Goal: Answer question/provide support: Share knowledge or assist other users

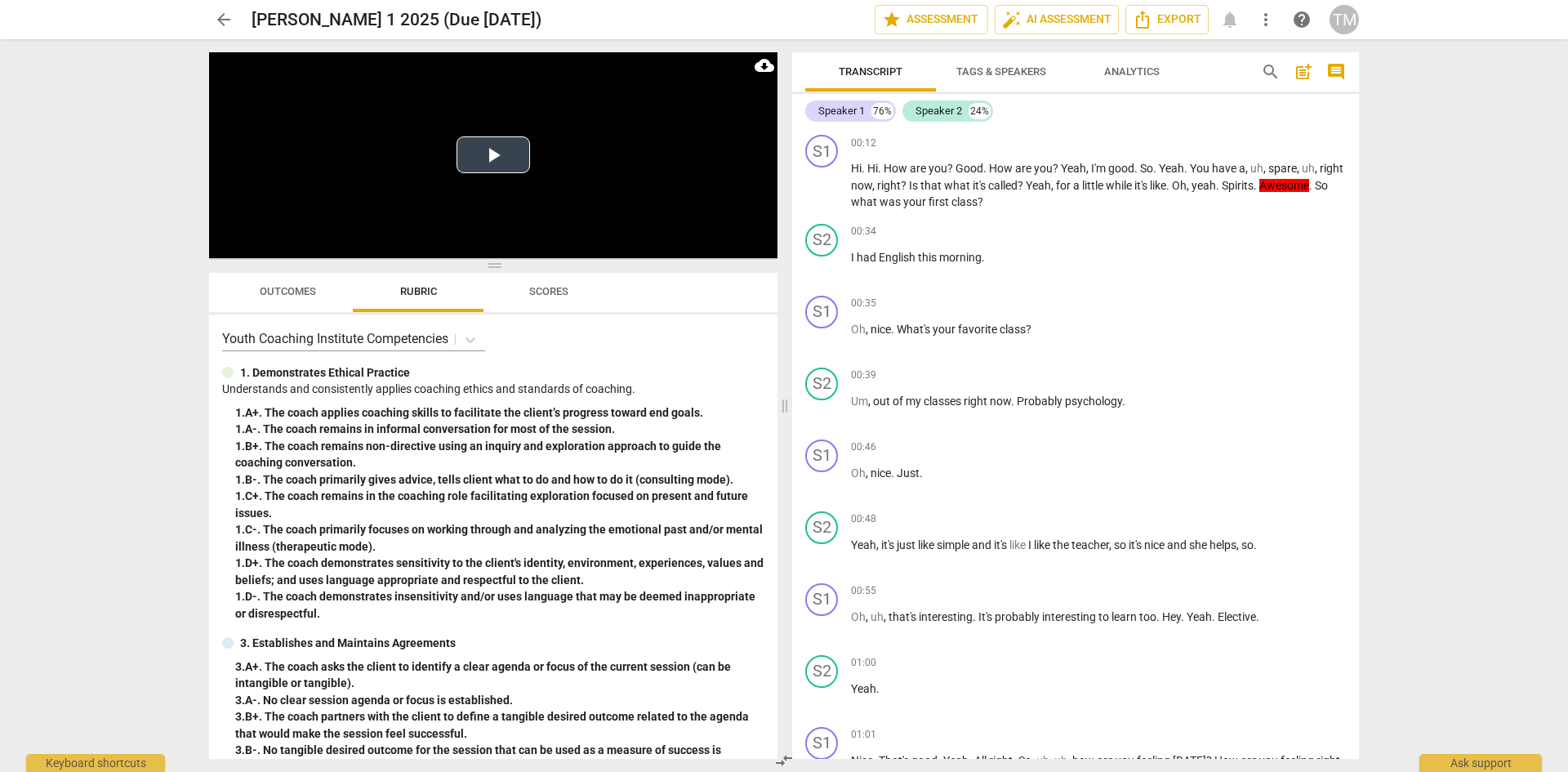
click at [490, 164] on button "Play Video" at bounding box center [492, 155] width 73 height 37
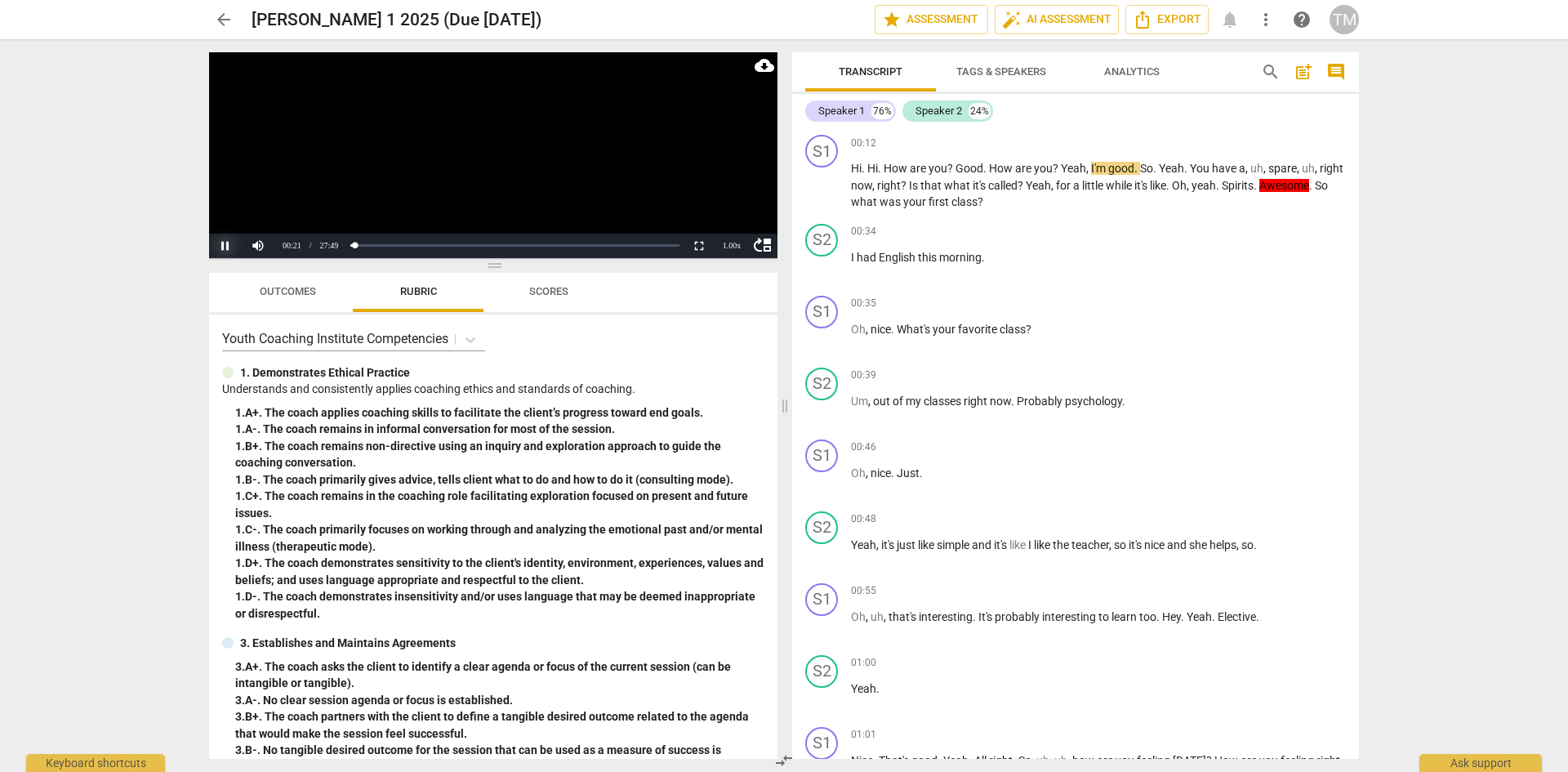
click at [233, 249] on button "Pause" at bounding box center [225, 246] width 32 height 25
click at [868, 171] on span "Hi" at bounding box center [872, 168] width 10 height 13
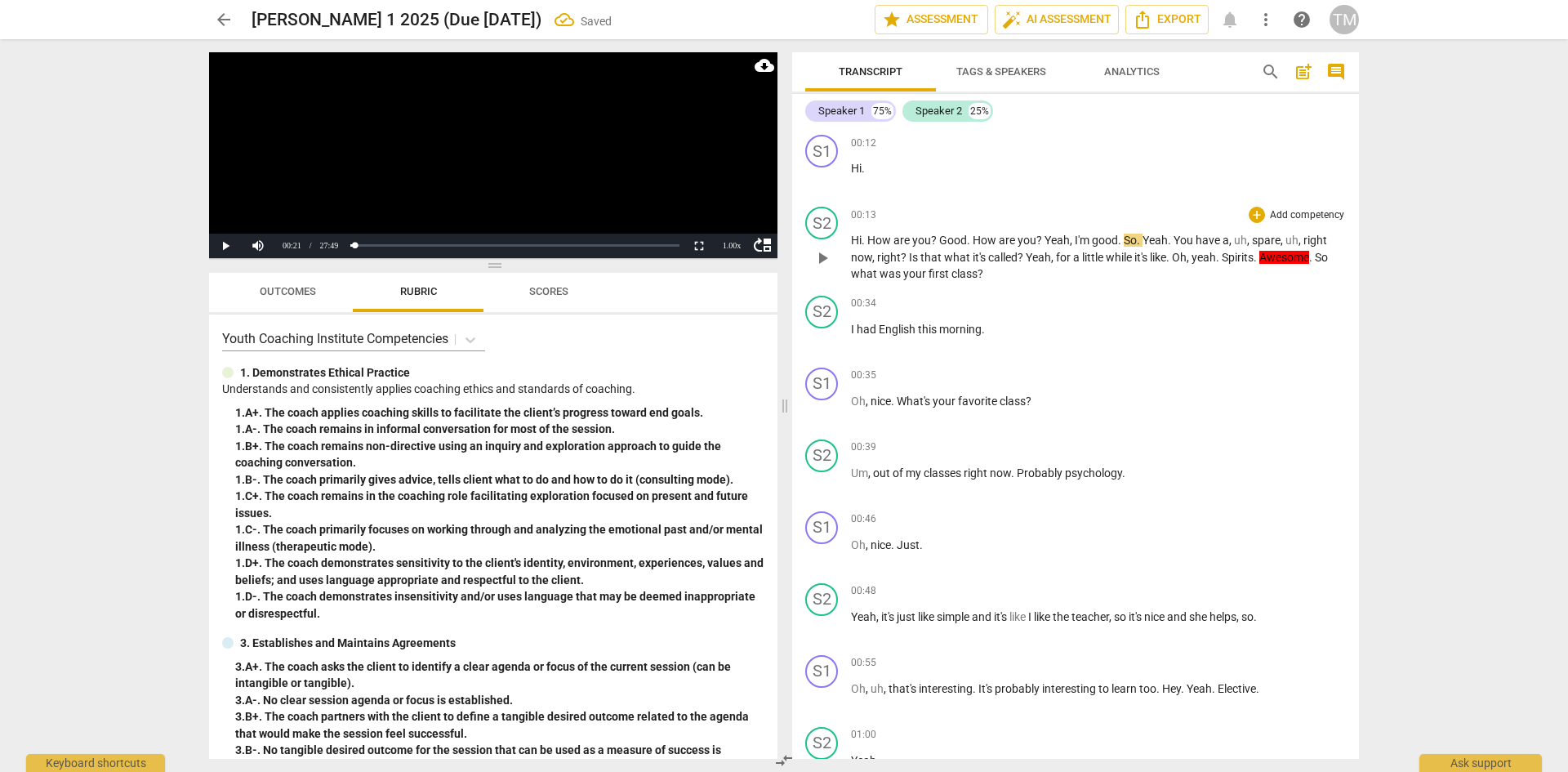
click at [940, 236] on span "Good" at bounding box center [952, 240] width 28 height 13
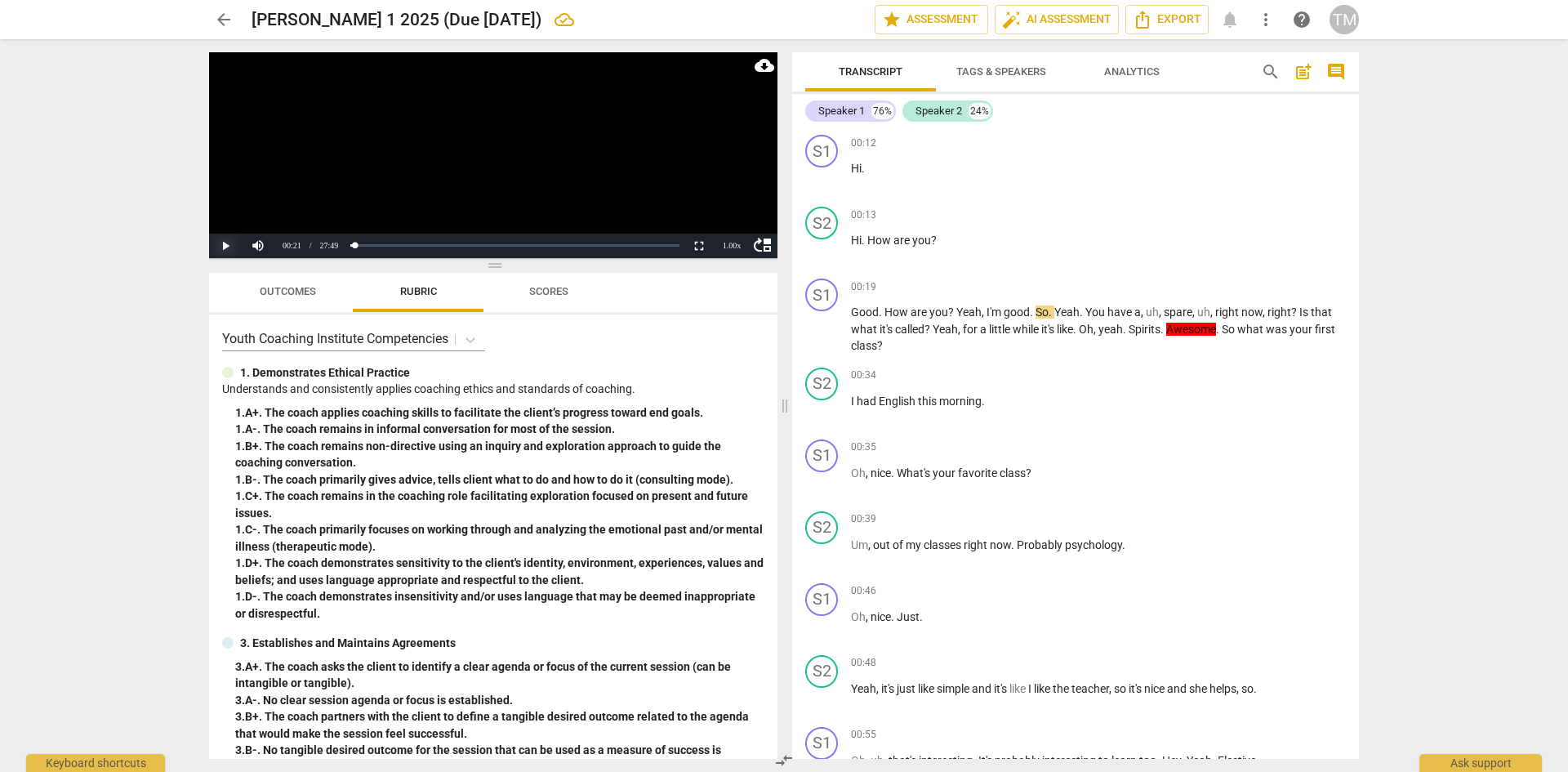
click at [229, 241] on button "Play" at bounding box center [225, 246] width 32 height 25
click at [228, 245] on button "Pause" at bounding box center [225, 246] width 32 height 25
click at [934, 326] on span "Yeah" at bounding box center [945, 329] width 26 height 13
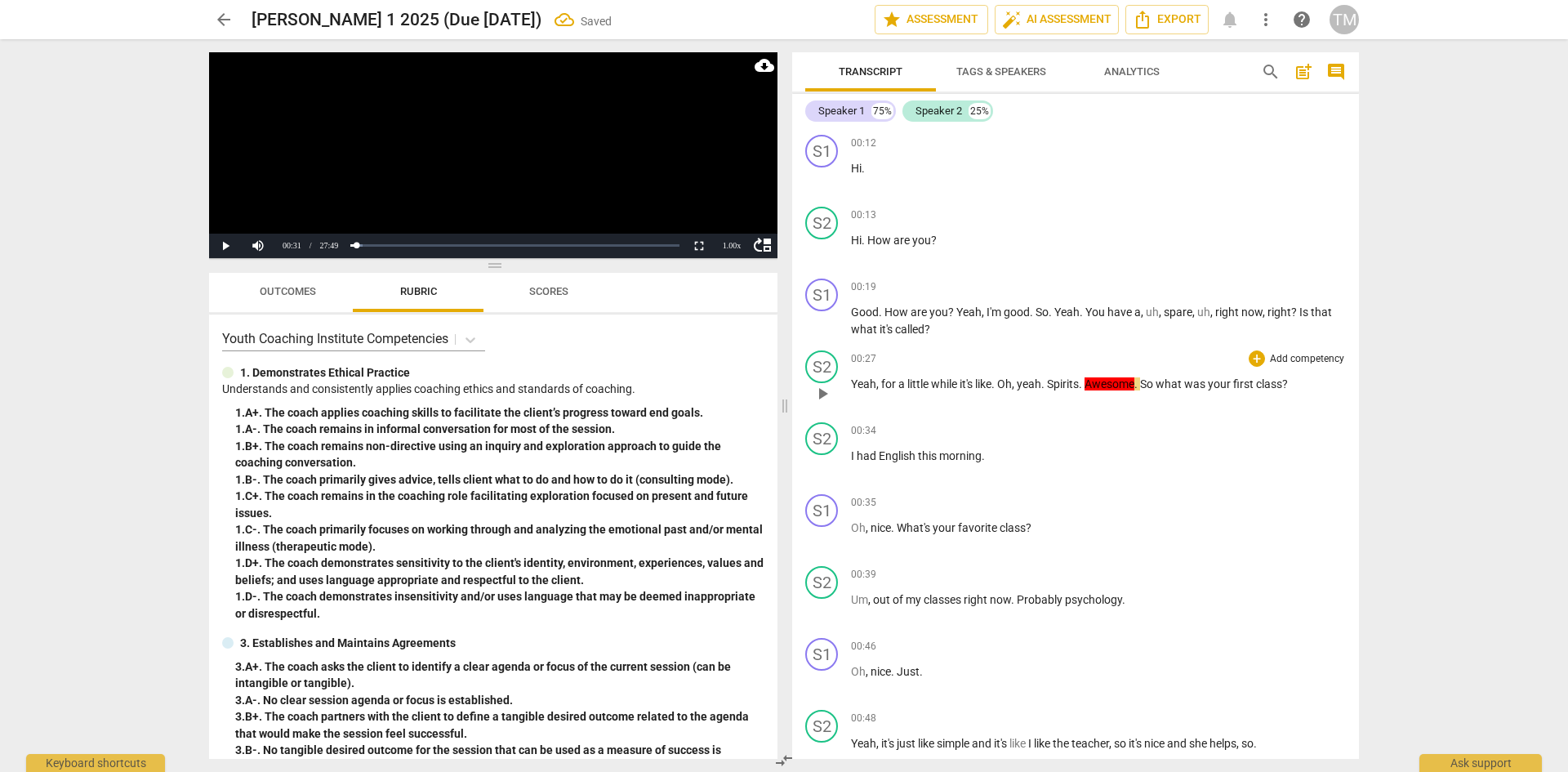
drag, startPoint x: 883, startPoint y: 386, endPoint x: 899, endPoint y: 392, distance: 17.1
click at [882, 386] on span "for" at bounding box center [890, 384] width 17 height 13
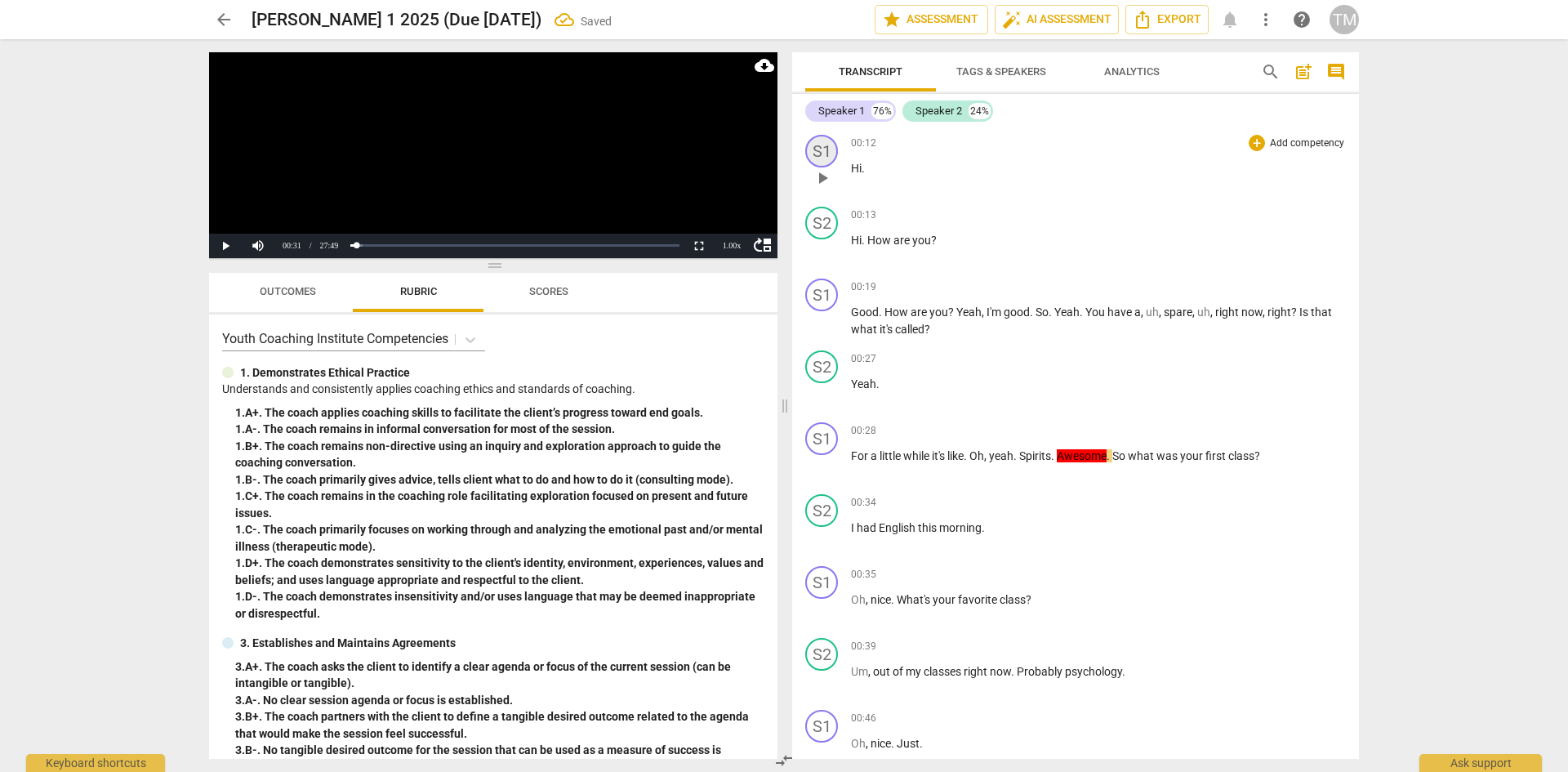
click at [823, 153] on div "S1" at bounding box center [822, 151] width 32 height 32
click at [931, 231] on div "Speaker 1" at bounding box center [883, 229] width 122 height 26
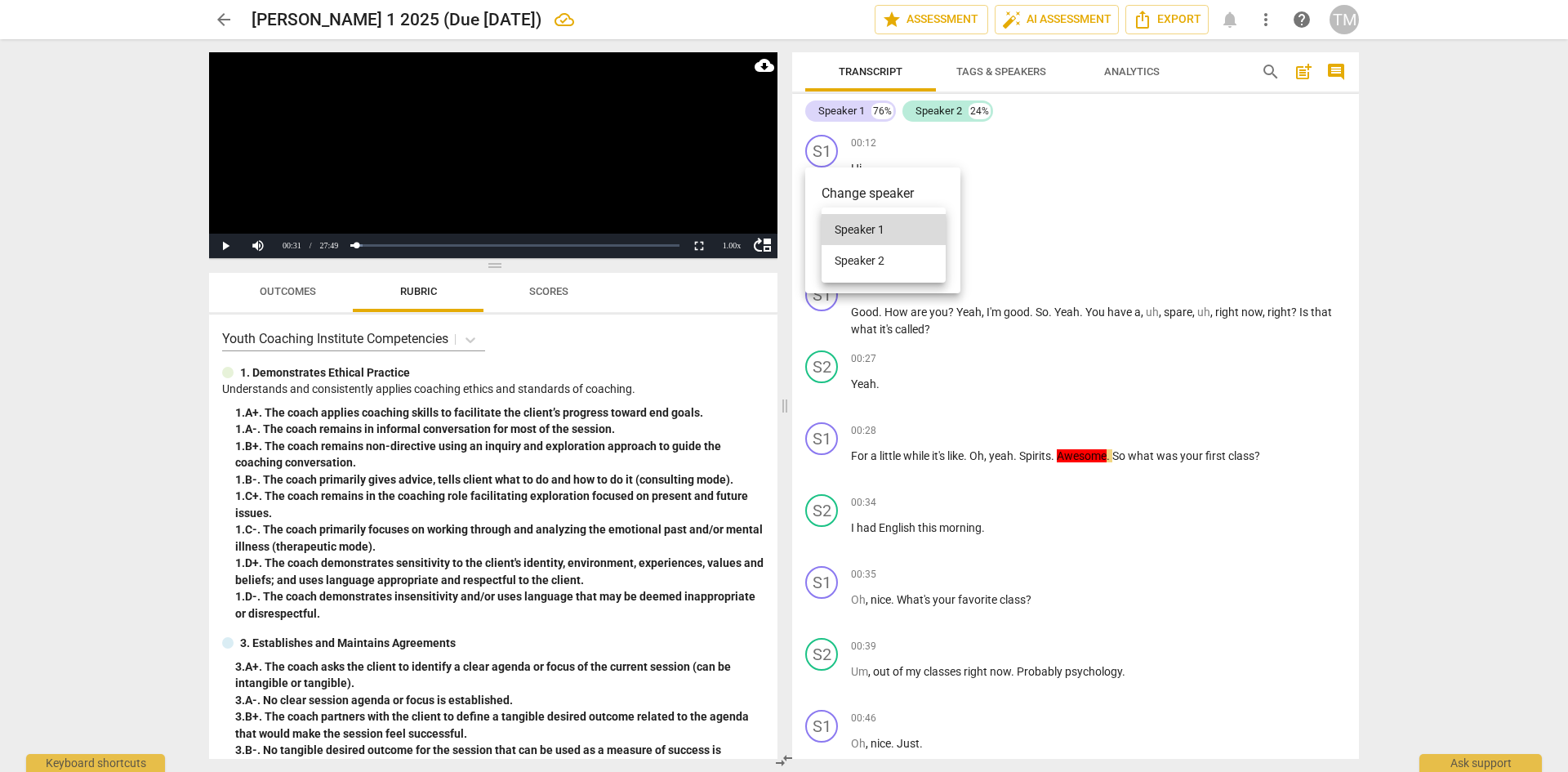
click at [904, 258] on li "Speaker 2" at bounding box center [884, 261] width 124 height 31
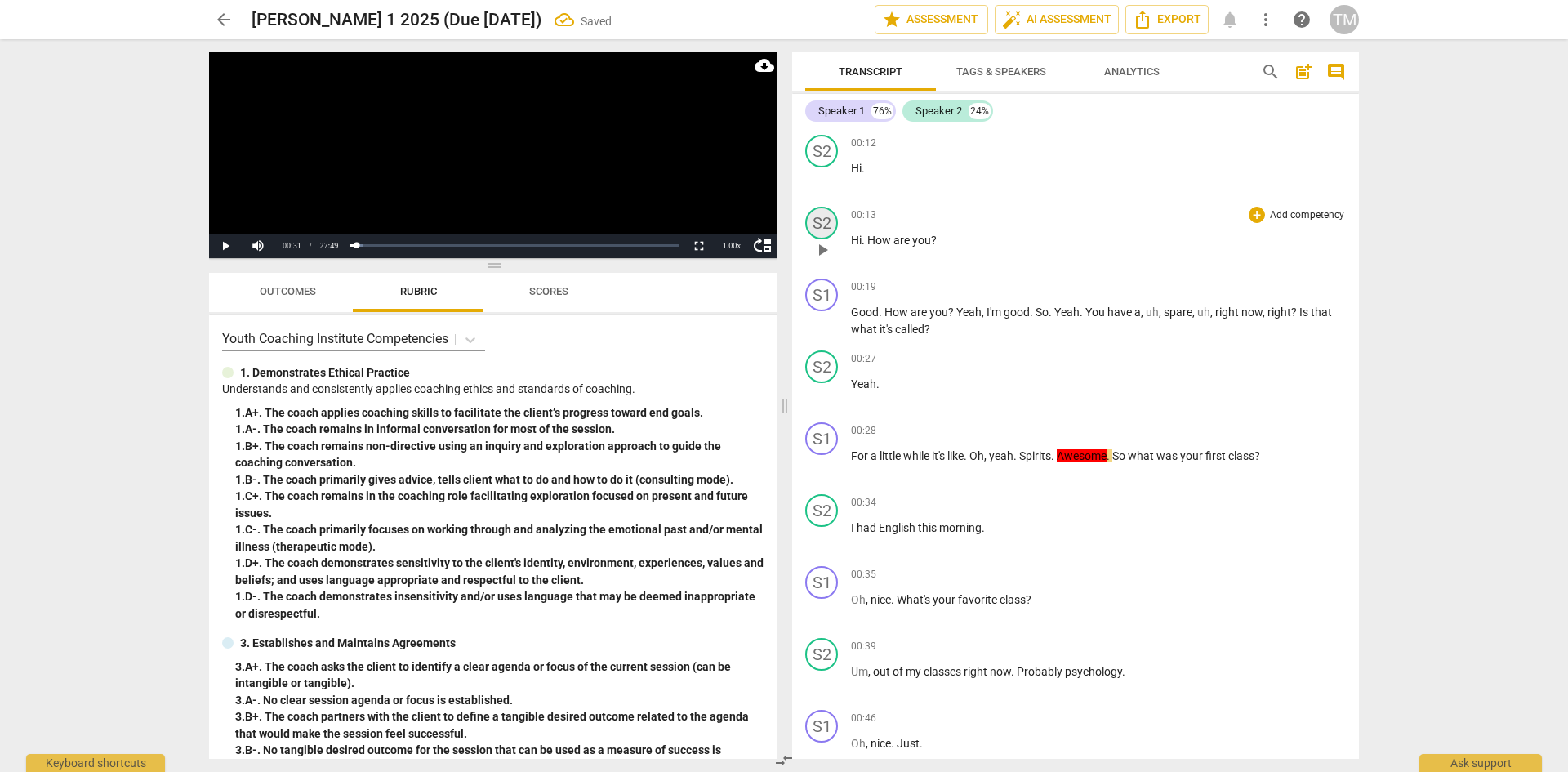
click at [831, 219] on div "S2" at bounding box center [822, 223] width 32 height 32
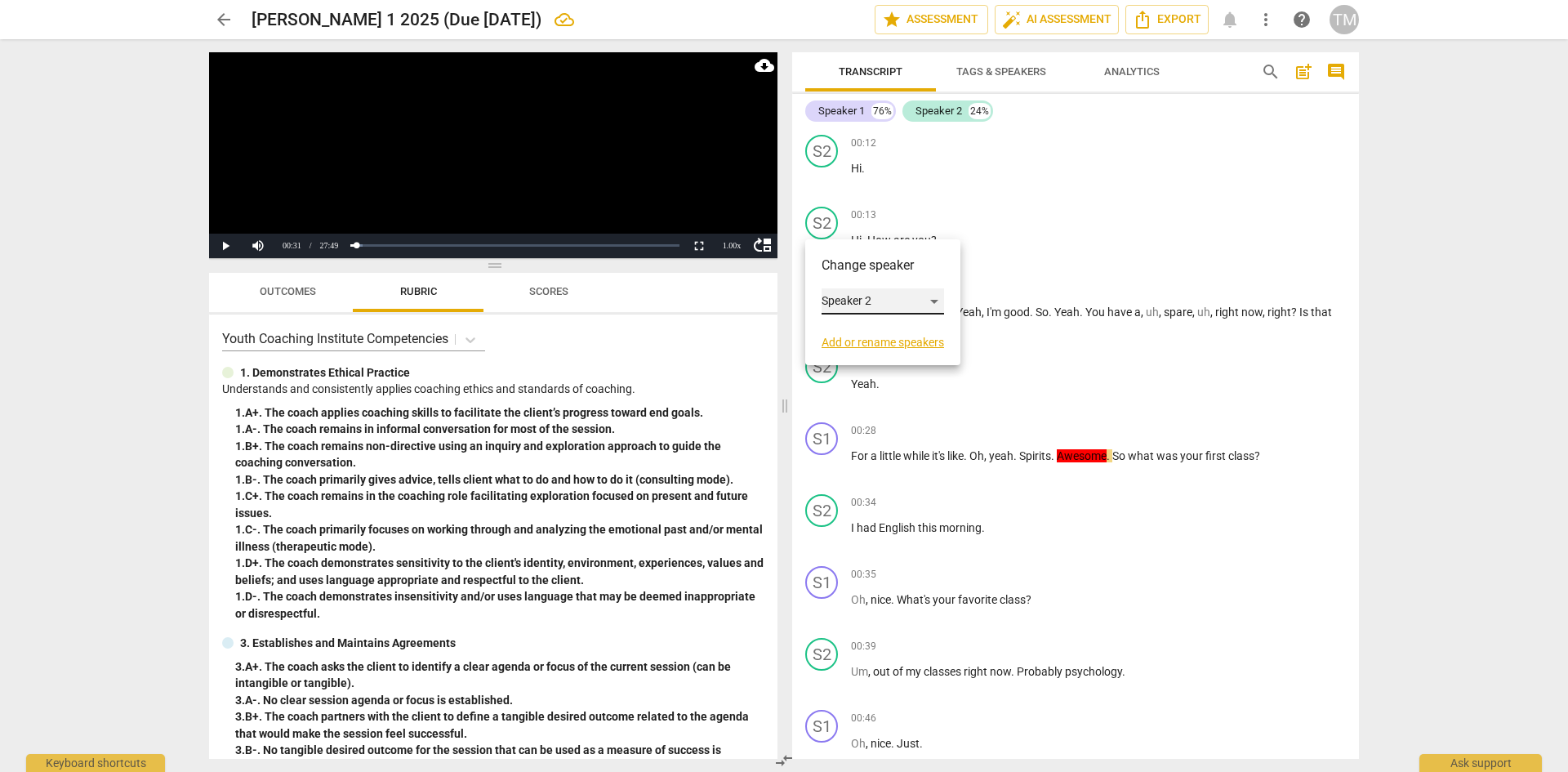
click at [866, 297] on div "Speaker 2" at bounding box center [883, 301] width 122 height 26
click at [861, 275] on li "Speaker 1" at bounding box center [884, 270] width 124 height 31
drag, startPoint x: 859, startPoint y: 92, endPoint x: 857, endPoint y: 125, distance: 33.1
click at [859, 92] on div "Transcript Tags & Speakers Analytics search post_add comment Speaker 1 76% Spea…" at bounding box center [1076, 406] width 567 height 706
click at [856, 125] on div "Speaker 1 76% Speaker 2 24% S2 play_arrow pause 00:12 + Add competency keyboard…" at bounding box center [1076, 426] width 567 height 665
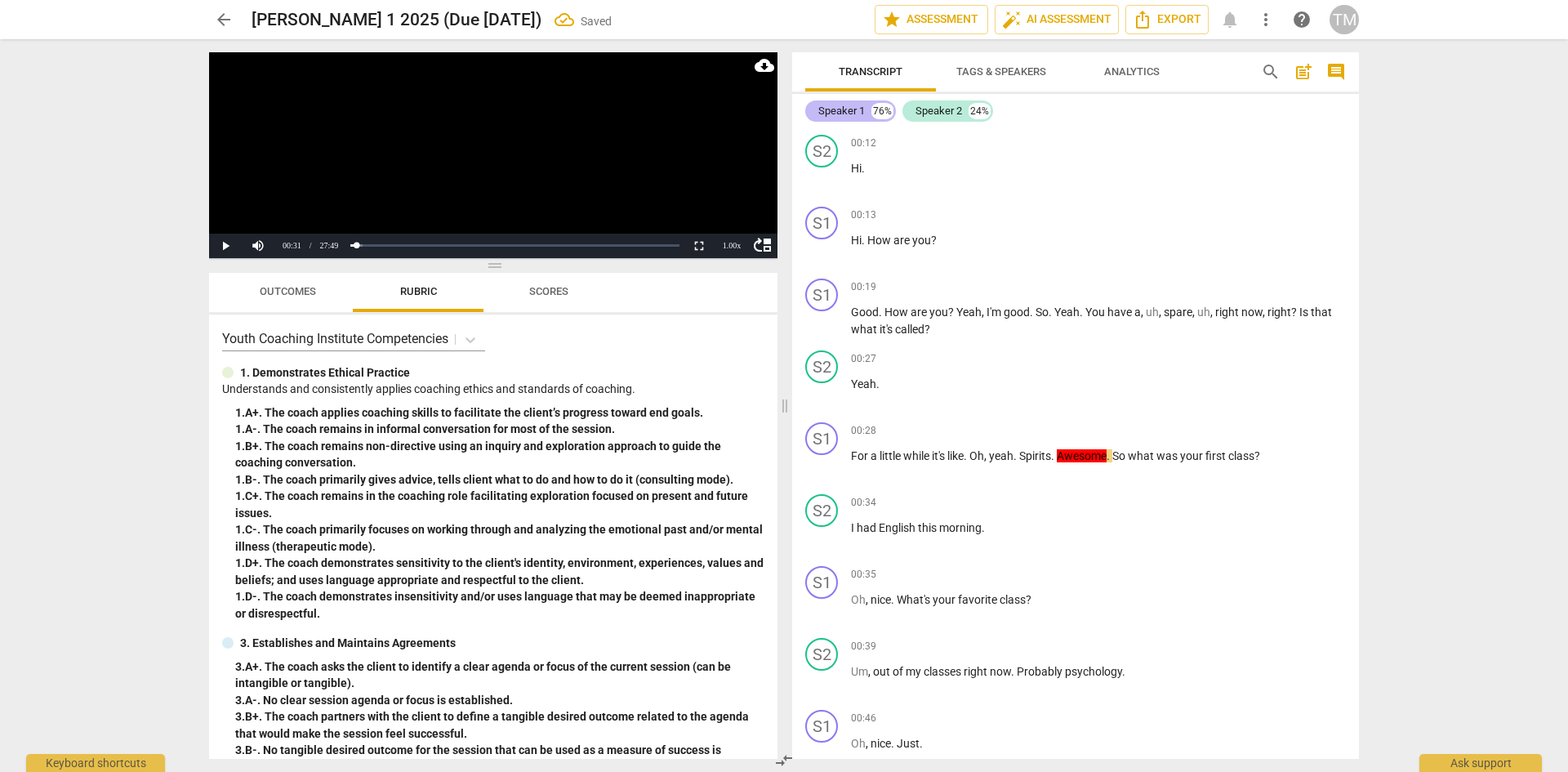
click at [853, 106] on div "Speaker 1" at bounding box center [842, 111] width 47 height 16
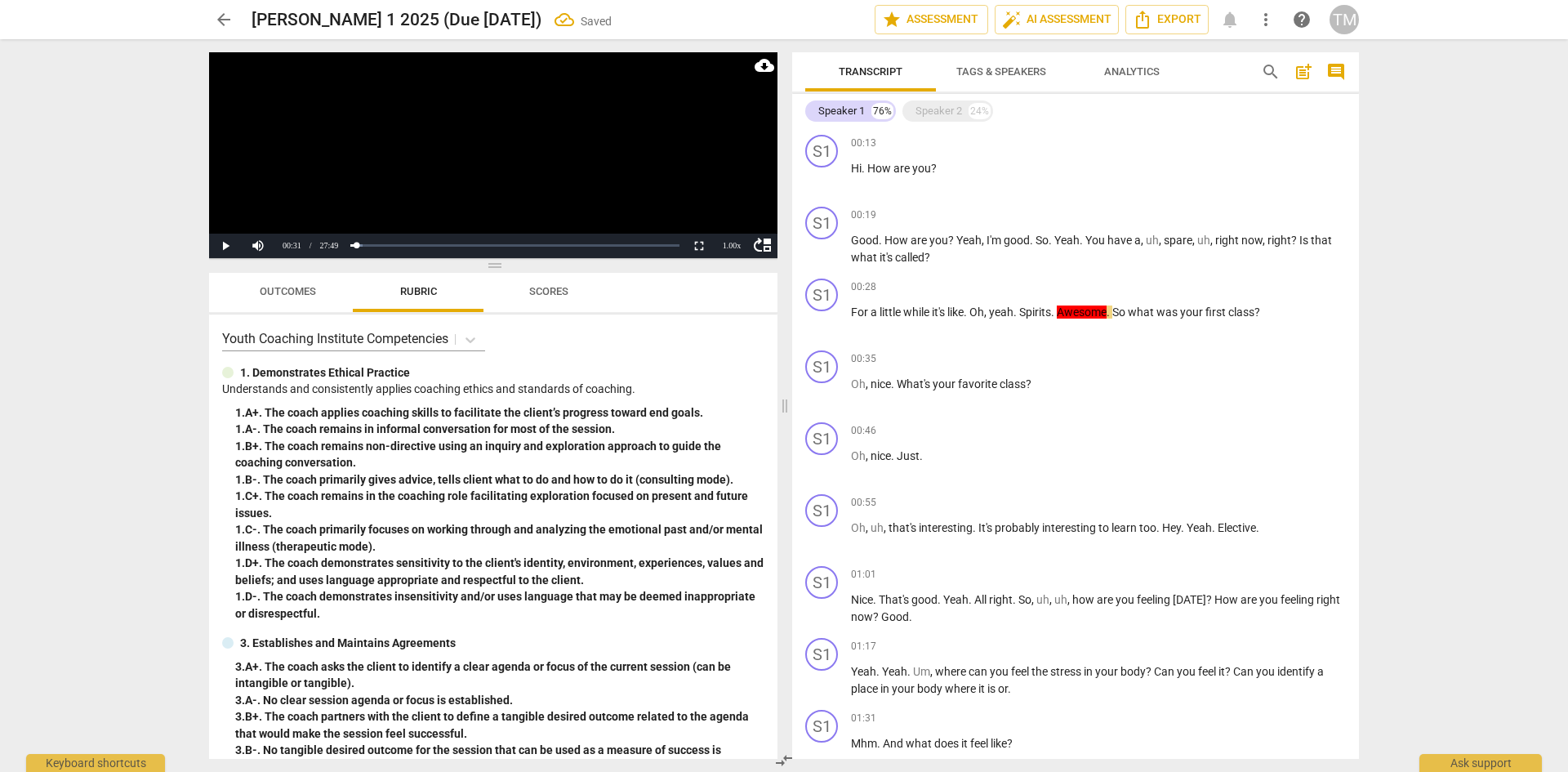
click at [995, 69] on span "Tags & Speakers" at bounding box center [1001, 71] width 90 height 12
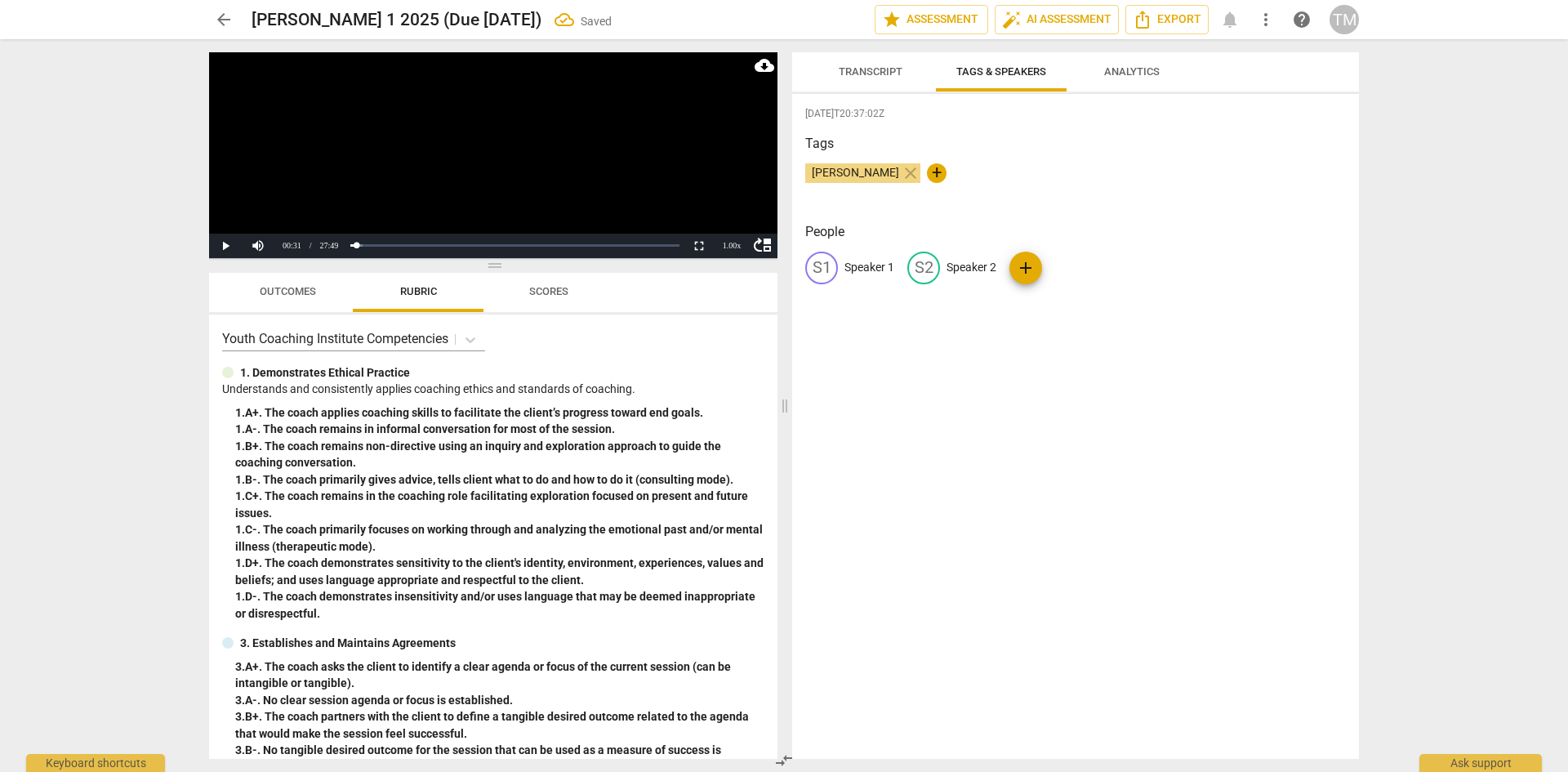
click at [876, 269] on p "Speaker 1" at bounding box center [869, 267] width 50 height 17
type input "Coach"
click at [1069, 263] on p "Speaker 2" at bounding box center [1077, 267] width 50 height 17
type input "Client"
click at [1041, 335] on div "[DATE]T20:37:02Z Tags [PERSON_NAME] close + People CO Coach edit Client delete …" at bounding box center [1076, 426] width 567 height 665
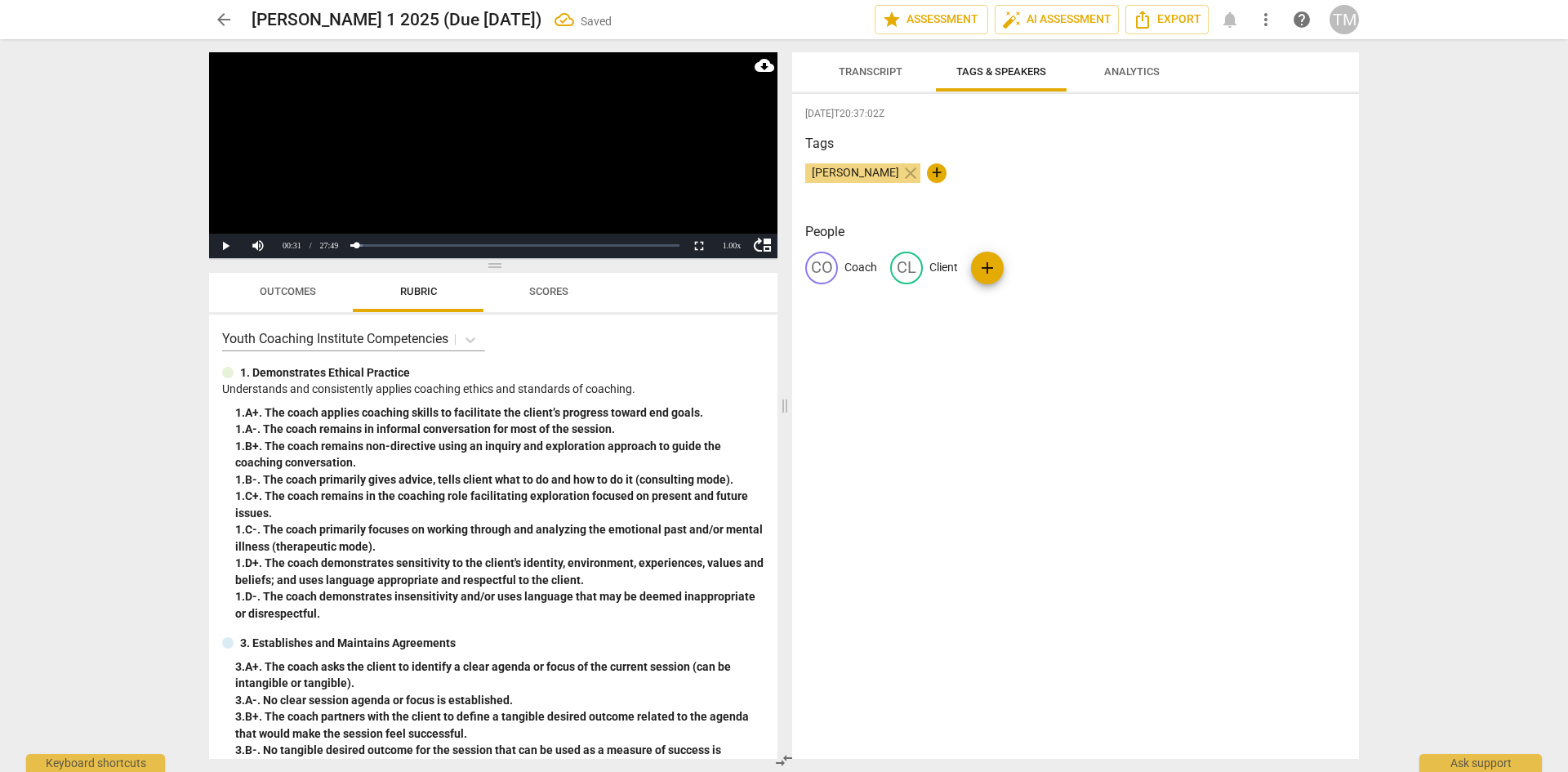
click at [855, 72] on span "Transcript" at bounding box center [870, 71] width 64 height 12
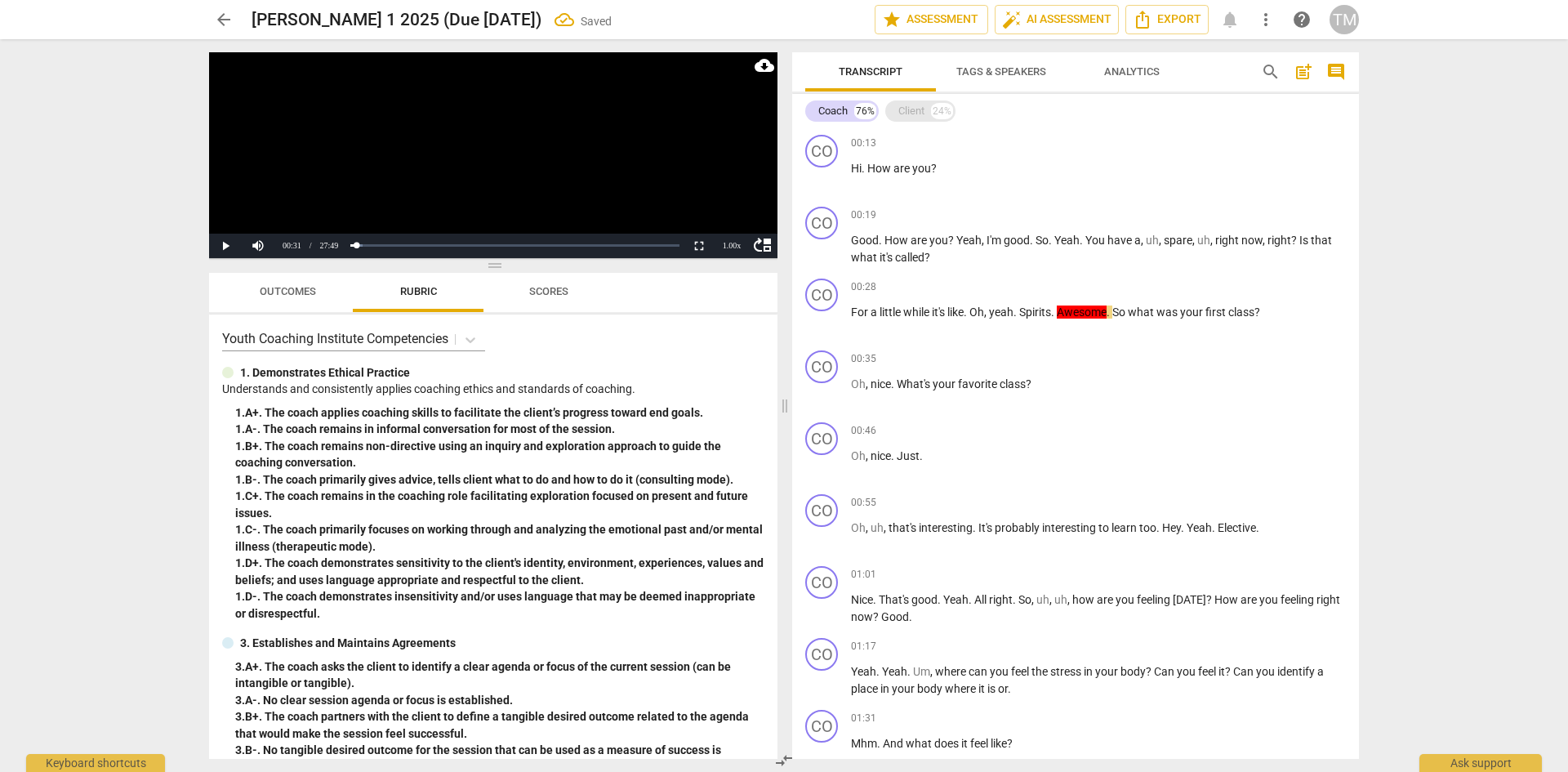
click at [921, 115] on div "Client" at bounding box center [911, 111] width 26 height 16
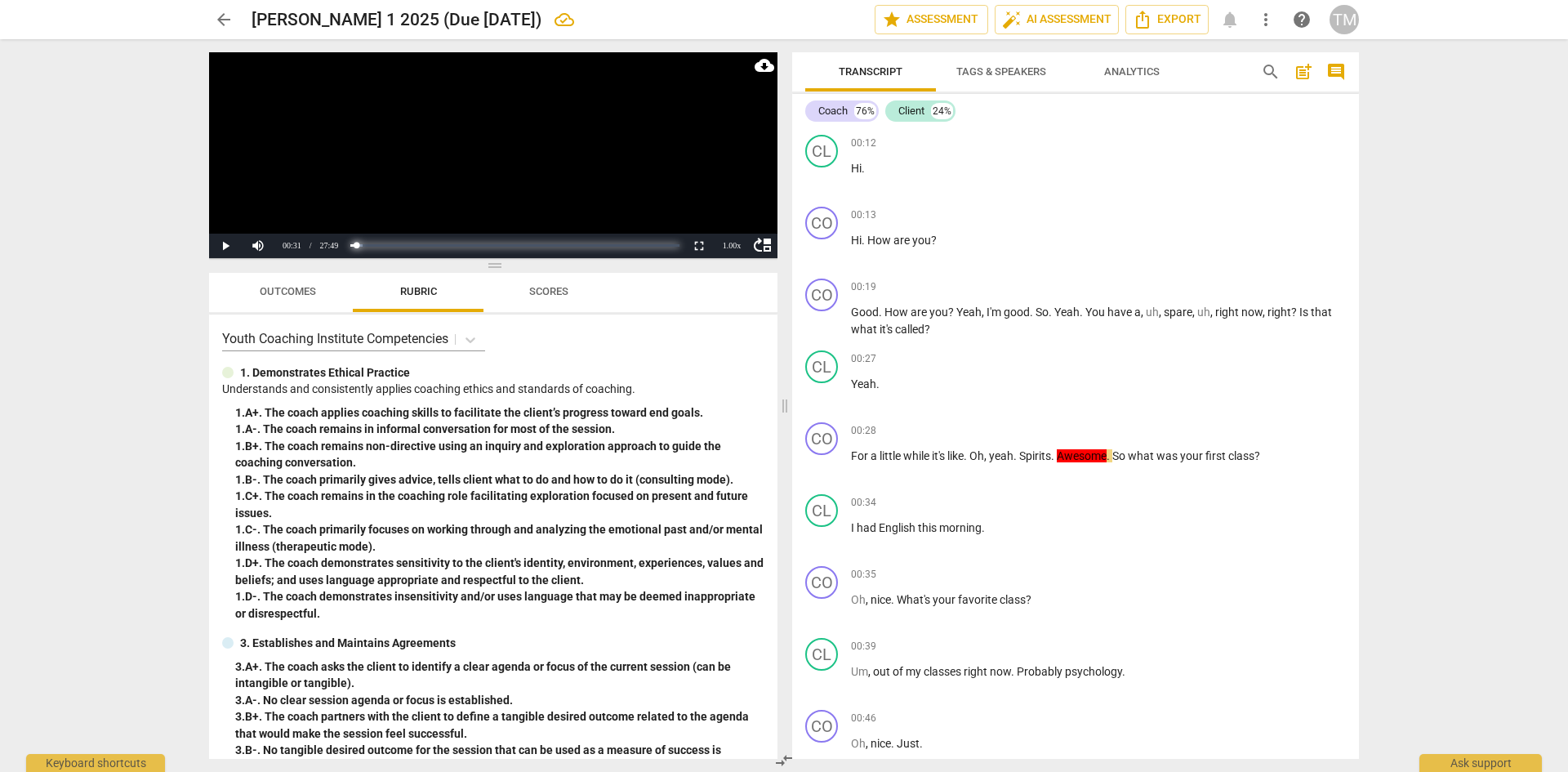
drag, startPoint x: 362, startPoint y: 243, endPoint x: 292, endPoint y: 251, distance: 70.5
click at [315, 251] on div "move_up Play Current Time 00:31 / Duration Time 27:49 Loaded : 0% Progress : 1.…" at bounding box center [493, 246] width 569 height 25
click at [228, 248] on button "Play" at bounding box center [225, 246] width 32 height 25
click at [219, 246] on button "Pause" at bounding box center [225, 246] width 32 height 25
click at [955, 321] on p "Good . How are you ? Yeah , I'm good . So . Yeah . You have a , uh , spare , uh…" at bounding box center [1098, 320] width 495 height 33
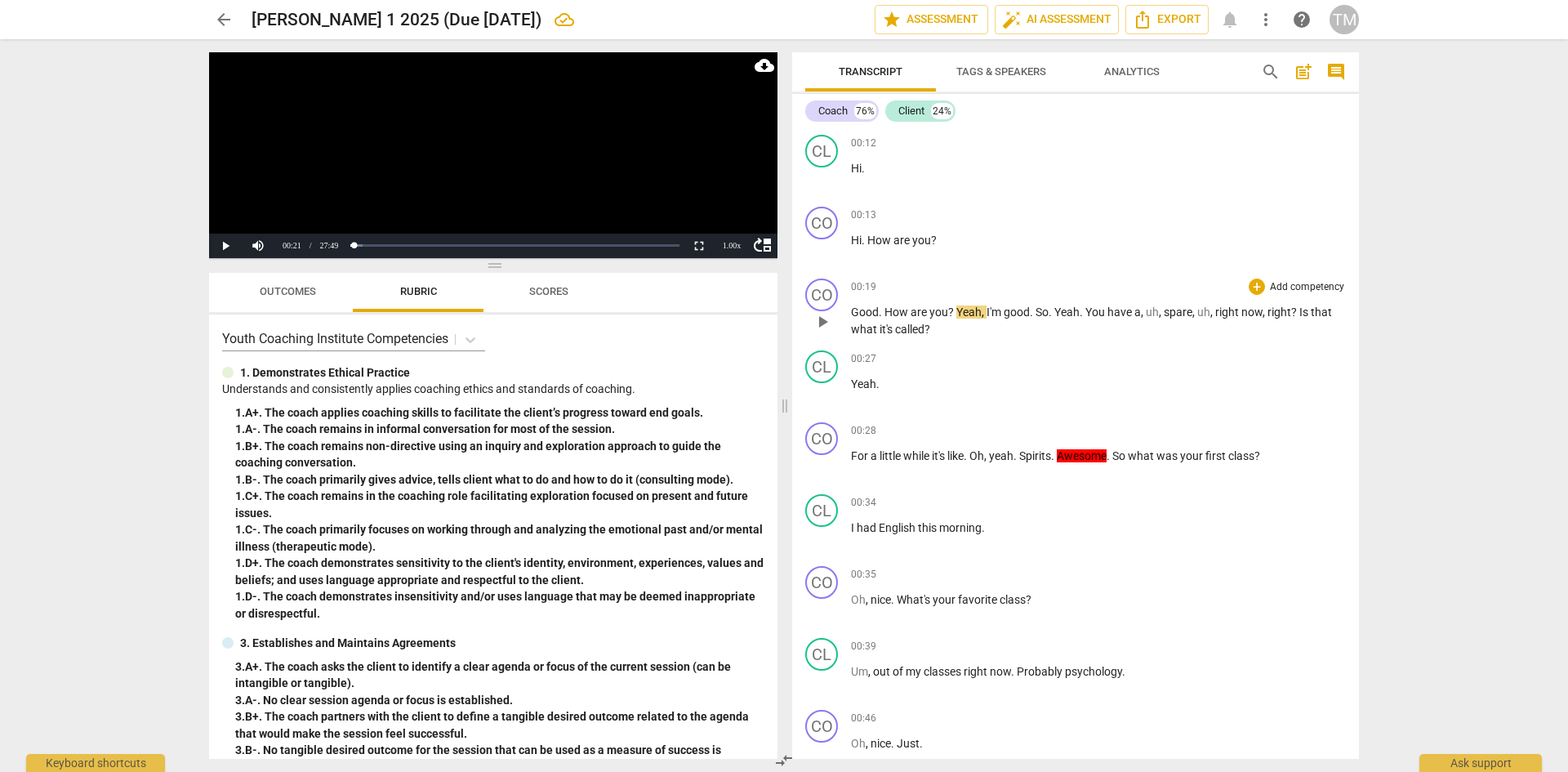
click at [956, 312] on span "Yeah" at bounding box center [969, 312] width 26 height 13
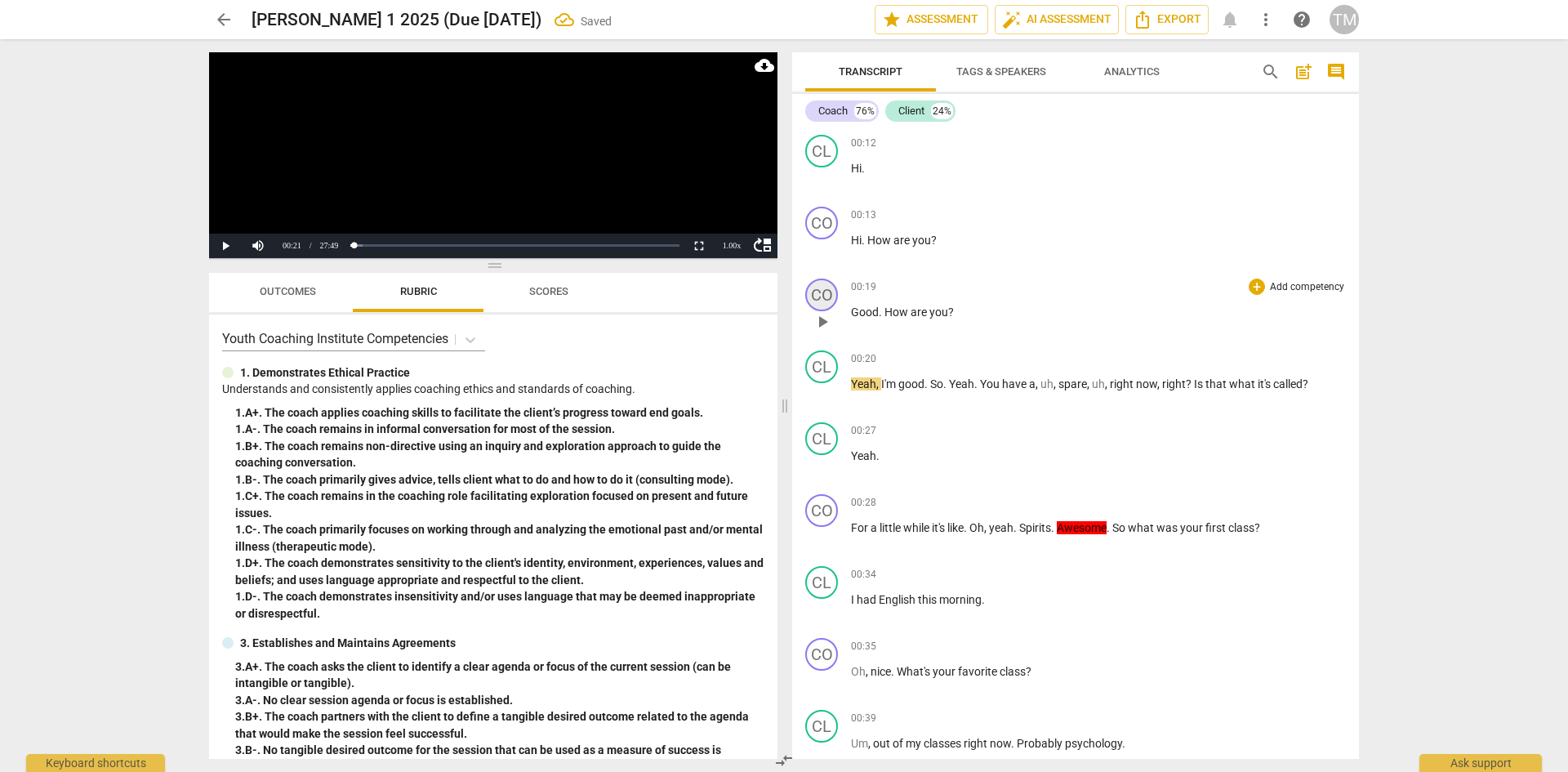
click at [826, 301] on div "CO" at bounding box center [822, 295] width 32 height 32
click at [853, 372] on div "Coach" at bounding box center [883, 372] width 122 height 26
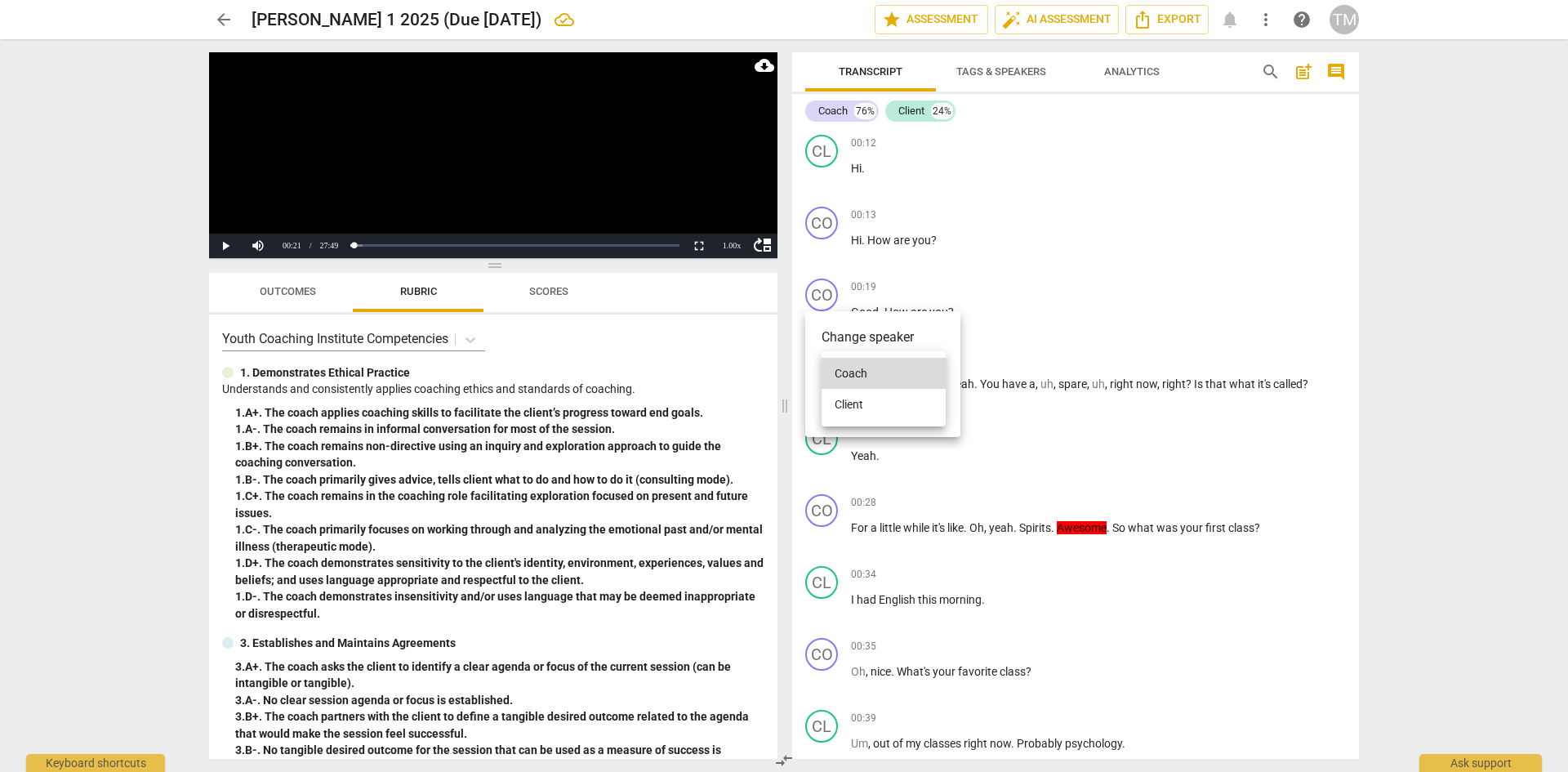
click at [848, 398] on li "Client" at bounding box center [884, 404] width 124 height 31
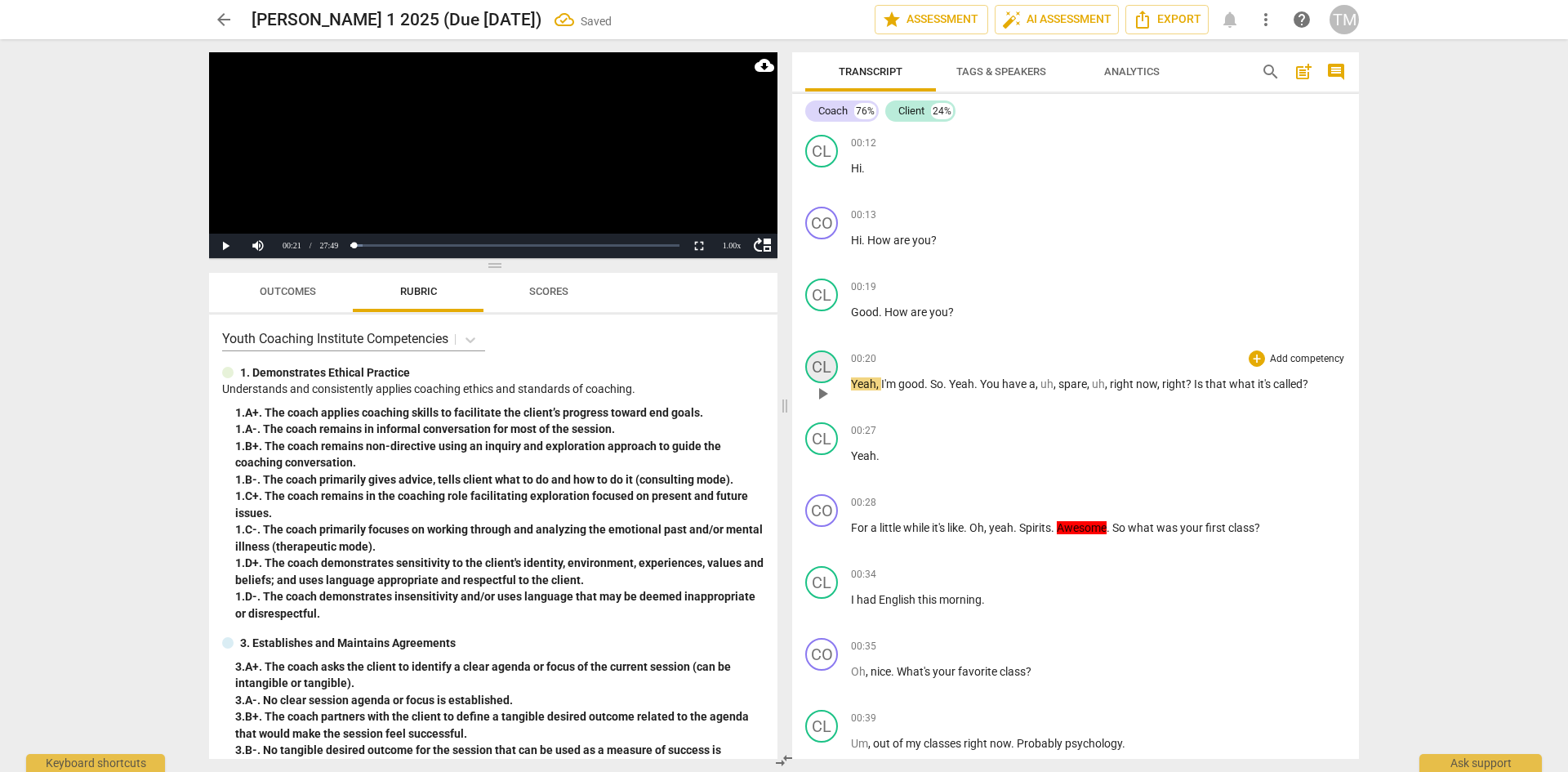
click at [821, 365] on div "CL" at bounding box center [822, 366] width 32 height 32
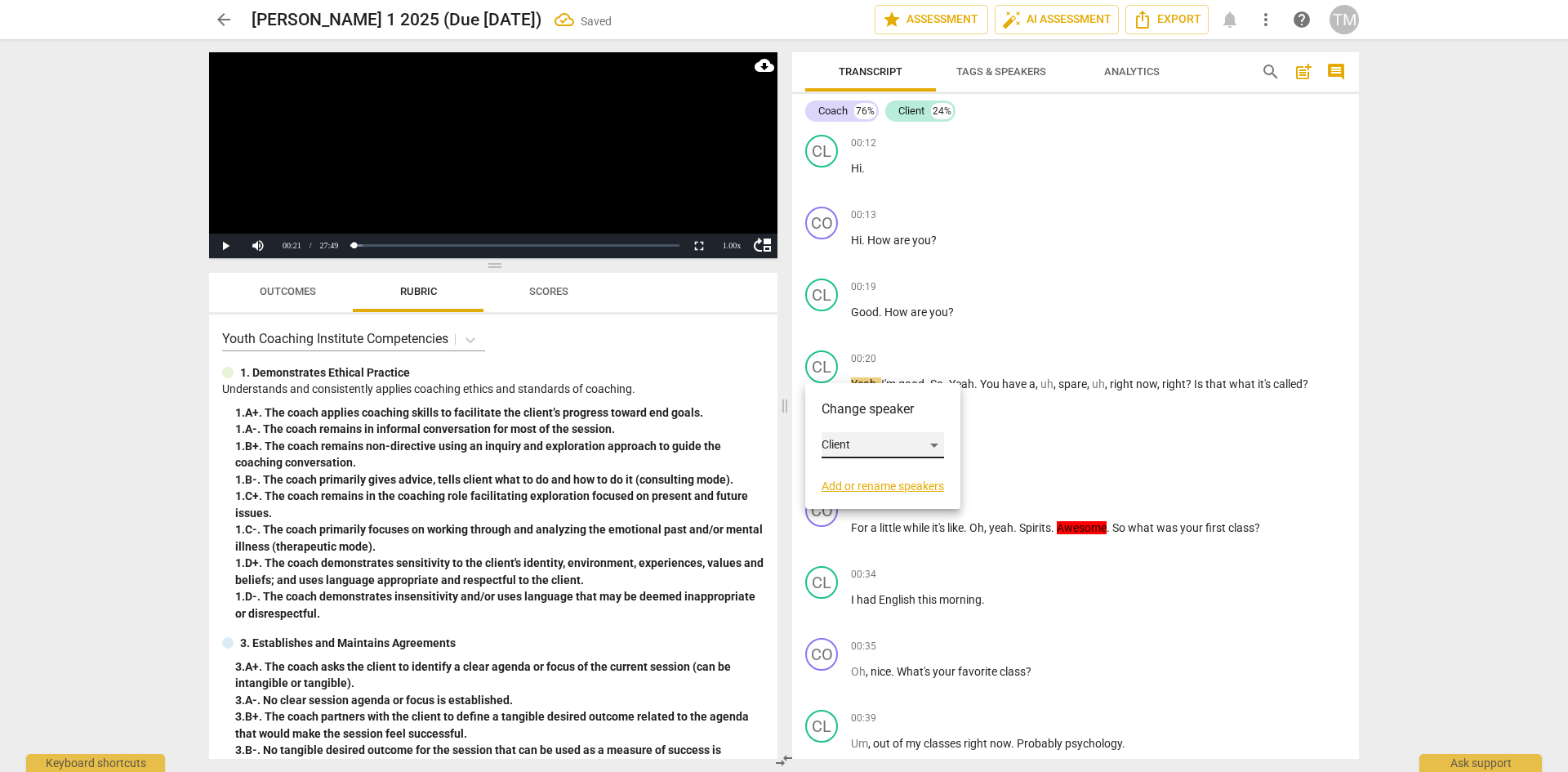
click at [857, 439] on div "Client" at bounding box center [883, 445] width 122 height 26
click at [855, 422] on li "Coach" at bounding box center [884, 414] width 124 height 31
click at [225, 246] on button "Play" at bounding box center [225, 246] width 32 height 25
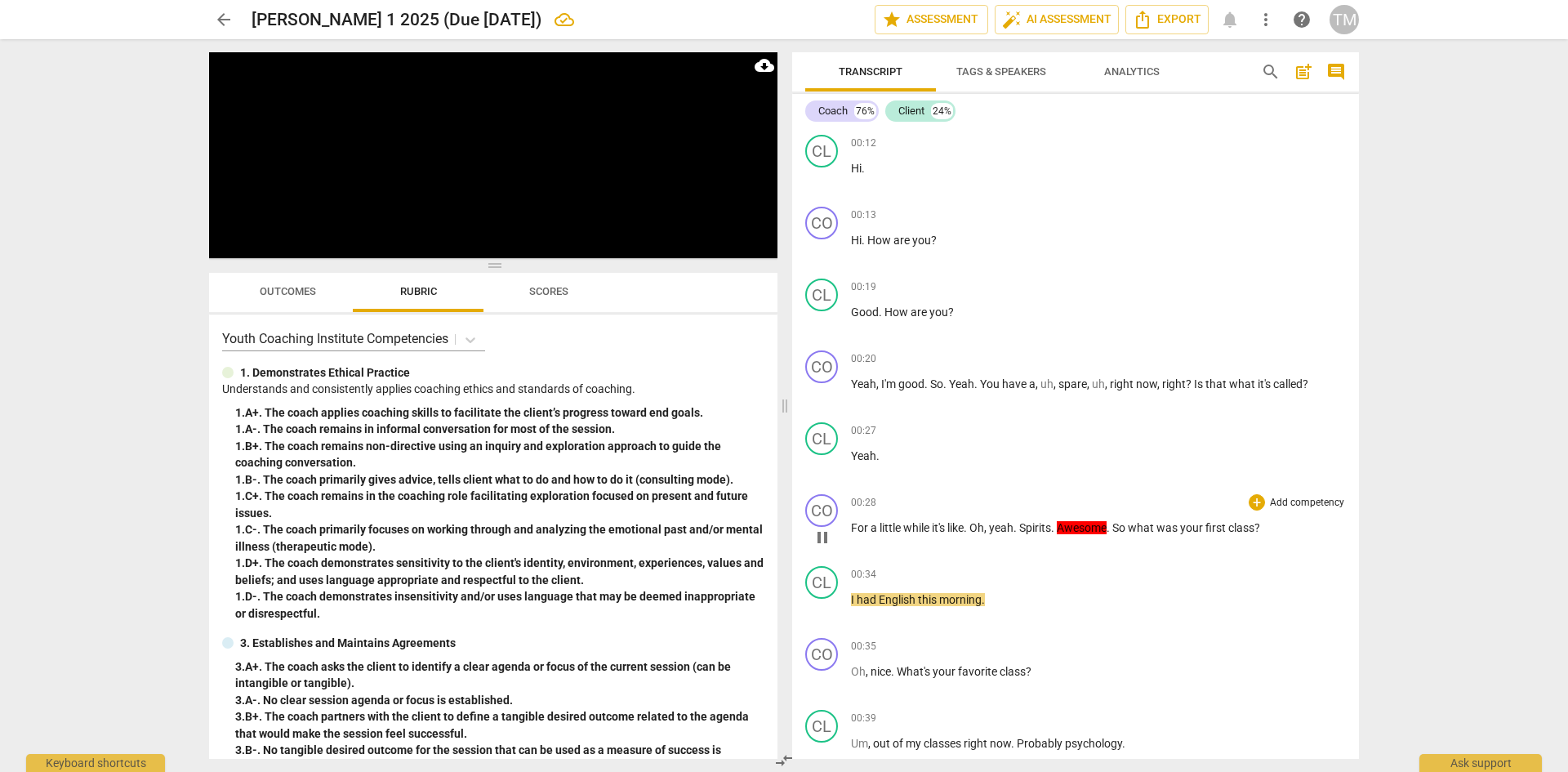
click at [828, 537] on span "pause" at bounding box center [823, 537] width 20 height 20
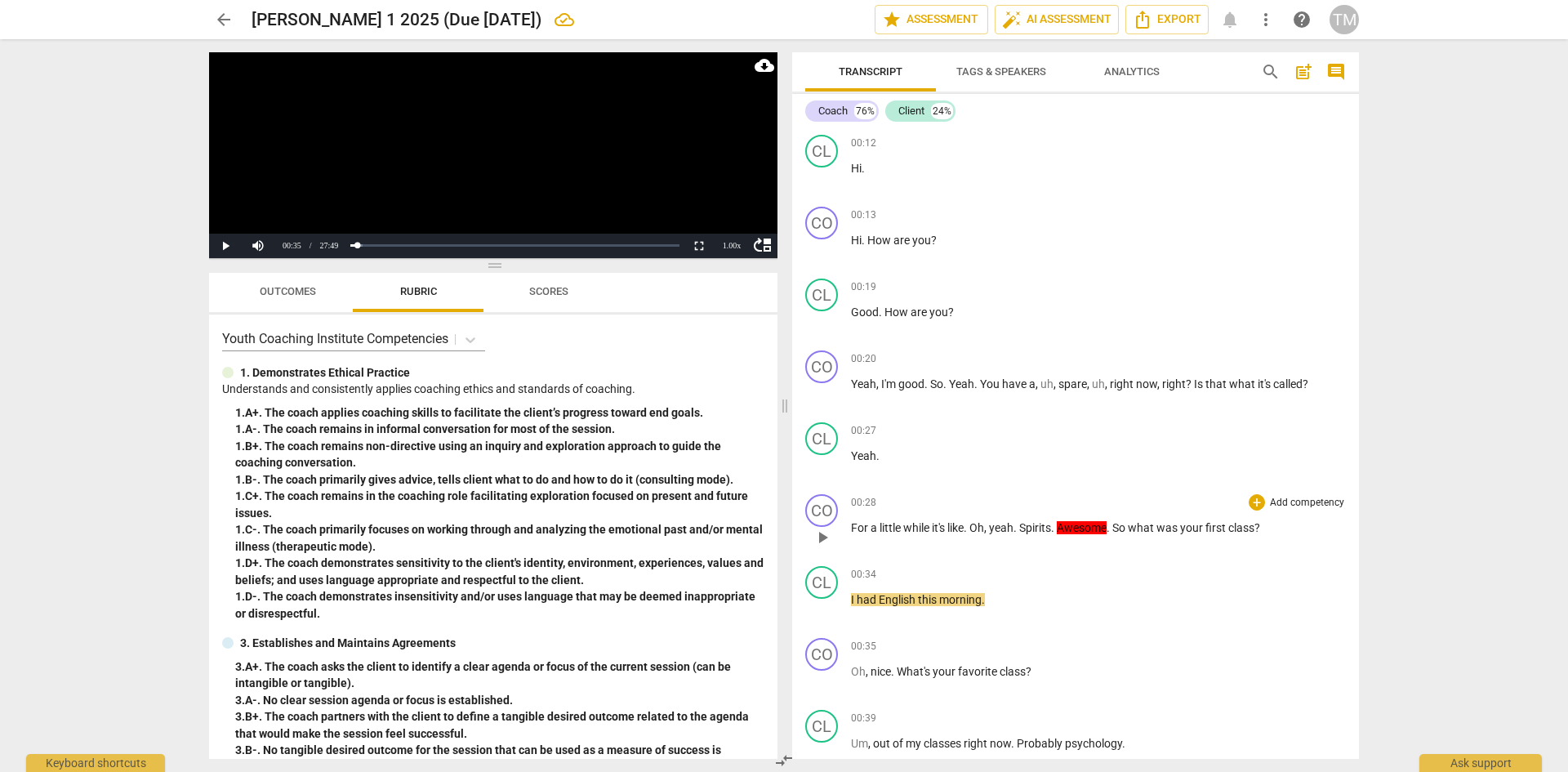
click at [1043, 532] on span "Spirits" at bounding box center [1035, 528] width 31 height 13
click at [1052, 531] on span "Spirits" at bounding box center [1035, 528] width 31 height 13
click at [821, 604] on span "play_arrow" at bounding box center [823, 609] width 20 height 20
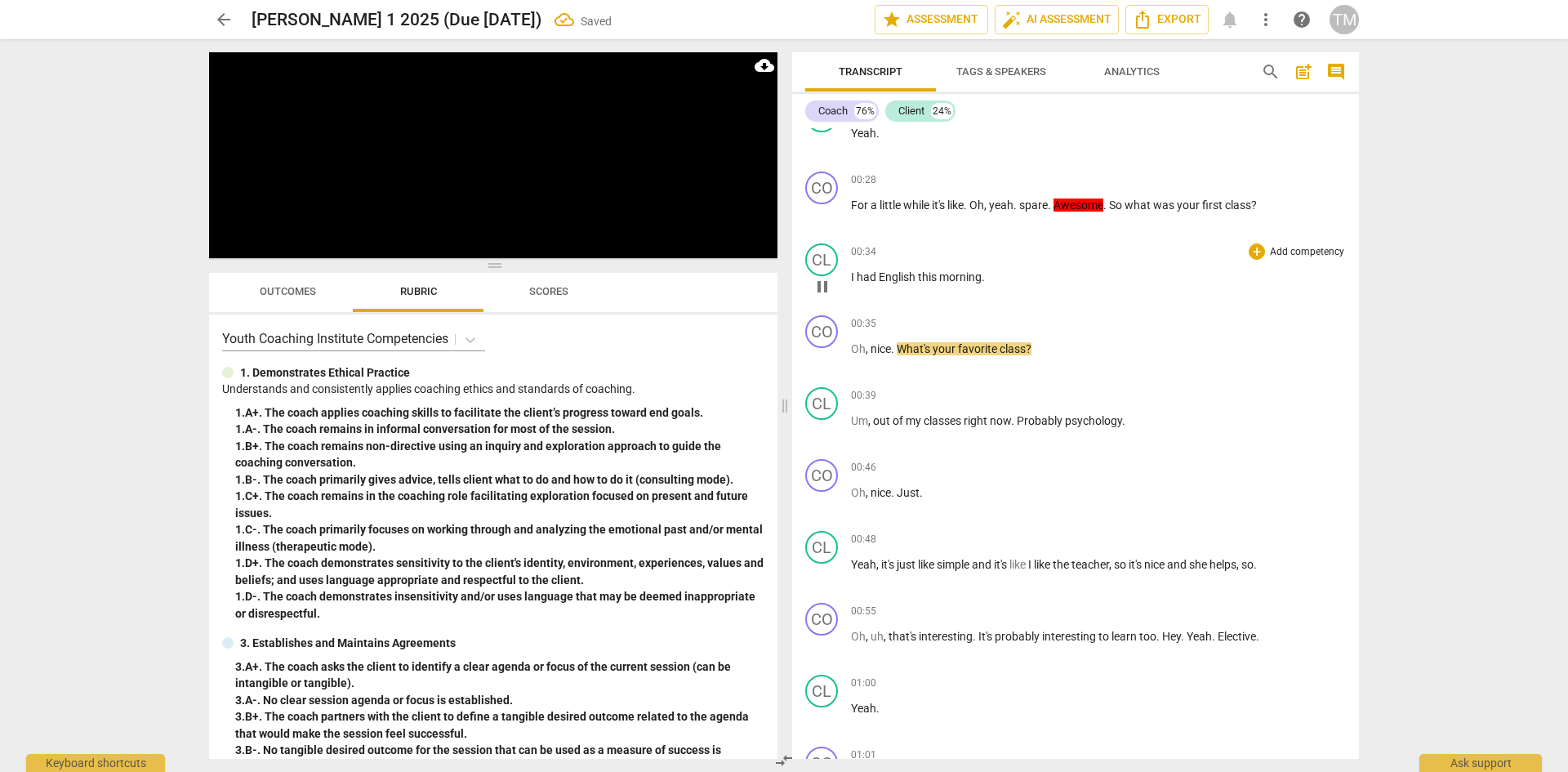
scroll to position [326, 0]
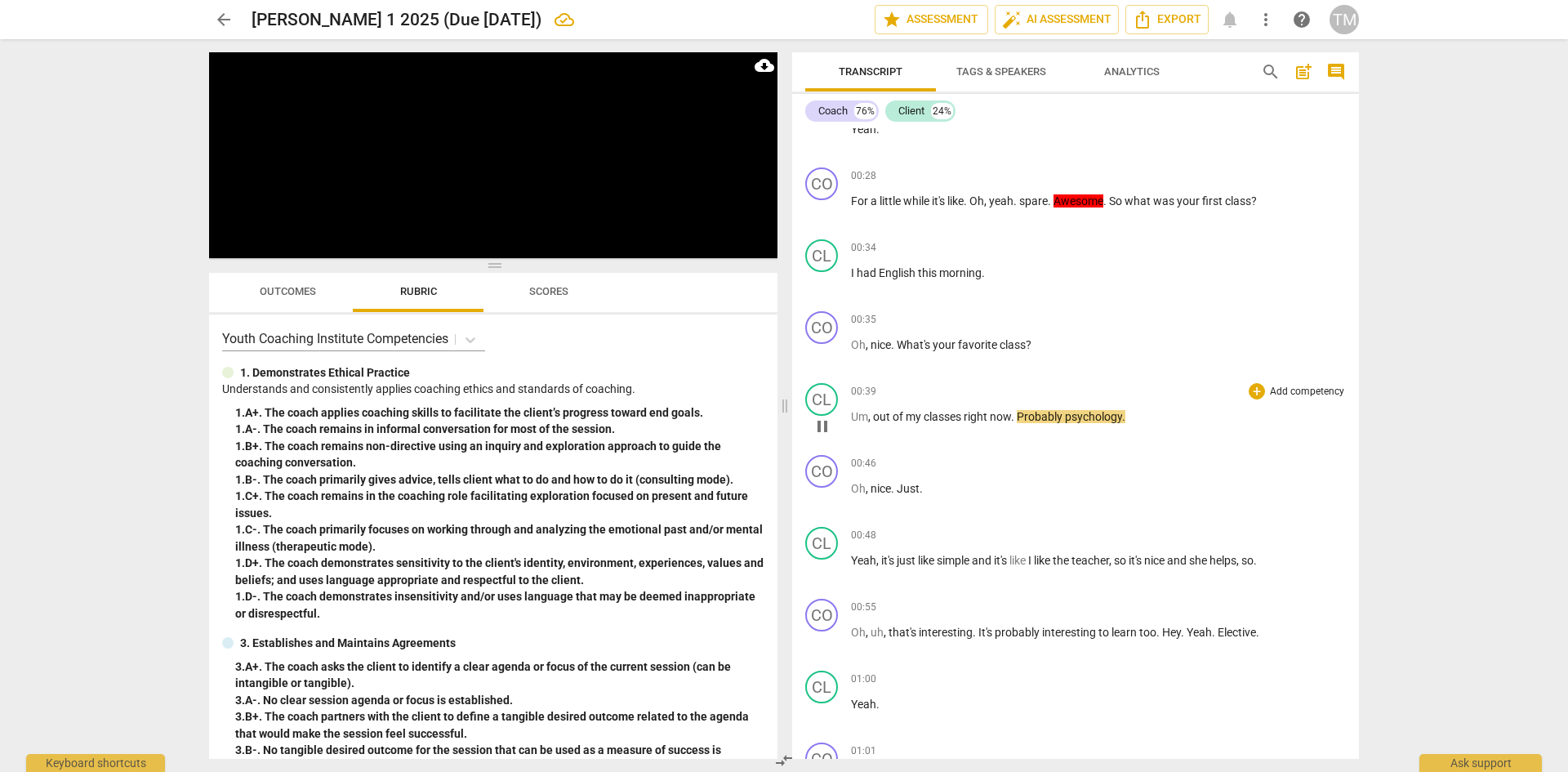
click at [1020, 419] on span "Probably" at bounding box center [1041, 417] width 49 height 13
click at [1023, 417] on span "Probably" at bounding box center [1041, 417] width 49 height 13
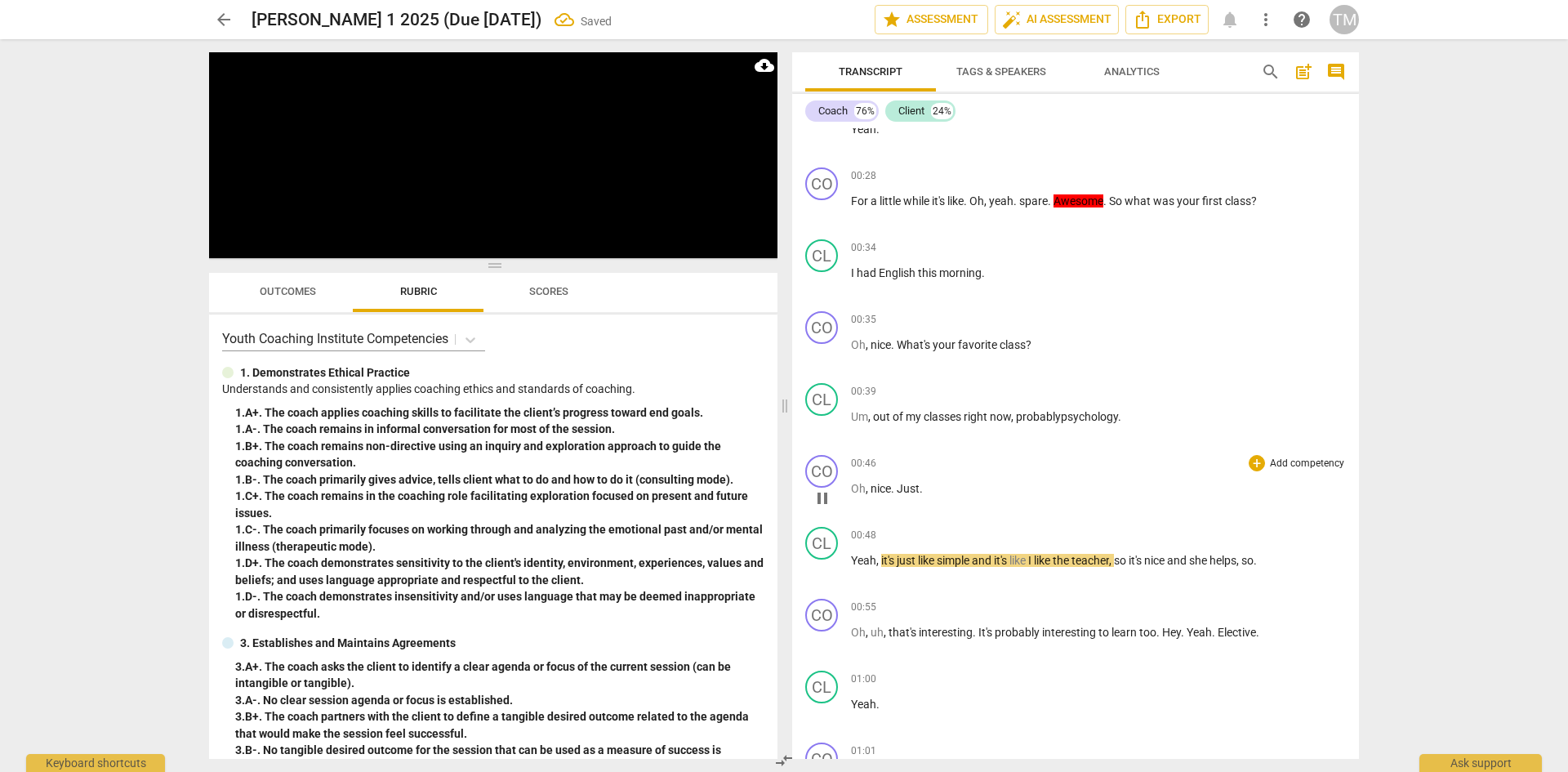
click at [815, 501] on span "pause" at bounding box center [823, 498] width 20 height 20
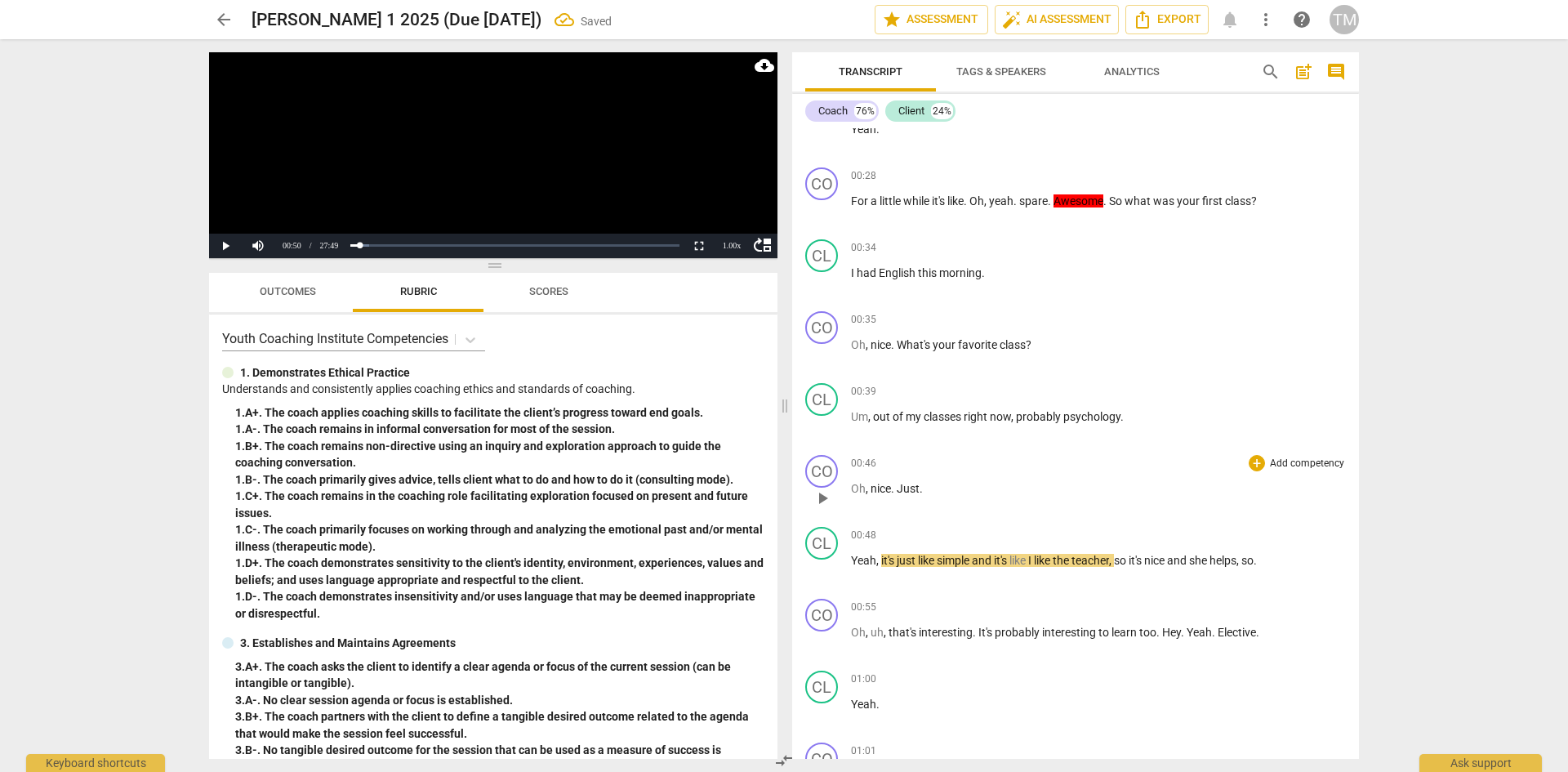
click at [900, 487] on span "Just" at bounding box center [909, 489] width 23 height 13
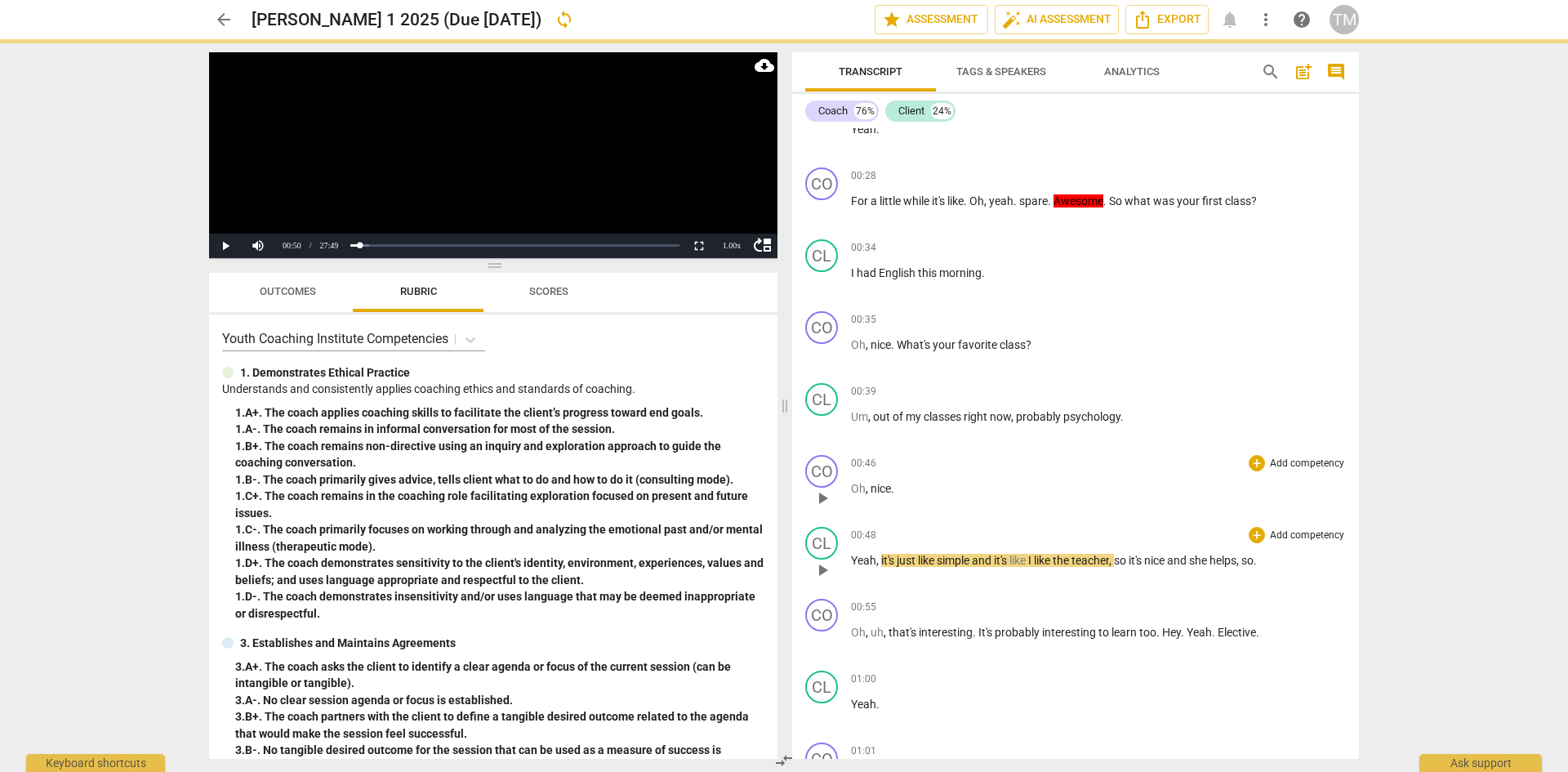
click at [853, 556] on span "Yeah" at bounding box center [864, 560] width 26 height 13
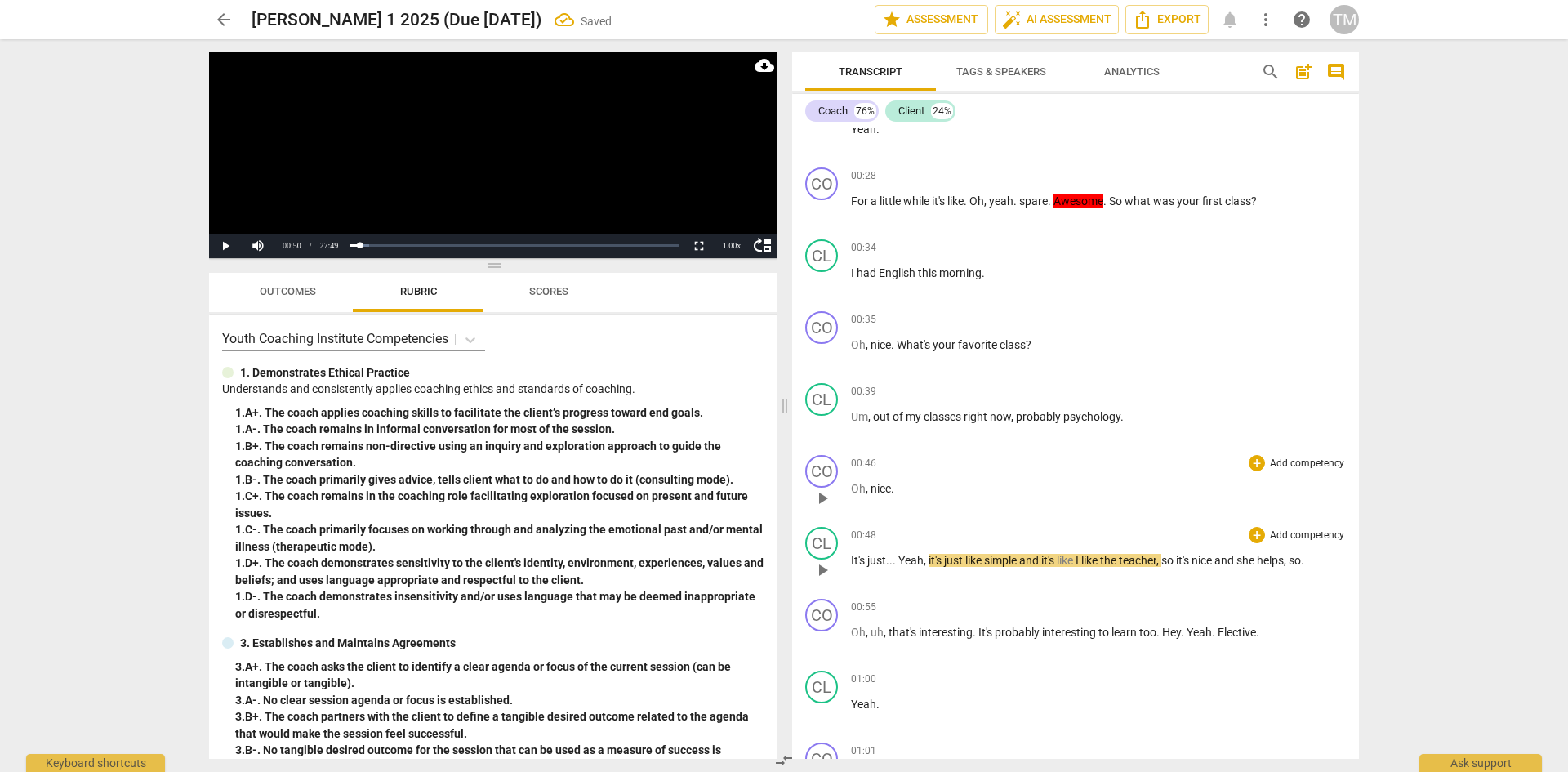
drag, startPoint x: 824, startPoint y: 562, endPoint x: 823, endPoint y: 570, distance: 8.1
click at [823, 562] on span "play_arrow" at bounding box center [823, 570] width 20 height 20
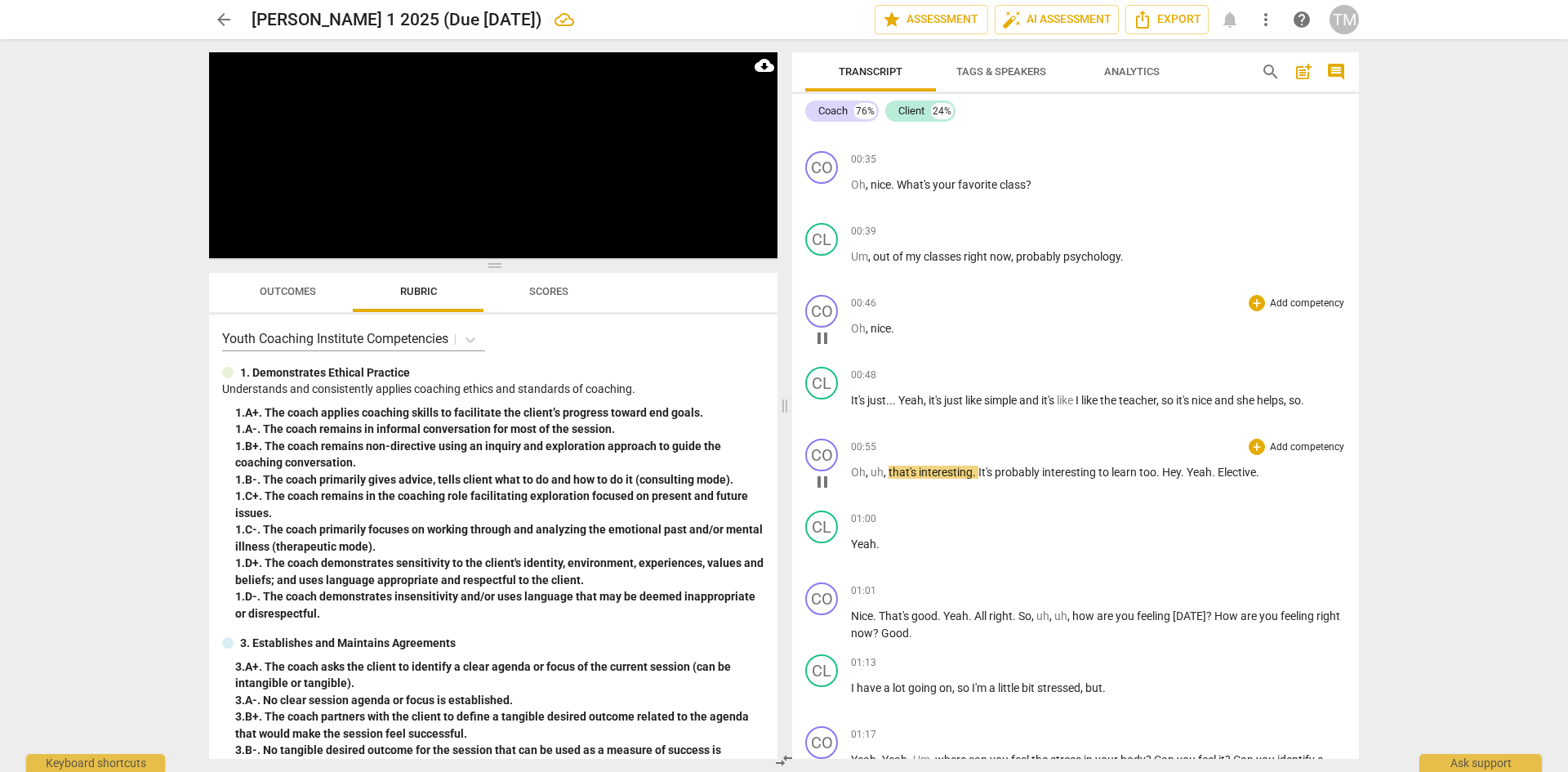
scroll to position [490, 0]
drag, startPoint x: 820, startPoint y: 483, endPoint x: 924, endPoint y: 499, distance: 105.2
click at [822, 483] on span "pause" at bounding box center [823, 478] width 20 height 20
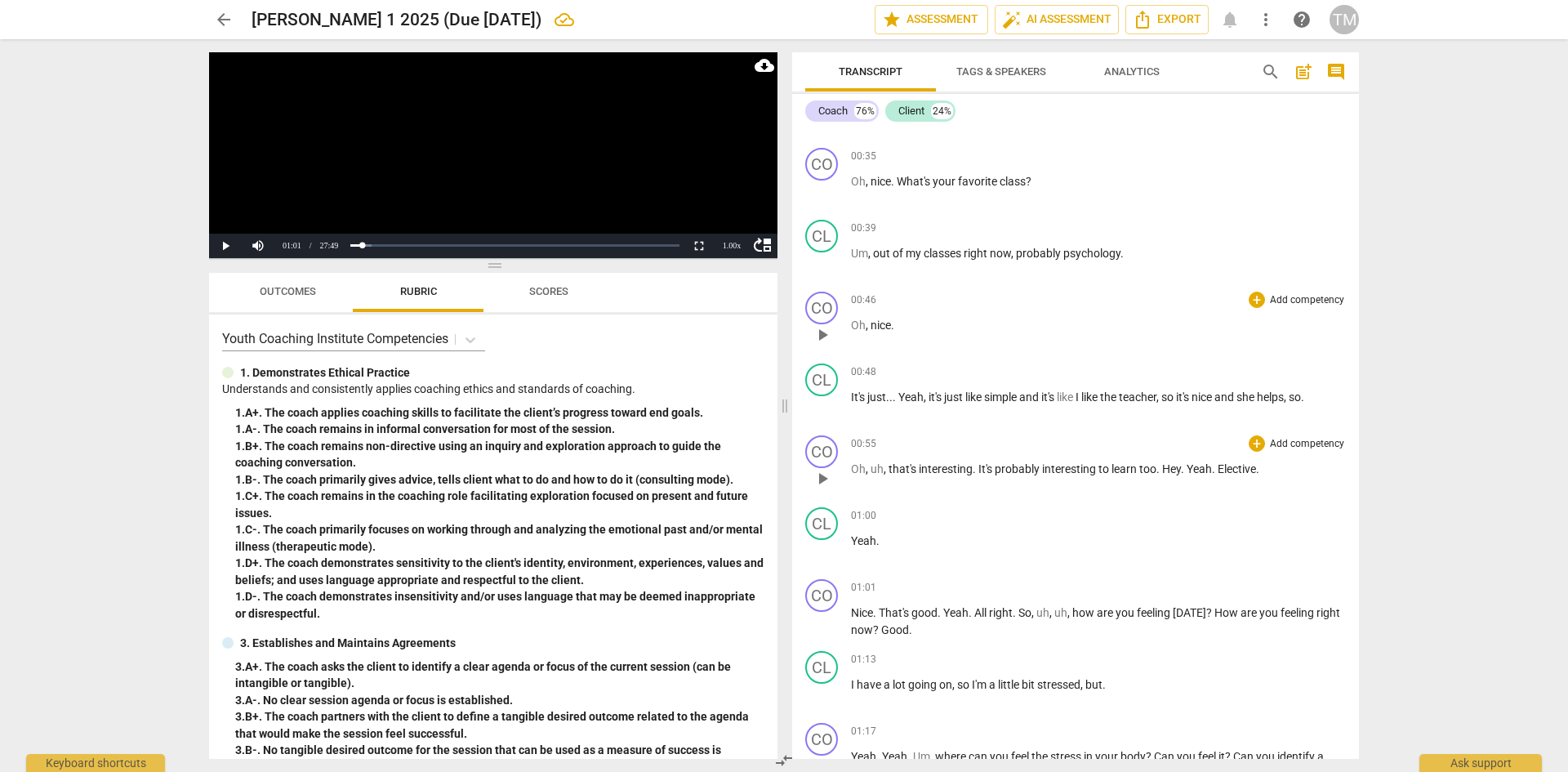
click at [1191, 469] on span "Yeah" at bounding box center [1200, 469] width 26 height 13
click at [1280, 469] on p "Oh , uh , that's interesting . It's probably interesting to learn too . Hey . I…" at bounding box center [1098, 469] width 495 height 17
click at [825, 548] on span "play_arrow" at bounding box center [823, 551] width 20 height 20
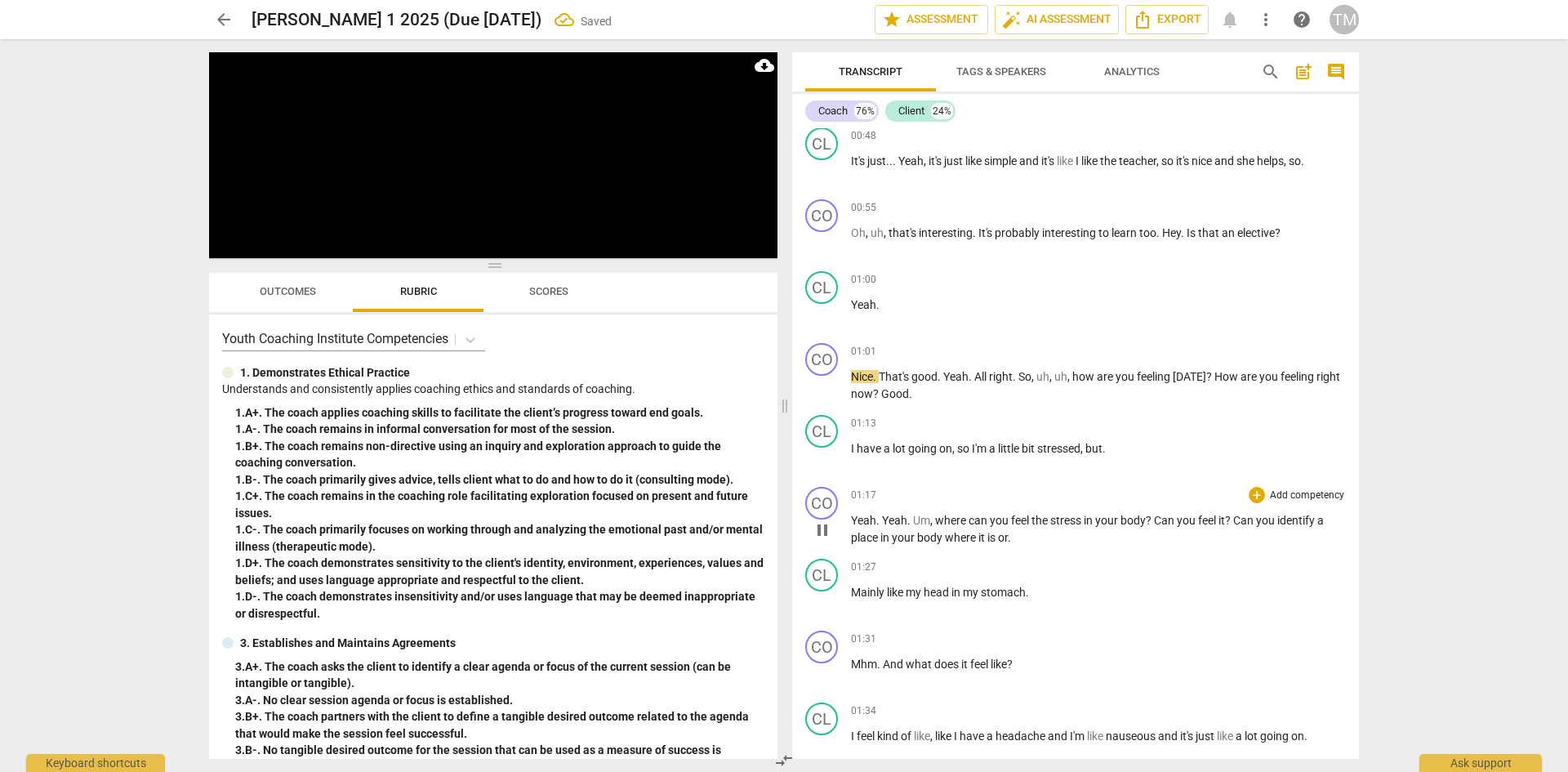
scroll to position [735, 0]
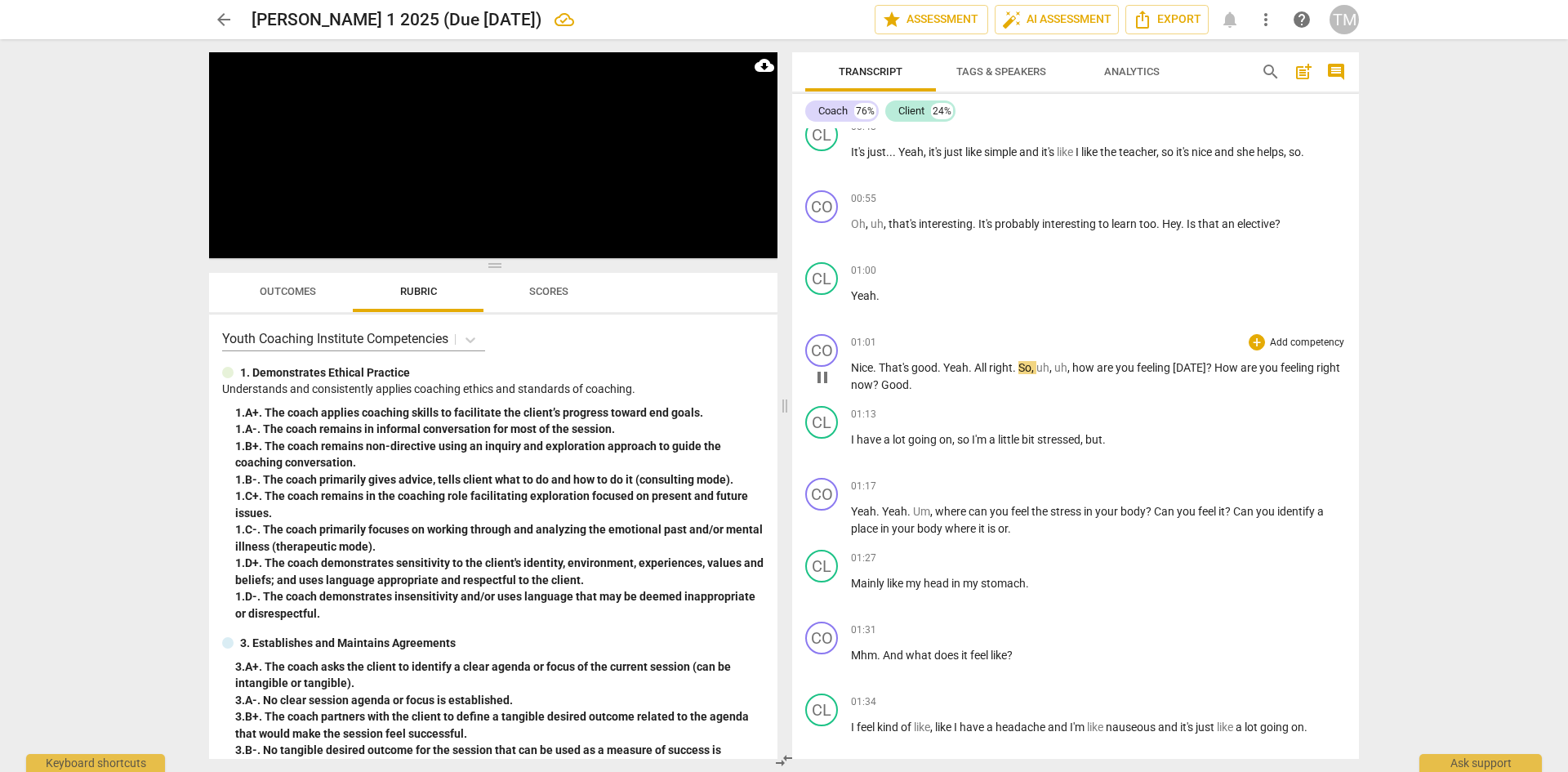
click at [822, 374] on span "pause" at bounding box center [823, 377] width 20 height 20
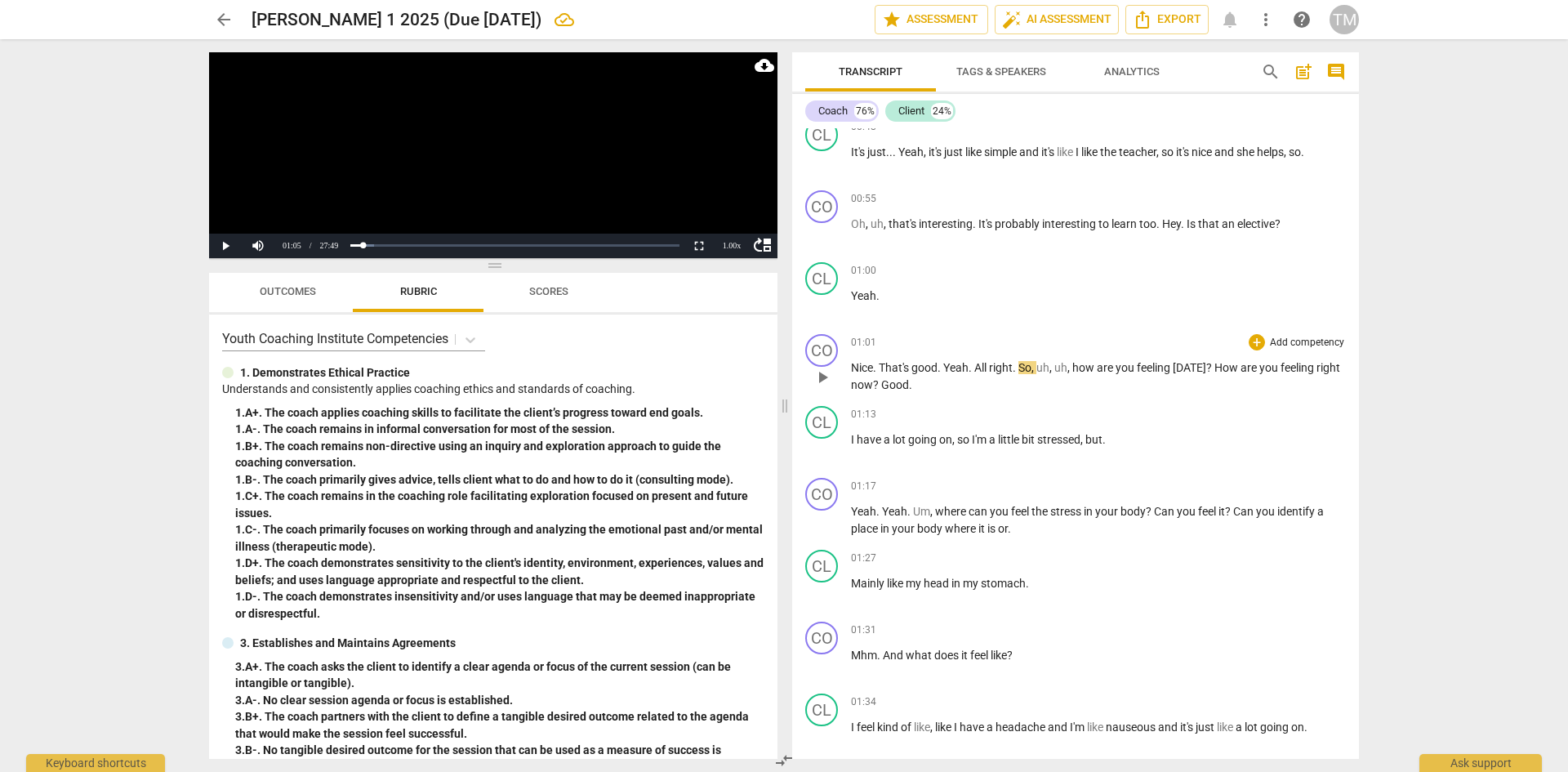
click at [946, 368] on span "Yeah" at bounding box center [956, 367] width 26 height 13
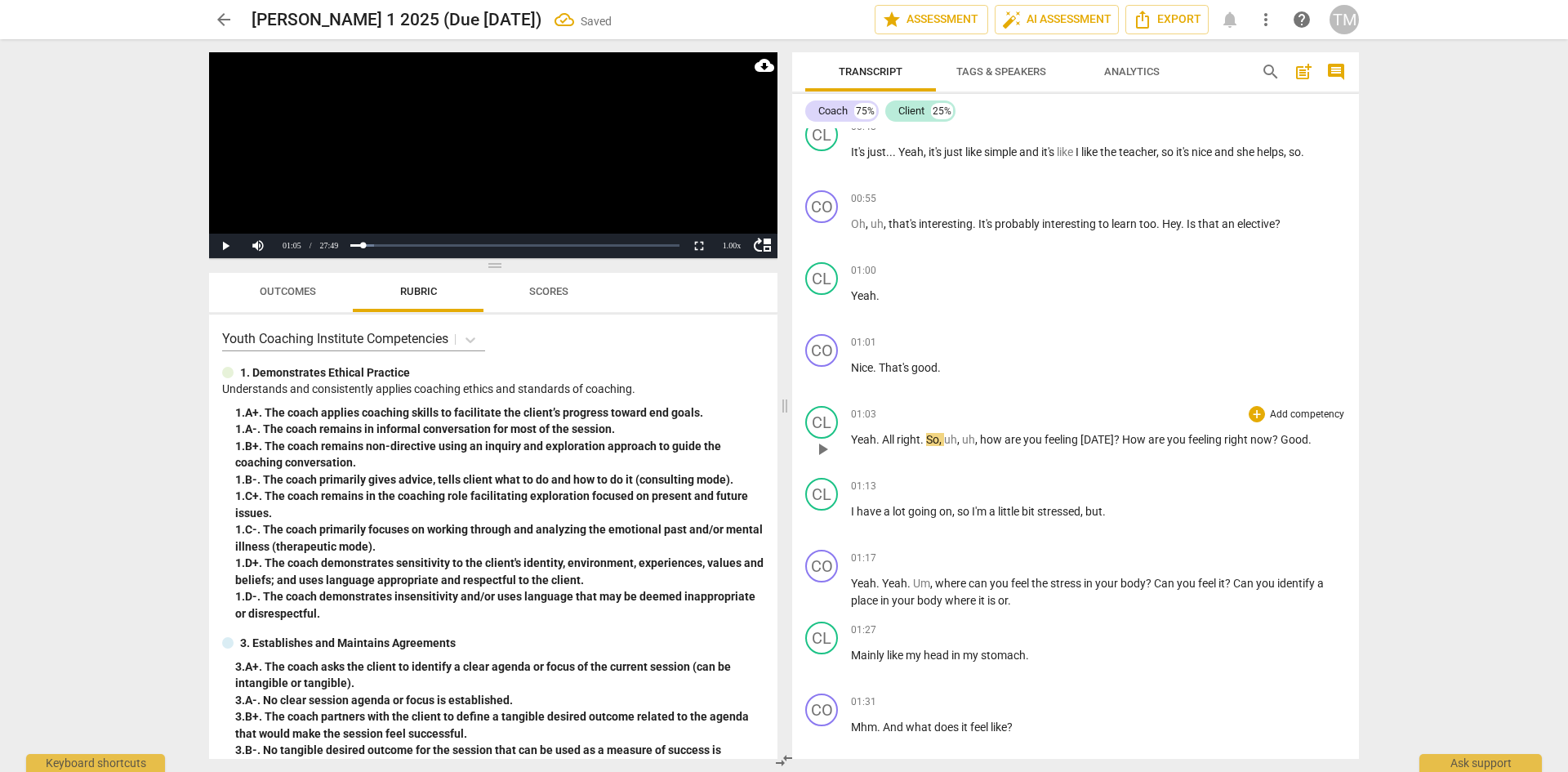
click at [883, 439] on span "All" at bounding box center [889, 440] width 14 height 13
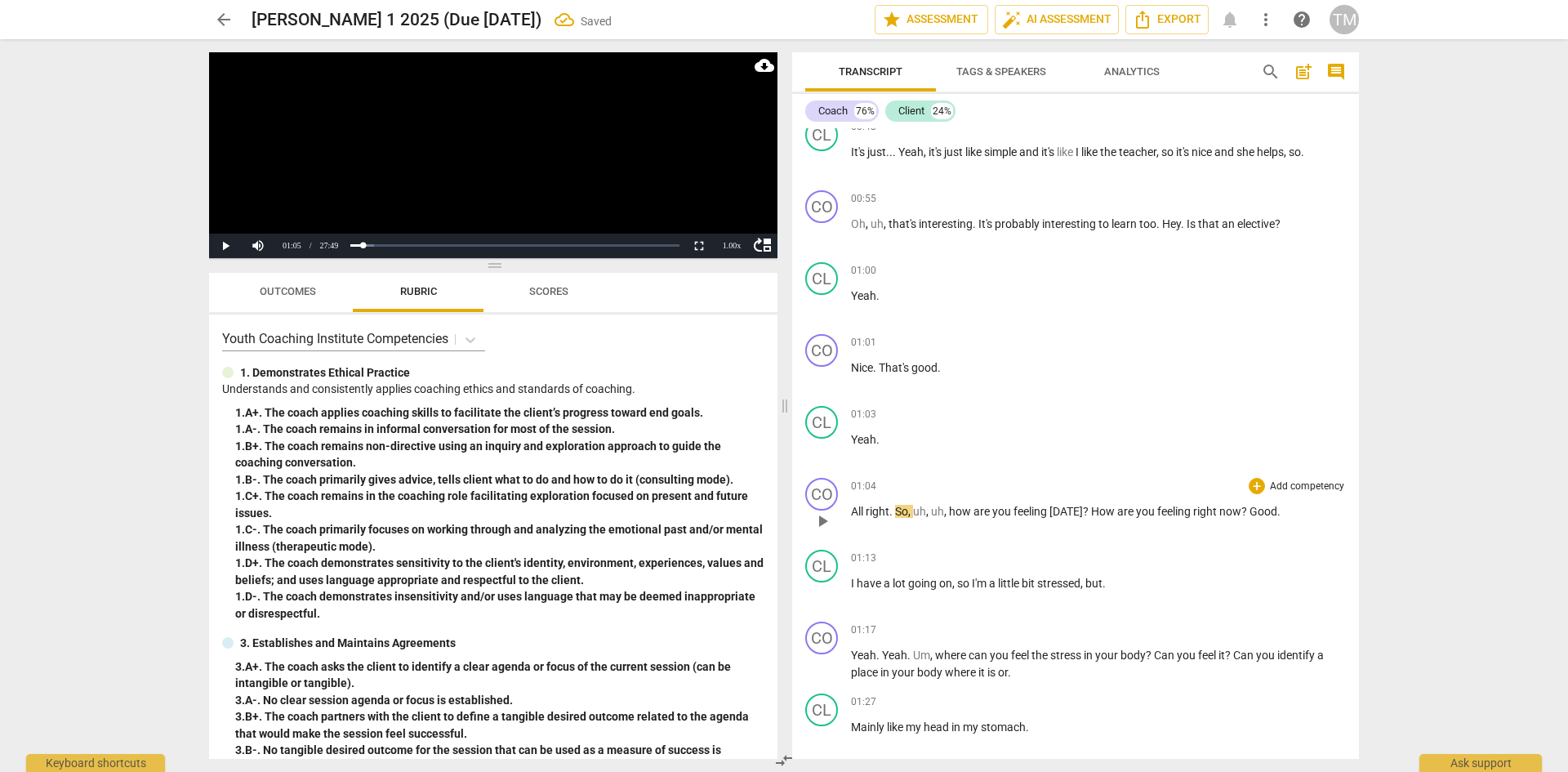
click at [822, 522] on span "play_arrow" at bounding box center [823, 521] width 20 height 20
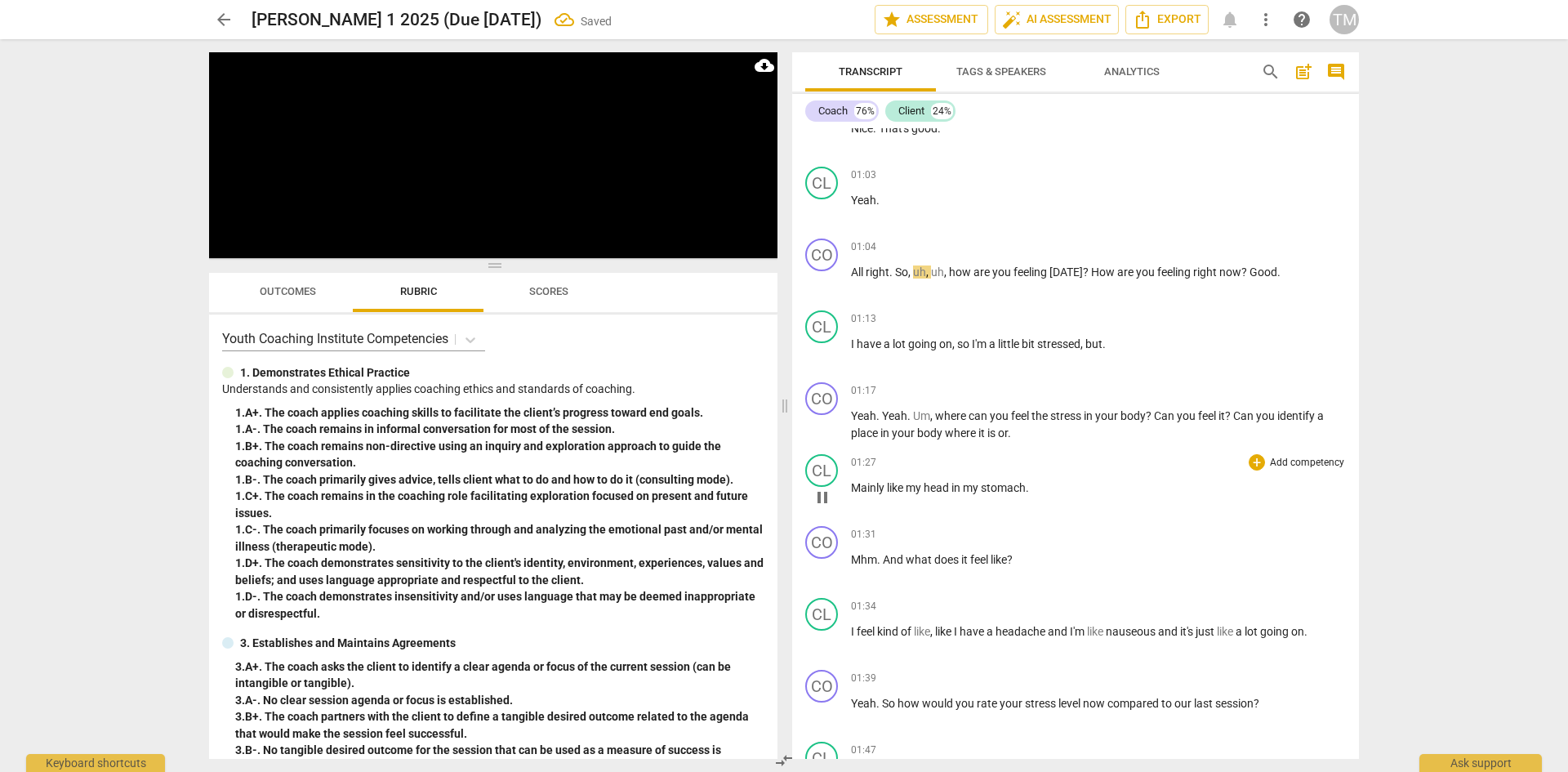
scroll to position [980, 0]
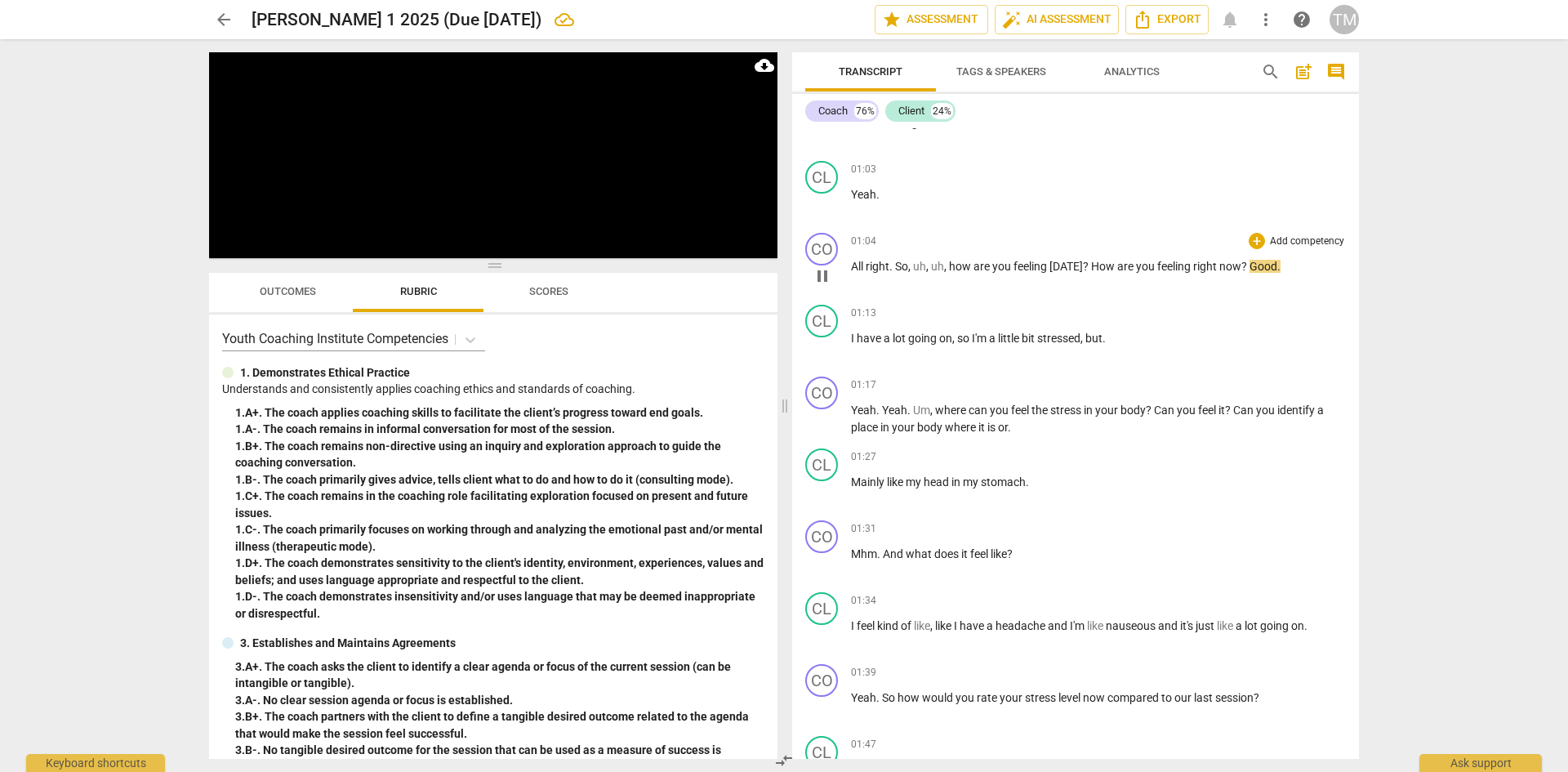
click at [831, 276] on span "pause" at bounding box center [823, 276] width 20 height 20
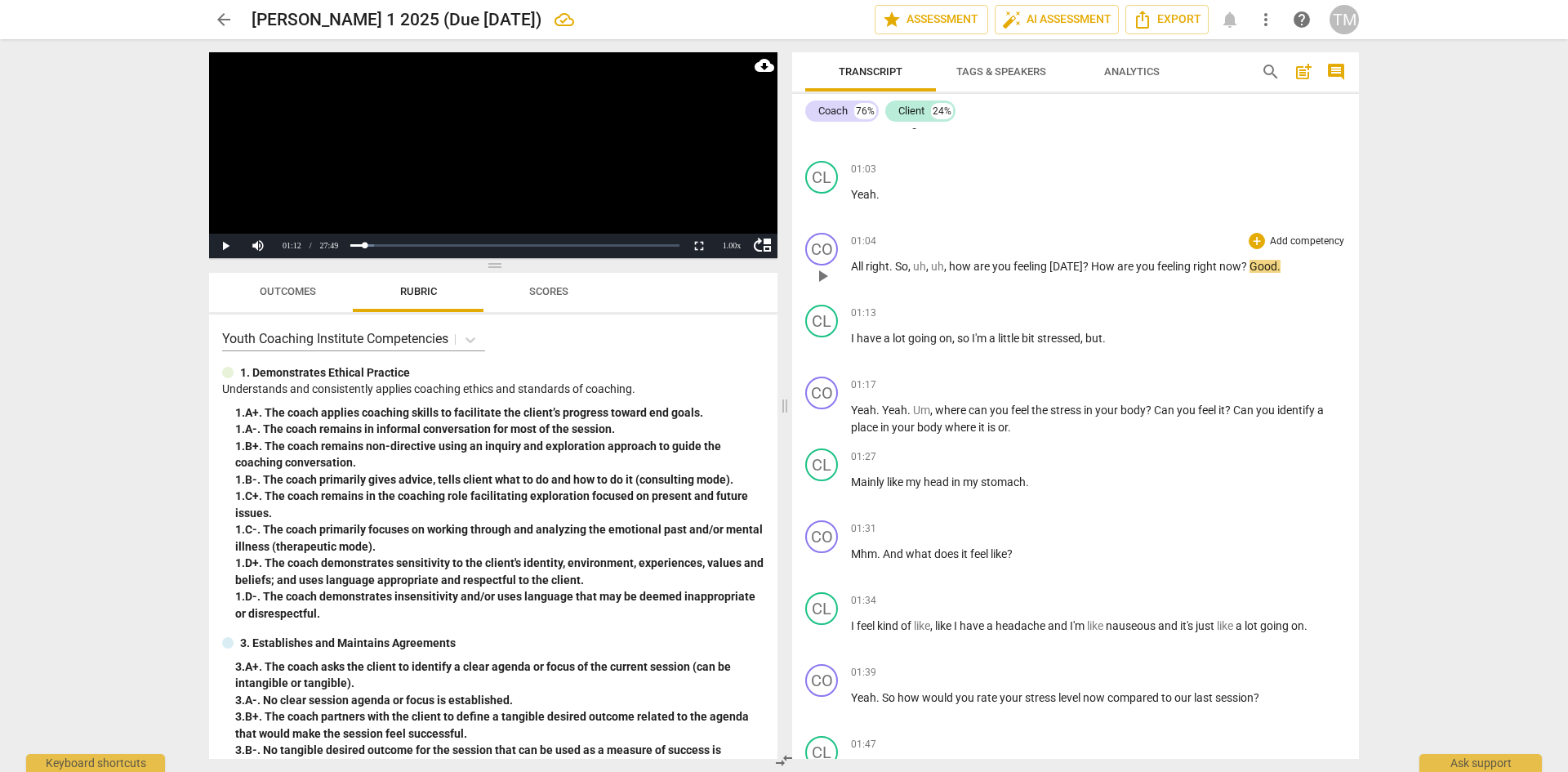
click at [1271, 235] on p "Add competency" at bounding box center [1307, 241] width 77 height 14
click at [1378, 348] on b "Note" at bounding box center [1372, 342] width 20 height 20
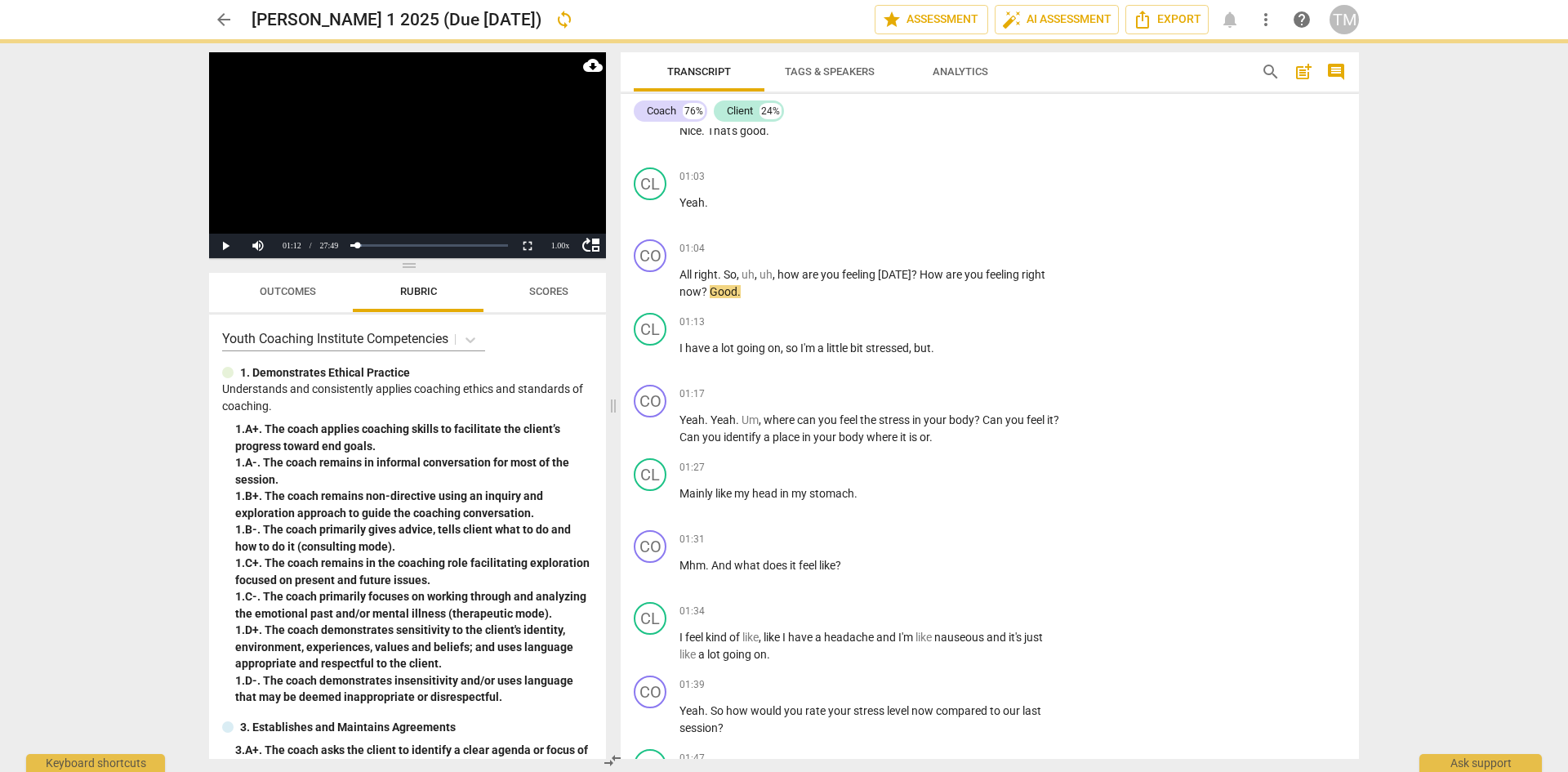
scroll to position [987, 0]
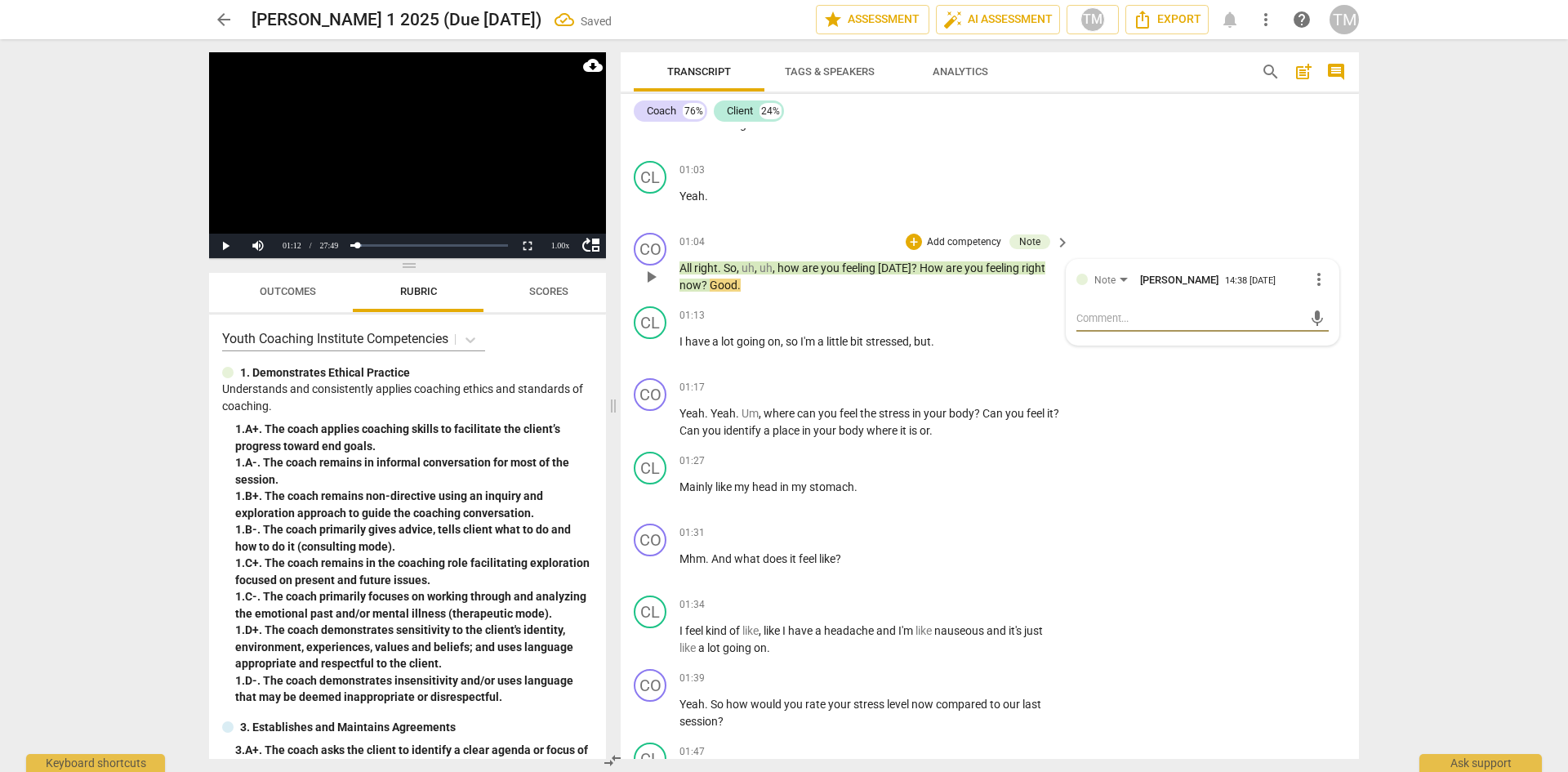
type textarea "S"
type textarea "St"
type textarea "Sta"
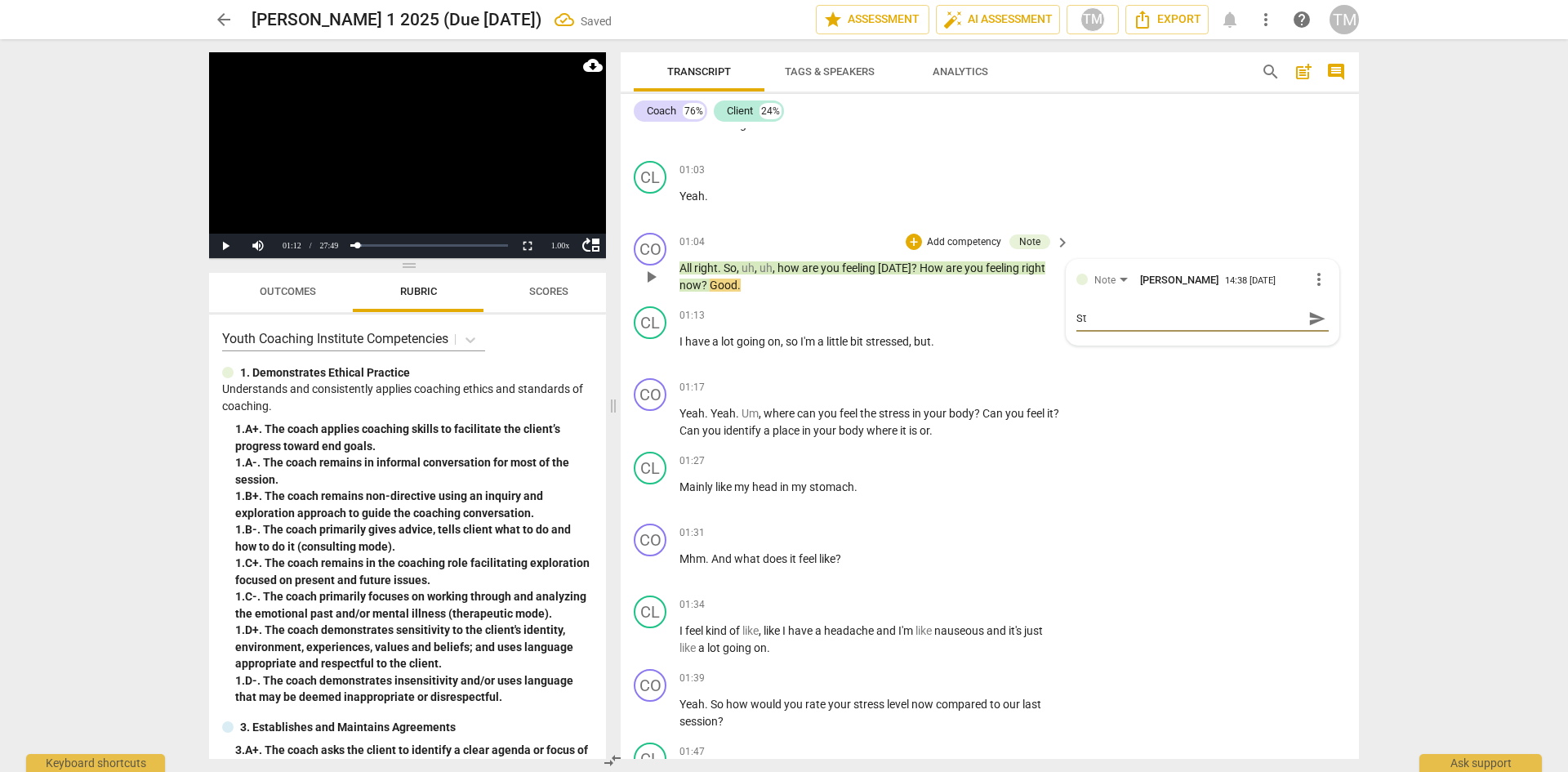
type textarea "Sta"
type textarea "Stac"
type textarea "Stack"
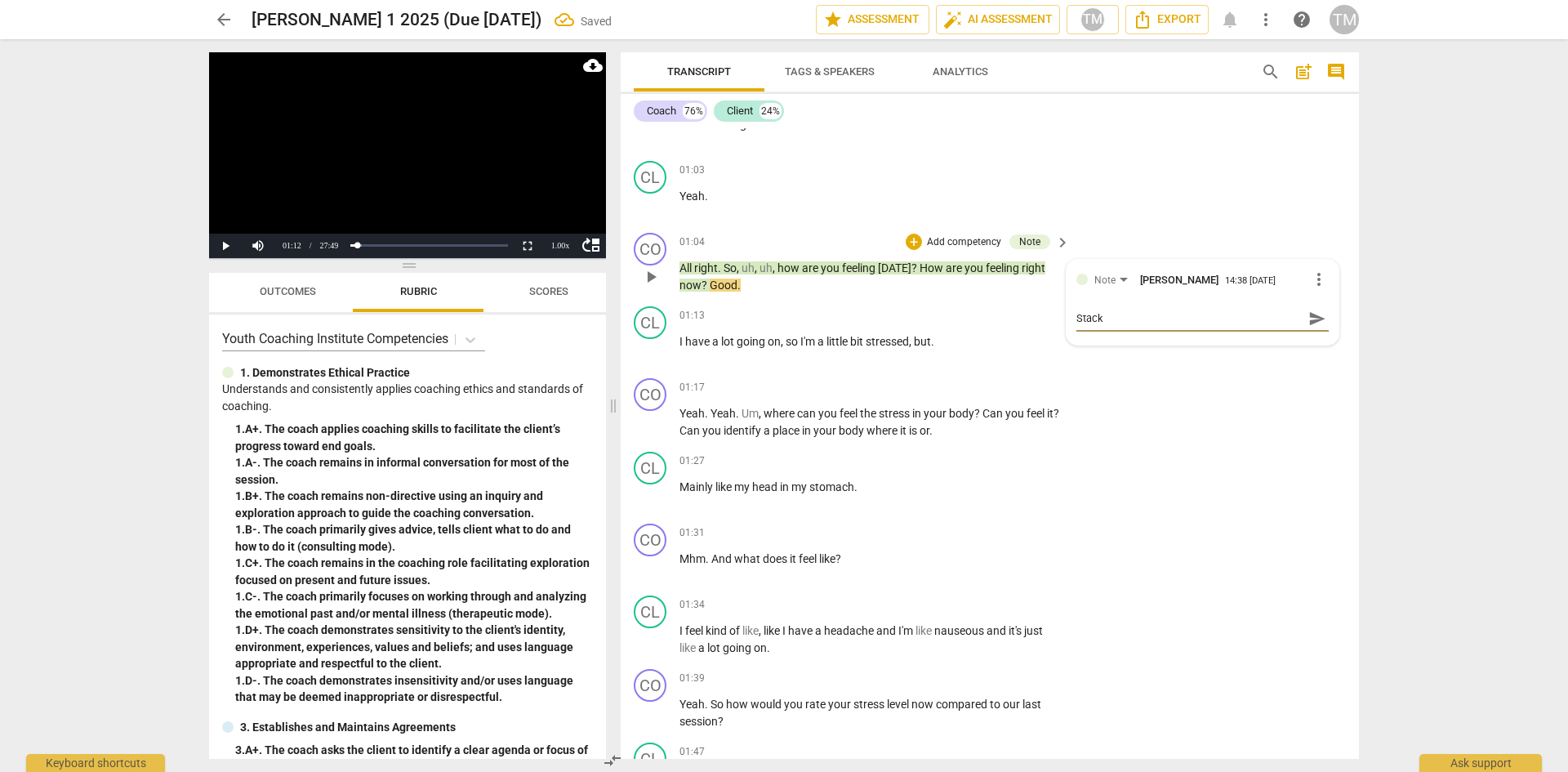
type textarea "Stacke"
type textarea "Stacked"
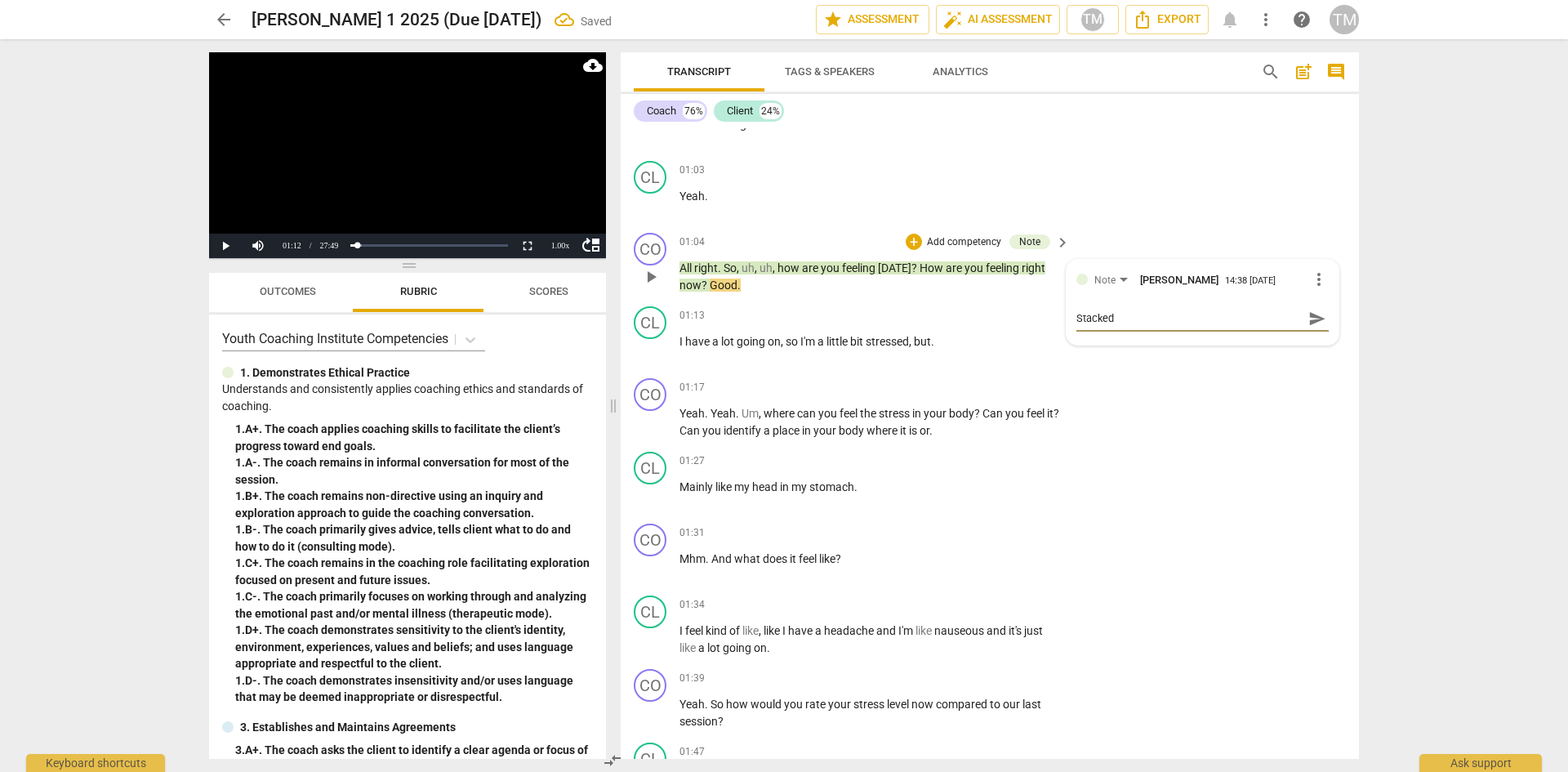
type textarea "Stacked"
type textarea "Stacked b"
type textarea "Stacked bu"
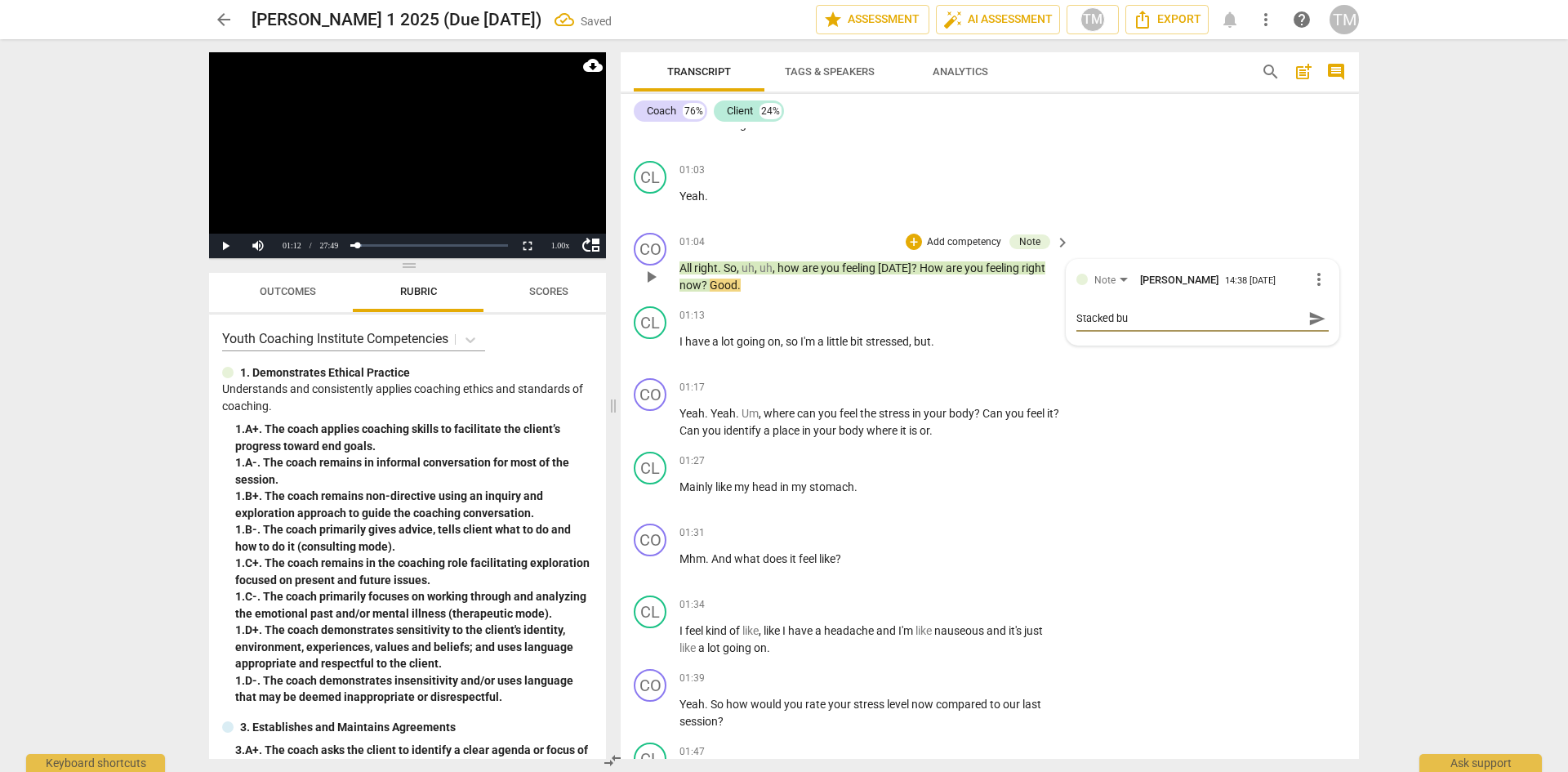
type textarea "Stacked but"
type textarea "Stacked but O"
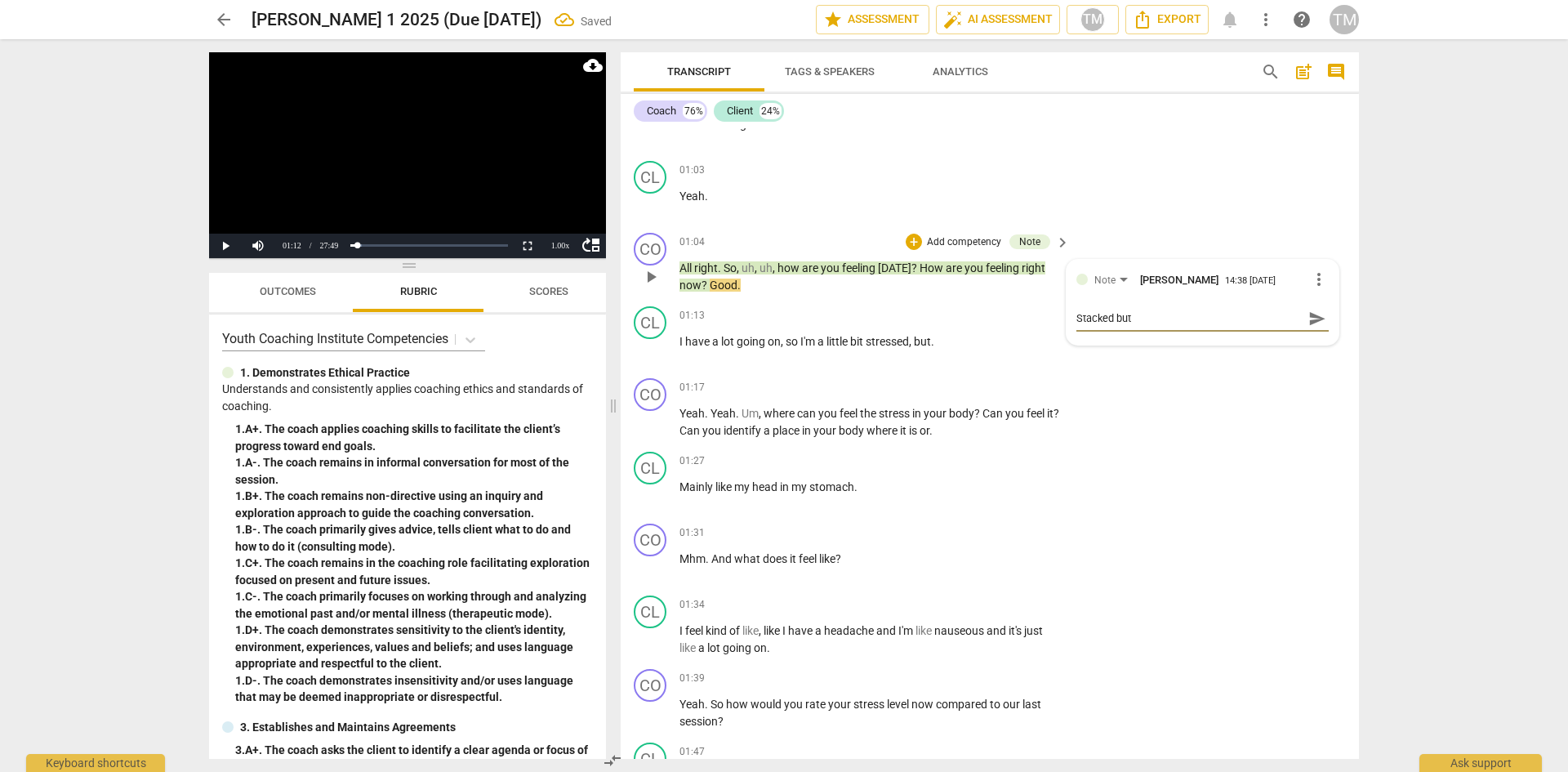
type textarea "Stacked but O"
type textarea "Stacked but OE"
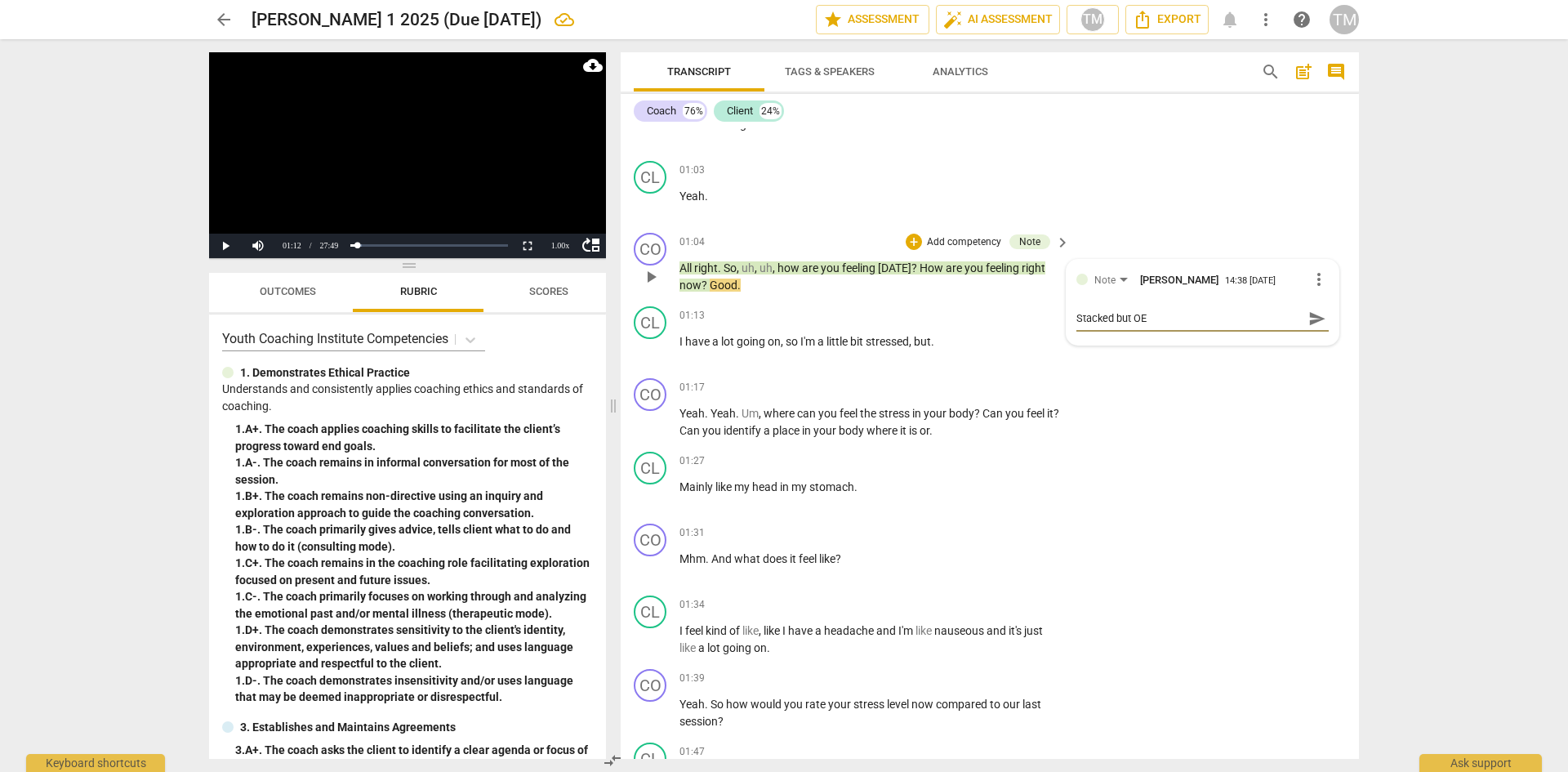
type textarea "Stacked but OE ?"
type textarea "Stacked but OE ?s"
click at [1308, 325] on span "send" at bounding box center [1317, 318] width 18 height 18
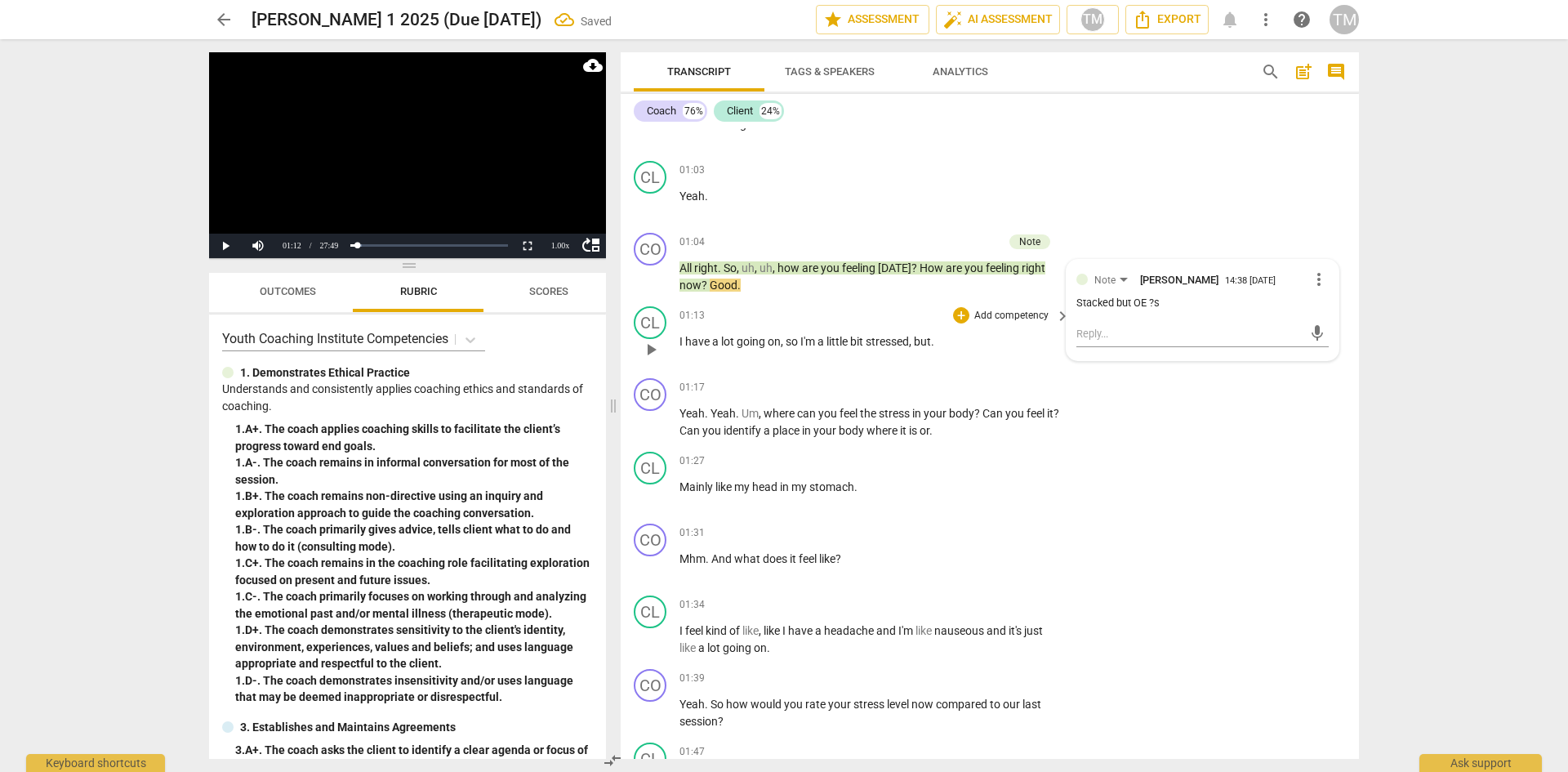
click at [645, 348] on span "play_arrow" at bounding box center [651, 349] width 20 height 20
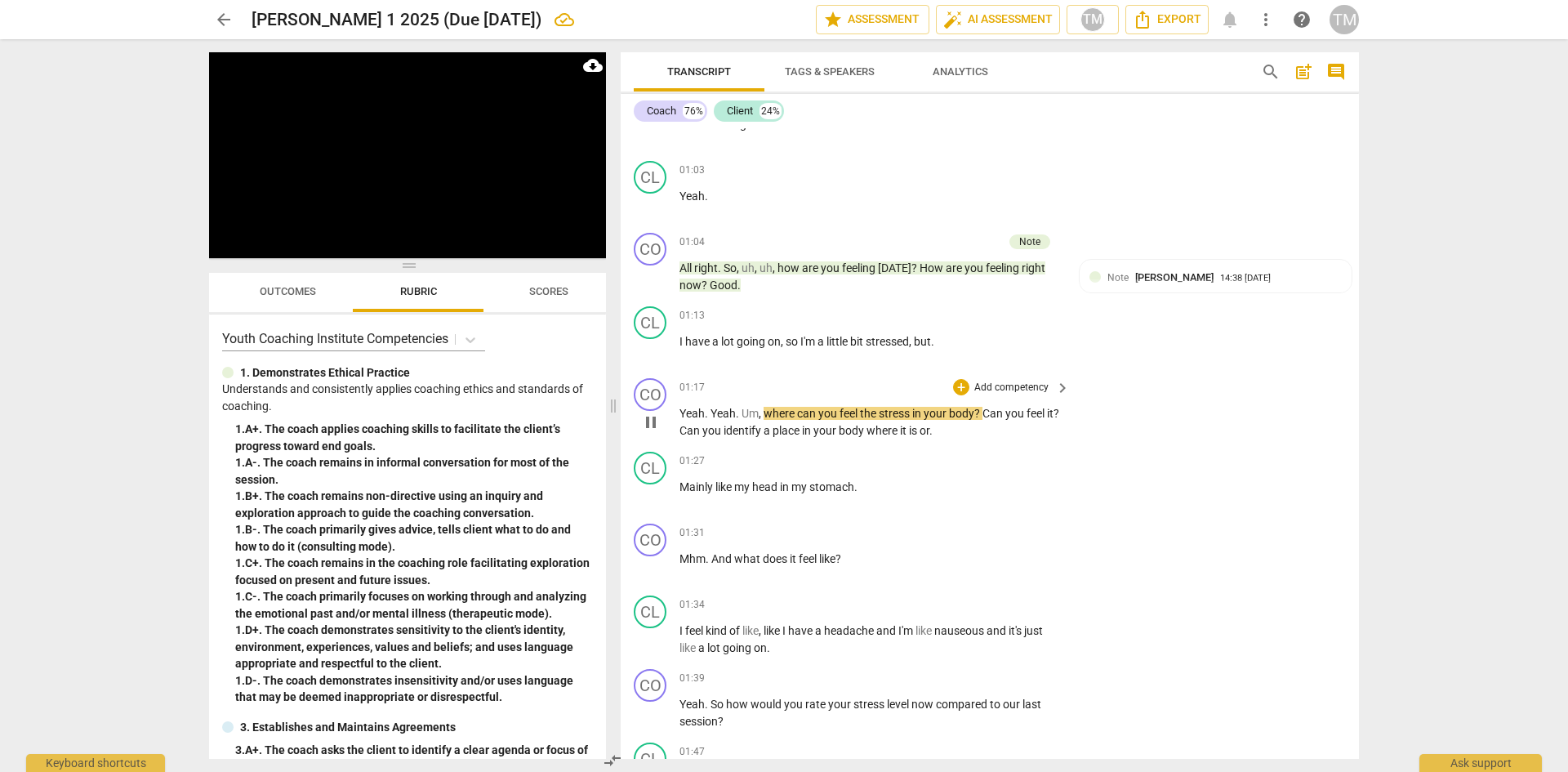
click at [653, 429] on span "pause" at bounding box center [651, 422] width 20 height 20
click at [711, 409] on span "Yeah" at bounding box center [723, 413] width 26 height 13
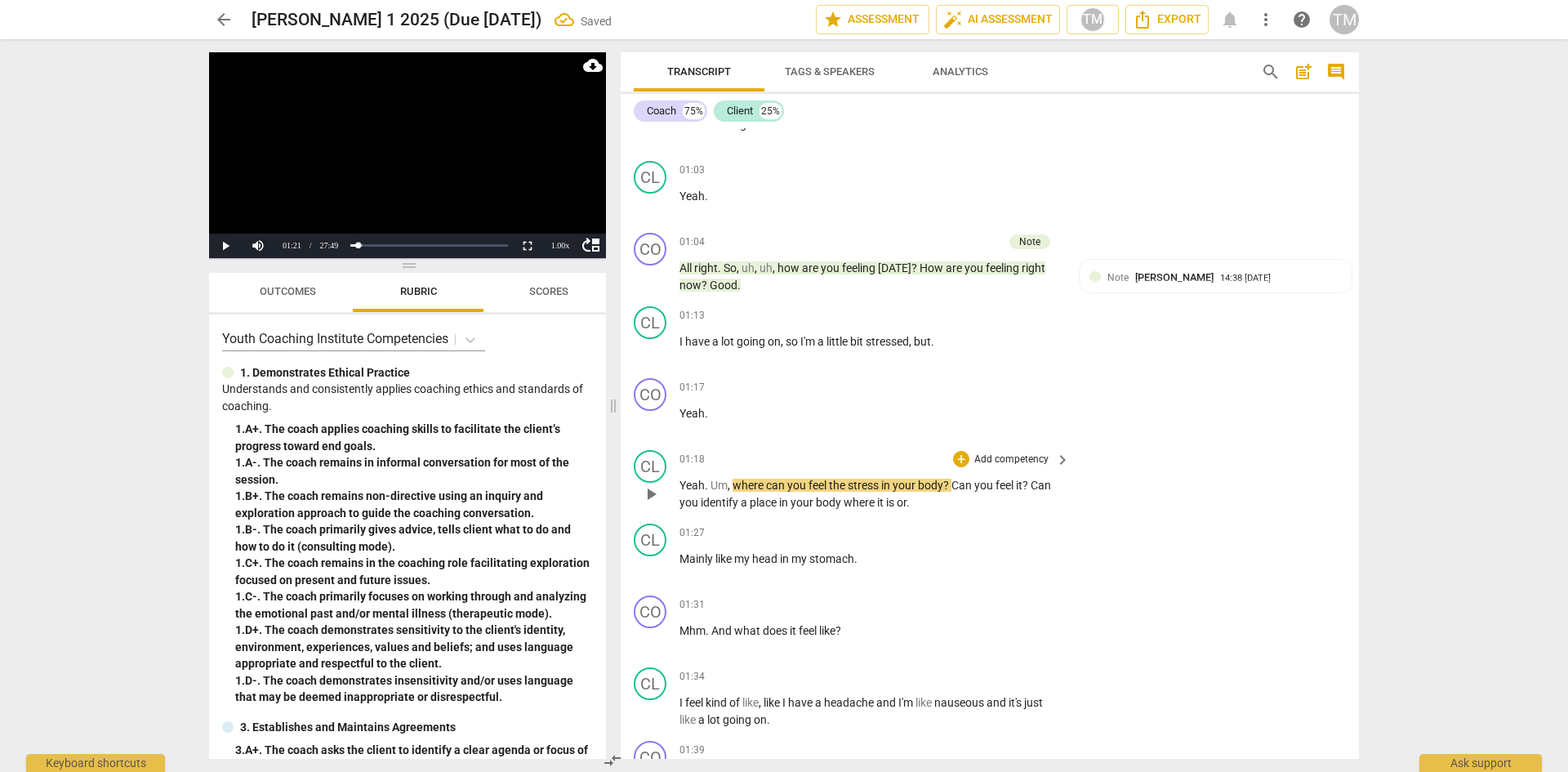
click at [712, 490] on span "Um" at bounding box center [720, 486] width 17 height 13
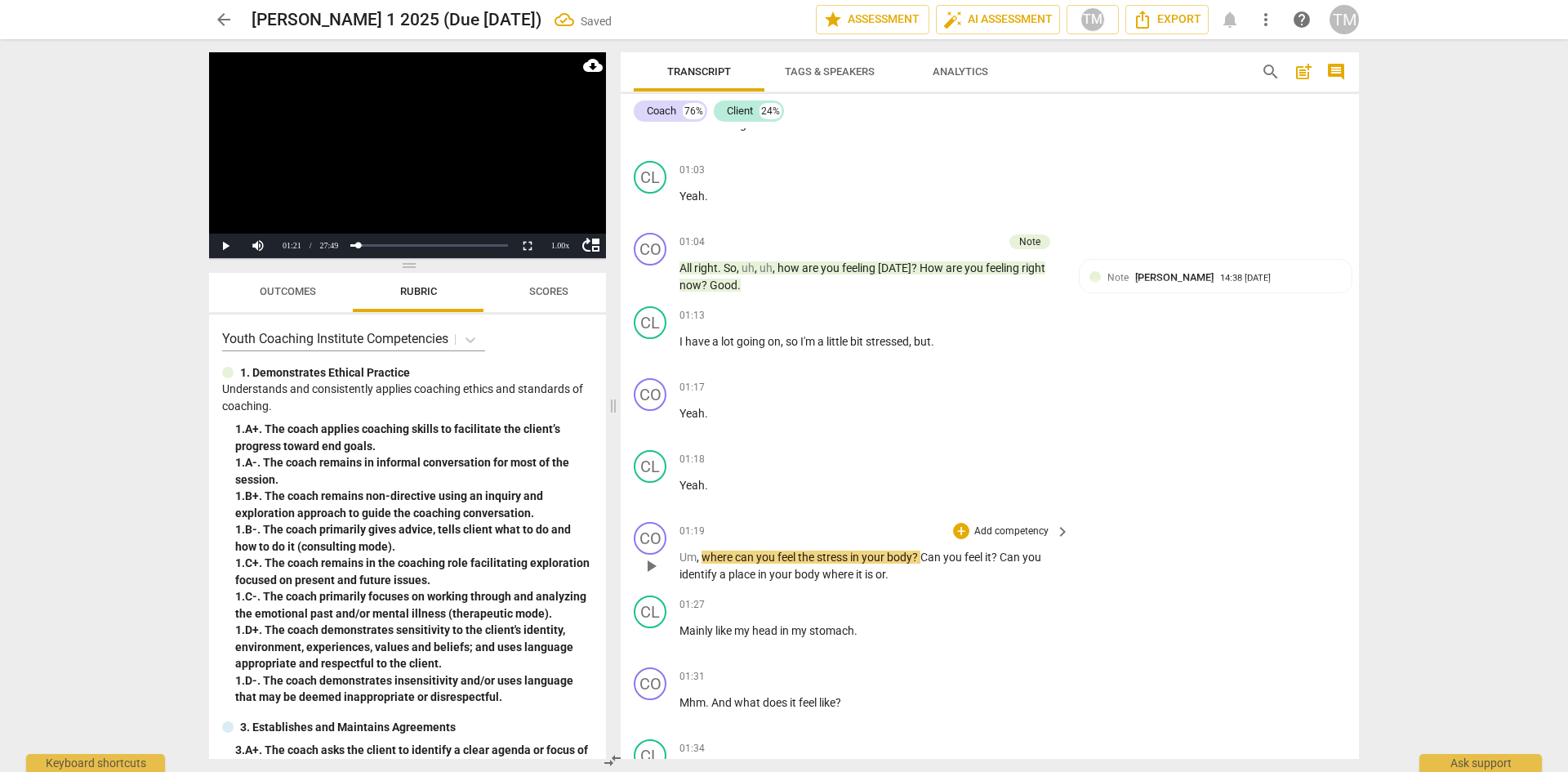
click at [655, 561] on span "play_arrow" at bounding box center [651, 566] width 20 height 20
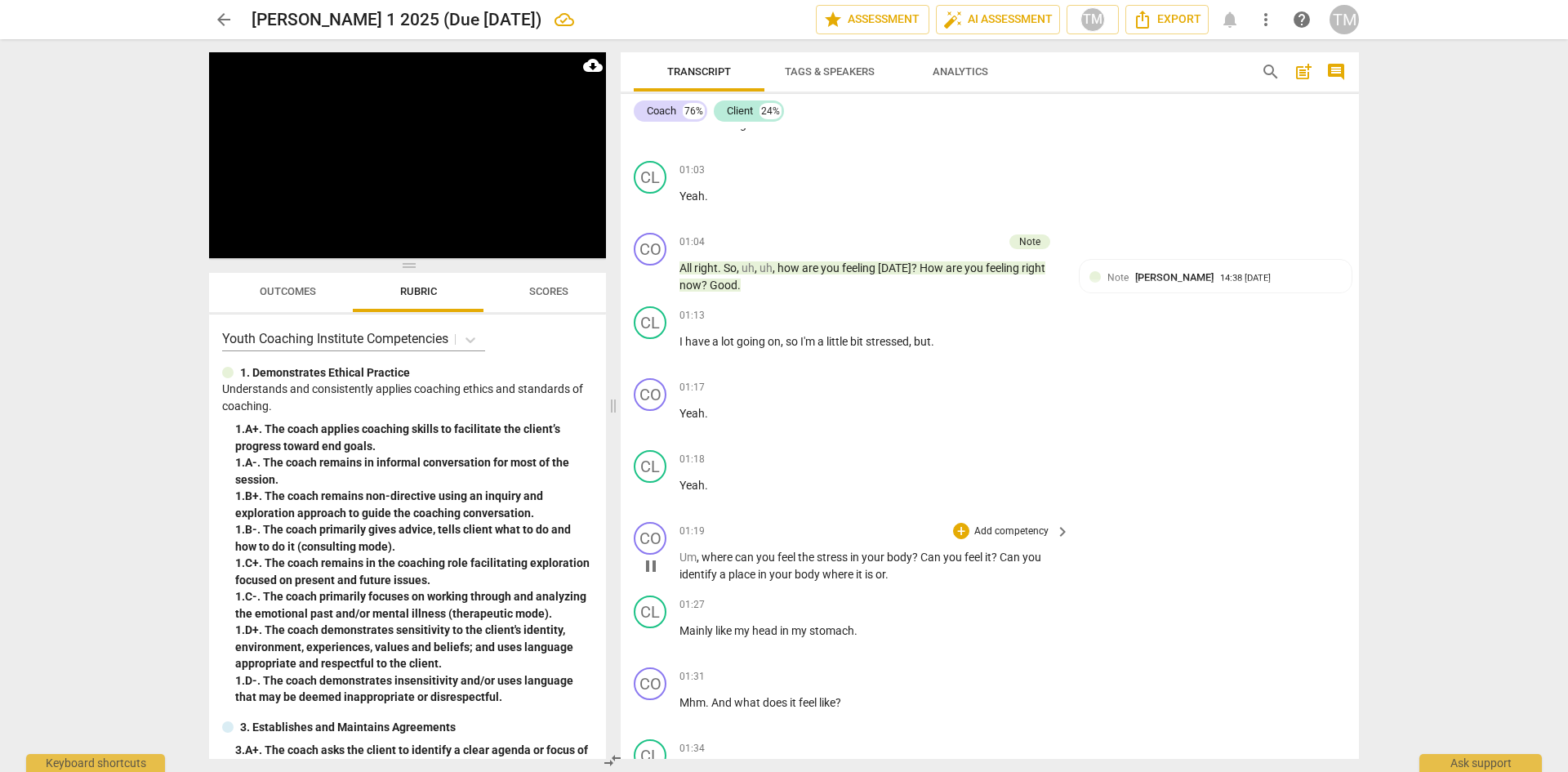
click at [653, 568] on span "pause" at bounding box center [651, 566] width 20 height 20
click at [897, 573] on p "Um , where can you feel the stress in your body ? Can you feel it ? Can you ide…" at bounding box center [870, 565] width 383 height 33
click at [965, 532] on div "+" at bounding box center [961, 531] width 16 height 16
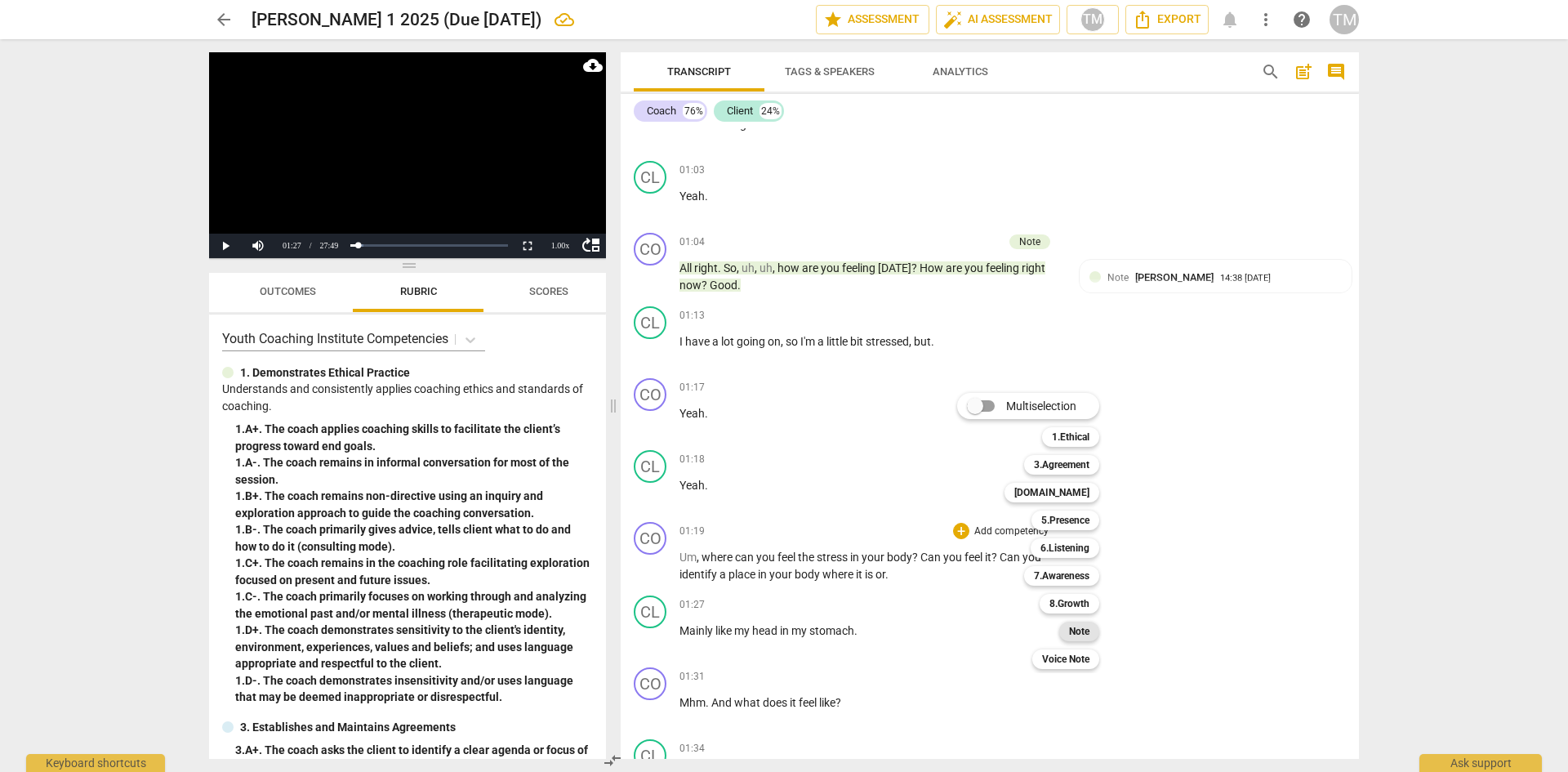
click at [1088, 633] on b "Note" at bounding box center [1078, 631] width 20 height 20
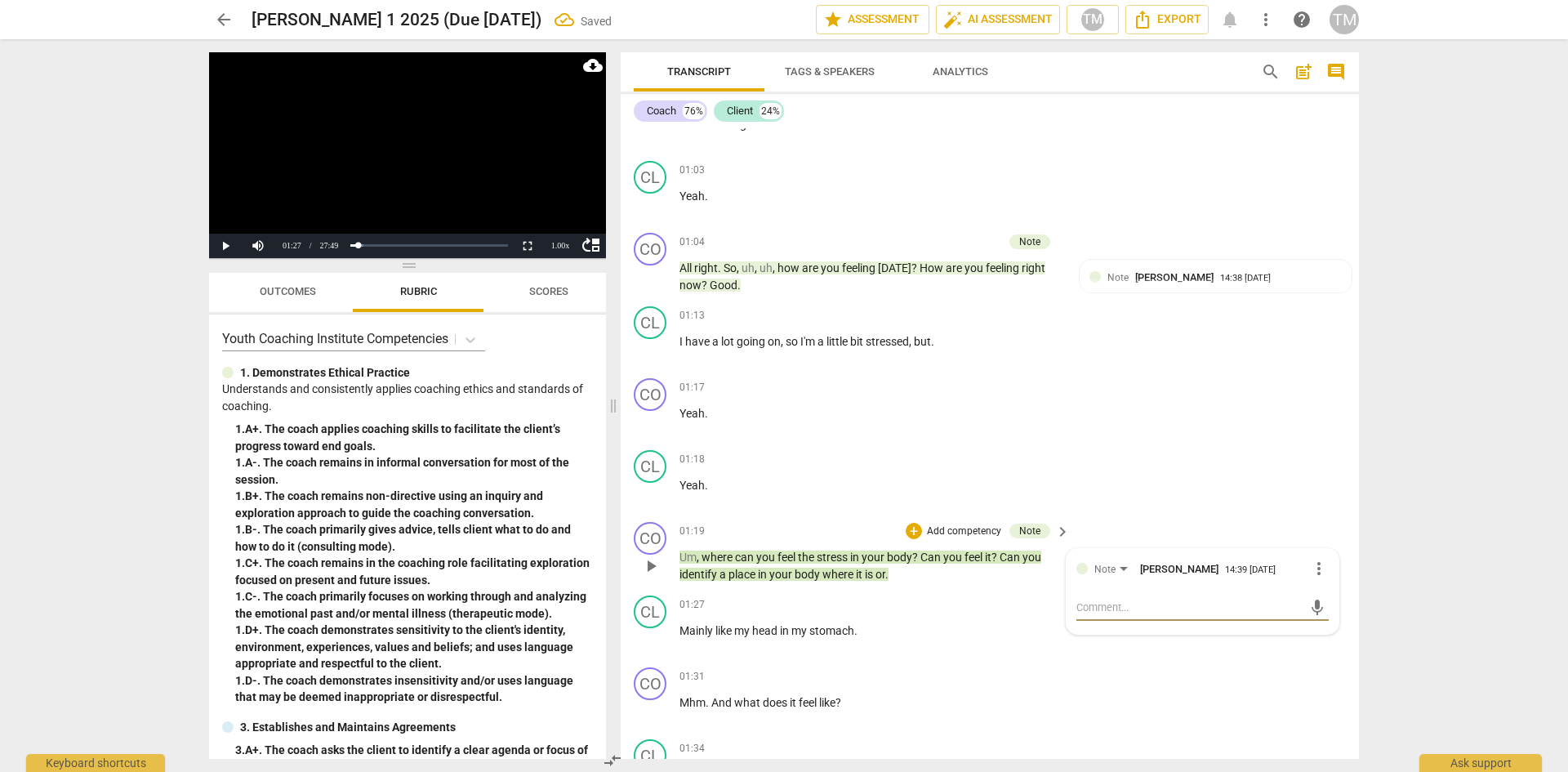
type textarea "O"
type textarea "OE"
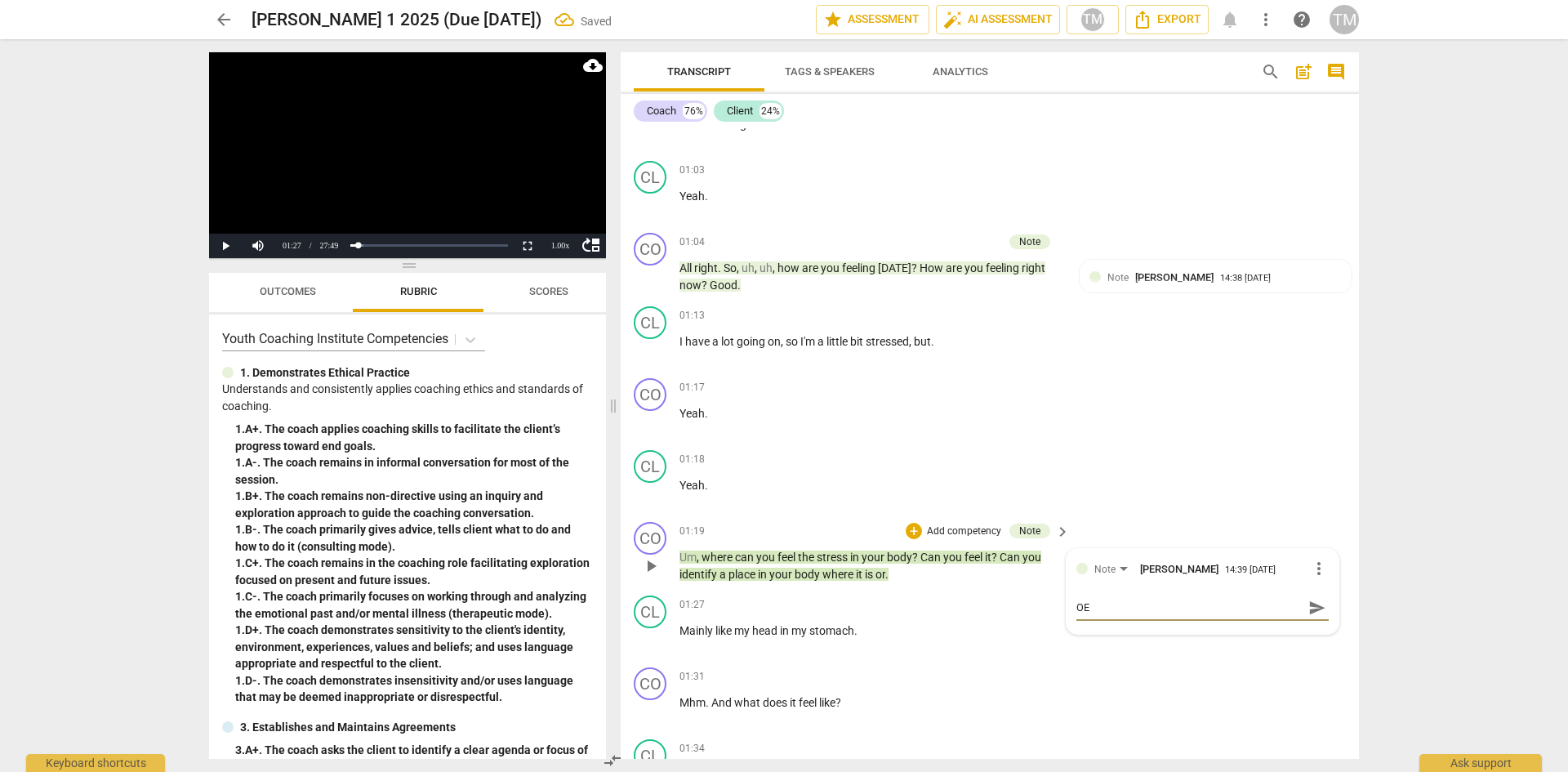
type textarea "OE"
type textarea "OE t"
type textarea "OE to"
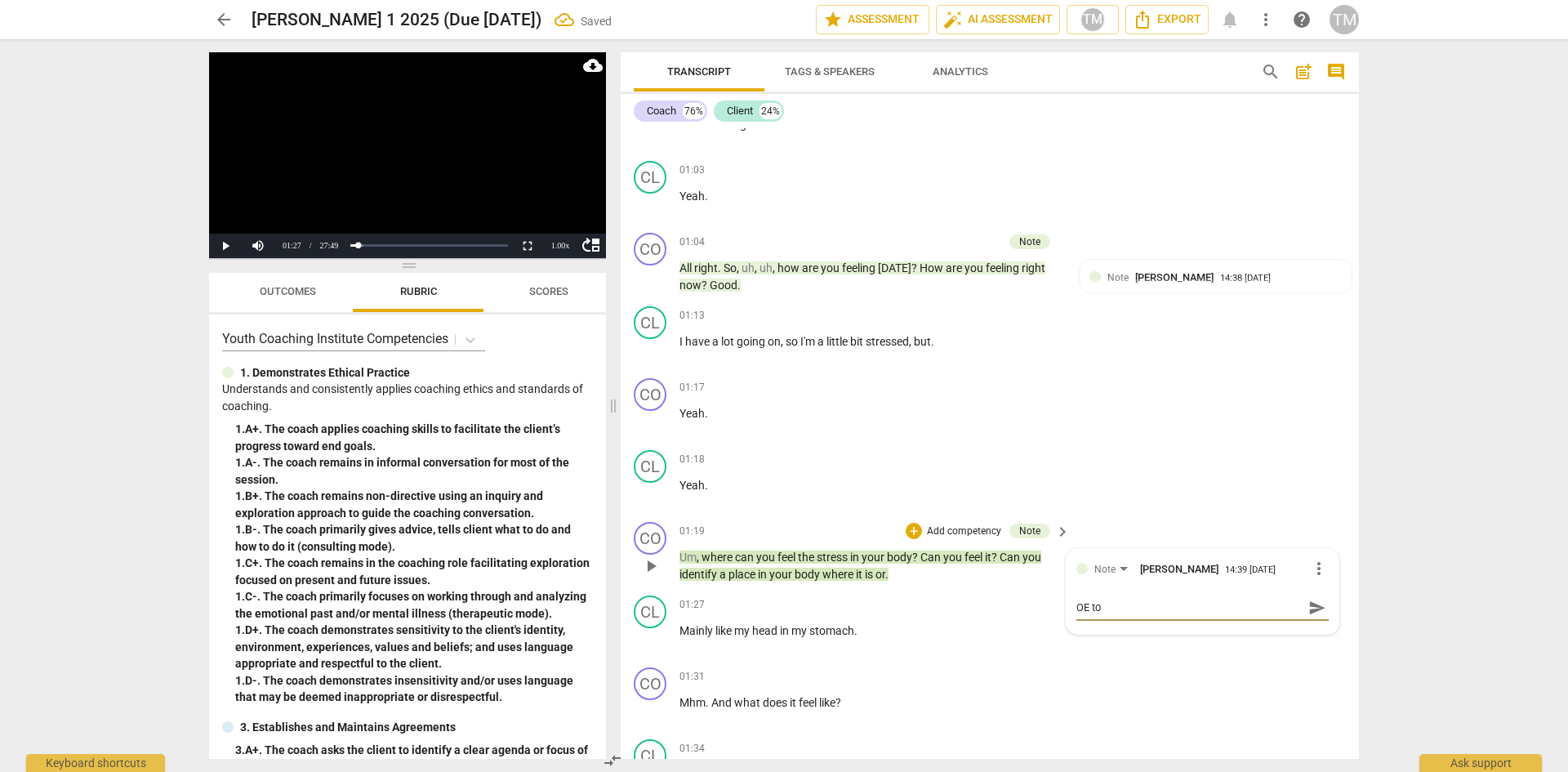
type textarea "OE to"
type textarea "OE to C"
type textarea "OE to CE"
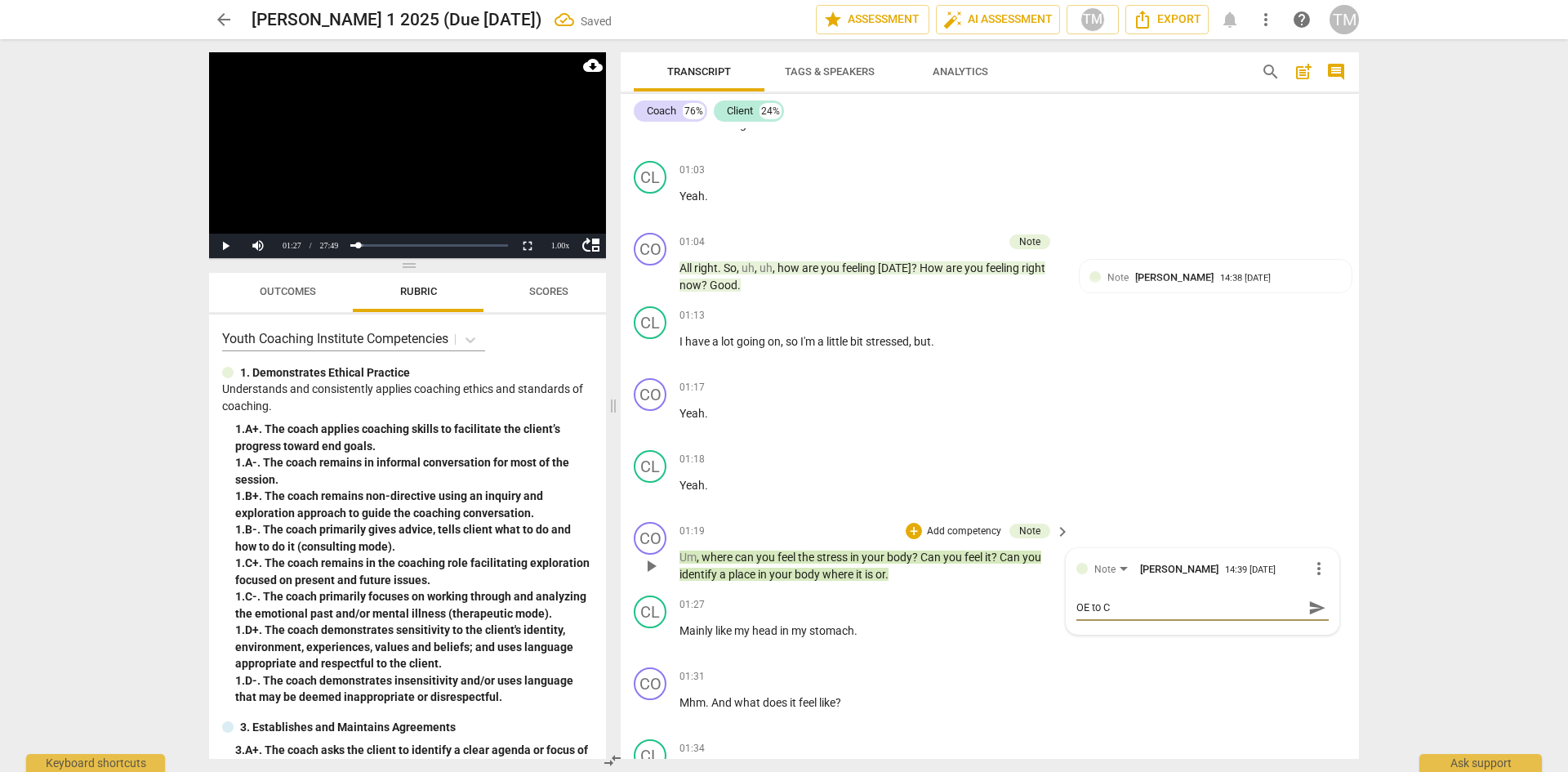
type textarea "OE to CE"
type textarea "OE to CE ?"
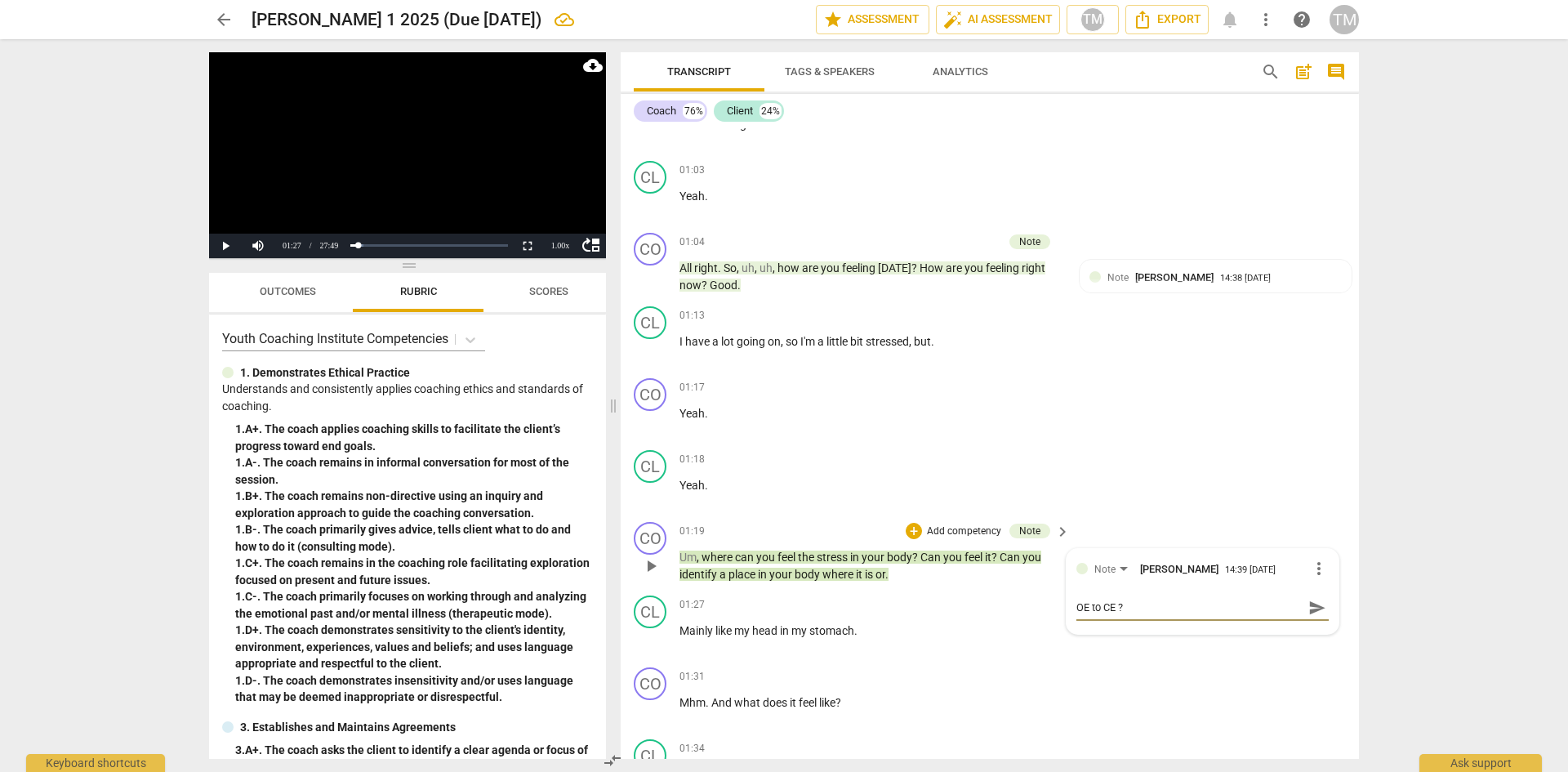
type textarea "OE to CE ?s"
click at [1312, 601] on span "send" at bounding box center [1317, 607] width 18 height 18
click at [933, 597] on div "01:27 + Add competency keyboard_arrow_right" at bounding box center [875, 604] width 392 height 18
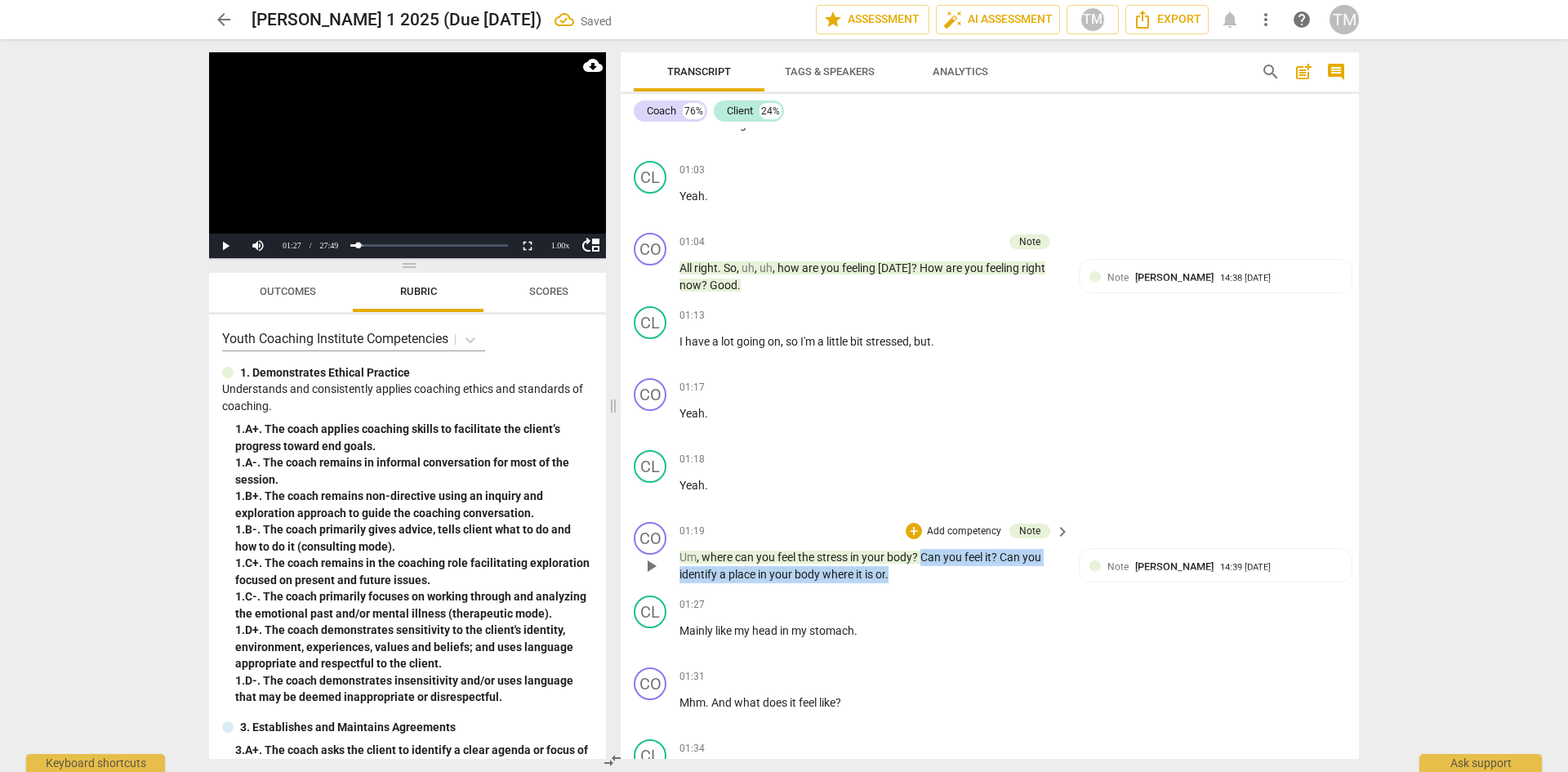
drag, startPoint x: 898, startPoint y: 574, endPoint x: 922, endPoint y: 554, distance: 31.2
click at [922, 554] on p "Um , where can you feel the stress in your body ? Can you feel it ? Can you ide…" at bounding box center [870, 565] width 383 height 33
click at [944, 551] on span "keyboard_arrow_down" at bounding box center [945, 553] width 20 height 20
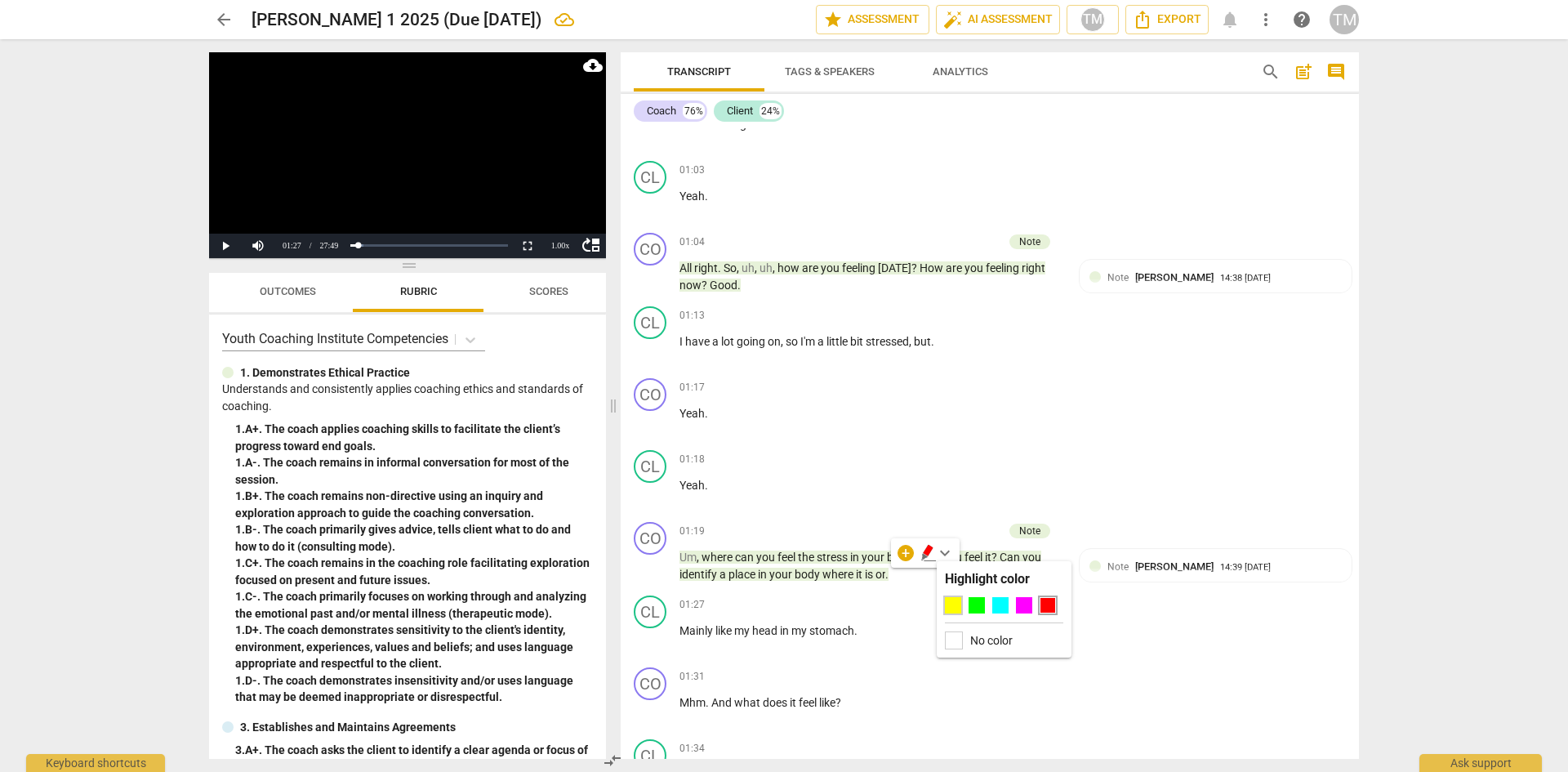
click at [951, 609] on div at bounding box center [952, 605] width 16 height 16
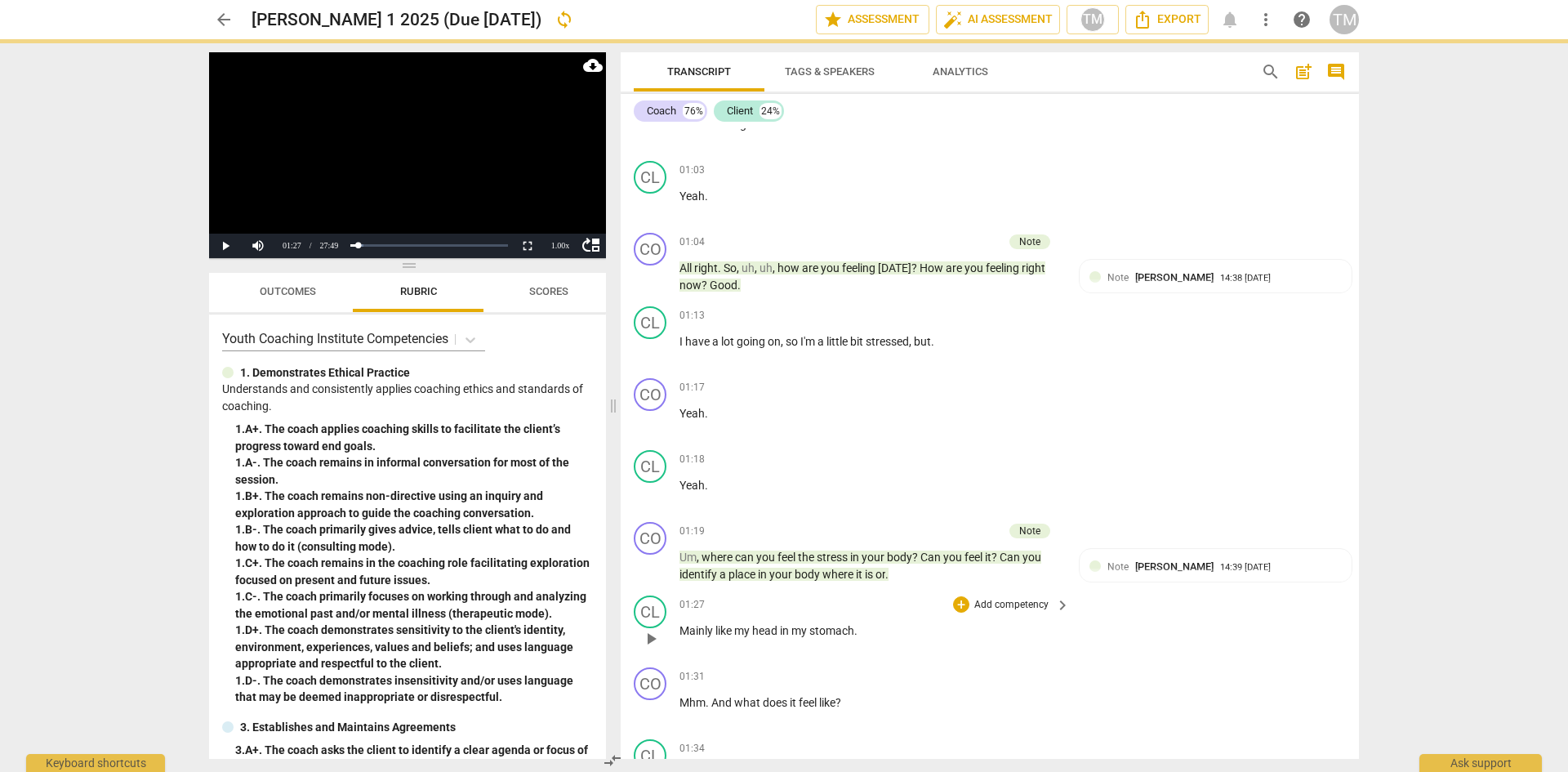
click at [913, 593] on div "CL play_arrow pause 01:27 + Add competency keyboard_arrow_right Mainly like my …" at bounding box center [991, 624] width 739 height 72
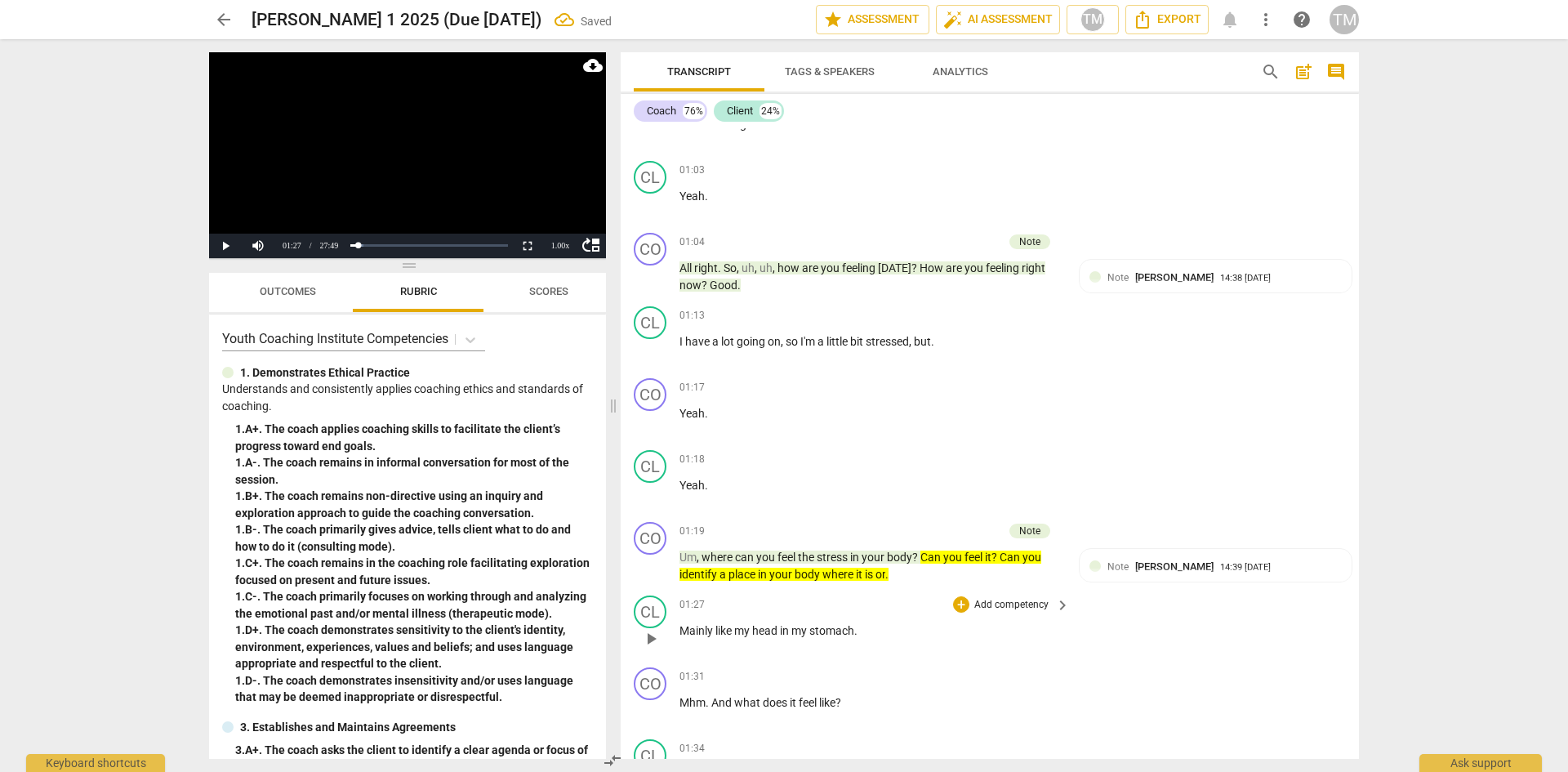
click at [652, 641] on span "play_arrow" at bounding box center [651, 638] width 20 height 20
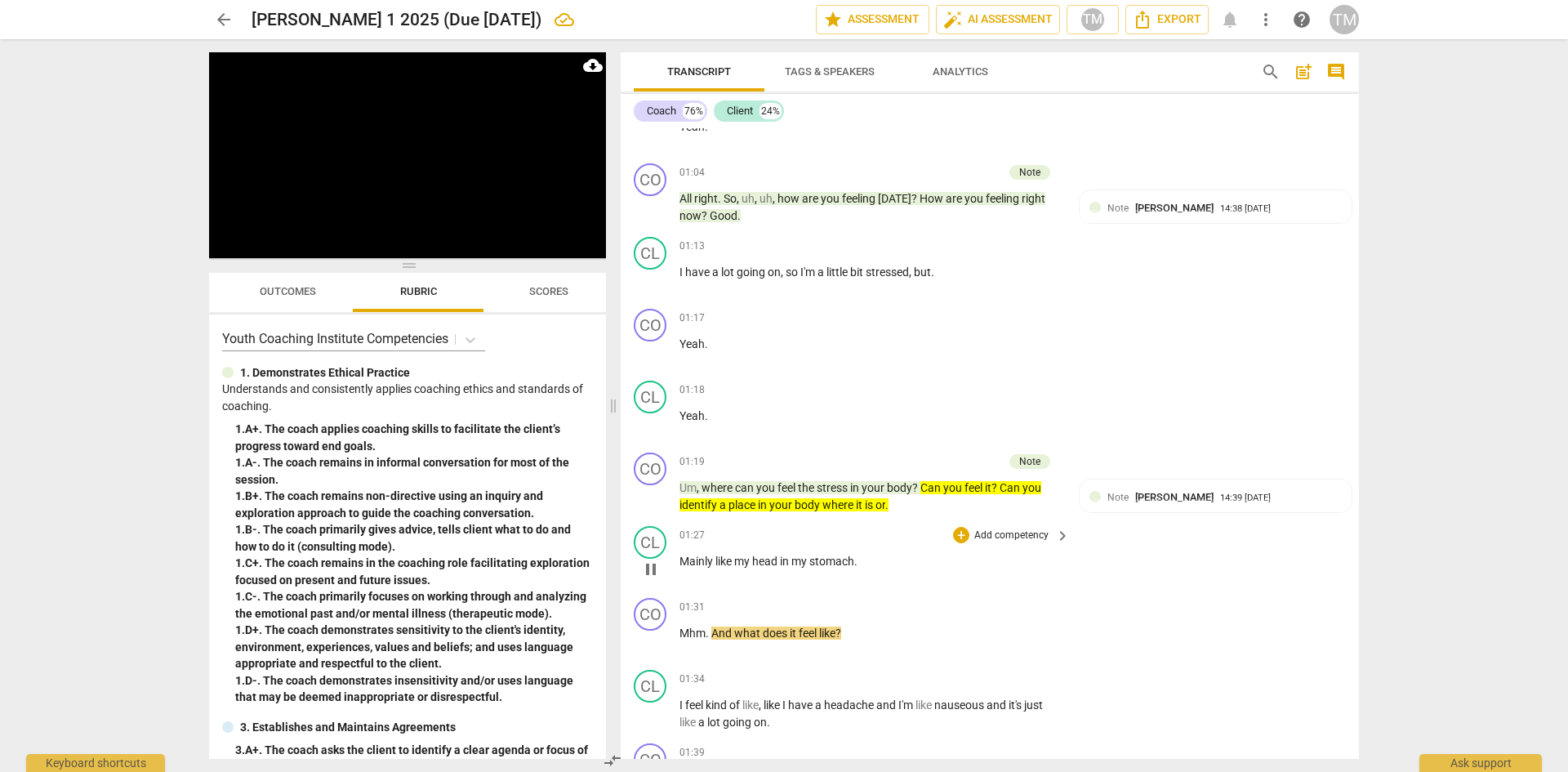
scroll to position [1069, 0]
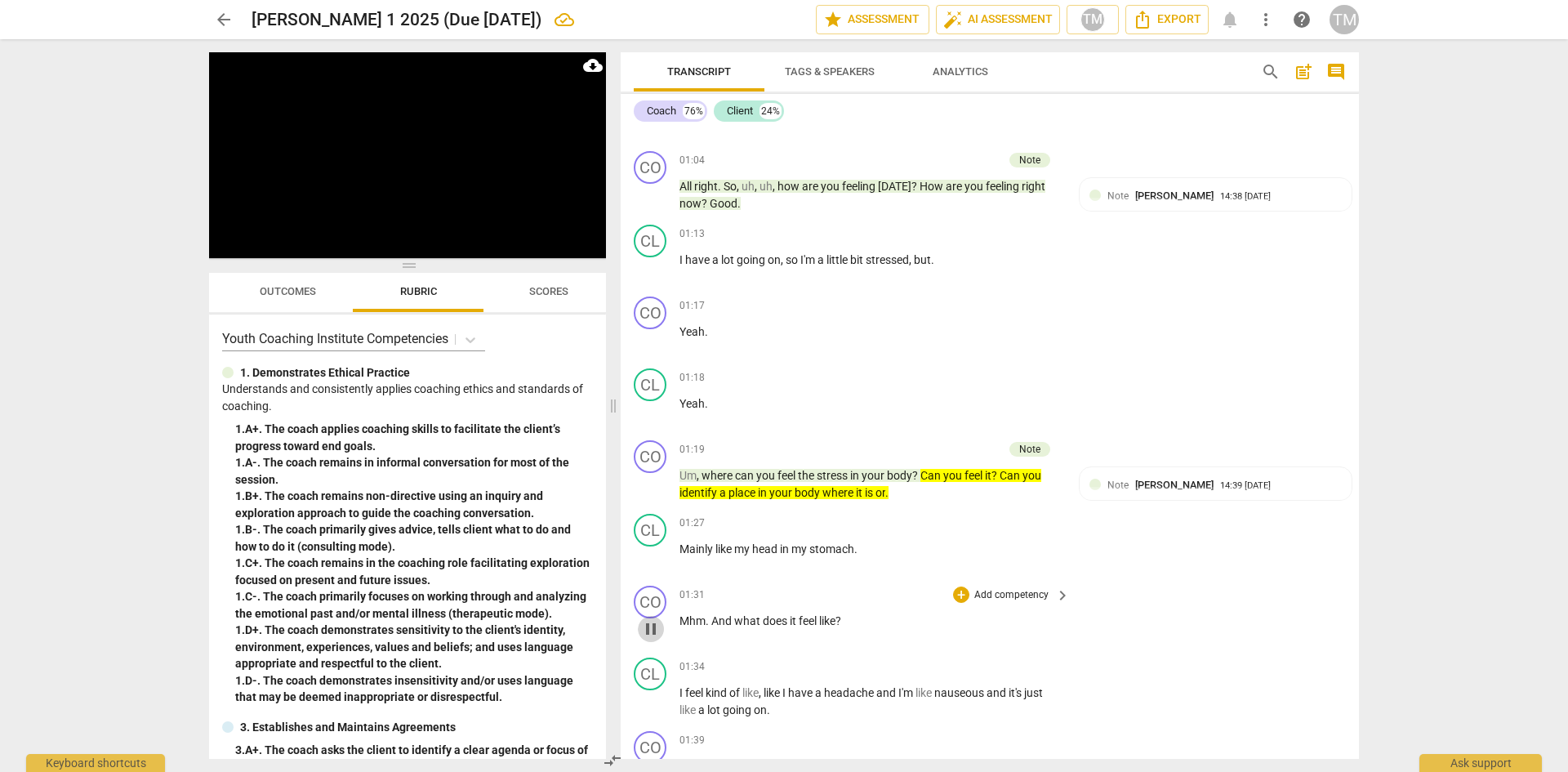
click at [660, 629] on span "pause" at bounding box center [651, 629] width 20 height 20
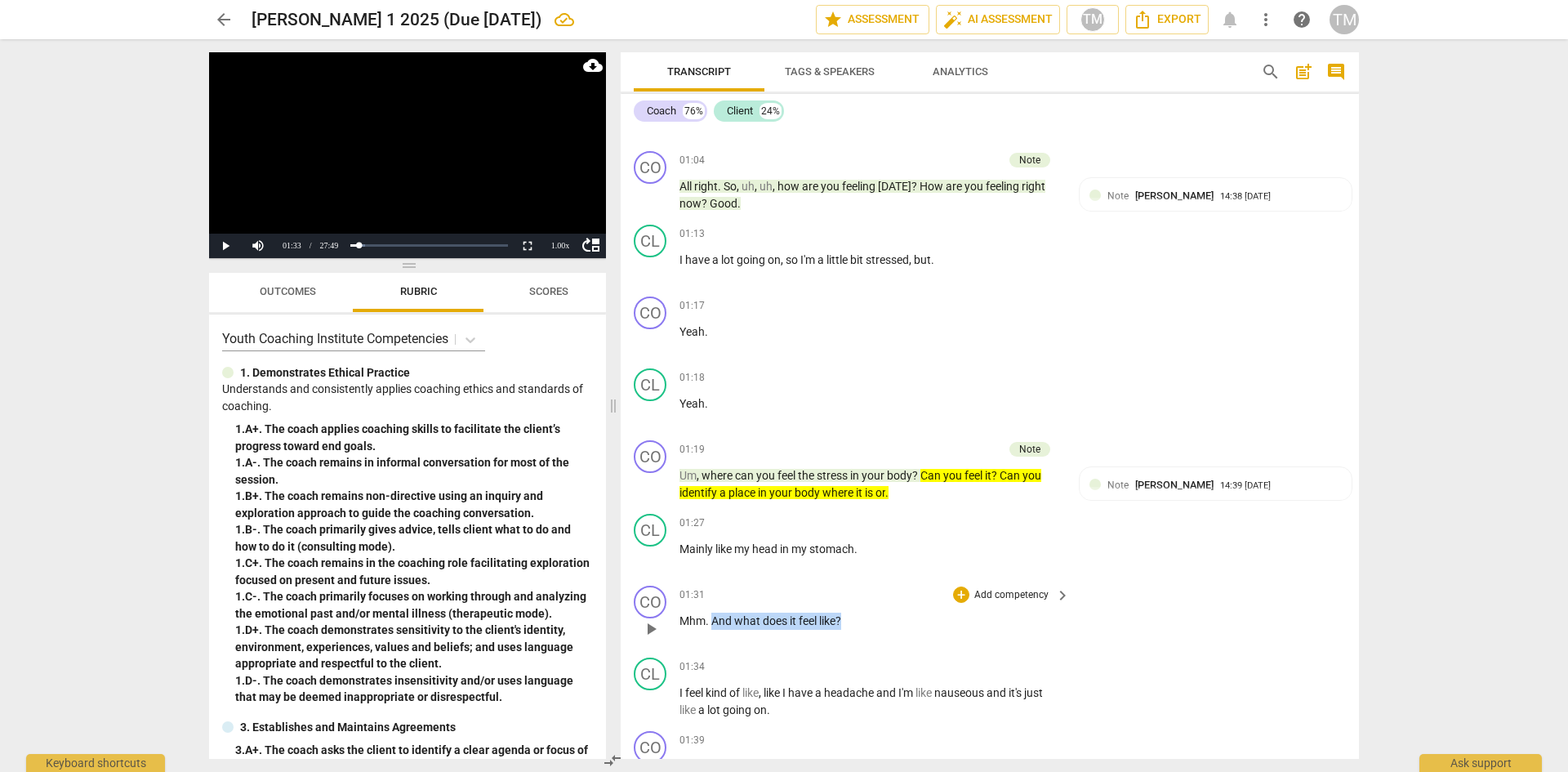
drag, startPoint x: 844, startPoint y: 618, endPoint x: 714, endPoint y: 617, distance: 130.0
click at [714, 617] on p "Mhm . And what does it feel like ?" at bounding box center [870, 621] width 383 height 17
click at [901, 595] on span "keyboard_arrow_down" at bounding box center [897, 599] width 20 height 20
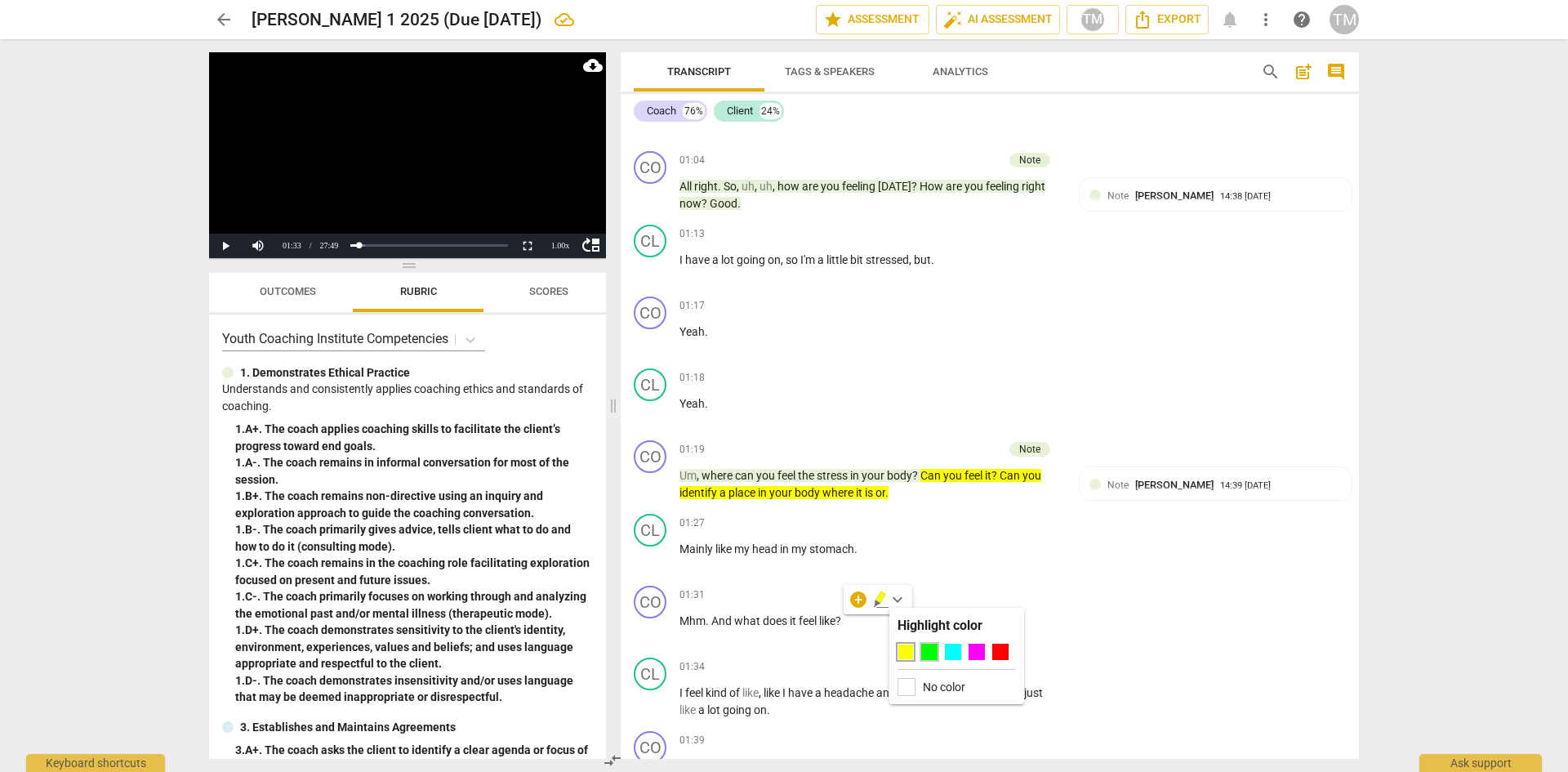
click at [930, 654] on div at bounding box center [930, 651] width 16 height 16
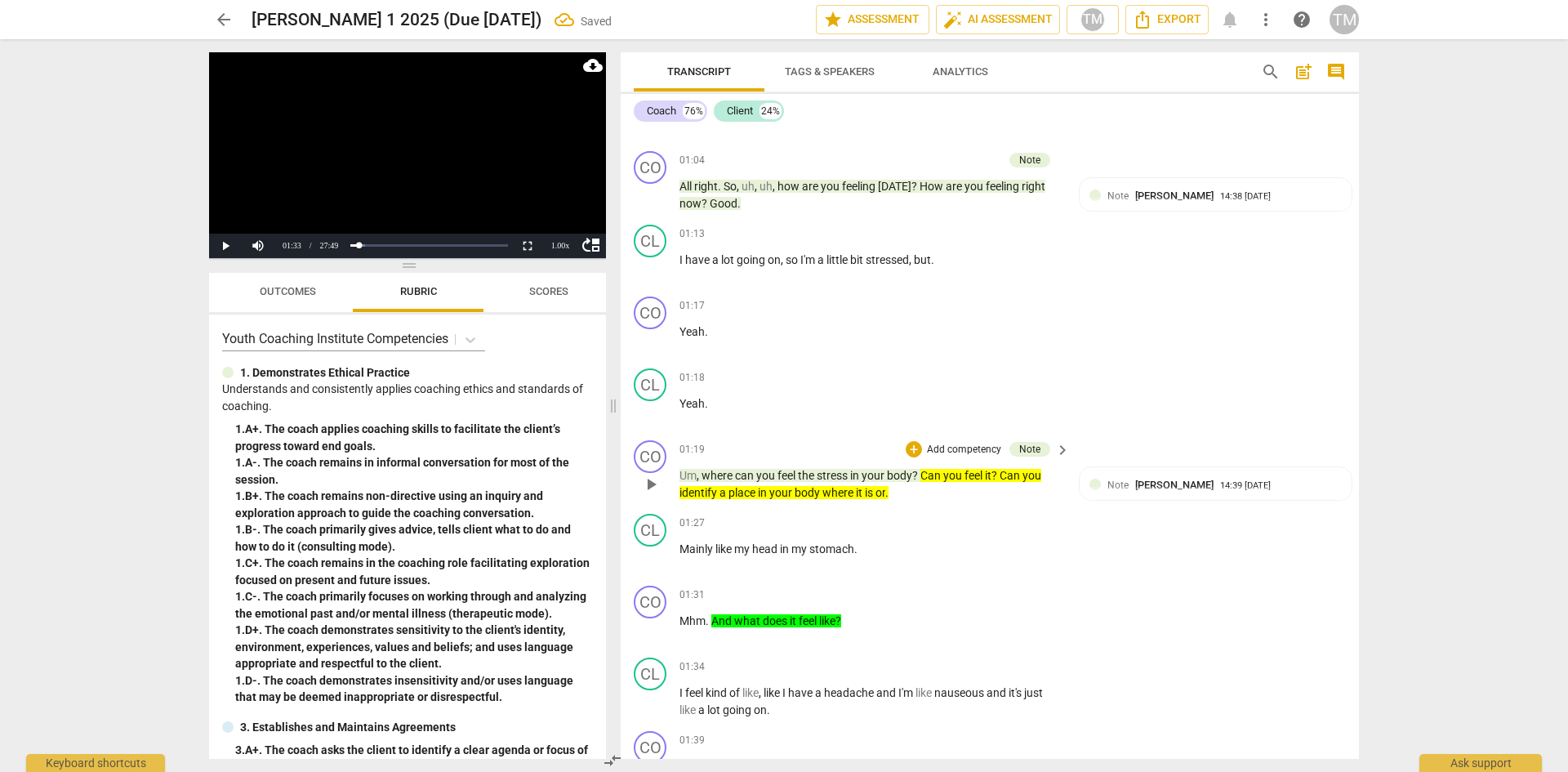
click at [920, 479] on span "?" at bounding box center [916, 475] width 9 height 13
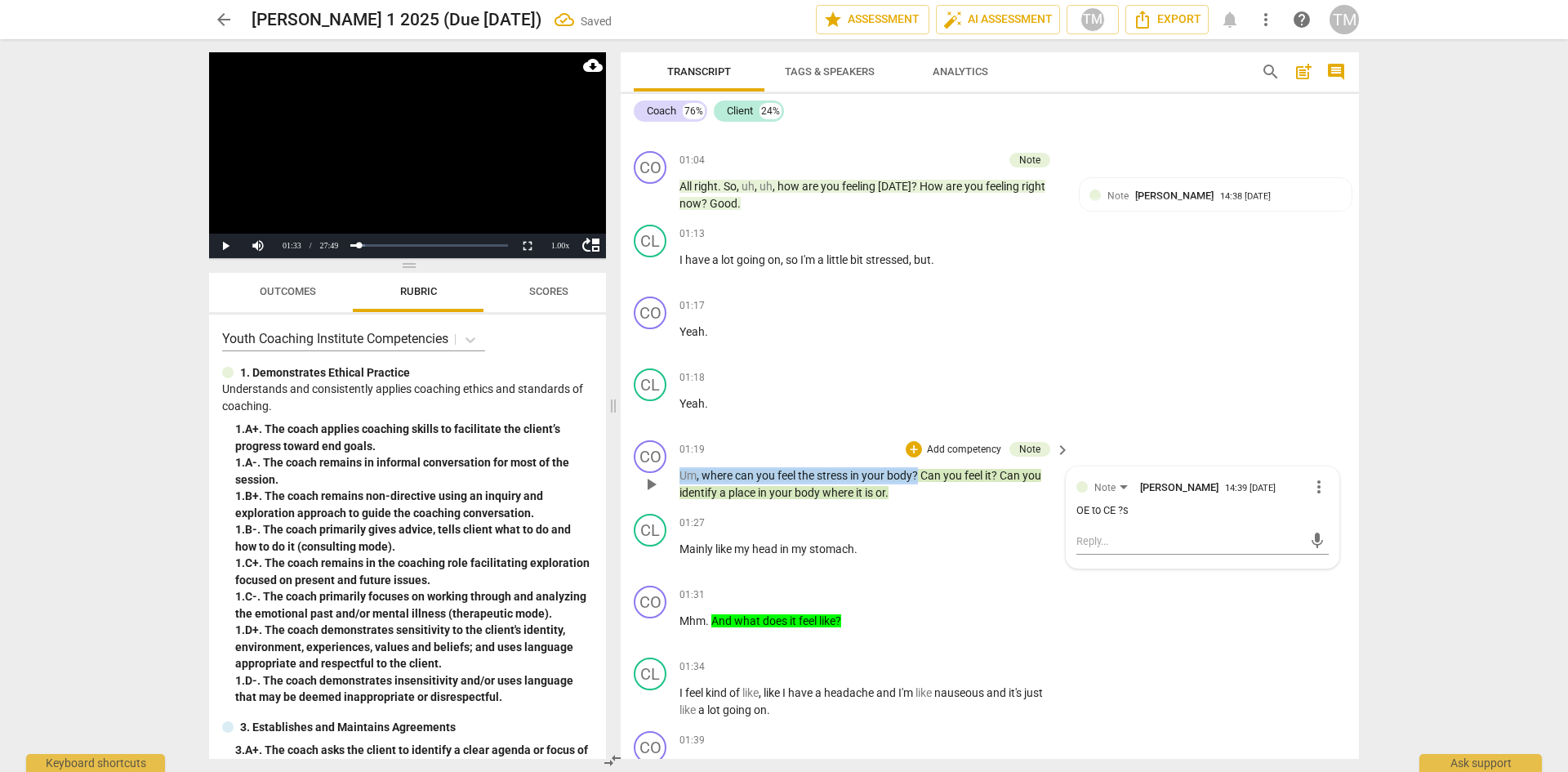
drag, startPoint x: 920, startPoint y: 469, endPoint x: 673, endPoint y: 479, distance: 247.2
click at [673, 479] on div "CO play_arrow pause 01:19 + Add competency Note keyboard_arrow_right Um , where…" at bounding box center [991, 470] width 739 height 73
click at [961, 450] on icon "button" at bounding box center [960, 451] width 10 height 11
click at [910, 521] on div "01:27 + Add competency keyboard_arrow_right" at bounding box center [875, 522] width 392 height 18
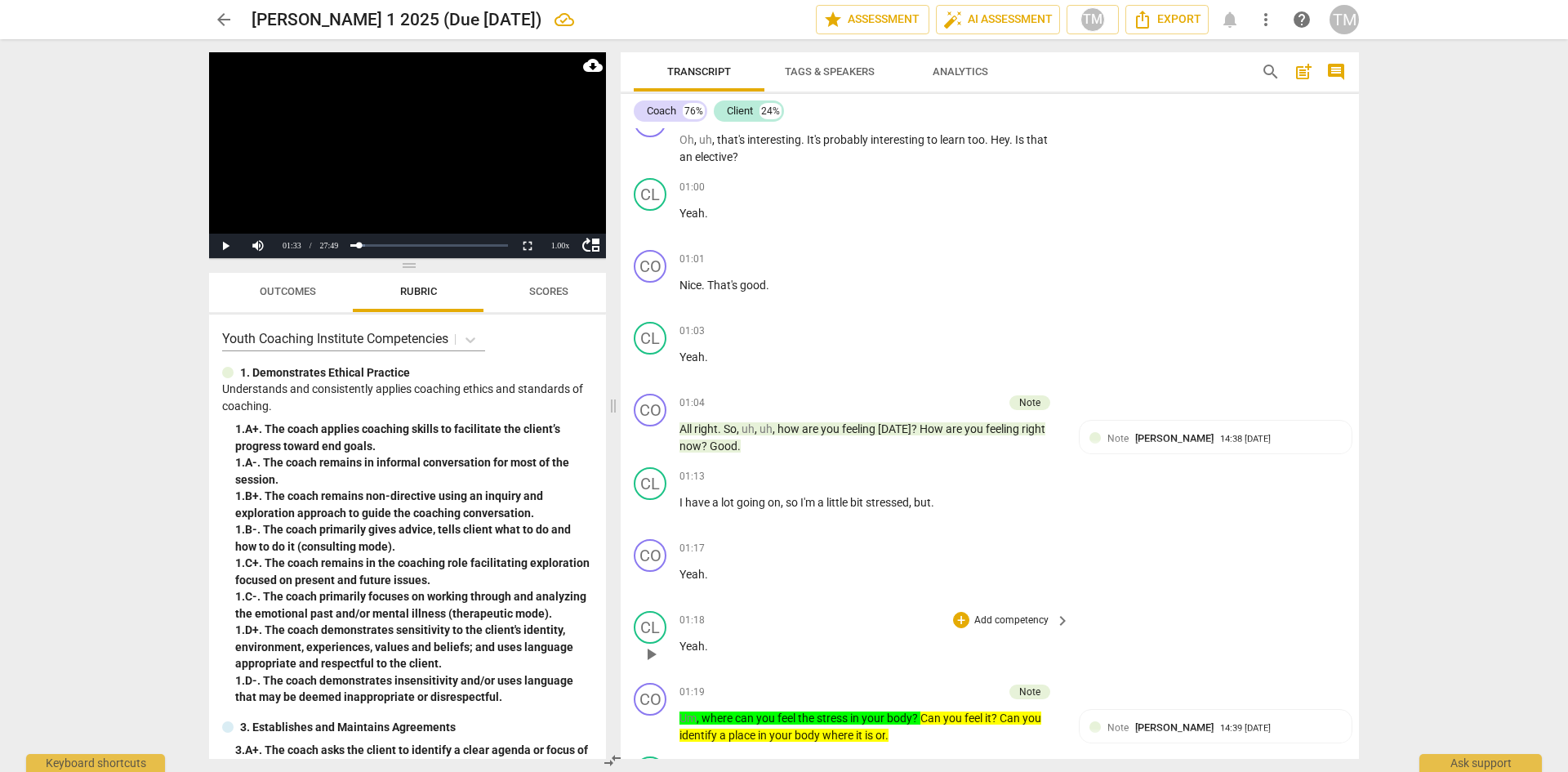
scroll to position [824, 0]
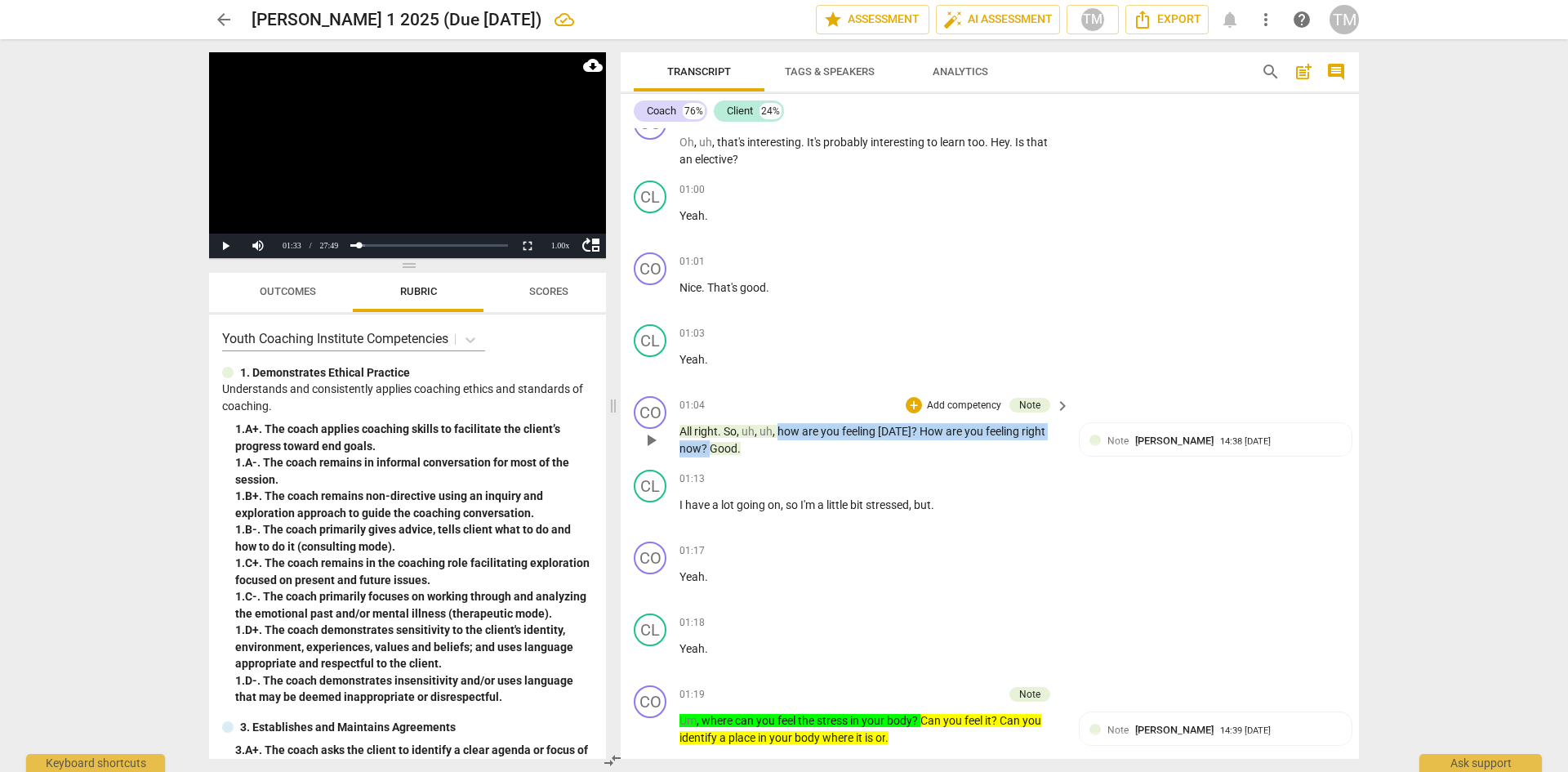
drag, startPoint x: 711, startPoint y: 449, endPoint x: 780, endPoint y: 432, distance: 71.1
click at [780, 432] on p "All right . So , uh , uh , how are you feeling [DATE] ? How are you feeling rig…" at bounding box center [870, 439] width 383 height 33
click at [748, 428] on icon "button" at bounding box center [746, 427] width 16 height 20
drag, startPoint x: 746, startPoint y: 450, endPoint x: 712, endPoint y: 450, distance: 34.0
click at [712, 450] on p "All right . So , uh , uh , how are you feeling [DATE] ? How are you feeling rig…" at bounding box center [870, 439] width 383 height 33
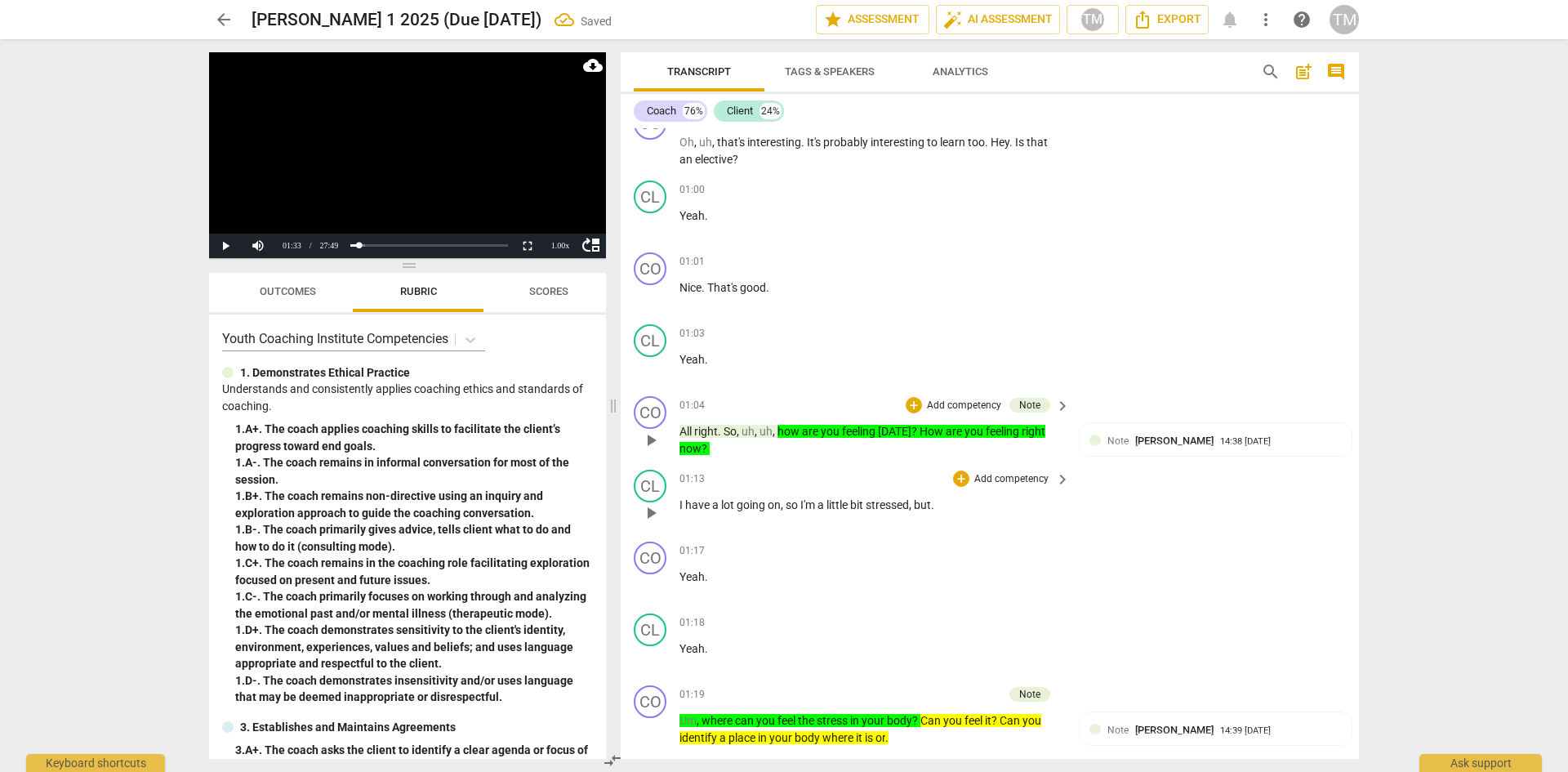
click at [681, 503] on span "I" at bounding box center [682, 505] width 6 height 13
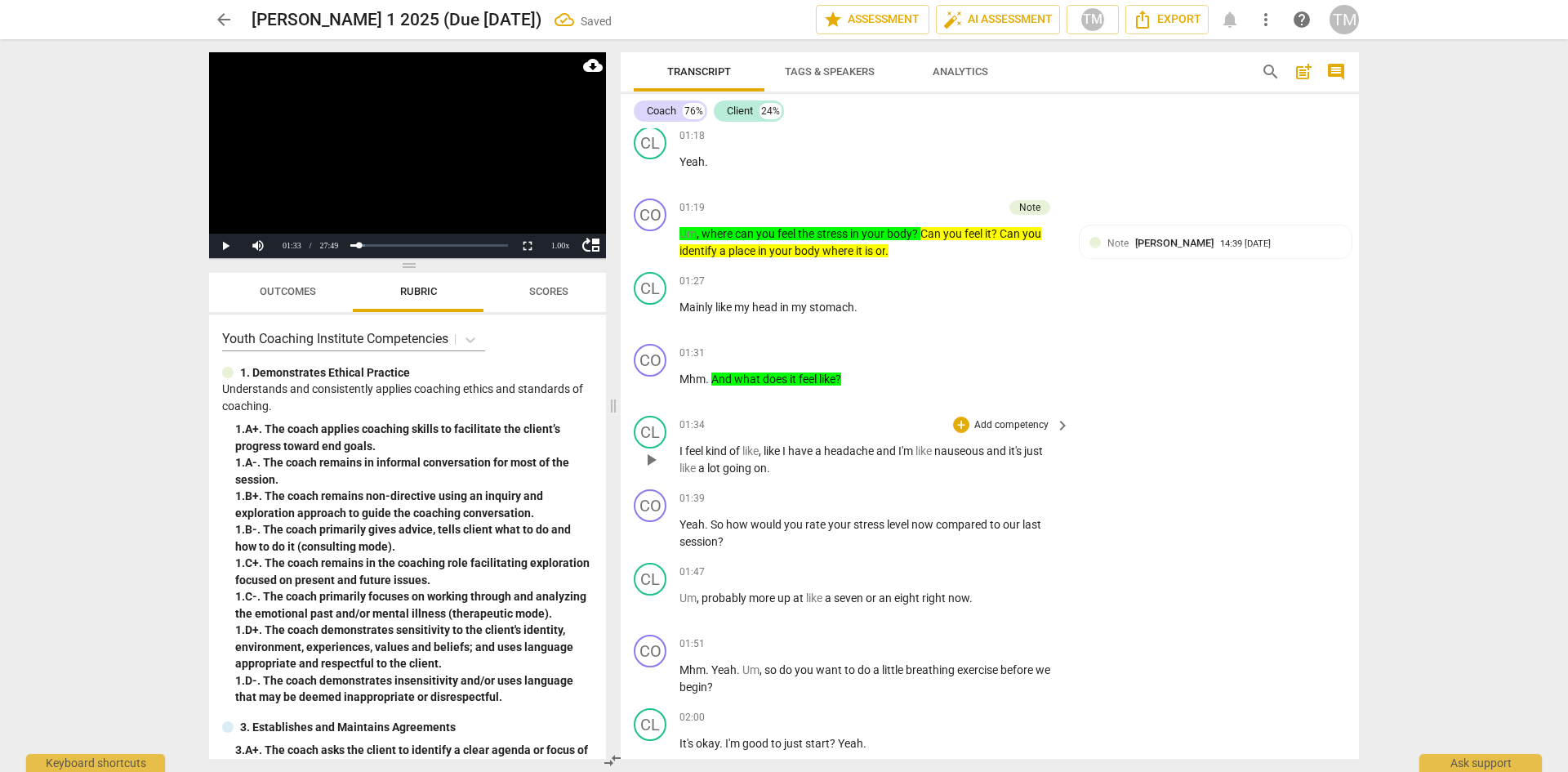
scroll to position [1313, 0]
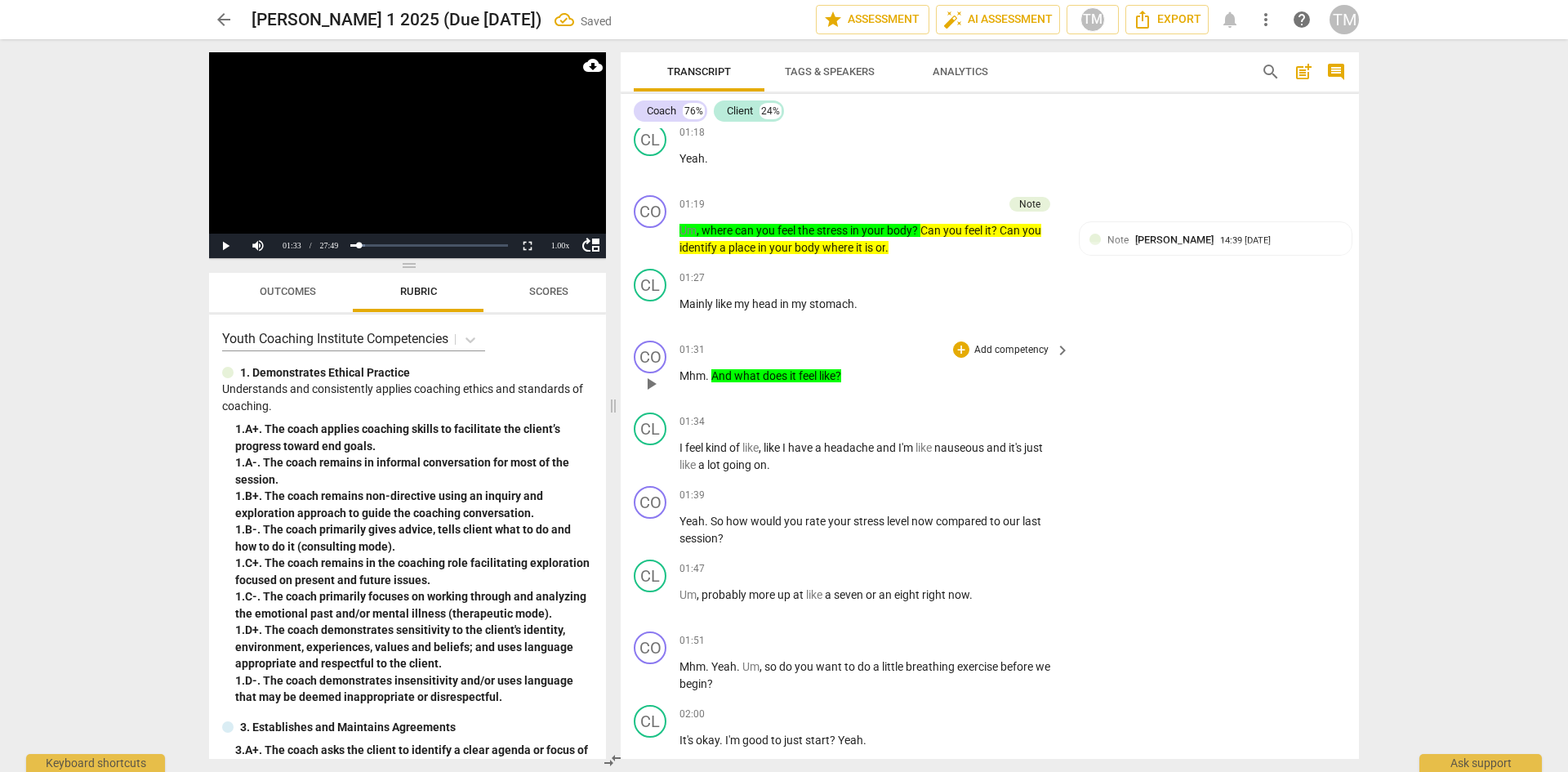
click at [656, 386] on span "play_arrow" at bounding box center [651, 384] width 20 height 20
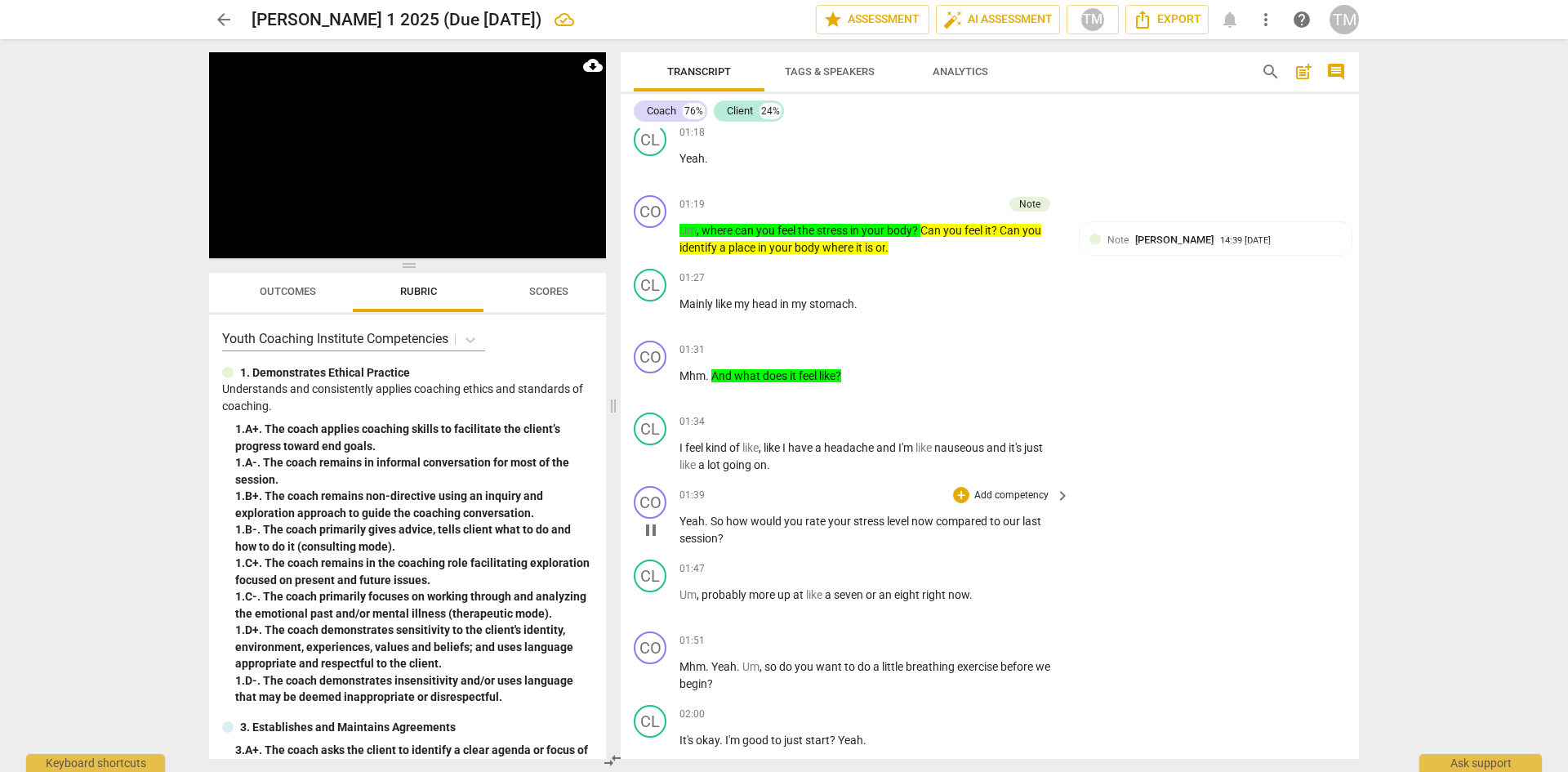
click at [647, 536] on span "pause" at bounding box center [651, 530] width 20 height 20
click at [1011, 499] on p "Add competency" at bounding box center [1011, 495] width 77 height 14
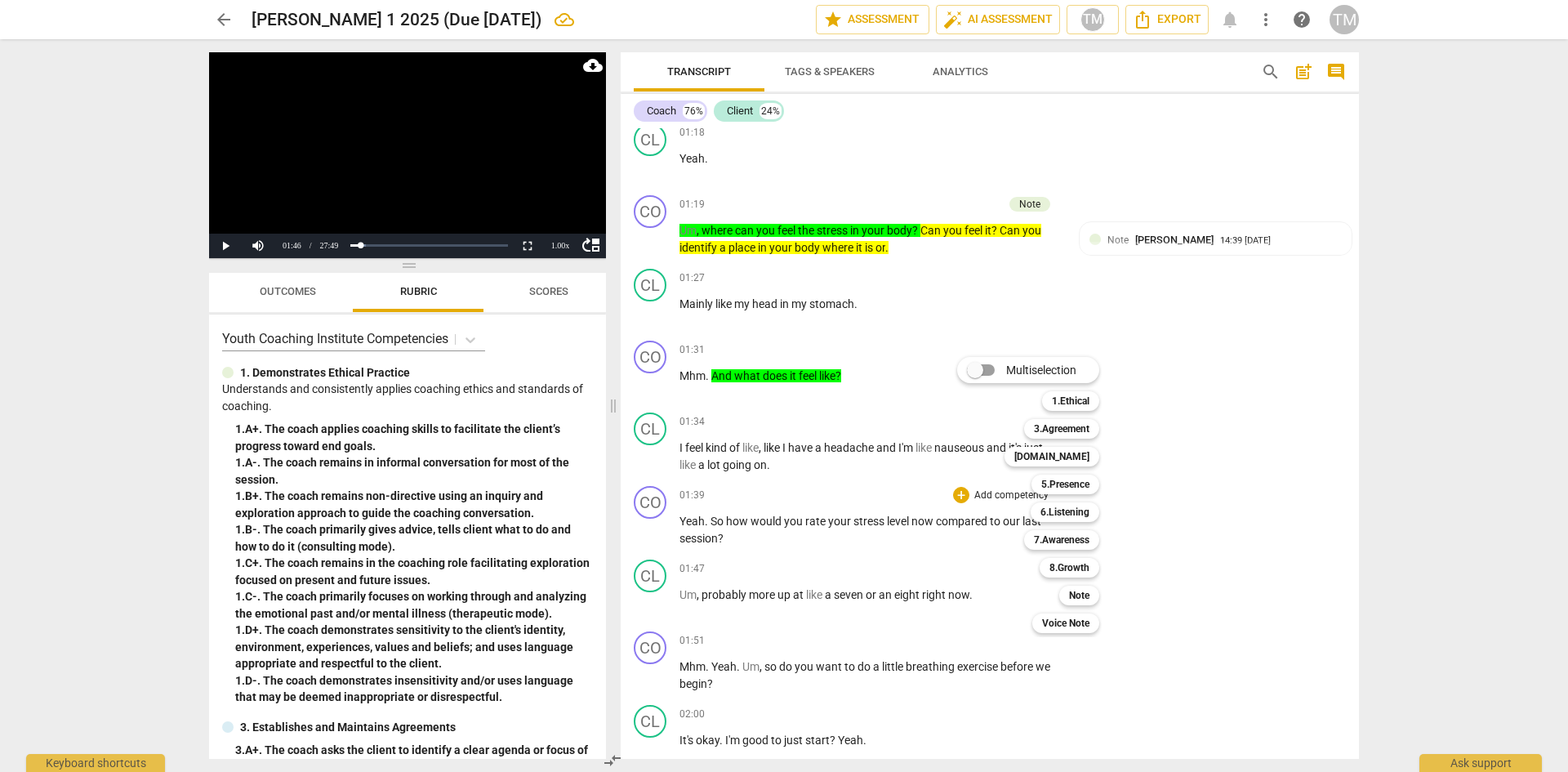
click at [759, 543] on div at bounding box center [784, 386] width 1568 height 772
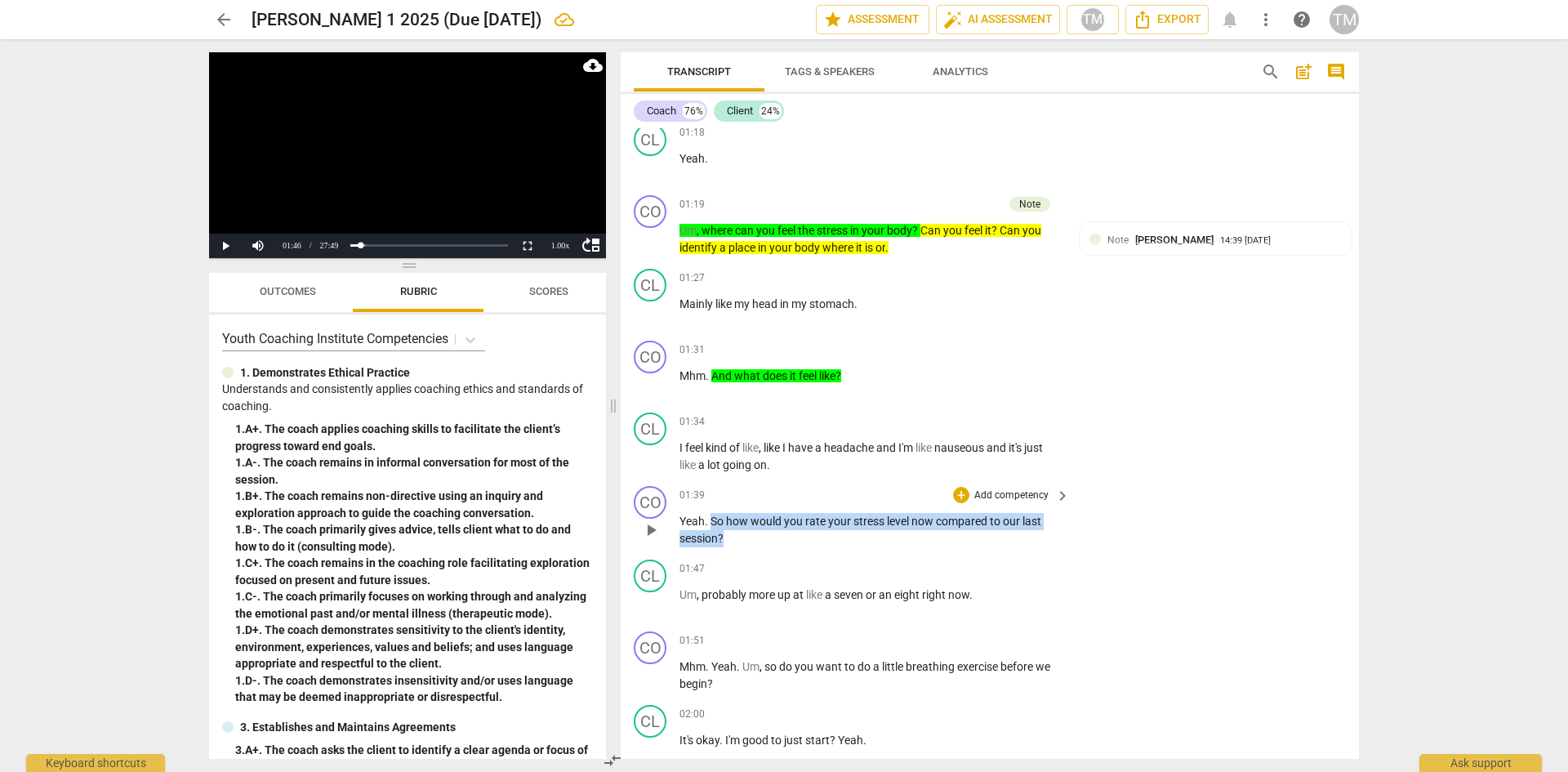
drag, startPoint x: 728, startPoint y: 540, endPoint x: 712, endPoint y: 519, distance: 26.4
click at [712, 519] on p "Yeah . So how would you rate your stress level now compared to our last session…" at bounding box center [870, 530] width 383 height 33
drag, startPoint x: 763, startPoint y: 518, endPoint x: 785, endPoint y: 523, distance: 22.6
click at [762, 518] on icon "button" at bounding box center [762, 514] width 10 height 11
click at [1024, 497] on p "Add competency" at bounding box center [1011, 495] width 77 height 14
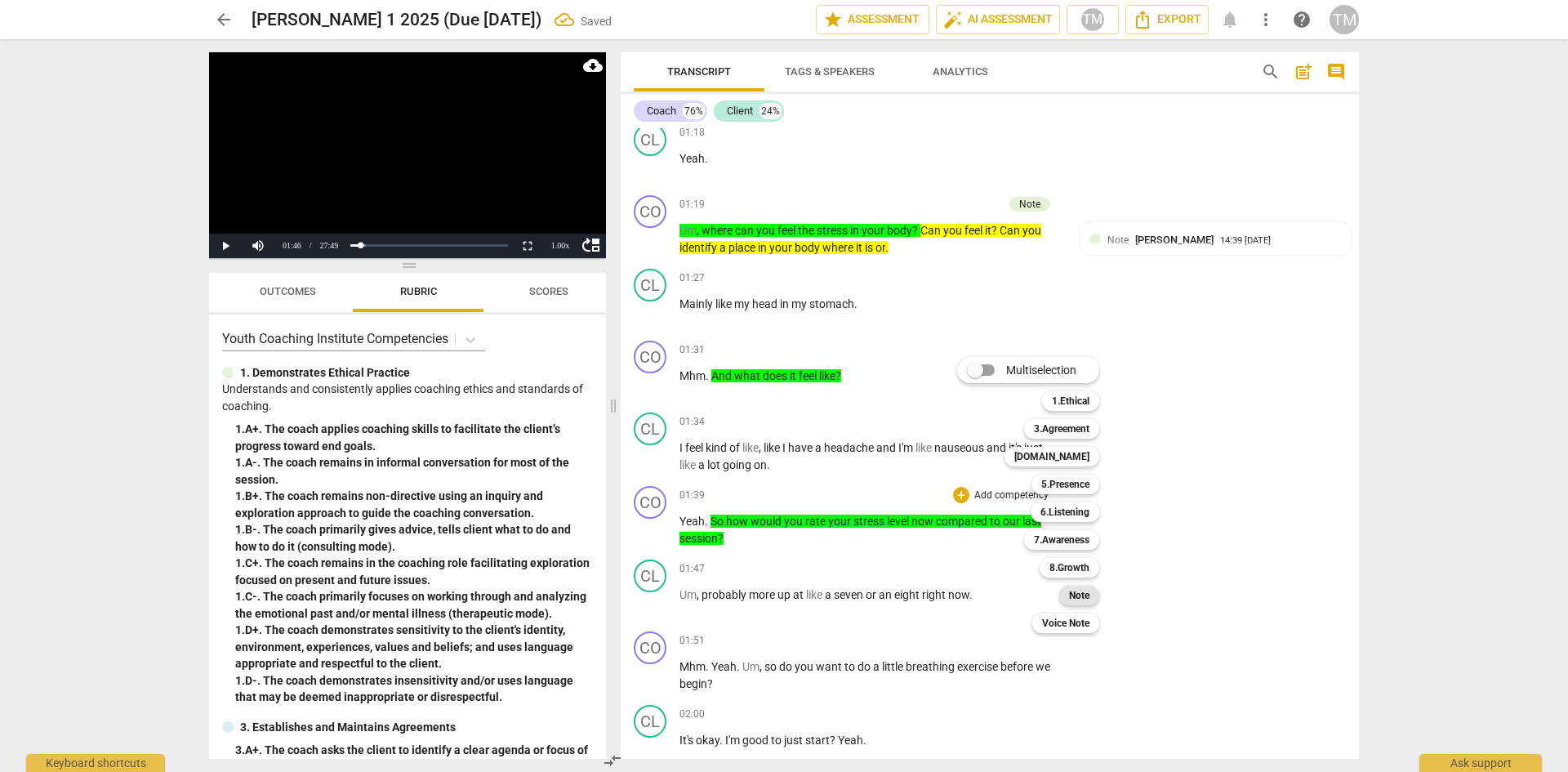
click at [1073, 599] on b "Note" at bounding box center [1078, 595] width 20 height 20
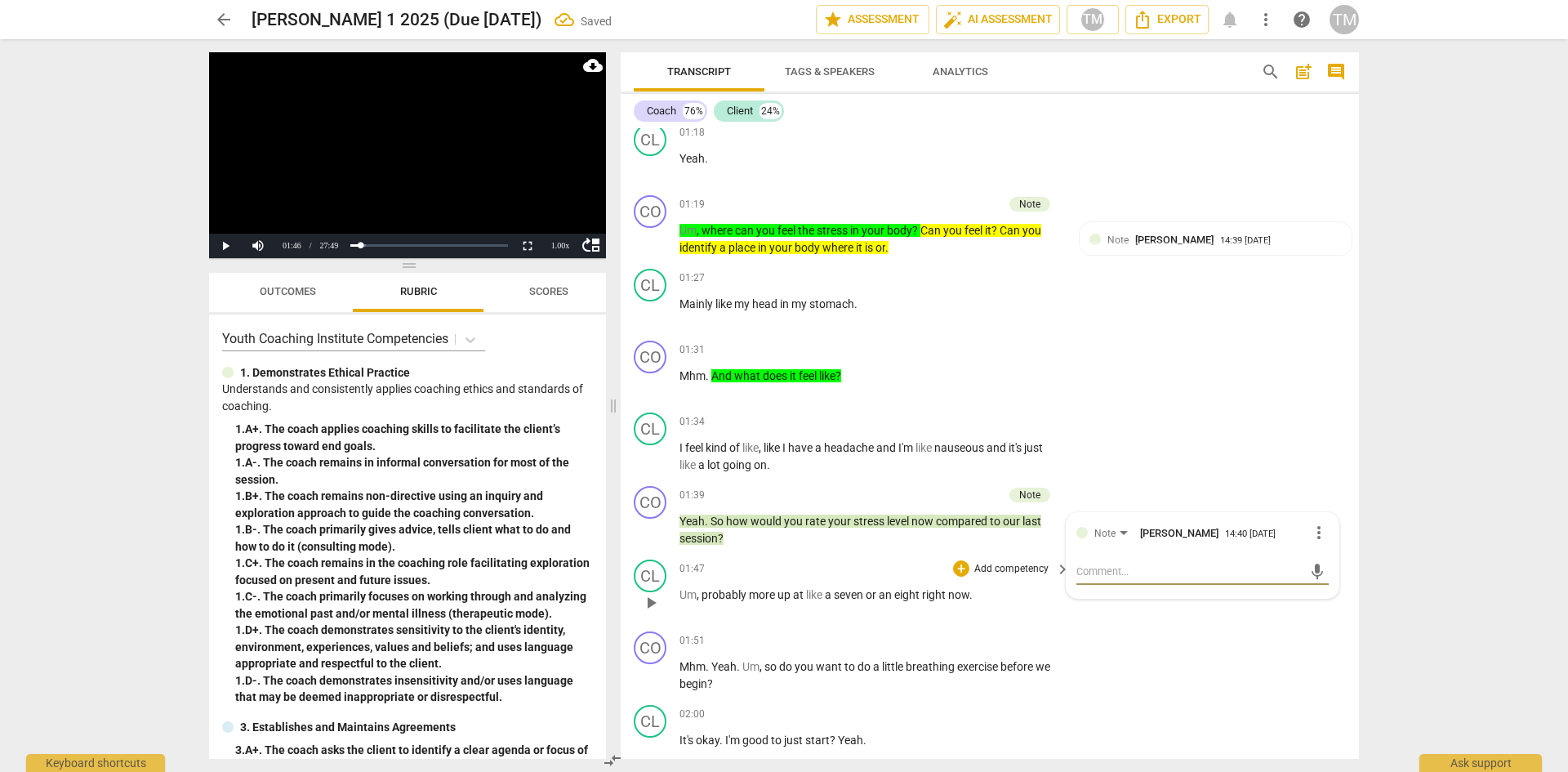
type textarea "C"
type textarea "Co"
type textarea "Coa"
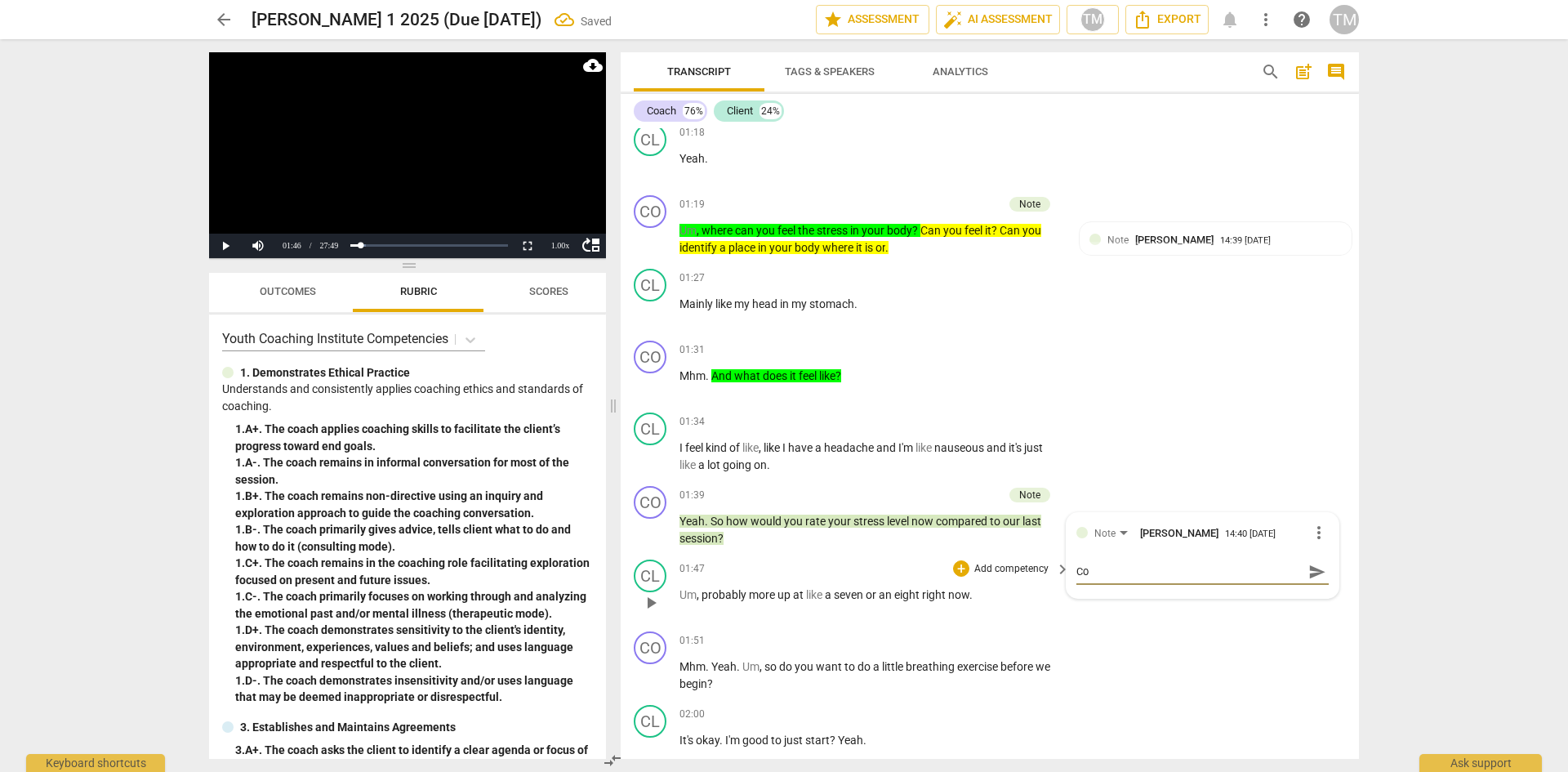
type textarea "Coa"
type textarea "Coac"
type textarea "Coach"
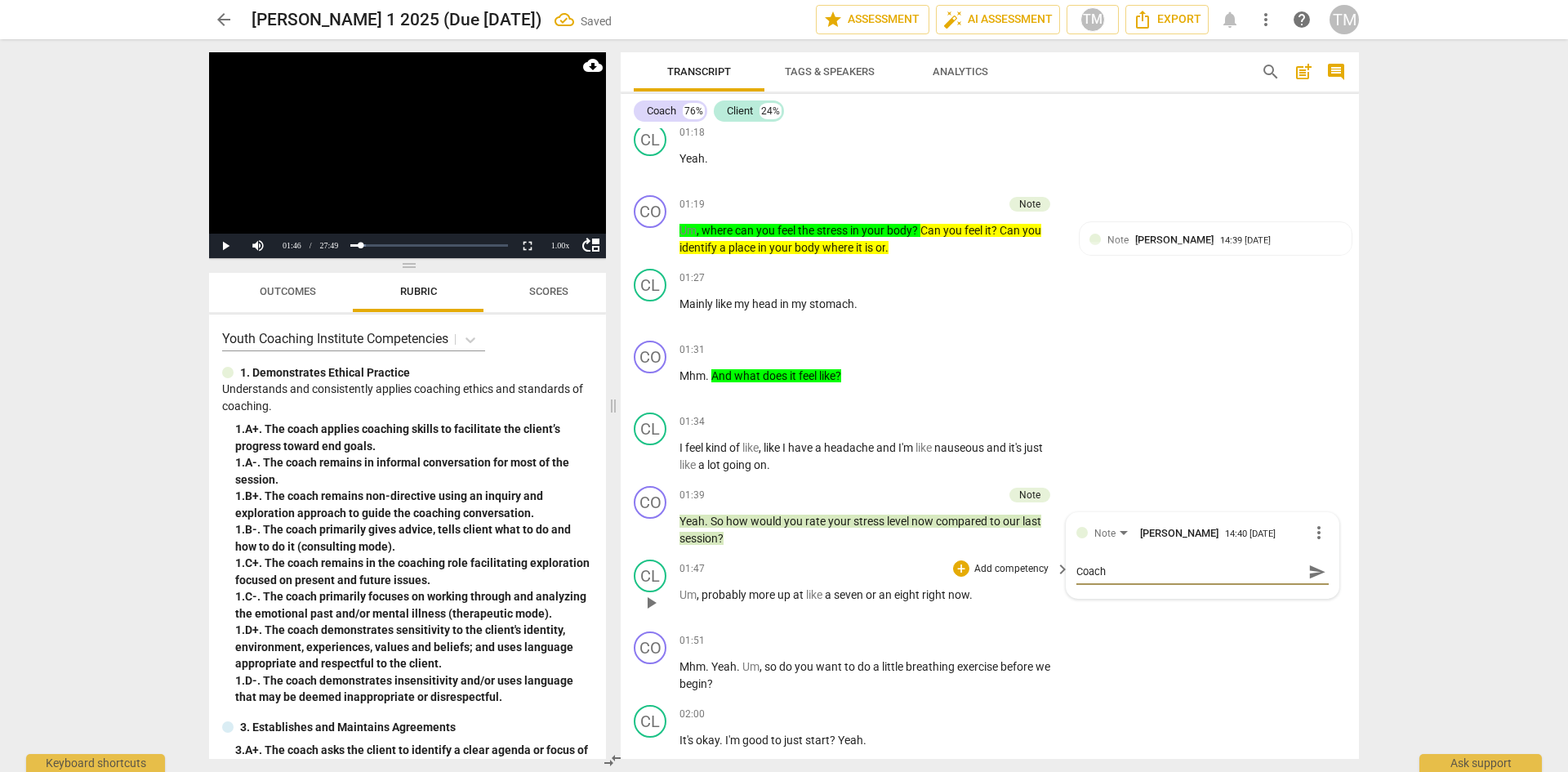
type textarea "Coach"
type textarea "Coach i"
type textarea "Coach is"
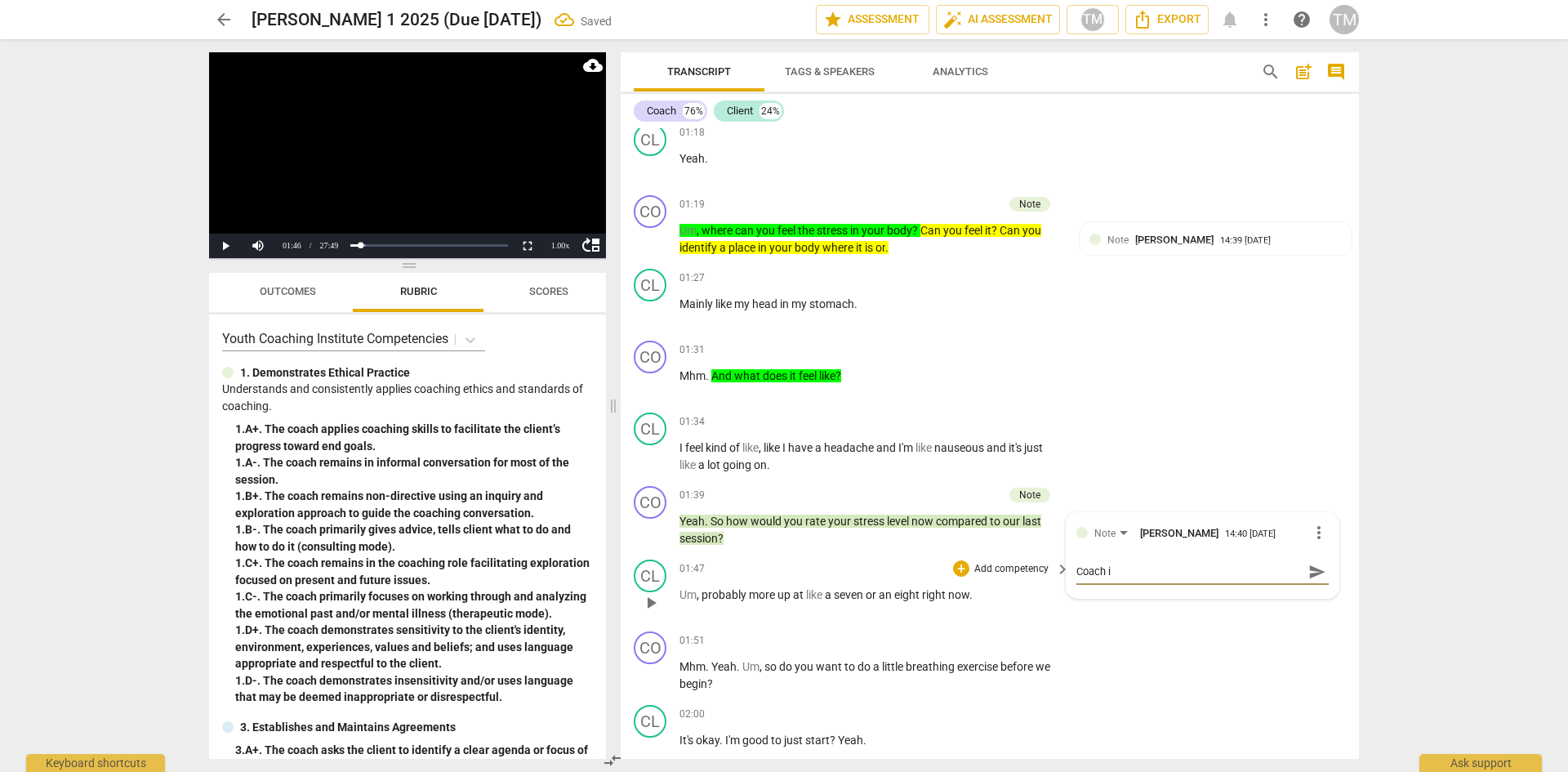
type textarea "Coach is"
type textarea "Coach is t"
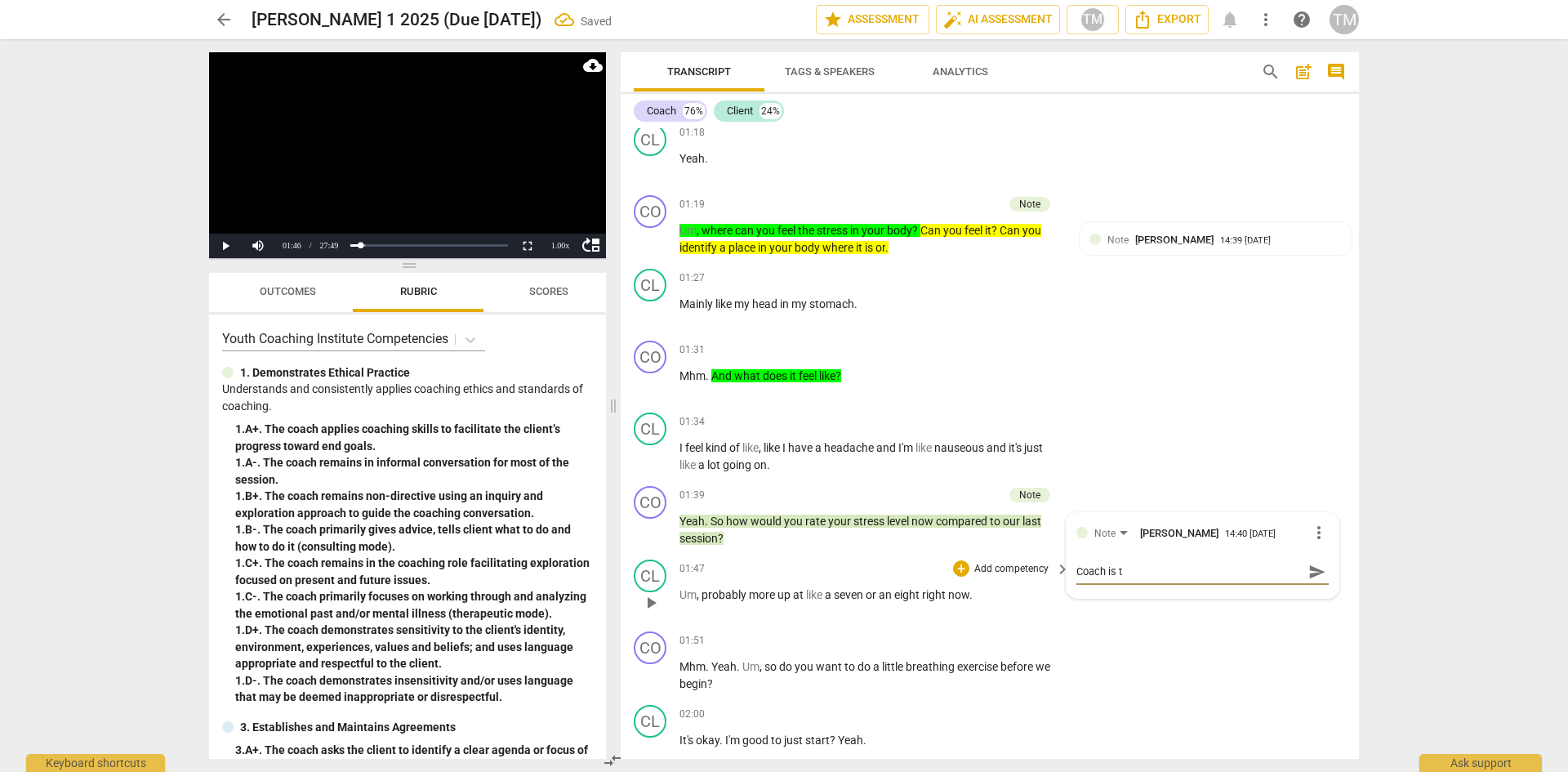
type textarea "Coach is ta"
type textarea "Coach is [PERSON_NAME]"
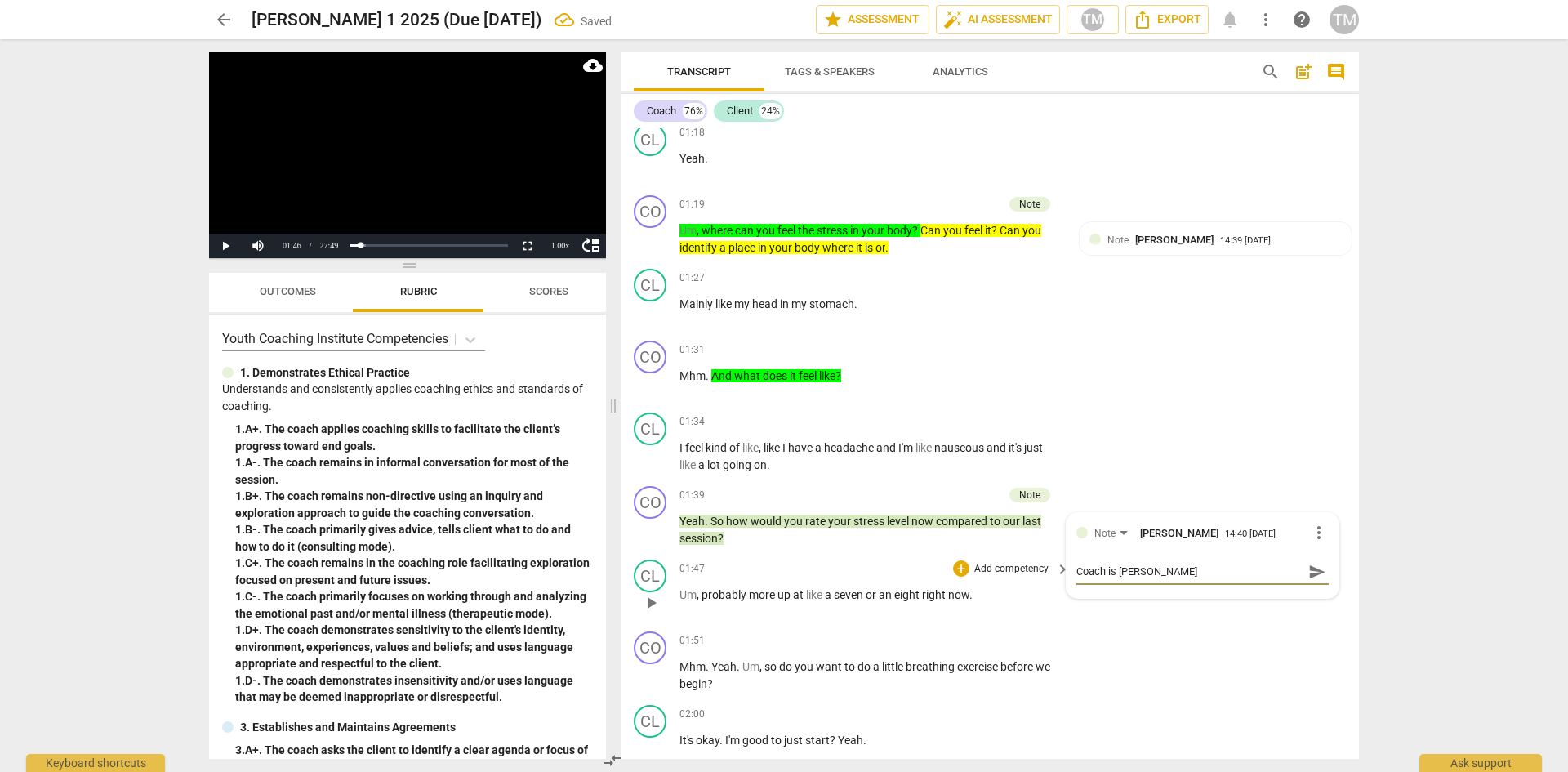
type textarea "Coach is [PERSON_NAME]"
type textarea "Coach is taking"
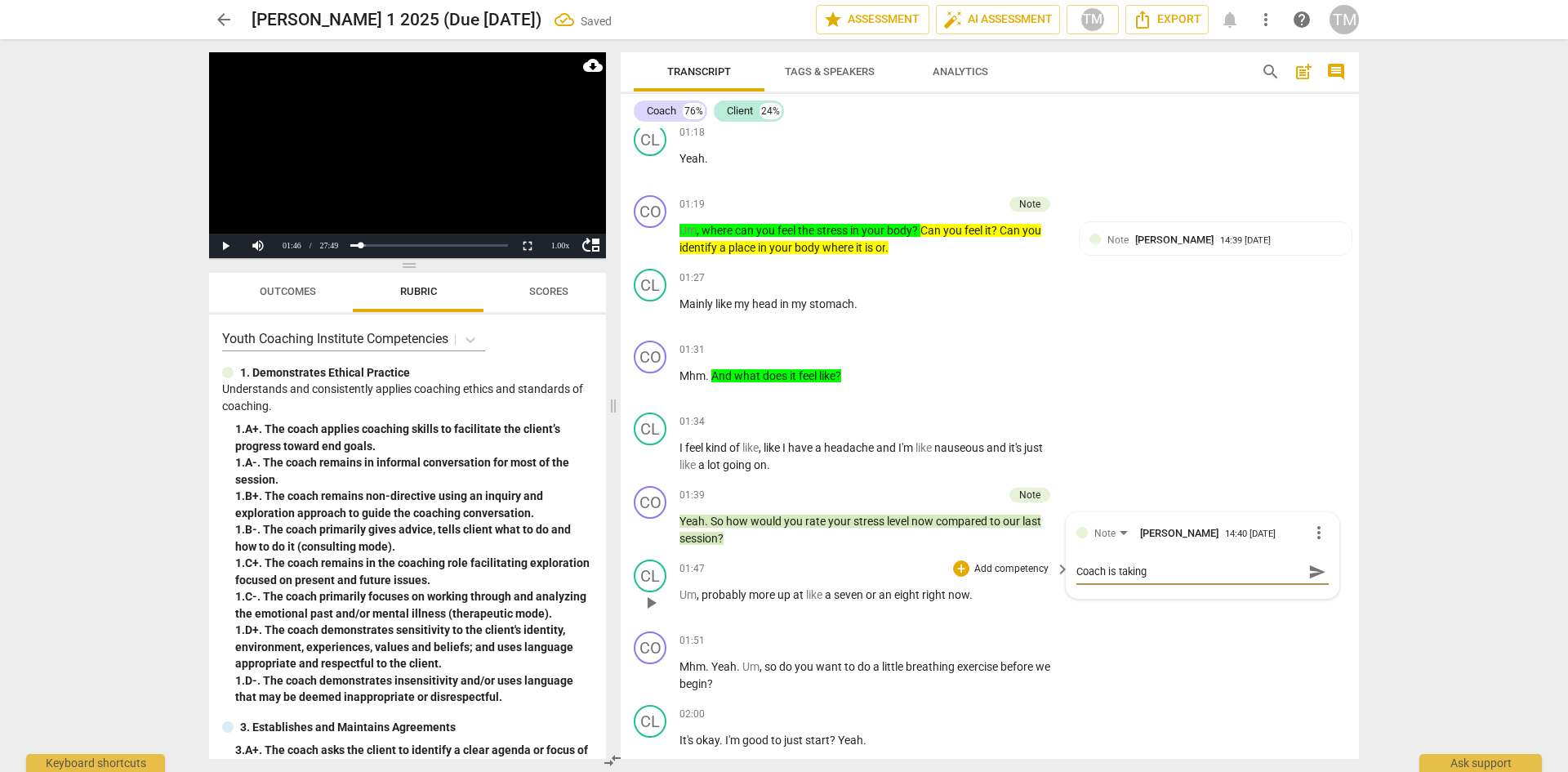
type textarea "Coach is taking"
type textarea "Coach is taking a"
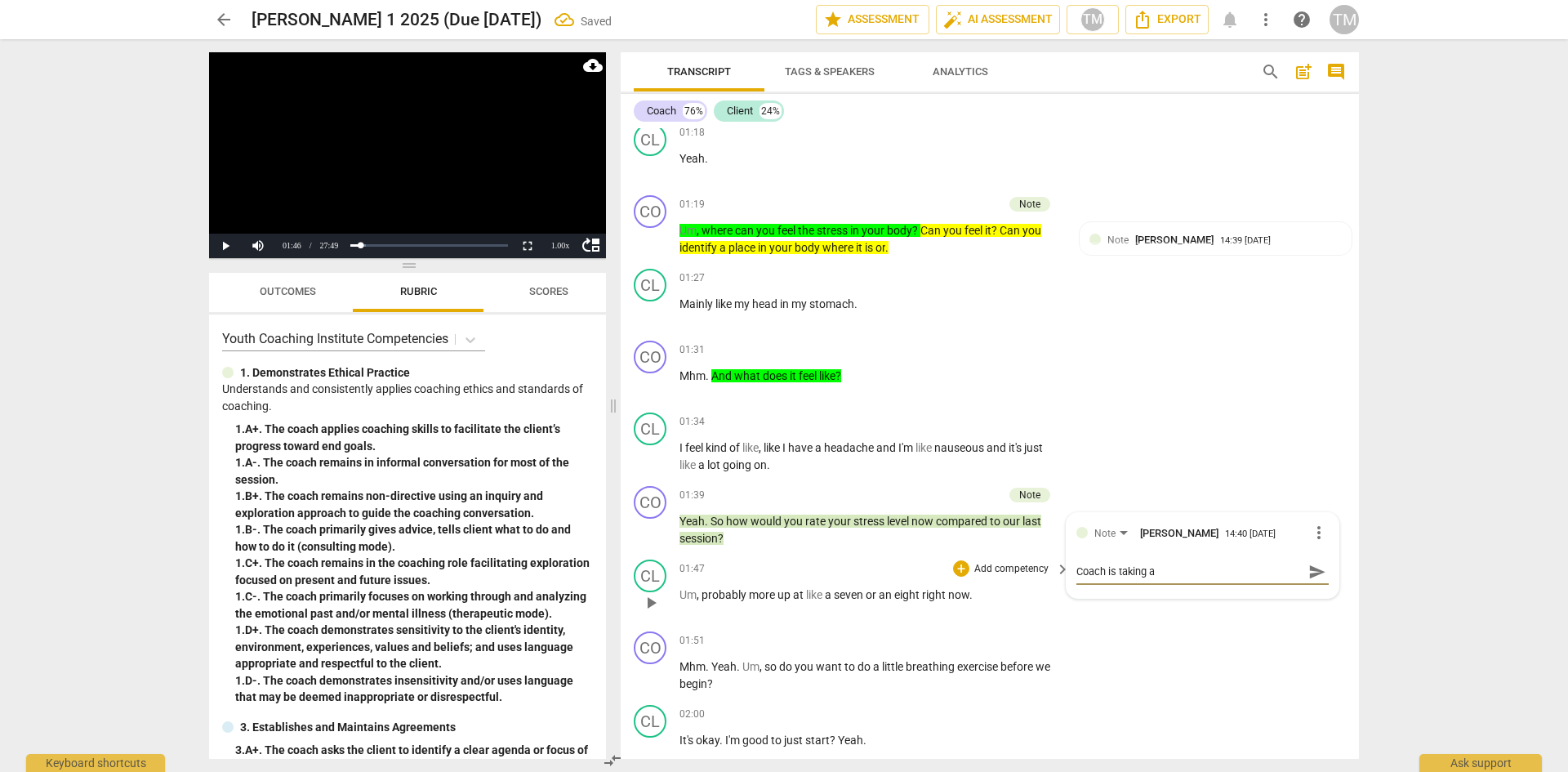
type textarea "Coach is taking a"
type textarea "Coach is taking"
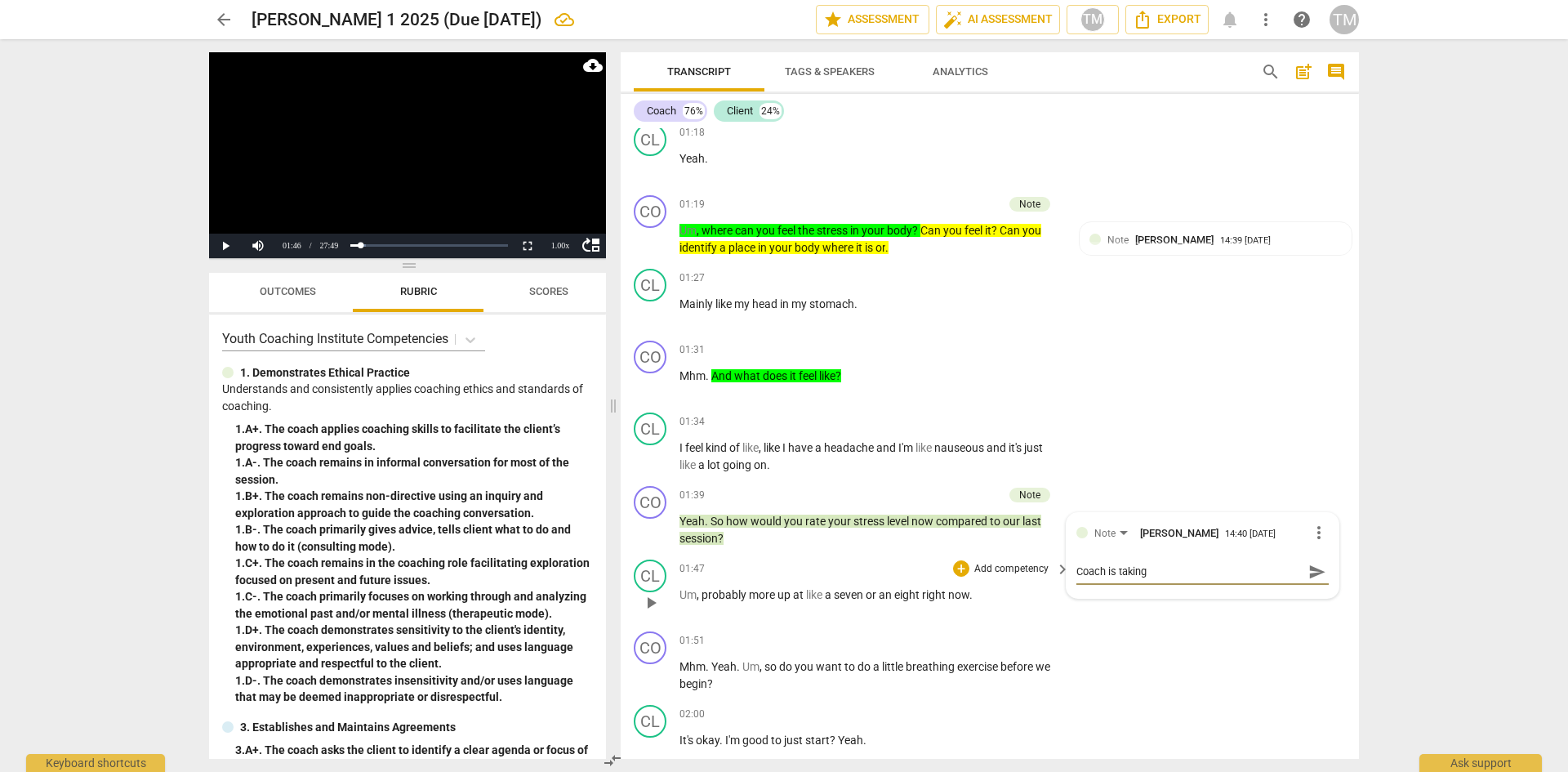
type textarea "Coach is taking"
type textarea "Coach is [PERSON_NAME]"
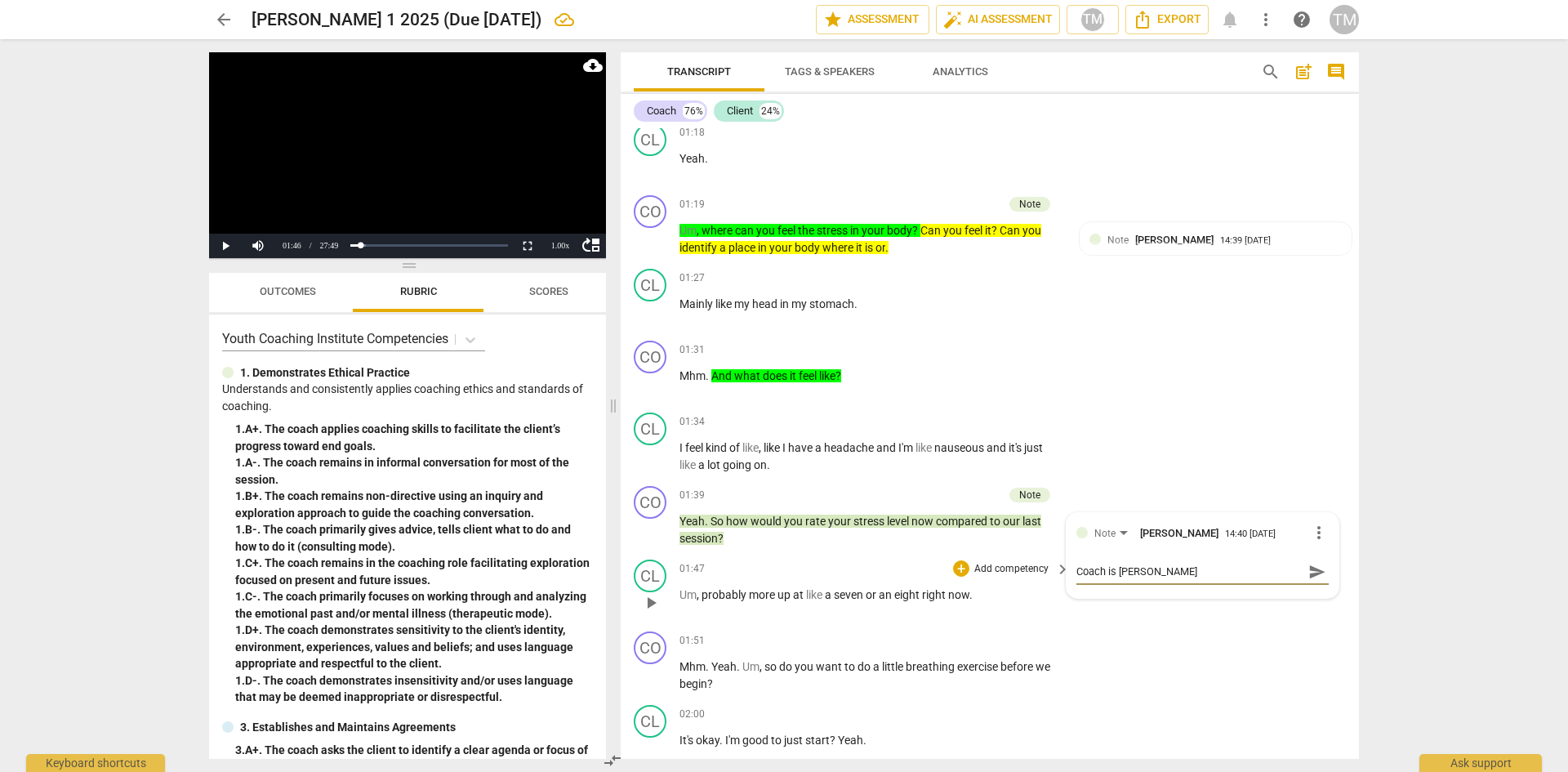
type textarea "Coach is [PERSON_NAME]"
type textarea "Coach is ta"
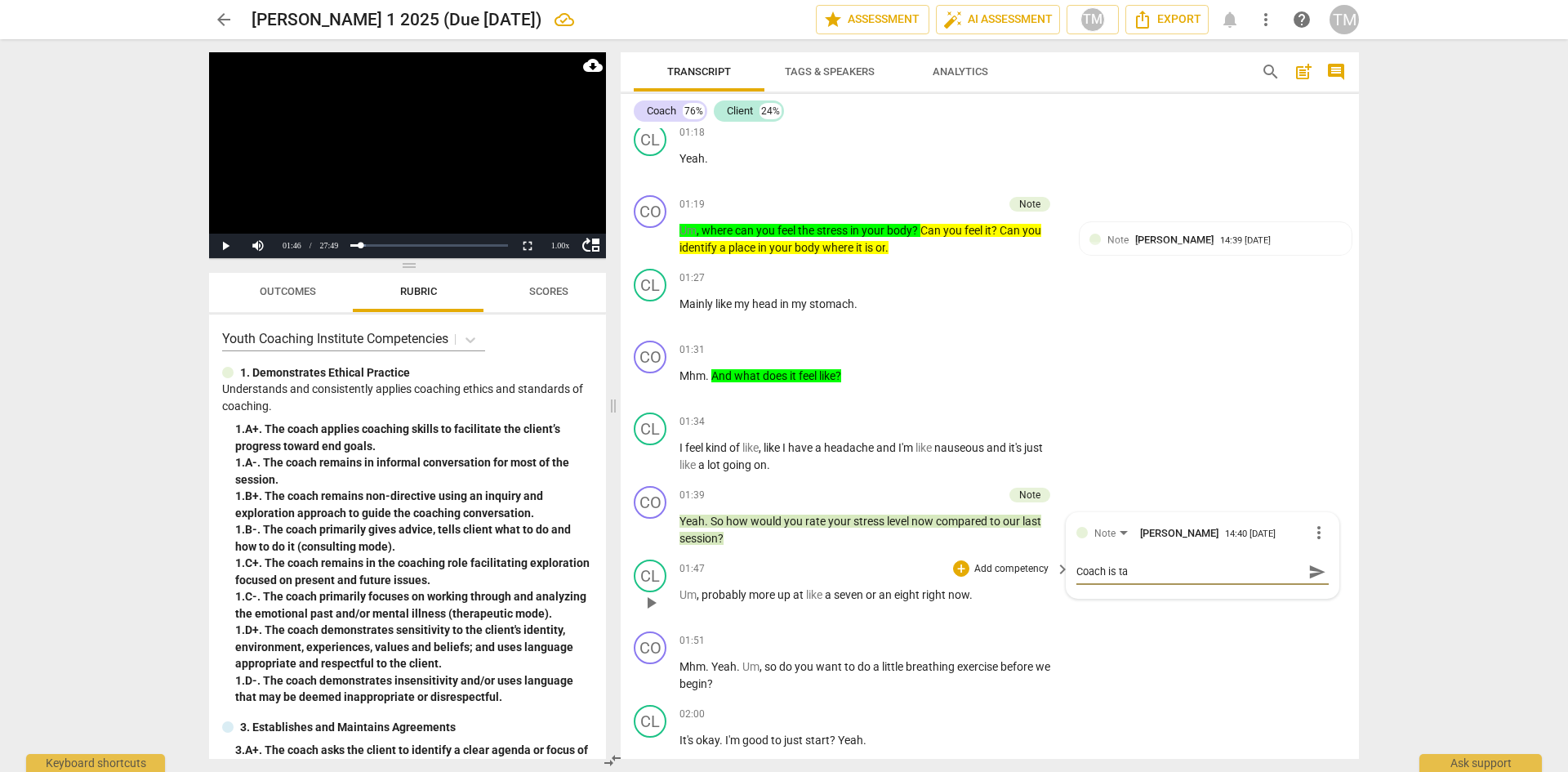
type textarea "Coach is t"
type textarea "Coach is"
type textarea "Coach is s"
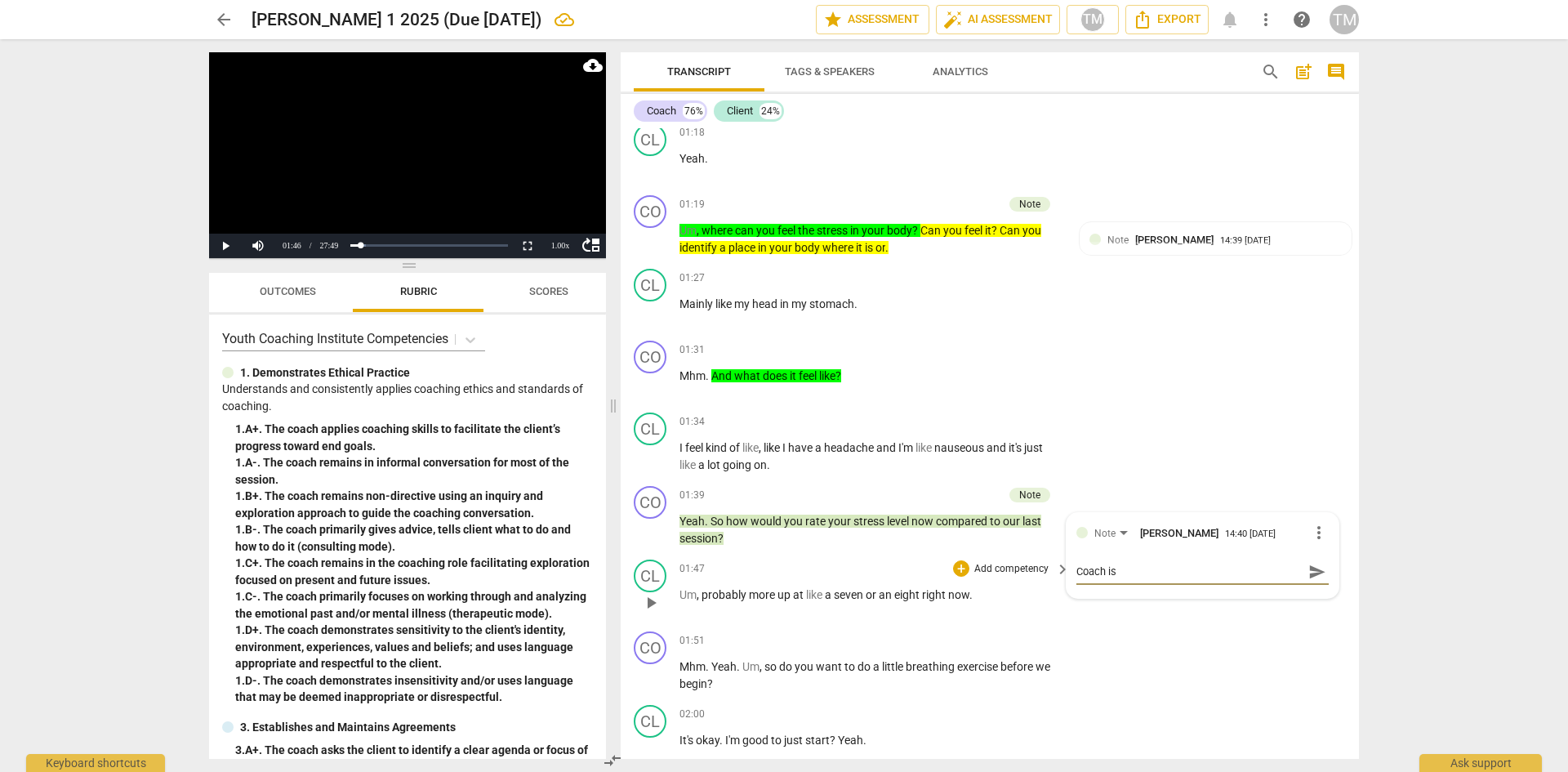
type textarea "Coach is s"
type textarea "Coach is sc"
type textarea "Coach is sca"
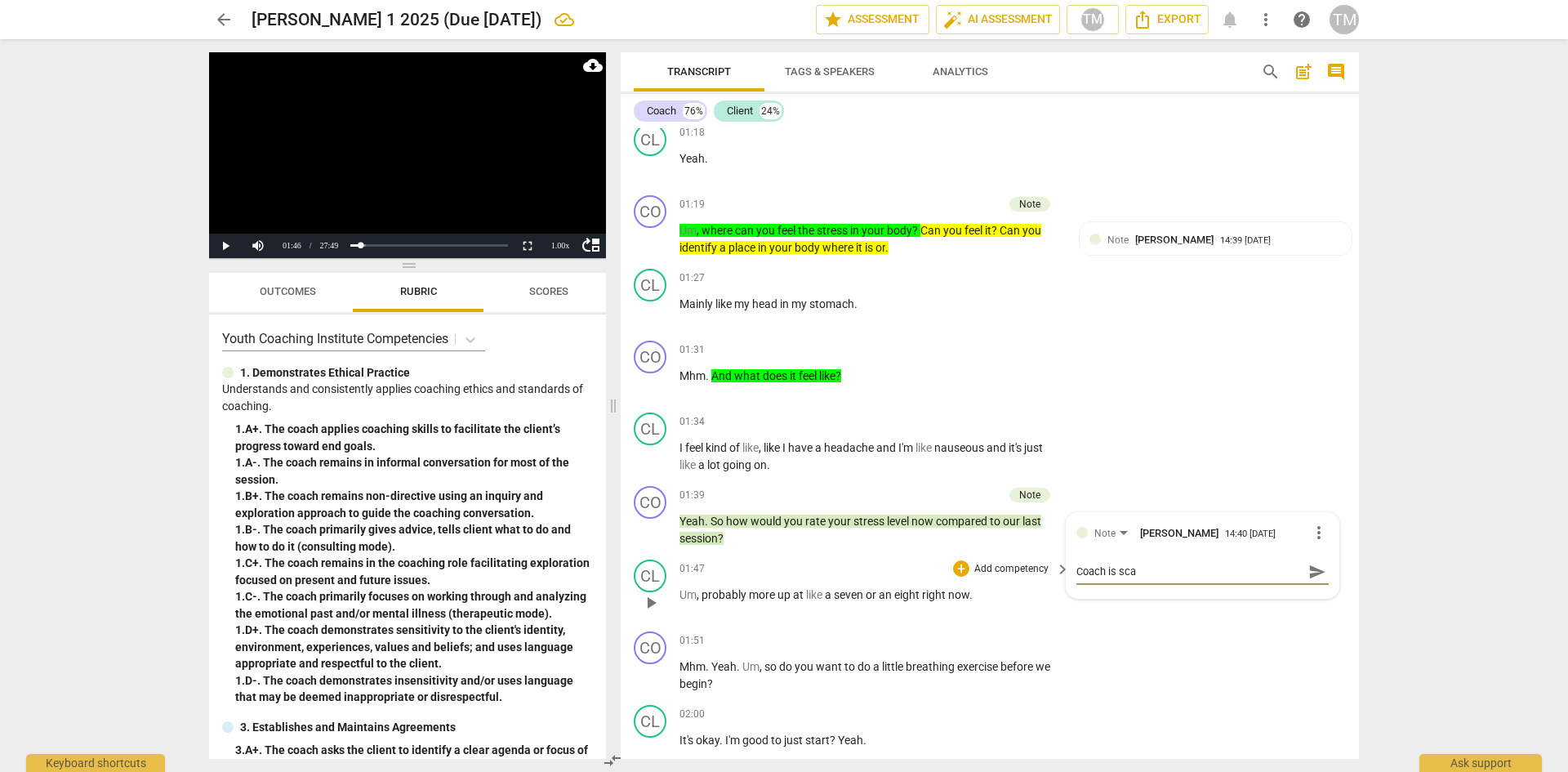
type textarea "Coach is scal"
type textarea "Coach is [PERSON_NAME]"
type textarea "Coach is scalin"
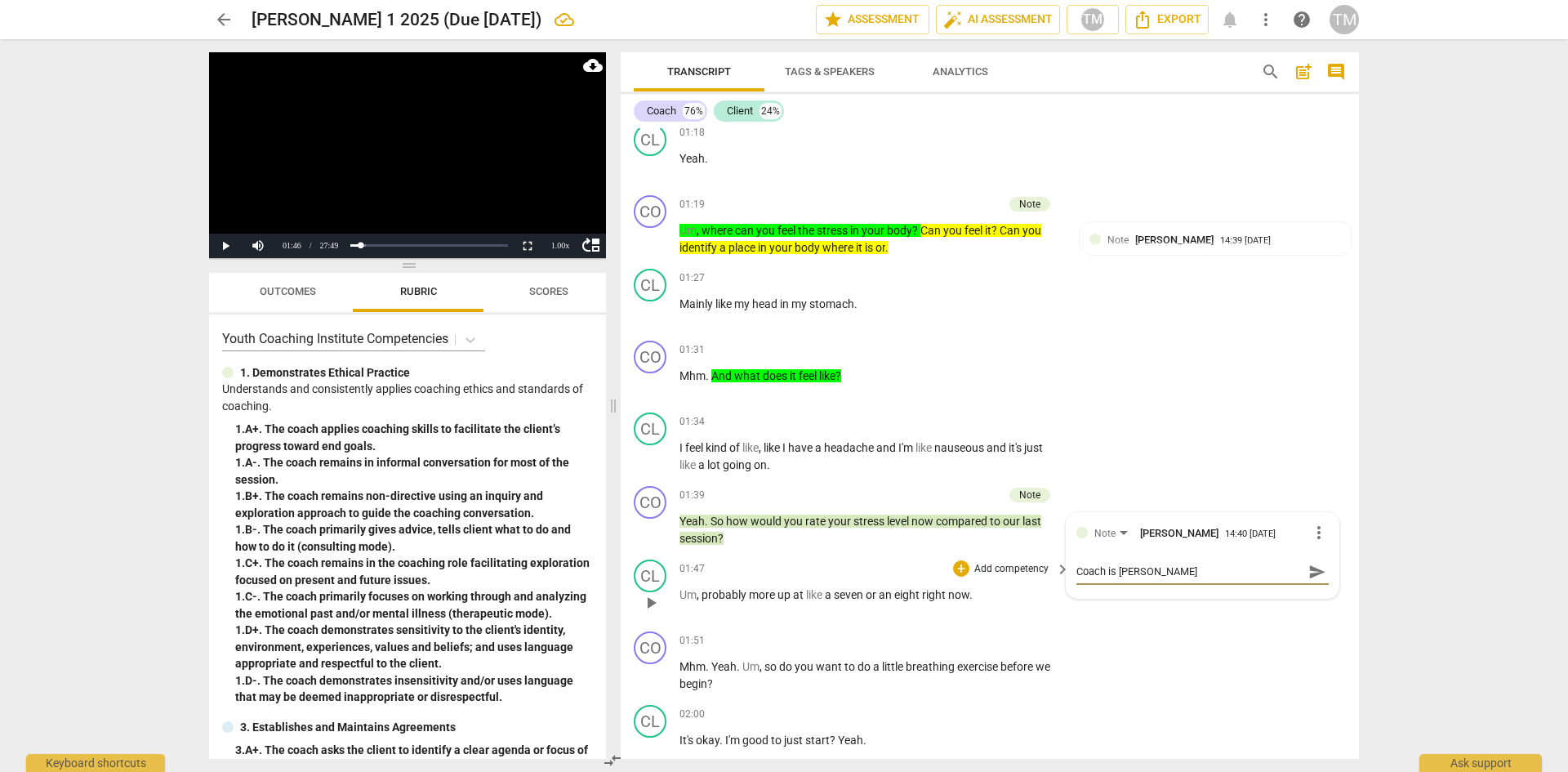
type textarea "Coach is scalin"
type textarea "Coach is scaling"
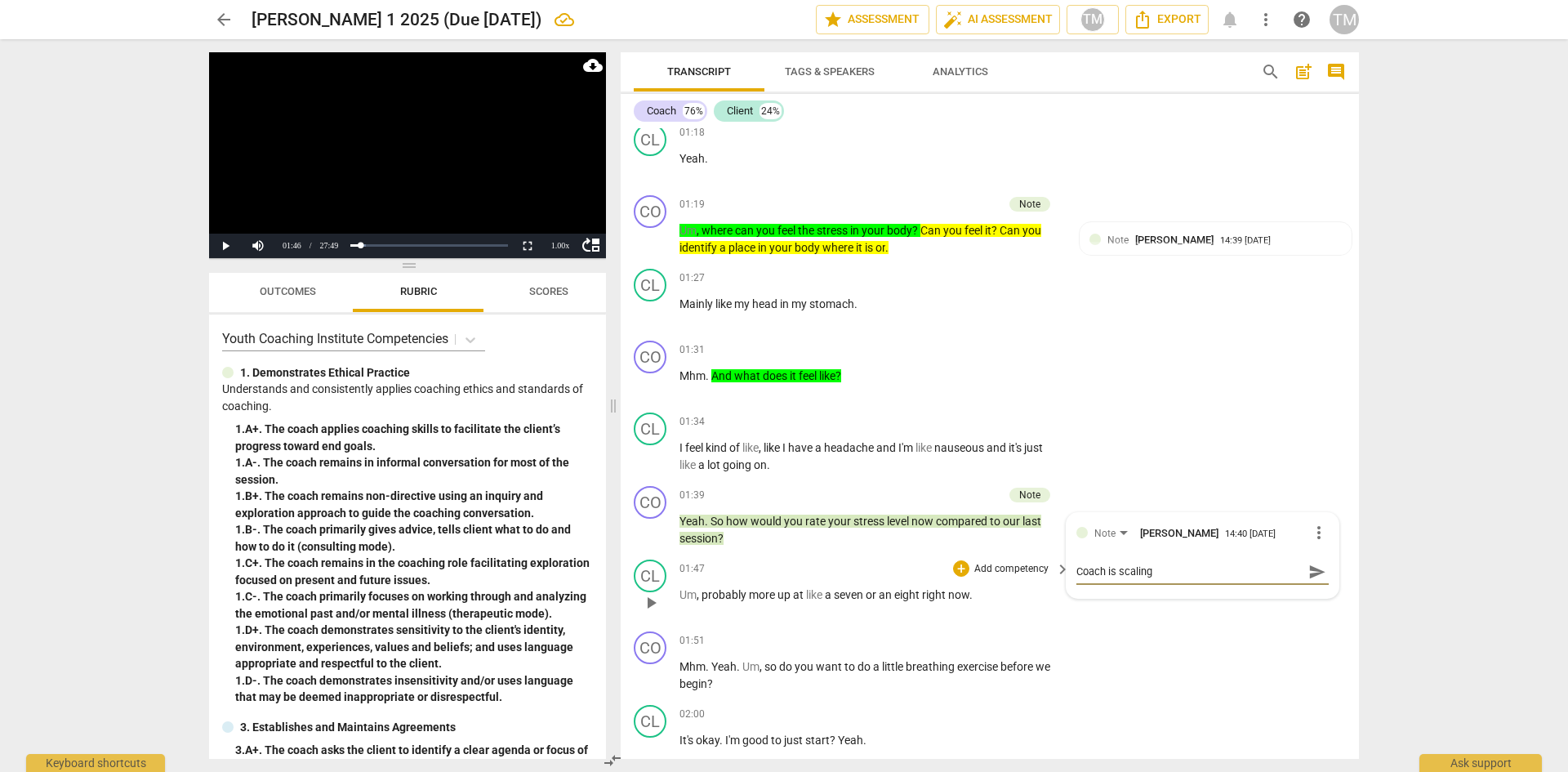
type textarea "Coach is scaling t"
type textarea "Coach is scaling th"
type textarea "Coach is scaling the"
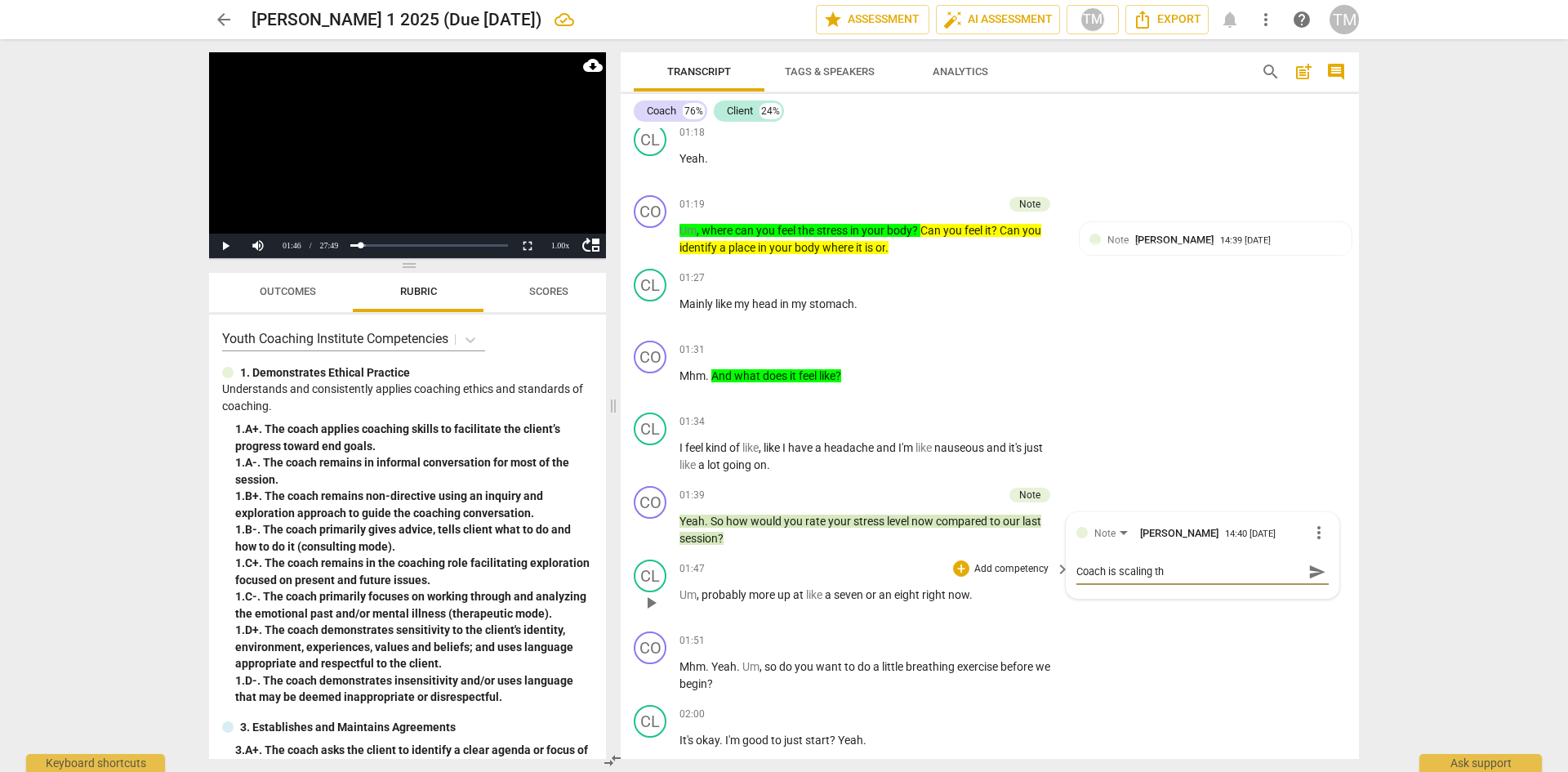
type textarea "Coach is scaling the"
type textarea "Coach is scaling the c"
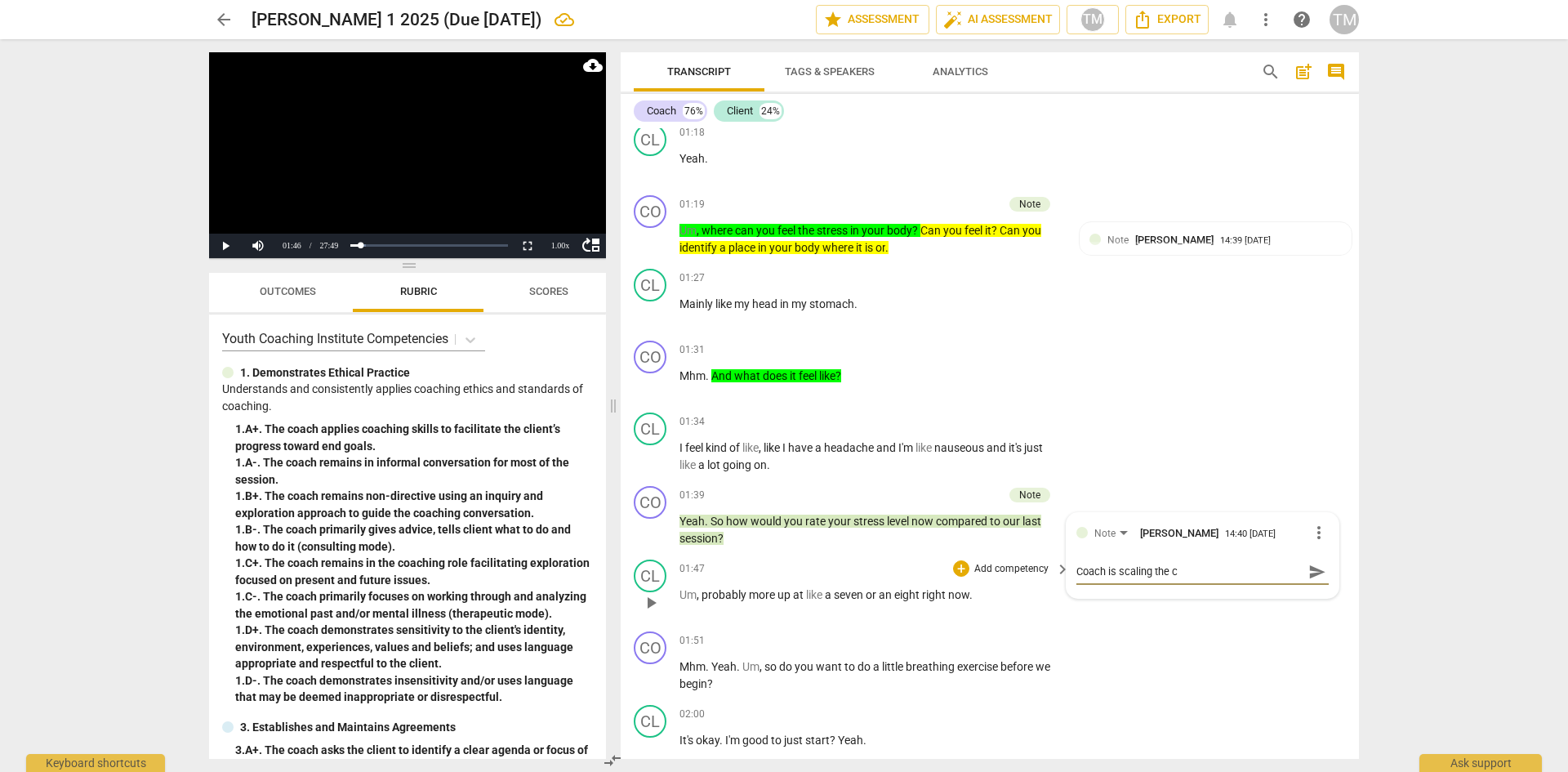
type textarea "Coach is scaling the cl"
type textarea "Coach is scaling the cli"
type textarea "Coach is scaling the clie"
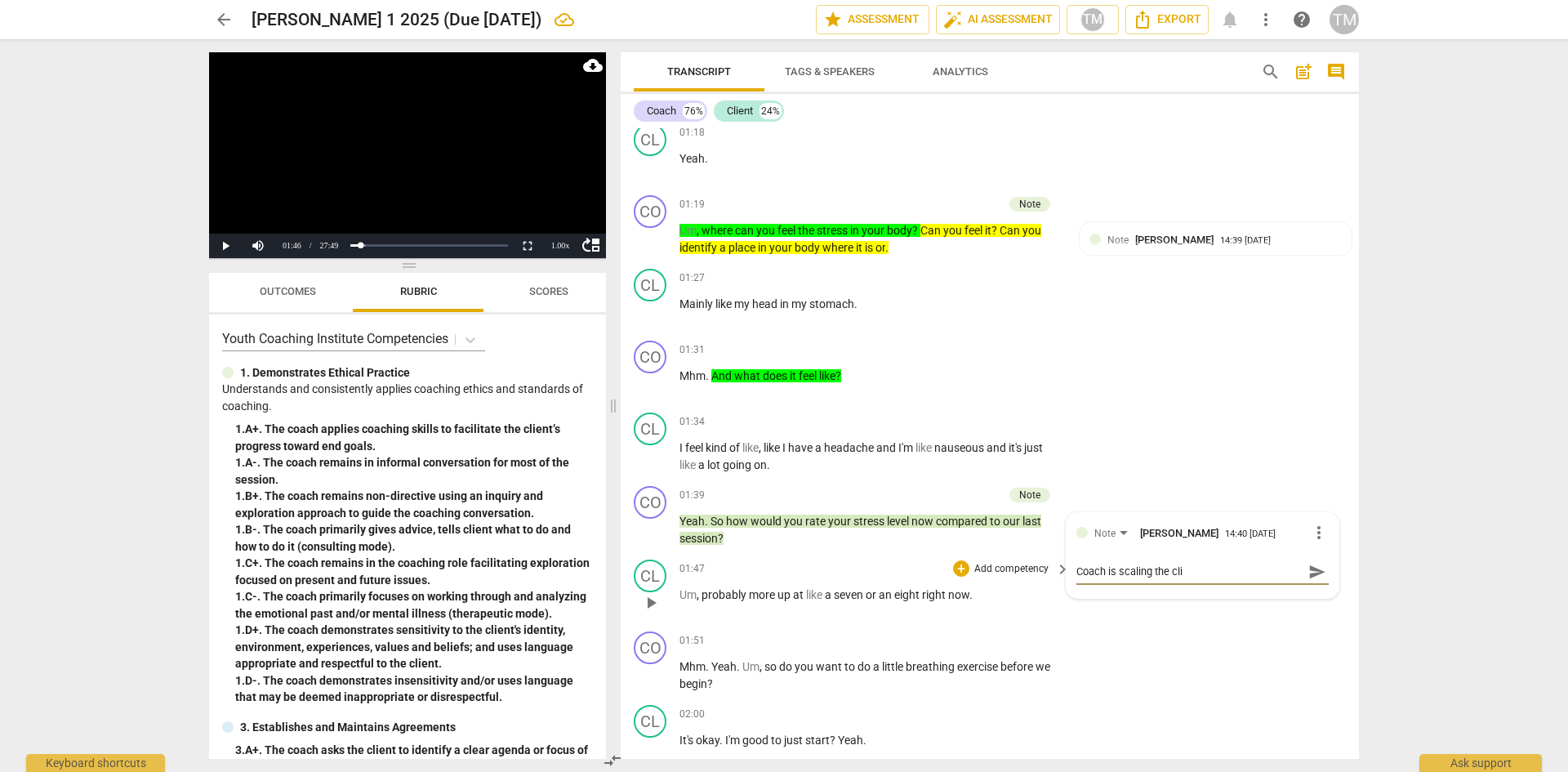
type textarea "Coach is scaling the clie"
type textarea "Coach is scaling the clien"
type textarea "Coach is scaling the client"
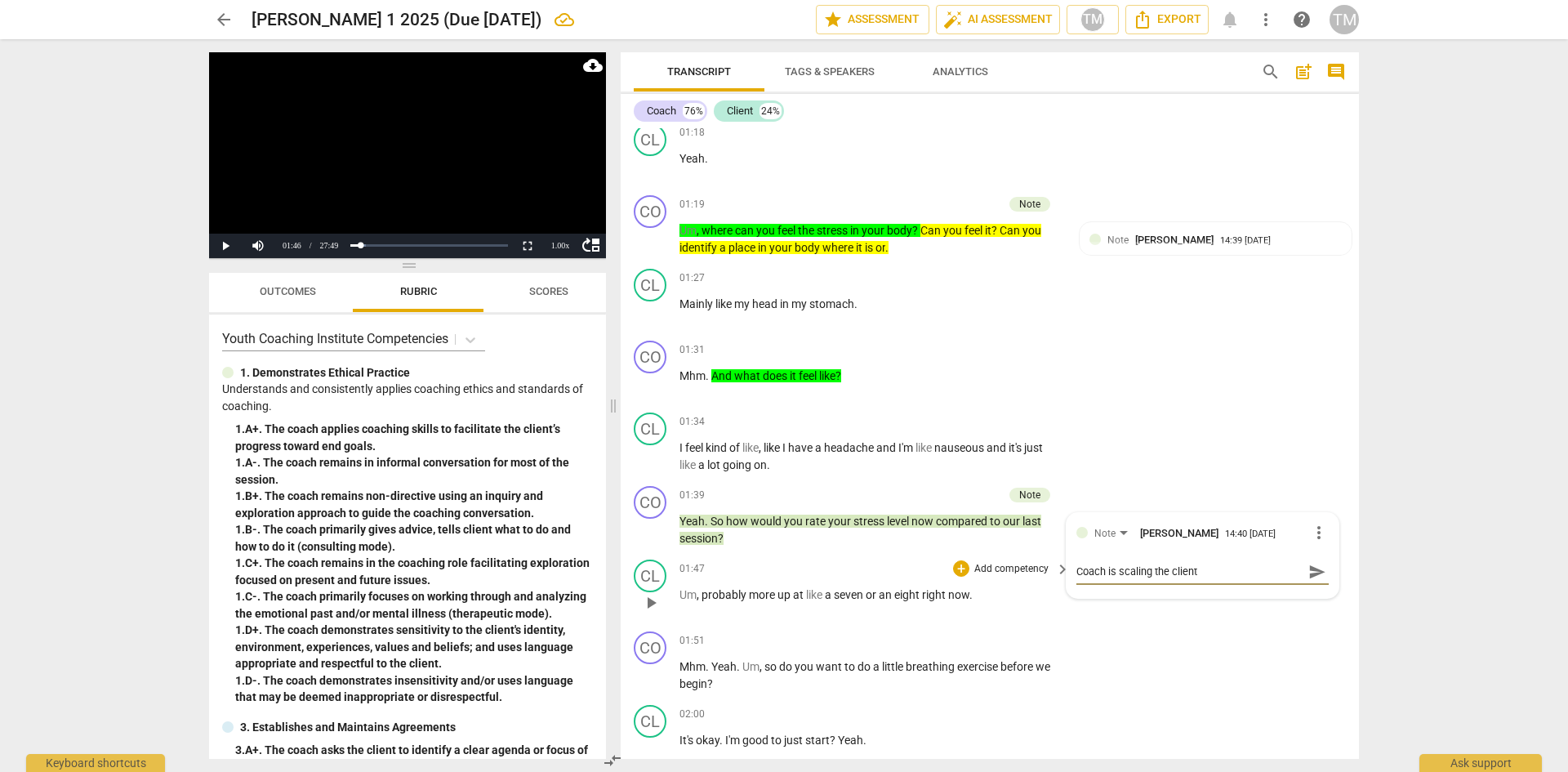
type textarea "Coach is scaling the client'"
type textarea "Coach is scaling the client's"
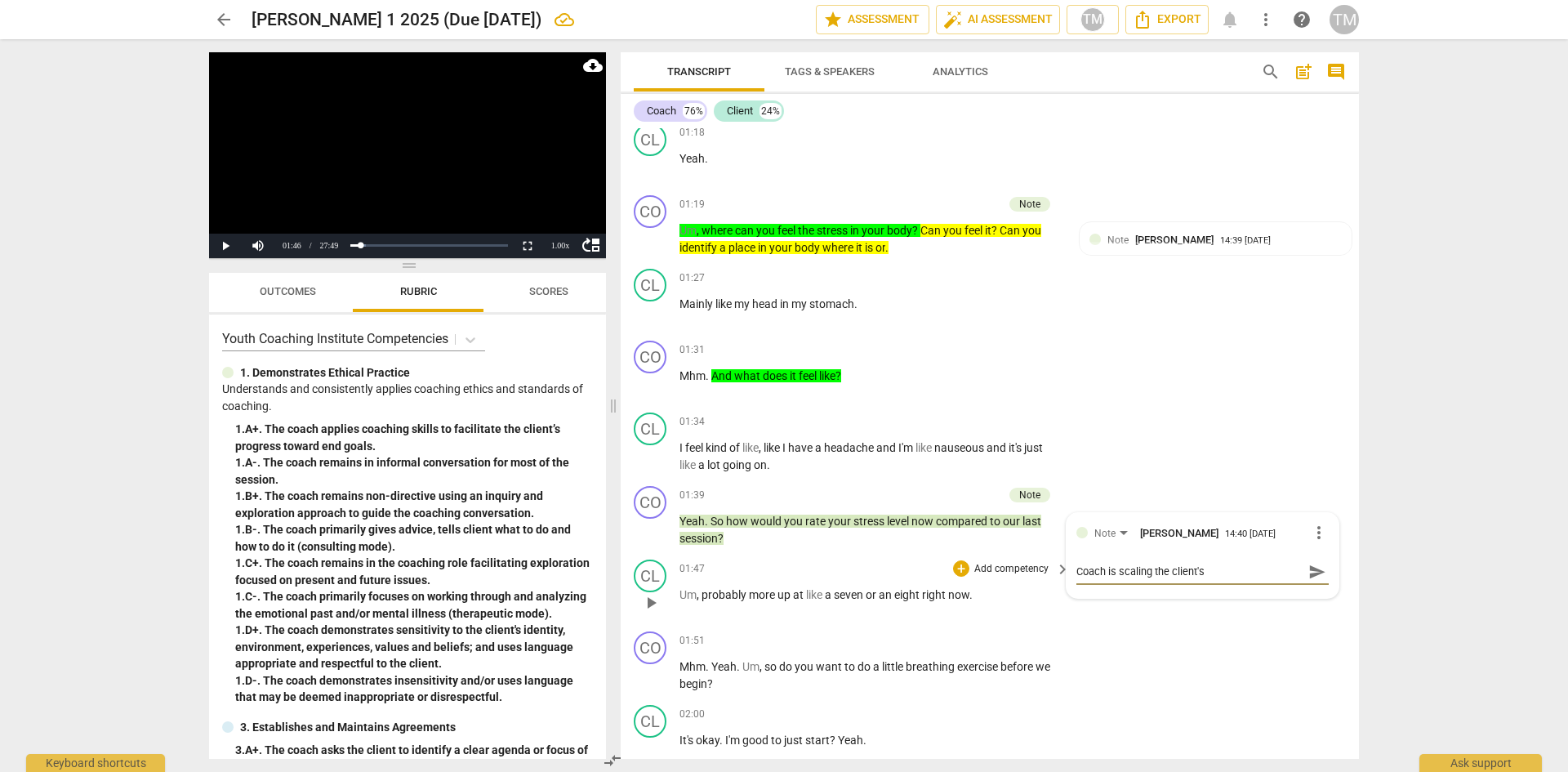
type textarea "Coach is scaling the client's"
type textarea "Coach is scaling the client's p"
type textarea "Coach is scaling the client's pr"
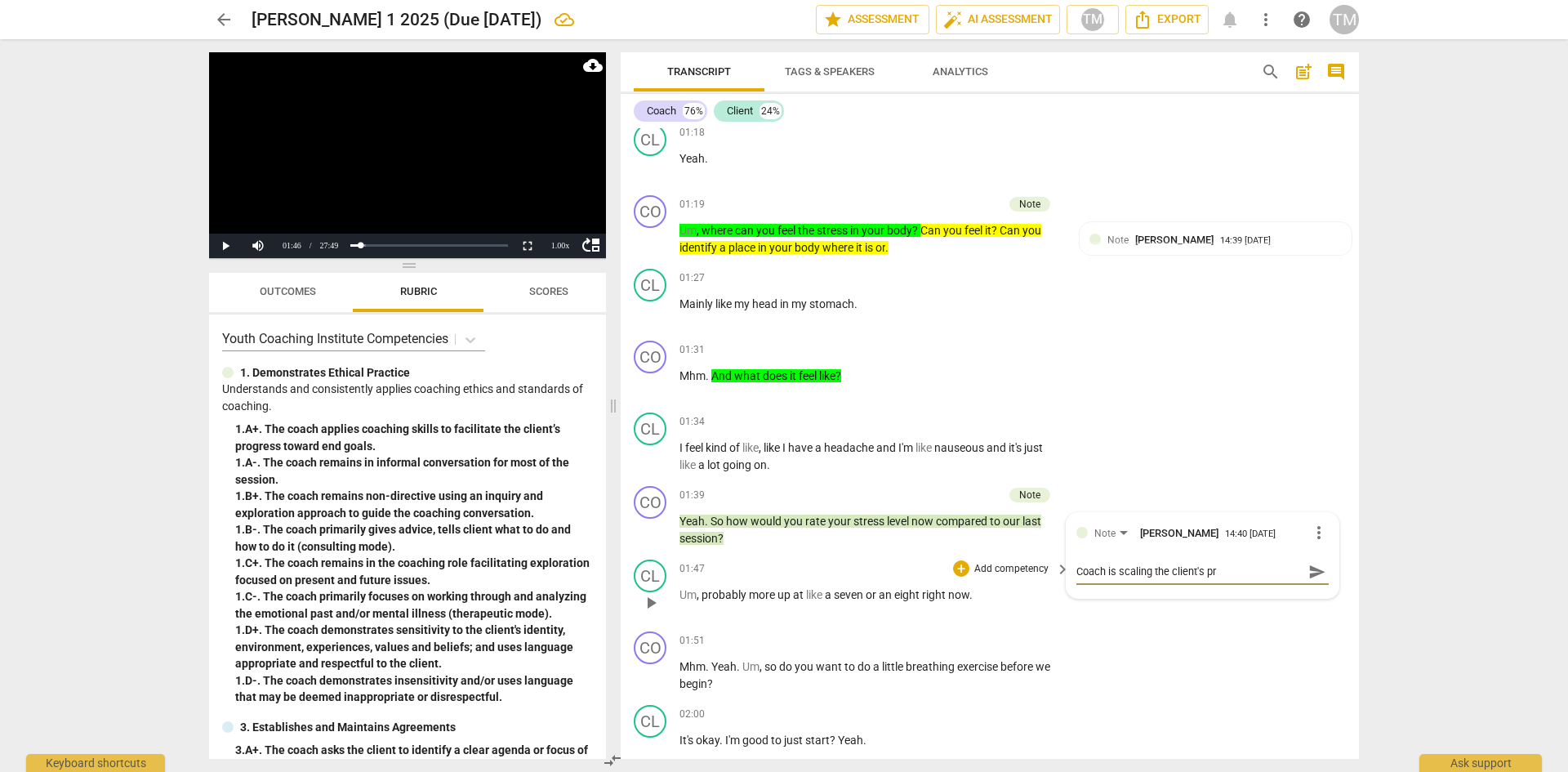
type textarea "Coach is scaling the client's pro"
type textarea "Coach is scaling the client's prog"
type textarea "Coach is scaling the client's progr"
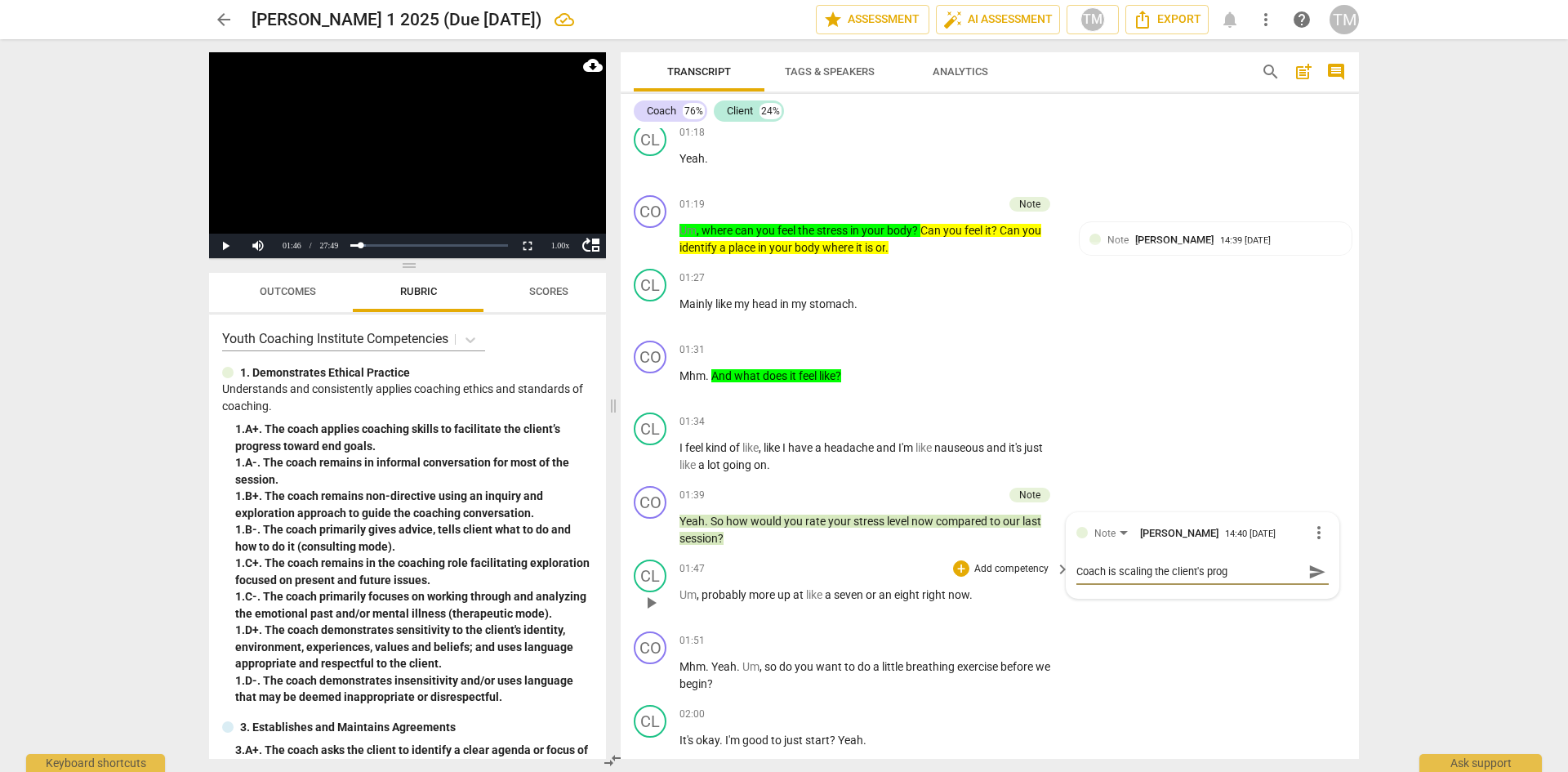
type textarea "Coach is scaling the client's progr"
type textarea "Coach is scaling the client's progre"
type textarea "Coach is scaling the client's progres"
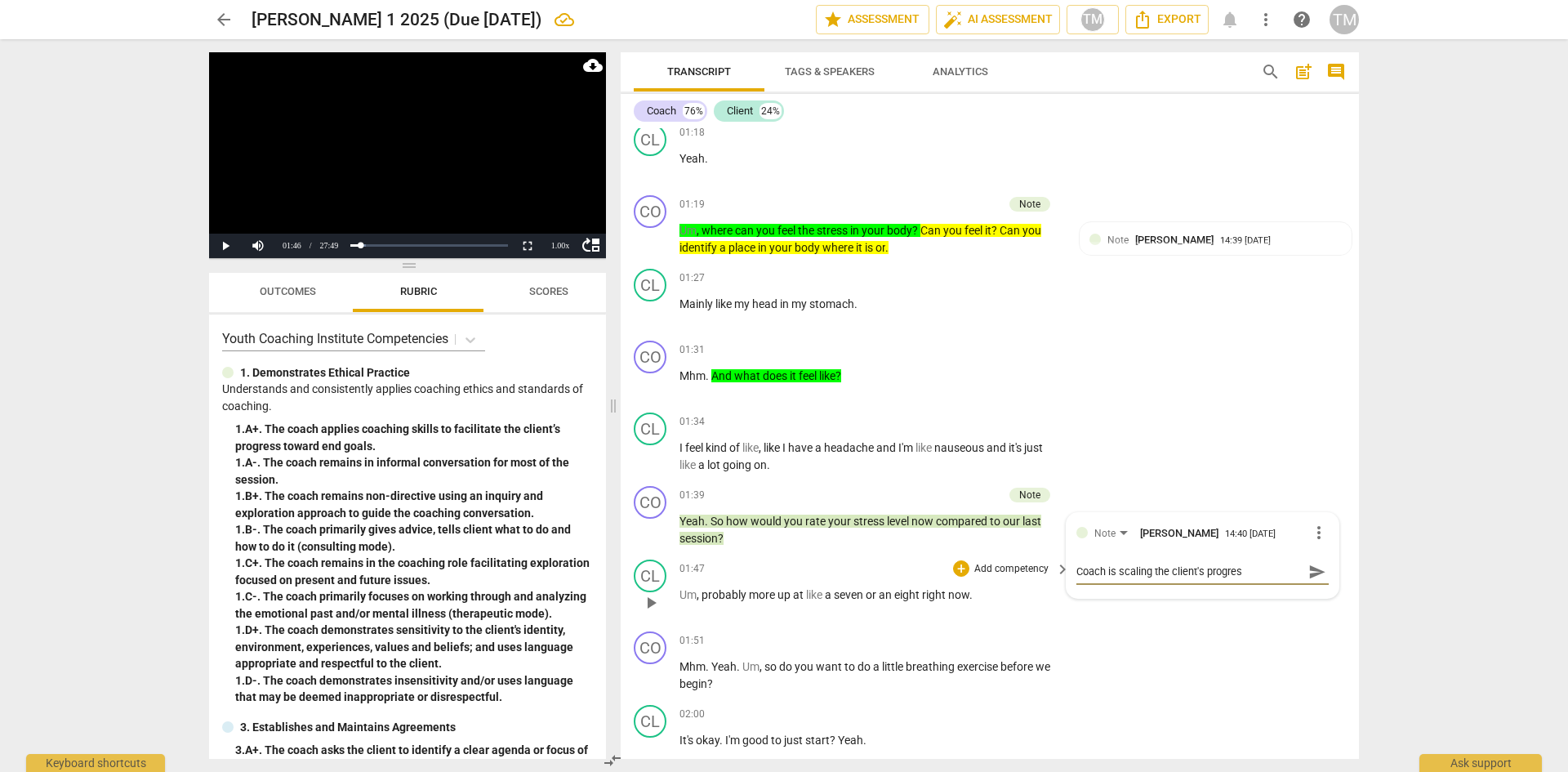
type textarea "Coach is scaling the client's progress"
type textarea "Coach is scaling the client's progress a"
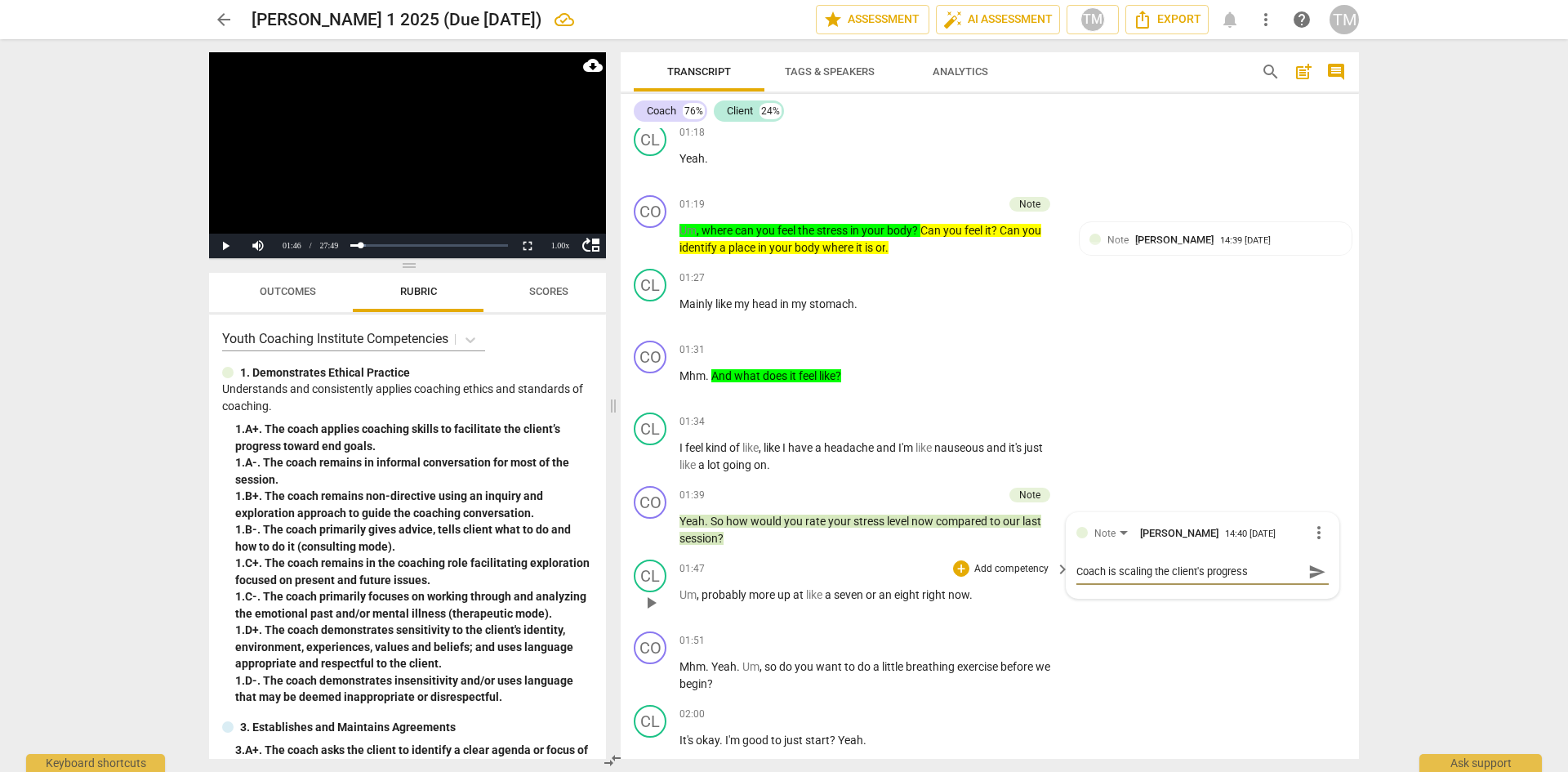
type textarea "Coach is scaling the client's progress a"
type textarea "Coach is scaling the client's progress ar"
type textarea "Coach is scaling the client's progress aro"
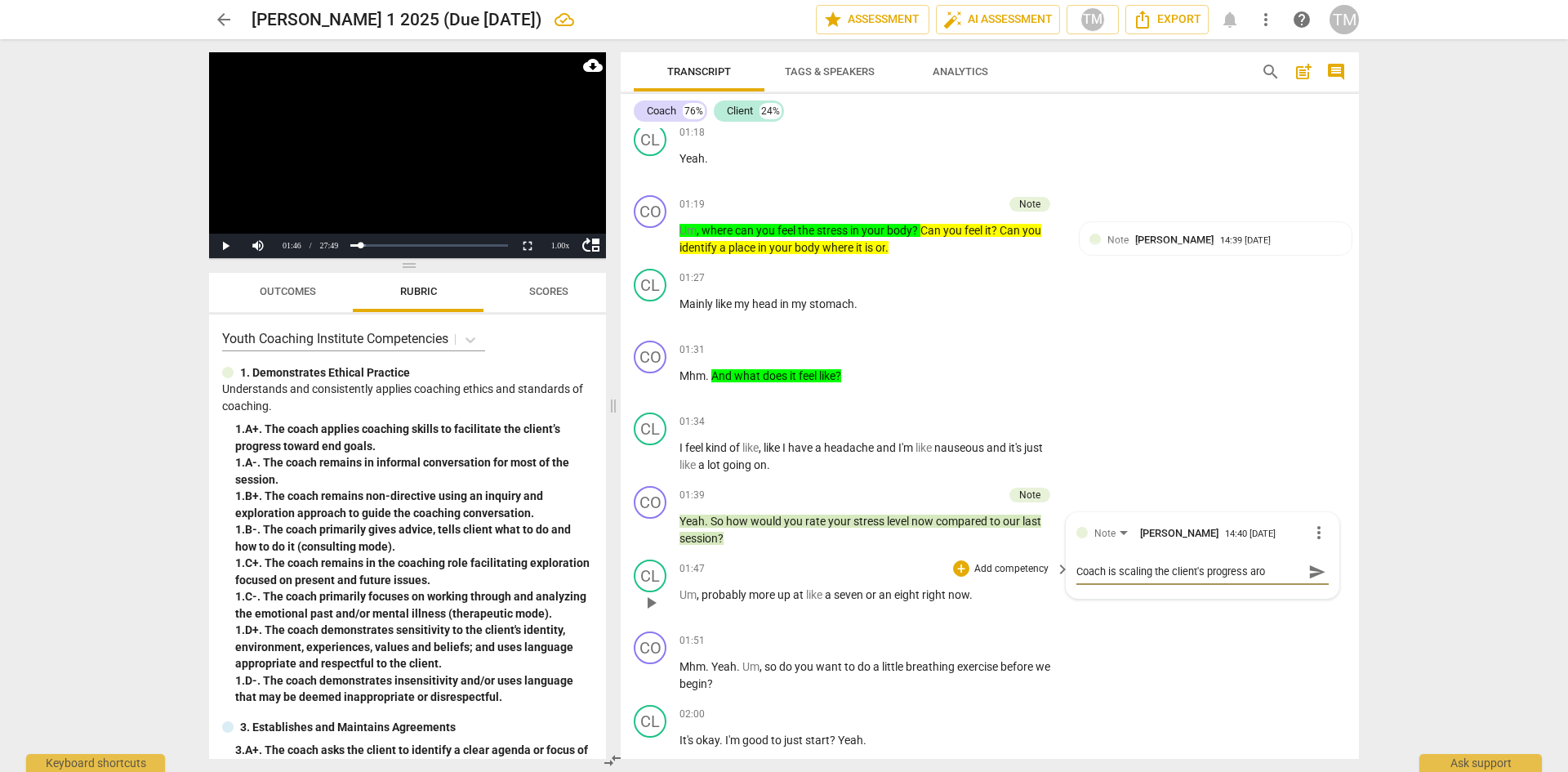
type textarea "Coach is scaling the client's progress arou"
type textarea "Coach is scaling the client's progress aroun"
type textarea "Coach is scaling the client's progress around"
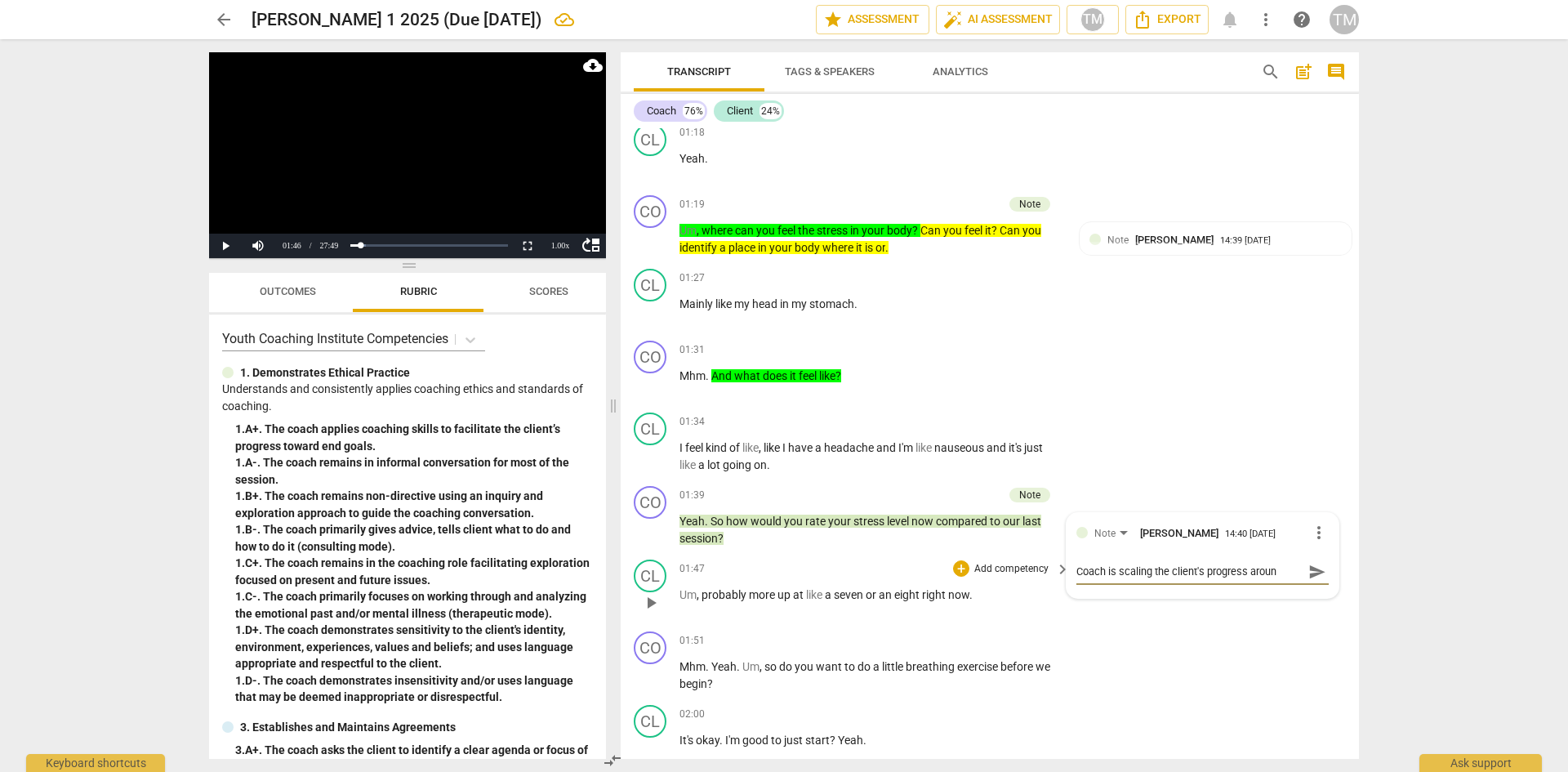
type textarea "Coach is scaling the client's progress around"
type textarea "Coach is scaling the client's progress around s"
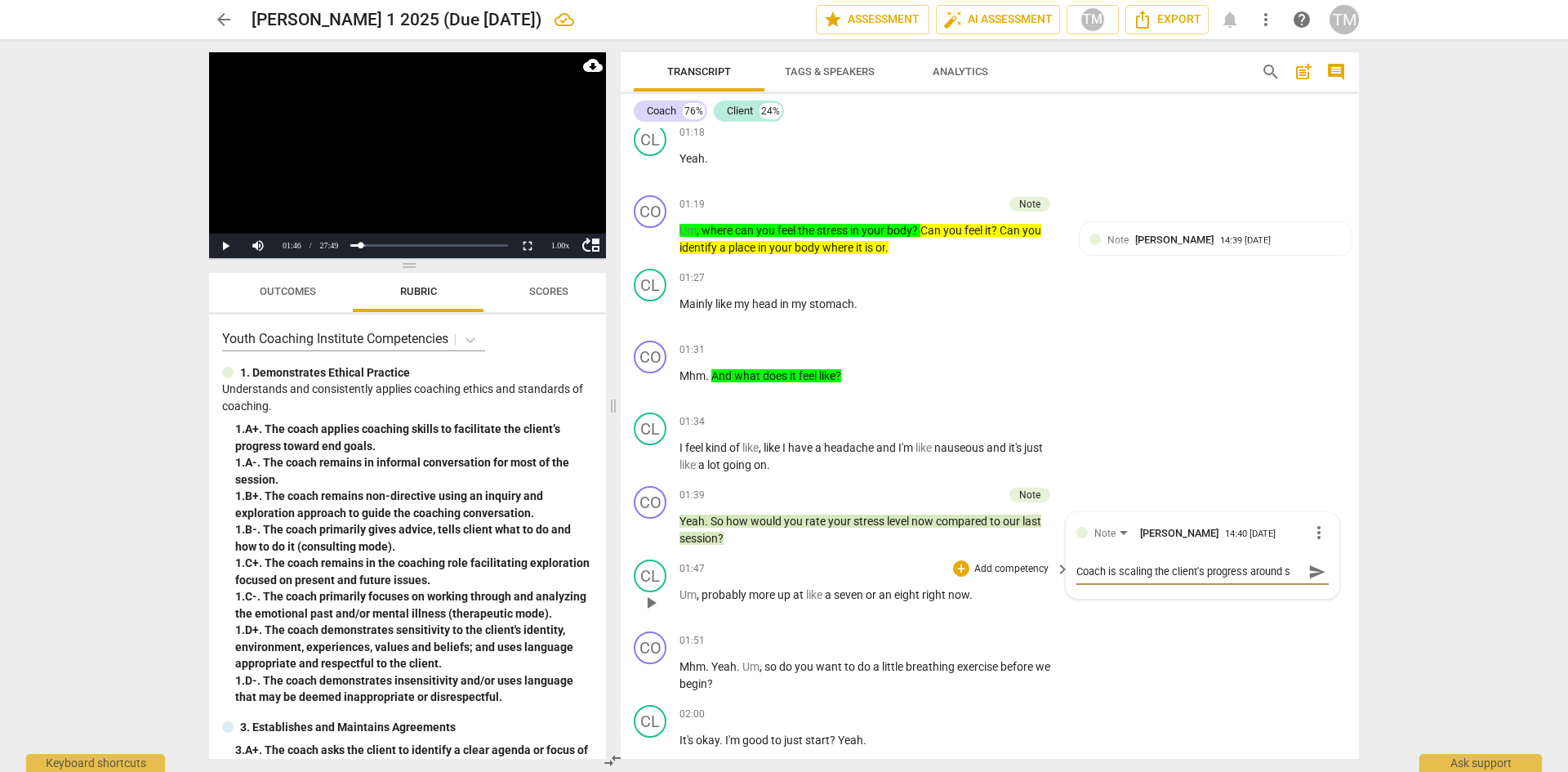
type textarea "Coach is scaling the client's progress around st"
click at [1306, 581] on span "send" at bounding box center [1317, 579] width 24 height 20
click at [648, 607] on span "play_arrow" at bounding box center [651, 602] width 20 height 20
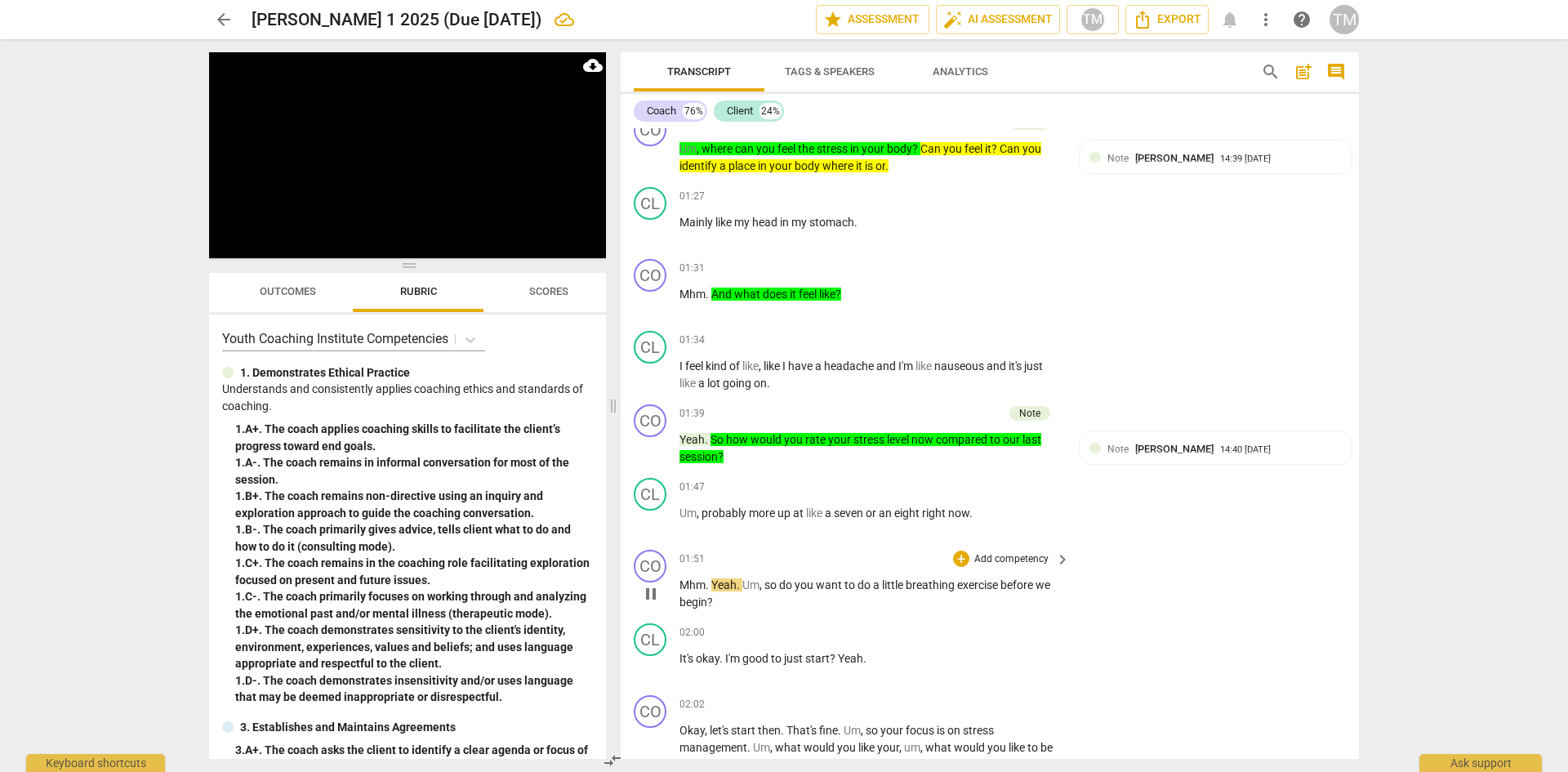
scroll to position [1477, 0]
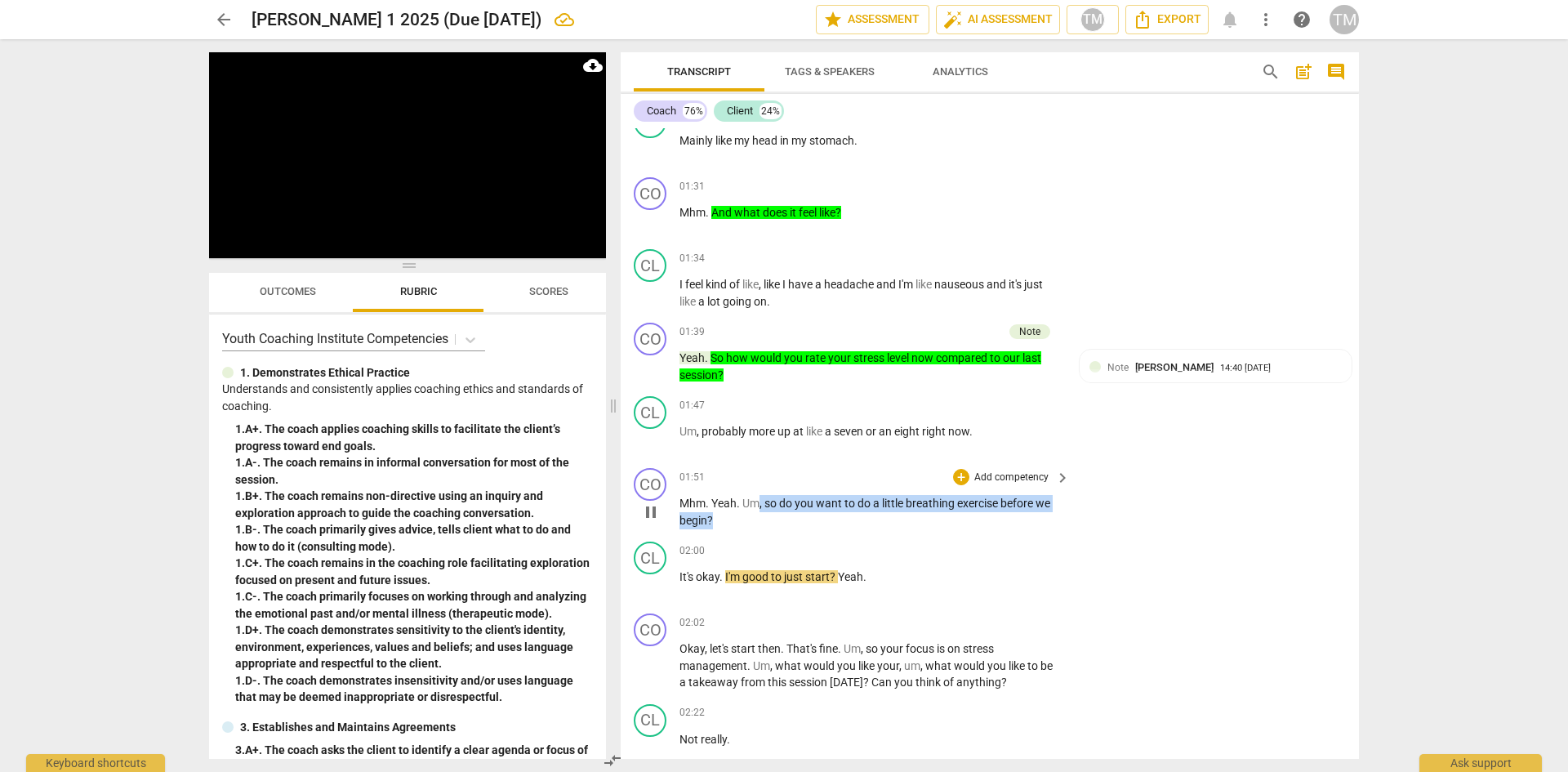
drag, startPoint x: 718, startPoint y: 518, endPoint x: 762, endPoint y: 507, distance: 45.4
click at [762, 507] on p "Mhm . Yeah . Um , so do you want to do a little [MEDICAL_DATA] before we begin ?" at bounding box center [870, 511] width 383 height 33
click at [767, 507] on span "keyboard_arrow_down" at bounding box center [766, 499] width 20 height 20
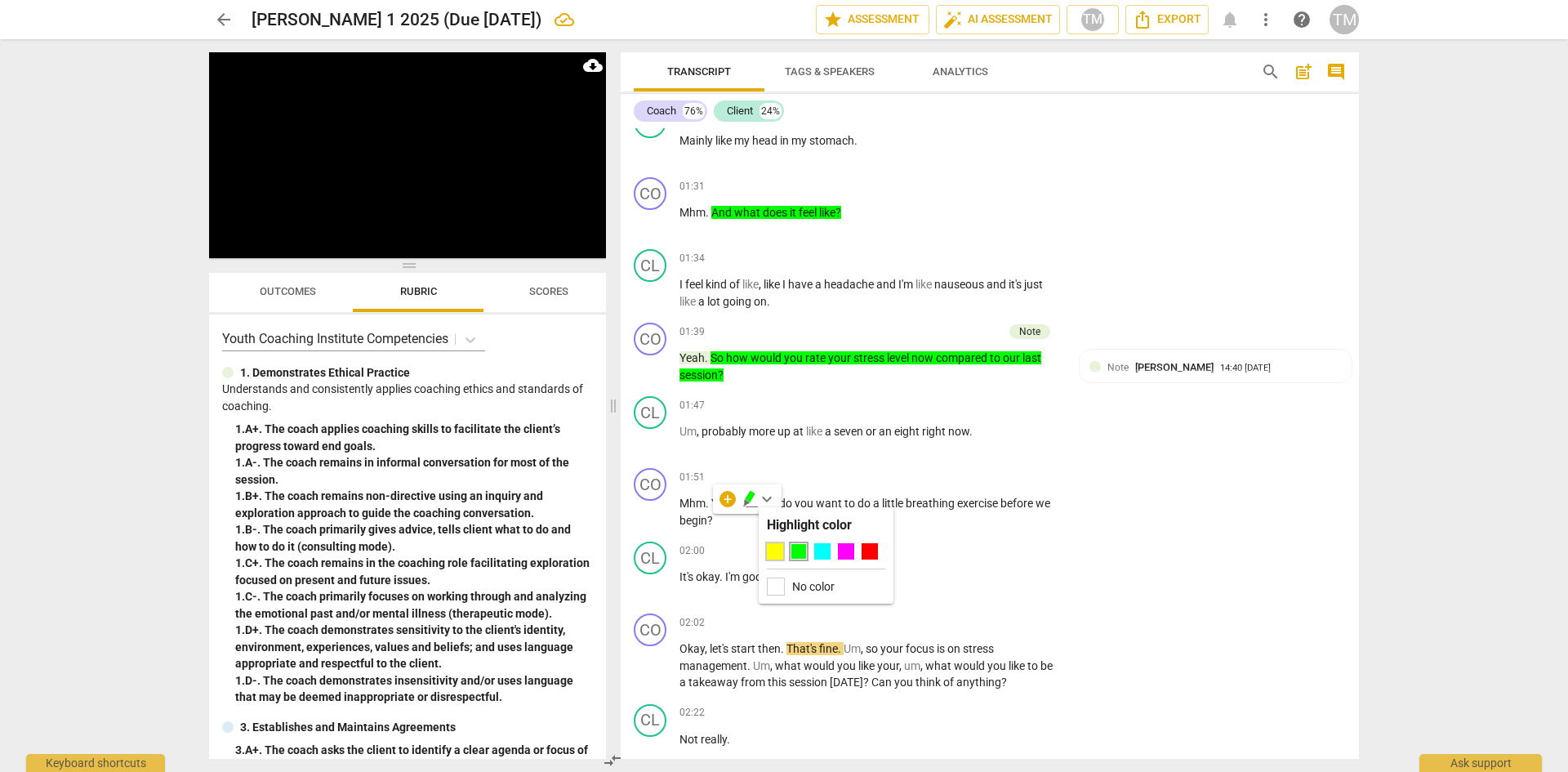
drag, startPoint x: 776, startPoint y: 549, endPoint x: 751, endPoint y: 549, distance: 25.0
click at [776, 550] on div at bounding box center [775, 551] width 16 height 16
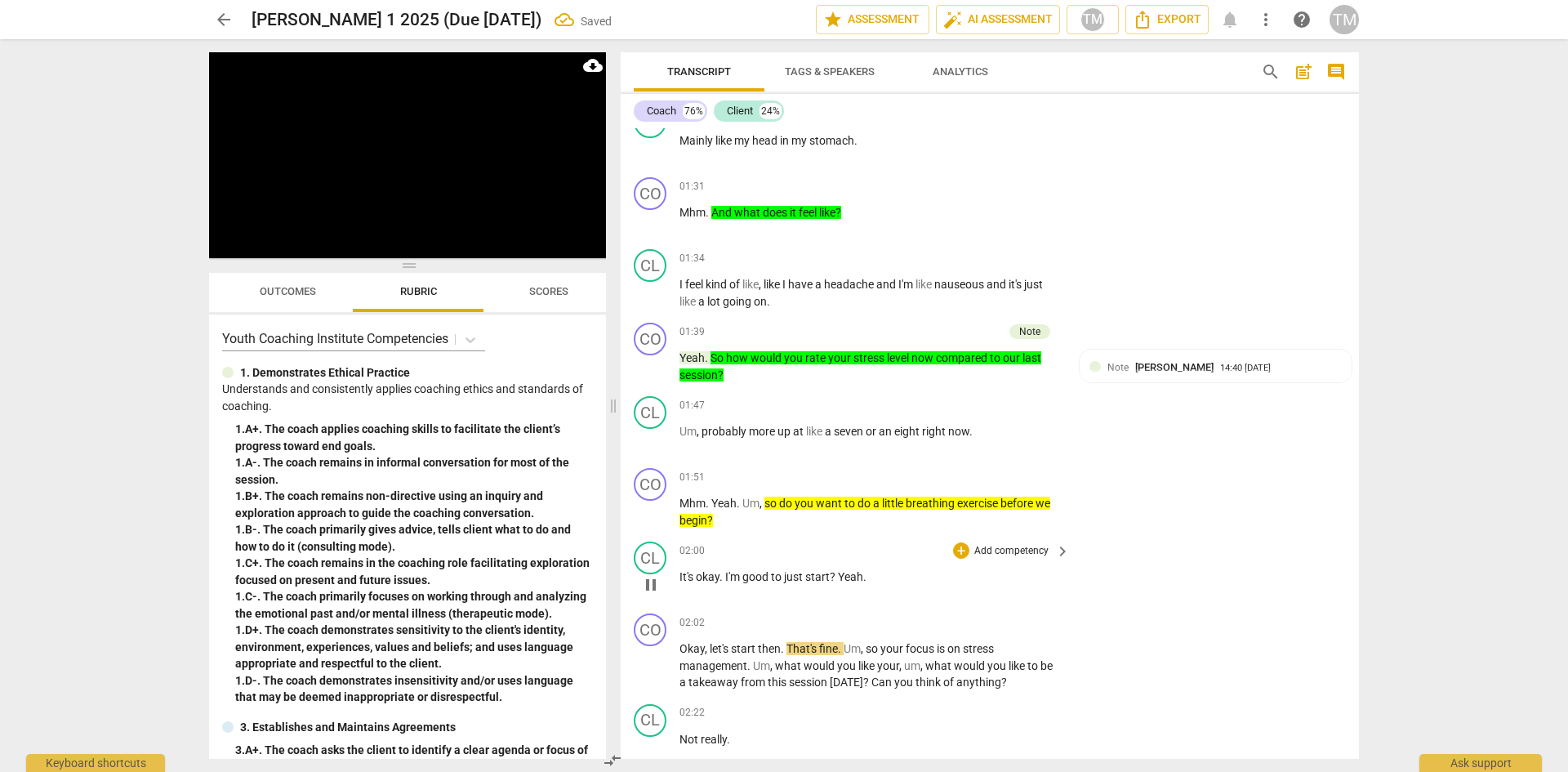
click at [729, 526] on p "Mhm . Yeah . Um , so do you want to do a little [MEDICAL_DATA] before we begin ?" at bounding box center [870, 511] width 383 height 33
click at [983, 485] on p "Add competency" at bounding box center [1011, 477] width 77 height 14
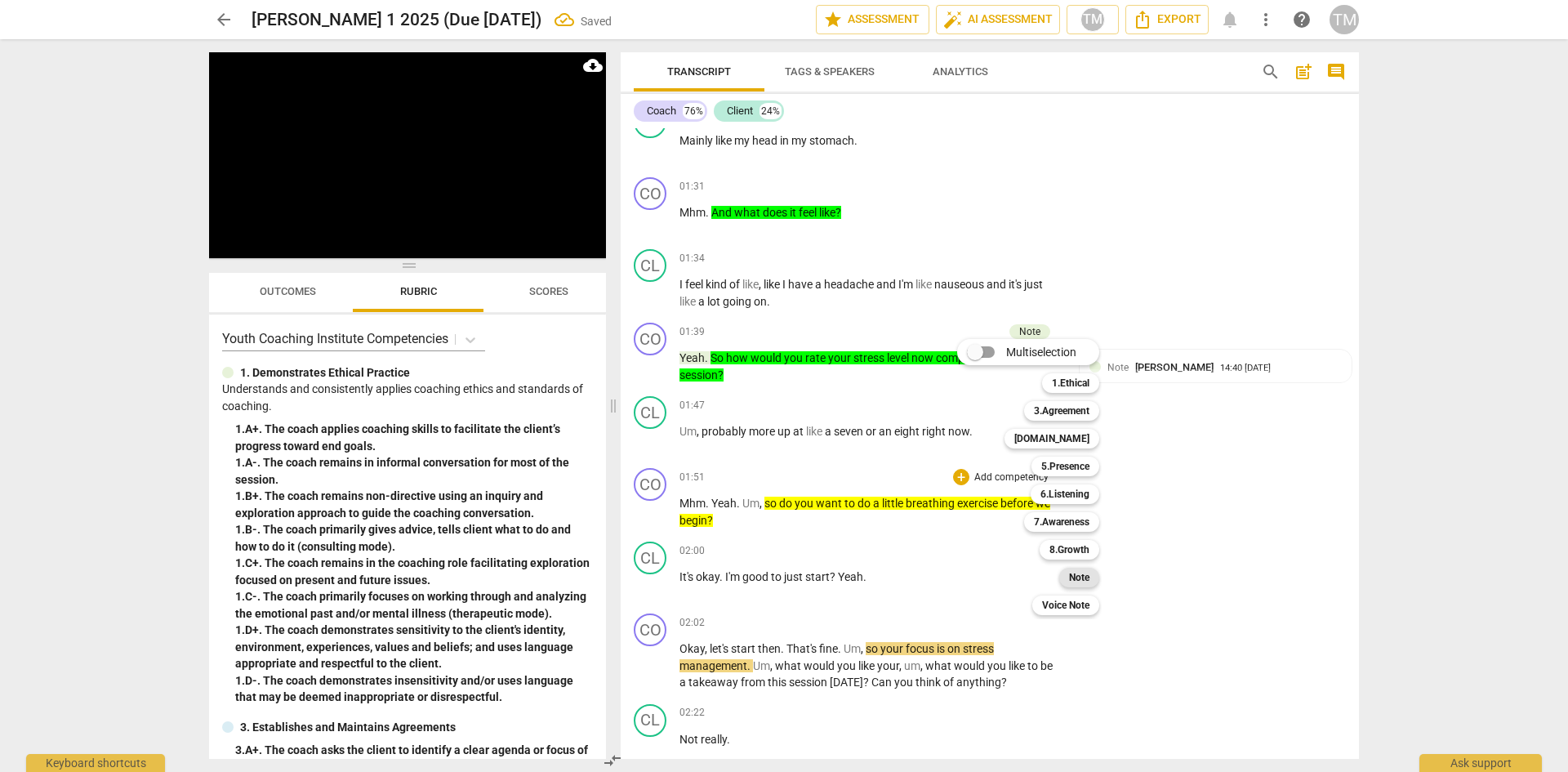
click at [1080, 585] on b "Note" at bounding box center [1078, 577] width 20 height 20
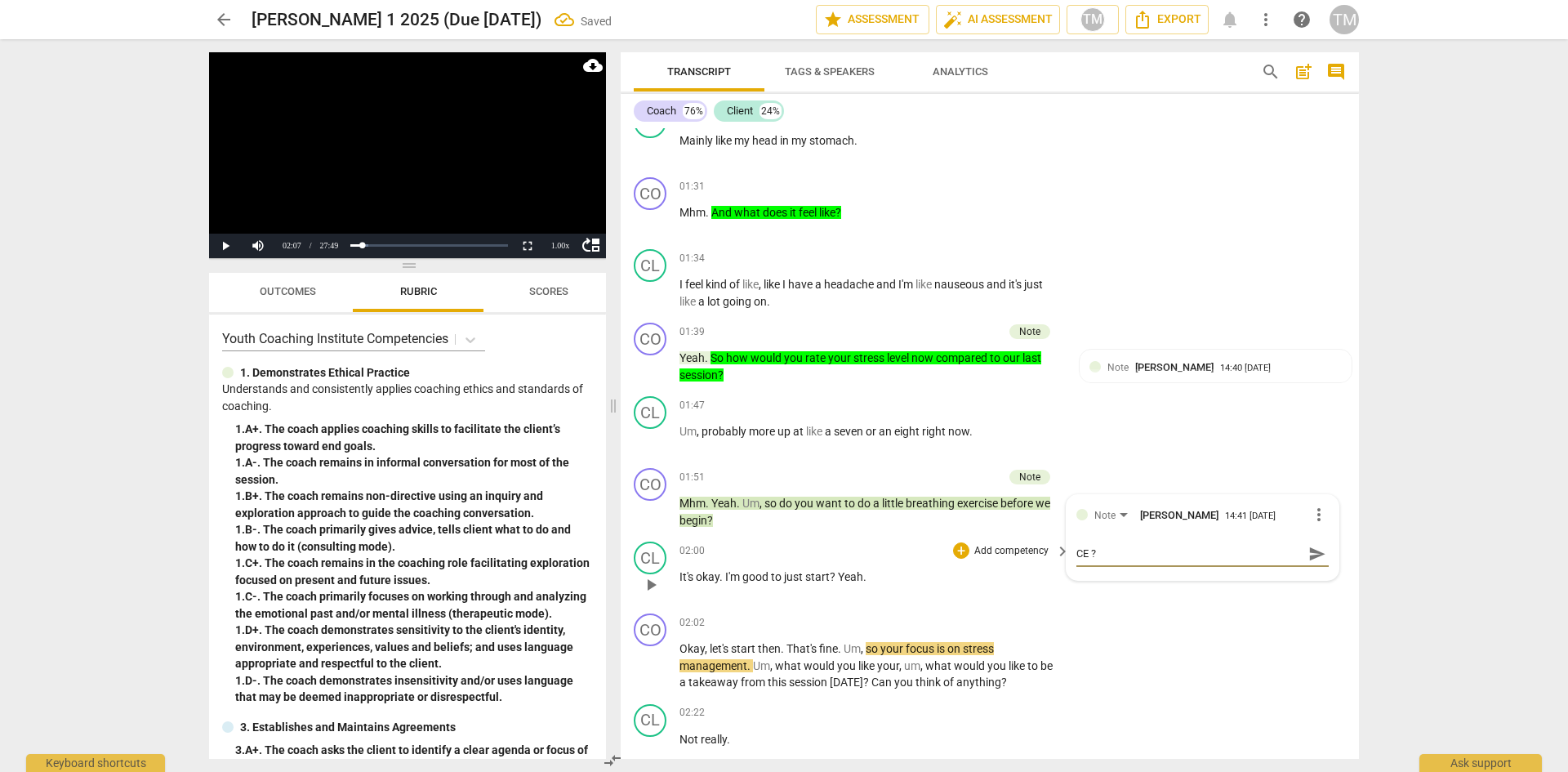
drag, startPoint x: 1312, startPoint y: 558, endPoint x: 1182, endPoint y: 581, distance: 132.0
click at [1310, 558] on span "send" at bounding box center [1317, 553] width 18 height 18
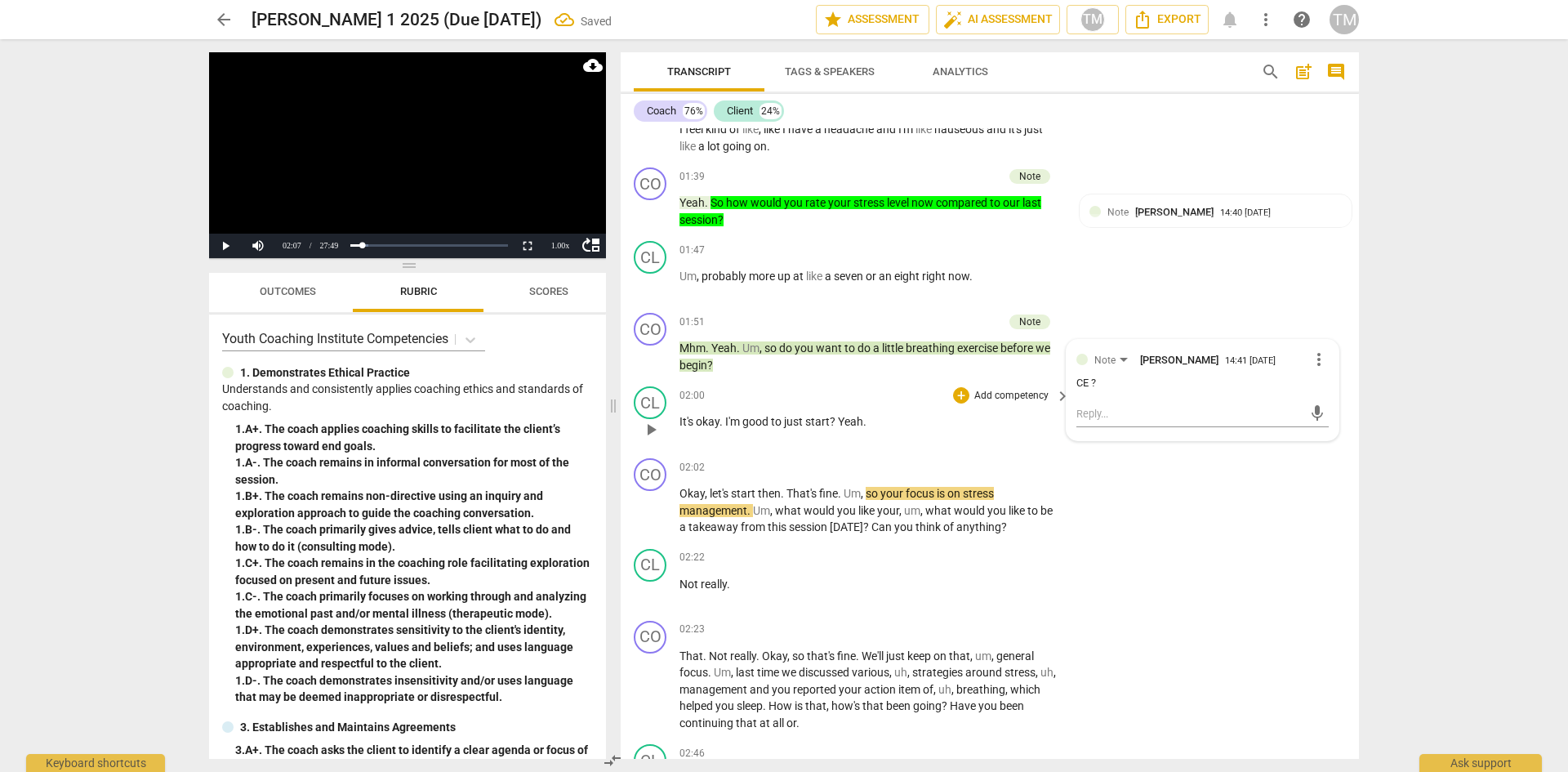
scroll to position [1640, 0]
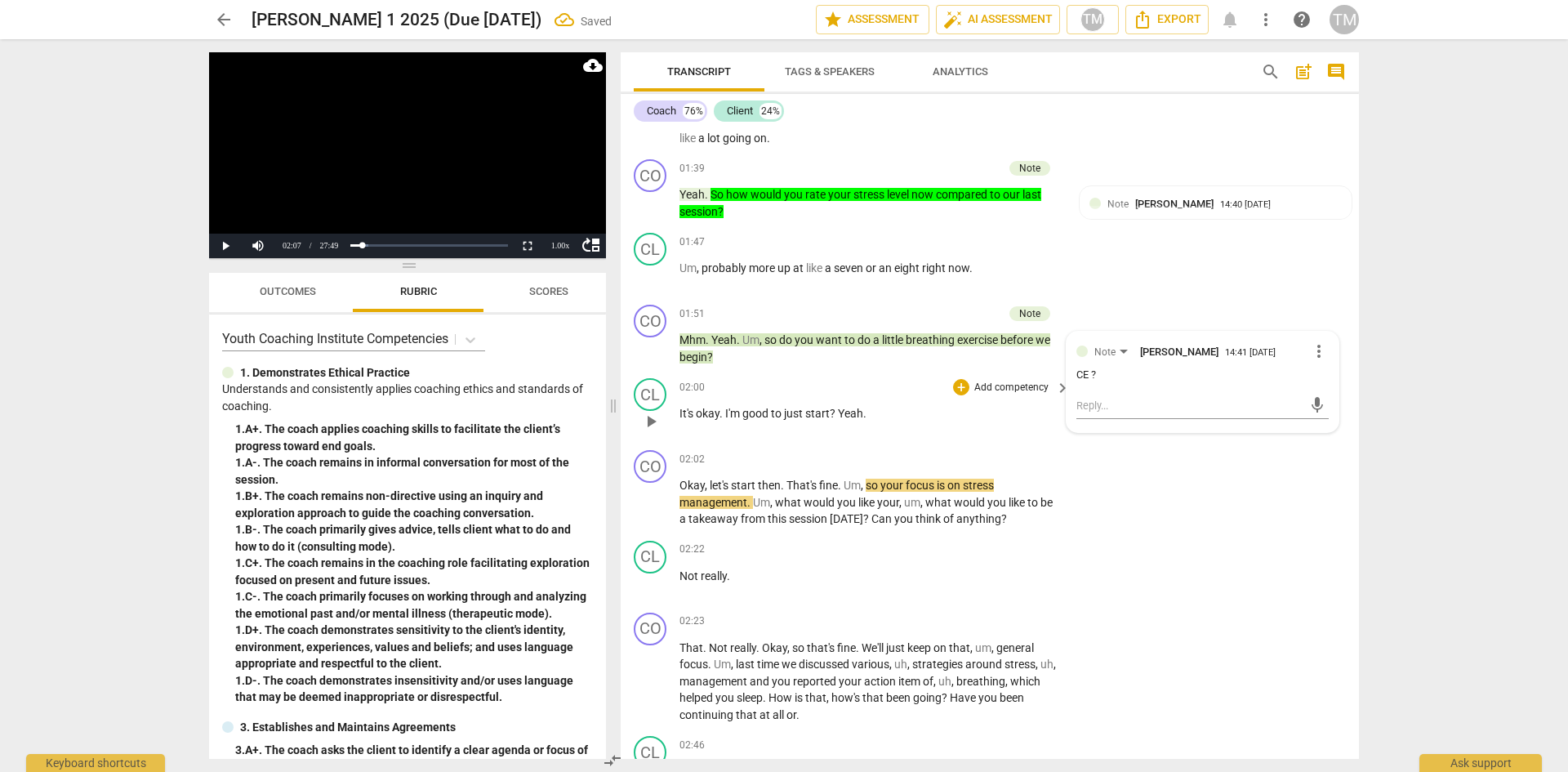
click at [834, 411] on span "?" at bounding box center [834, 413] width 9 height 13
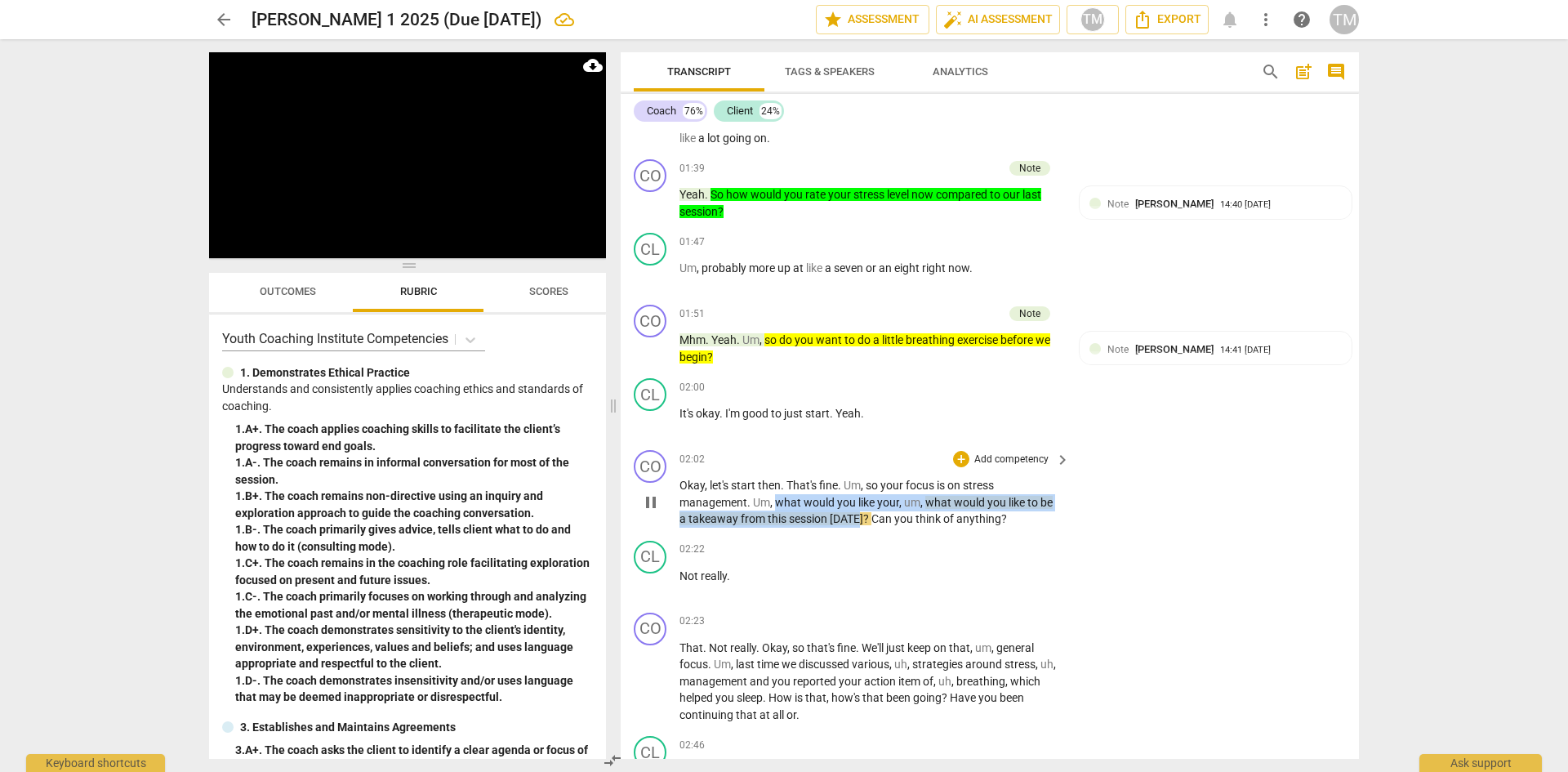
drag, startPoint x: 861, startPoint y: 520, endPoint x: 779, endPoint y: 495, distance: 85.7
click at [779, 495] on p "Okay , let's start then . That's fine . Um , so your focus is on [MEDICAL_DATA]…" at bounding box center [870, 502] width 383 height 51
click at [920, 496] on span "keyboard_arrow_down" at bounding box center [912, 497] width 20 height 20
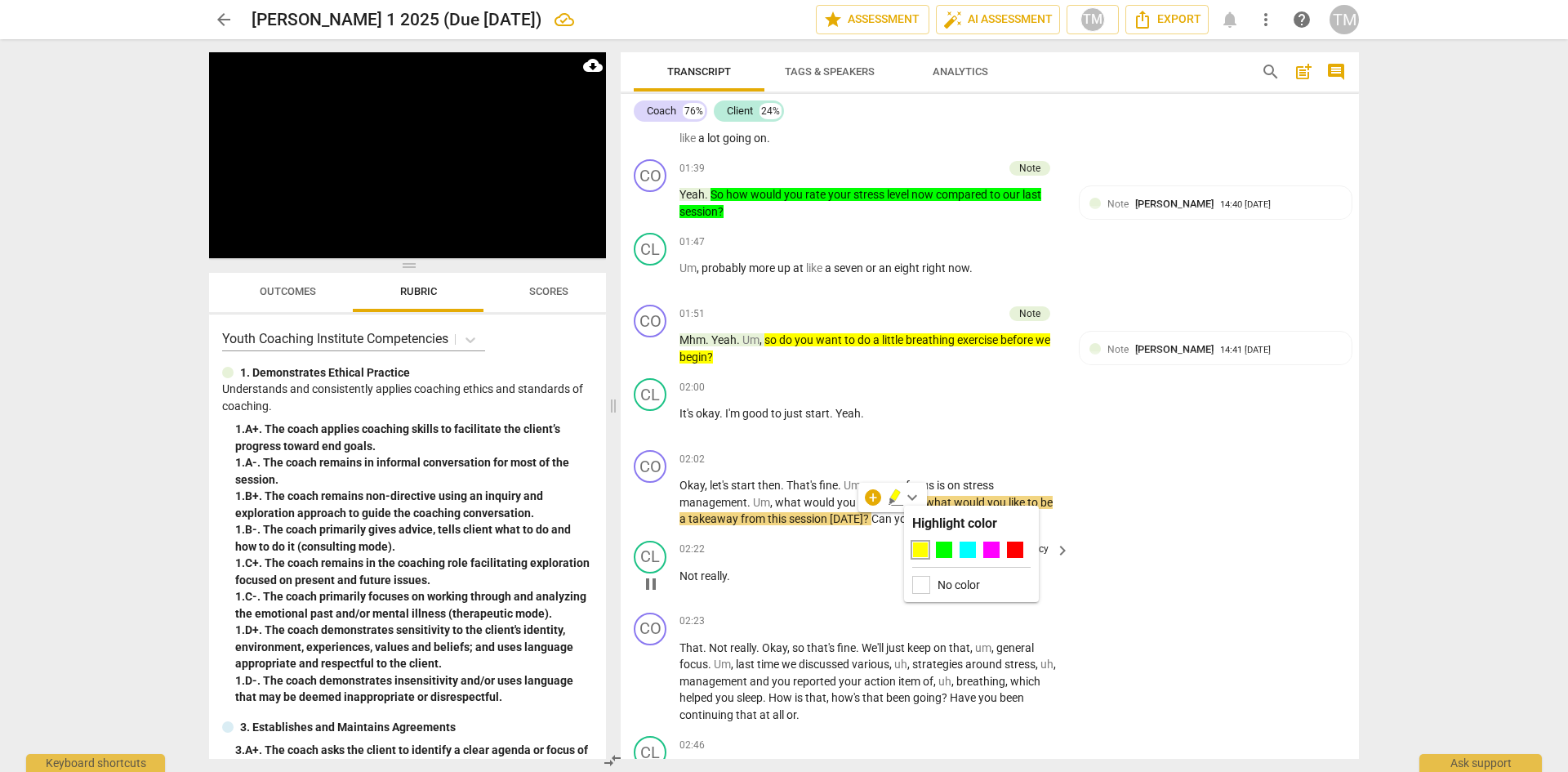
click at [945, 553] on div at bounding box center [944, 549] width 16 height 16
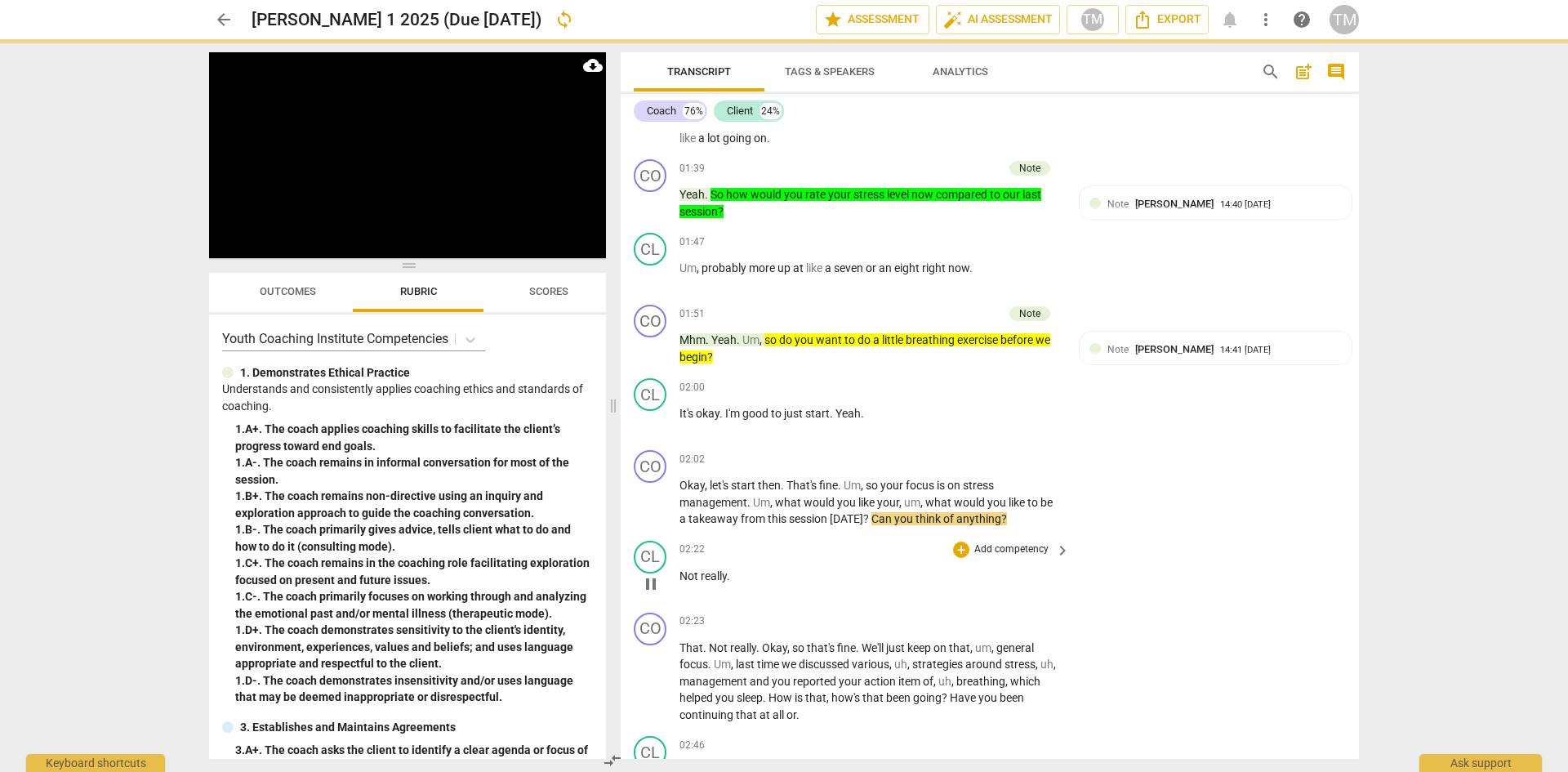
click at [870, 536] on div "CL play_arrow pause 02:22 + Add competency keyboard_arrow_right Not really ." at bounding box center [991, 570] width 739 height 72
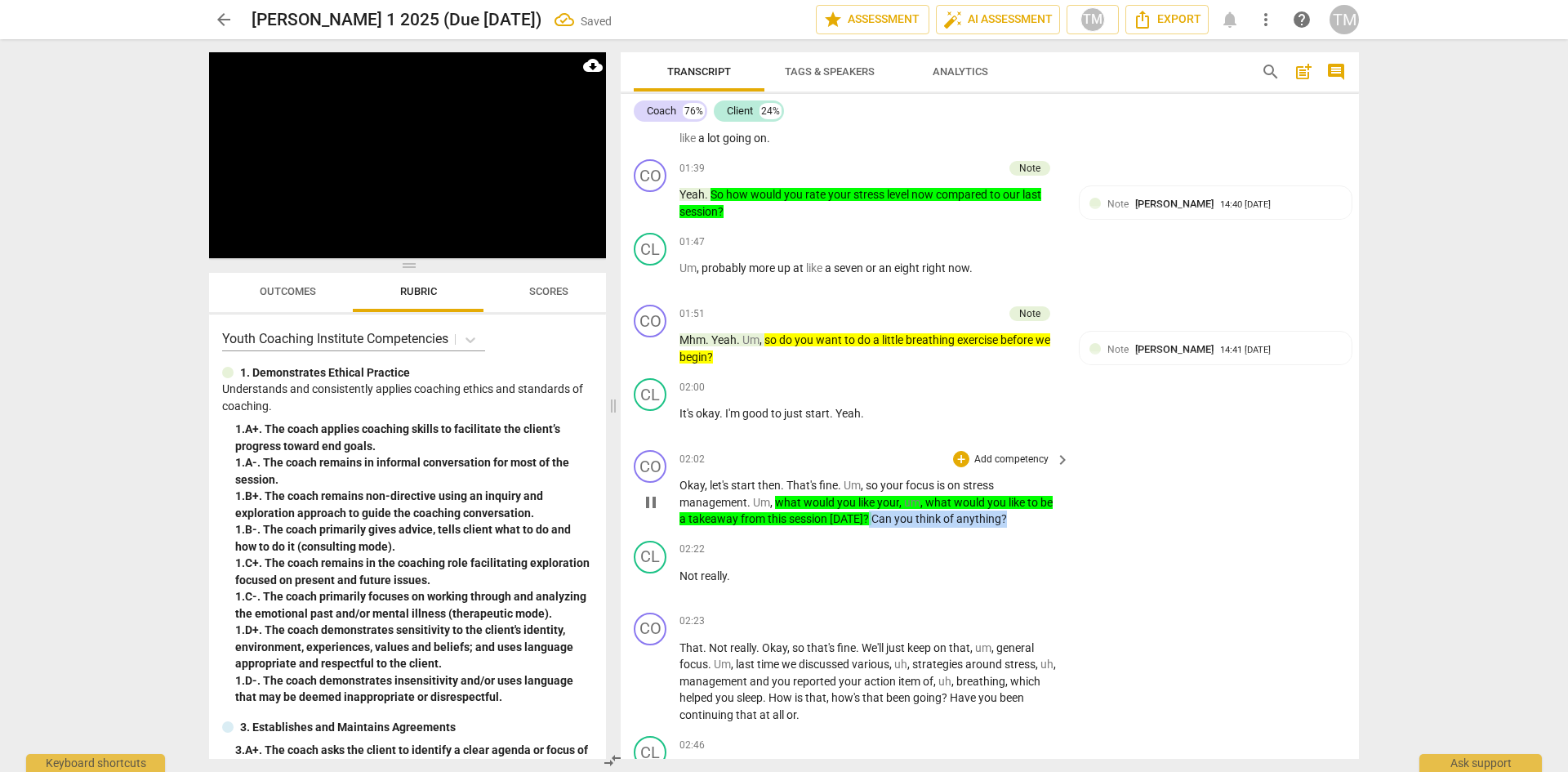
drag, startPoint x: 1006, startPoint y: 516, endPoint x: 864, endPoint y: 525, distance: 142.3
click at [864, 525] on p "Okay , let's start then . That's fine . Um , so your focus is on [MEDICAL_DATA]…" at bounding box center [870, 502] width 383 height 51
click at [1051, 495] on span "keyboard_arrow_down" at bounding box center [1055, 497] width 20 height 20
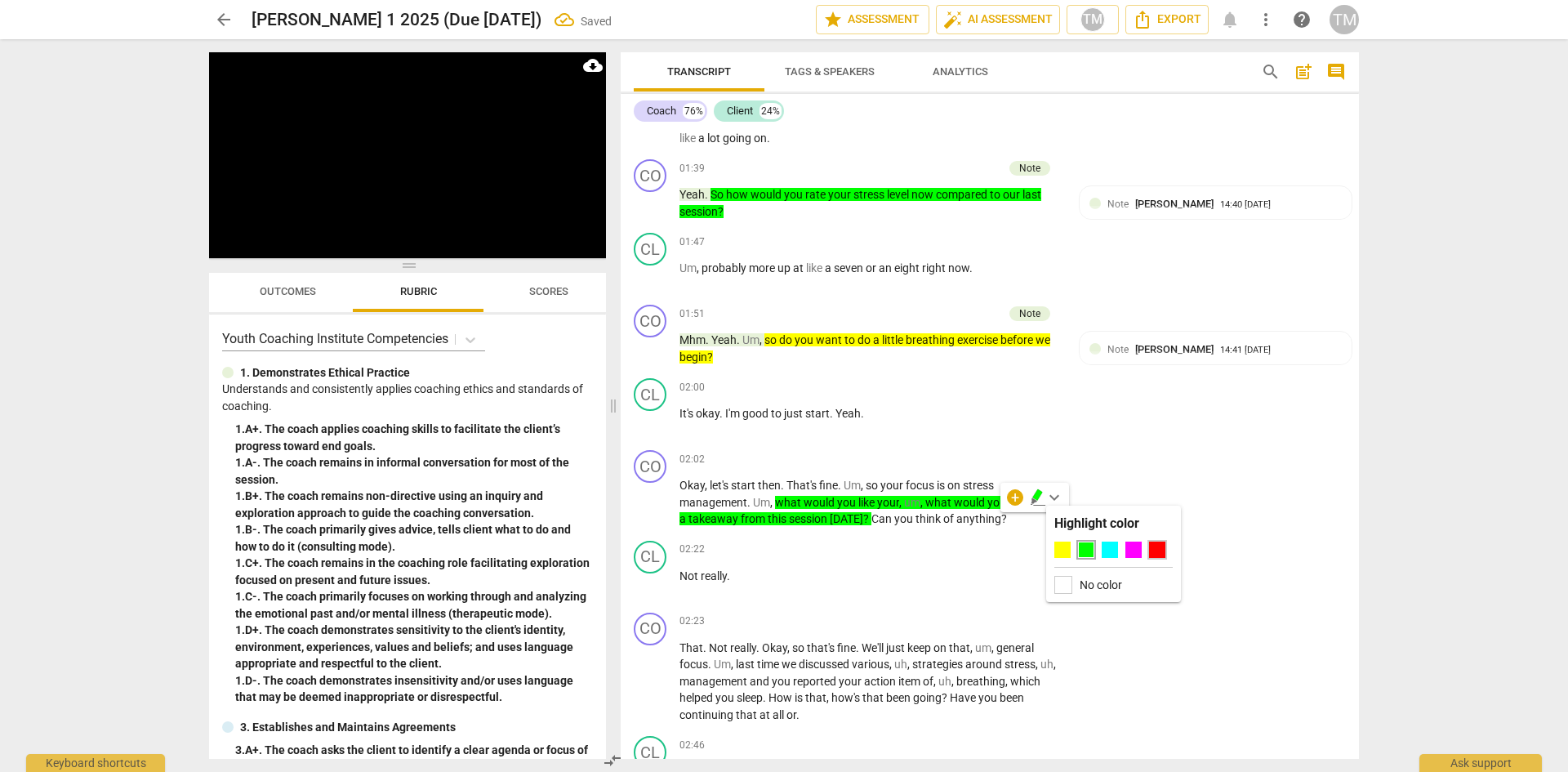
click at [1153, 548] on div at bounding box center [1157, 549] width 16 height 16
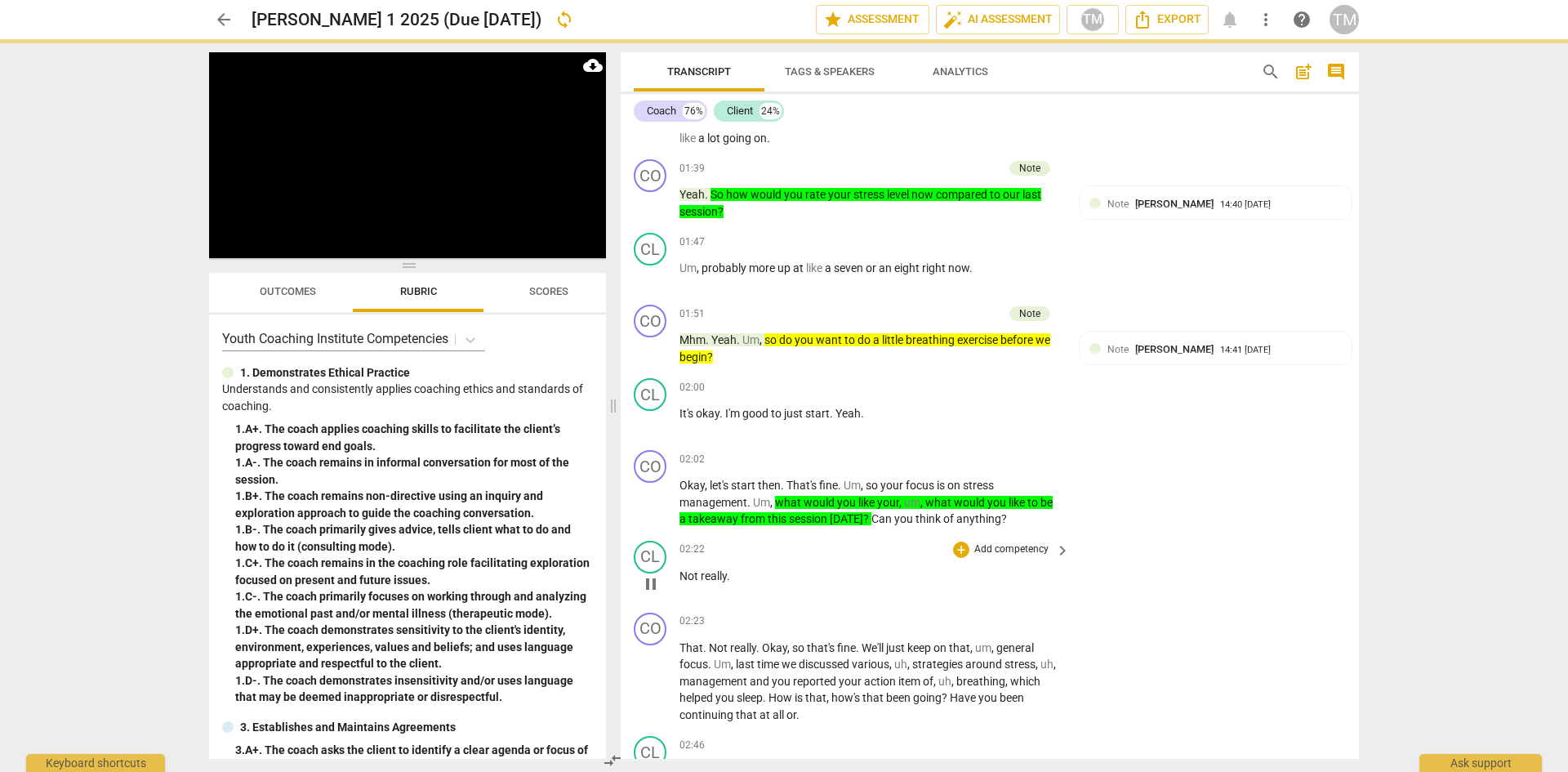
click at [987, 551] on p "Add competency" at bounding box center [1011, 549] width 77 height 14
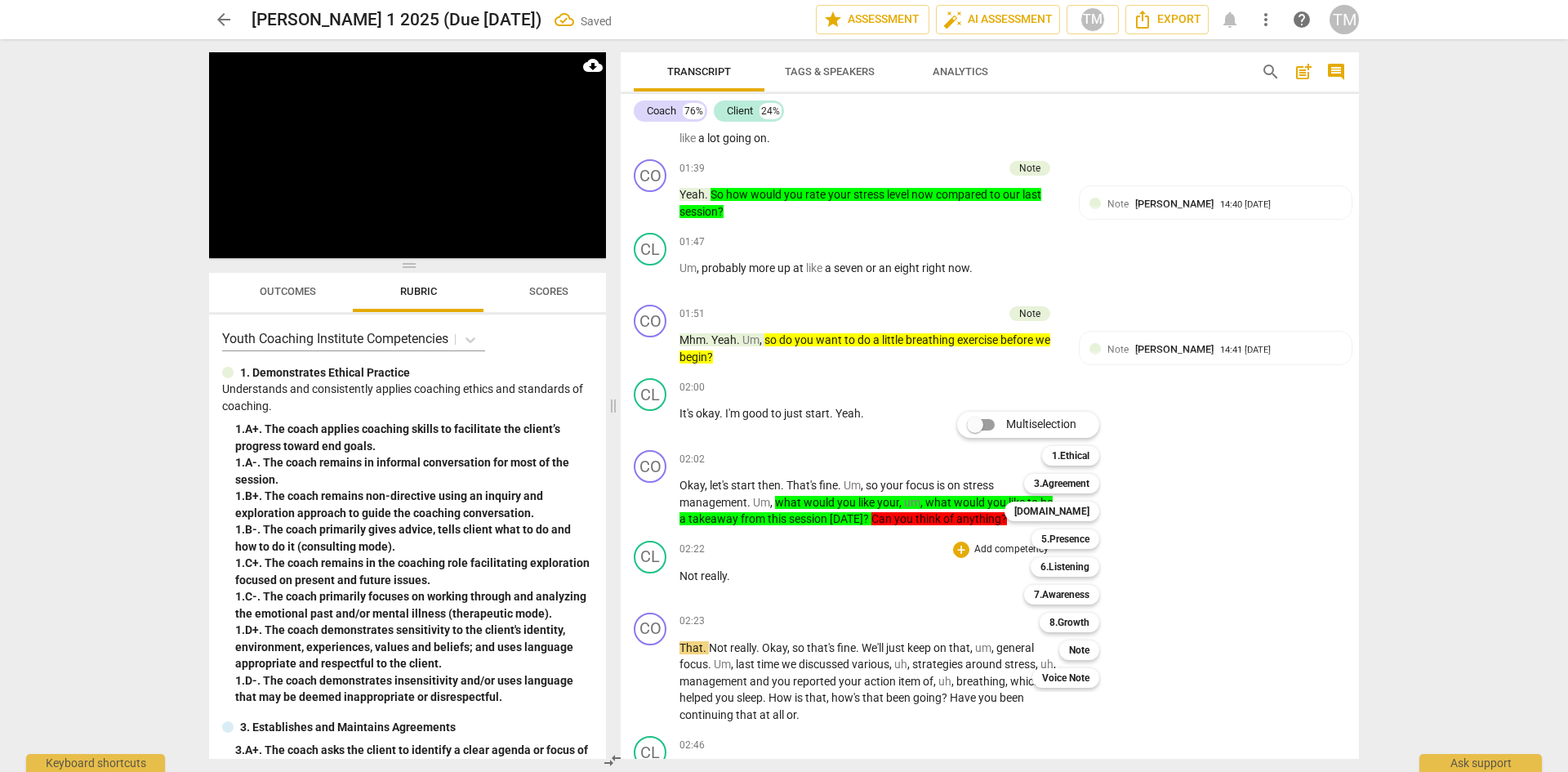
click at [944, 544] on div at bounding box center [784, 386] width 1568 height 772
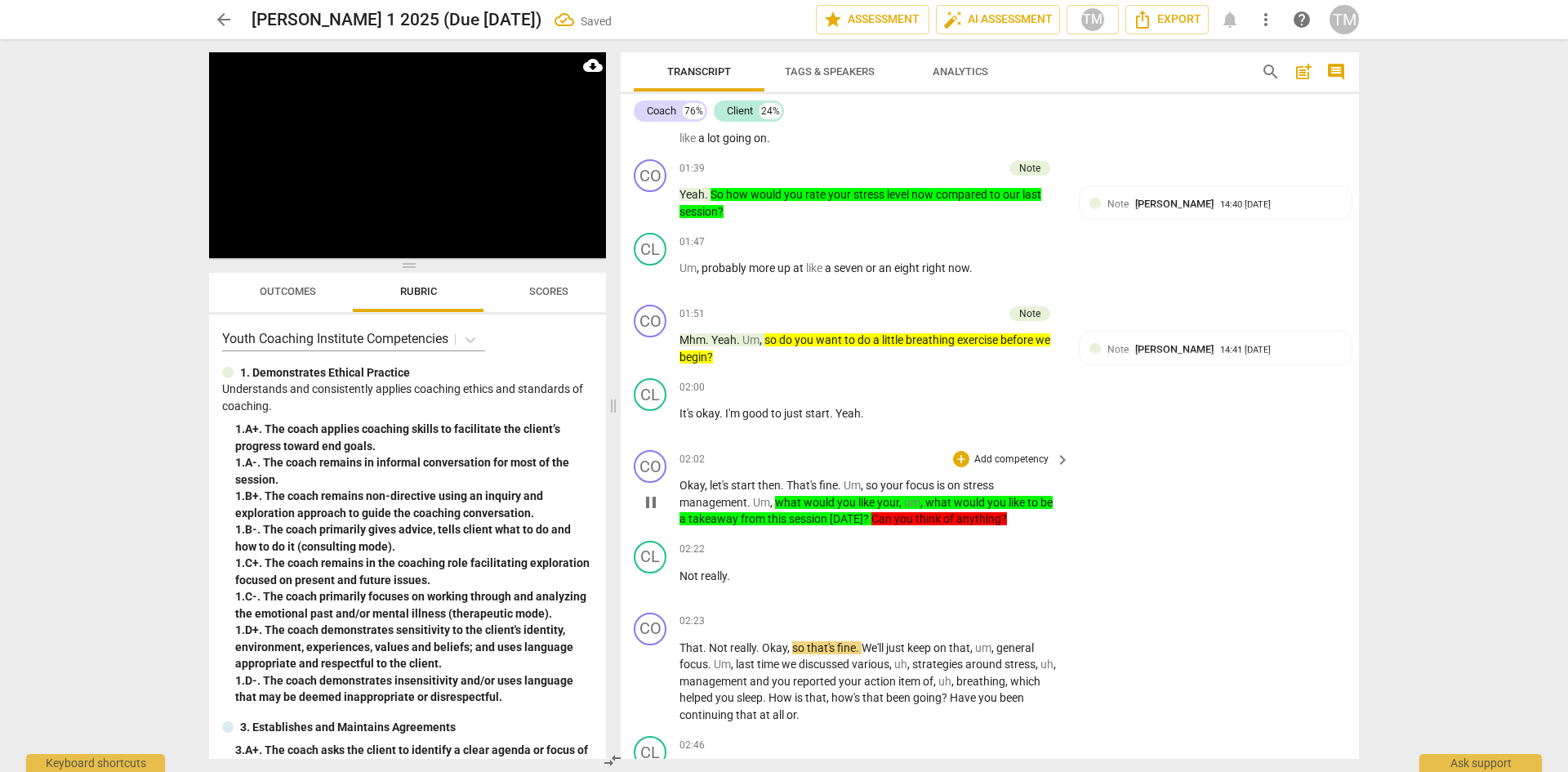
click at [1030, 456] on p "Add competency" at bounding box center [1011, 459] width 77 height 14
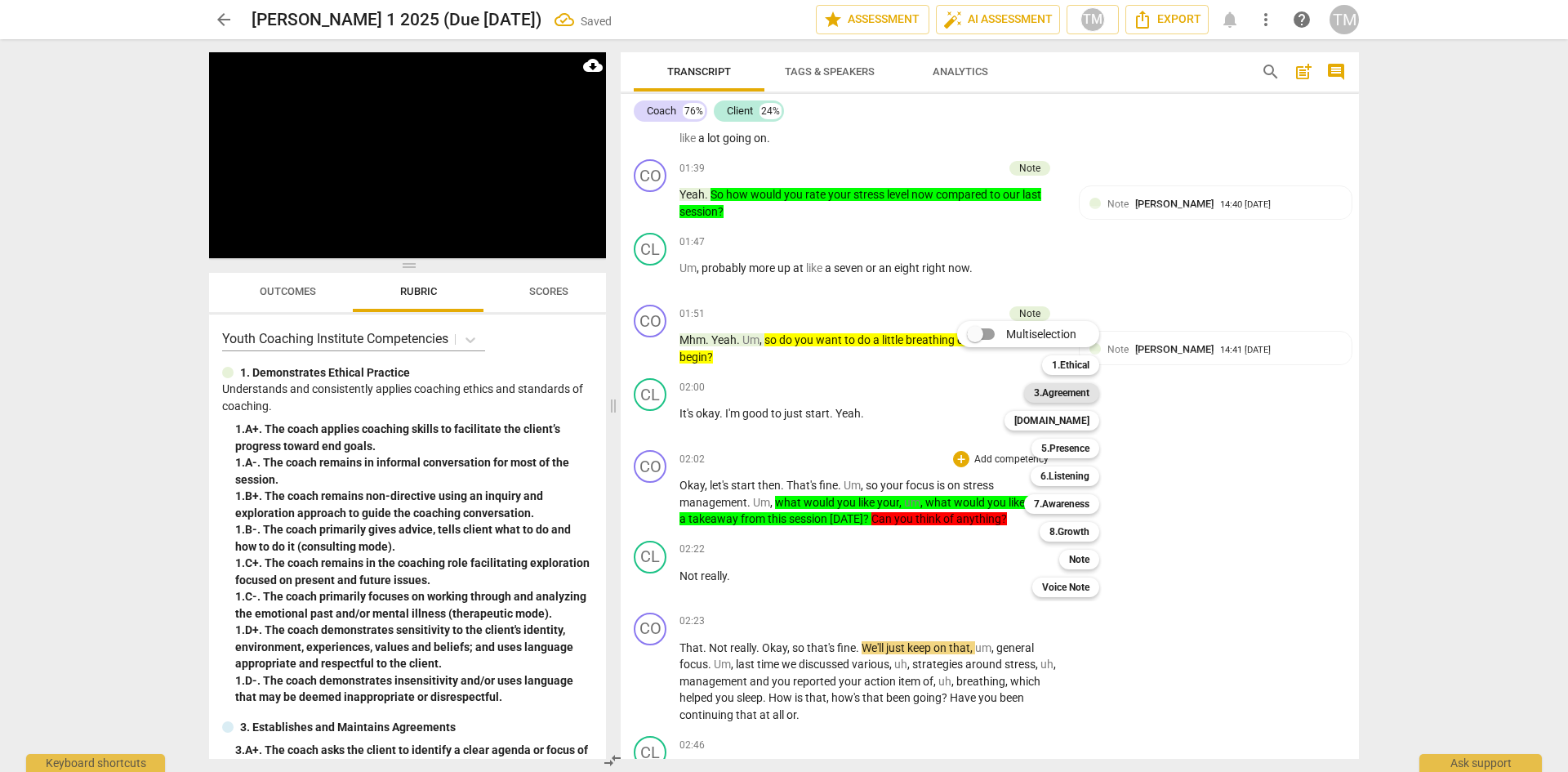
click at [1080, 398] on b "3.Agreement" at bounding box center [1062, 392] width 55 height 20
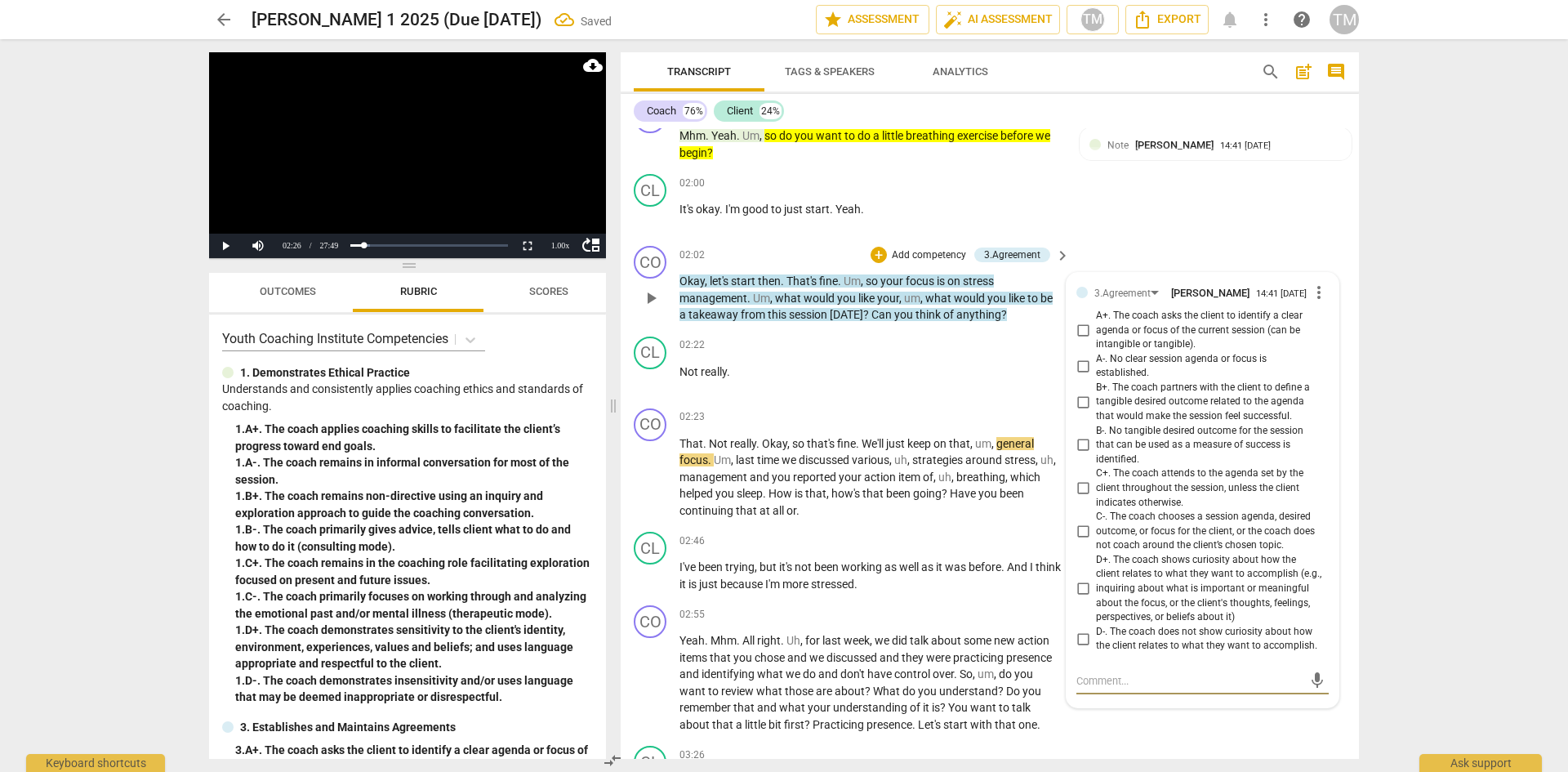
scroll to position [1843, 0]
click at [1077, 331] on input "A+. The coach asks the client to identify a clear agenda or focus of the curren…" at bounding box center [1082, 331] width 26 height 20
click at [619, 701] on div "Transcript Tags & Speakers Analytics search post_add comment Coach 76% Client 2…" at bounding box center [993, 406] width 758 height 733
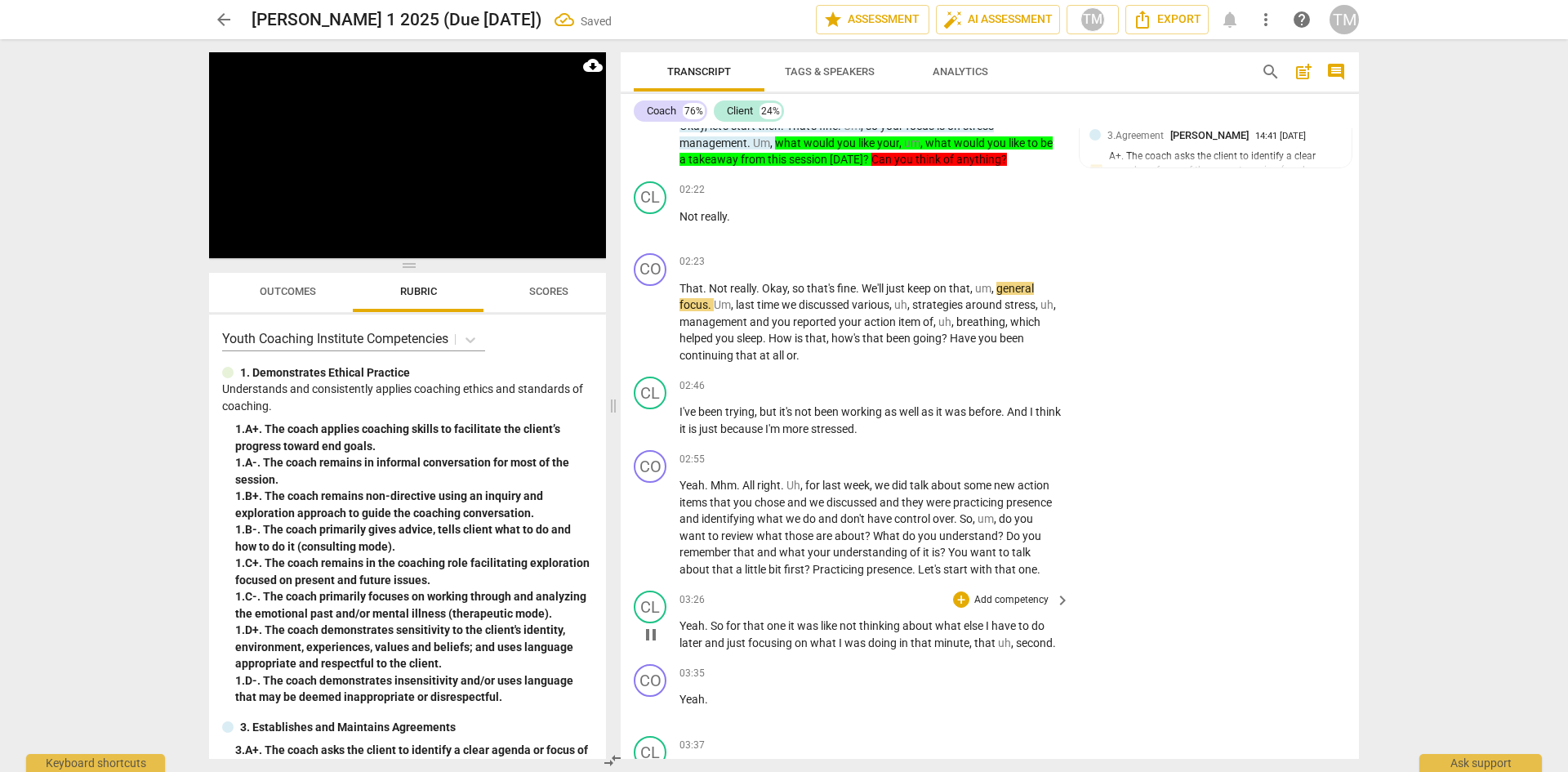
scroll to position [2006, 0]
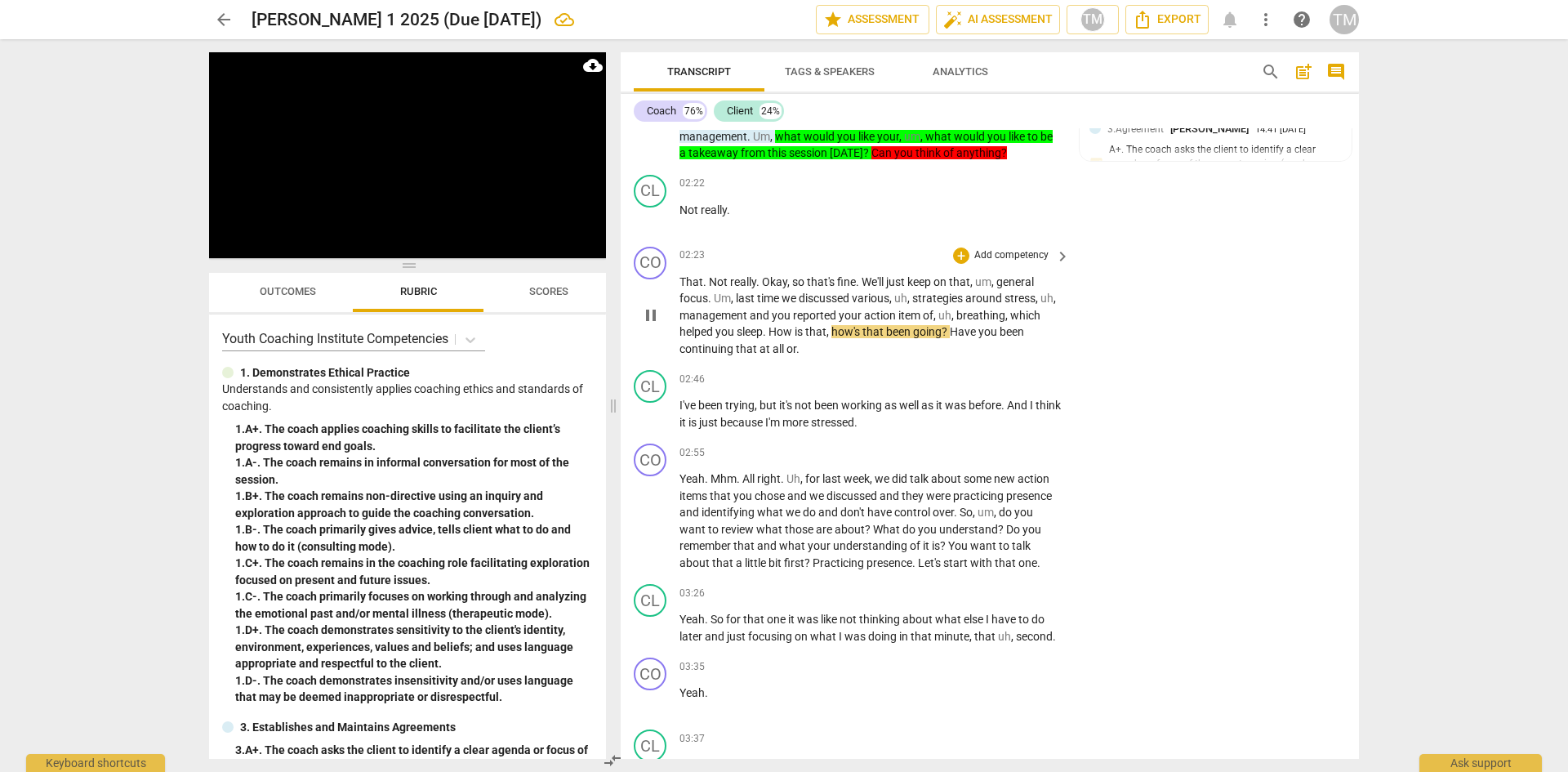
click at [1013, 251] on p "Add competency" at bounding box center [1011, 255] width 77 height 14
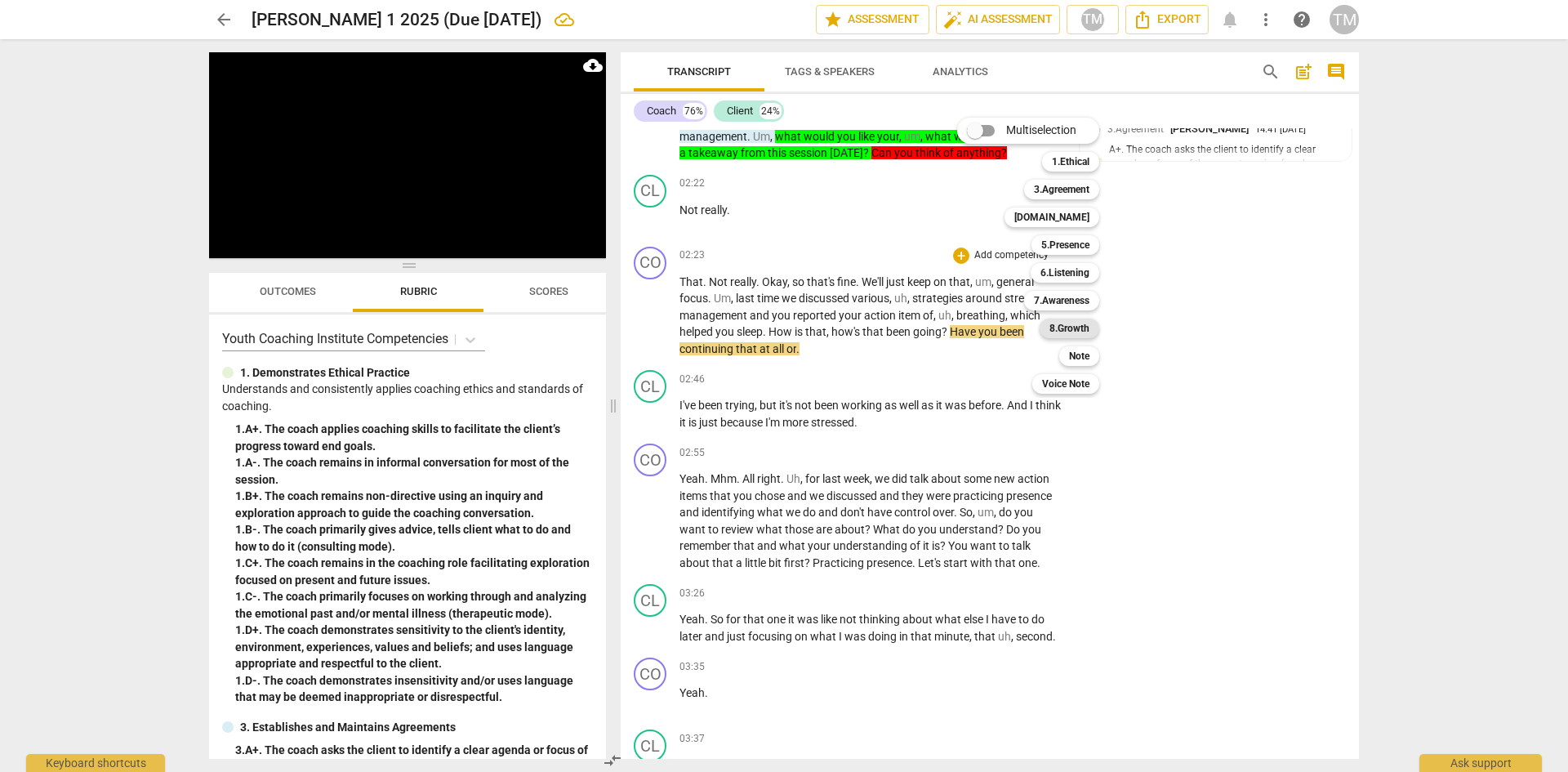
click at [1087, 333] on b "8.Growth" at bounding box center [1070, 328] width 40 height 20
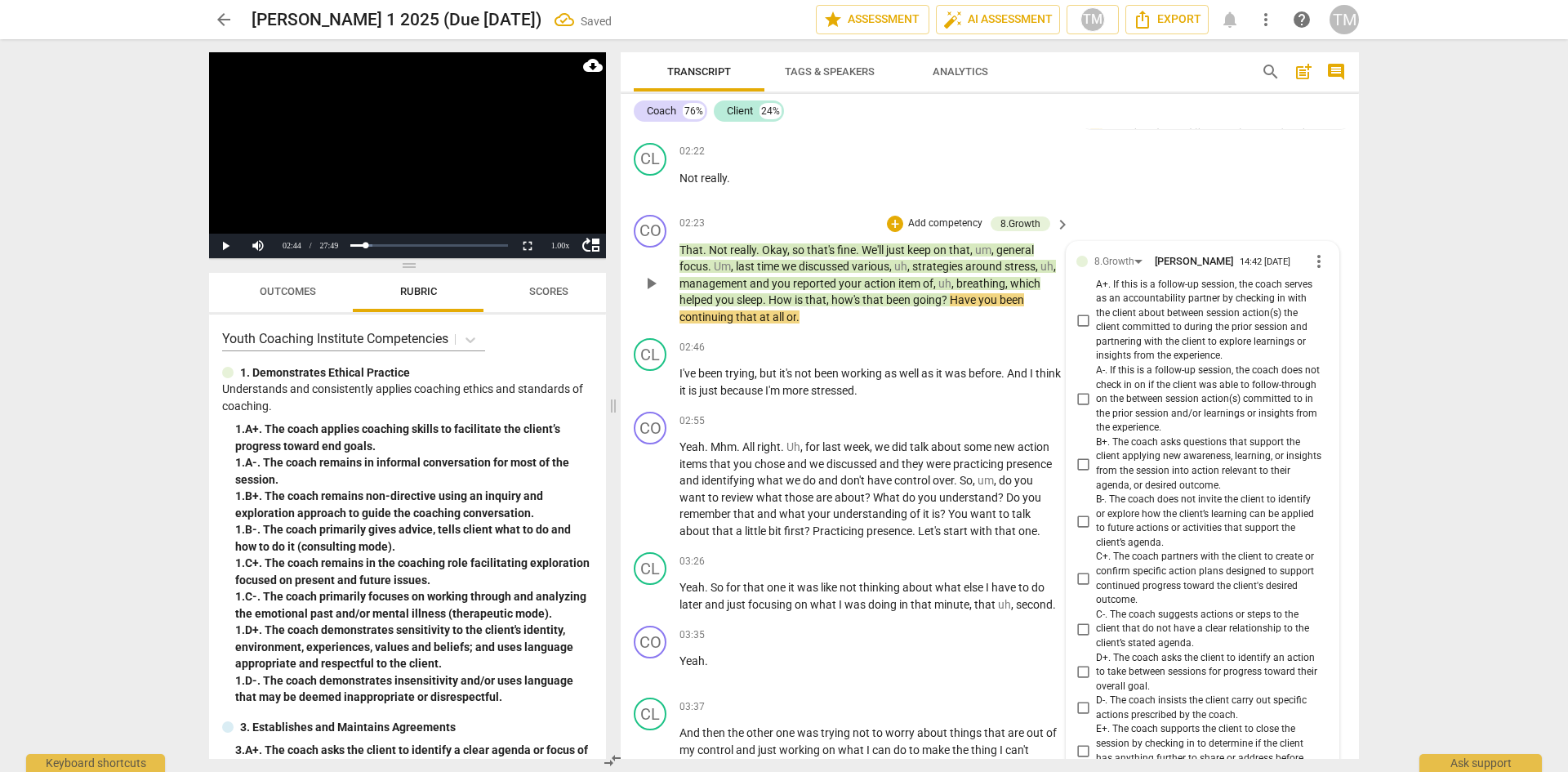
scroll to position [2021, 0]
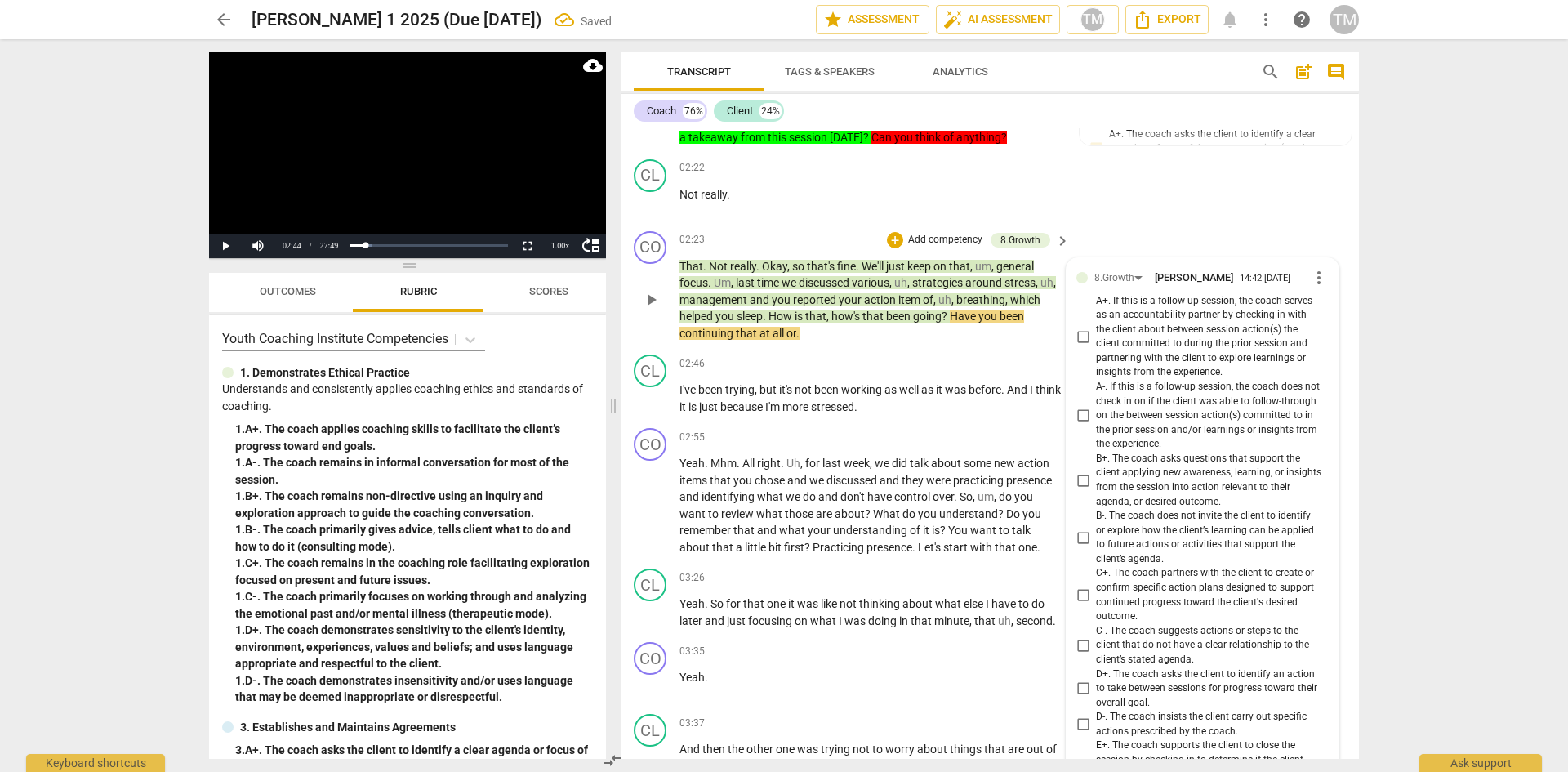
click at [1081, 333] on input "A+. If this is a follow-up session, the coach serves as an accountability partn…" at bounding box center [1082, 336] width 26 height 20
click at [826, 621] on span "what" at bounding box center [825, 621] width 29 height 13
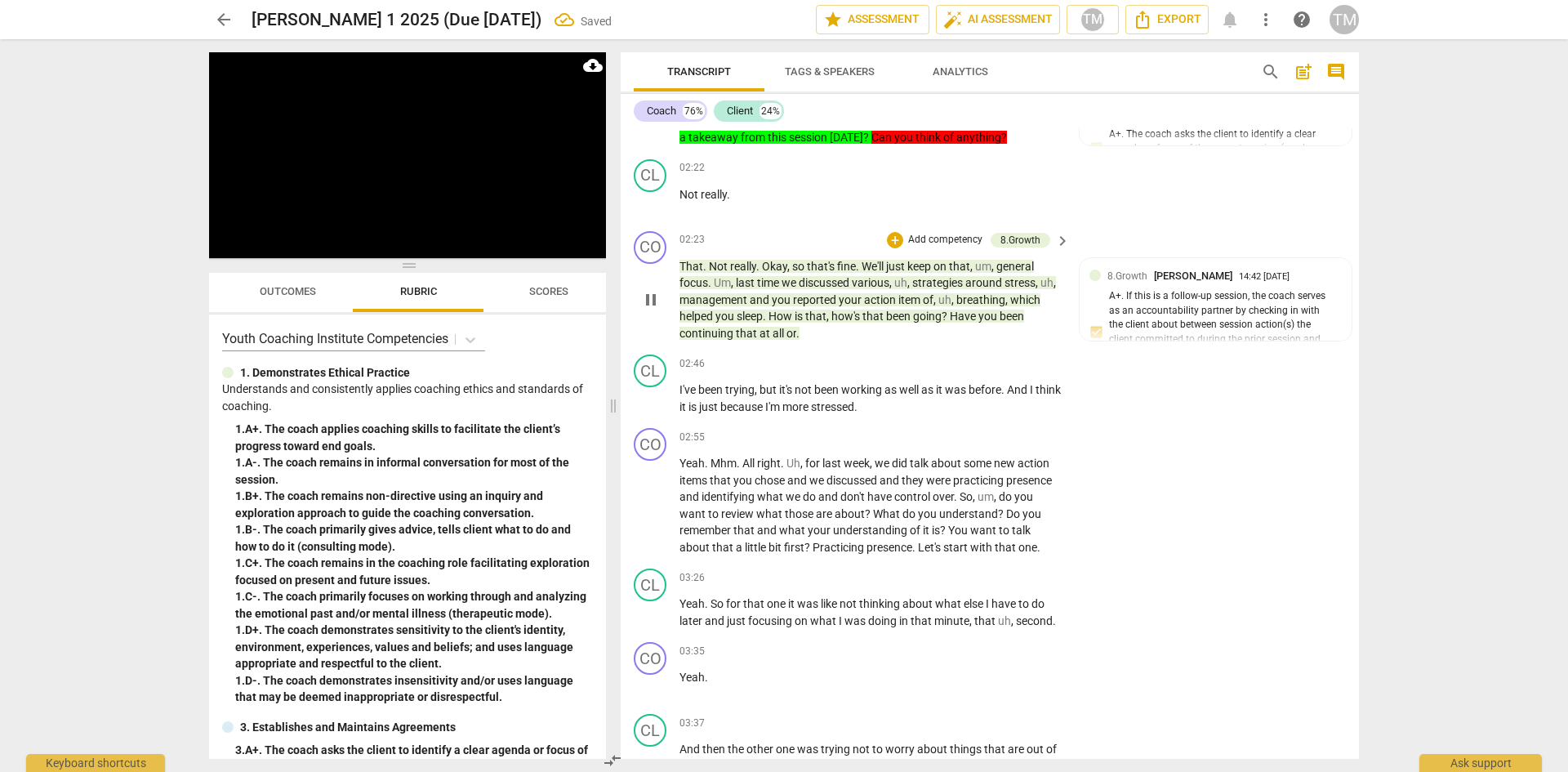
click at [649, 304] on span "pause" at bounding box center [651, 300] width 20 height 20
click at [955, 314] on span "Have" at bounding box center [964, 316] width 29 height 13
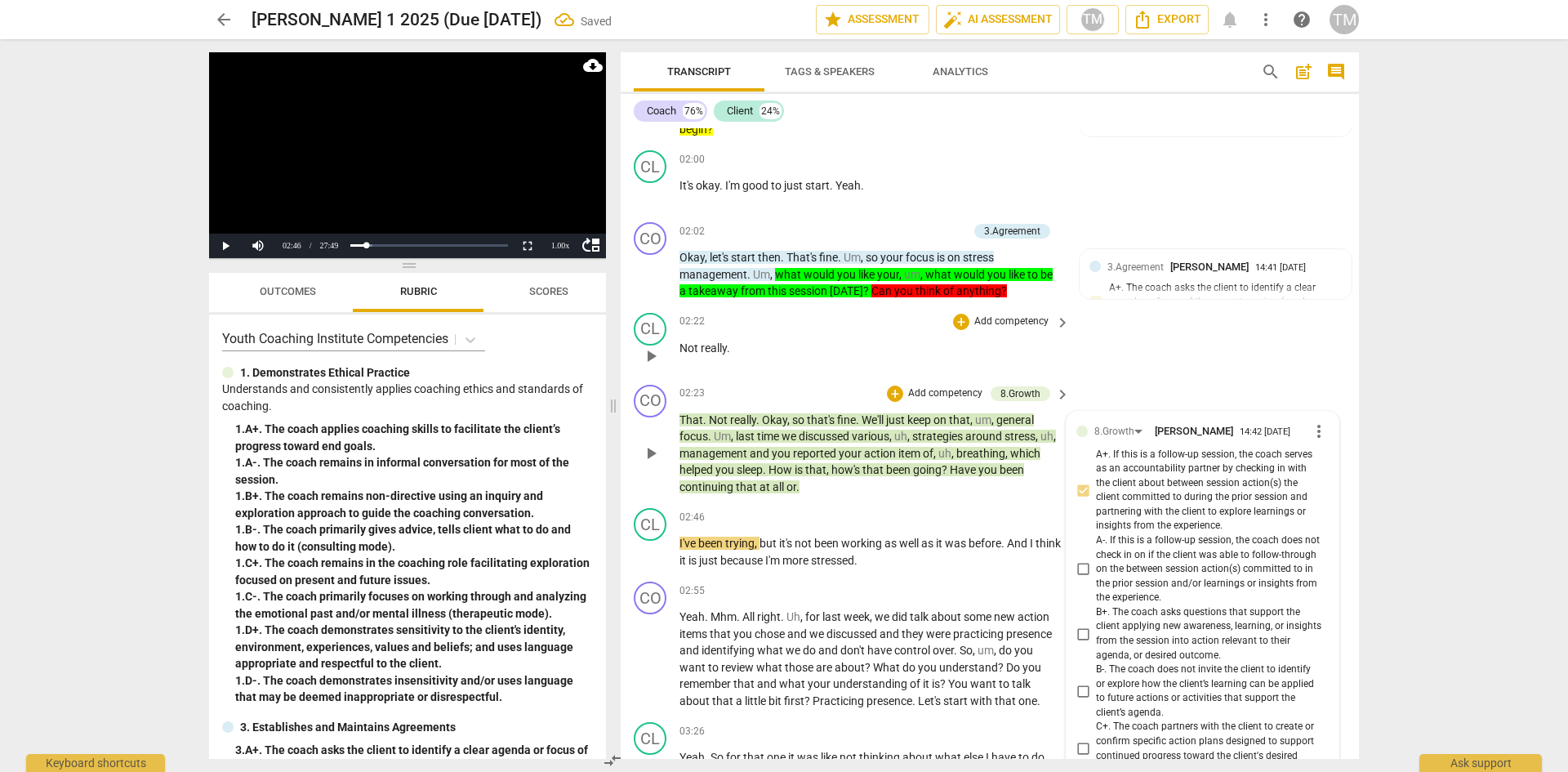
scroll to position [1864, 0]
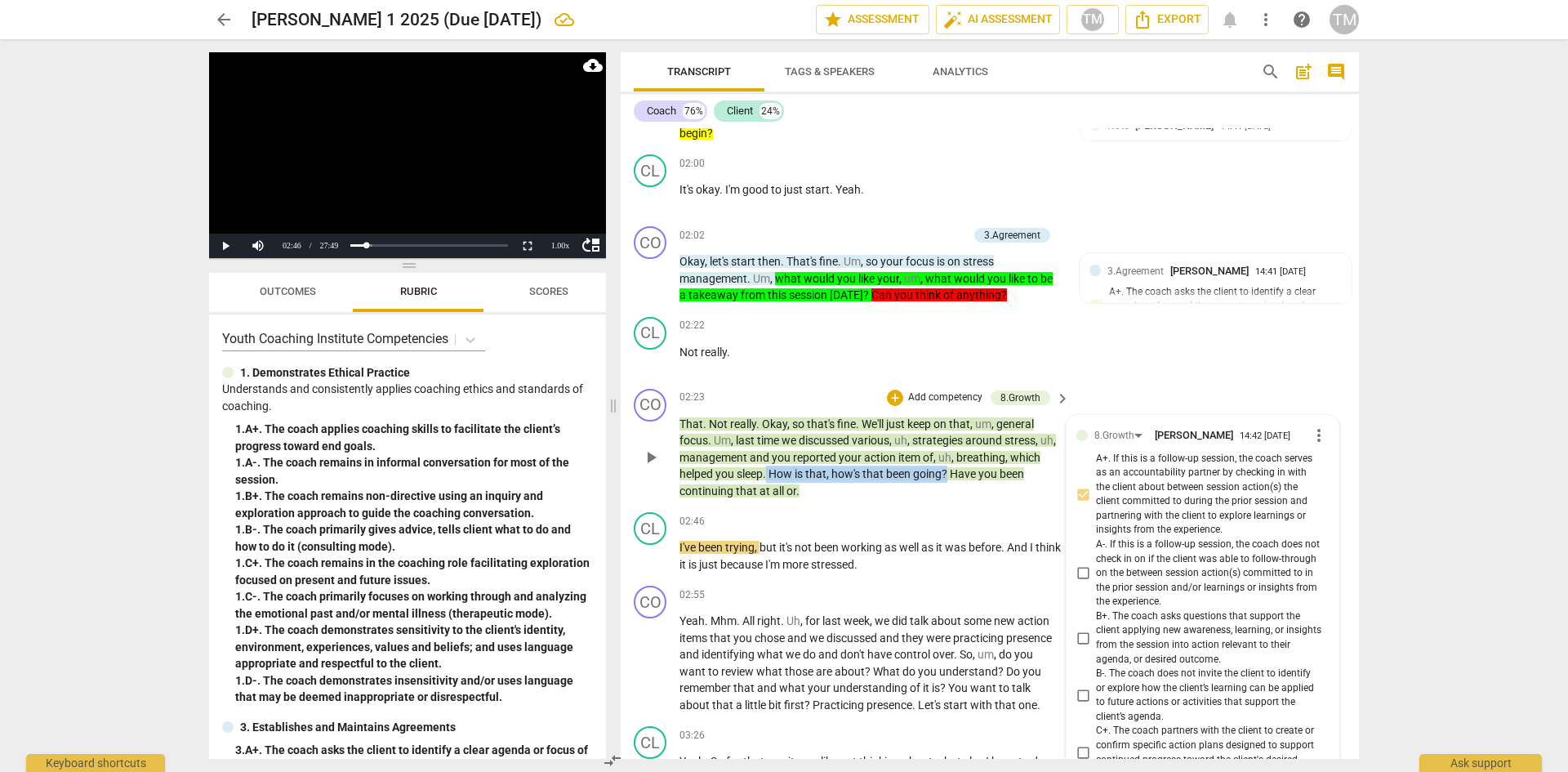
drag, startPoint x: 949, startPoint y: 469, endPoint x: 768, endPoint y: 473, distance: 181.0
click at [768, 473] on p "That . Not really . Okay , so that's fine . We'll just keep on that , um , gene…" at bounding box center [870, 458] width 383 height 84
click at [1006, 445] on span "keyboard_arrow_down" at bounding box center [1006, 452] width 20 height 20
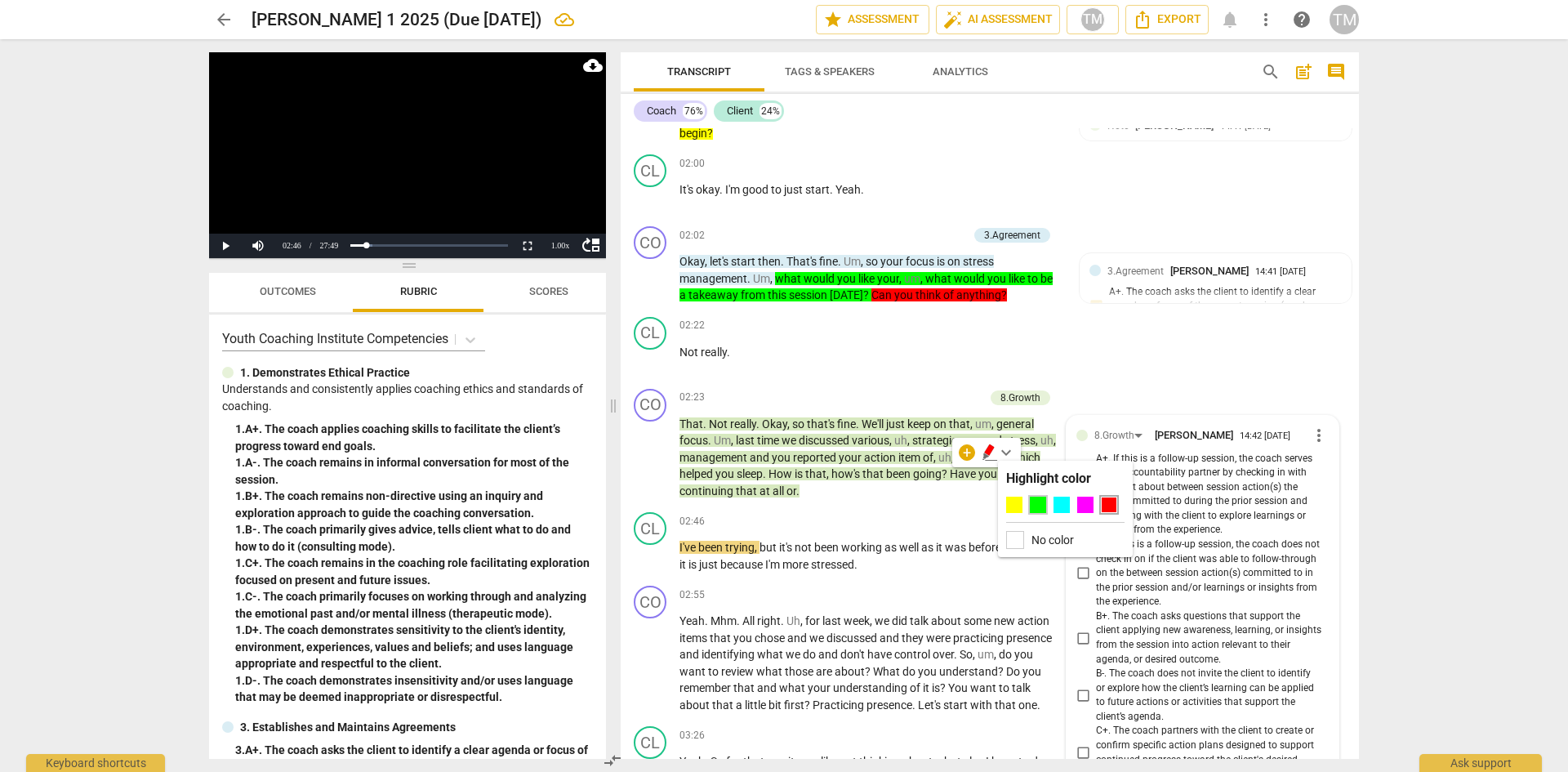
click at [1033, 505] on div at bounding box center [1037, 504] width 16 height 16
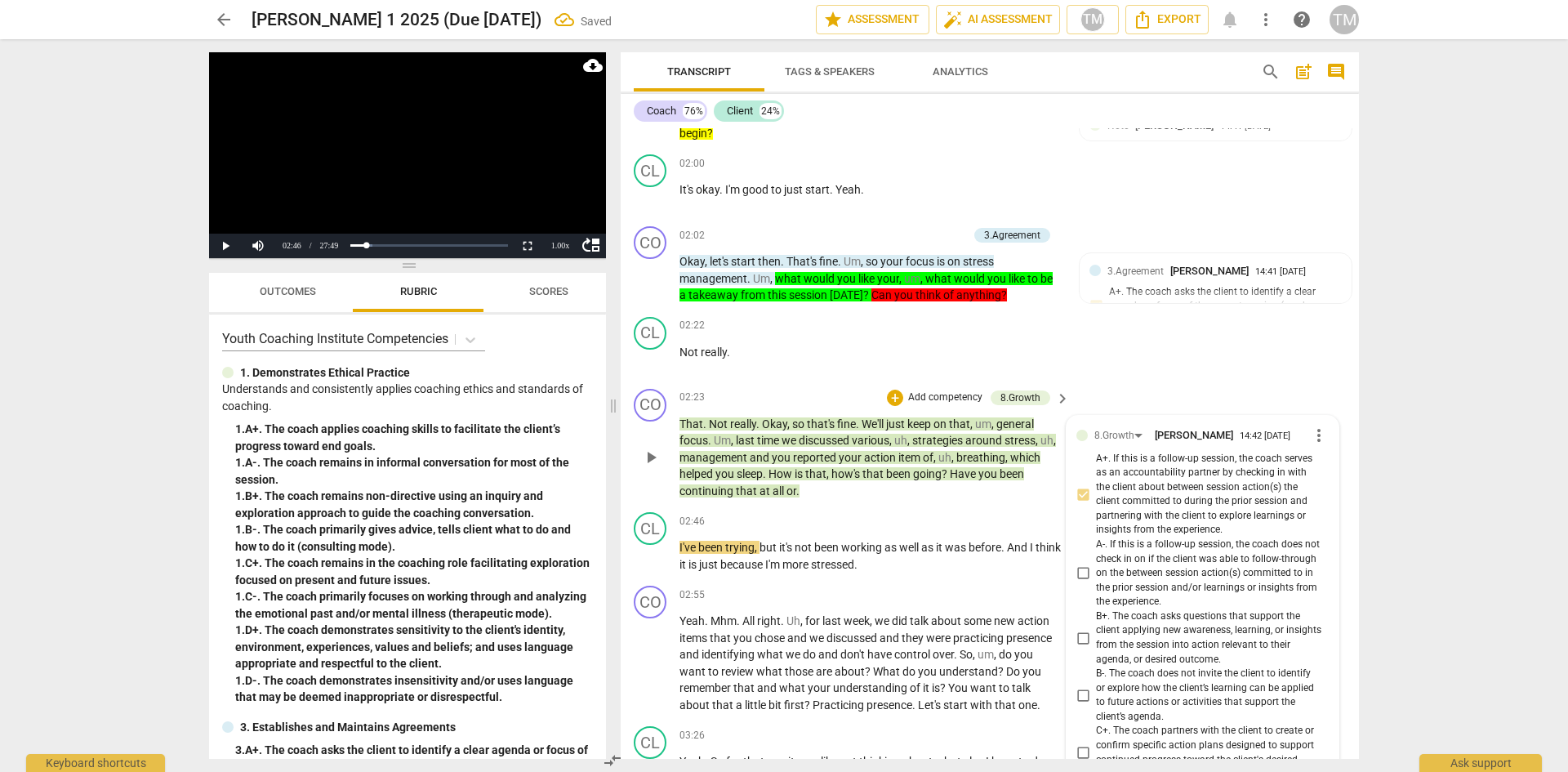
click at [832, 488] on p "That . Not really . Okay , so that's fine . We'll just keep on that , um , gene…" at bounding box center [870, 458] width 383 height 84
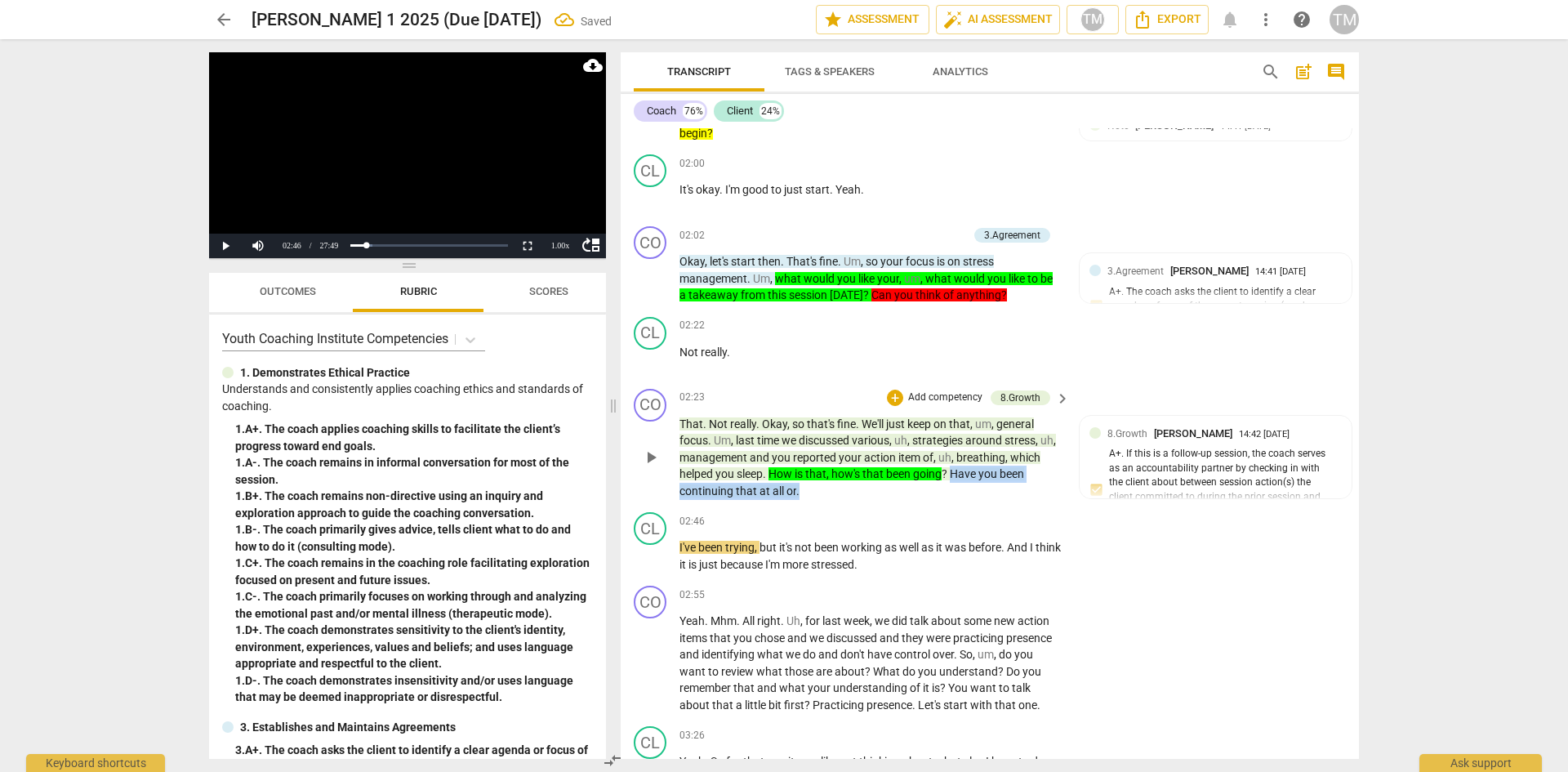
drag, startPoint x: 824, startPoint y: 490, endPoint x: 952, endPoint y: 472, distance: 129.3
click at [952, 472] on p "That . Not really . Okay , so that's fine . We'll just keep on that , um , gene…" at bounding box center [870, 458] width 383 height 84
click at [854, 472] on span "keyboard_arrow_down" at bounding box center [852, 469] width 20 height 20
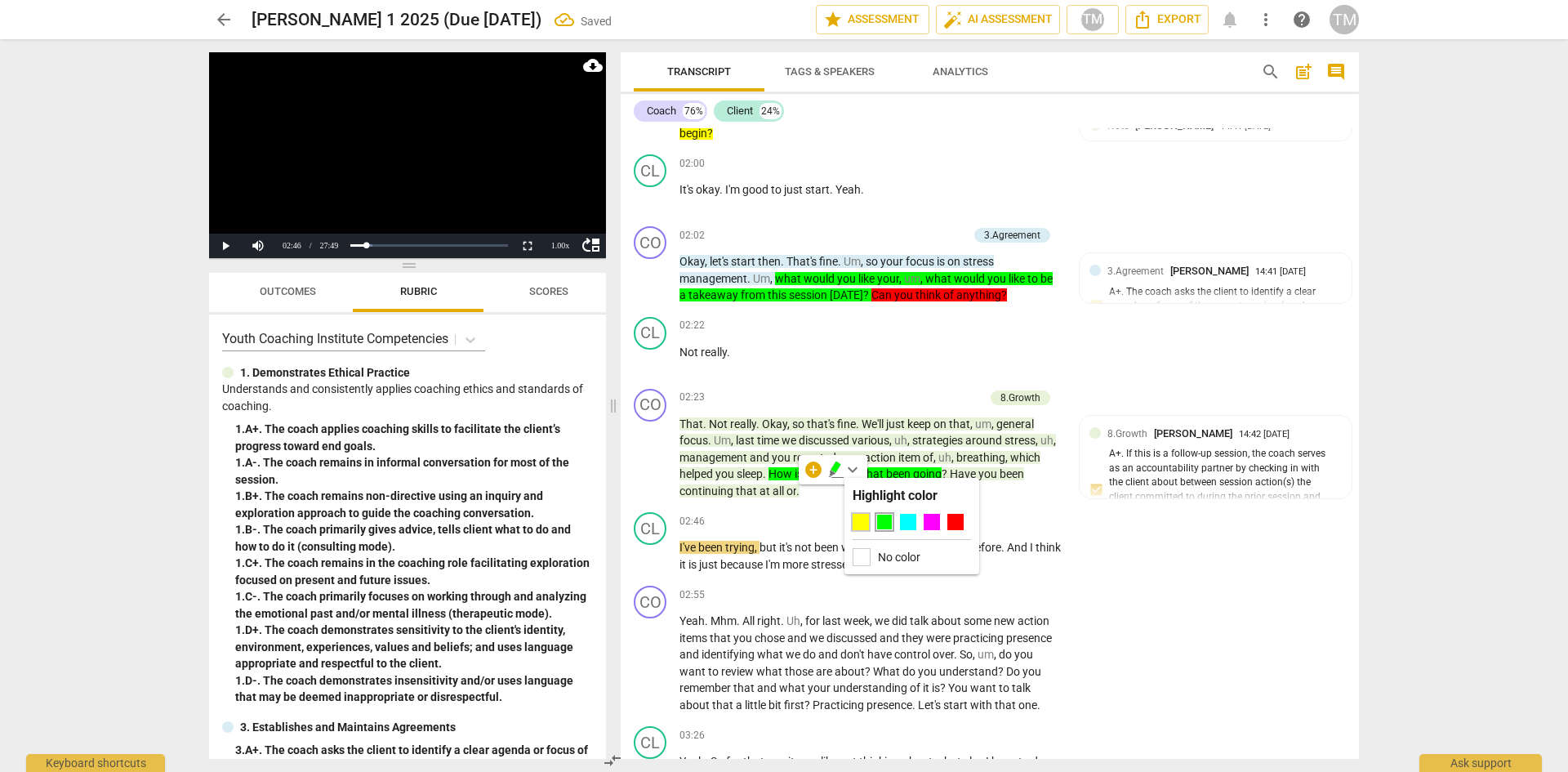
click at [859, 516] on div at bounding box center [861, 521] width 16 height 16
click at [799, 526] on div "02:46 + Add competency keyboard_arrow_right" at bounding box center [875, 521] width 392 height 18
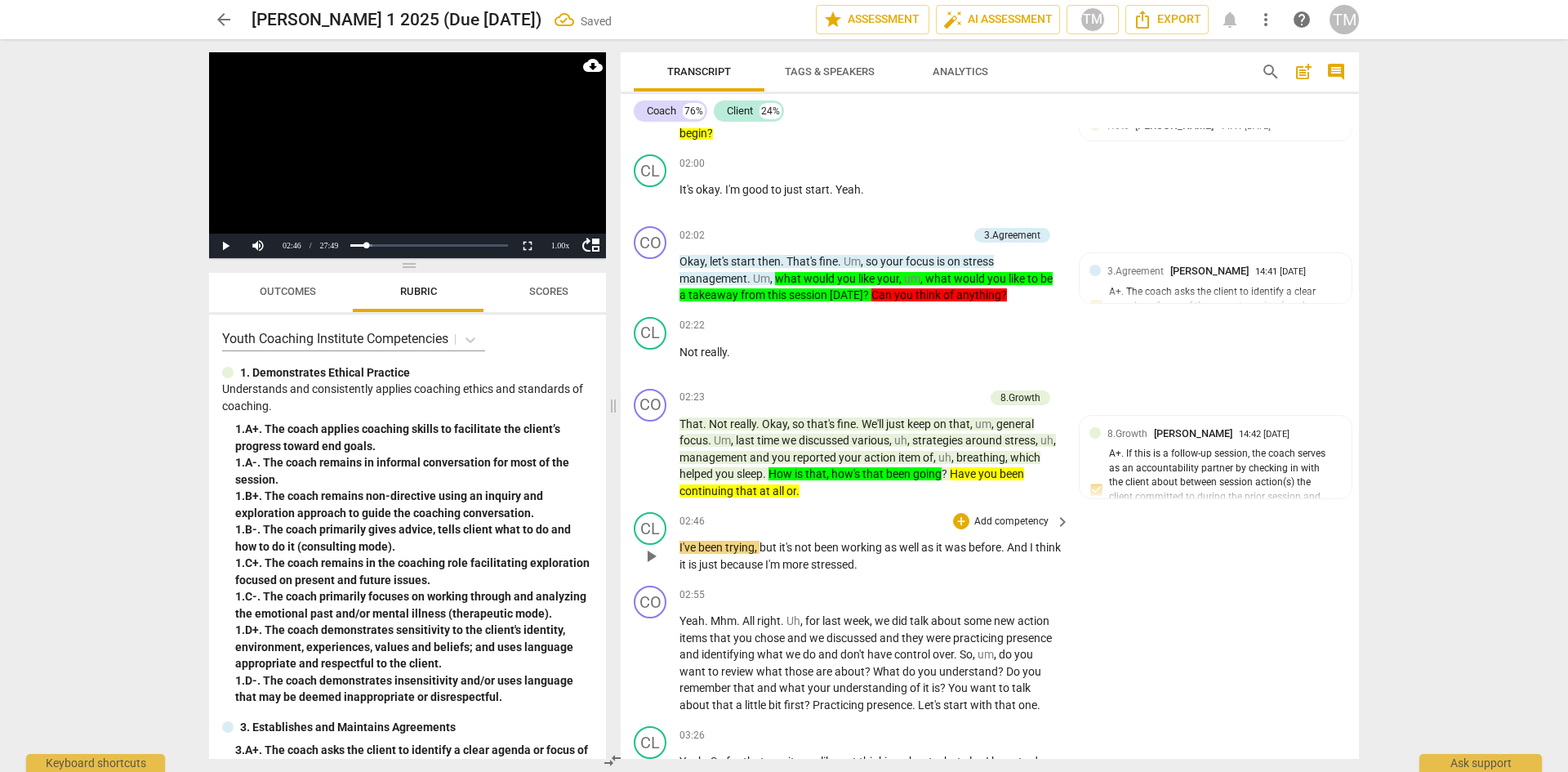
click at [647, 559] on span "play_arrow" at bounding box center [651, 556] width 20 height 20
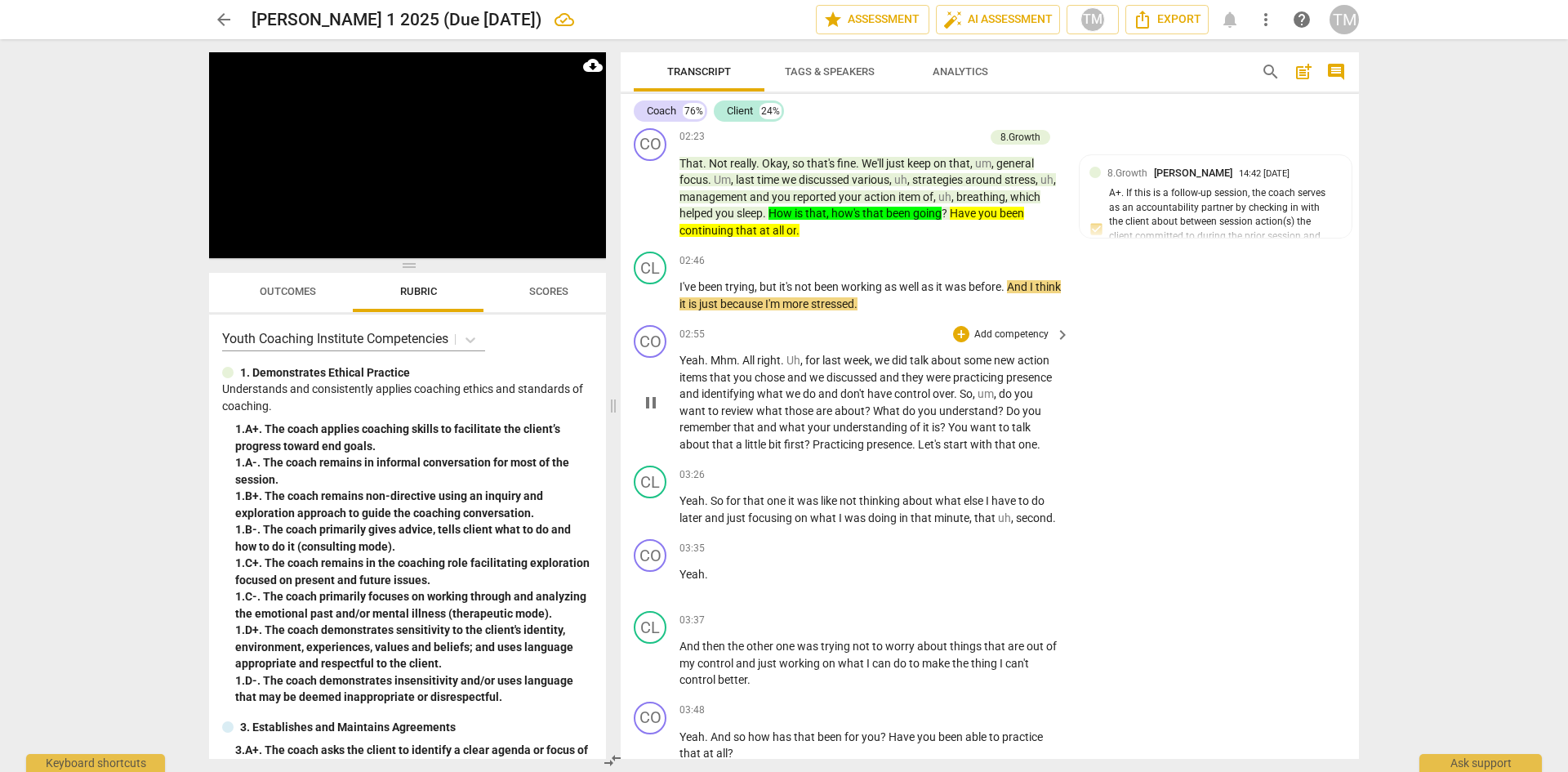
scroll to position [2191, 0]
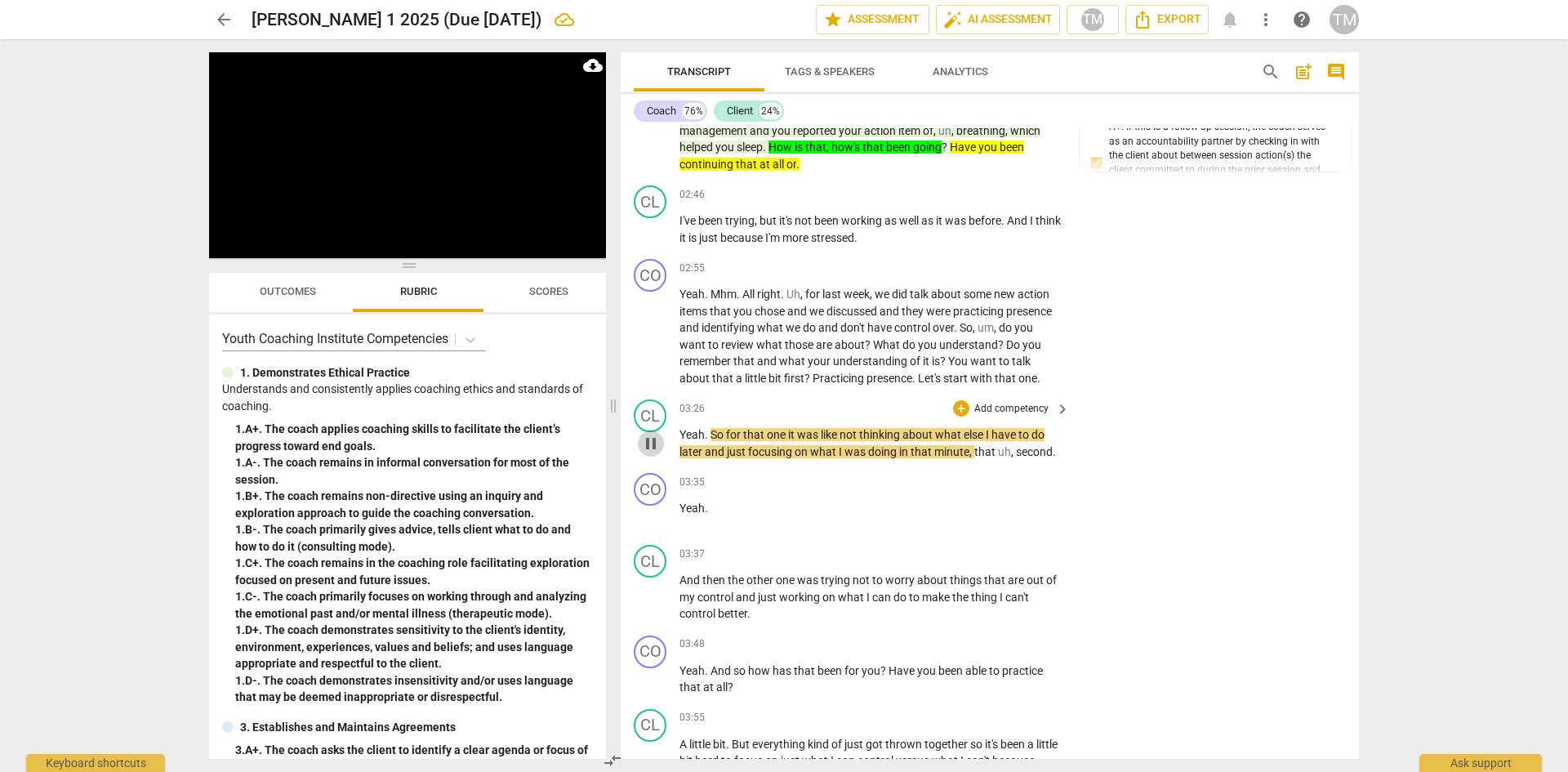
click at [655, 448] on span "pause" at bounding box center [651, 444] width 20 height 20
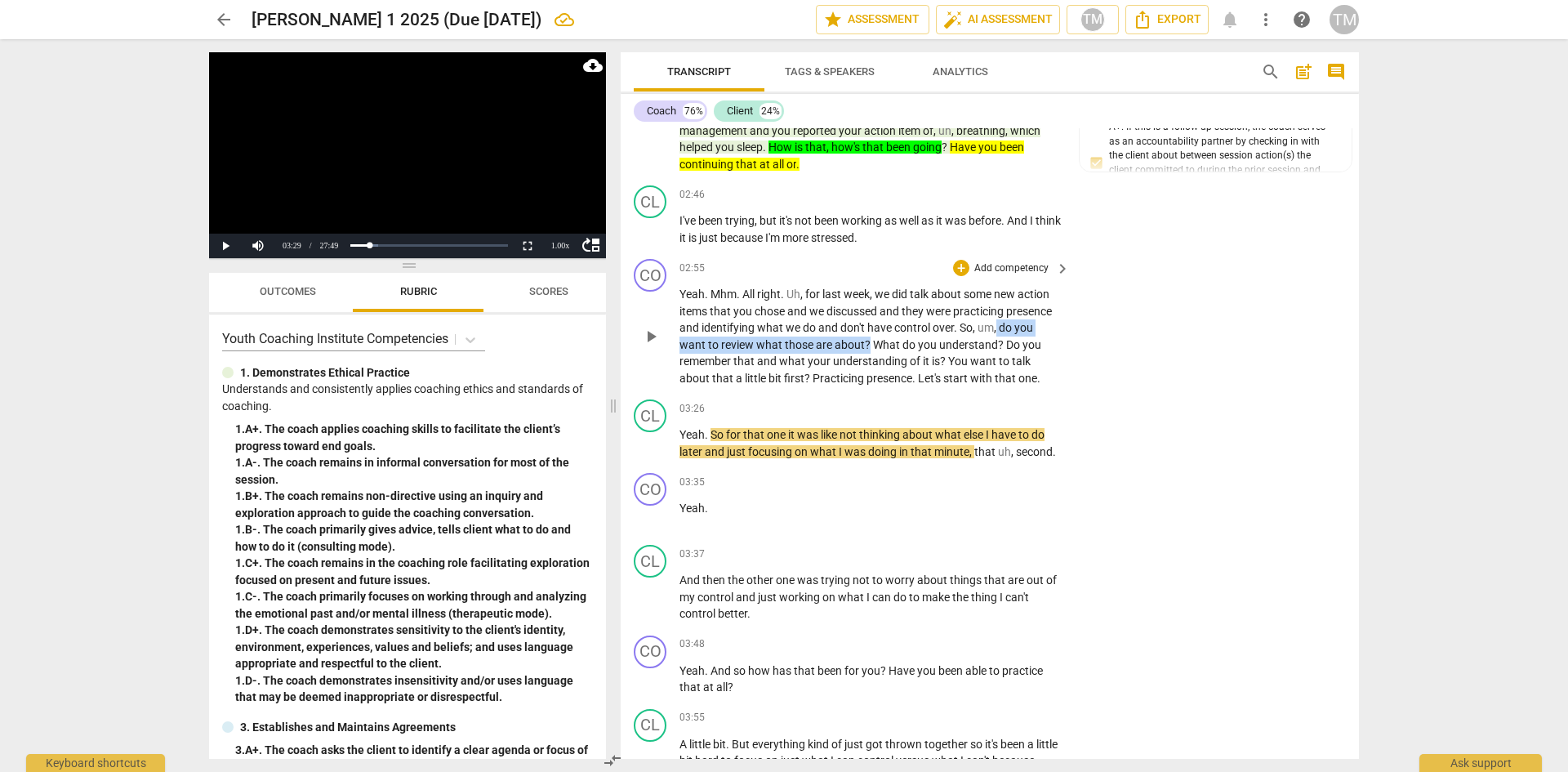
drag, startPoint x: 868, startPoint y: 342, endPoint x: 998, endPoint y: 323, distance: 131.4
click at [998, 323] on p "Yeah . Mhm . All right . Uh , for last week , we did talk about some new action…" at bounding box center [870, 336] width 383 height 100
click at [909, 326] on icon "button" at bounding box center [909, 321] width 10 height 11
drag, startPoint x: 946, startPoint y: 359, endPoint x: 1004, endPoint y: 347, distance: 59.2
click at [1004, 347] on p "Yeah . Mhm . All right . Uh , for last week , we did talk about some new action…" at bounding box center [870, 336] width 383 height 100
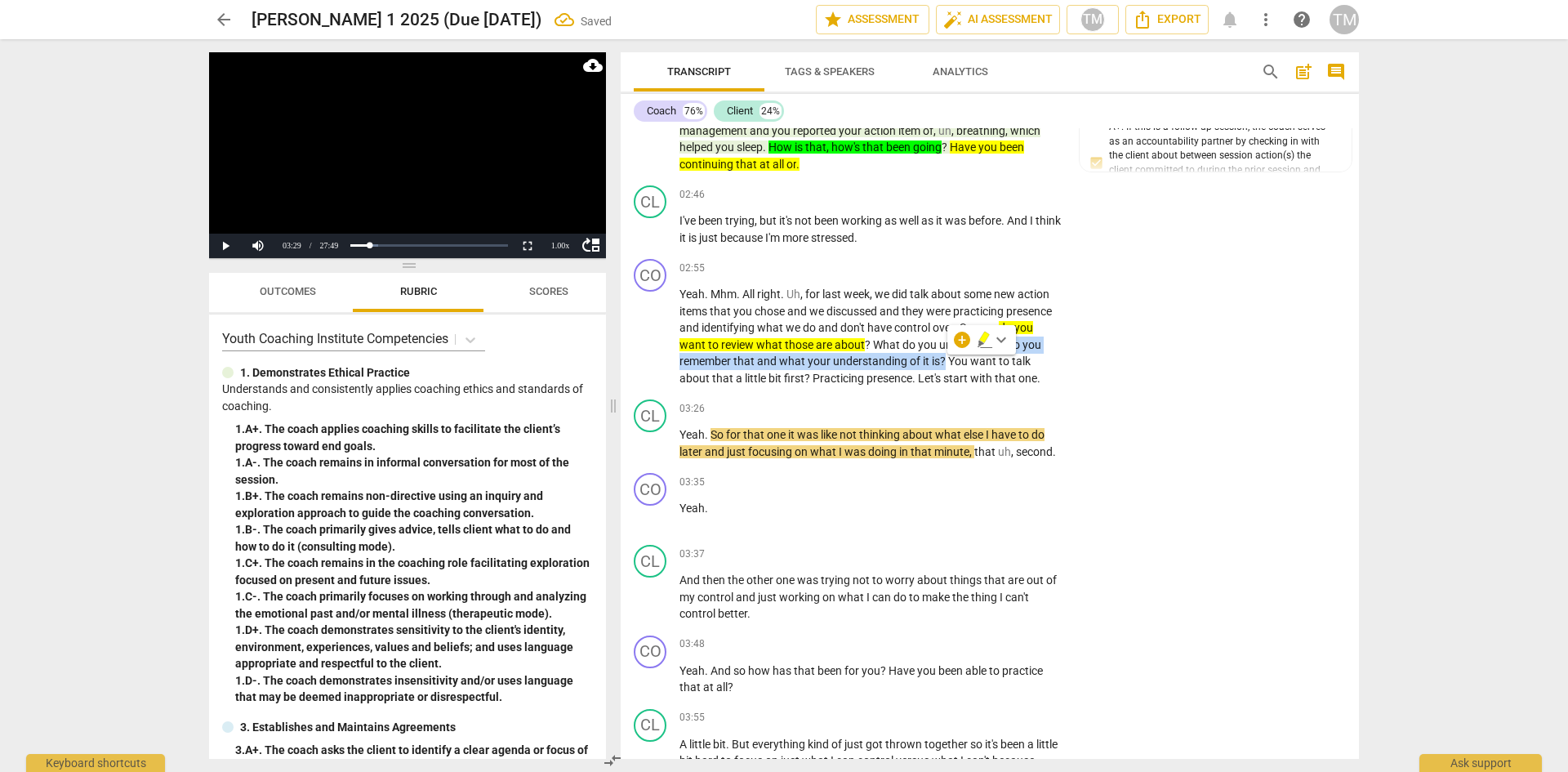
click at [982, 340] on icon "button" at bounding box center [984, 338] width 10 height 11
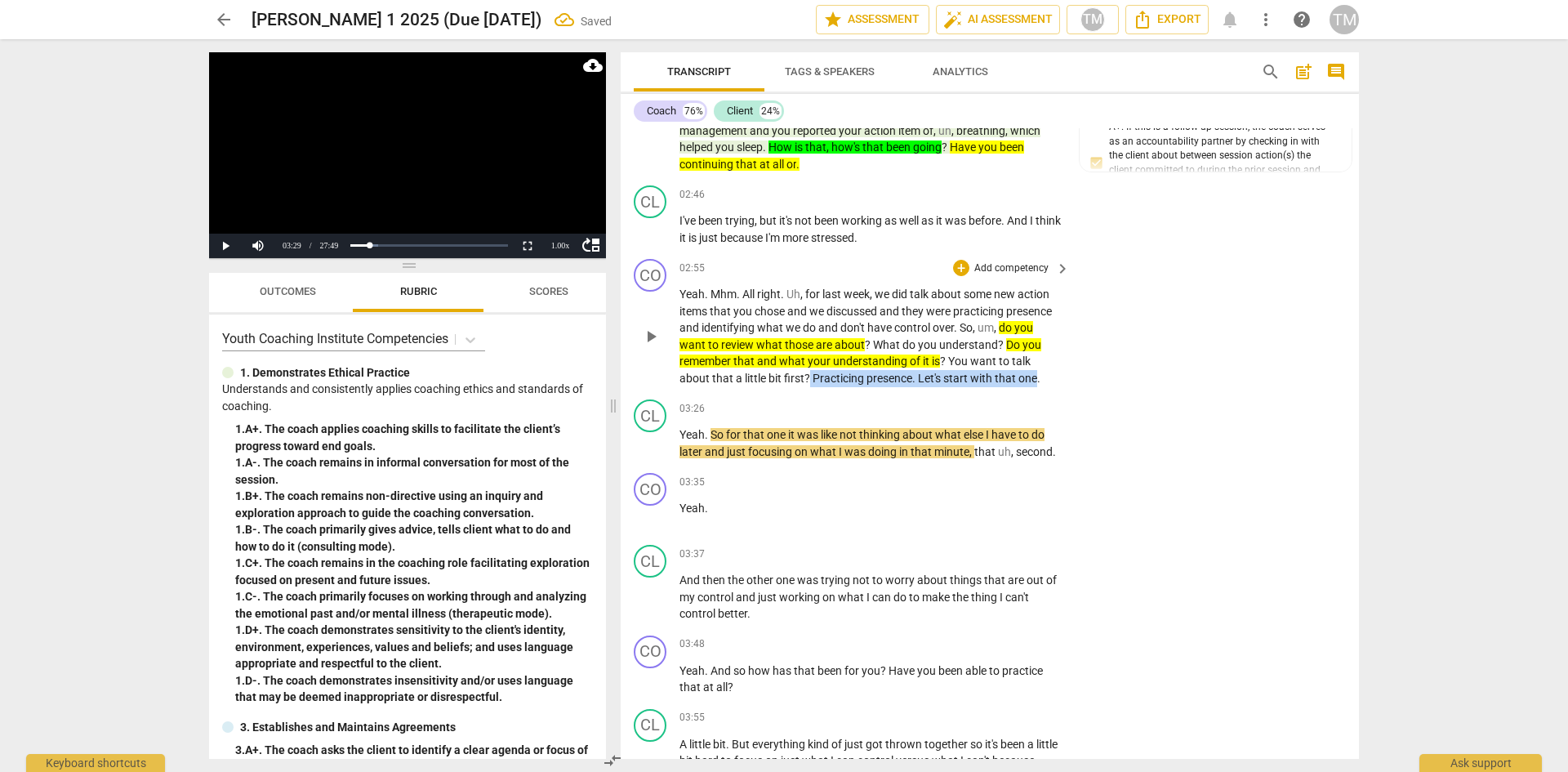
drag, startPoint x: 1036, startPoint y: 382, endPoint x: 809, endPoint y: 384, distance: 227.0
click at [809, 384] on p "Yeah . Mhm . All right . Uh , for last week , we did talk about some new action…" at bounding box center [870, 336] width 383 height 100
click at [1085, 363] on span "keyboard_arrow_down" at bounding box center [1091, 357] width 20 height 20
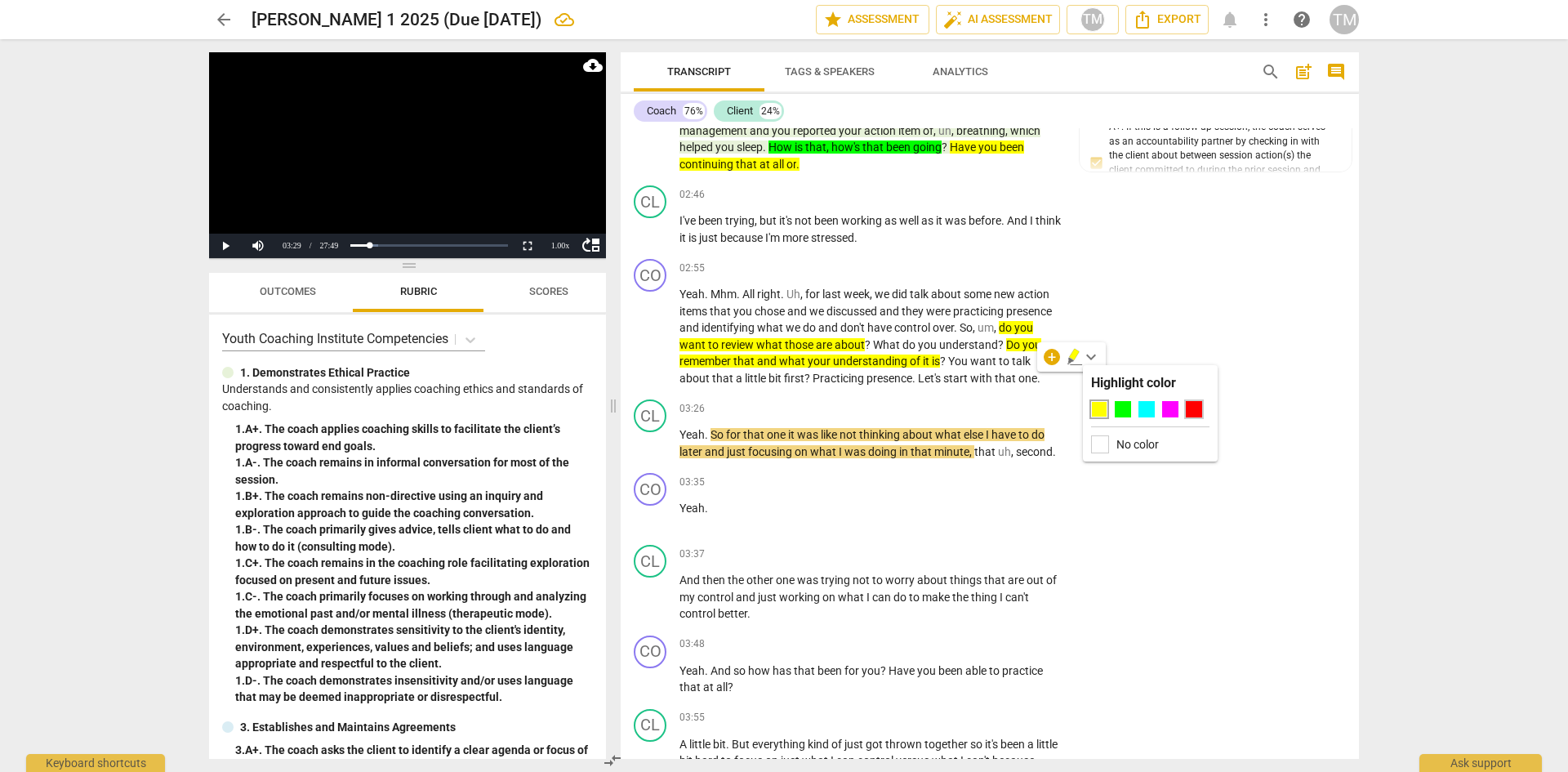
click at [1188, 403] on div at bounding box center [1194, 408] width 16 height 16
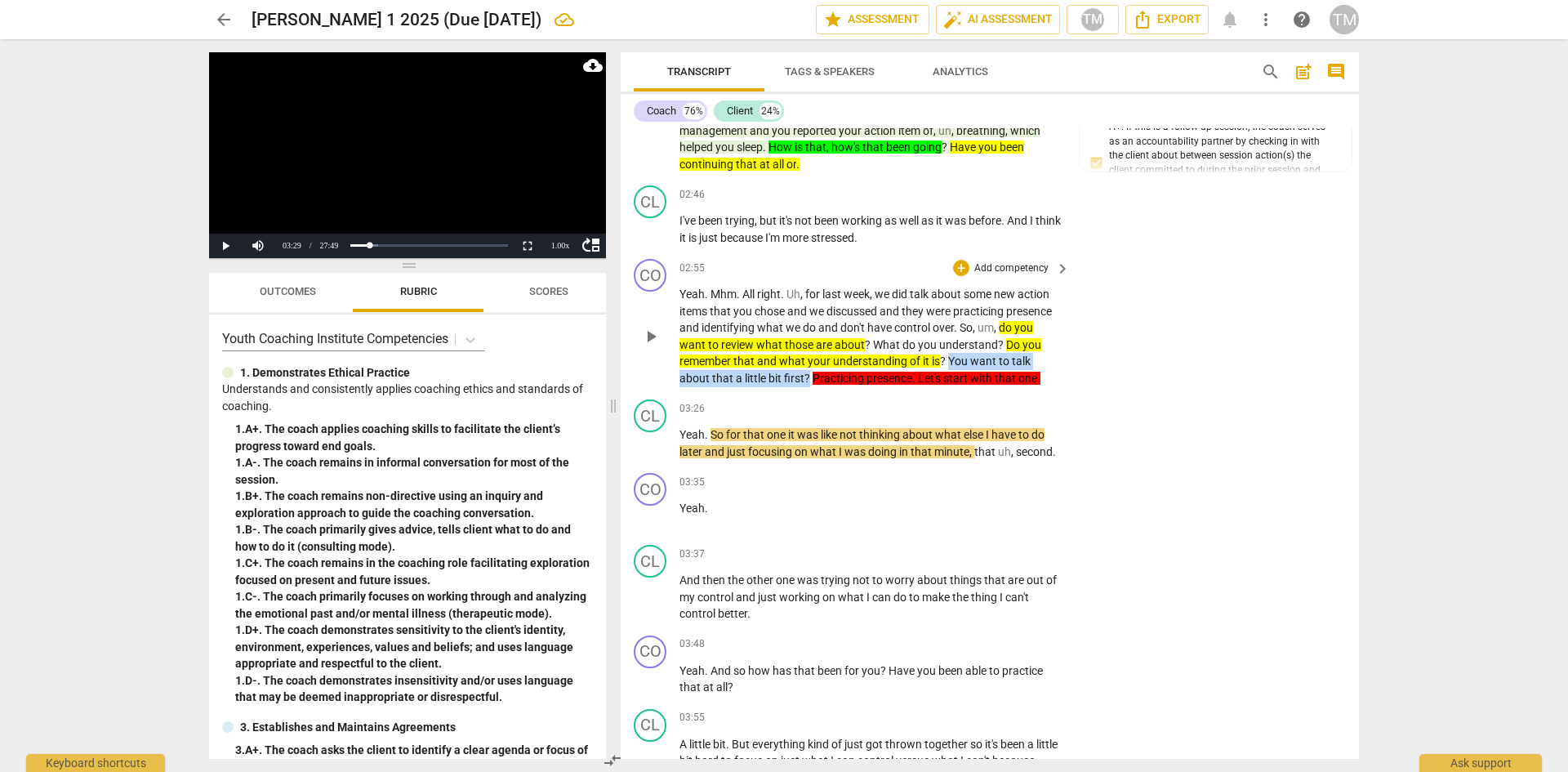
drag, startPoint x: 810, startPoint y: 374, endPoint x: 949, endPoint y: 364, distance: 139.4
click at [949, 364] on p "Yeah . Mhm . All right . Uh , for last week , we did talk about some new action…" at bounding box center [870, 336] width 383 height 100
click at [870, 354] on span "keyboard_arrow_down" at bounding box center [866, 357] width 20 height 20
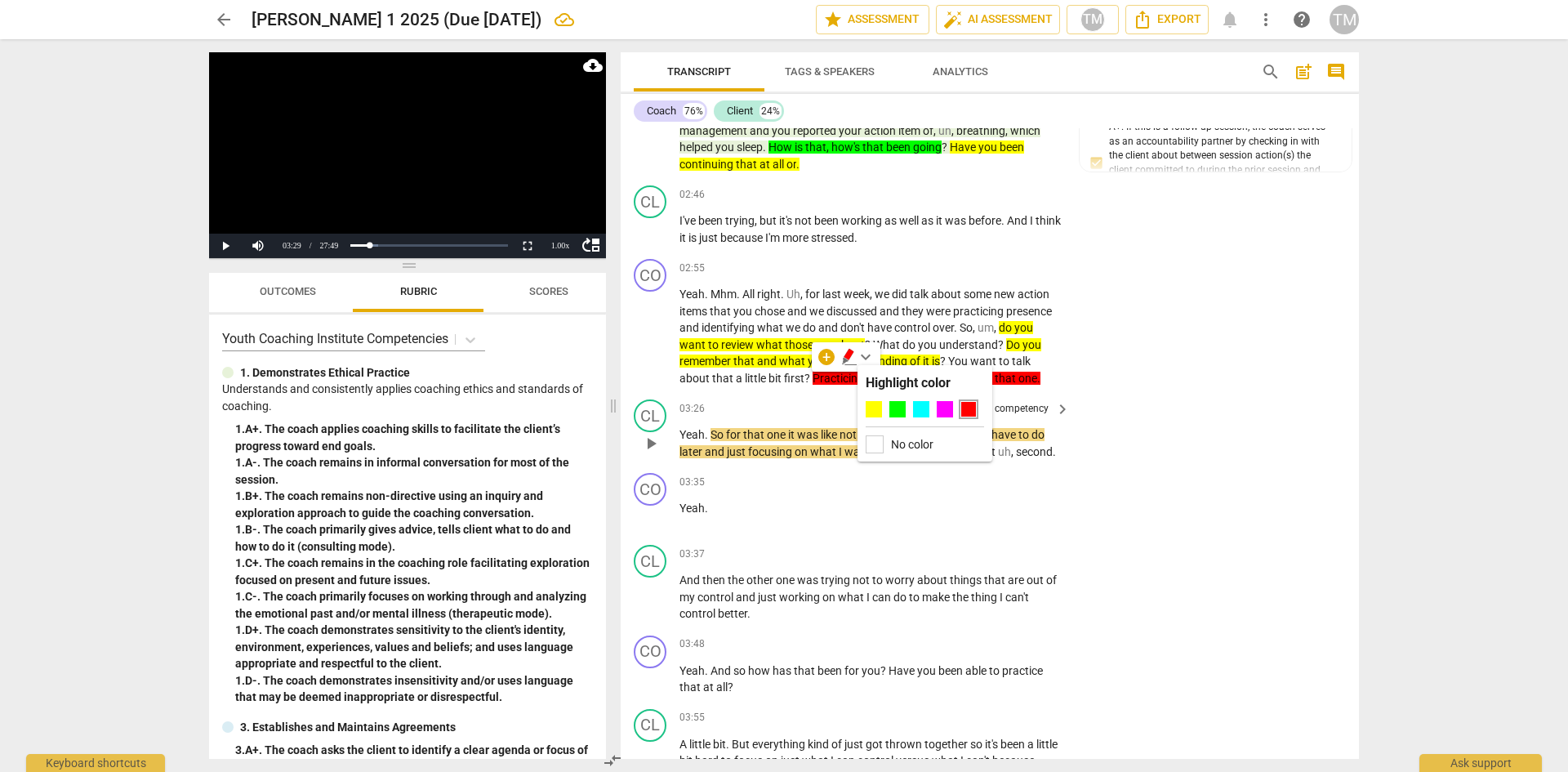
click at [870, 407] on div at bounding box center [873, 408] width 16 height 16
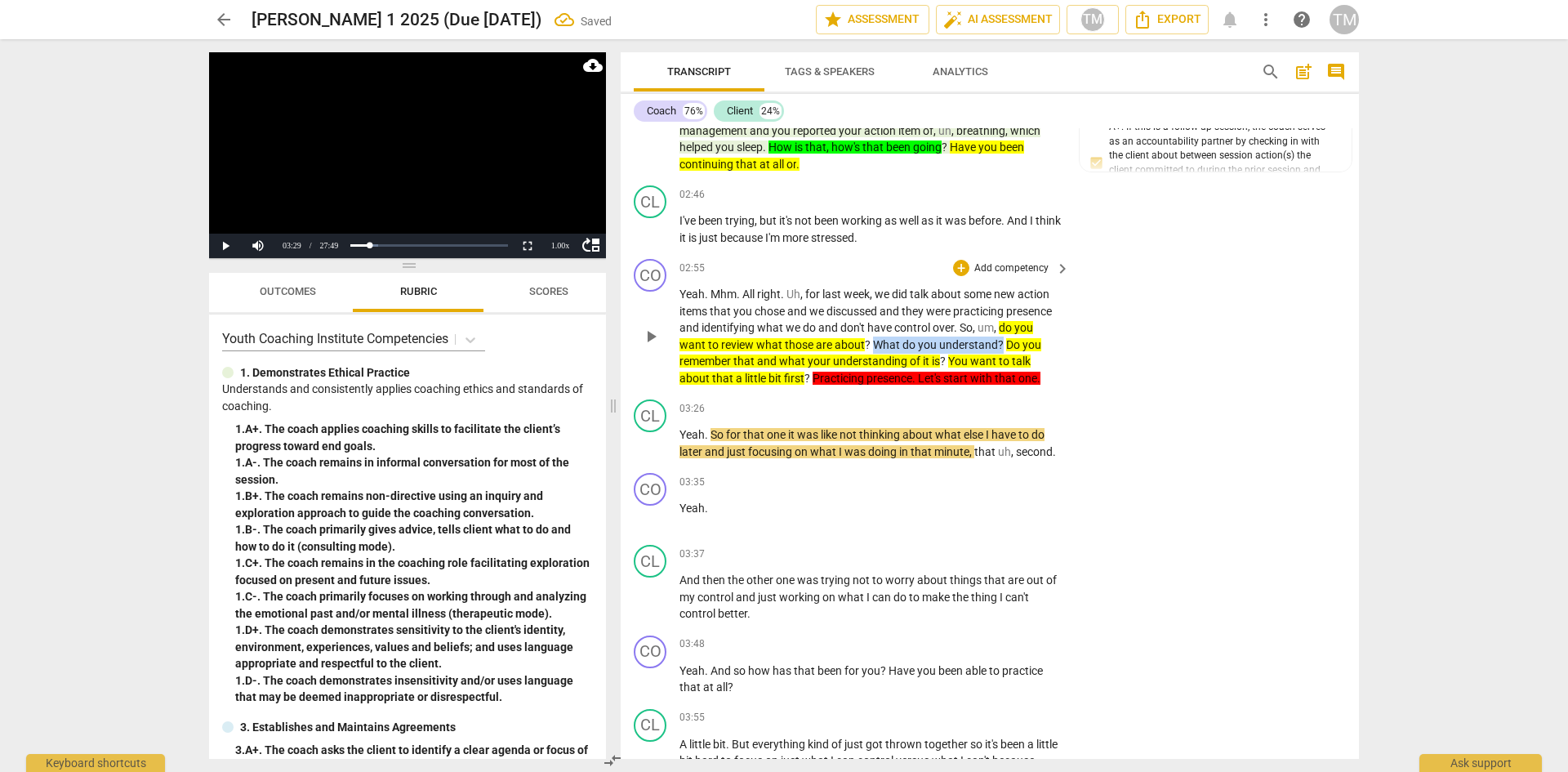
drag, startPoint x: 987, startPoint y: 344, endPoint x: 873, endPoint y: 349, distance: 114.1
click at [873, 349] on p "Yeah . Mhm . All right . Uh , for last week , we did talk about some new action…" at bounding box center [870, 336] width 383 height 100
click at [1057, 332] on span "keyboard_arrow_down" at bounding box center [1056, 323] width 20 height 20
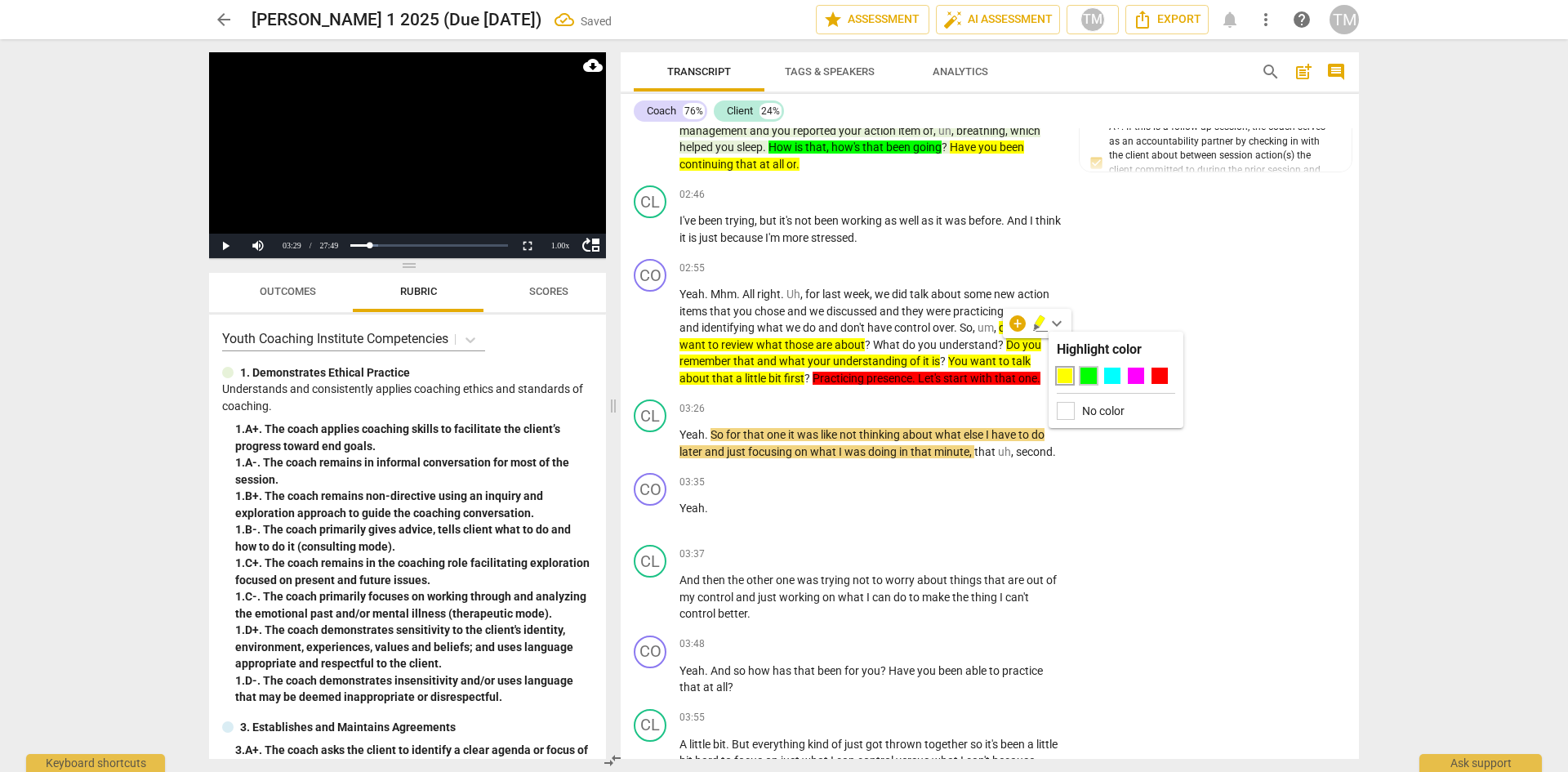
click at [1087, 376] on div at bounding box center [1088, 375] width 16 height 16
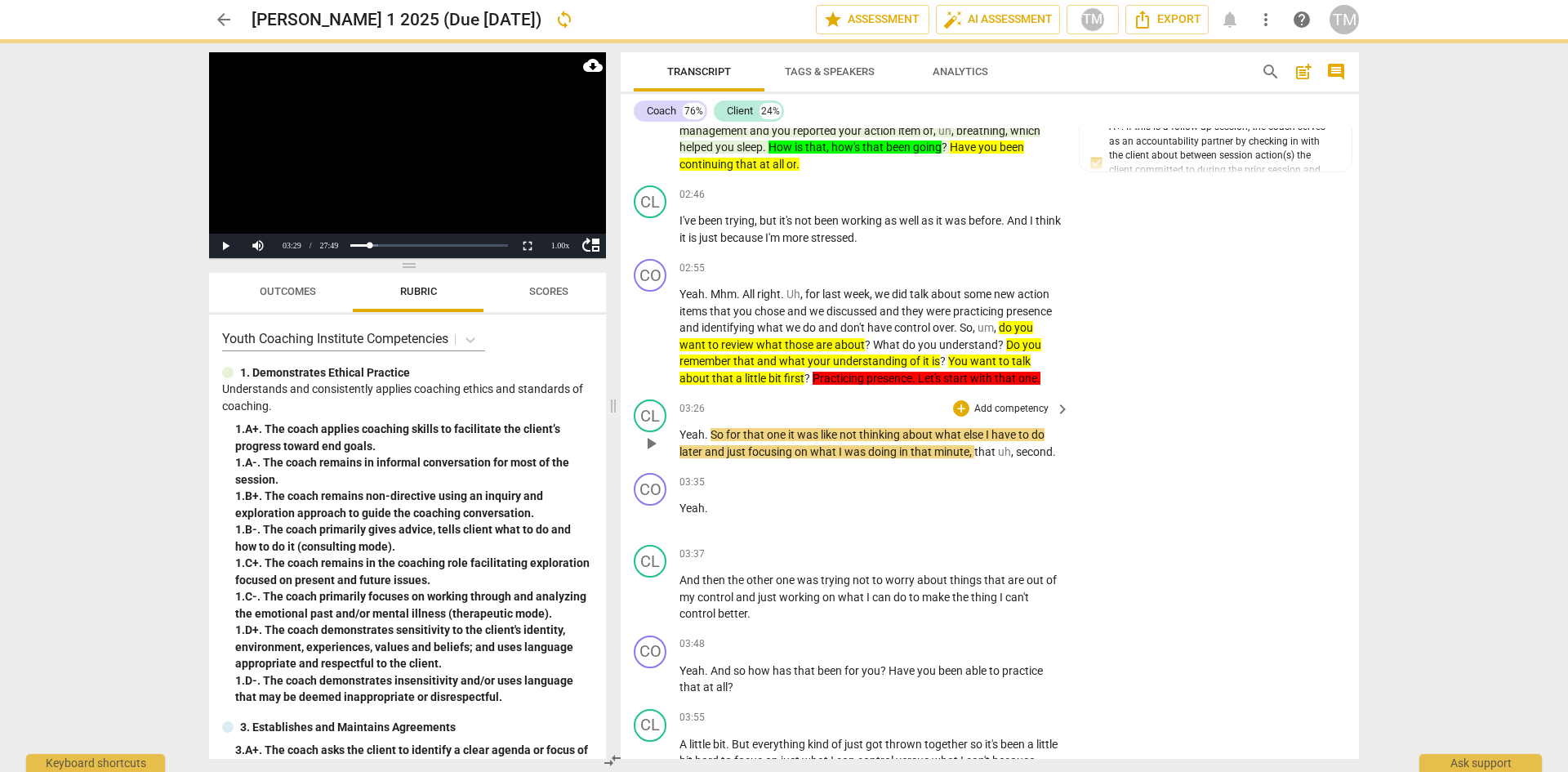
click at [901, 418] on div "03:26 + Add competency keyboard_arrow_right Yeah . So for that one it was like …" at bounding box center [875, 429] width 392 height 60
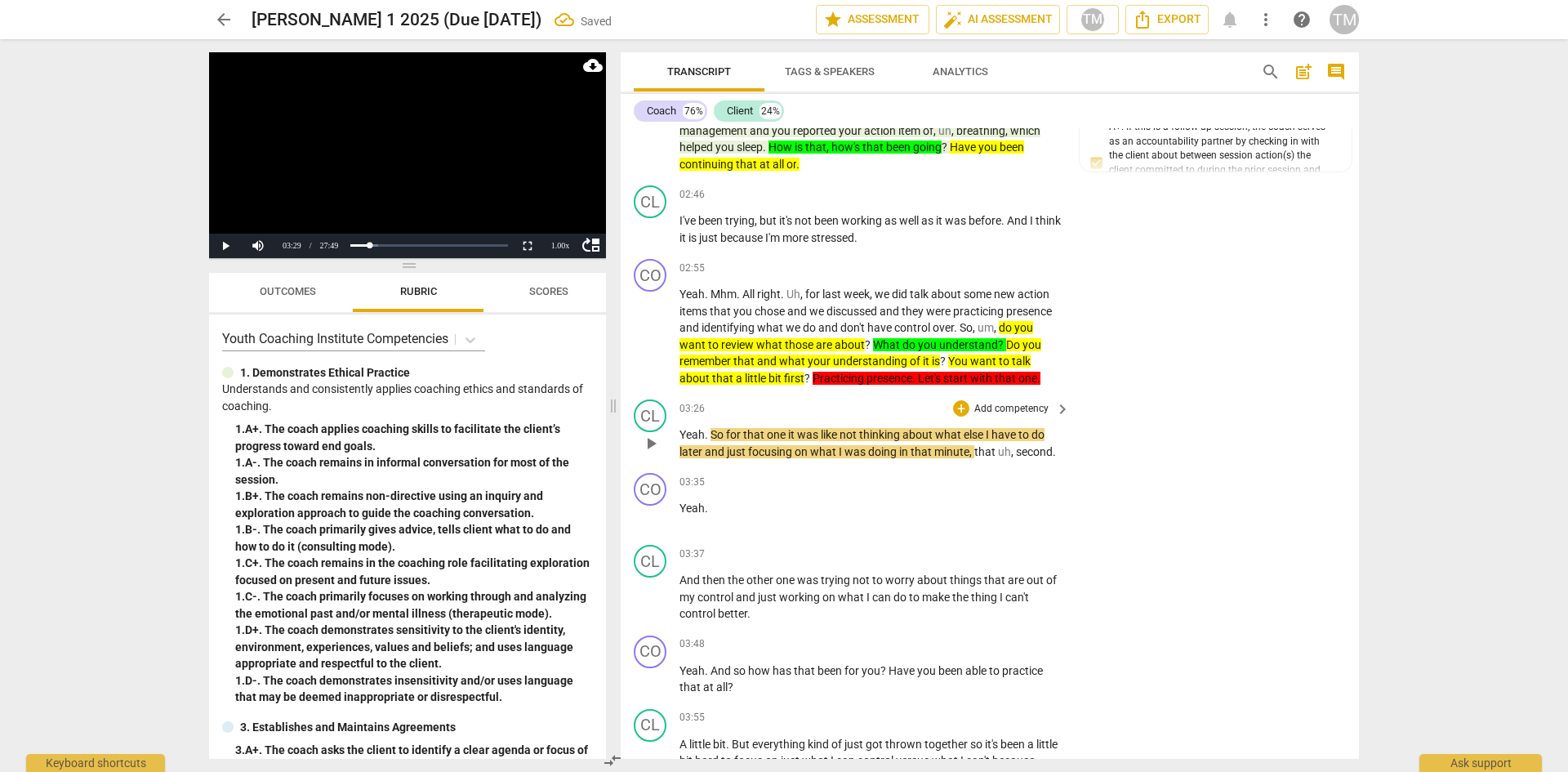
click at [651, 449] on span "play_arrow" at bounding box center [651, 444] width 20 height 20
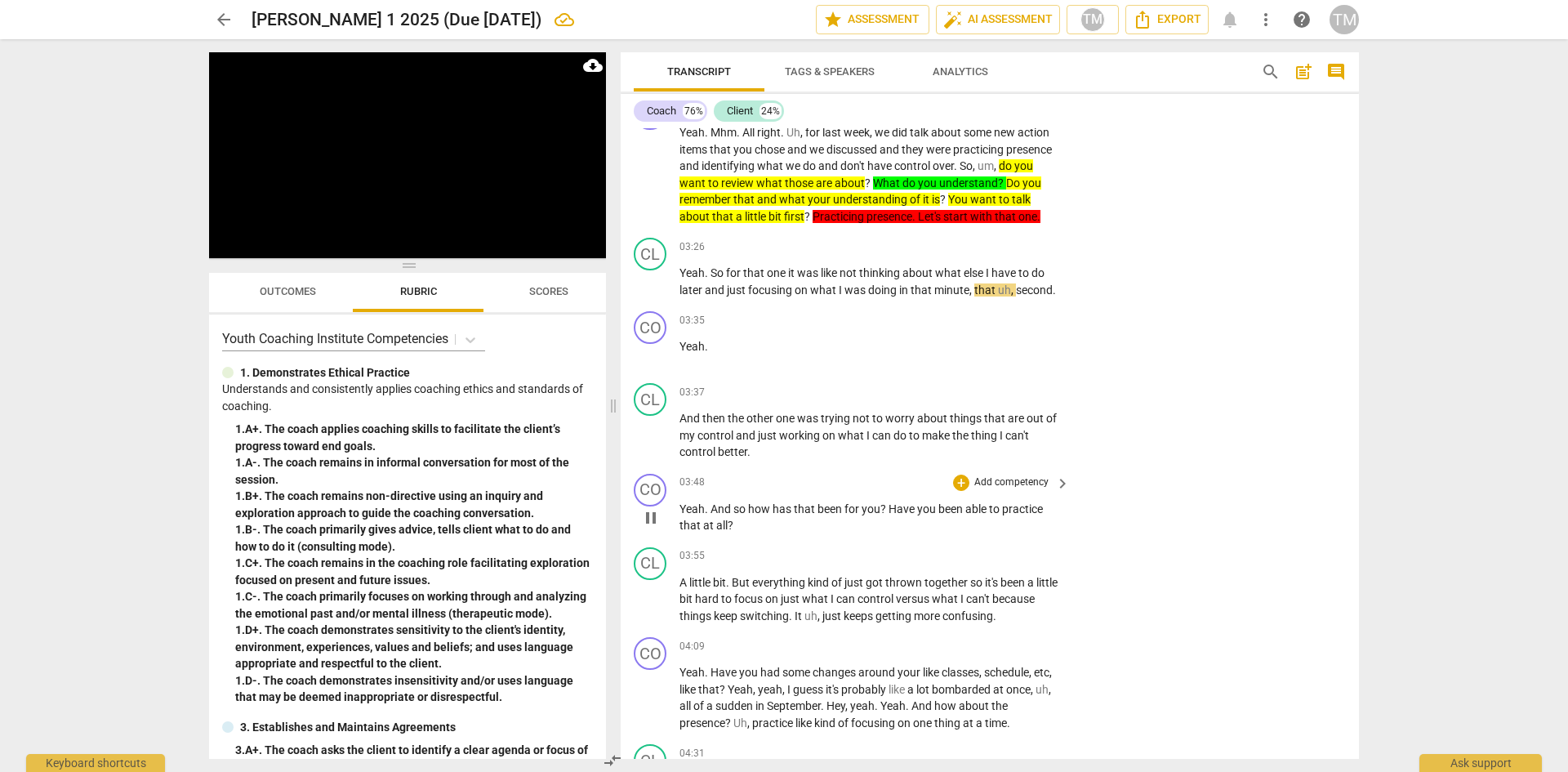
scroll to position [2354, 0]
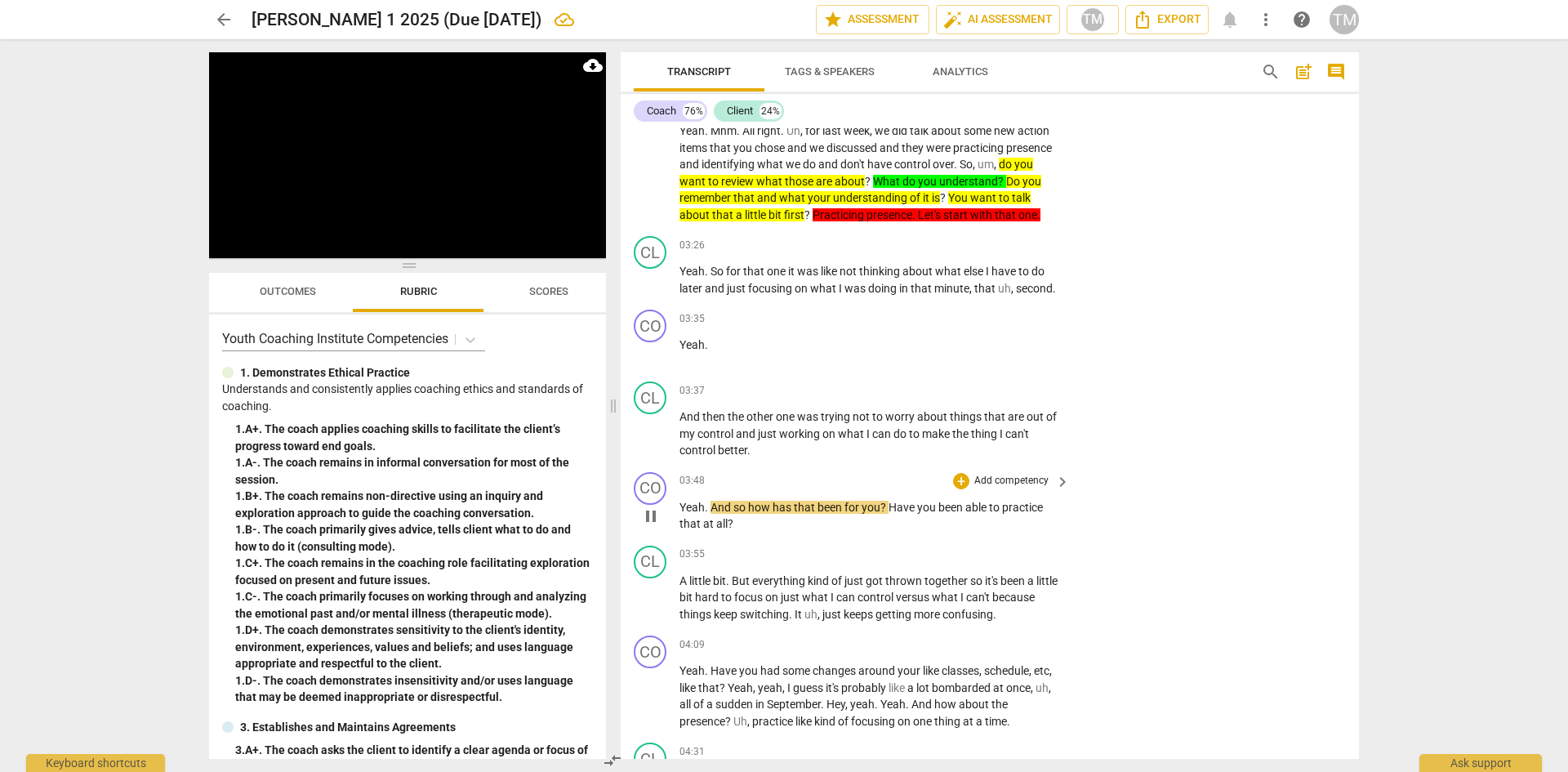
click at [649, 516] on span "pause" at bounding box center [651, 516] width 20 height 20
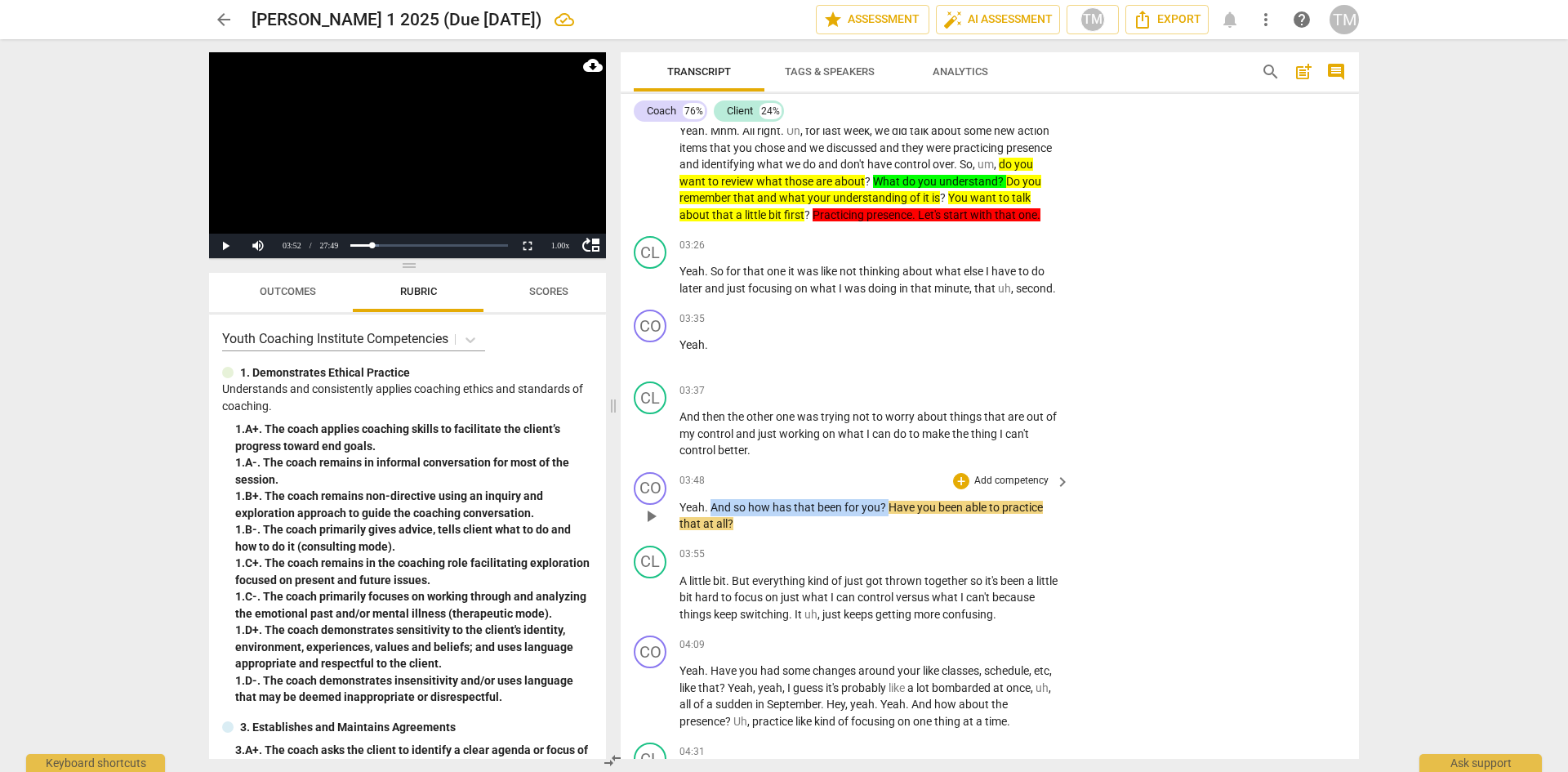
drag, startPoint x: 876, startPoint y: 508, endPoint x: 712, endPoint y: 508, distance: 164.0
click at [712, 508] on p "Yeah . And so how has that been for you ? Have you been able to practice that a…" at bounding box center [870, 515] width 383 height 33
click at [927, 485] on icon "button" at bounding box center [926, 484] width 10 height 11
drag, startPoint x: 888, startPoint y: 503, endPoint x: 886, endPoint y: 519, distance: 16.1
click at [886, 519] on p "Yeah . And so how has that been for you ? Have you been able to practice that a…" at bounding box center [870, 515] width 383 height 33
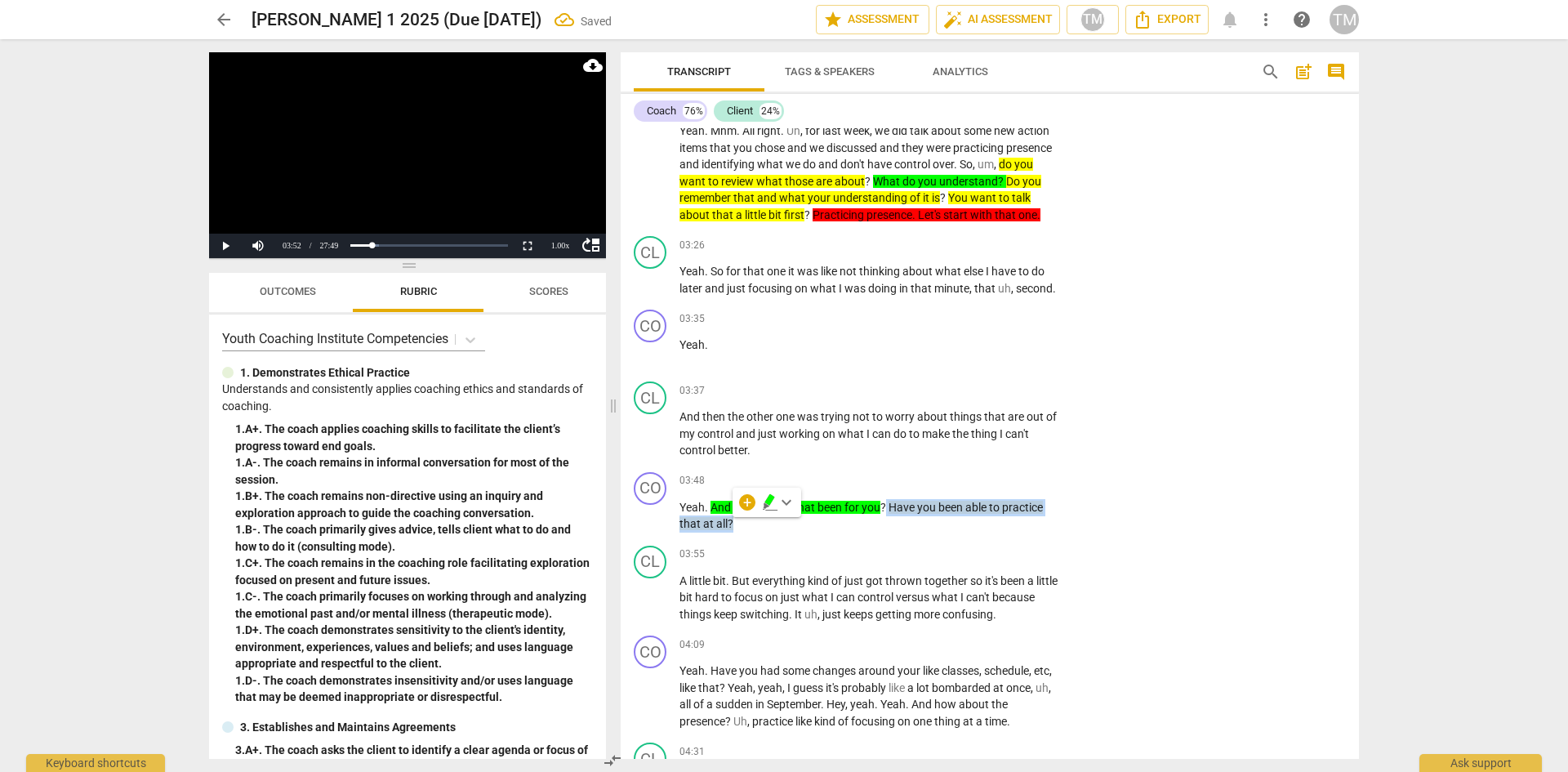
click at [786, 504] on span "keyboard_arrow_down" at bounding box center [786, 502] width 20 height 20
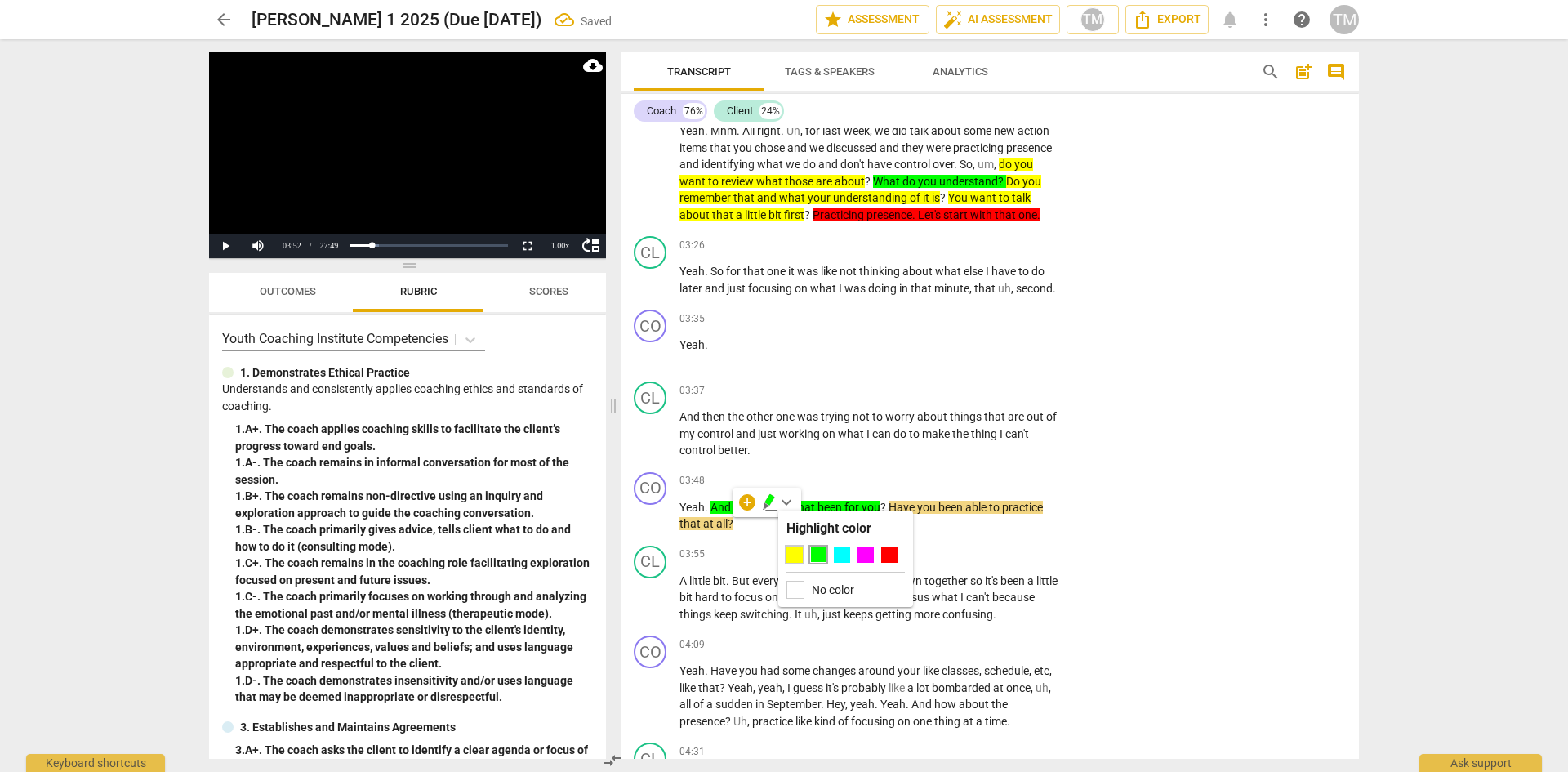
click at [797, 555] on div at bounding box center [794, 554] width 16 height 16
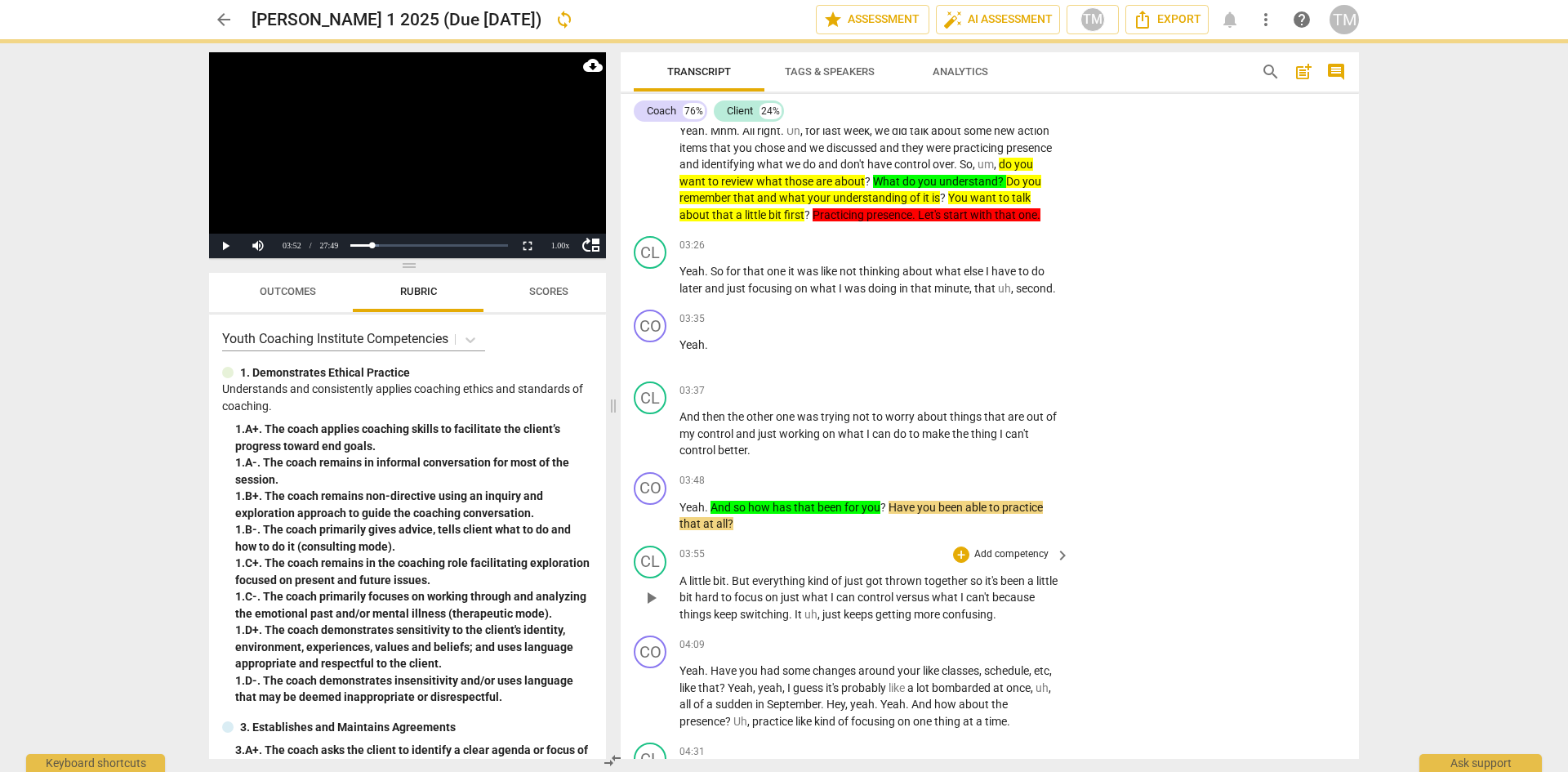
click at [741, 548] on div "03:55 + Add competency keyboard_arrow_right" at bounding box center [875, 554] width 392 height 18
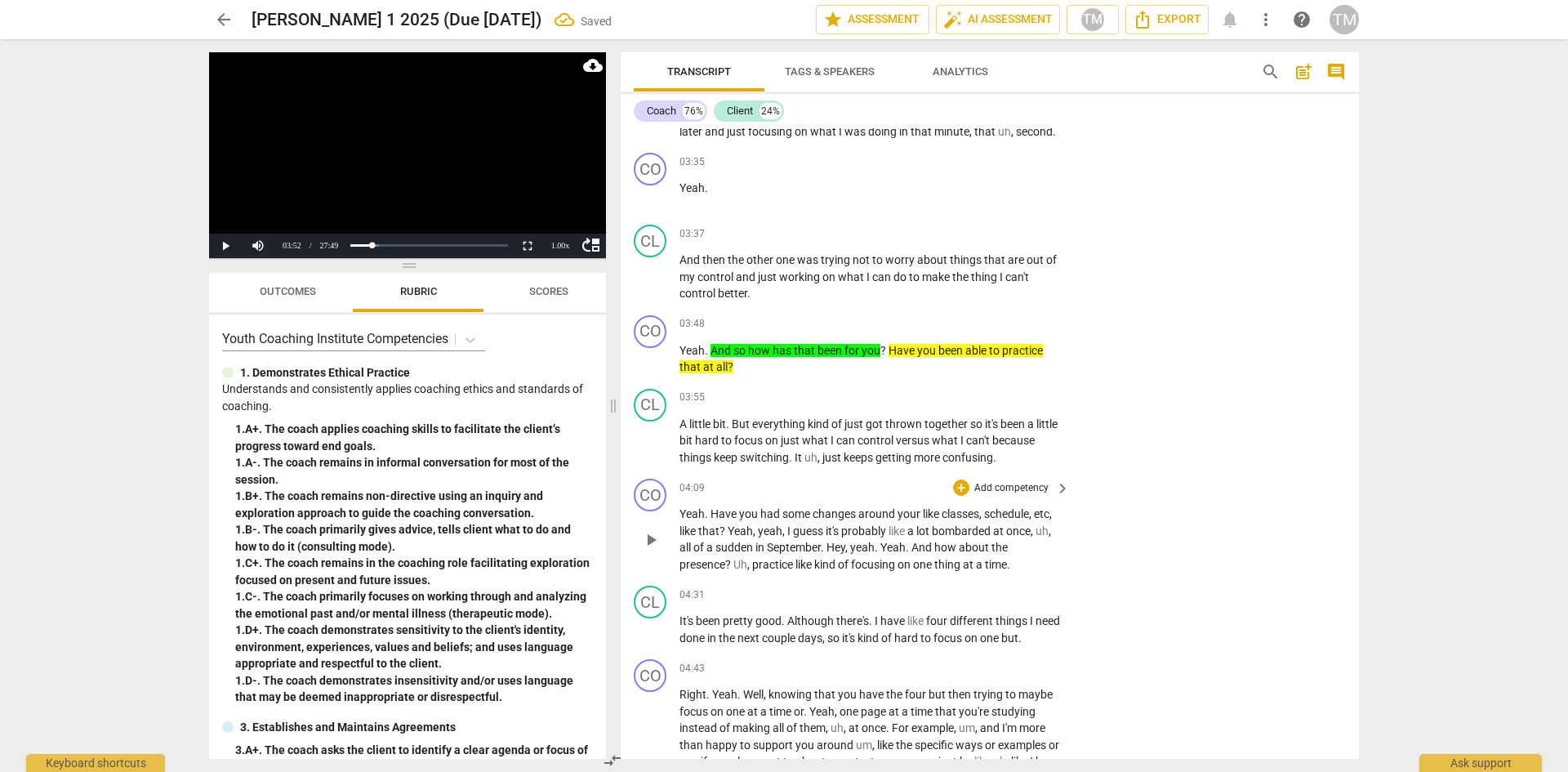
scroll to position [2517, 0]
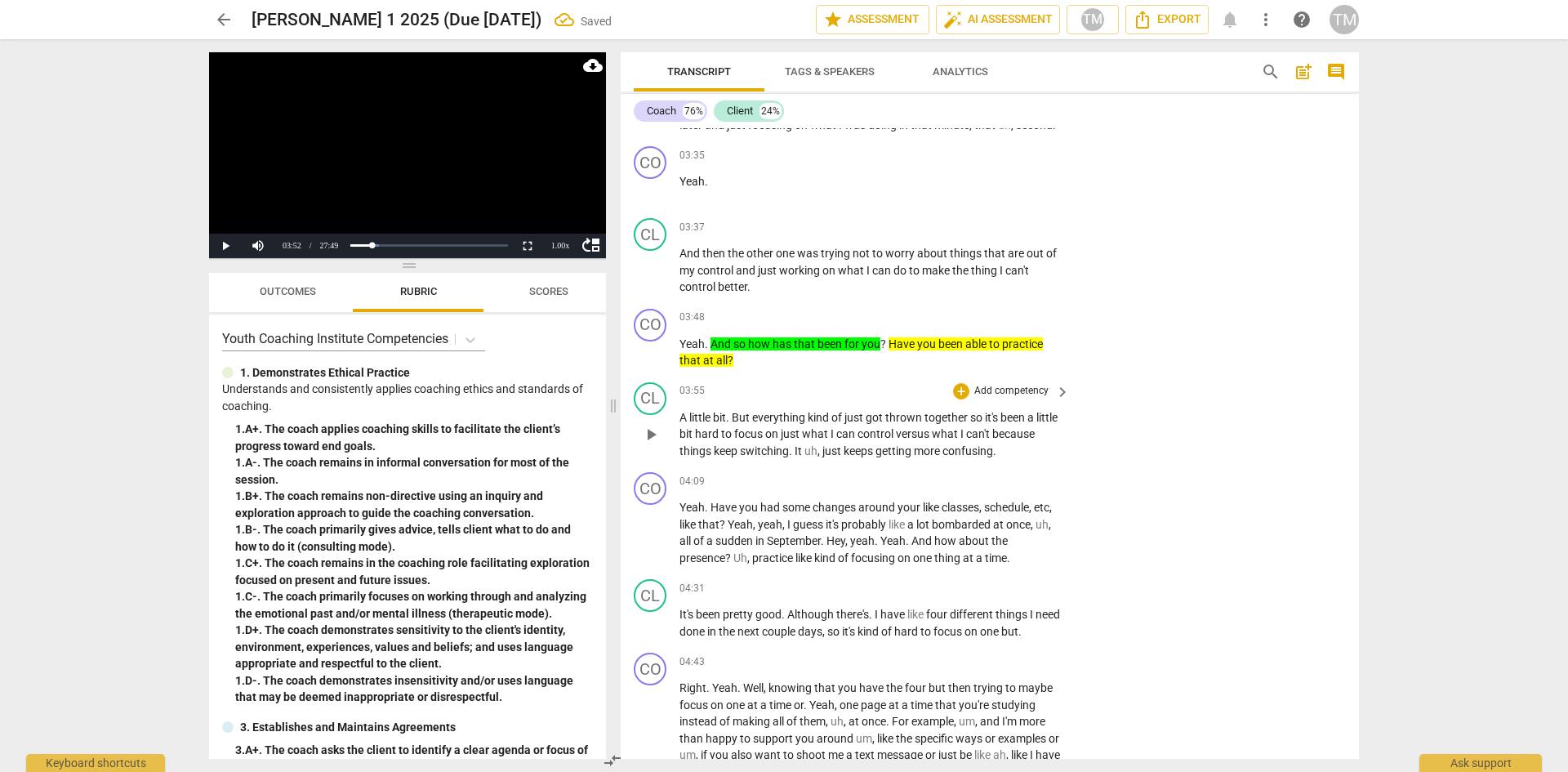
click at [651, 439] on span "play_arrow" at bounding box center [651, 434] width 20 height 20
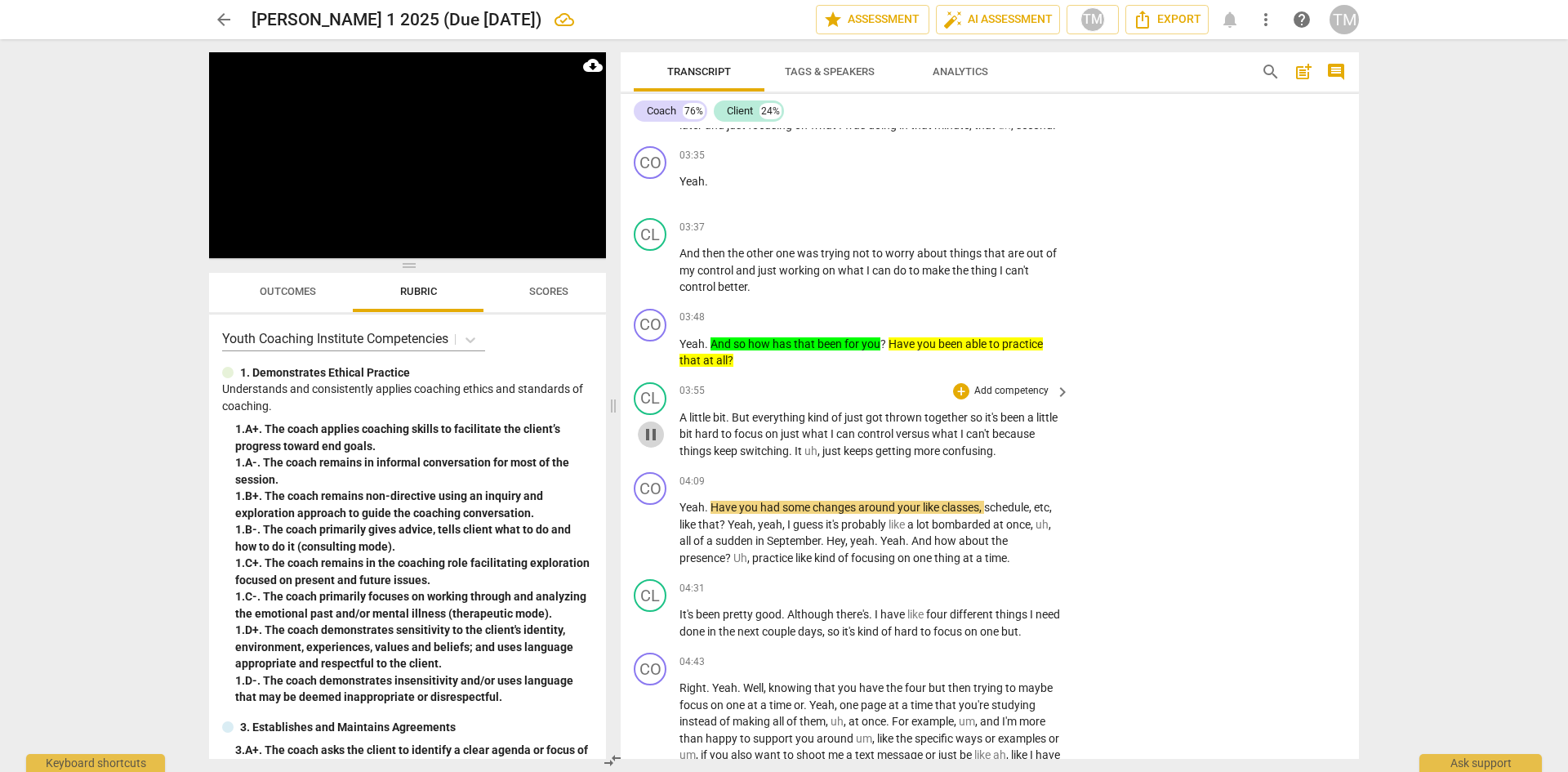
click at [649, 442] on span "pause" at bounding box center [651, 434] width 20 height 20
click at [649, 442] on span "play_arrow" at bounding box center [651, 434] width 20 height 20
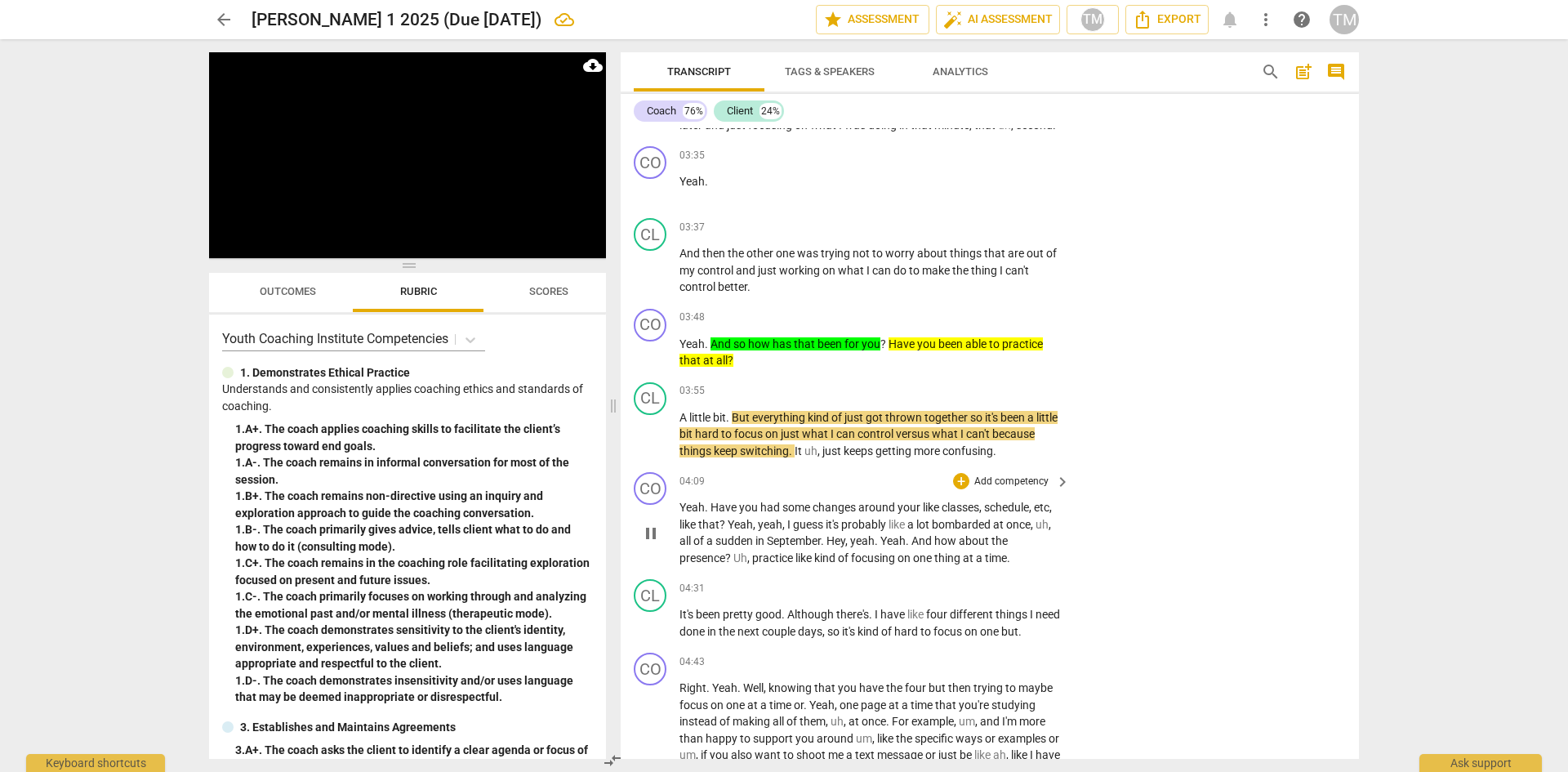
click at [703, 502] on span "Yeah" at bounding box center [692, 508] width 26 height 13
click at [698, 515] on p "Yeah . Have you had some changes around your like classes , schedule , etc , li…" at bounding box center [870, 532] width 383 height 67
click at [648, 539] on span "pause" at bounding box center [651, 533] width 20 height 20
click at [650, 538] on span "play_arrow" at bounding box center [651, 533] width 20 height 20
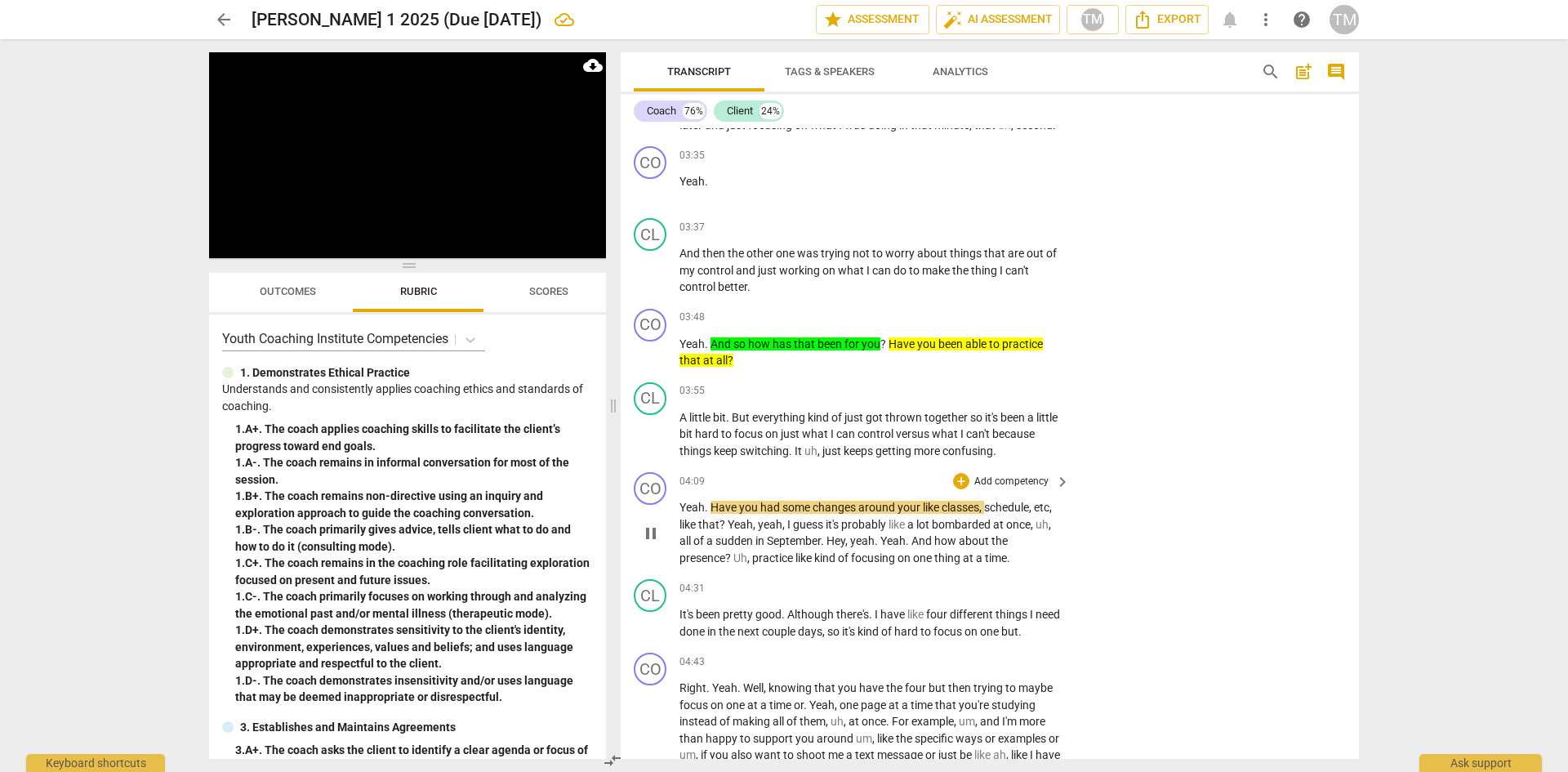
drag, startPoint x: 1057, startPoint y: 506, endPoint x: 712, endPoint y: 497, distance: 345.1
drag, startPoint x: 713, startPoint y: 503, endPoint x: 728, endPoint y: 529, distance: 30.0
click at [728, 529] on p "Yeah . Have you had some changes around your like classes , schedule , etc , li…" at bounding box center [870, 532] width 383 height 67
click at [762, 506] on icon "button" at bounding box center [762, 507] width 6 height 7
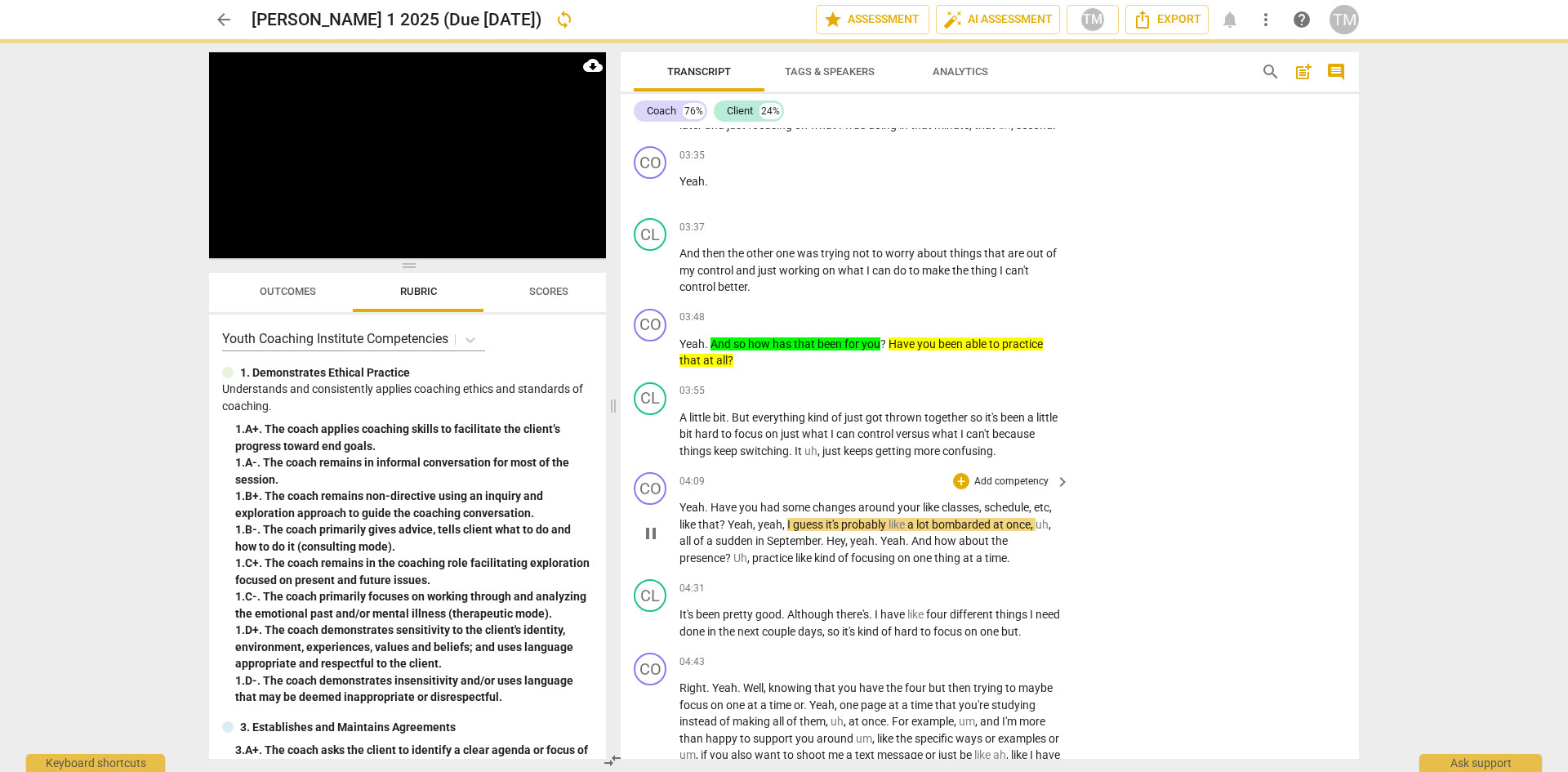
click at [757, 525] on span "," at bounding box center [755, 525] width 5 height 13
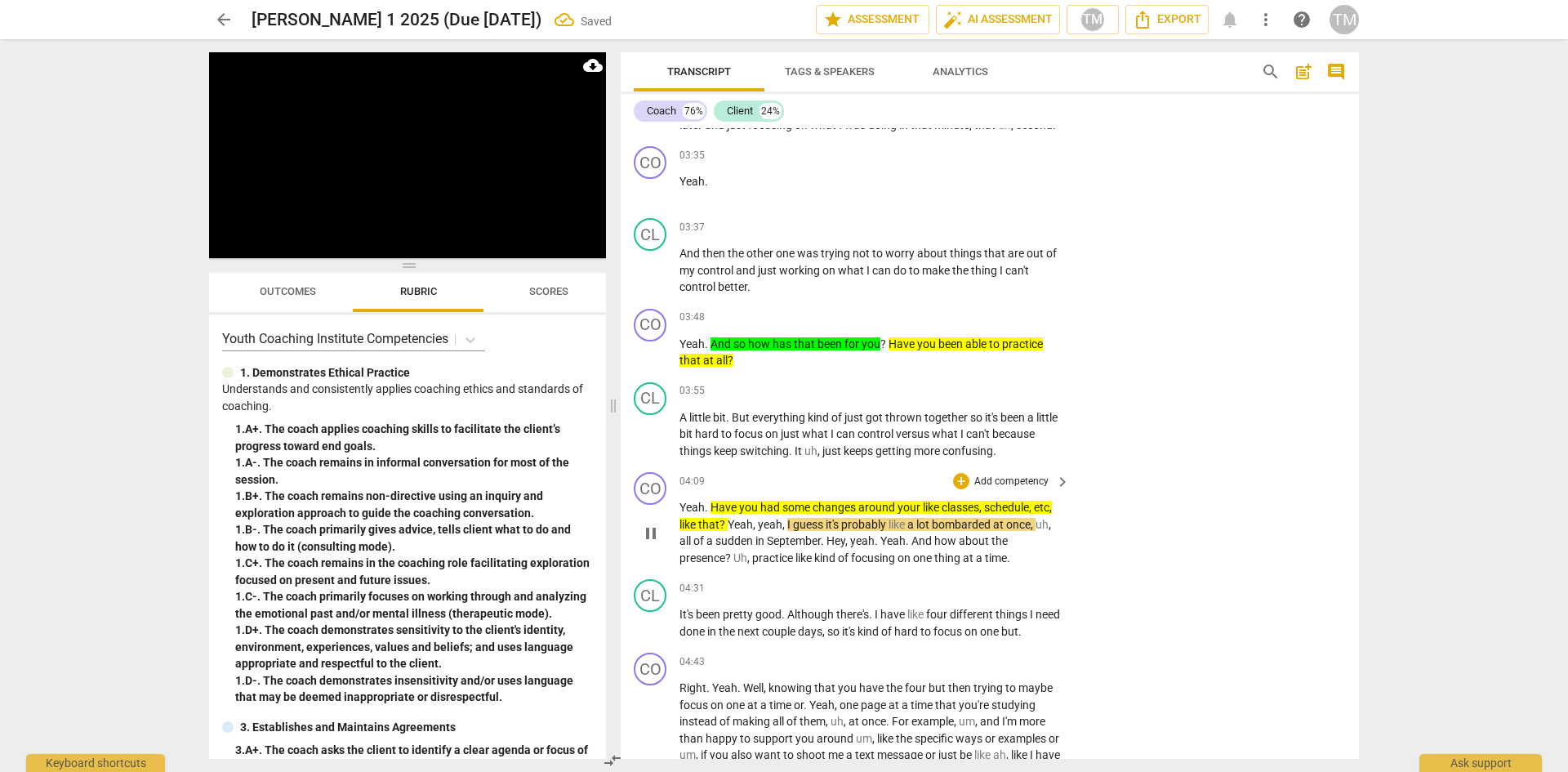
click at [729, 529] on span "Yeah" at bounding box center [741, 525] width 26 height 13
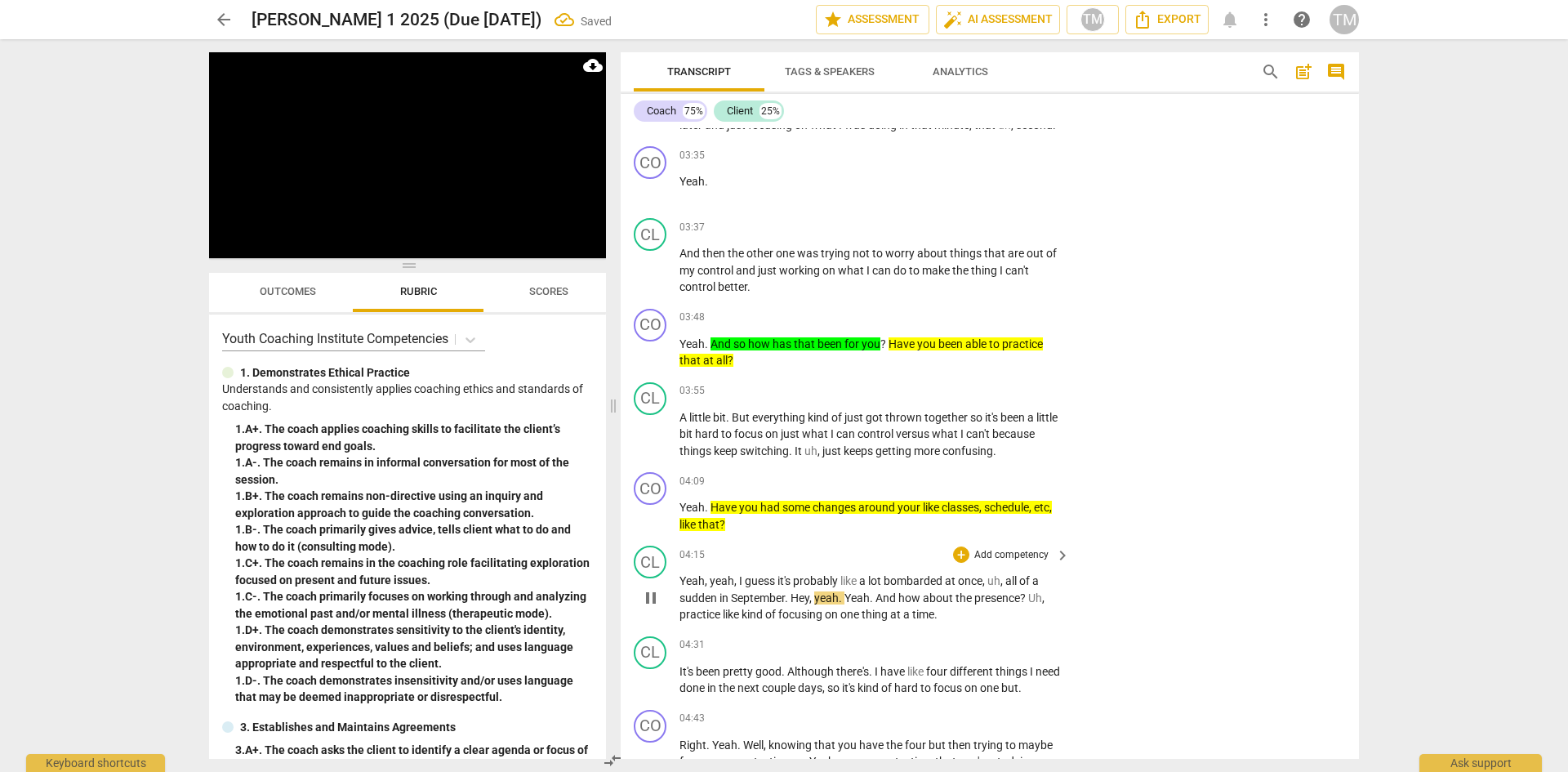
click at [712, 578] on span "yeah" at bounding box center [722, 581] width 25 height 13
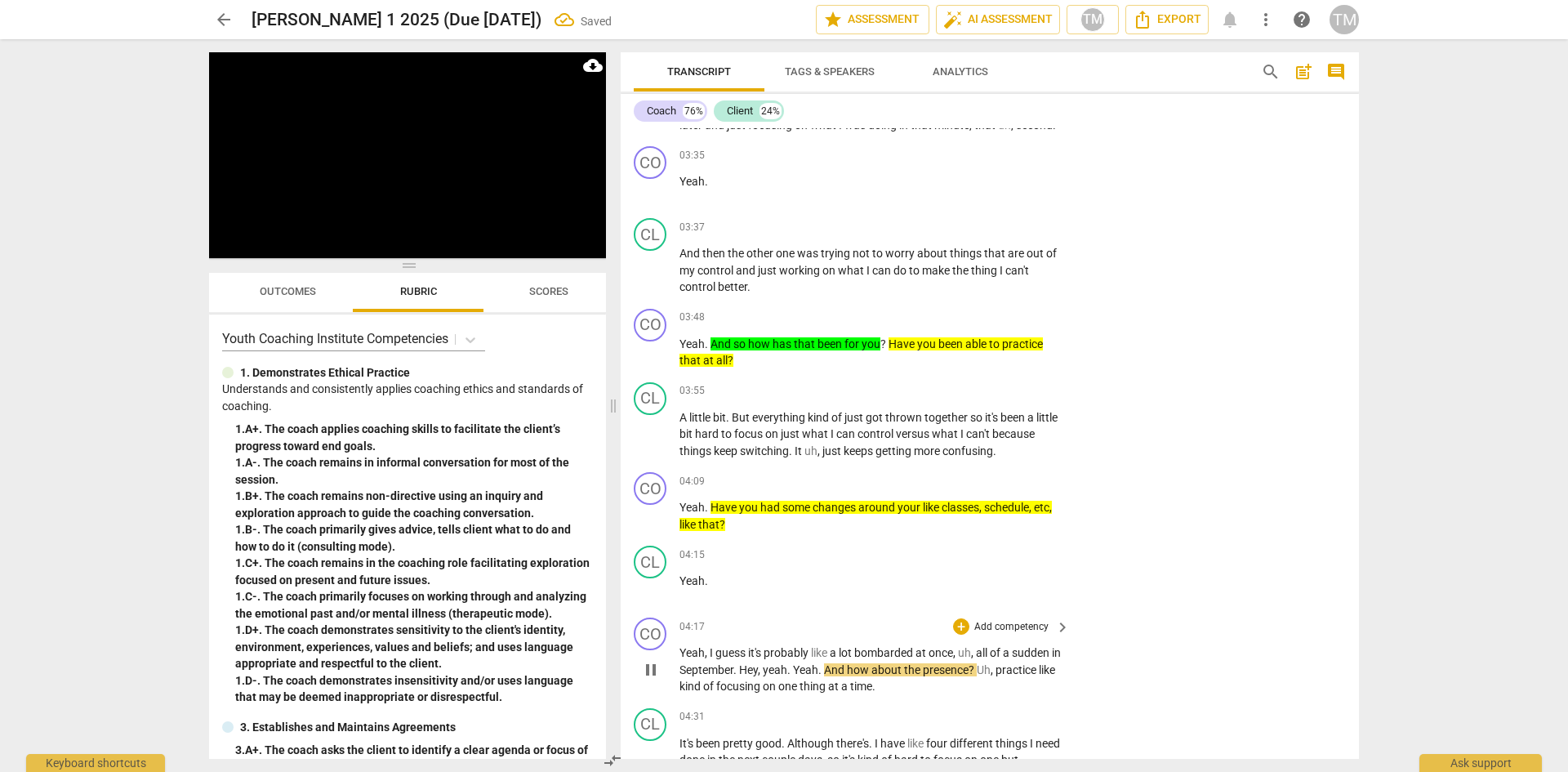
click at [807, 672] on span "Yeah" at bounding box center [805, 670] width 26 height 13
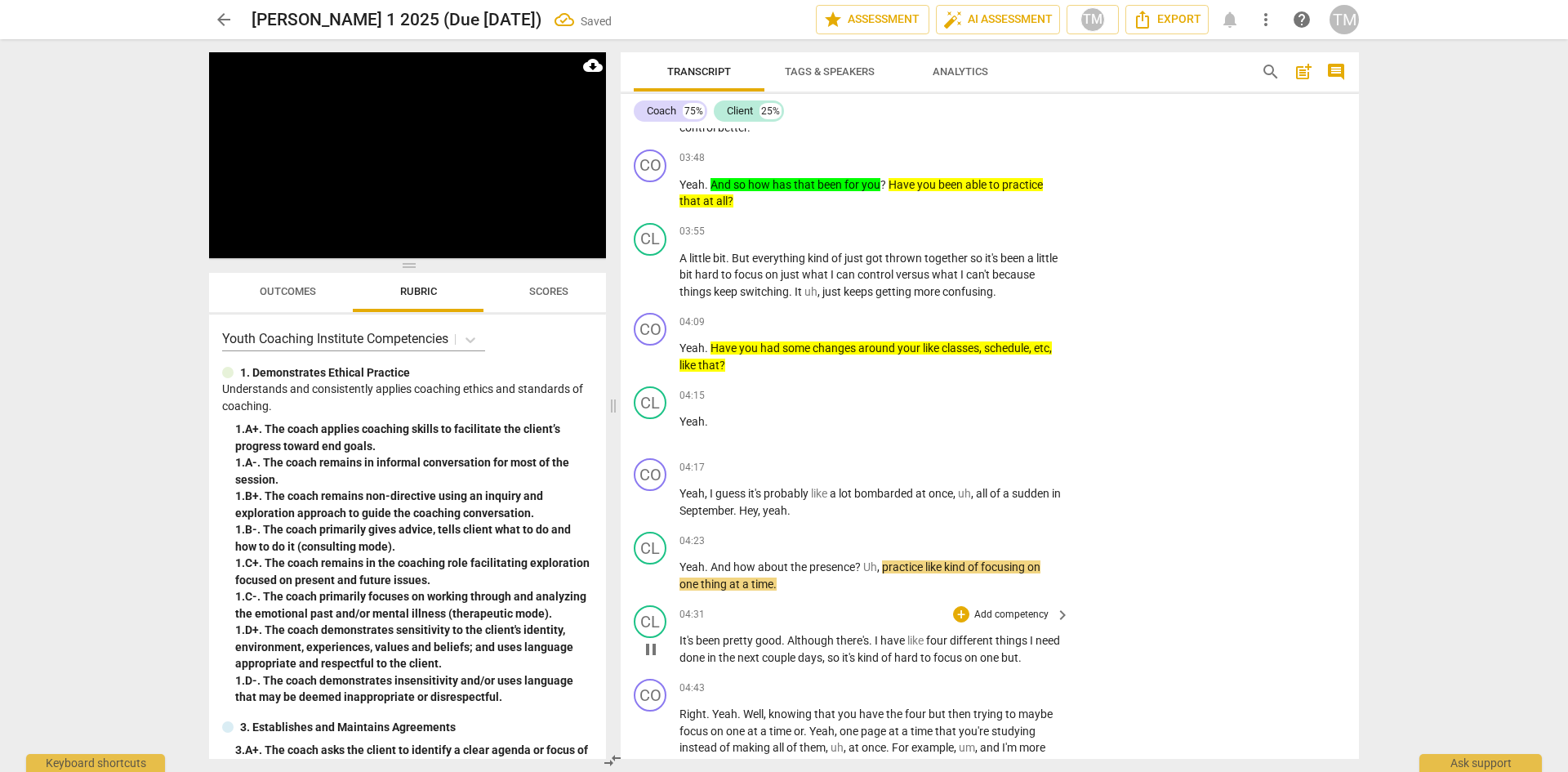
scroll to position [2681, 0]
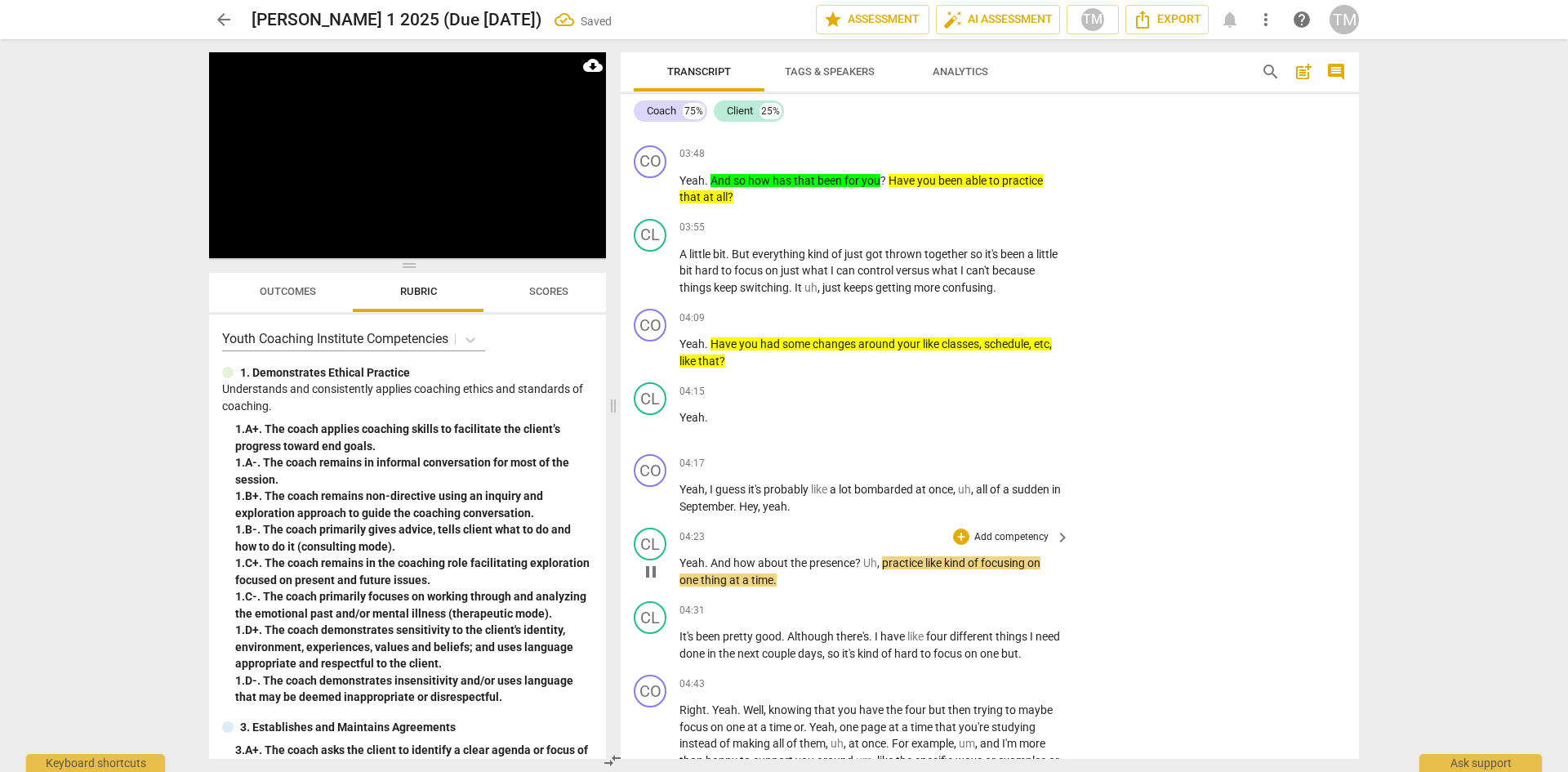
click at [713, 566] on span "And" at bounding box center [722, 563] width 23 height 13
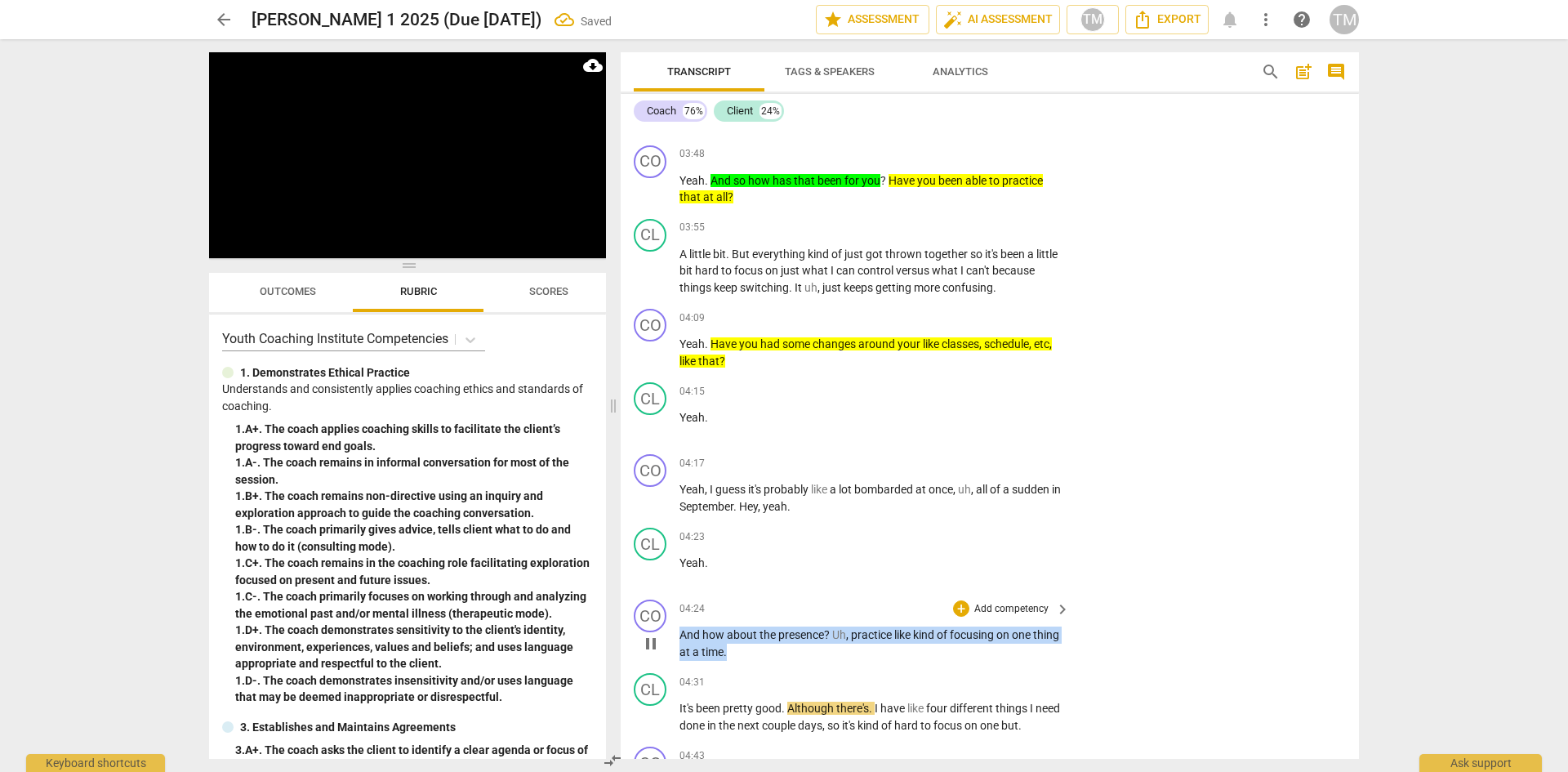
drag, startPoint x: 763, startPoint y: 654, endPoint x: 678, endPoint y: 640, distance: 86.1
click at [678, 640] on div "CO play_arrow pause 04:24 + Add competency keyboard_arrow_right And how about t…" at bounding box center [991, 629] width 739 height 73
click at [809, 632] on span "keyboard_arrow_down" at bounding box center [809, 631] width 20 height 20
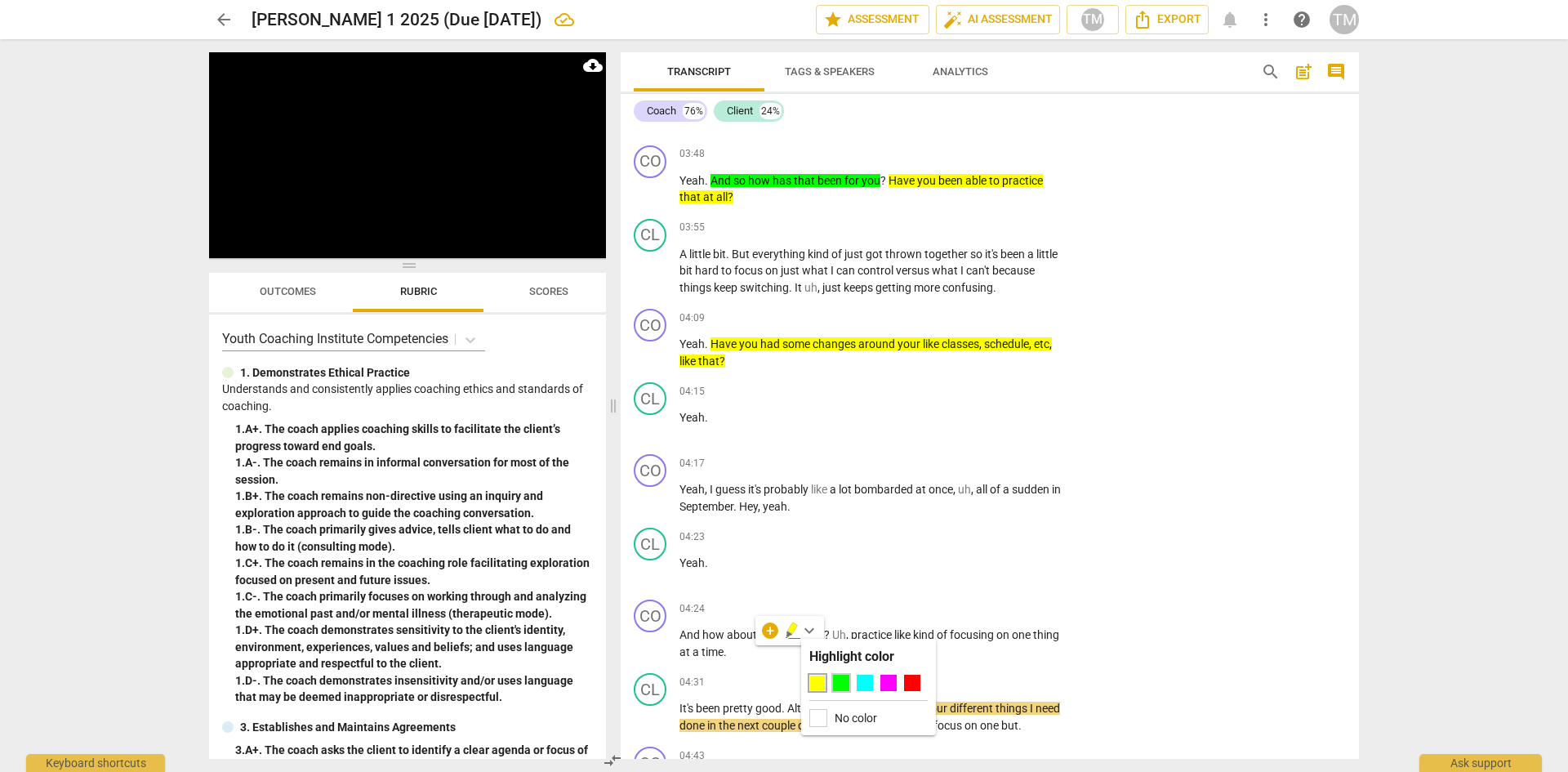
click at [844, 683] on div at bounding box center [841, 682] width 16 height 16
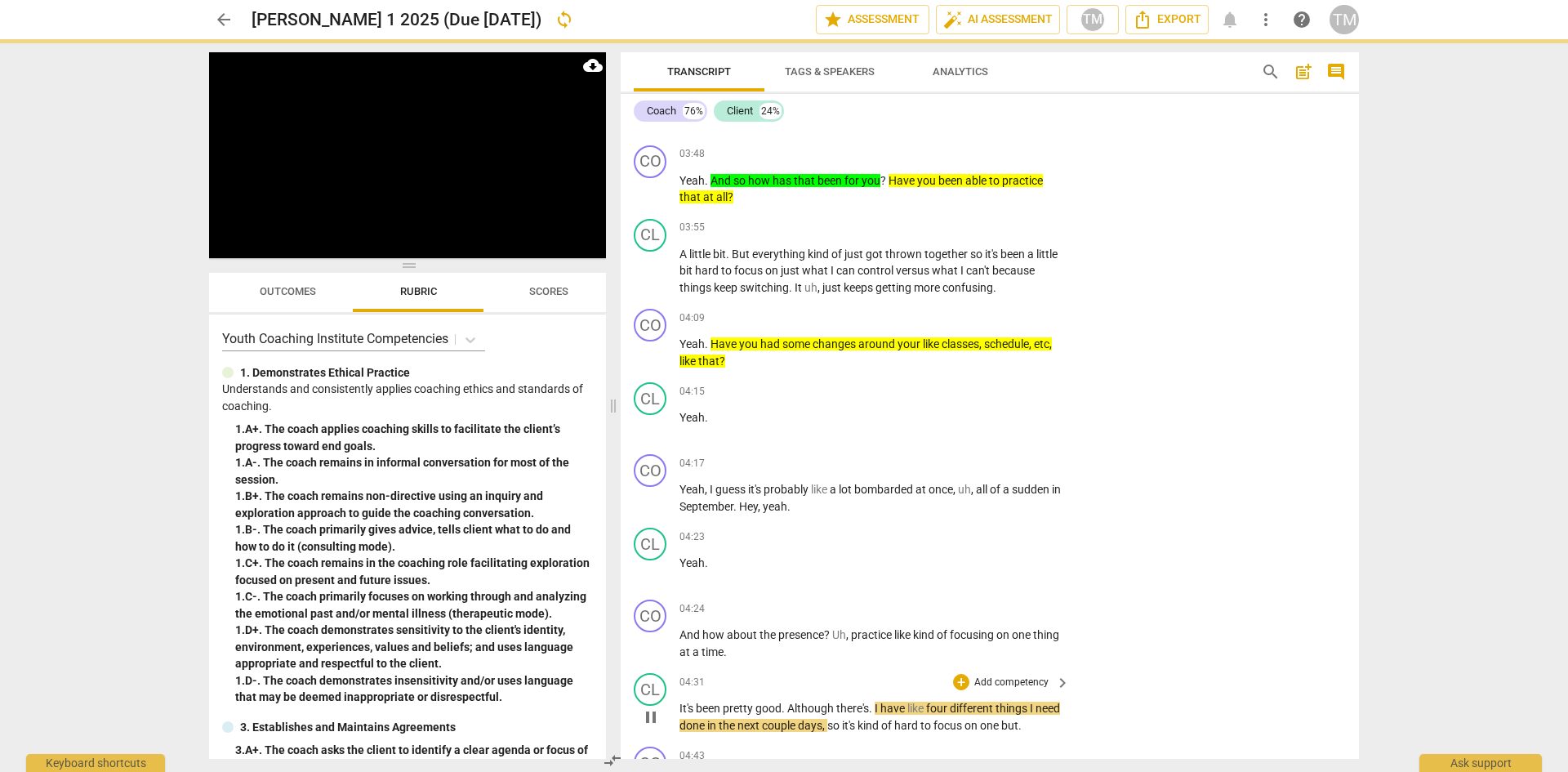
click at [782, 677] on div "04:31 + Add competency keyboard_arrow_right" at bounding box center [875, 681] width 392 height 18
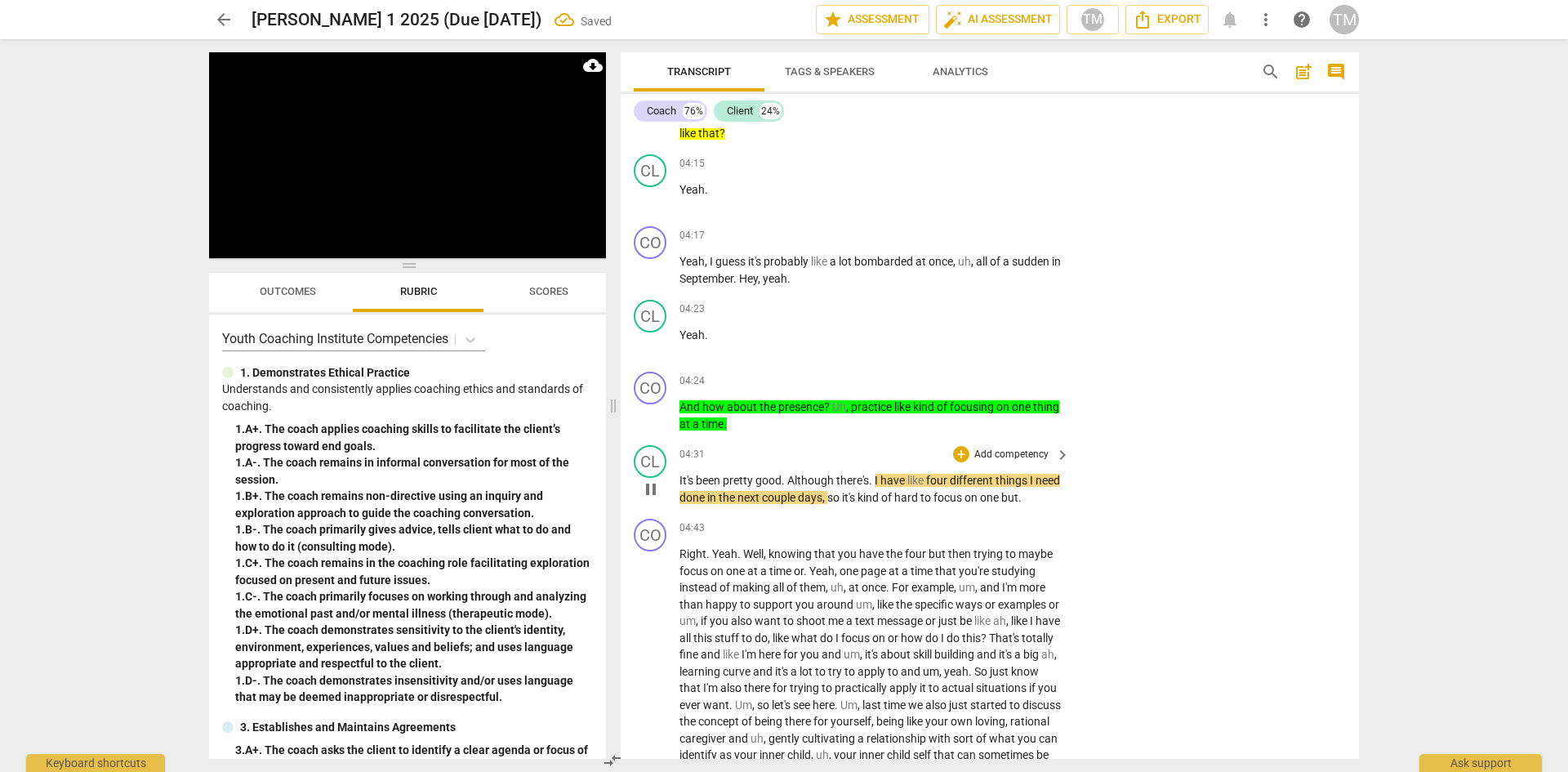
scroll to position [2926, 0]
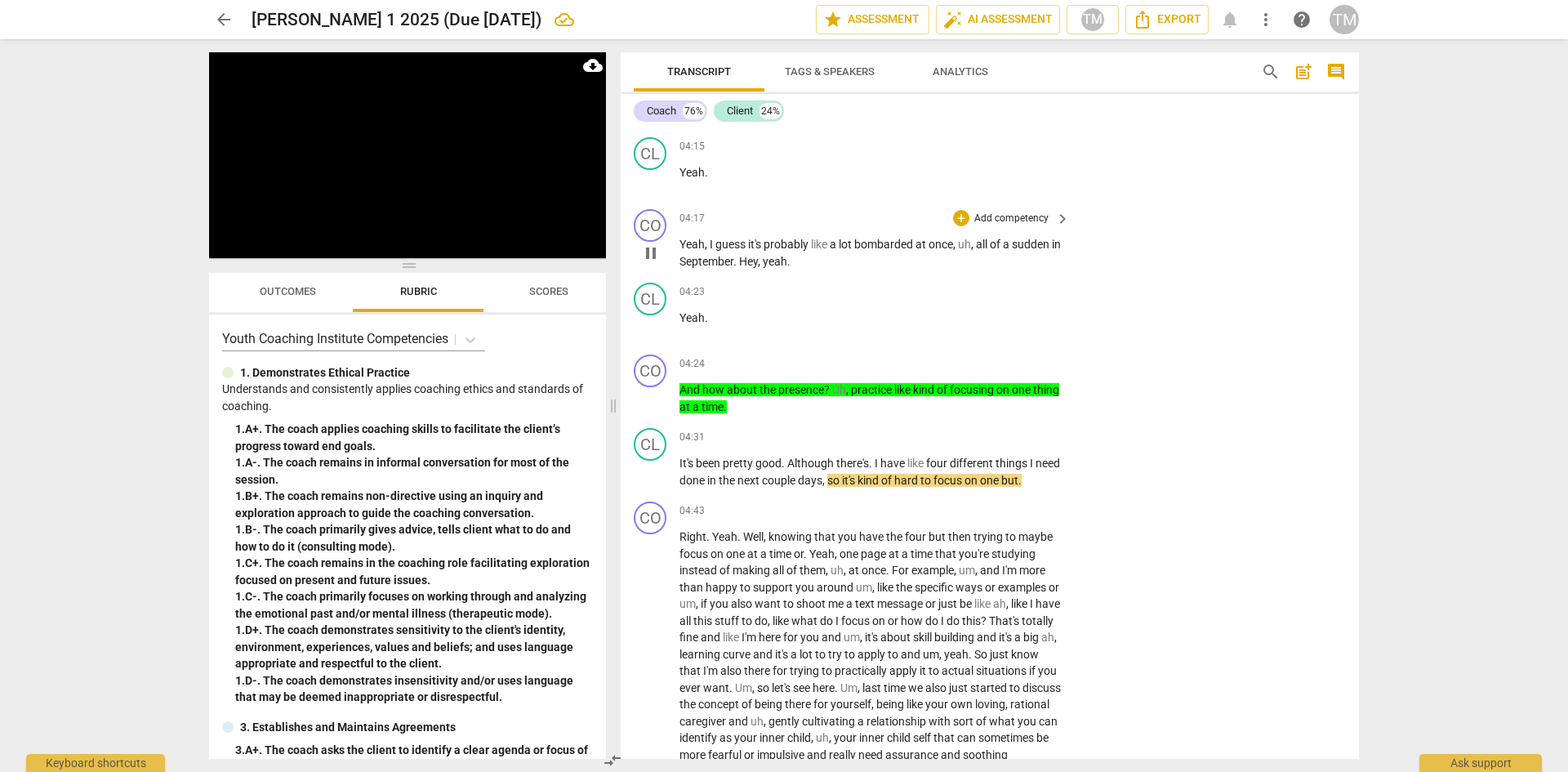
click at [809, 262] on p "Yeah , I guess it's probably like a lot bombarded at once , uh , all of a sudde…" at bounding box center [870, 252] width 383 height 33
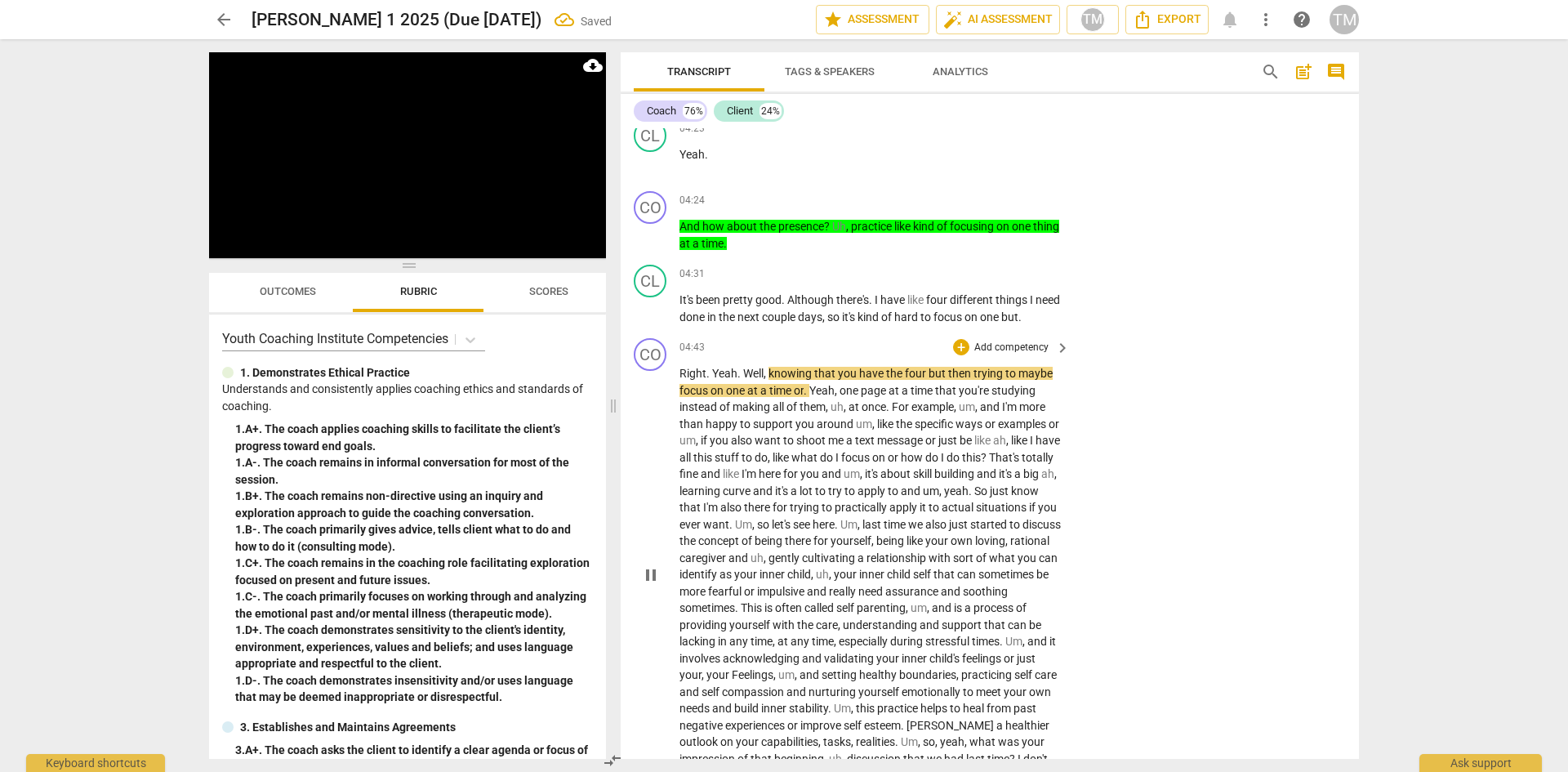
scroll to position [3171, 0]
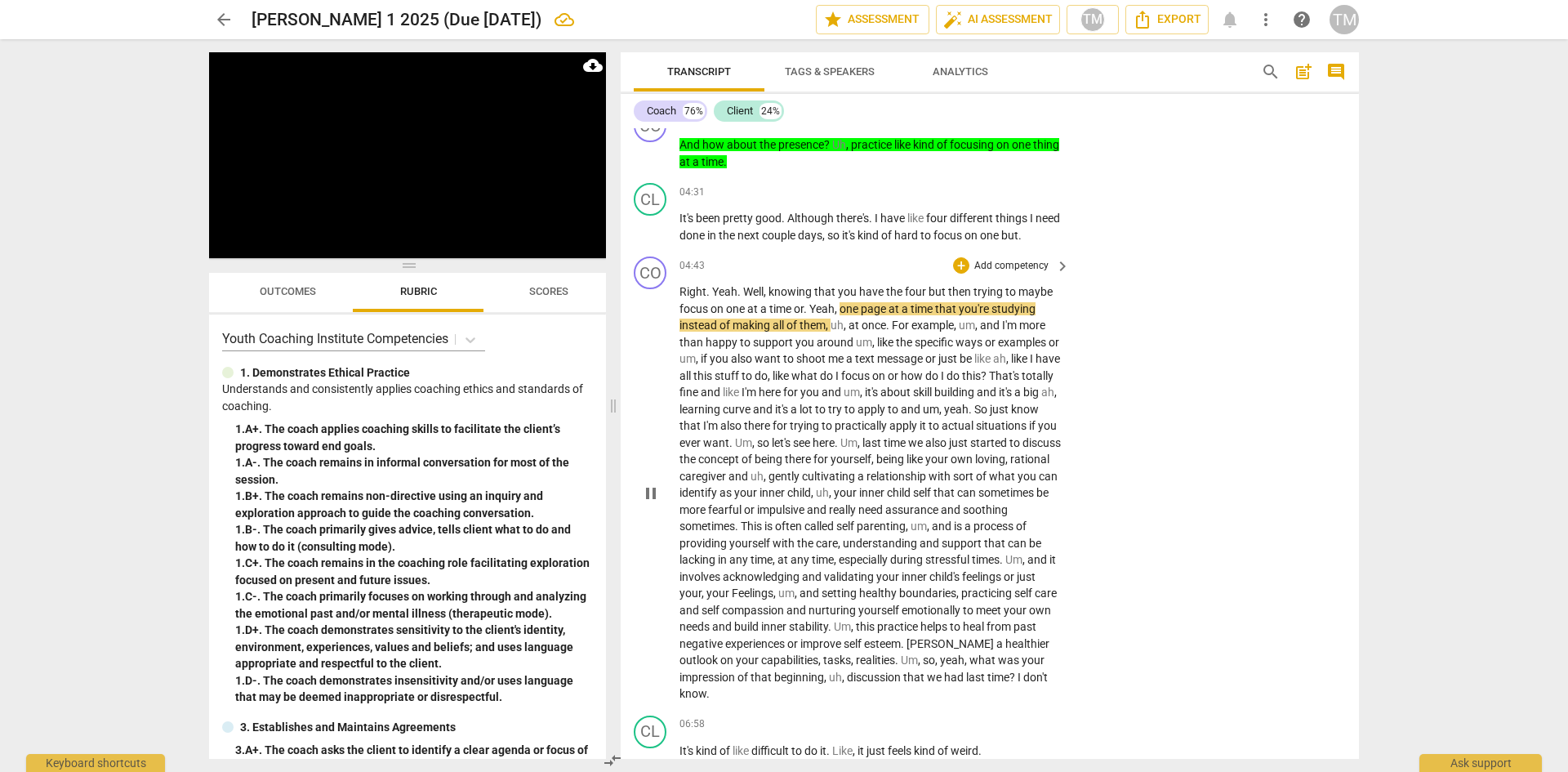
click at [814, 304] on span "Yeah" at bounding box center [822, 309] width 26 height 13
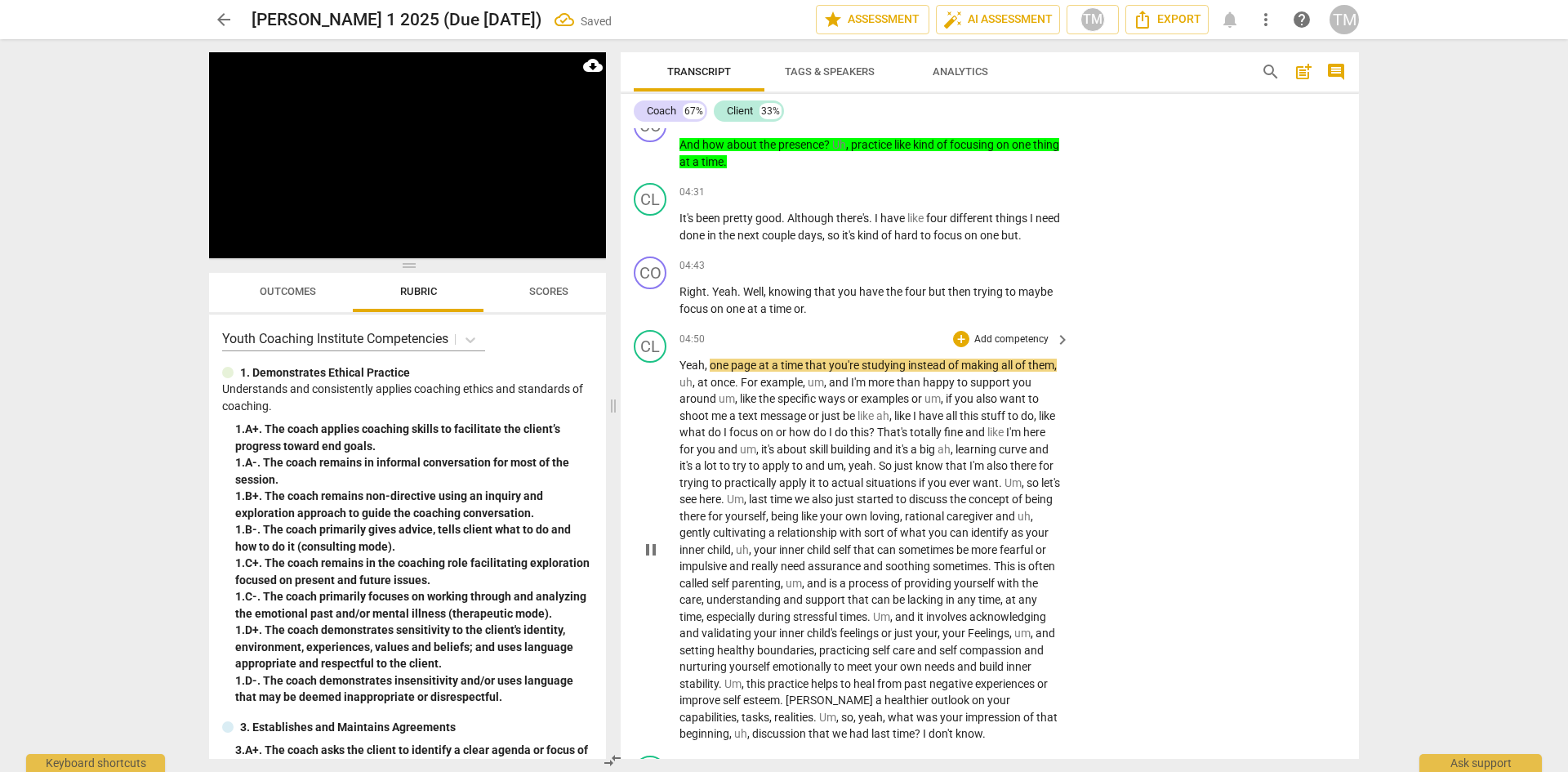
click at [708, 365] on span "," at bounding box center [707, 365] width 5 height 13
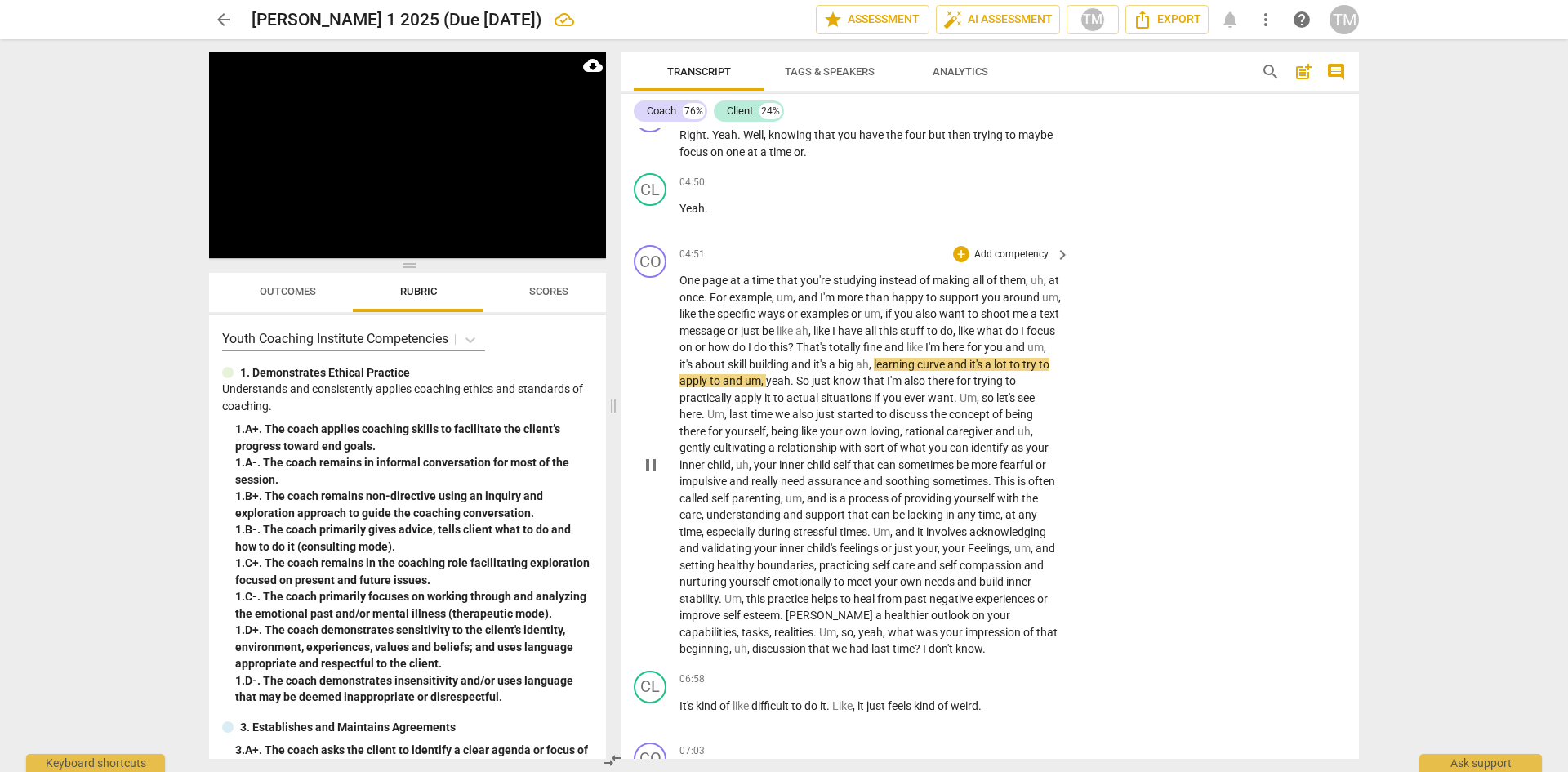
scroll to position [3334, 0]
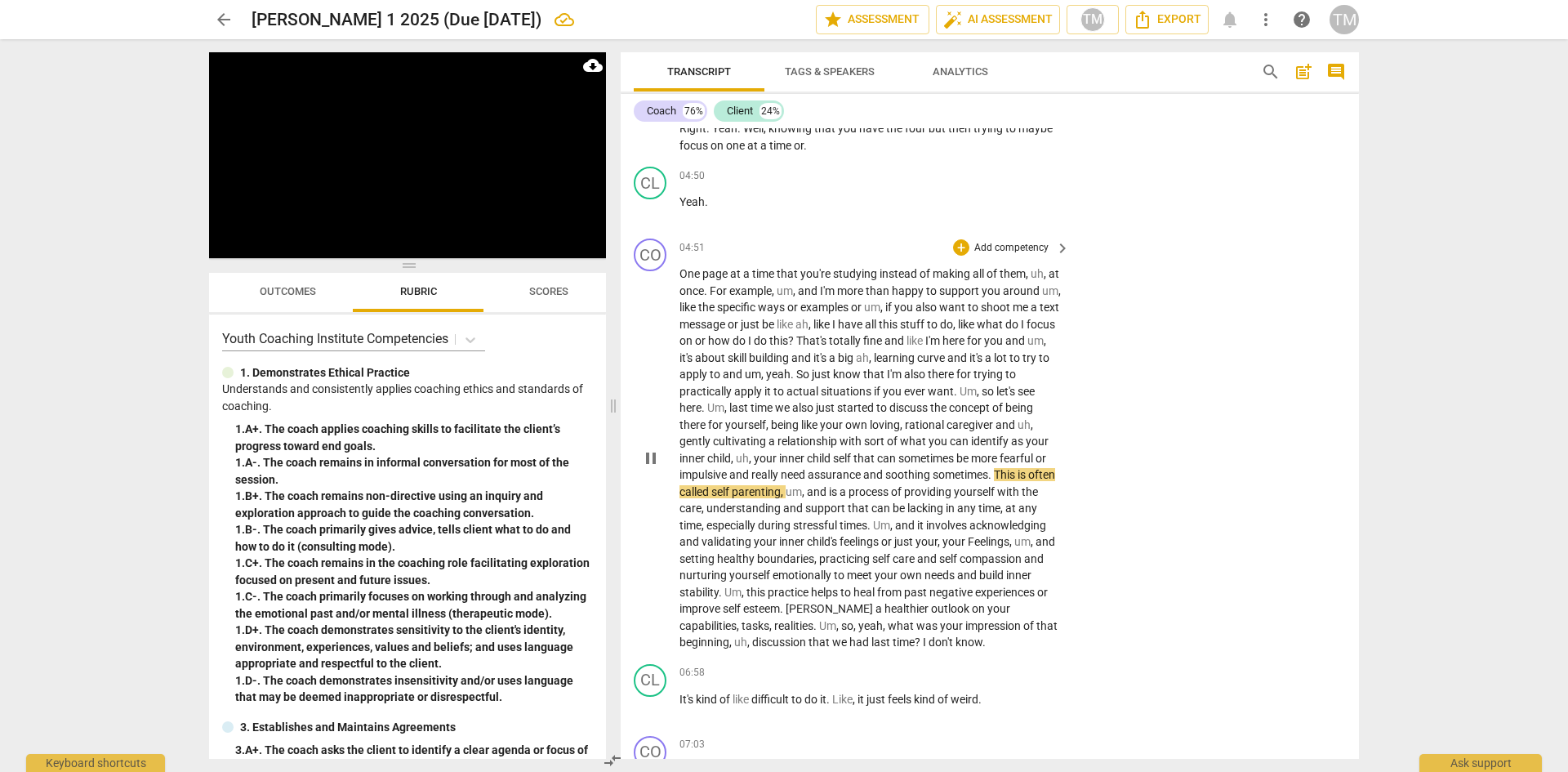
click at [732, 490] on span "self" at bounding box center [721, 491] width 20 height 13
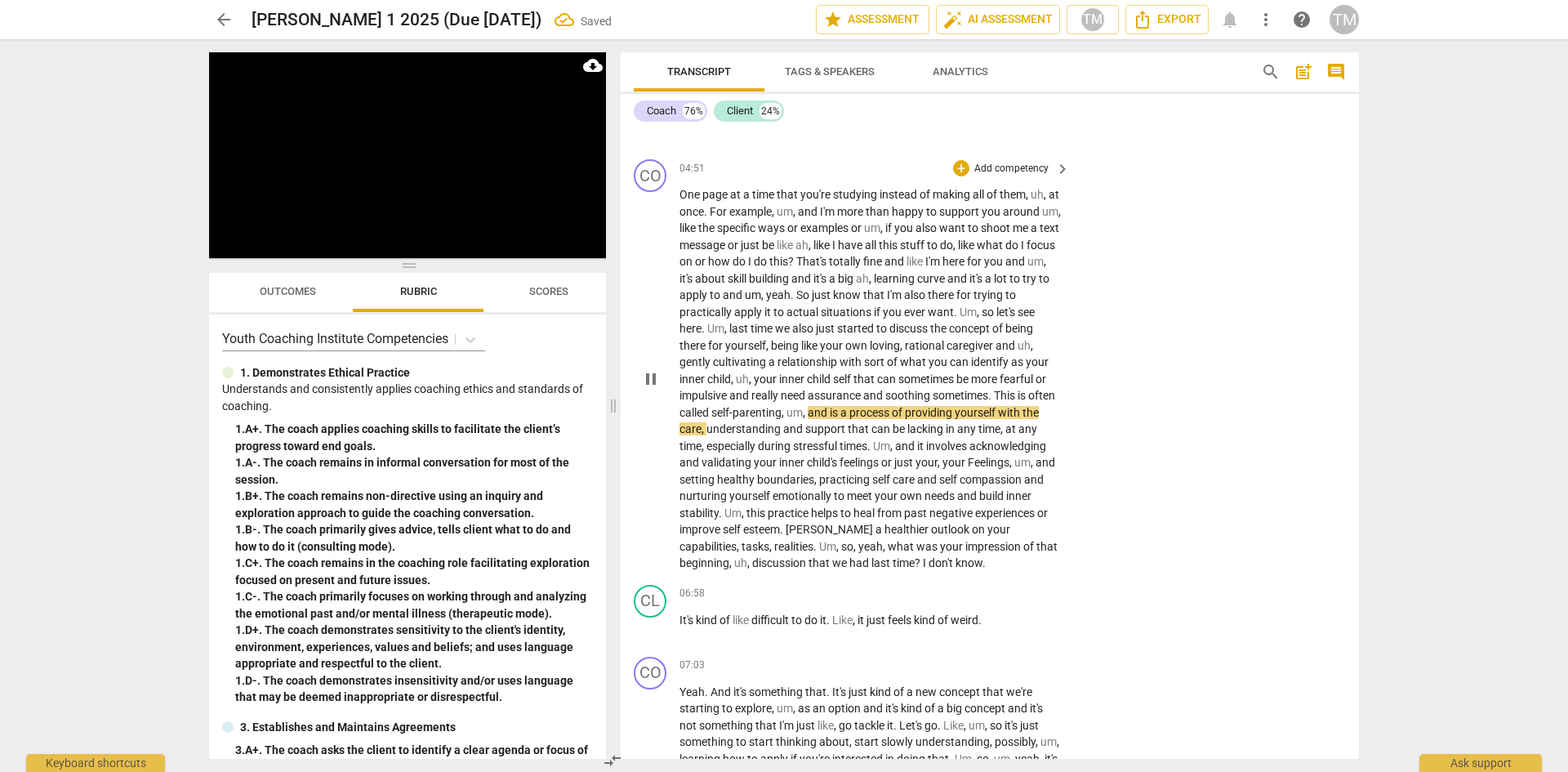
scroll to position [3416, 0]
click at [995, 168] on p "Add competency" at bounding box center [1011, 166] width 77 height 14
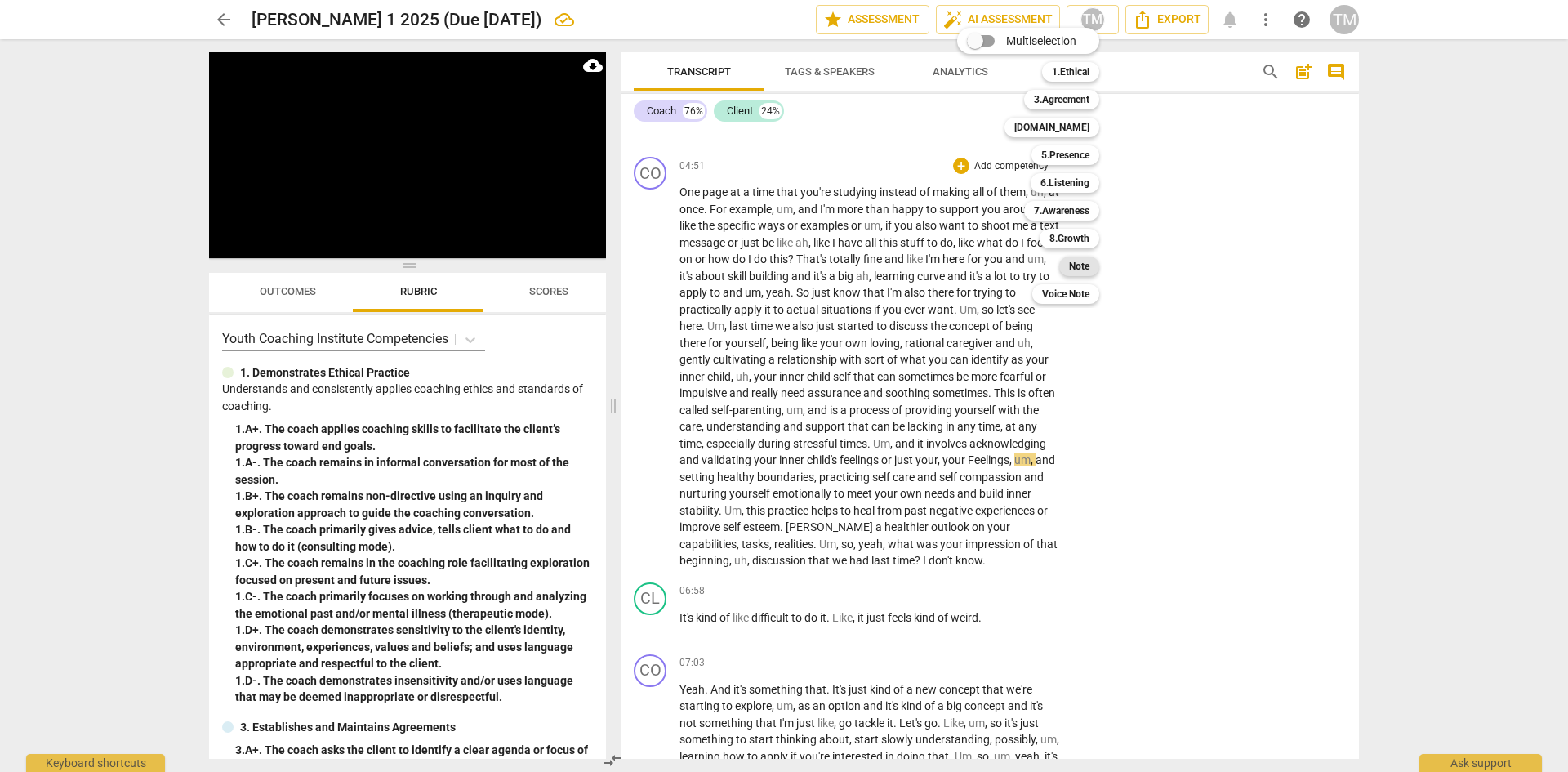
click at [1069, 266] on div "Note" at bounding box center [1079, 266] width 40 height 20
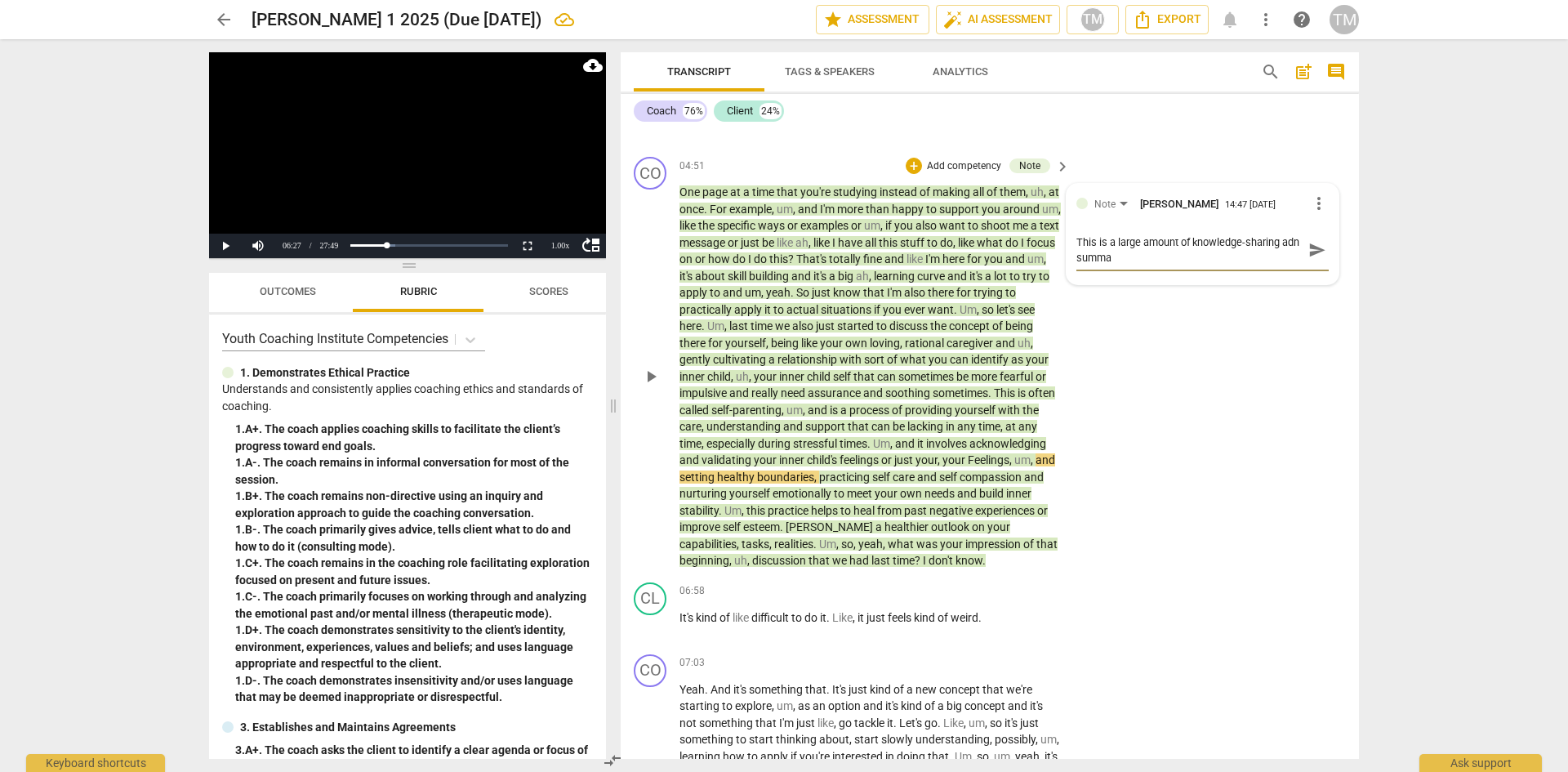
scroll to position [0, 0]
click at [1092, 252] on textarea "This is a large amount of knowledge-sharing adn summary from the coach." at bounding box center [1189, 250] width 226 height 31
click at [1111, 242] on textarea "This is a large amount of knowledge-sharing and summary from the coach." at bounding box center [1189, 250] width 226 height 31
click at [1163, 264] on textarea "This is an unneccessary amount of knowledge-sharing and summary from the coach." at bounding box center [1189, 250] width 226 height 31
click at [1148, 236] on textarea "This is an unneccessary amount of knowledge-sharing and summary from the coach." at bounding box center [1189, 250] width 226 height 31
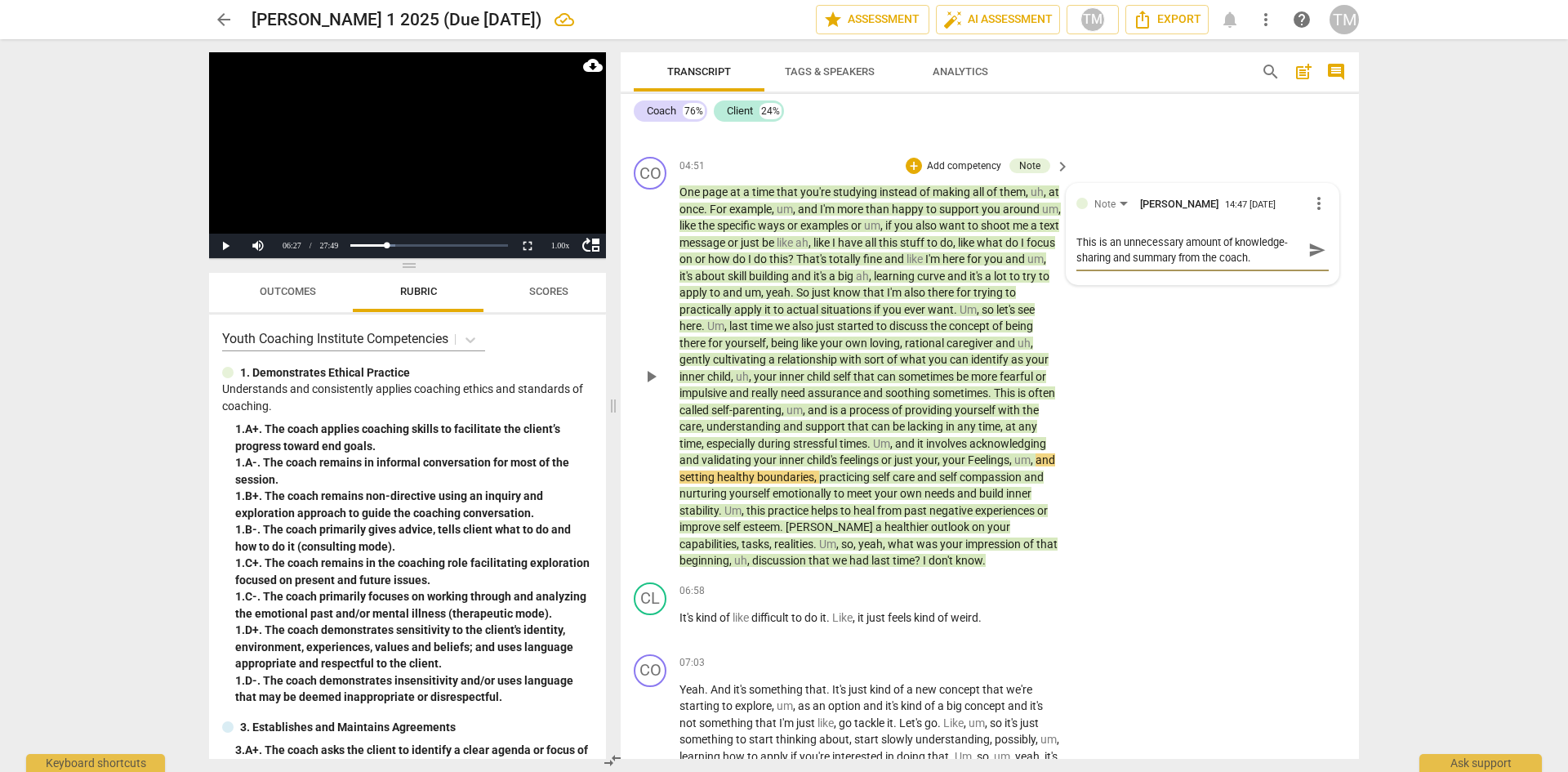
click at [1317, 252] on span "send" at bounding box center [1317, 250] width 18 height 18
click at [644, 378] on span "play_arrow" at bounding box center [651, 376] width 20 height 20
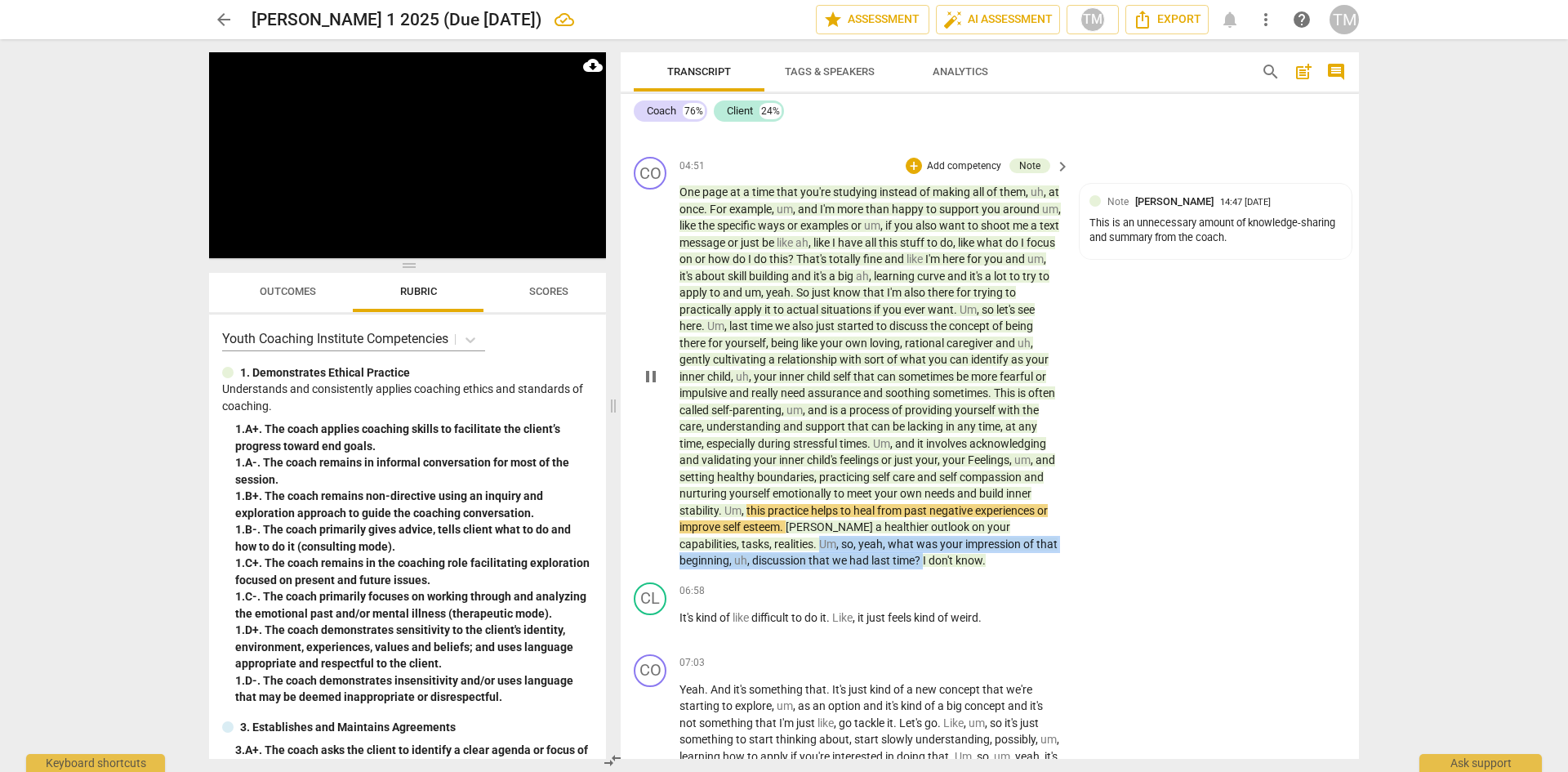
drag, startPoint x: 851, startPoint y: 562, endPoint x: 728, endPoint y: 540, distance: 125.0
click at [728, 540] on p "One page at a time that you're studying instead of making all of them , uh , at…" at bounding box center [870, 377] width 383 height 386
click at [888, 537] on icon "button" at bounding box center [889, 536] width 10 height 11
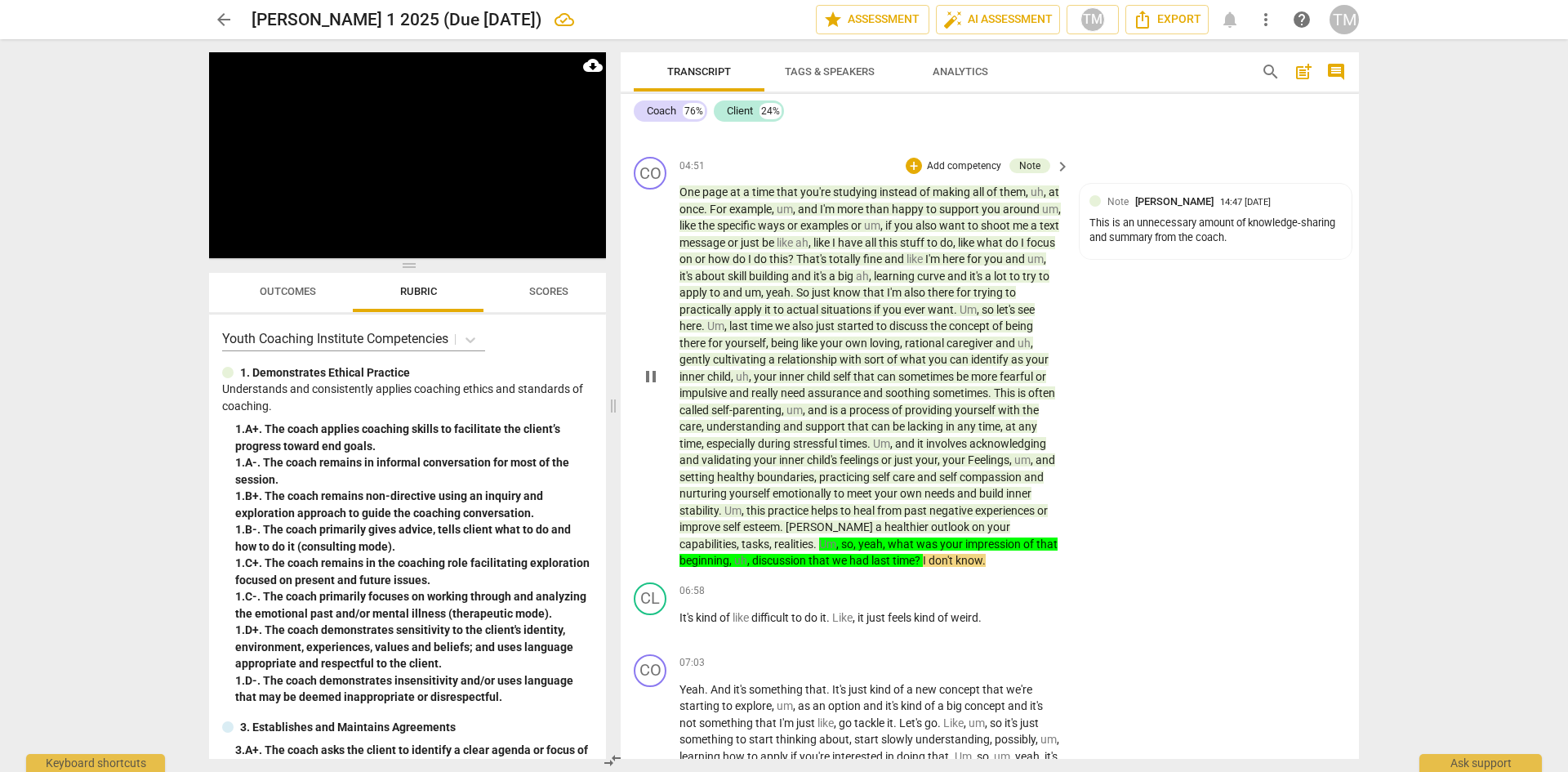
drag, startPoint x: 850, startPoint y: 563, endPoint x: 861, endPoint y: 569, distance: 12.5
click at [915, 563] on span "?" at bounding box center [919, 560] width 9 height 13
click at [923, 566] on span "I" at bounding box center [926, 560] width 6 height 13
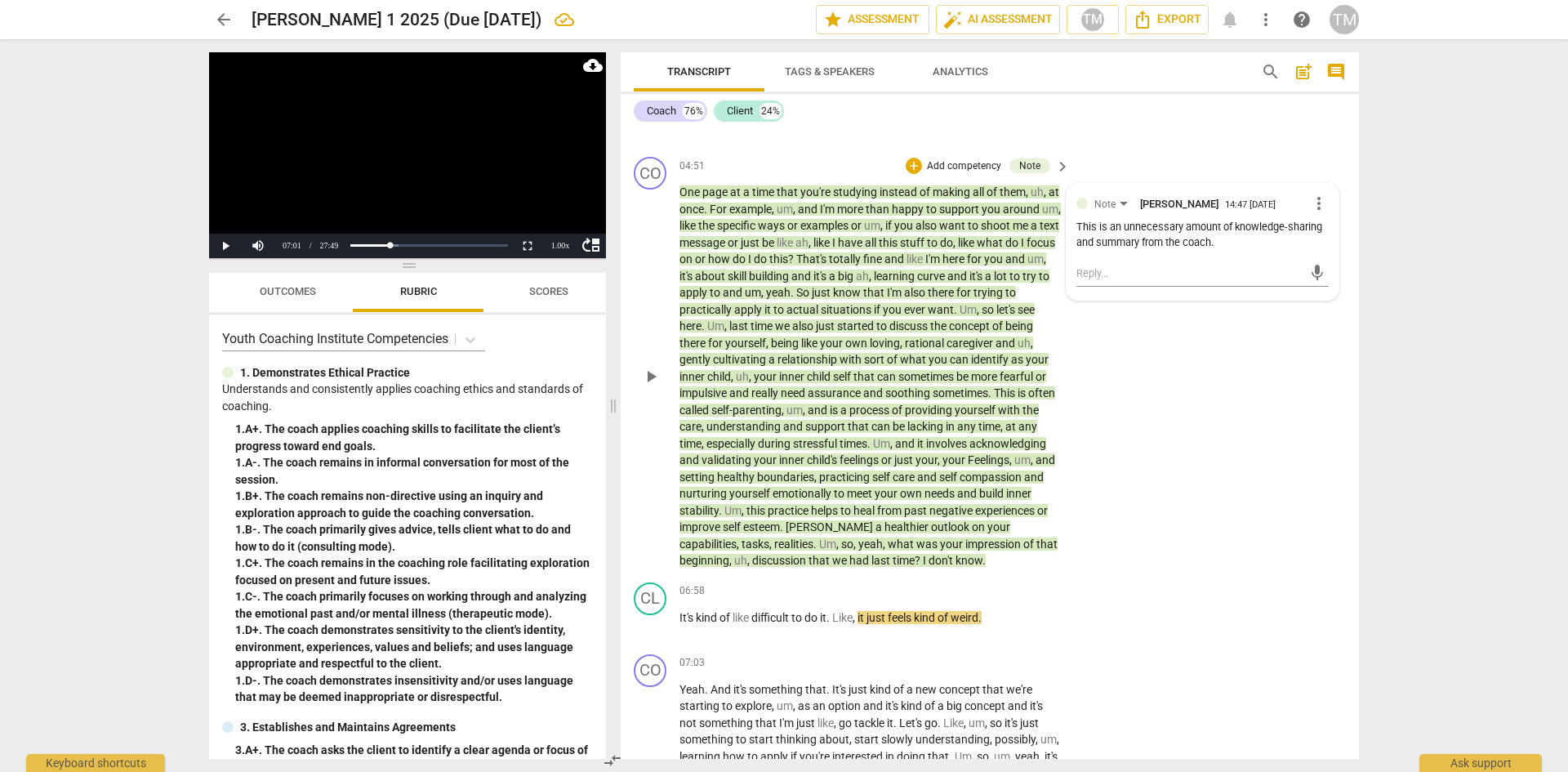
click at [923, 562] on span "I" at bounding box center [926, 560] width 6 height 13
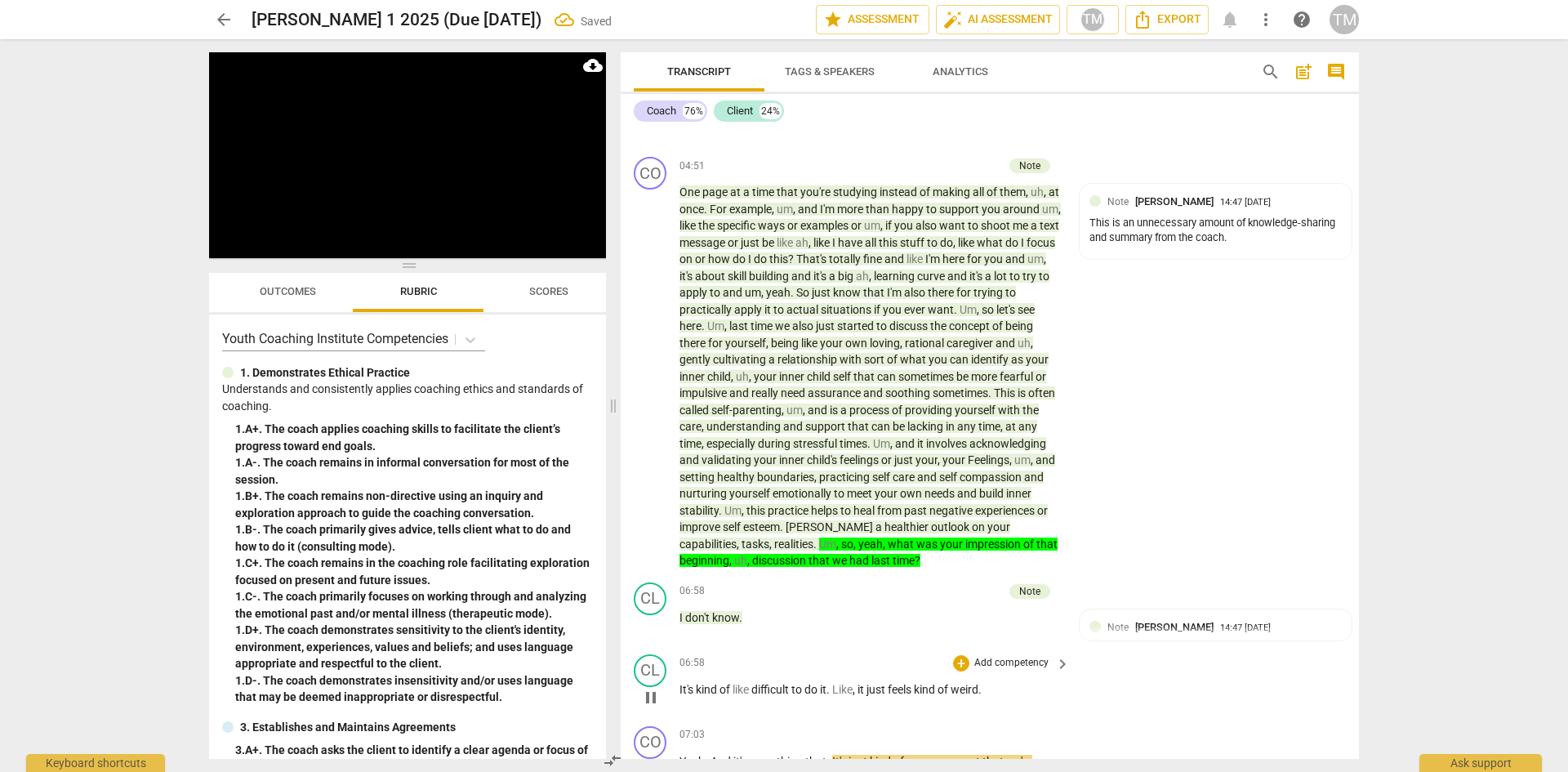
click at [679, 695] on span "It's" at bounding box center [687, 690] width 16 height 13
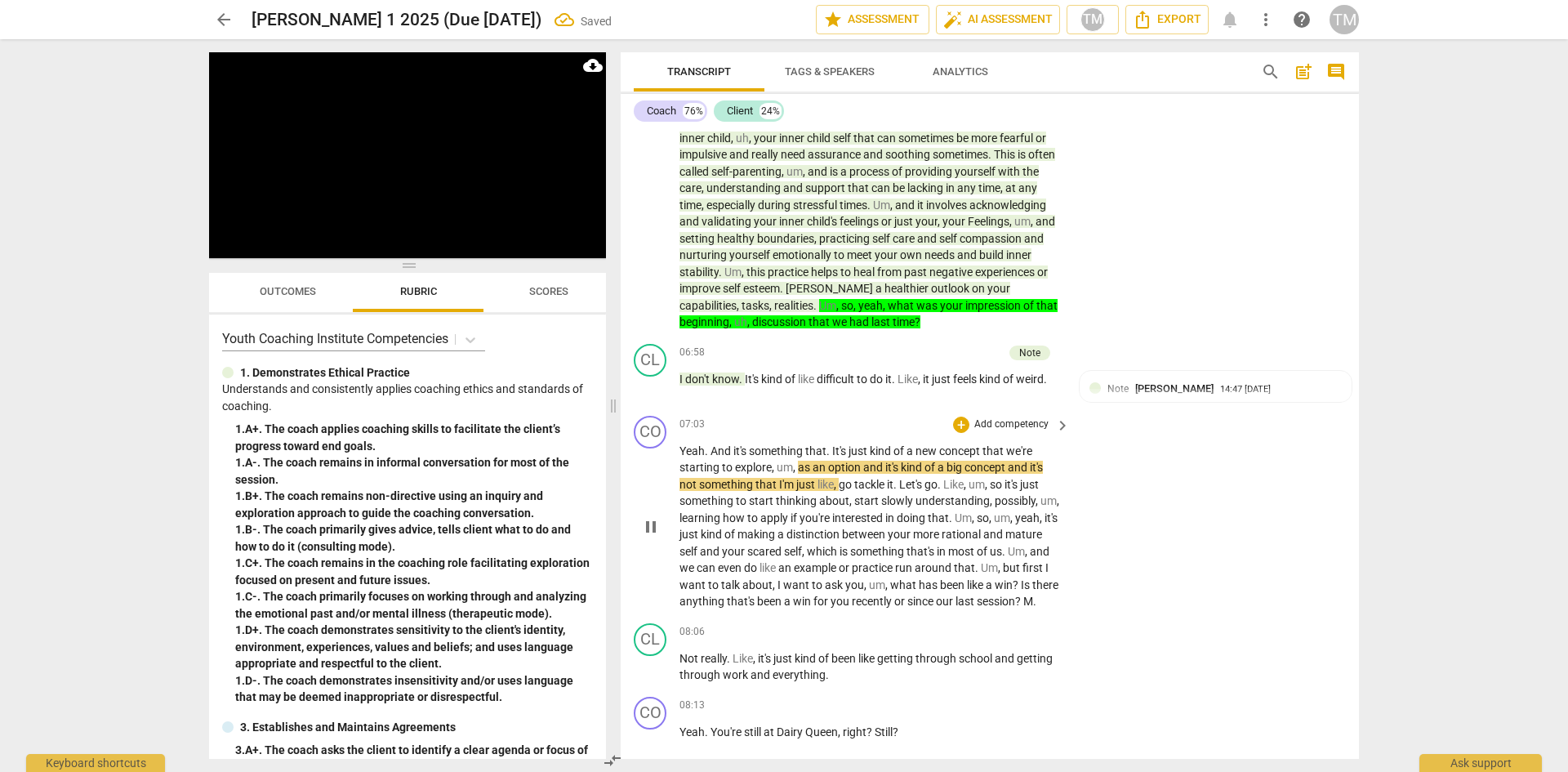
scroll to position [3661, 0]
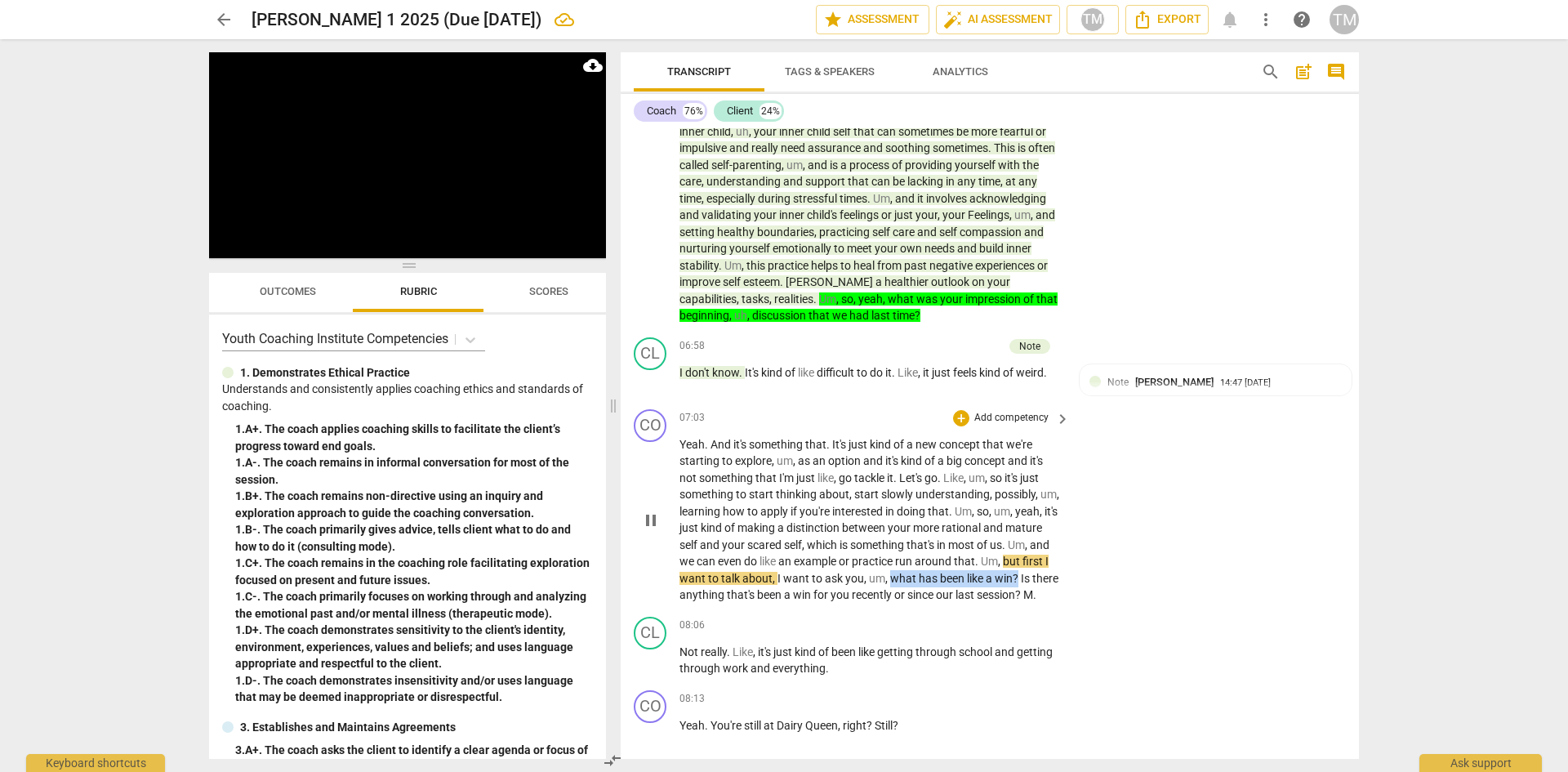
drag, startPoint x: 703, startPoint y: 595, endPoint x: 935, endPoint y: 580, distance: 232.5
click at [935, 580] on p "Yeah . And it's something that . It's just kind of a new concept that we're sta…" at bounding box center [870, 519] width 383 height 167
click at [742, 572] on icon "button" at bounding box center [742, 571] width 10 height 11
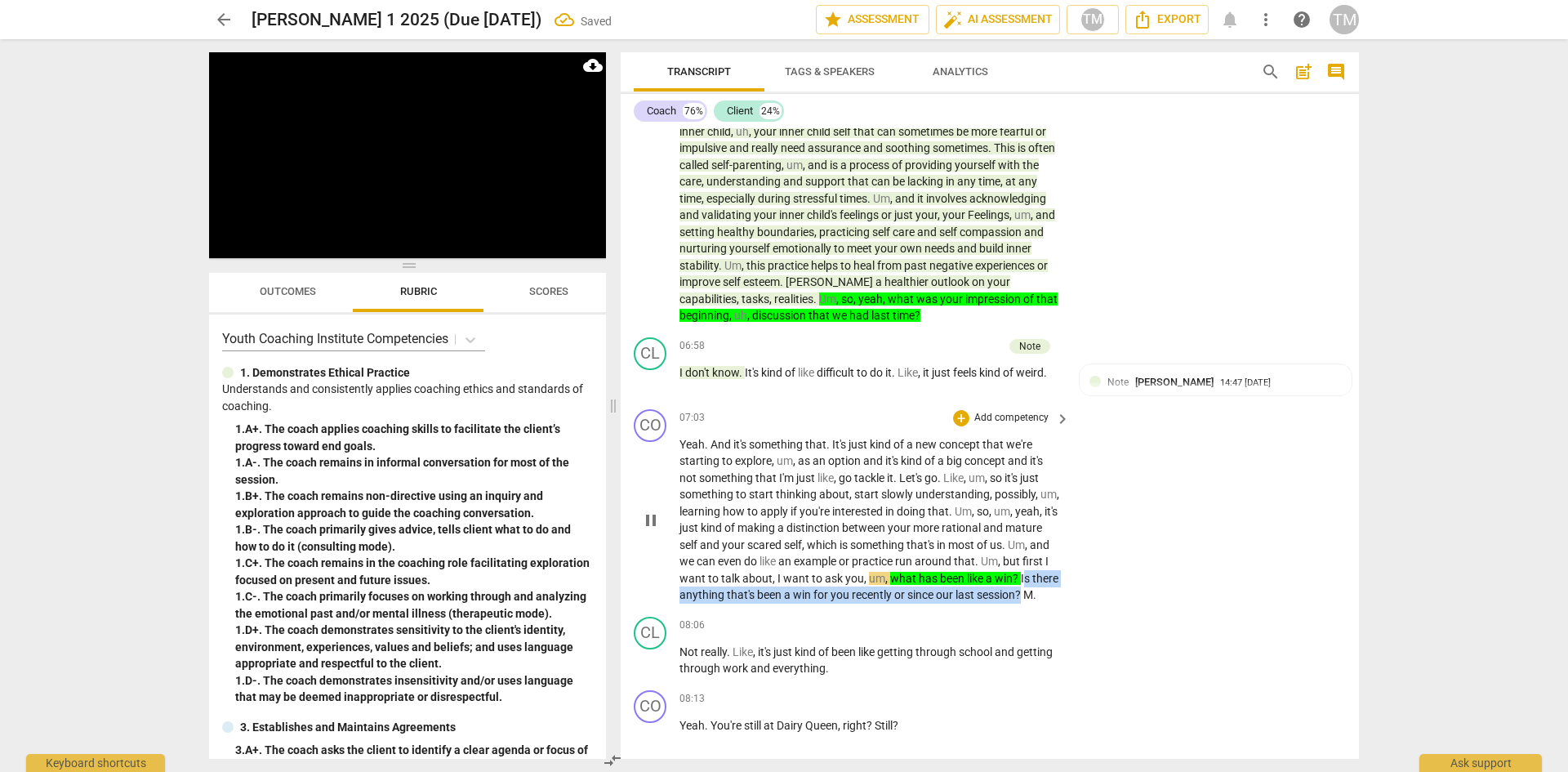
drag, startPoint x: 725, startPoint y: 611, endPoint x: 707, endPoint y: 599, distance: 21.6
click at [707, 599] on p "Yeah . And it's something that . It's just kind of a new concept that we're sta…" at bounding box center [870, 519] width 383 height 167
click at [1021, 585] on span "Is" at bounding box center [1027, 578] width 11 height 13
drag, startPoint x: 724, startPoint y: 610, endPoint x: 706, endPoint y: 593, distance: 24.8
click at [706, 593] on p "Yeah . And it's something that . It's just kind of a new concept that we're sta…" at bounding box center [870, 519] width 383 height 167
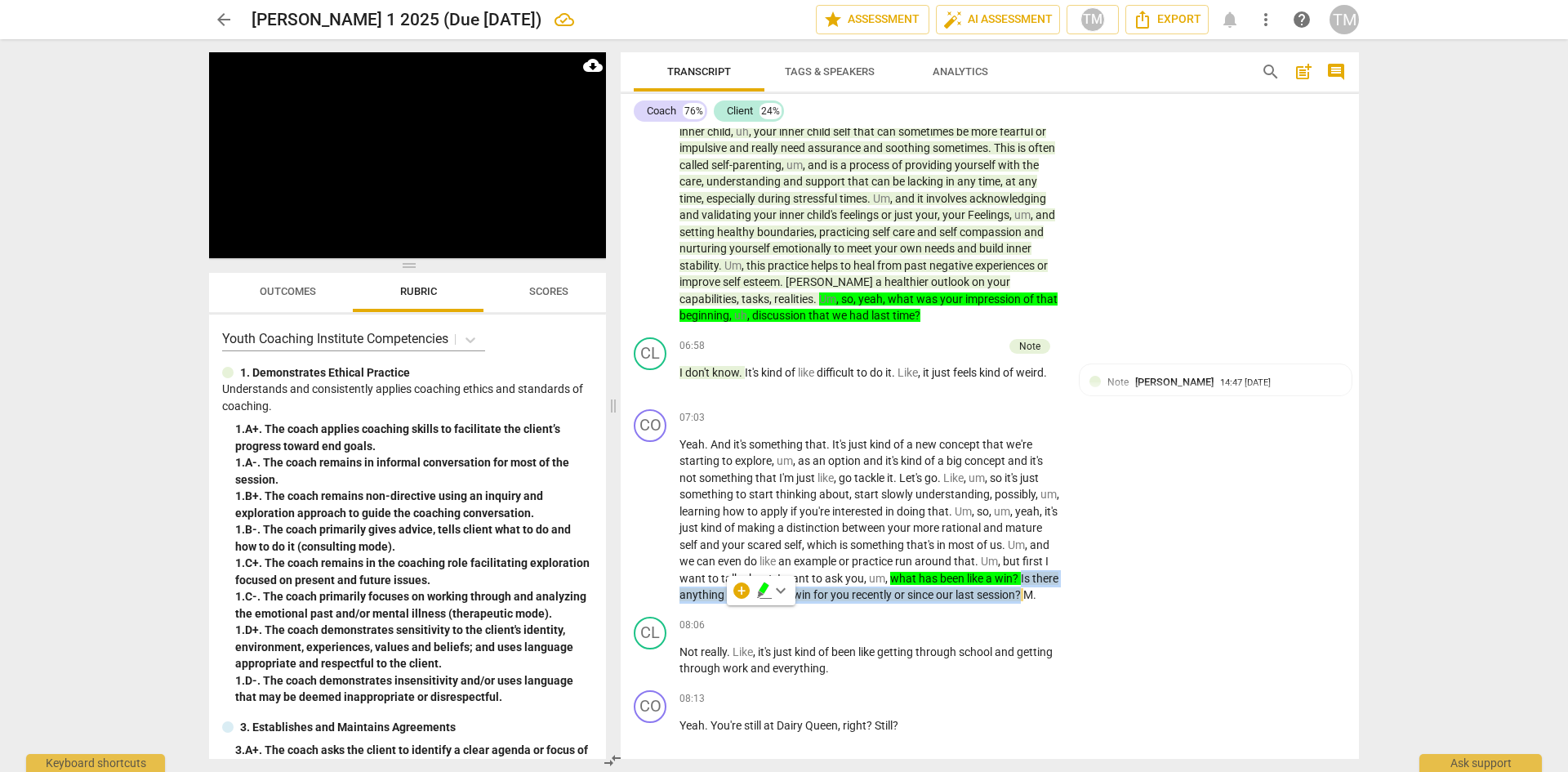
click at [760, 591] on icon "button" at bounding box center [763, 588] width 10 height 11
drag, startPoint x: 726, startPoint y: 609, endPoint x: 706, endPoint y: 599, distance: 22.4
click at [706, 599] on p "Yeah . And it's something that . It's just kind of a new concept that we're sta…" at bounding box center [870, 519] width 383 height 167
click at [778, 587] on span "keyboard_arrow_down" at bounding box center [781, 591] width 20 height 20
click at [794, 641] on div at bounding box center [788, 642] width 16 height 16
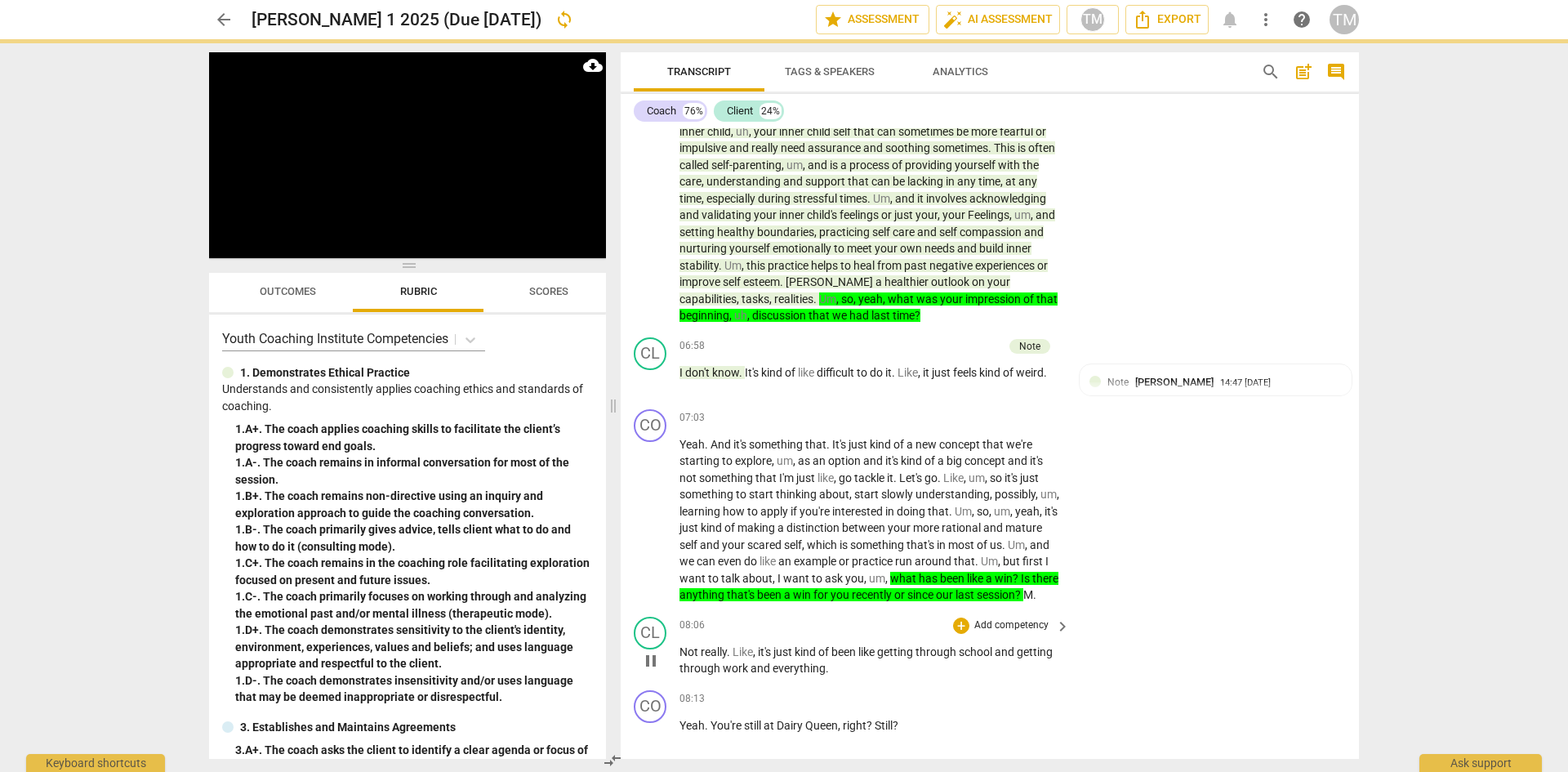
click at [750, 635] on div "08:06 + Add competency keyboard_arrow_right" at bounding box center [875, 625] width 392 height 18
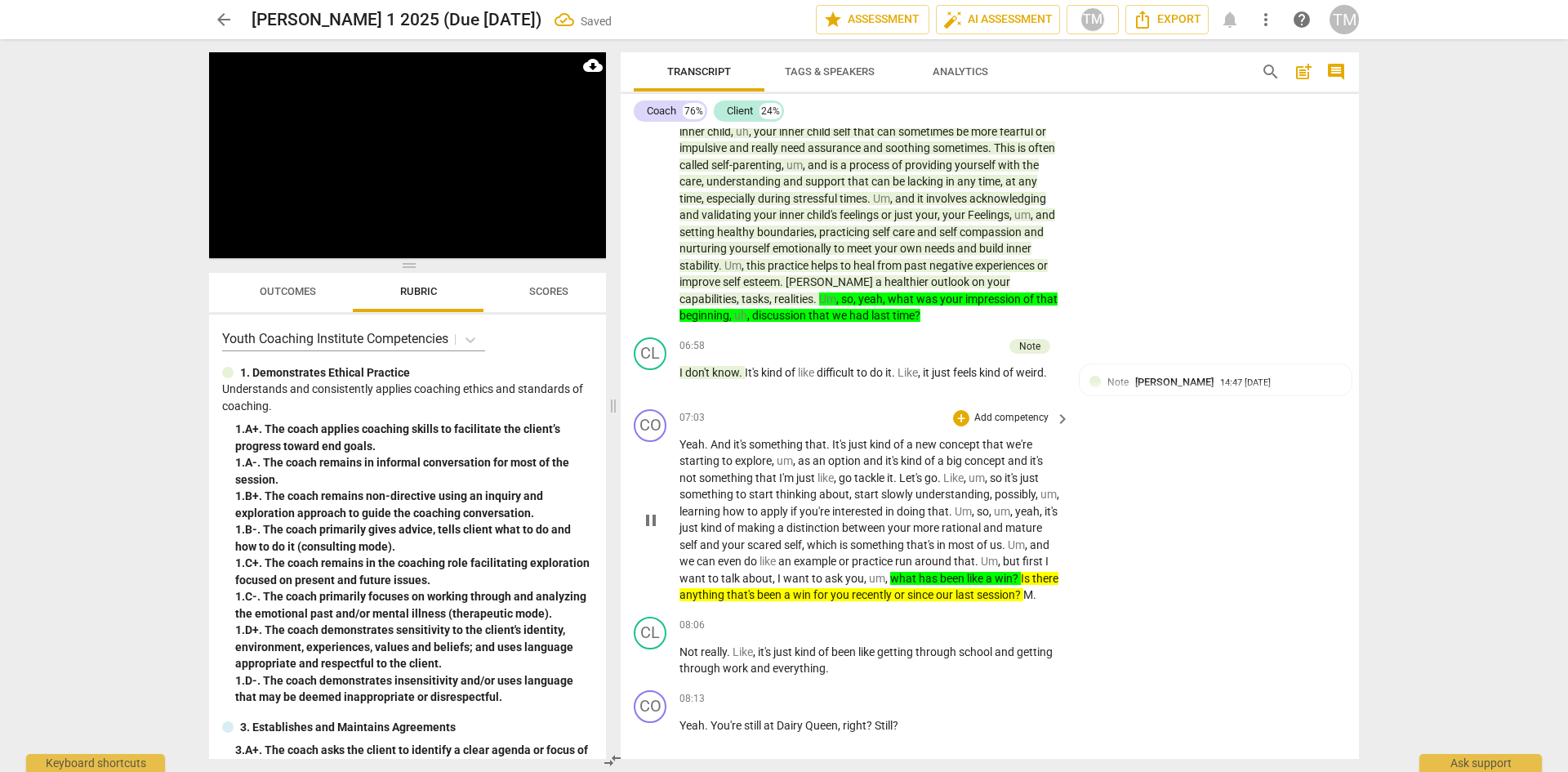
click at [743, 604] on p "Yeah . And it's something that . It's just kind of a new concept that we're sta…" at bounding box center [870, 519] width 383 height 167
click at [681, 658] on span "Not" at bounding box center [690, 652] width 21 height 13
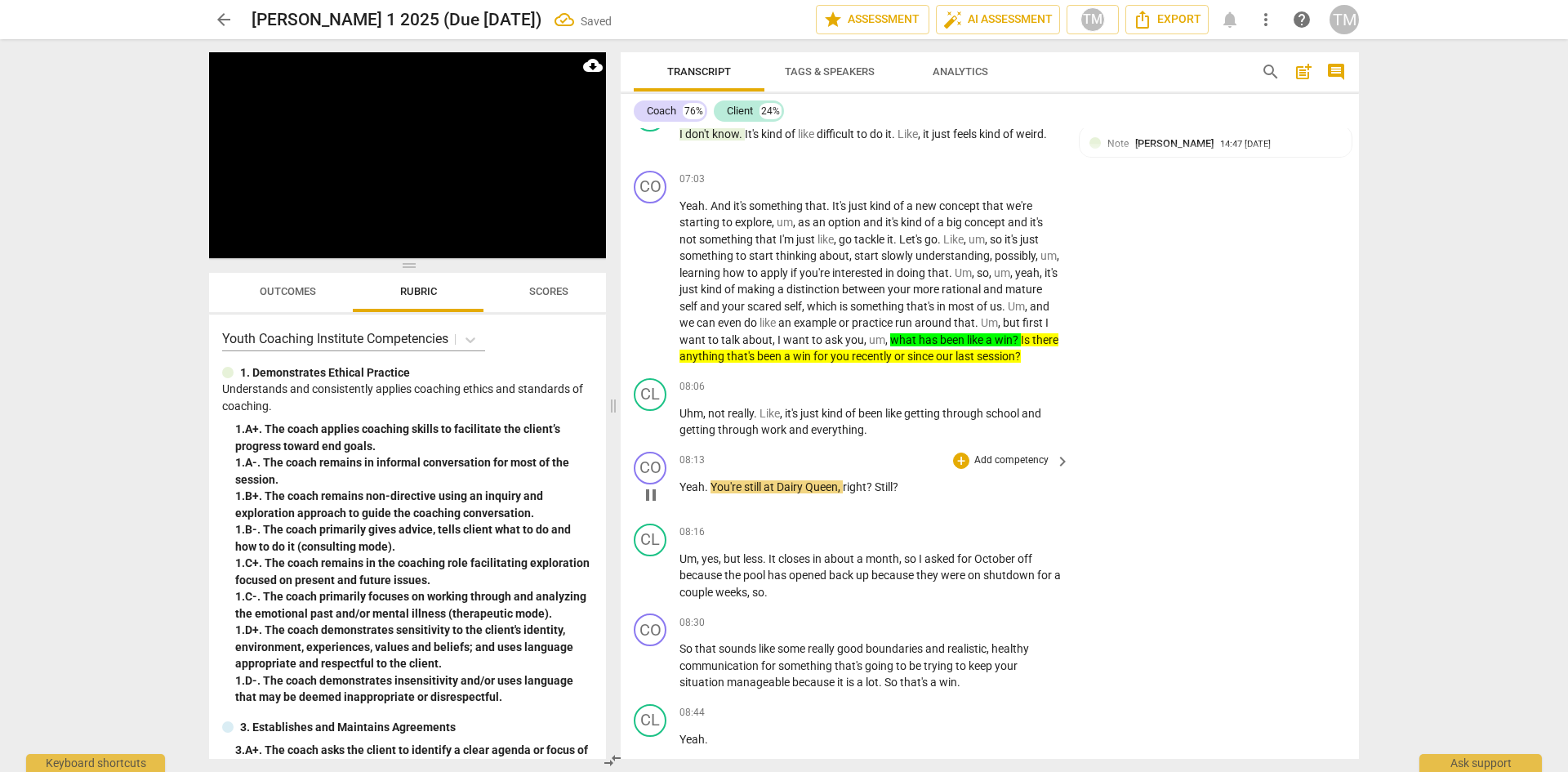
scroll to position [3906, 0]
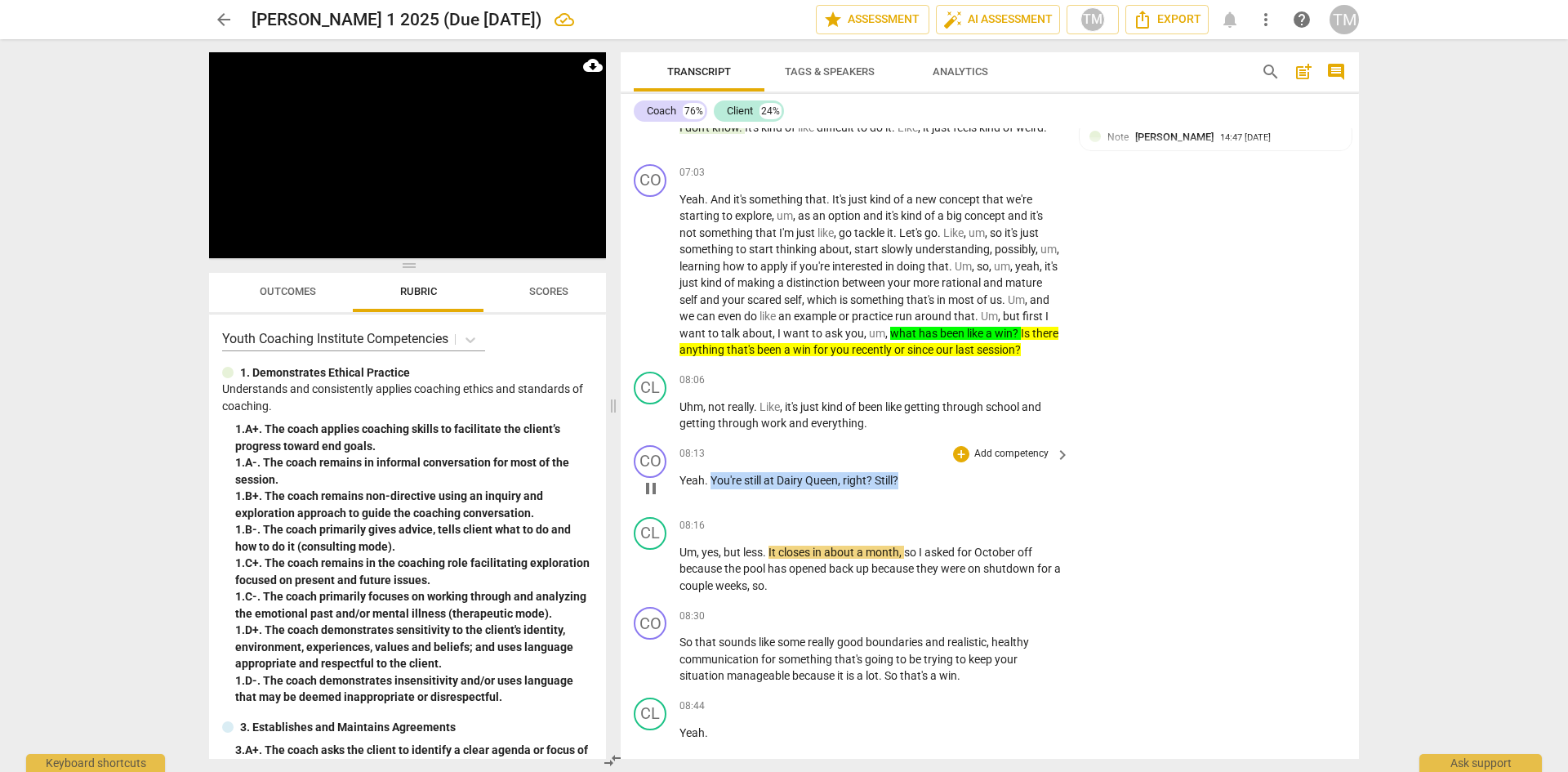
drag, startPoint x: 899, startPoint y: 496, endPoint x: 712, endPoint y: 498, distance: 187.0
click at [712, 490] on p "Yeah . You're still at Dairy Queen , right ? Still ?" at bounding box center [870, 481] width 383 height 17
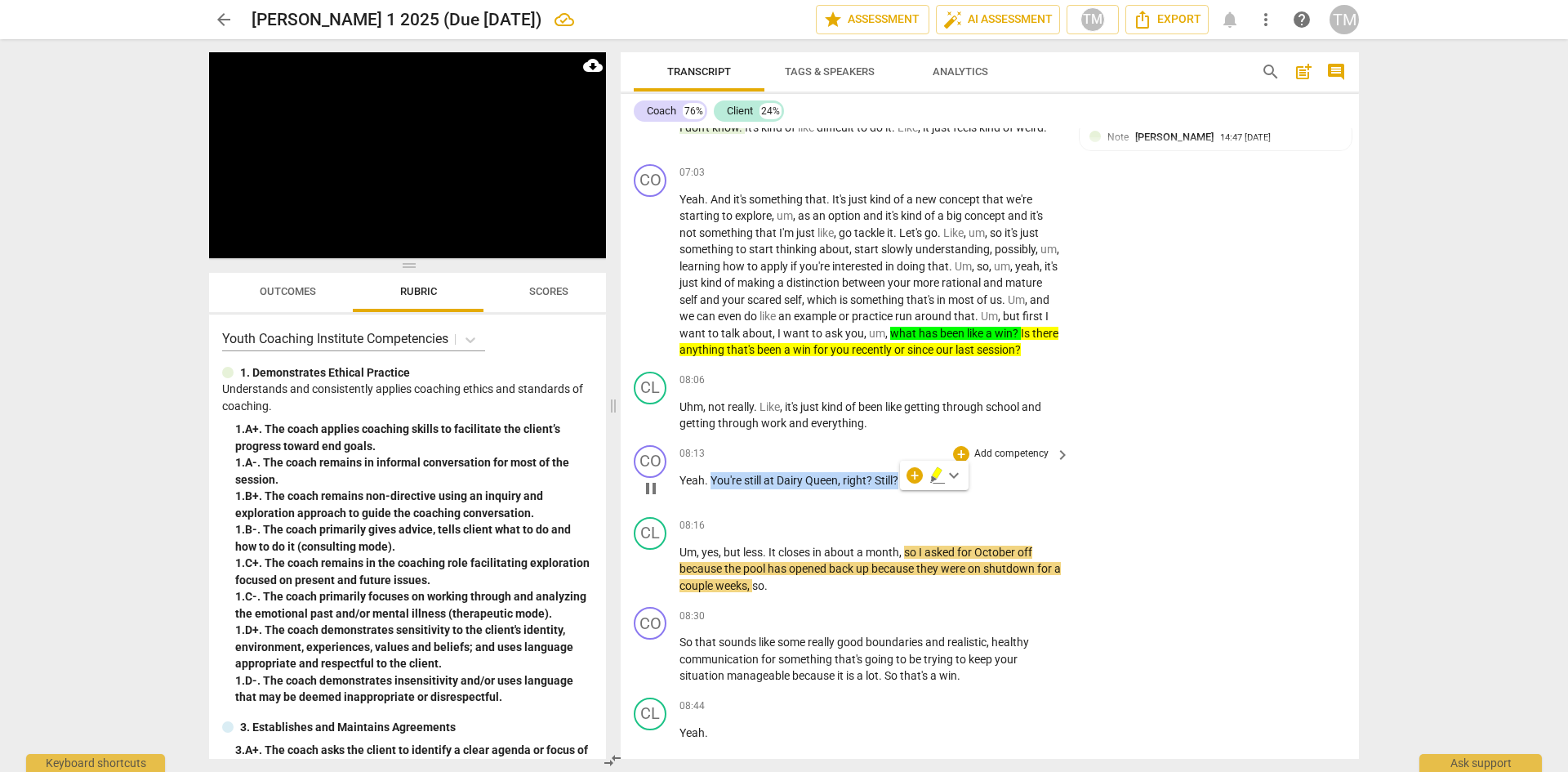
click at [931, 473] on icon "button" at bounding box center [937, 475] width 16 height 20
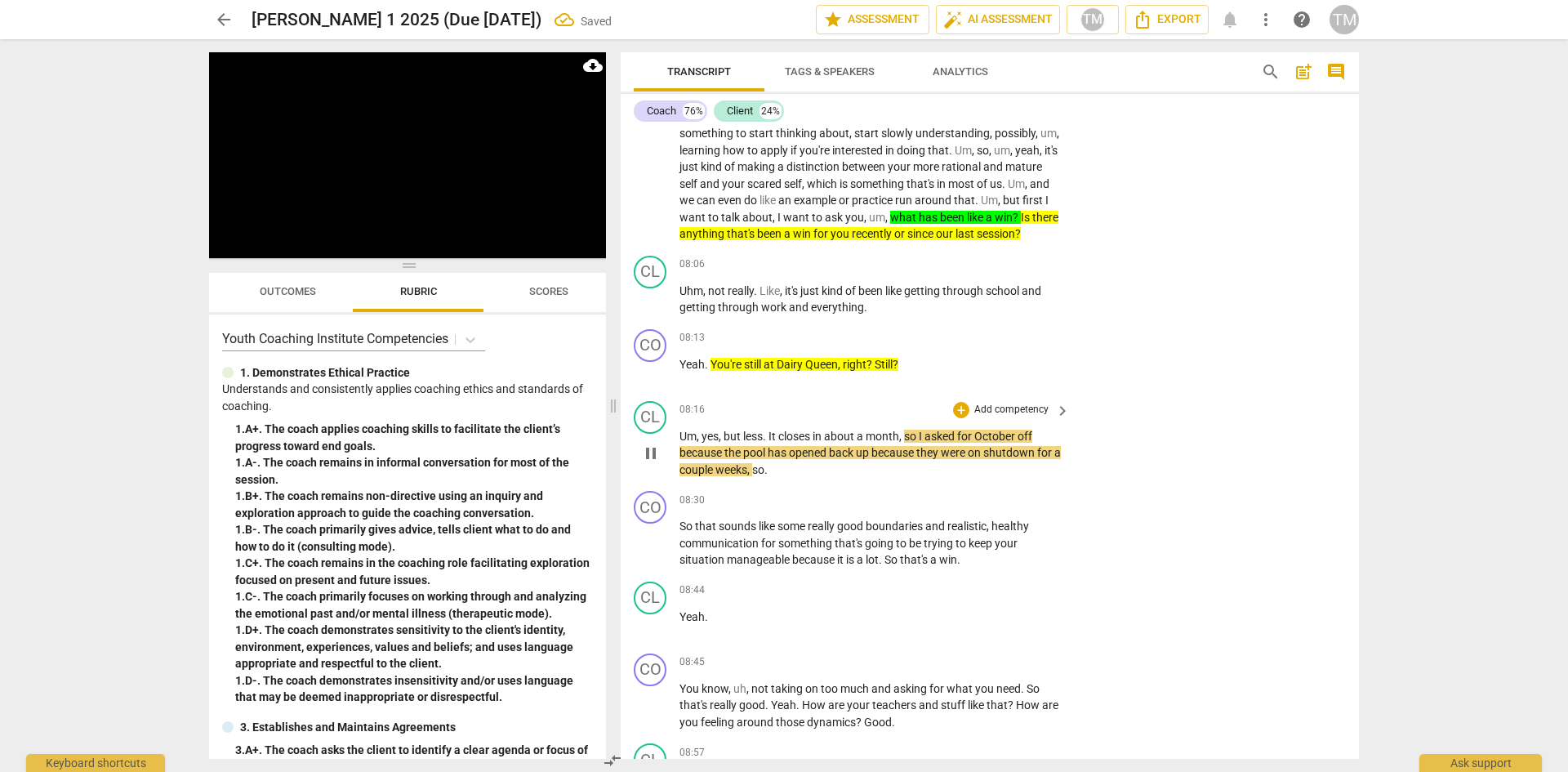
scroll to position [4151, 0]
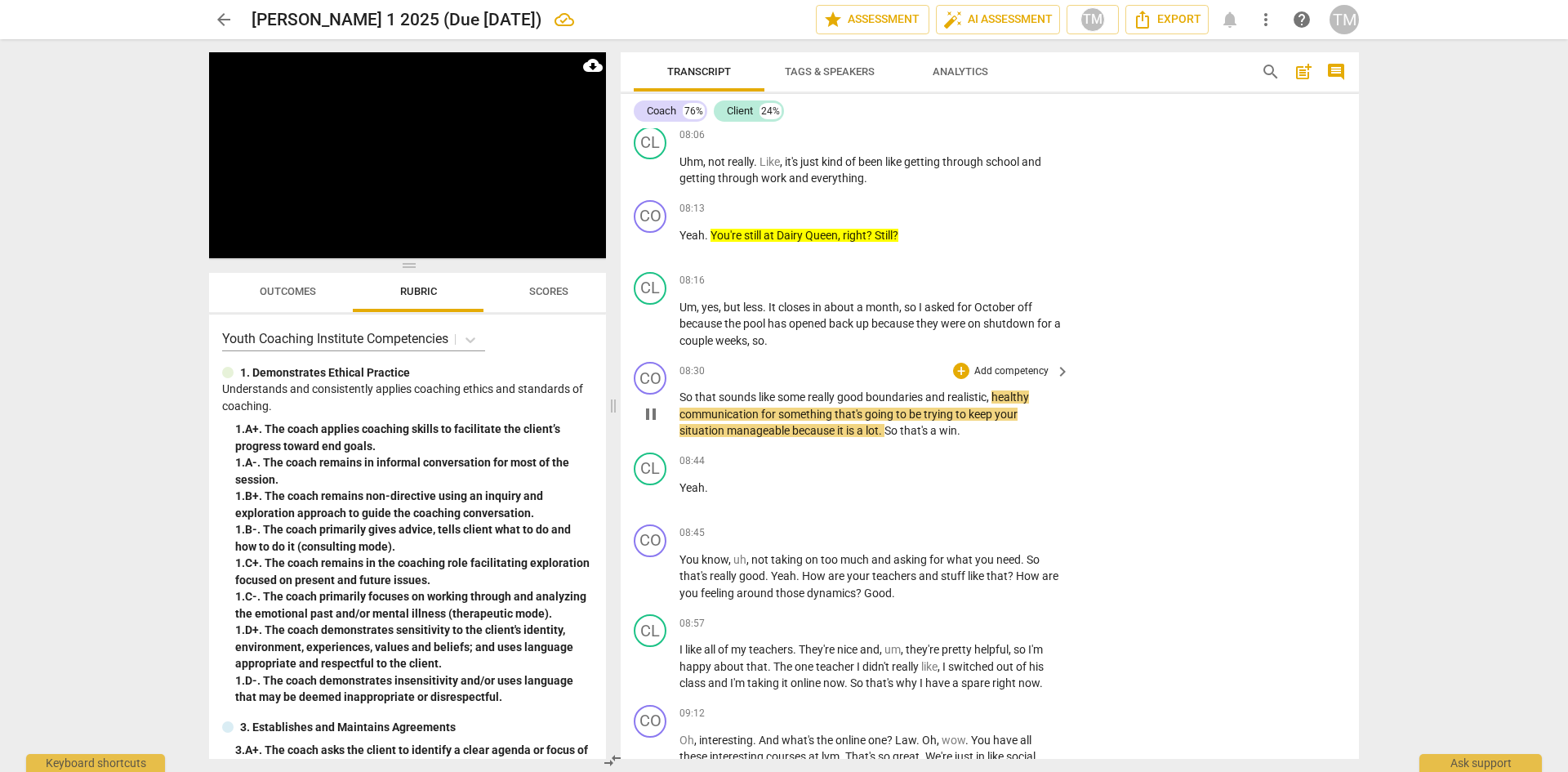
click at [651, 424] on span "pause" at bounding box center [651, 414] width 20 height 20
click at [1009, 379] on p "Add competency" at bounding box center [1011, 371] width 77 height 14
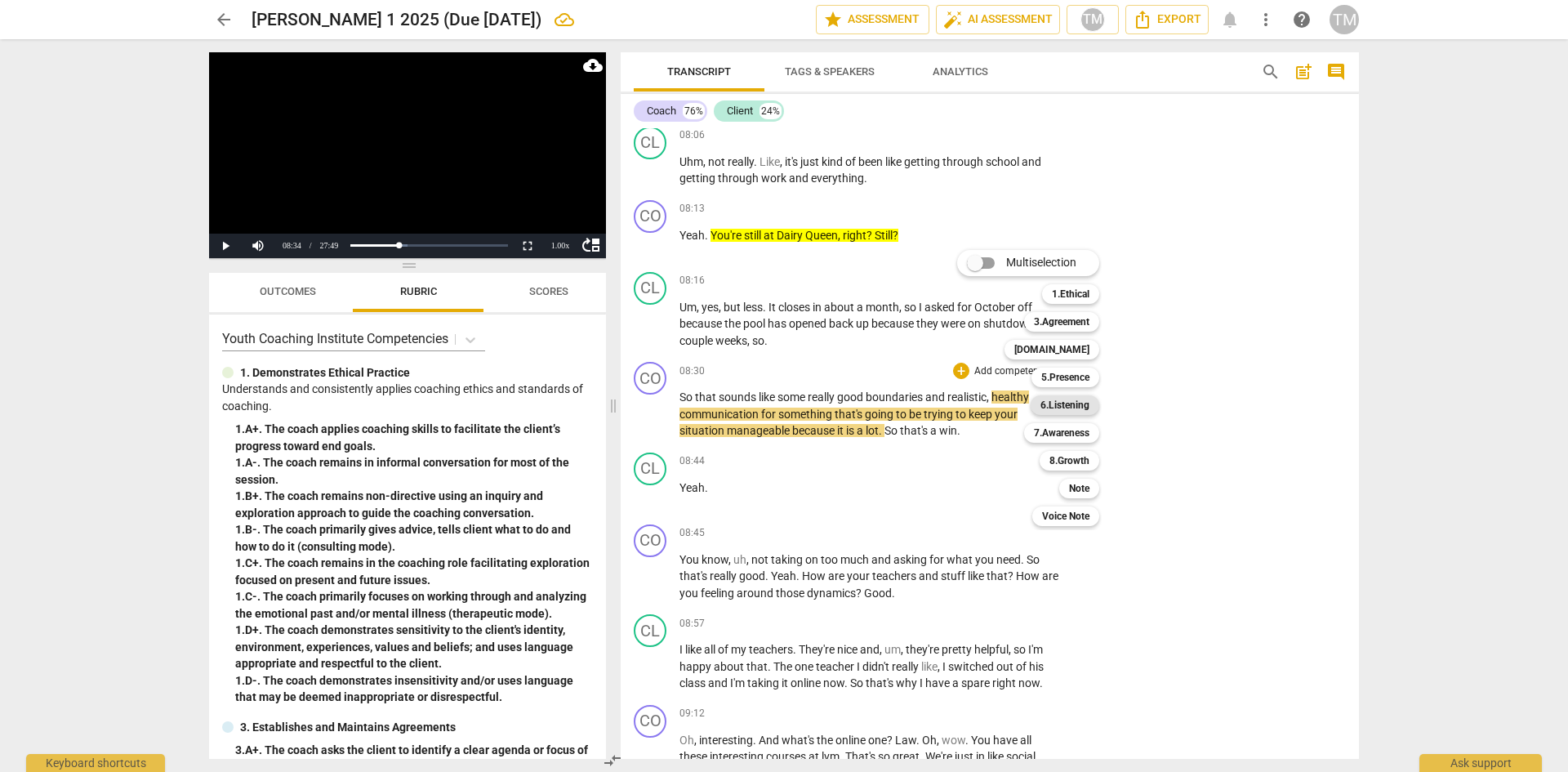
click at [1070, 404] on b "6.Listening" at bounding box center [1064, 405] width 49 height 20
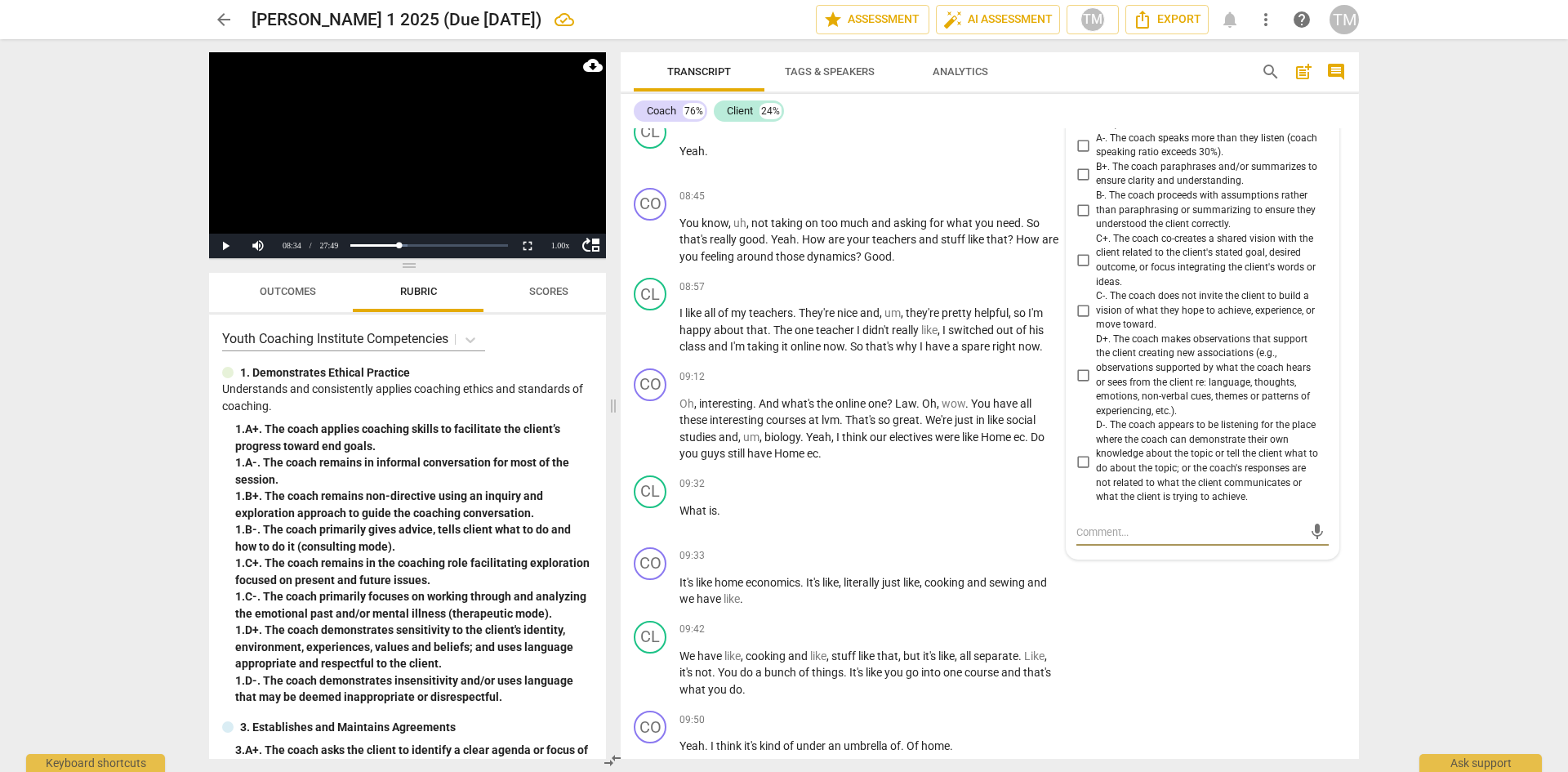
scroll to position [4435, 0]
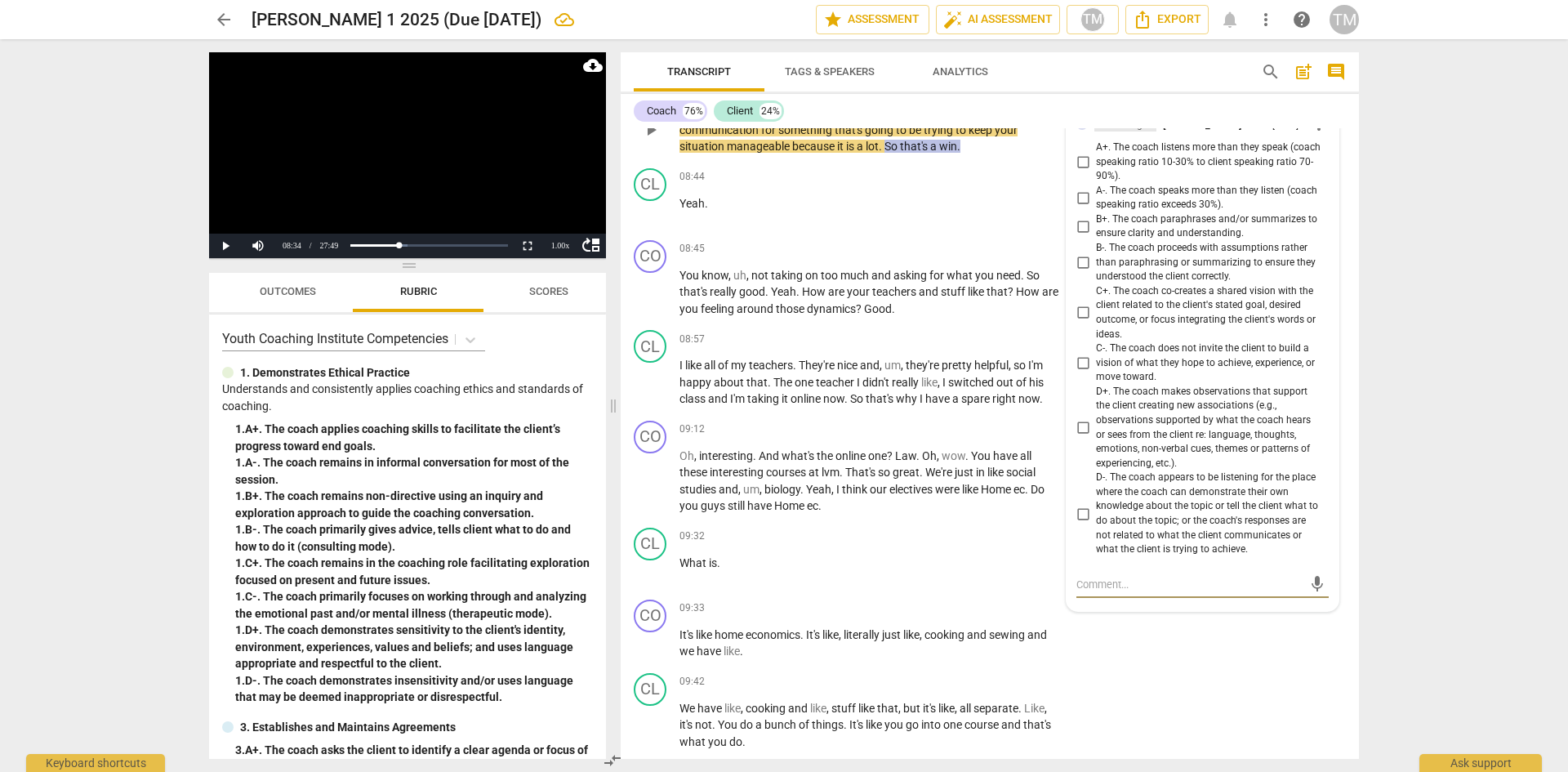
click at [1140, 132] on div "6.Listening" at bounding box center [1125, 124] width 62 height 14
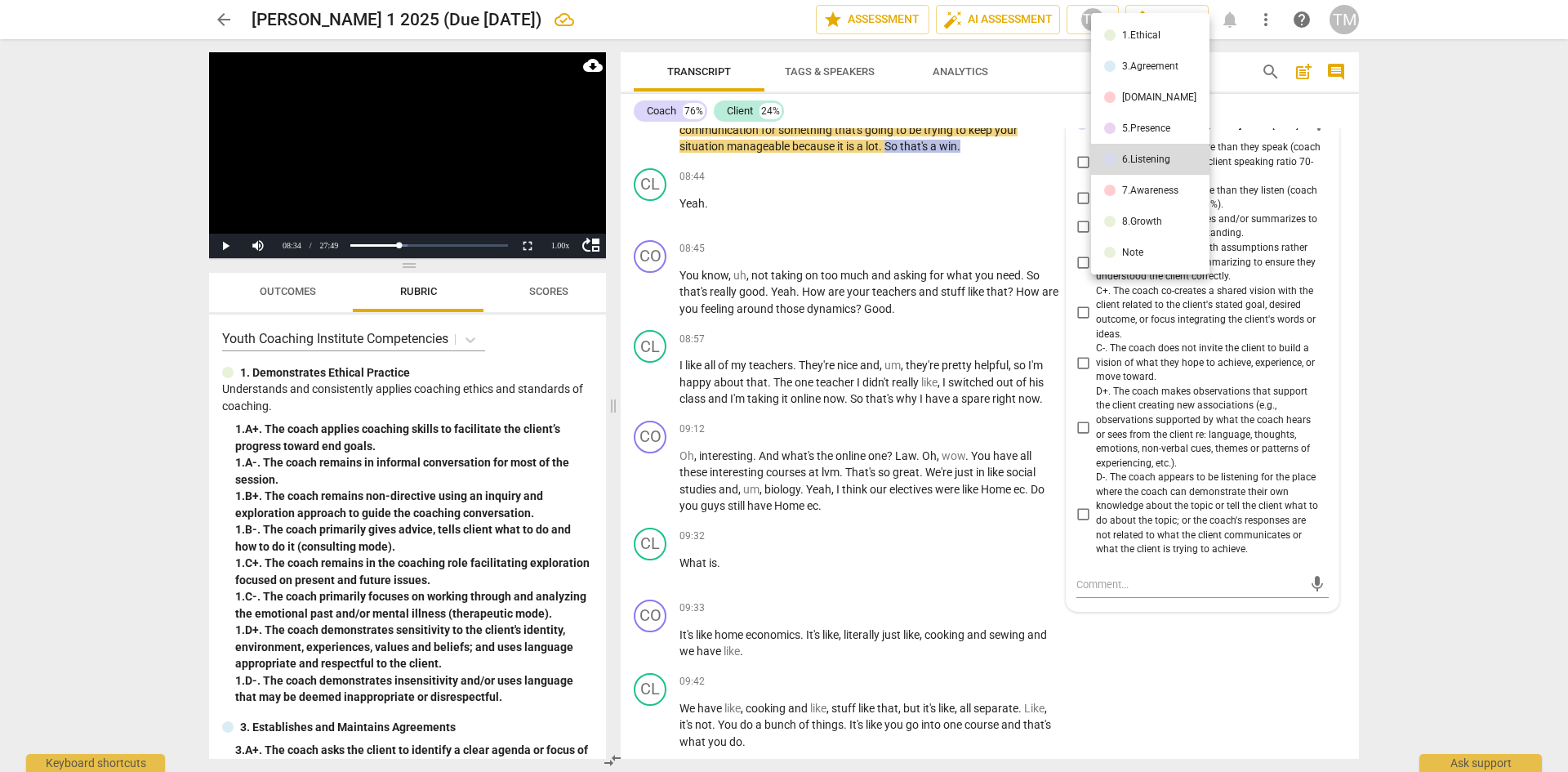
click at [1137, 101] on div "[DOMAIN_NAME]" at bounding box center [1160, 97] width 74 height 10
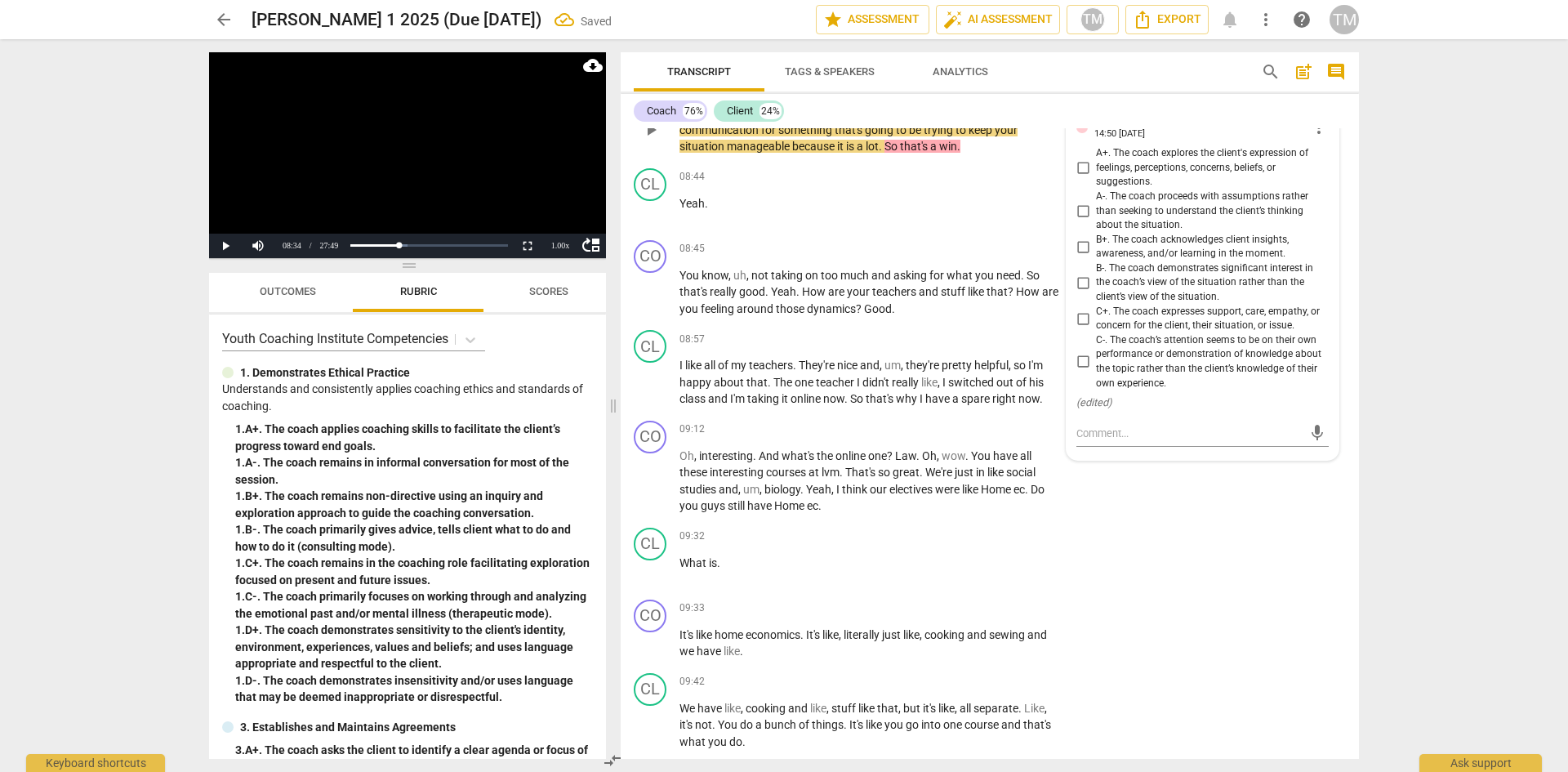
click at [1077, 257] on input "B+. The coach acknowledges client insights, awareness, and/or learning in the m…" at bounding box center [1082, 246] width 26 height 20
click at [847, 593] on div "CL play_arrow pause 09:32 + Add competency keyboard_arrow_right What is ." at bounding box center [991, 556] width 739 height 72
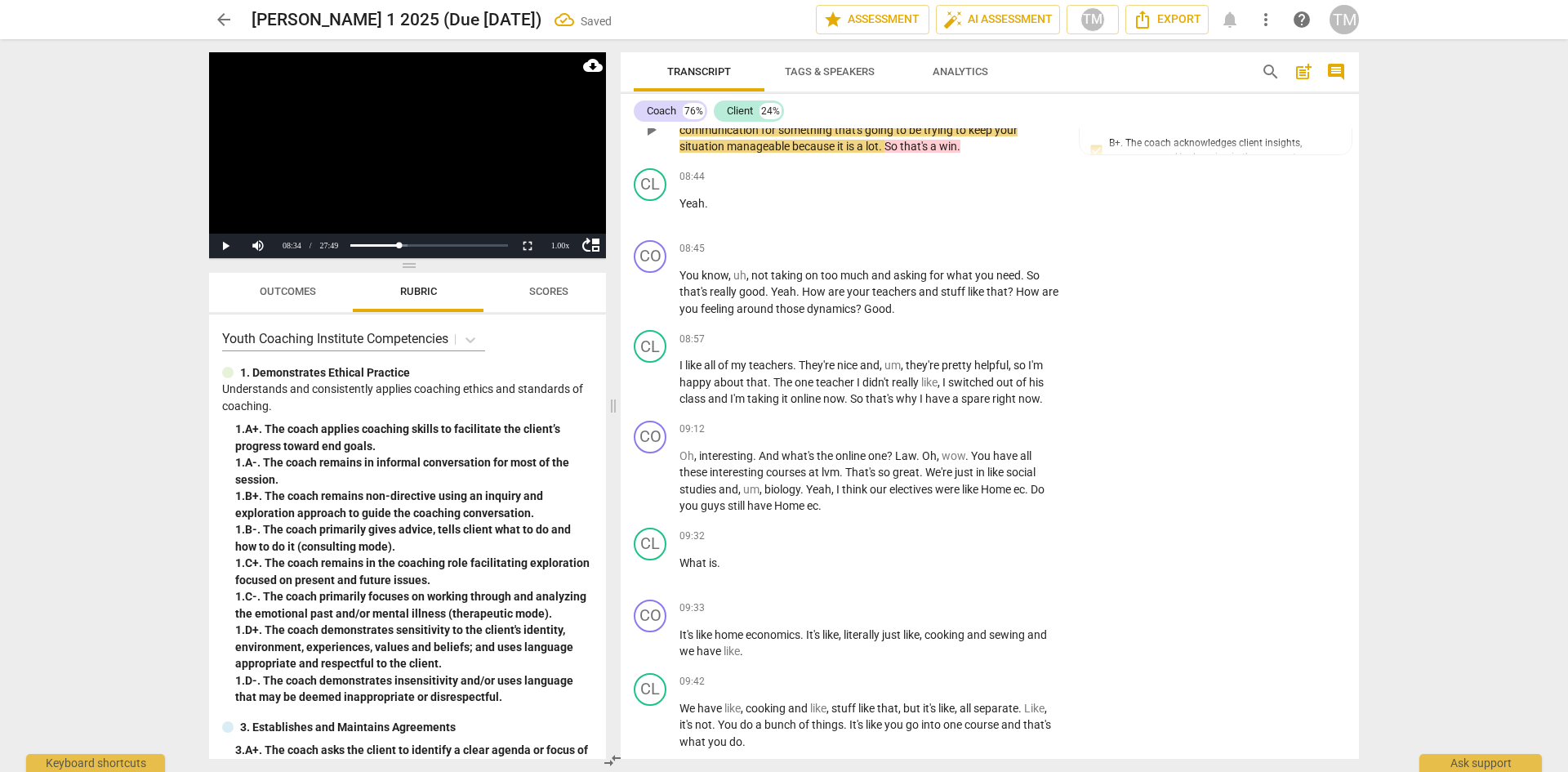
click at [649, 139] on span "play_arrow" at bounding box center [651, 130] width 20 height 20
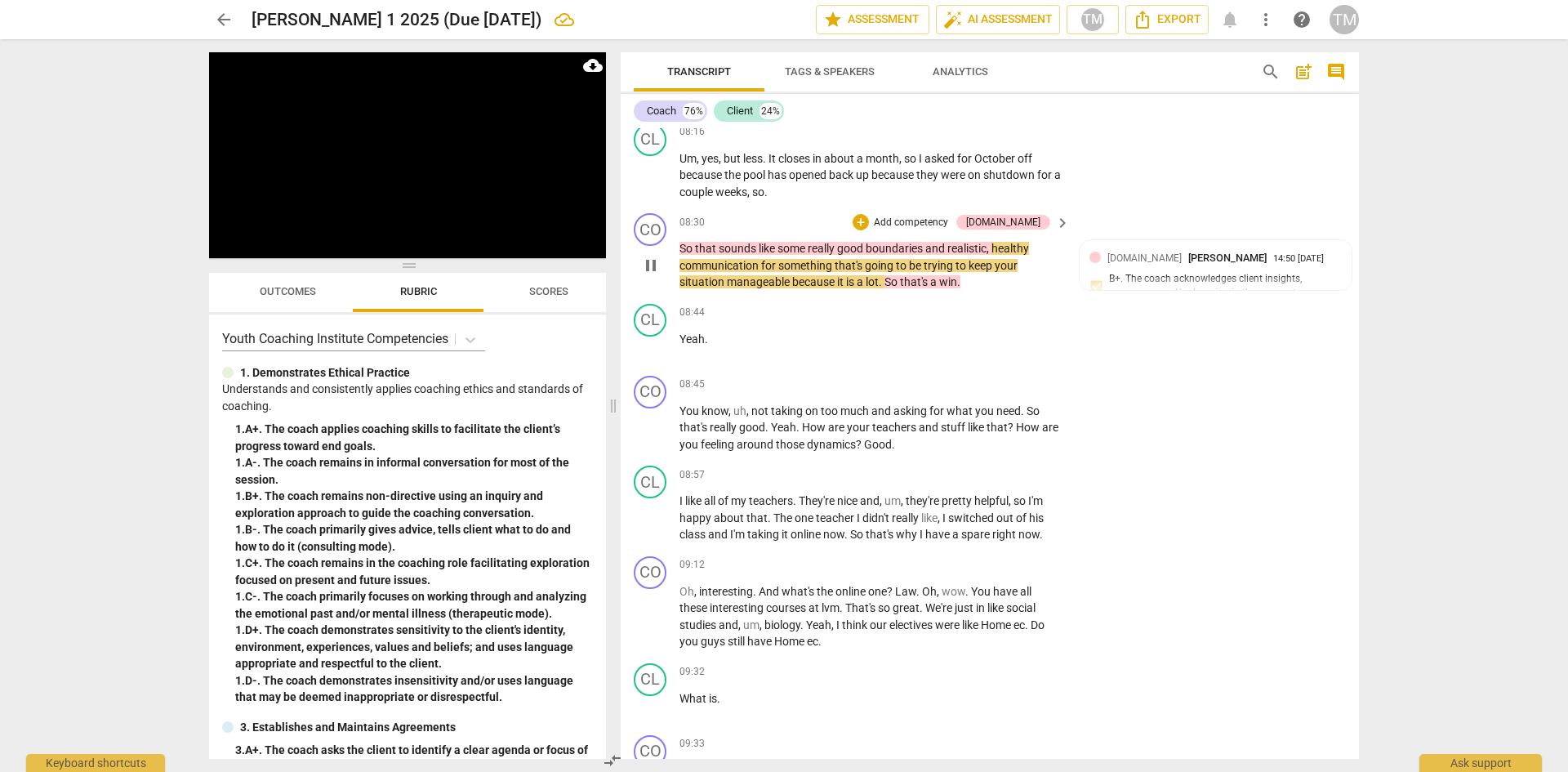
scroll to position [4272, 0]
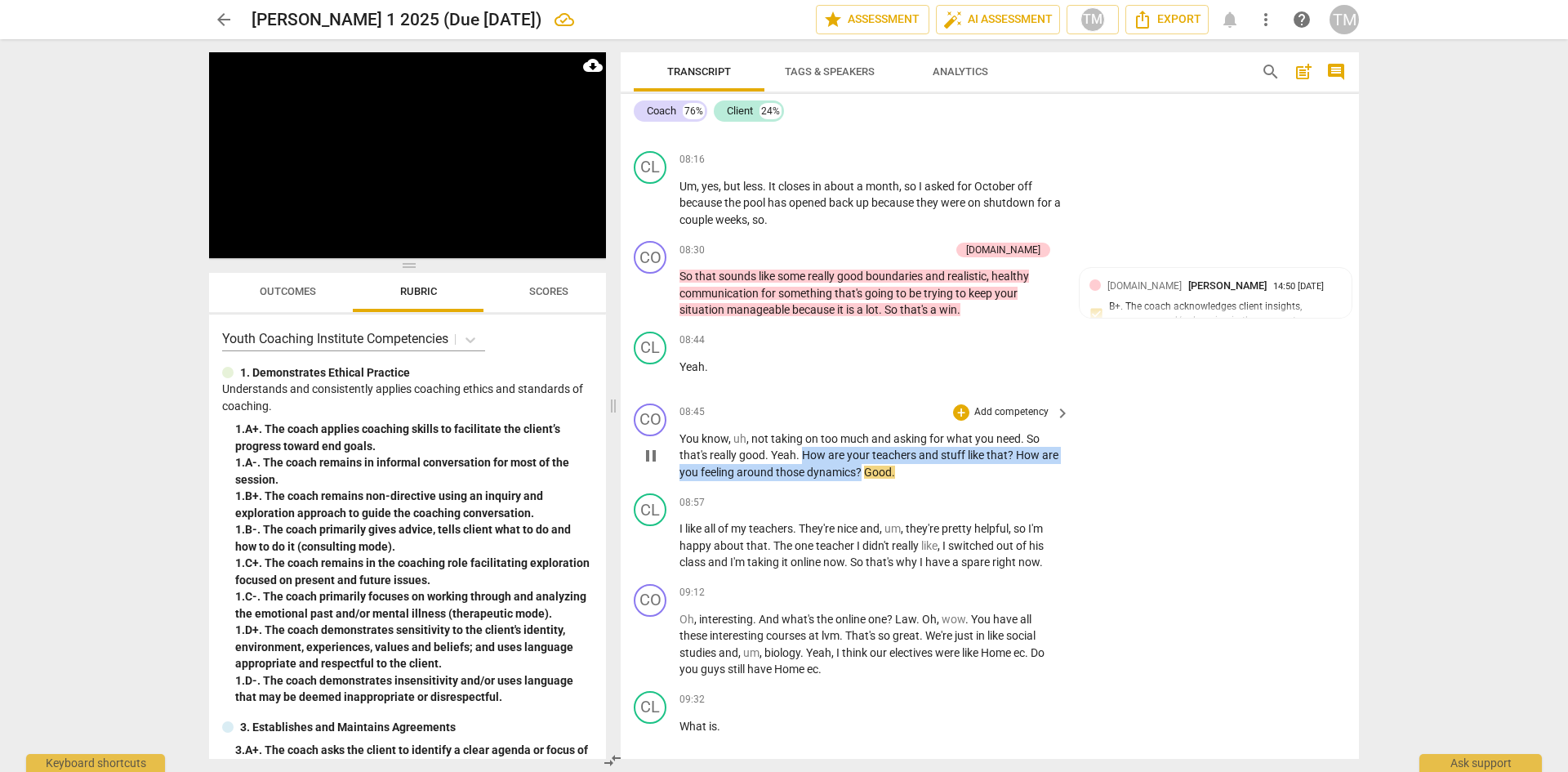
drag, startPoint x: 881, startPoint y: 490, endPoint x: 806, endPoint y: 479, distance: 75.8
click at [806, 479] on p "You know , uh , not taking on too much and asking for what you need . So that's…" at bounding box center [870, 455] width 383 height 51
click at [937, 470] on span "keyboard_arrow_down" at bounding box center [937, 467] width 20 height 20
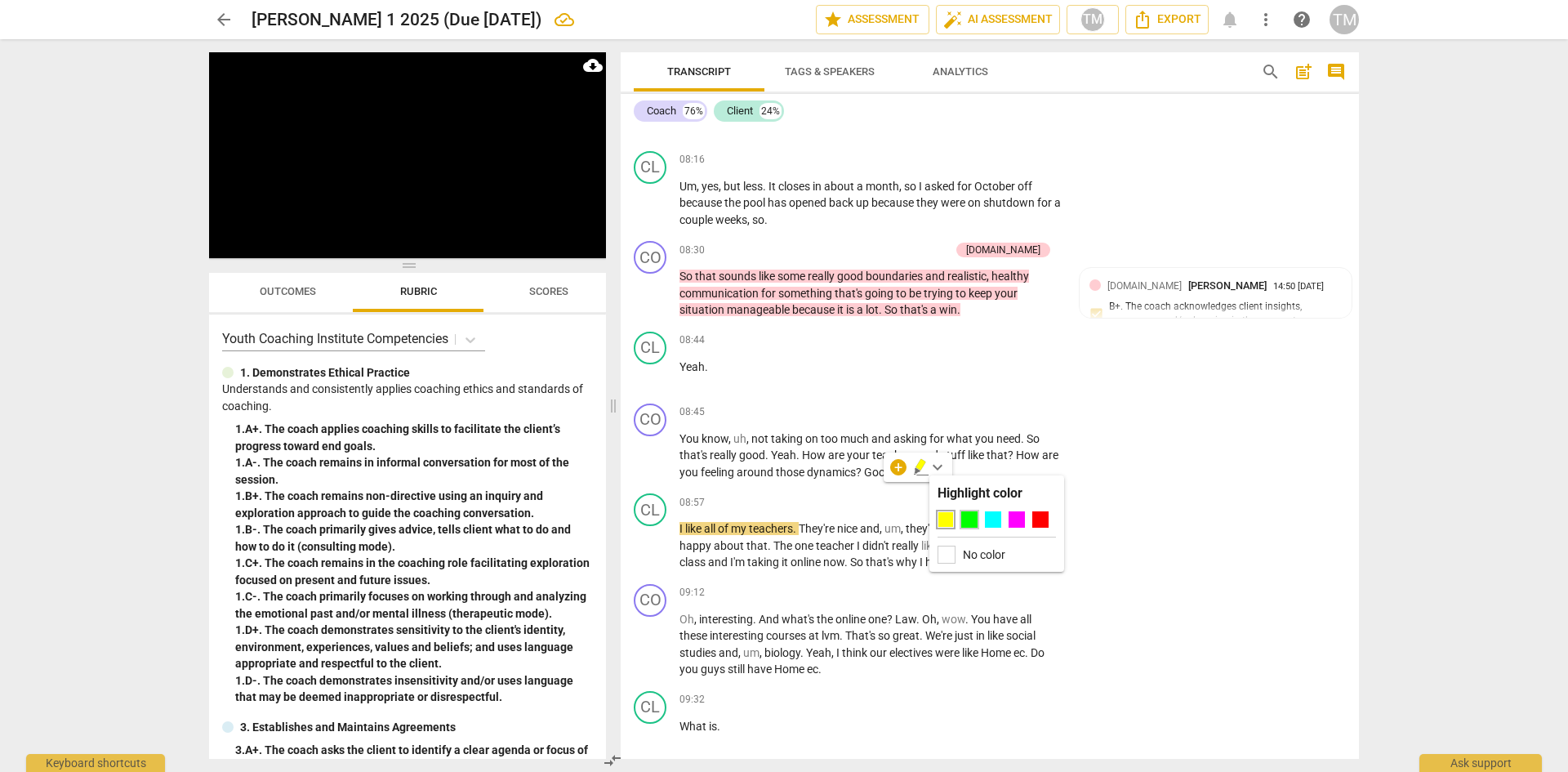
click at [968, 519] on div at bounding box center [969, 519] width 16 height 16
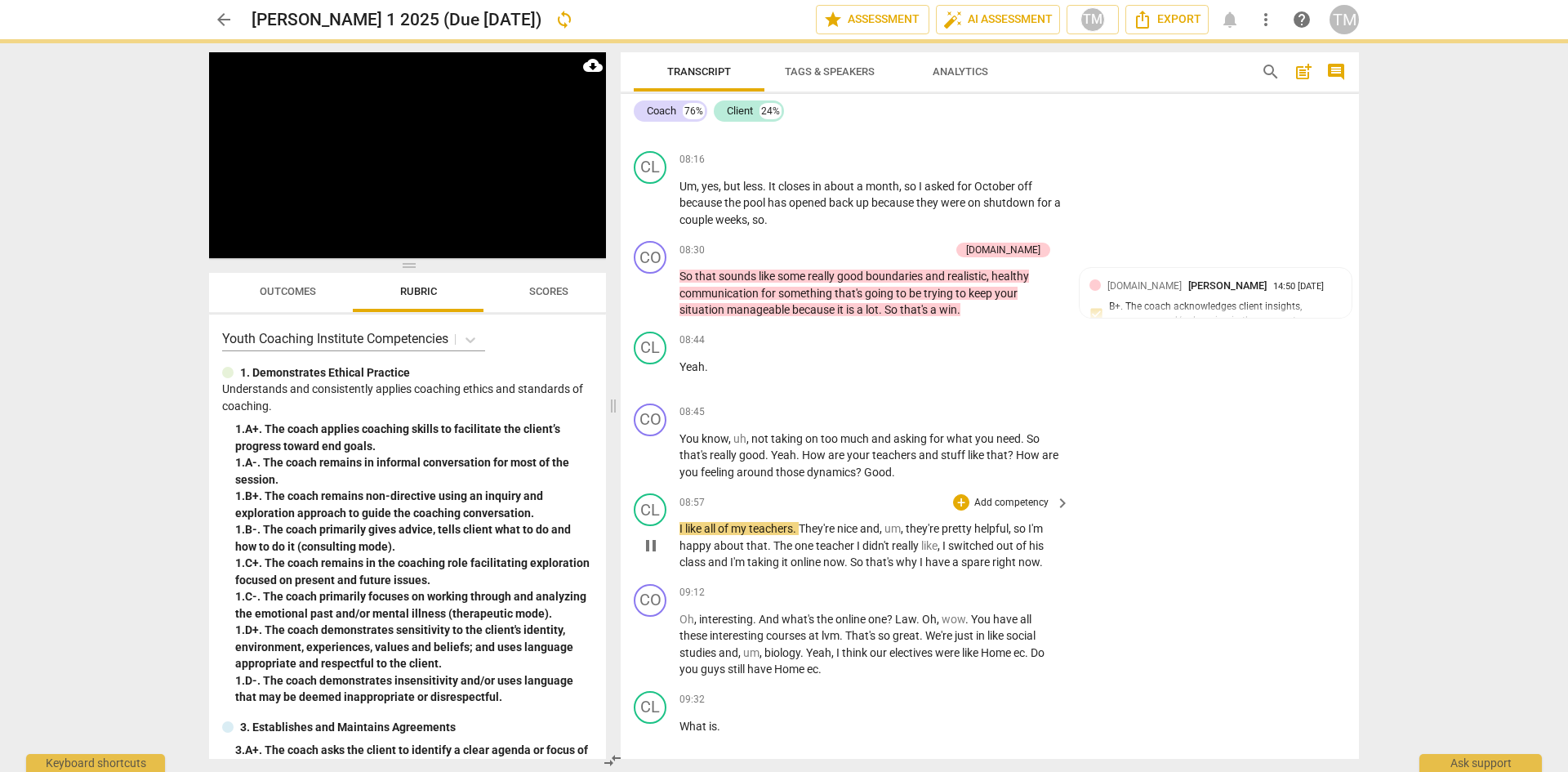
click at [868, 511] on div "08:57 + Add competency keyboard_arrow_right" at bounding box center [875, 502] width 392 height 18
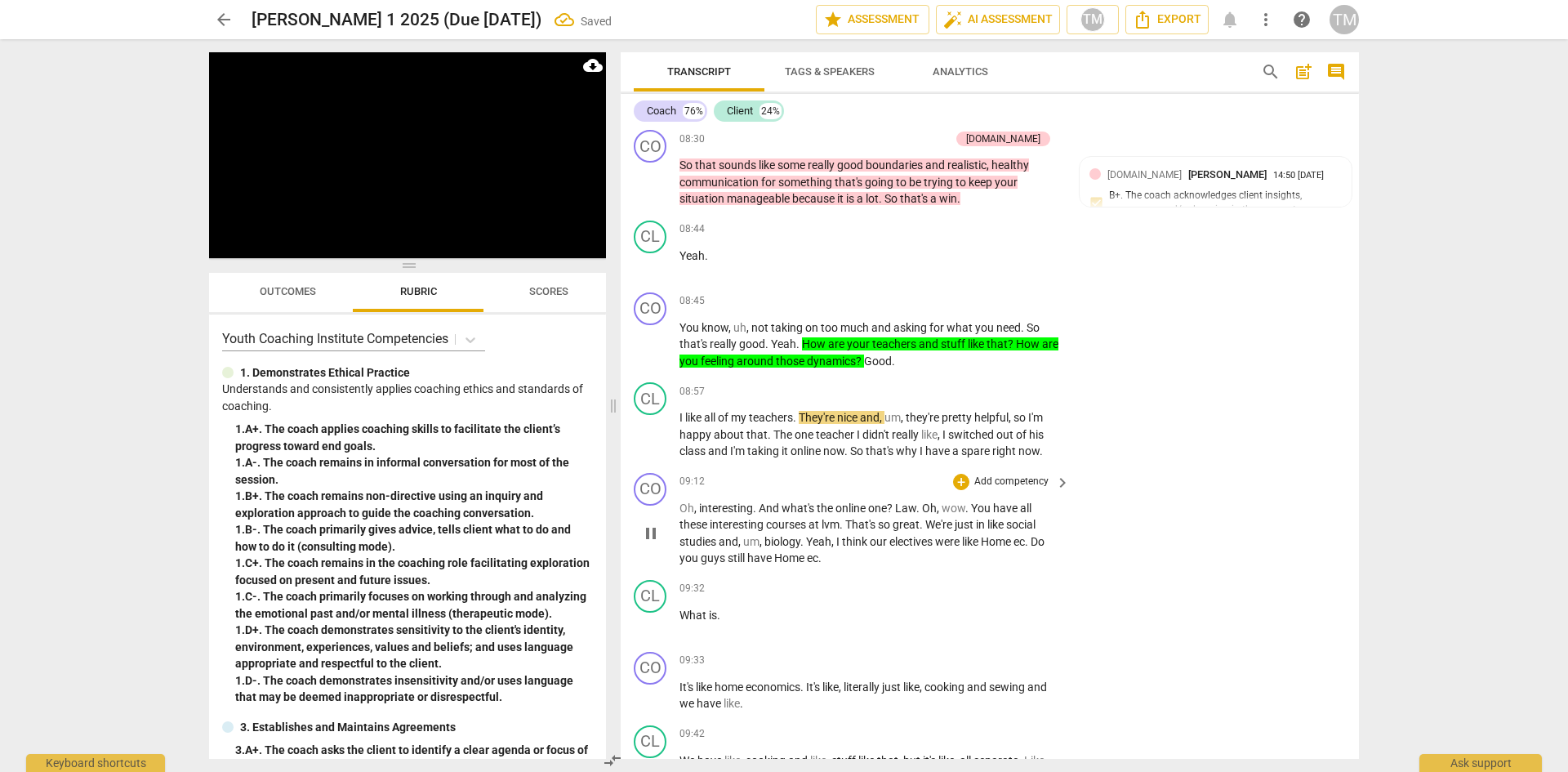
scroll to position [4435, 0]
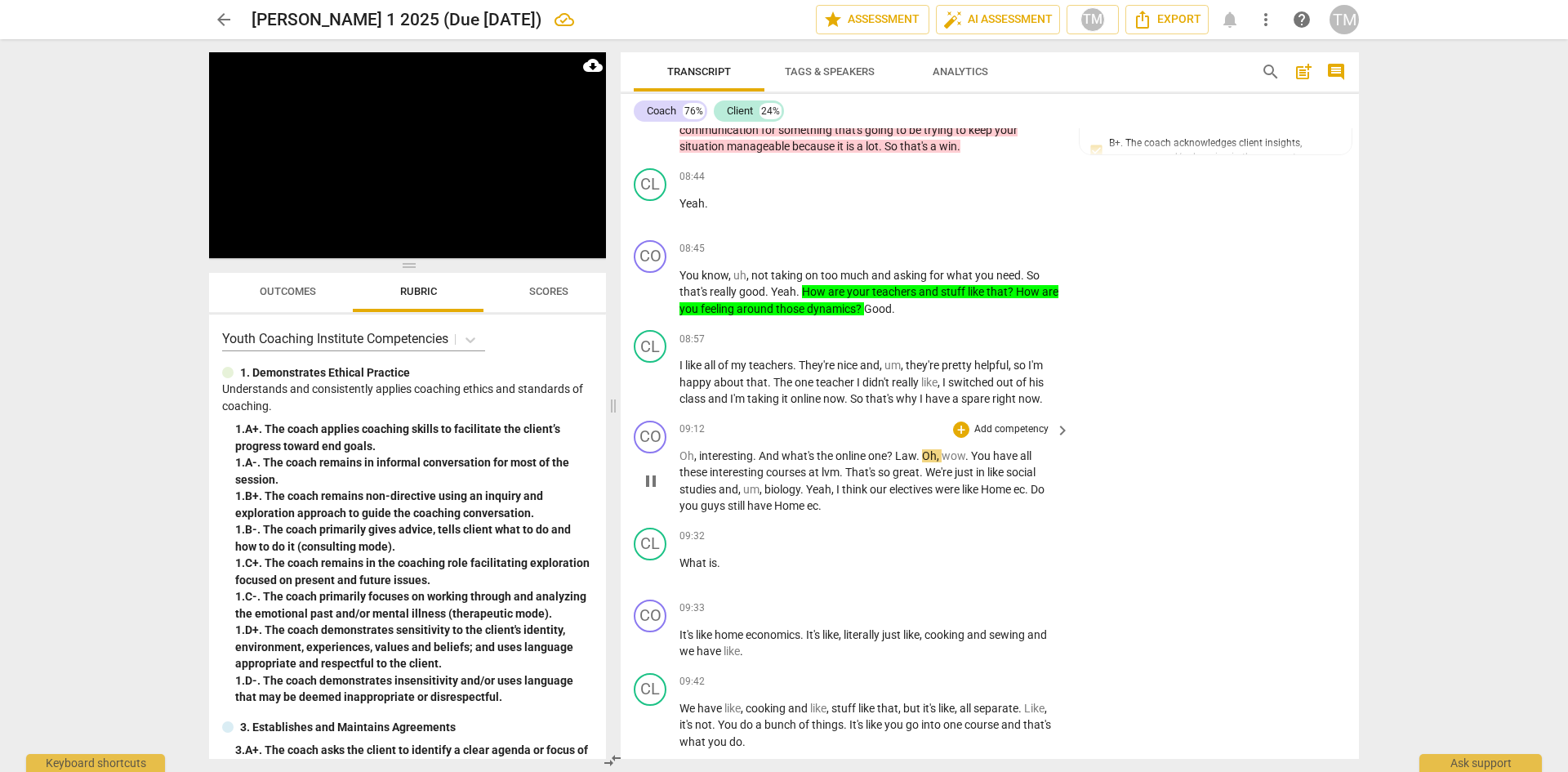
click at [895, 462] on span "?" at bounding box center [891, 456] width 9 height 13
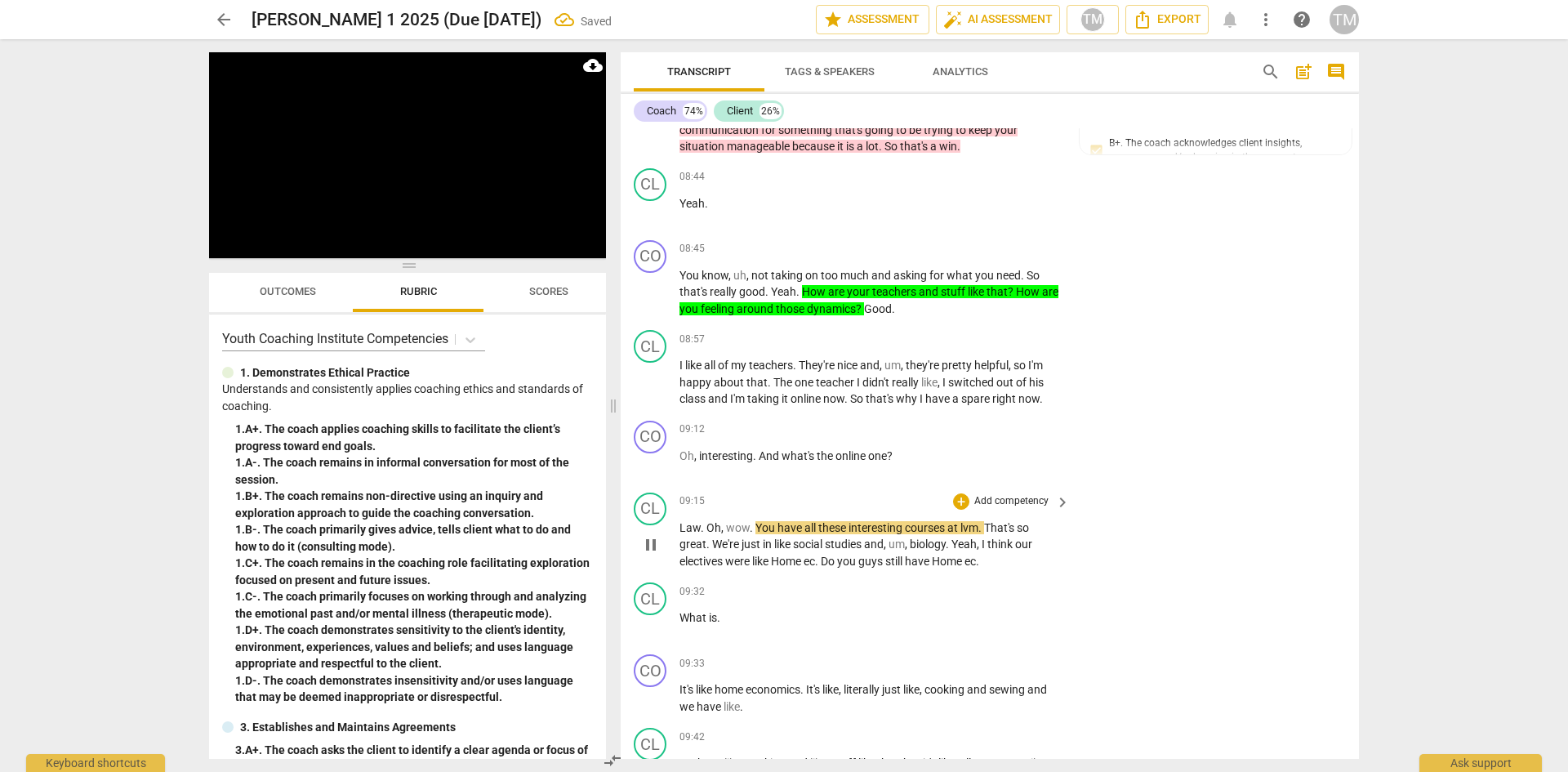
click at [706, 534] on span "Oh" at bounding box center [713, 528] width 14 height 13
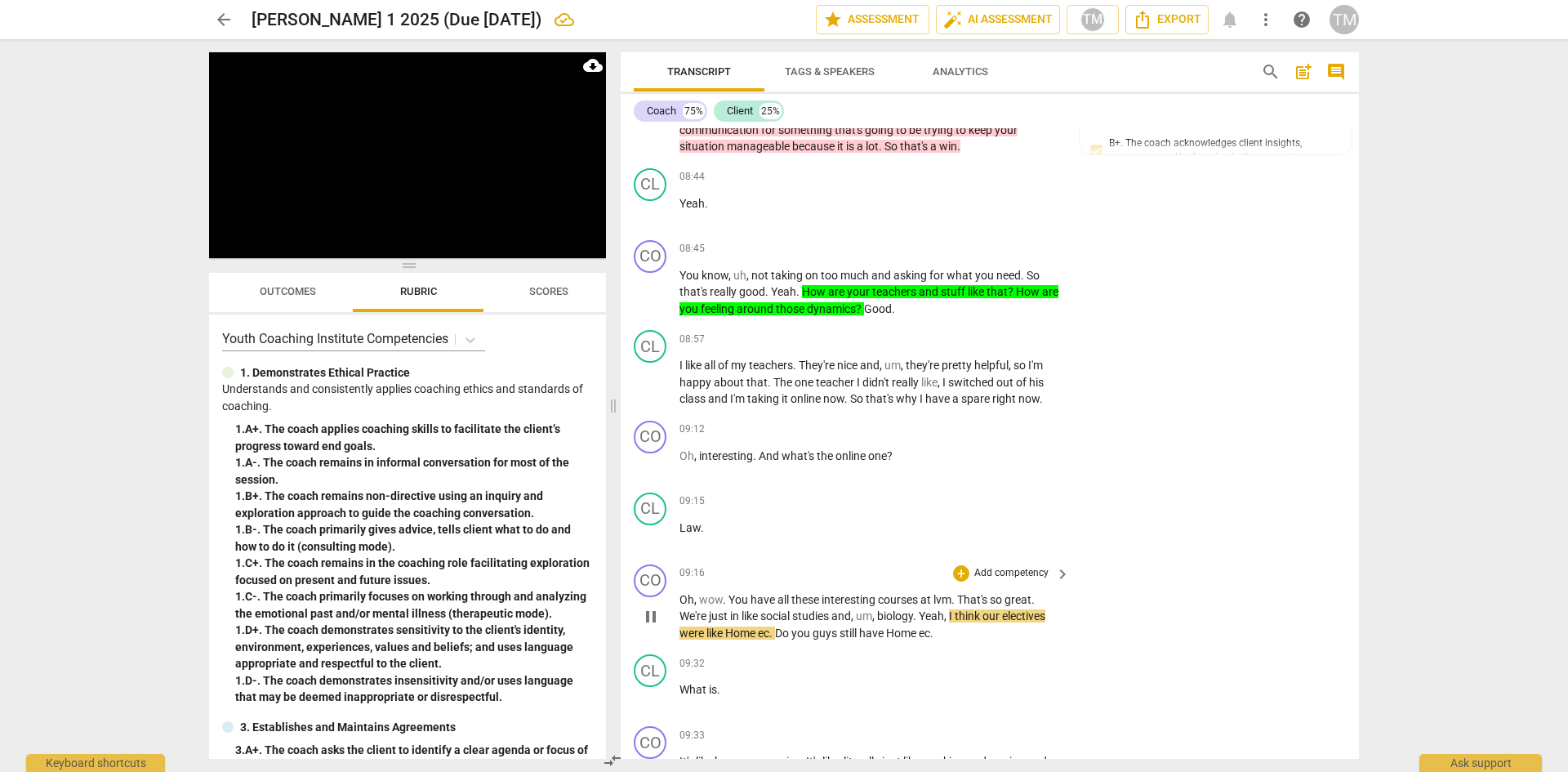
click at [774, 639] on span "." at bounding box center [772, 634] width 6 height 13
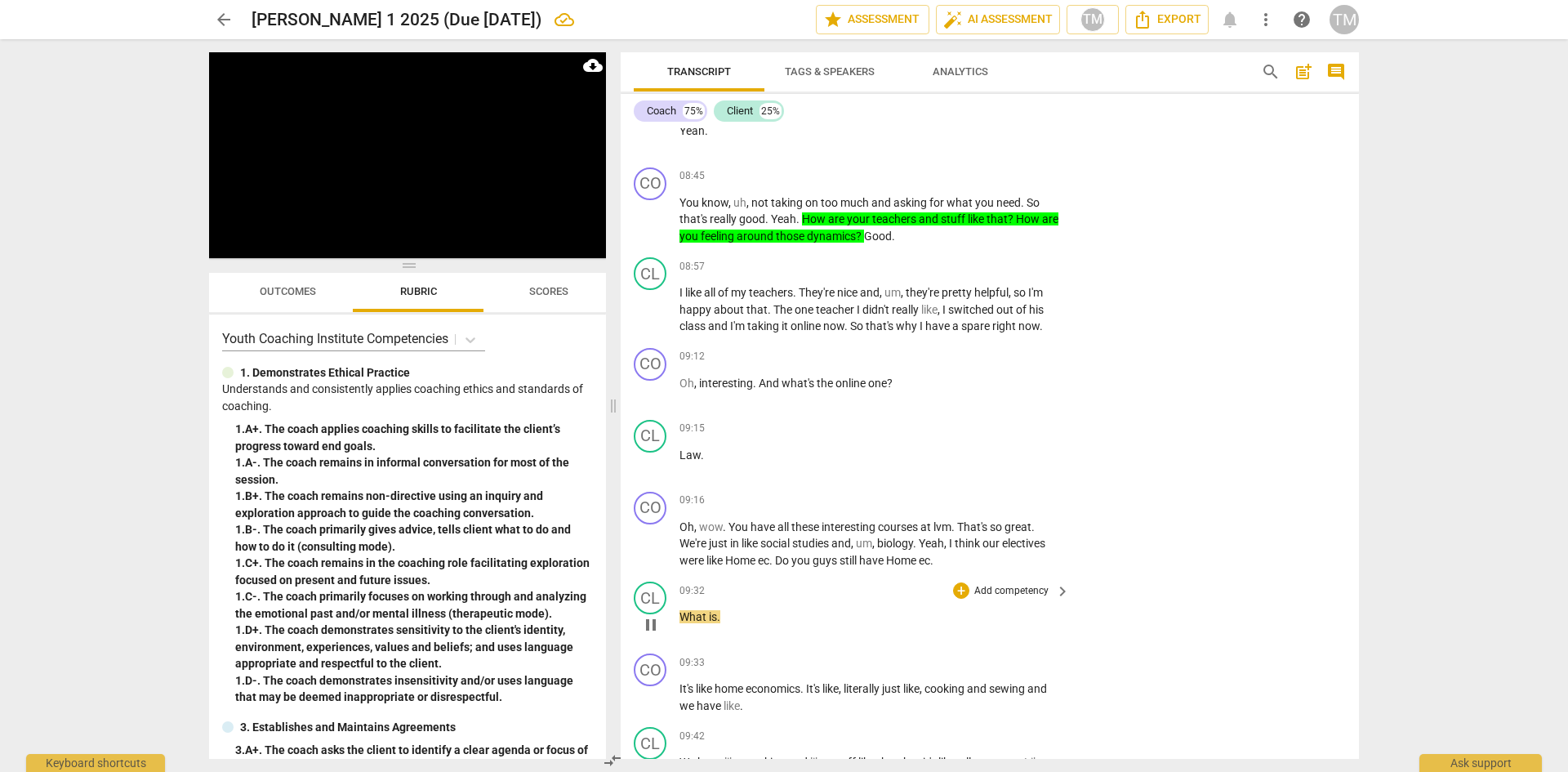
scroll to position [4517, 0]
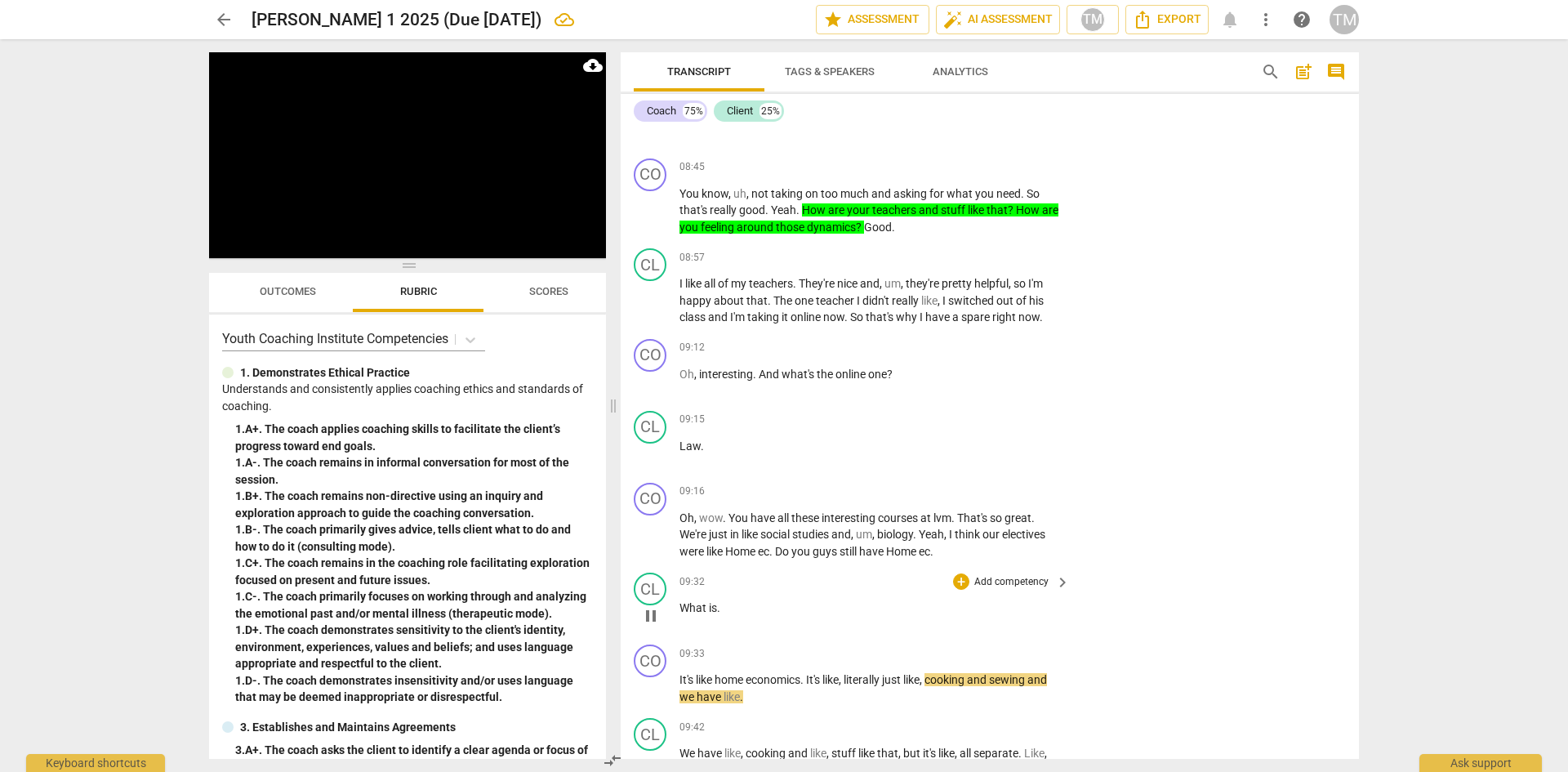
click at [726, 616] on p "What is ." at bounding box center [870, 608] width 383 height 17
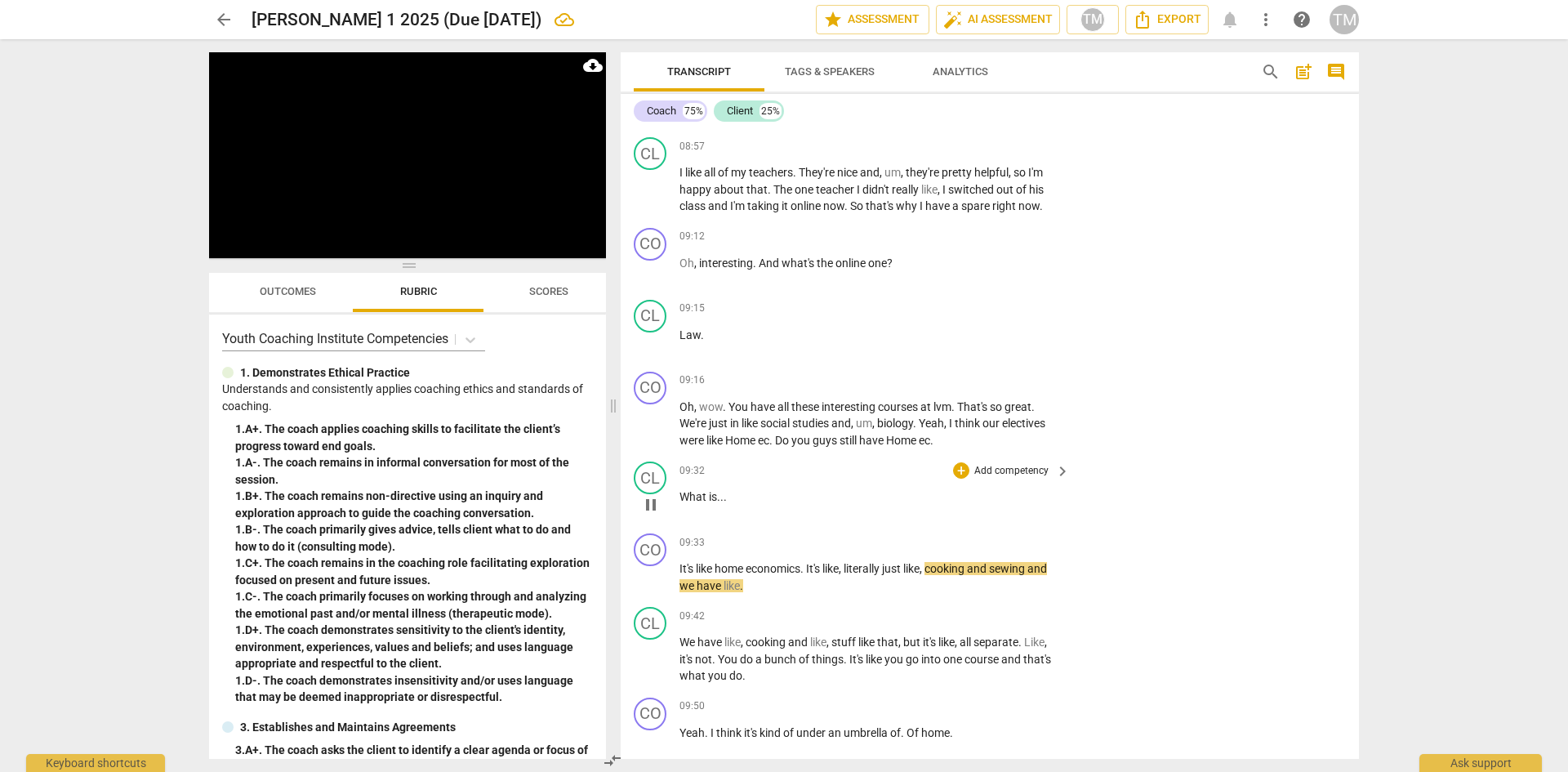
scroll to position [4681, 0]
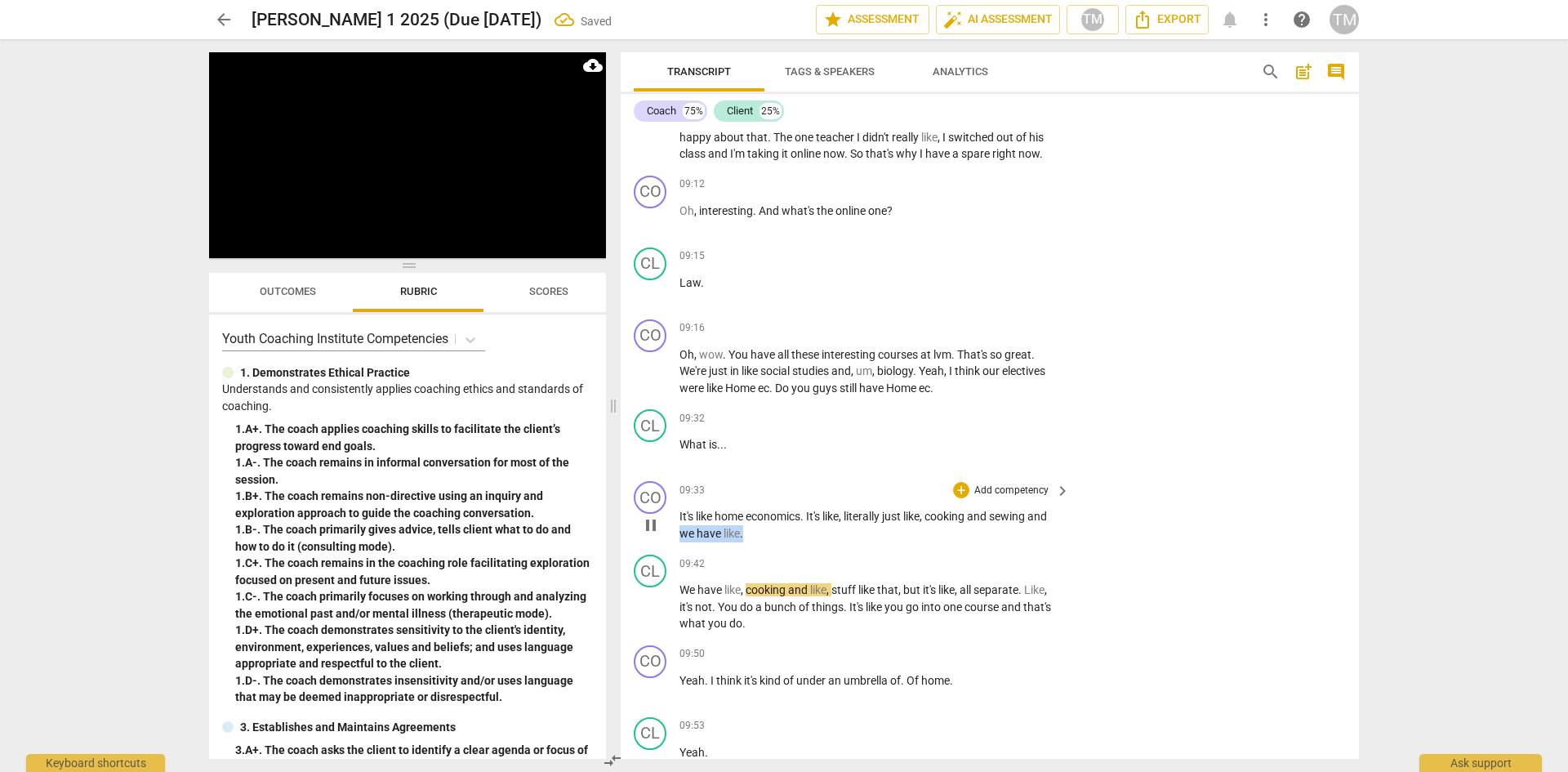
drag, startPoint x: 748, startPoint y: 550, endPoint x: 668, endPoint y: 553, distance: 80.1
click at [668, 548] on div "CO play_arrow pause 09:33 + Add competency keyboard_arrow_right It's like home …" at bounding box center [991, 511] width 739 height 73
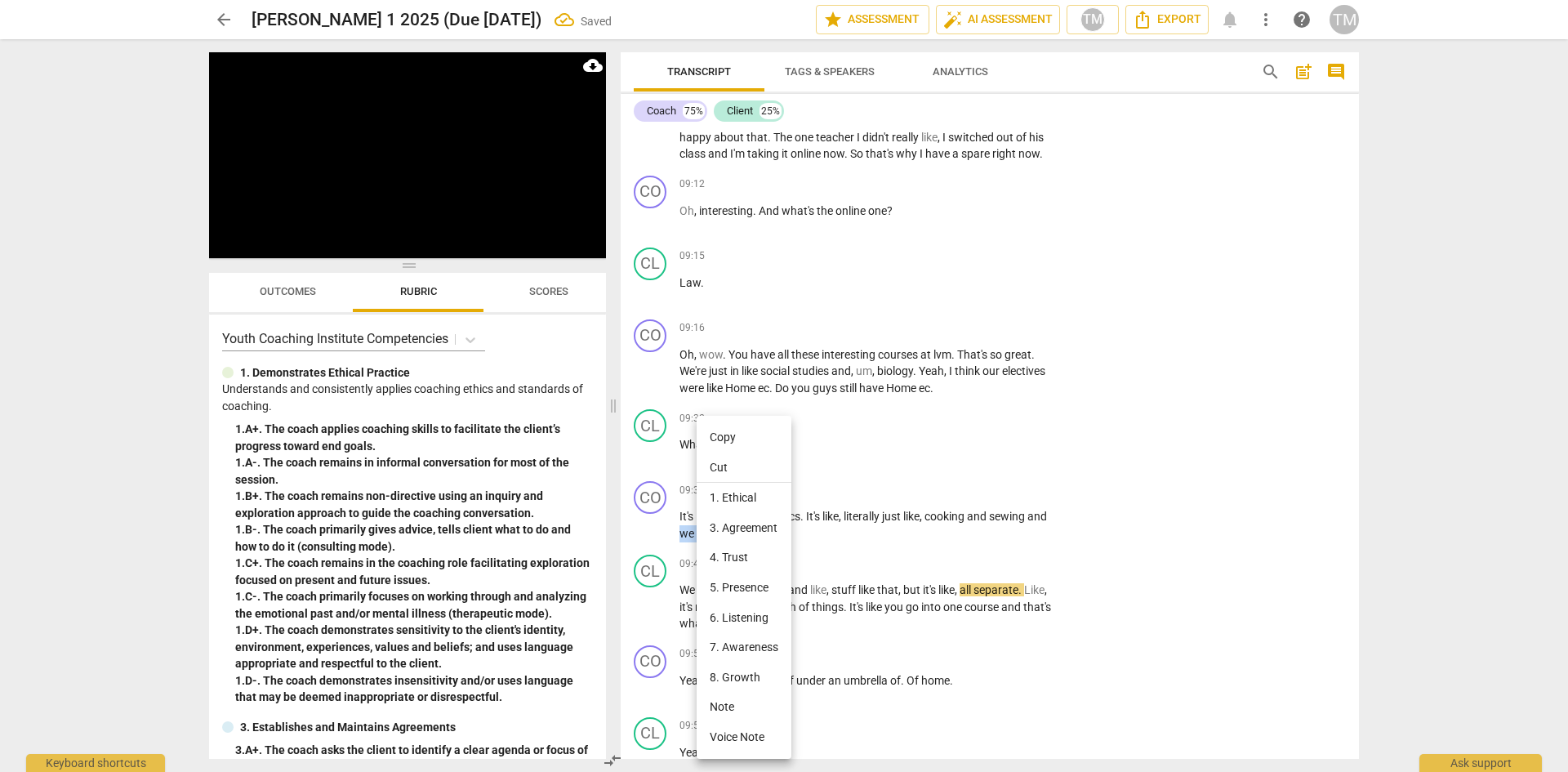
click at [726, 462] on li "Cut" at bounding box center [743, 468] width 94 height 31
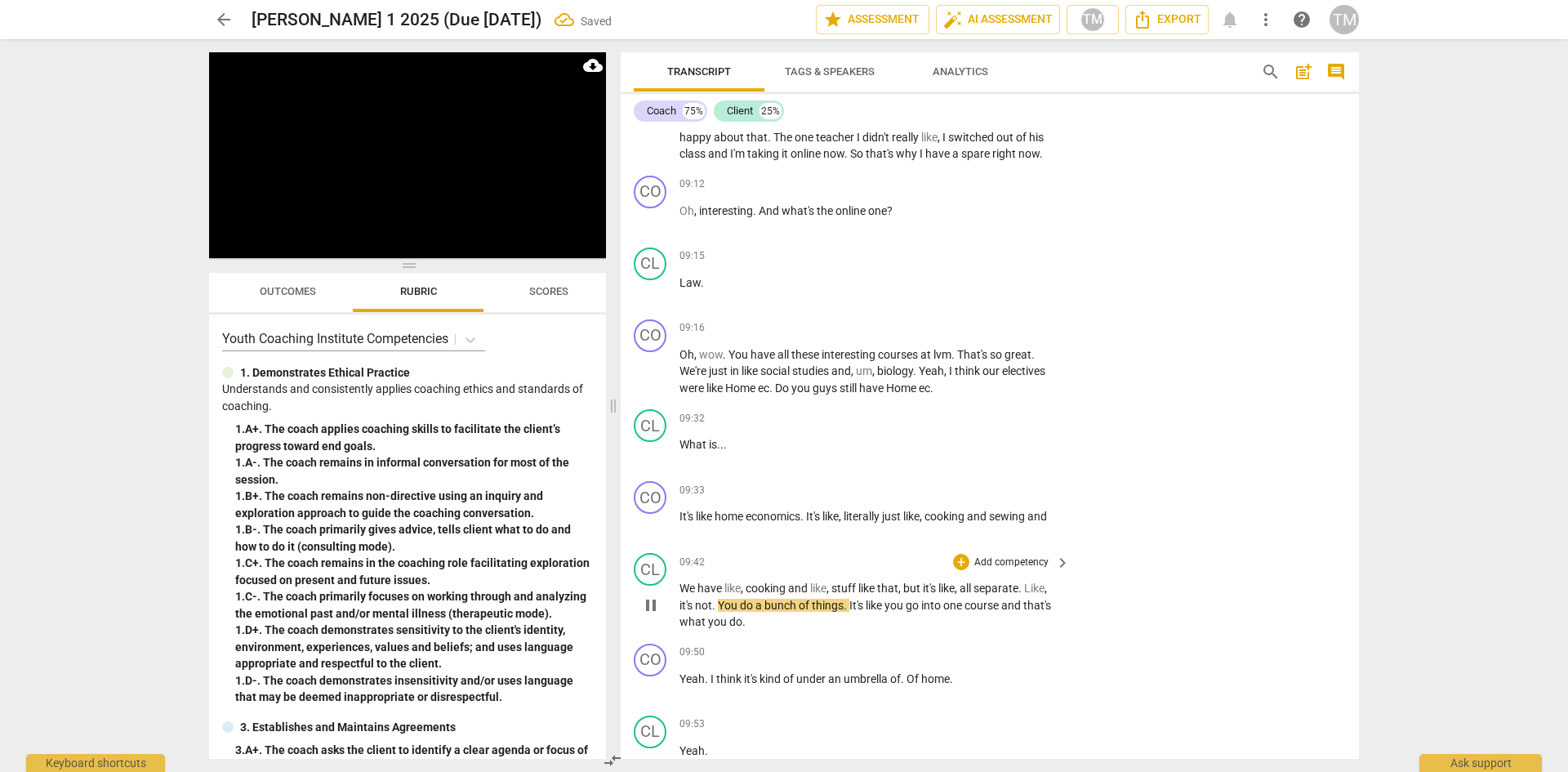
click at [679, 607] on div "play_arrow pause" at bounding box center [659, 606] width 42 height 40
click at [681, 595] on span "We" at bounding box center [688, 588] width 18 height 13
paste p
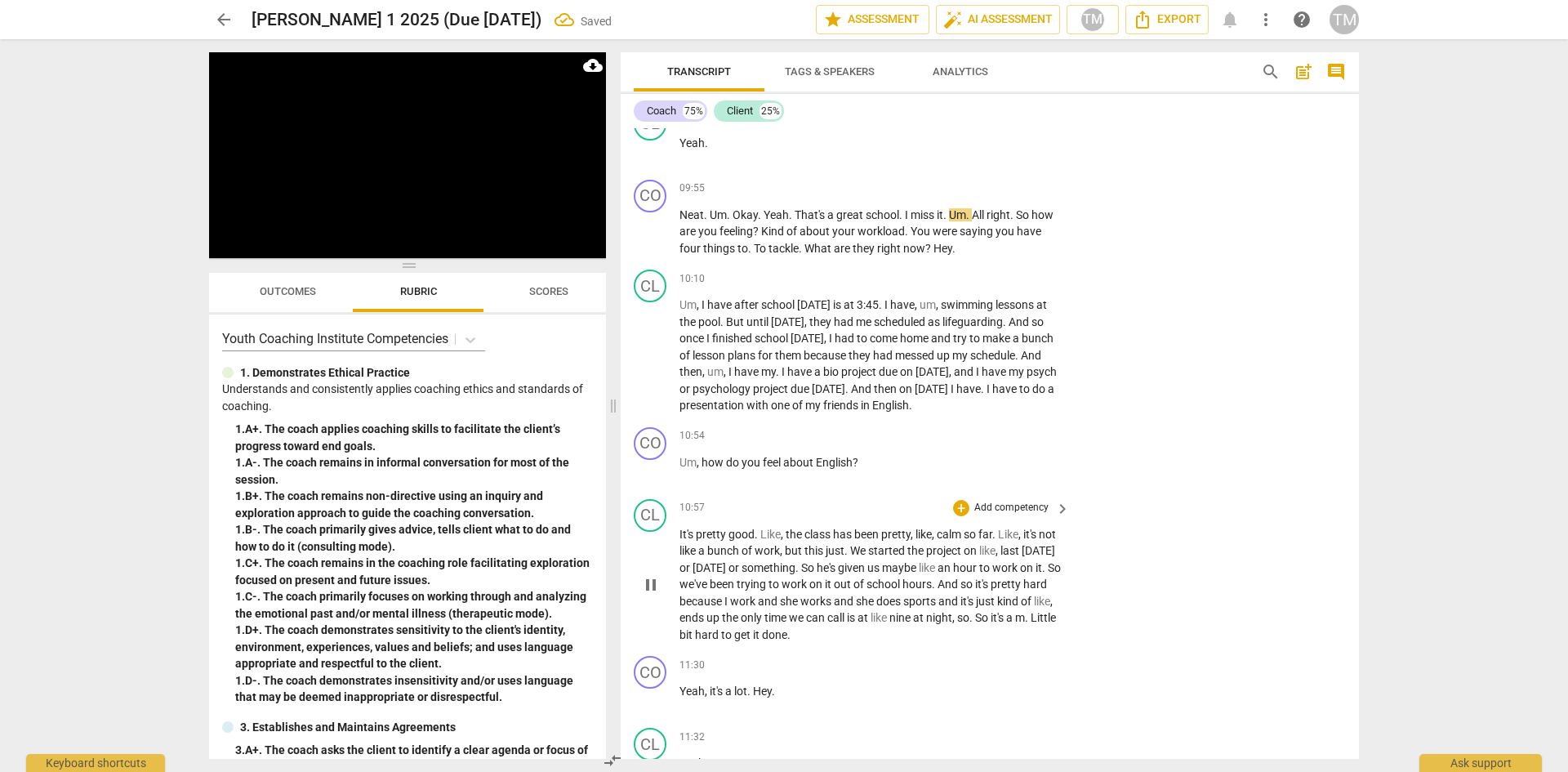
scroll to position [5312, 0]
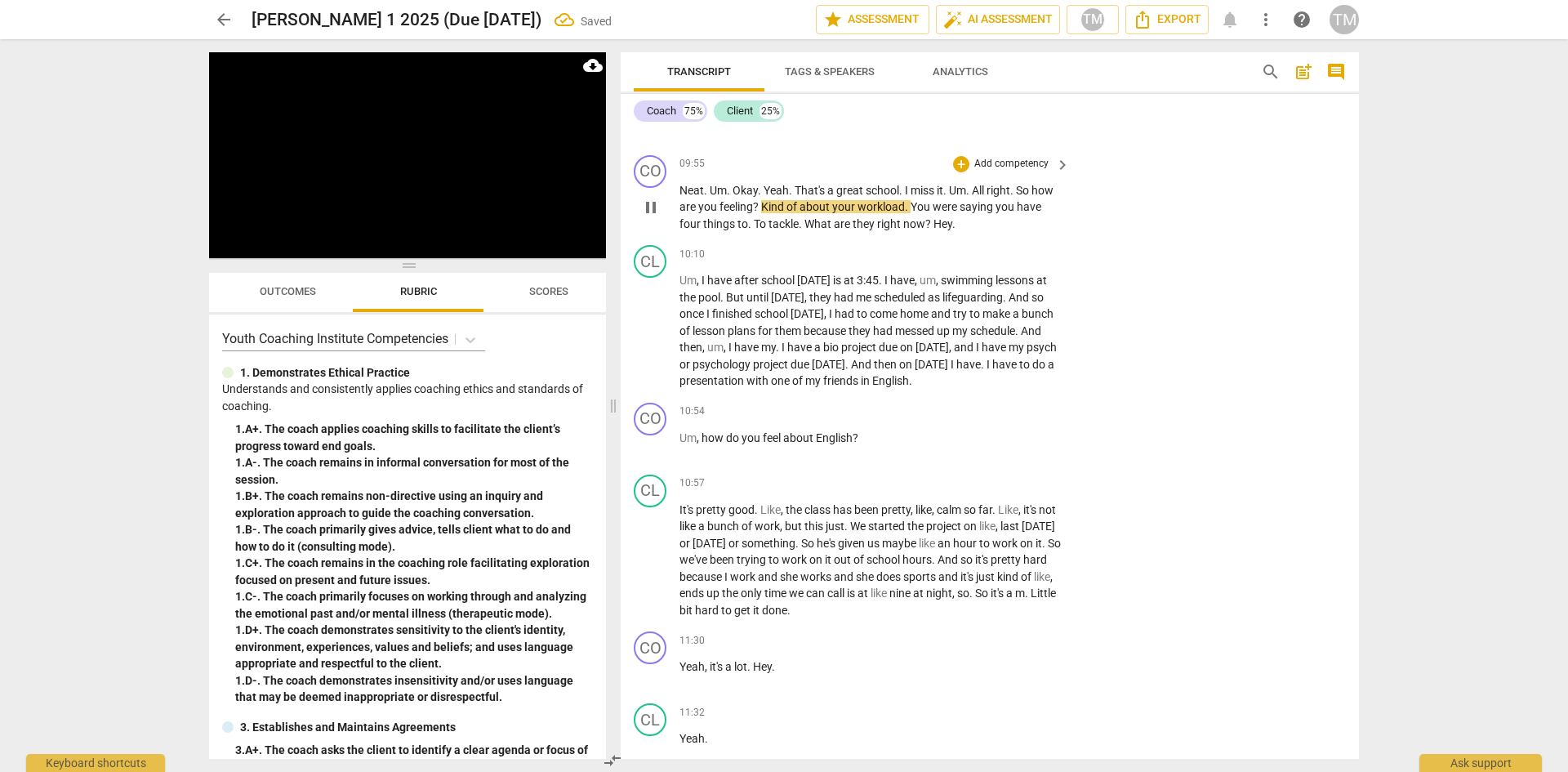
click at [767, 215] on p "Neat . Um . Okay . Yeah . That's a great school . I miss it . Um . All right . …" at bounding box center [870, 207] width 383 height 51
drag, startPoint x: 766, startPoint y: 219, endPoint x: 851, endPoint y: 219, distance: 85.0
click at [771, 213] on span "Kind" at bounding box center [774, 207] width 26 height 13
click at [899, 213] on span "." at bounding box center [901, 207] width 6 height 13
drag, startPoint x: 932, startPoint y: 240, endPoint x: 804, endPoint y: 238, distance: 128.0
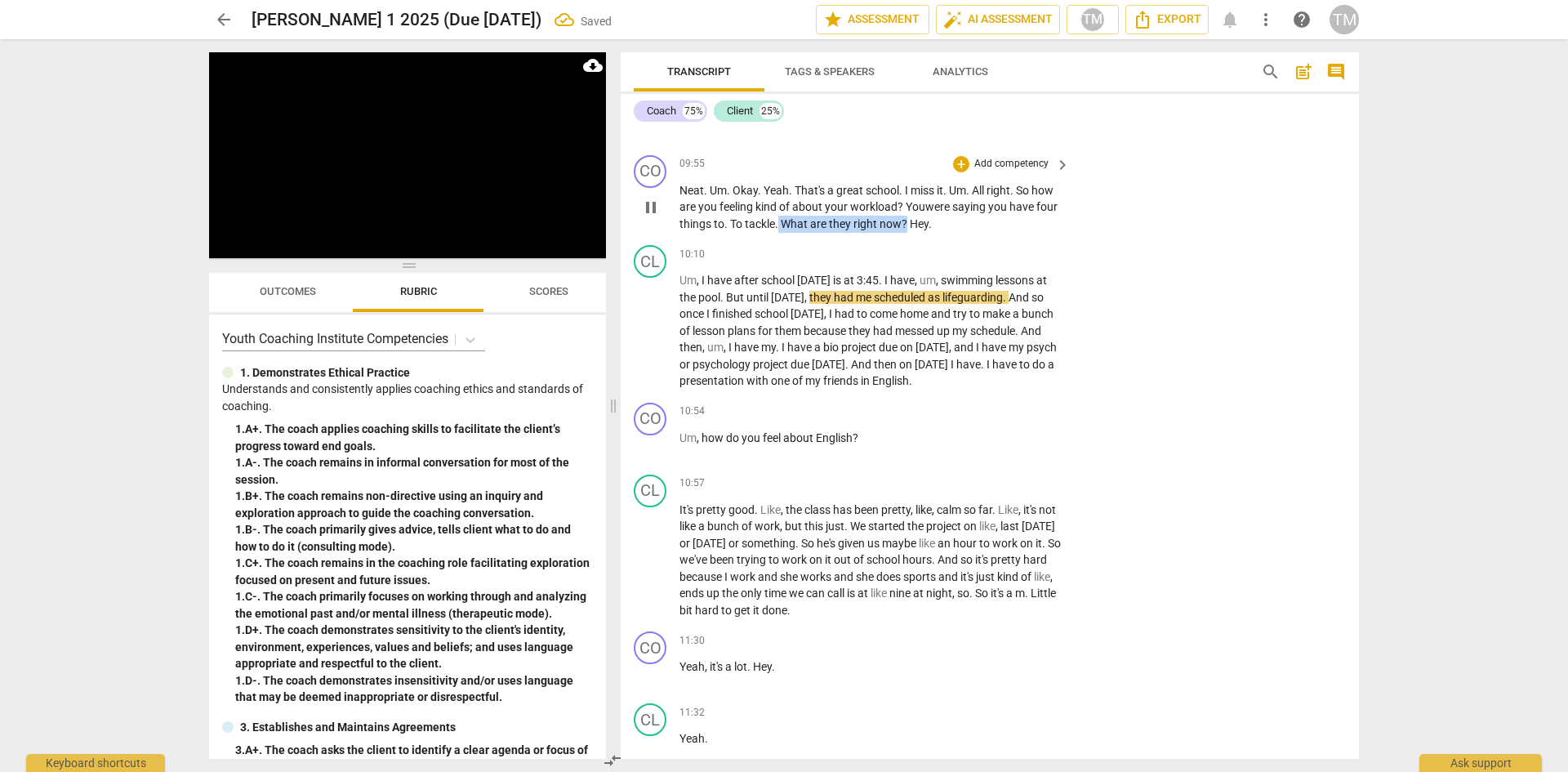
click at [804, 233] on p "Neat . Um . Okay . Yeah . That's a great school . I miss it . Um . All right . …" at bounding box center [870, 207] width 383 height 51
click at [968, 213] on icon "button" at bounding box center [971, 219] width 16 height 20
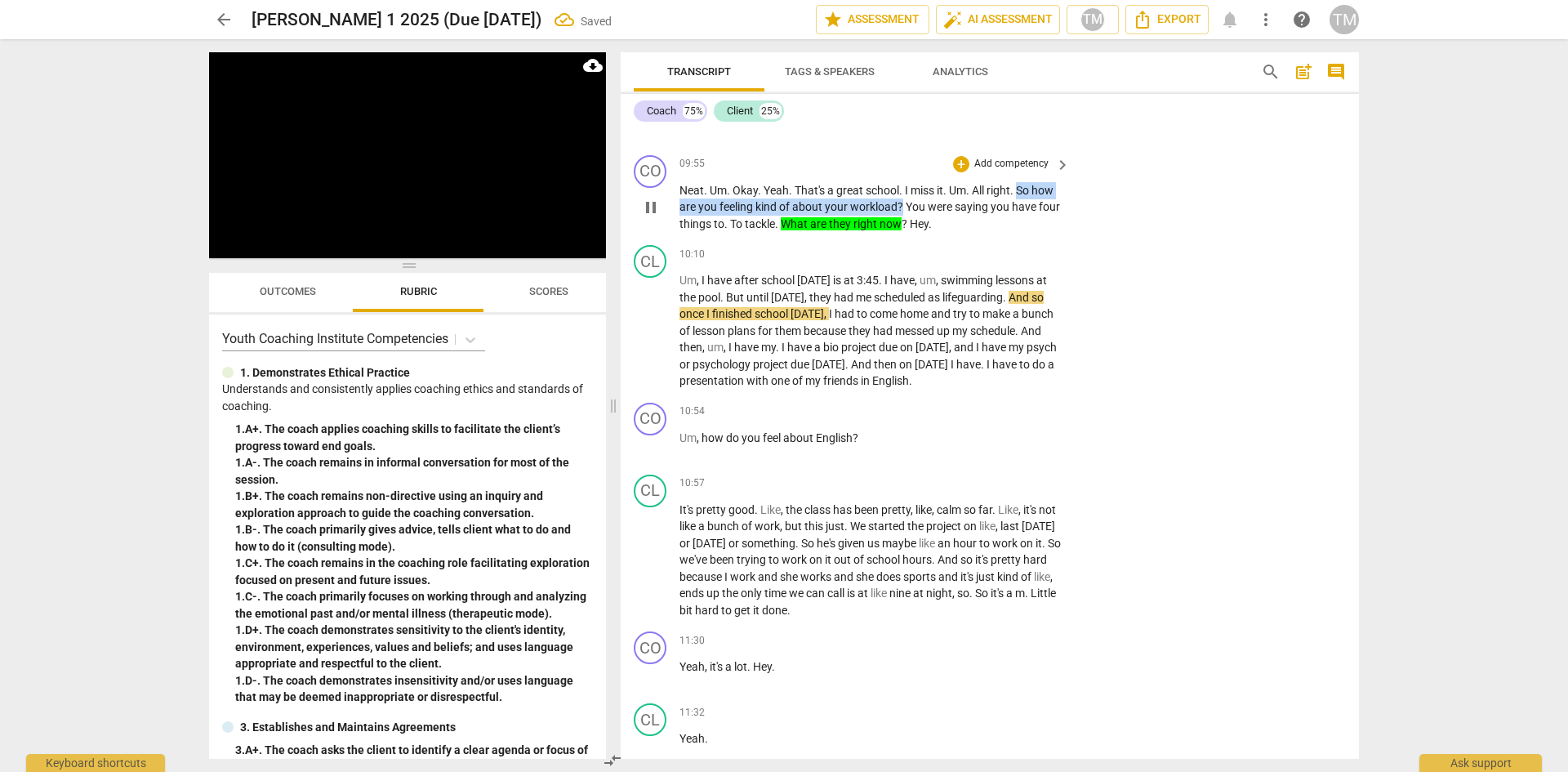
drag, startPoint x: 903, startPoint y: 222, endPoint x: 1019, endPoint y: 201, distance: 117.9
click at [1019, 201] on p "Neat . Um . Okay . Yeah . That's a great school . I miss it . Um . All right . …" at bounding box center [870, 207] width 383 height 51
click at [948, 198] on icon "button" at bounding box center [943, 200] width 10 height 11
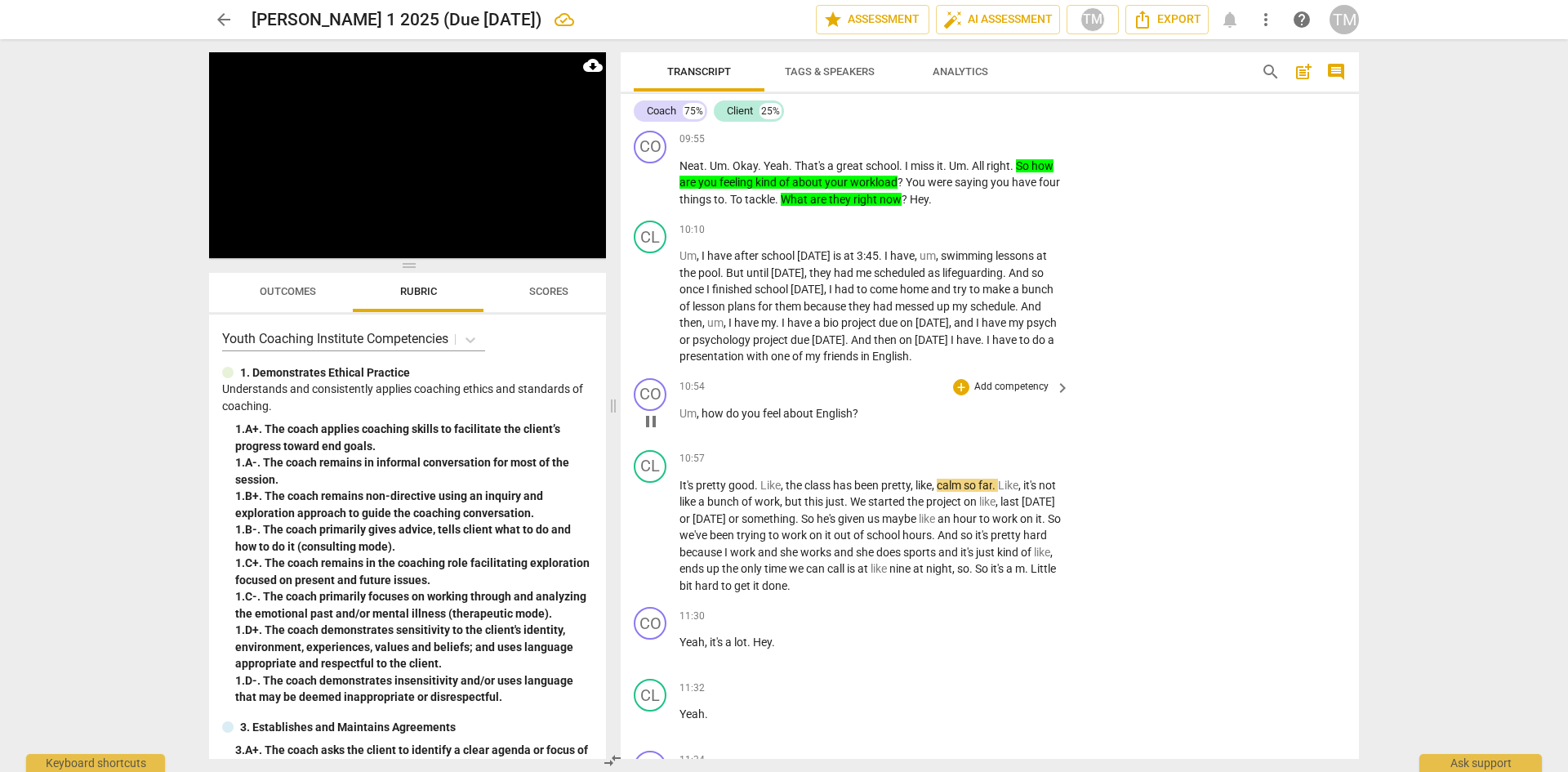
scroll to position [5394, 0]
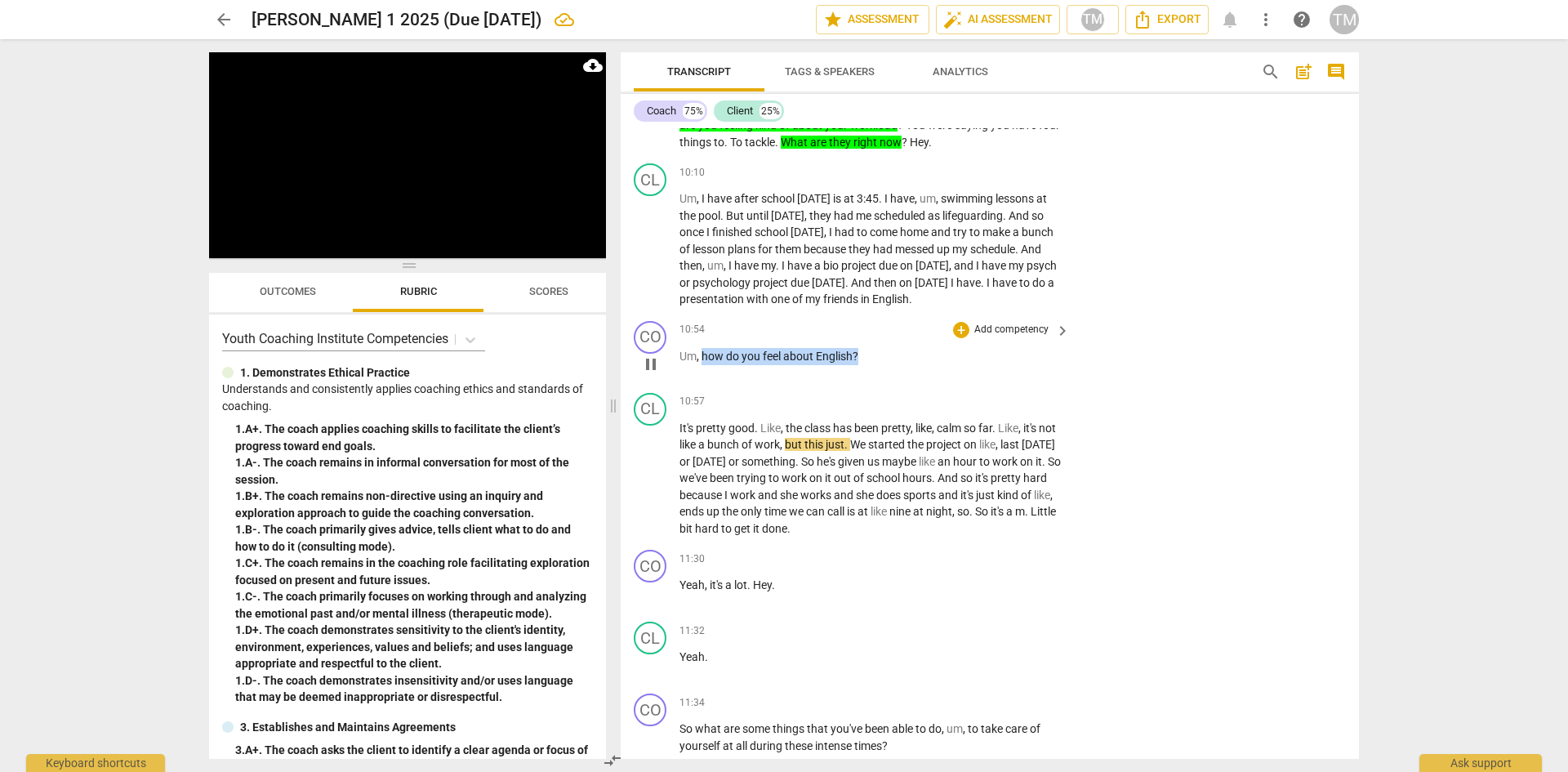
drag, startPoint x: 858, startPoint y: 371, endPoint x: 703, endPoint y: 373, distance: 155.0
click at [703, 365] on p "Um , how do you feel about English ?" at bounding box center [870, 357] width 383 height 17
click at [893, 343] on icon "button" at bounding box center [896, 351] width 16 height 20
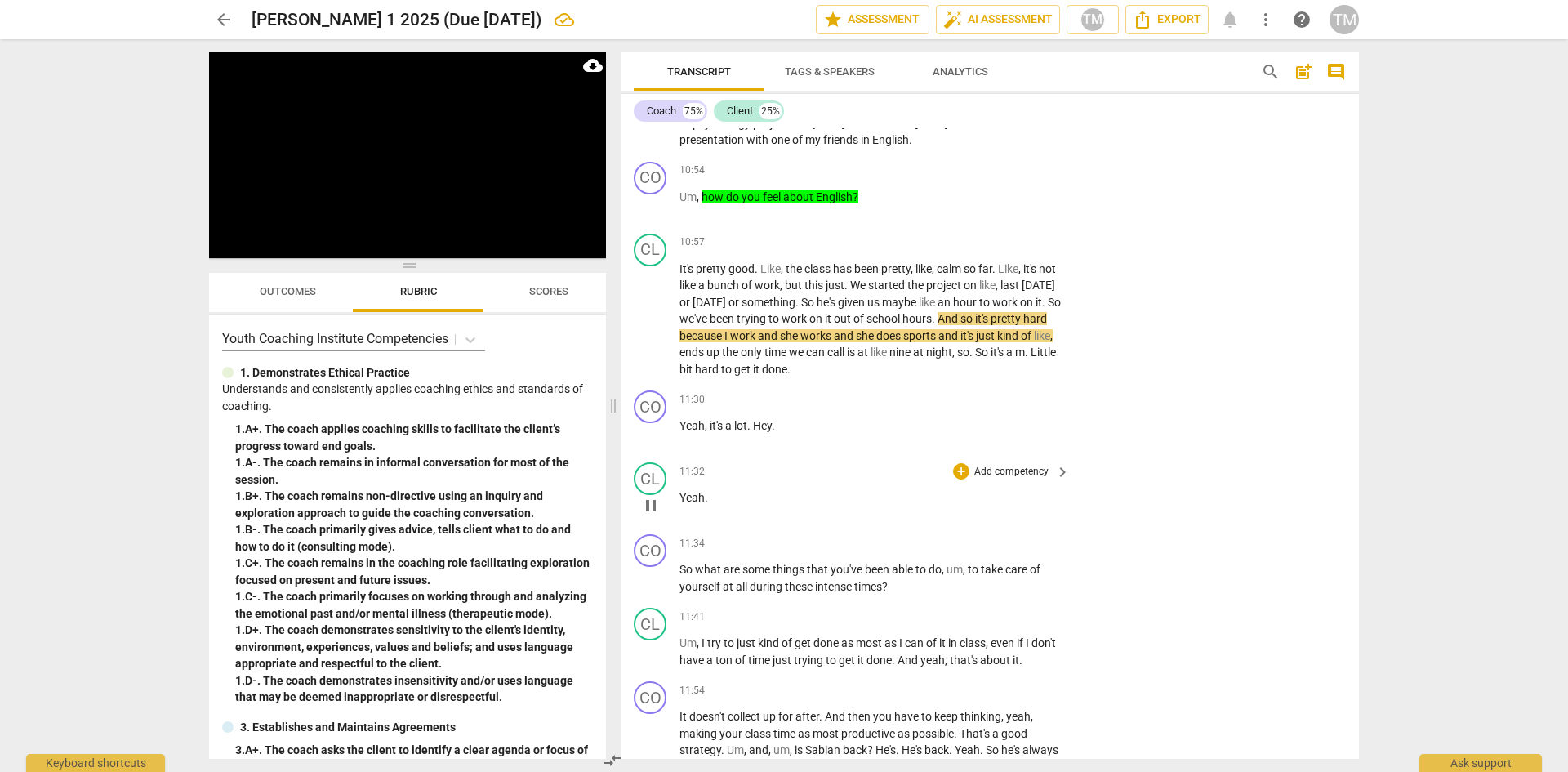
scroll to position [5558, 0]
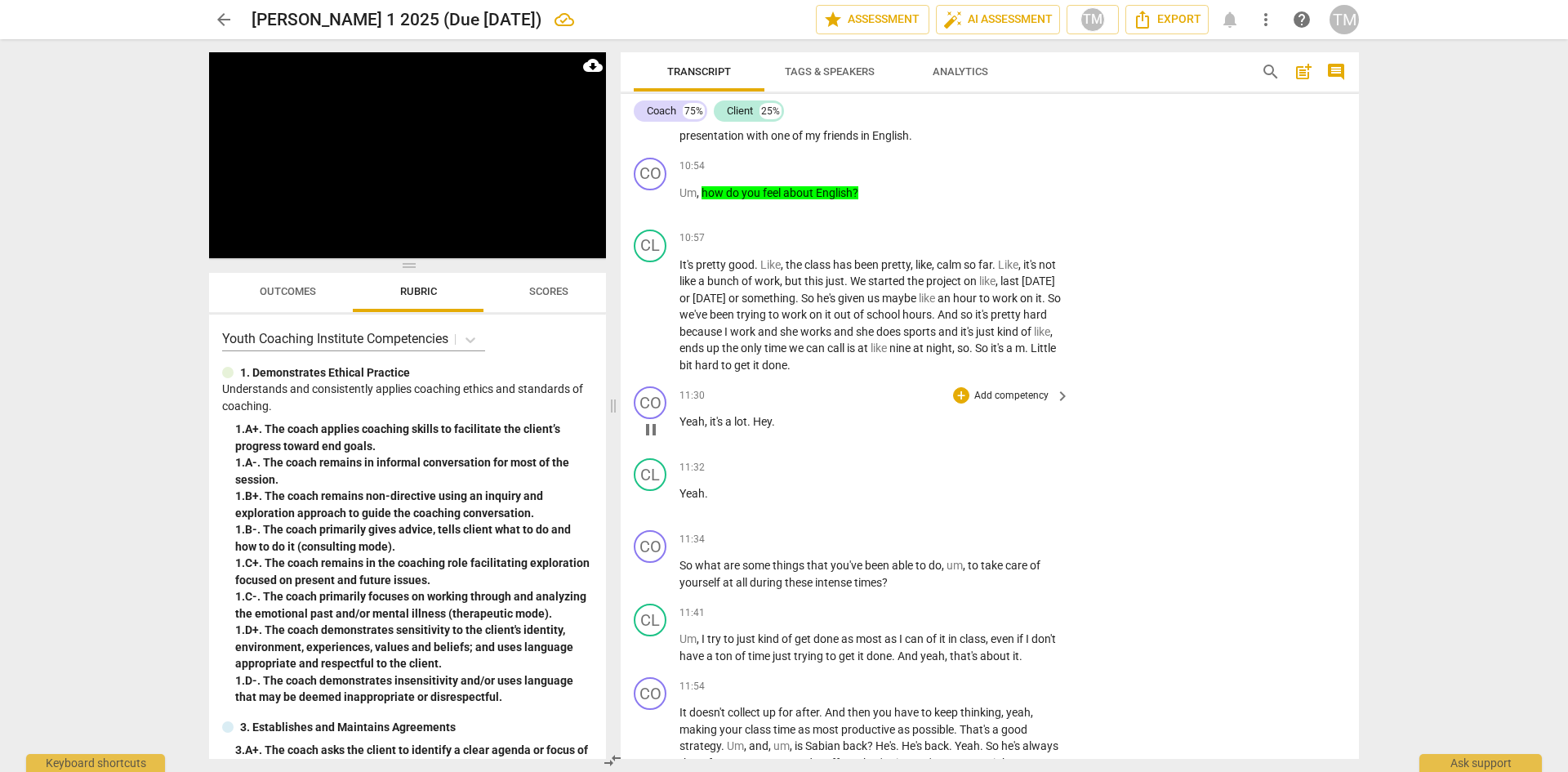
click at [783, 430] on p "Yeah , it's a lot . Hey ." at bounding box center [870, 422] width 383 height 17
click at [761, 428] on span "Hey?" at bounding box center [765, 422] width 26 height 13
click at [657, 439] on span "pause" at bounding box center [651, 429] width 20 height 20
click at [1038, 404] on p "Add competency" at bounding box center [1011, 395] width 77 height 14
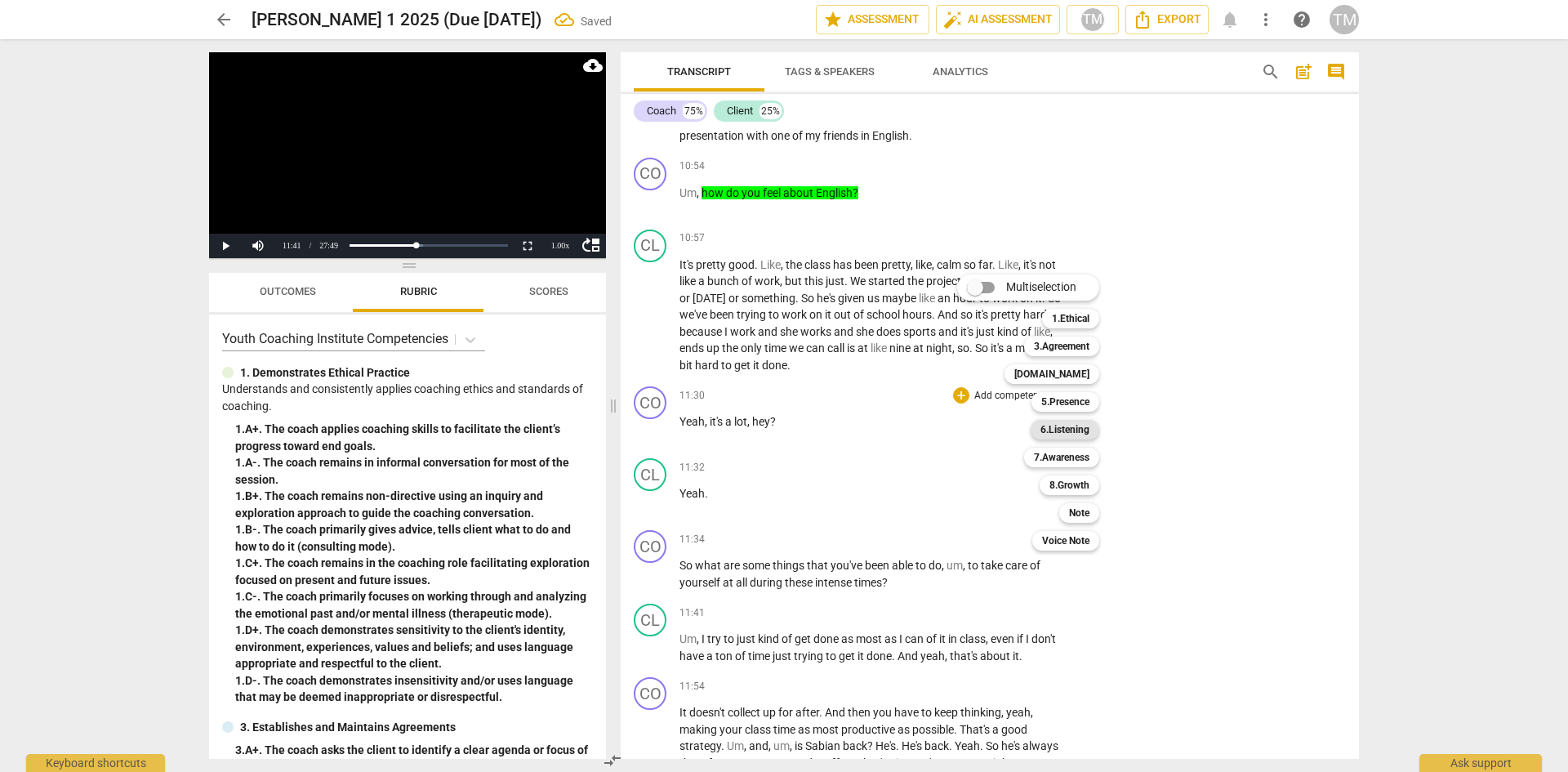
click at [1071, 433] on b "6.Listening" at bounding box center [1064, 429] width 49 height 20
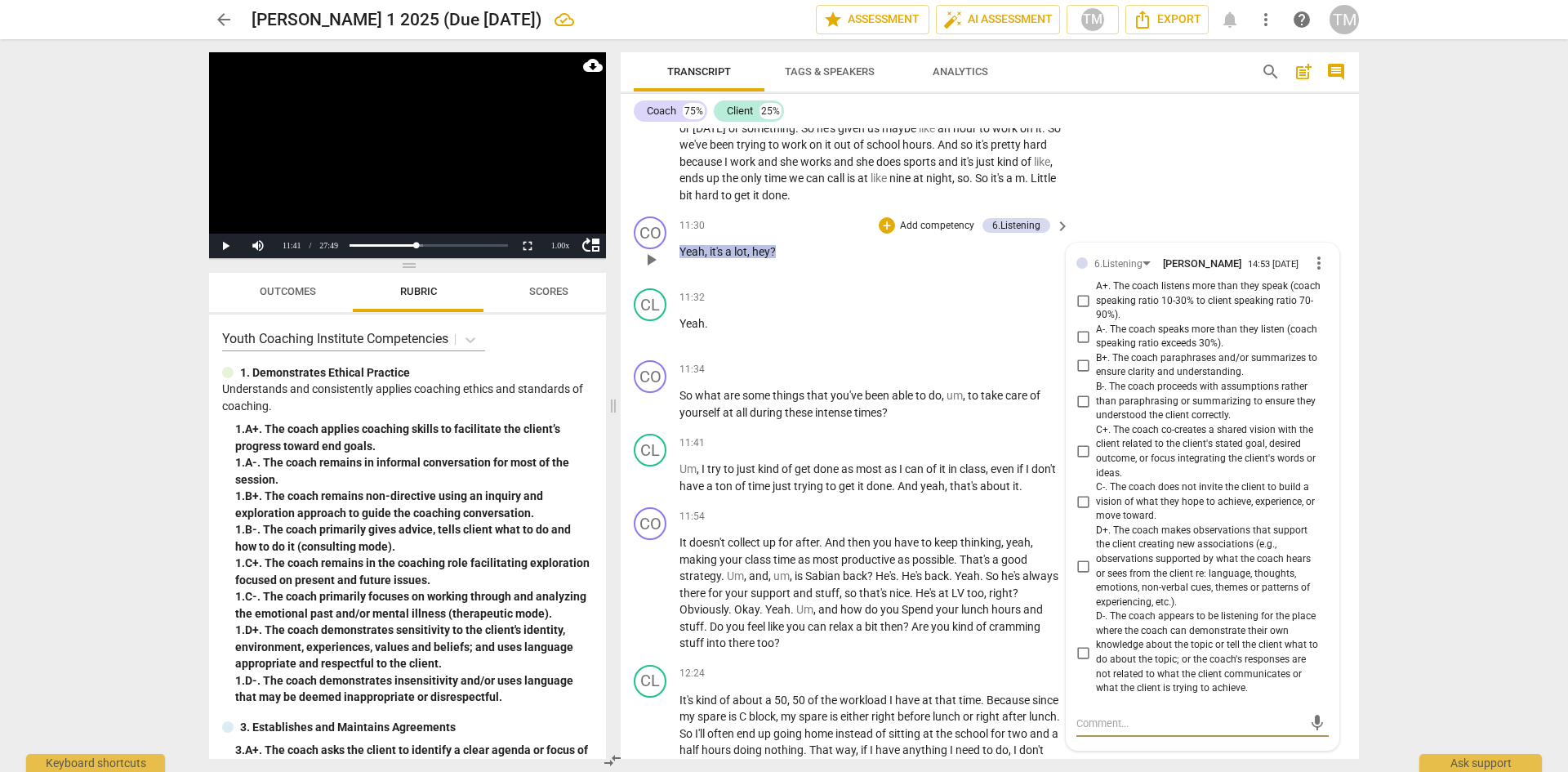
scroll to position [5703, 0]
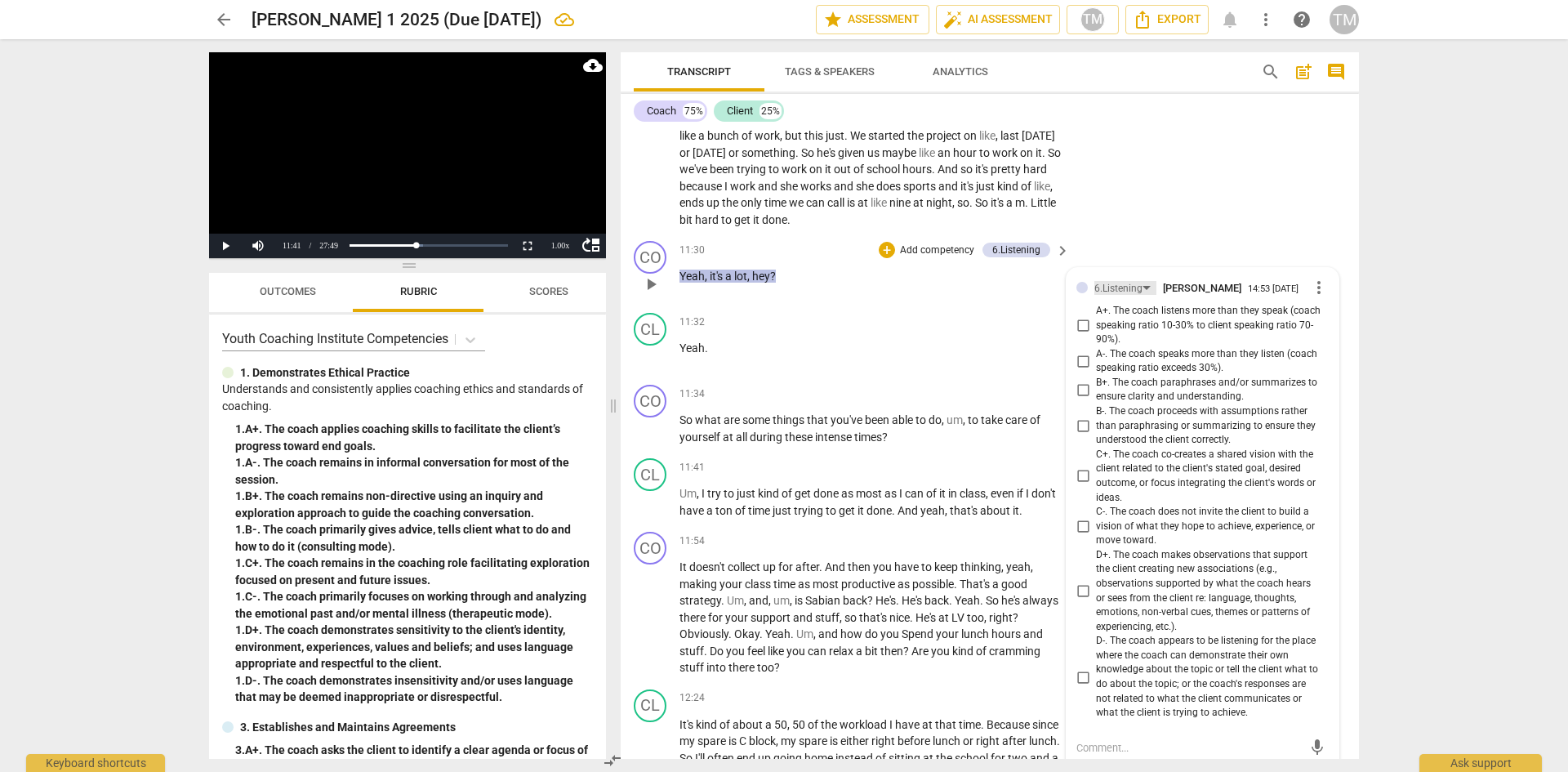
click at [1142, 295] on div "6.Listening" at bounding box center [1125, 287] width 62 height 14
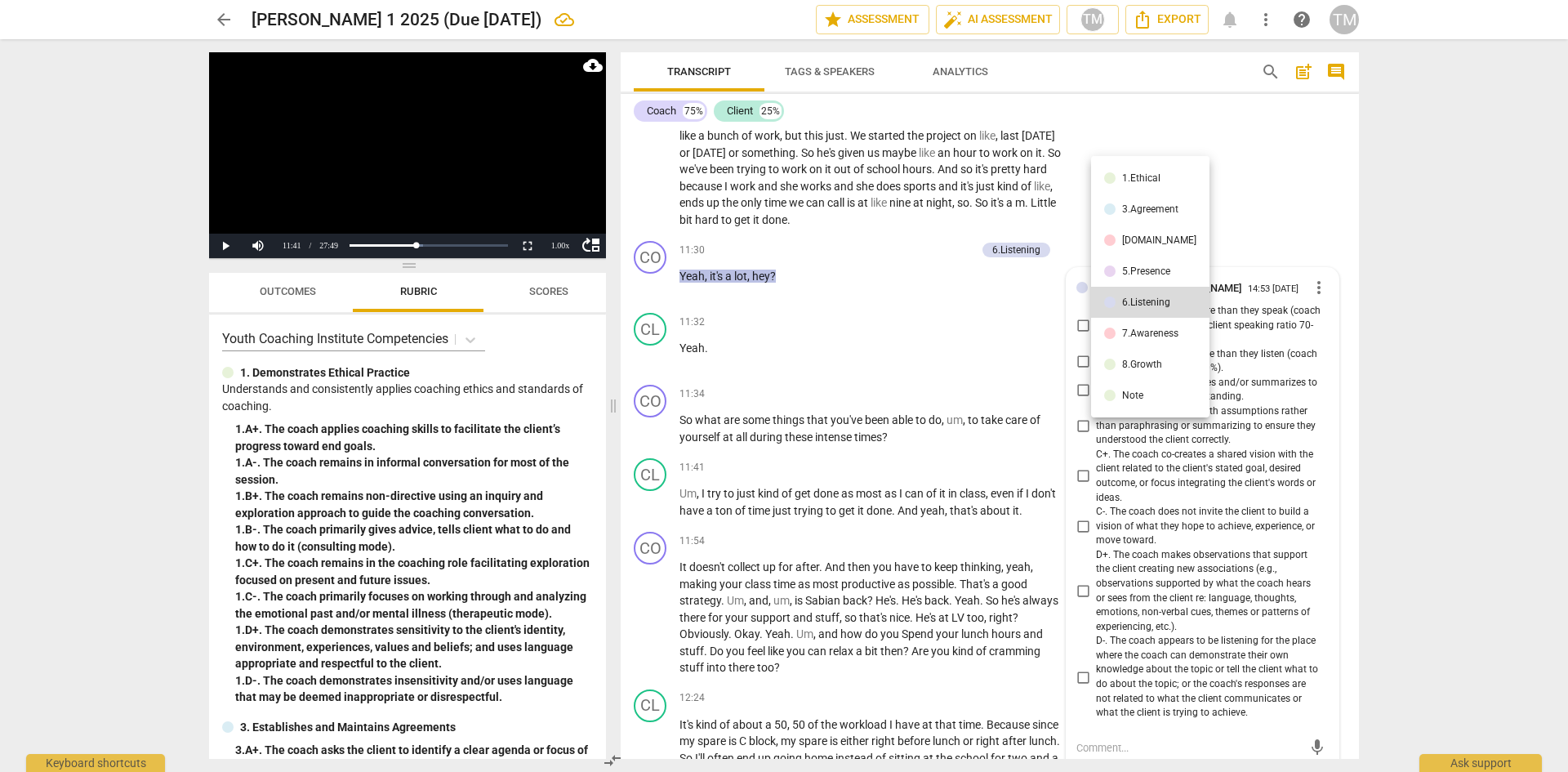
click at [1142, 273] on div "5.Presence" at bounding box center [1146, 271] width 49 height 10
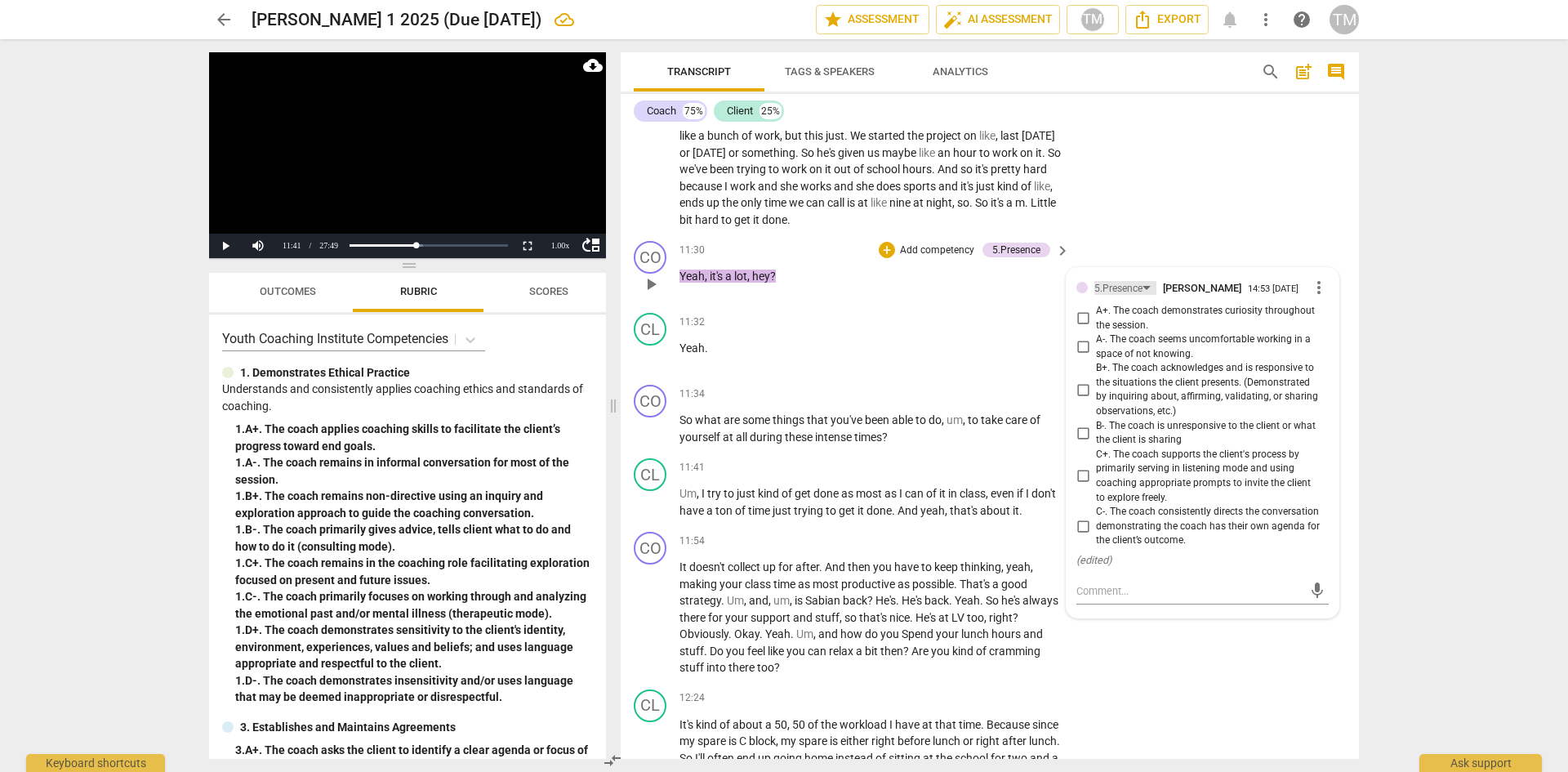
click at [1136, 297] on div "5.Presence" at bounding box center [1119, 288] width 49 height 15
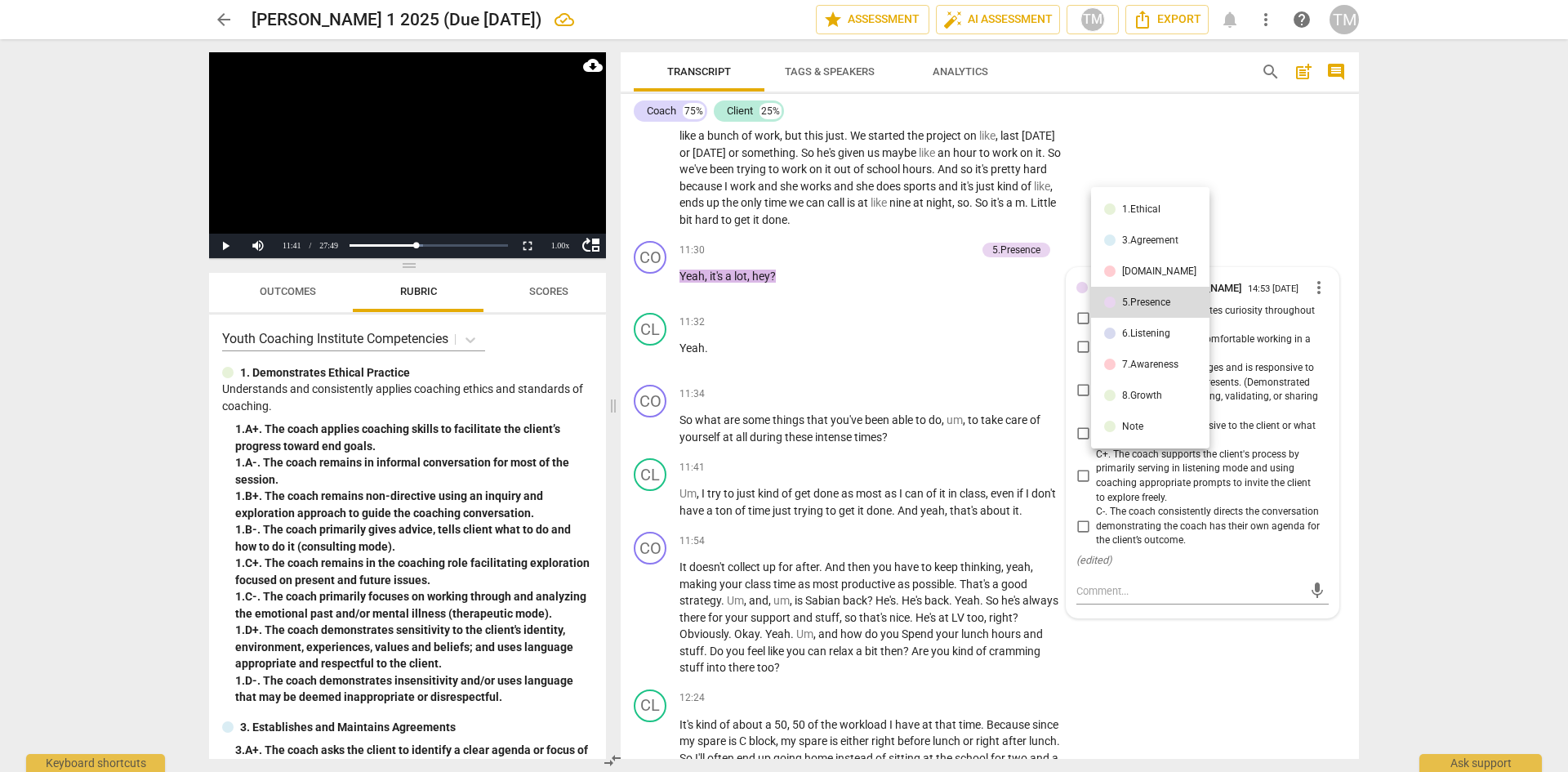
click at [1137, 271] on div "[DOMAIN_NAME]" at bounding box center [1160, 271] width 74 height 10
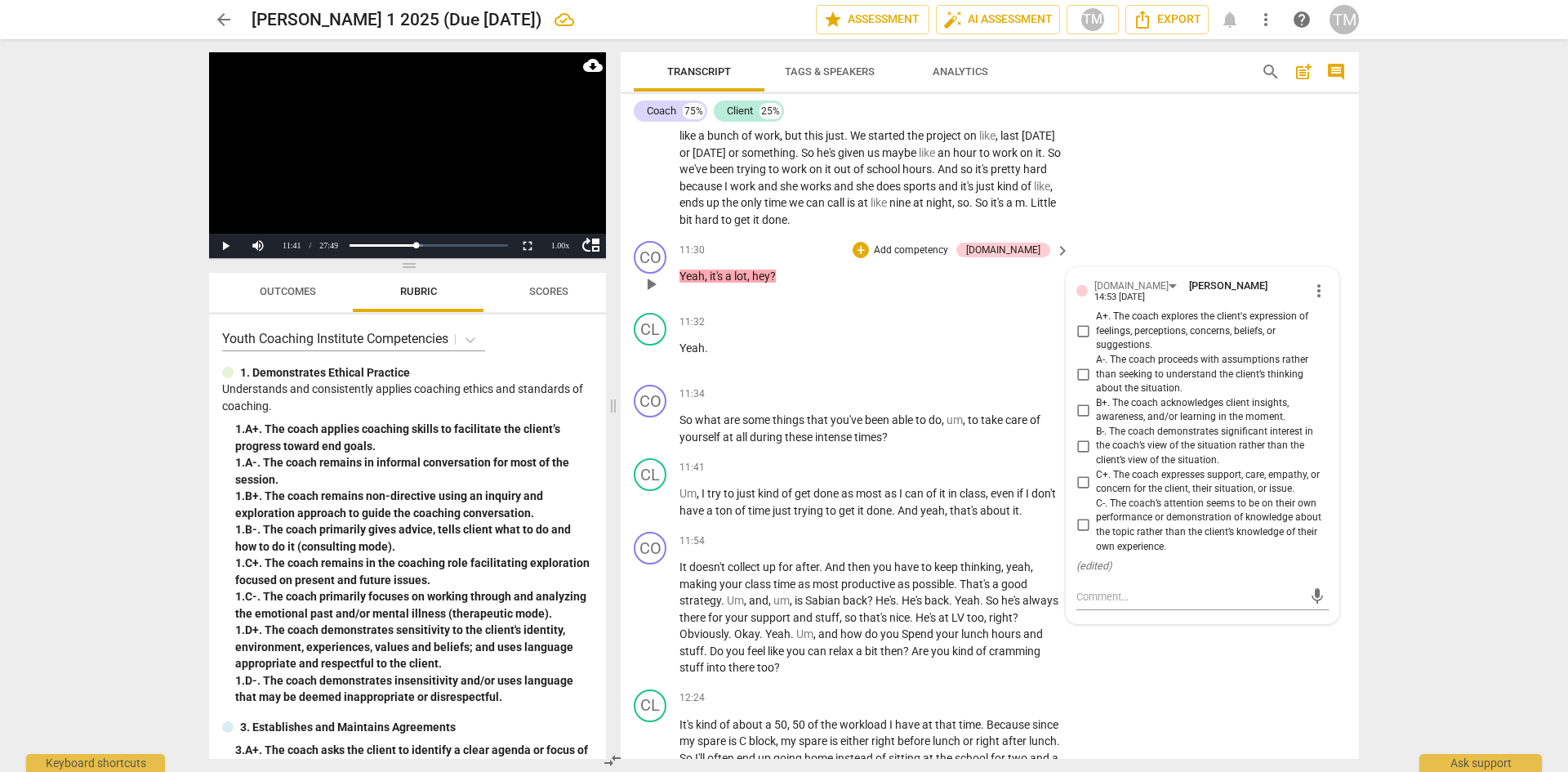
click at [1076, 490] on input "C+. The coach expresses support, care, empathy, or concern for the client, thei…" at bounding box center [1082, 482] width 26 height 20
click at [873, 427] on span "been" at bounding box center [878, 420] width 27 height 13
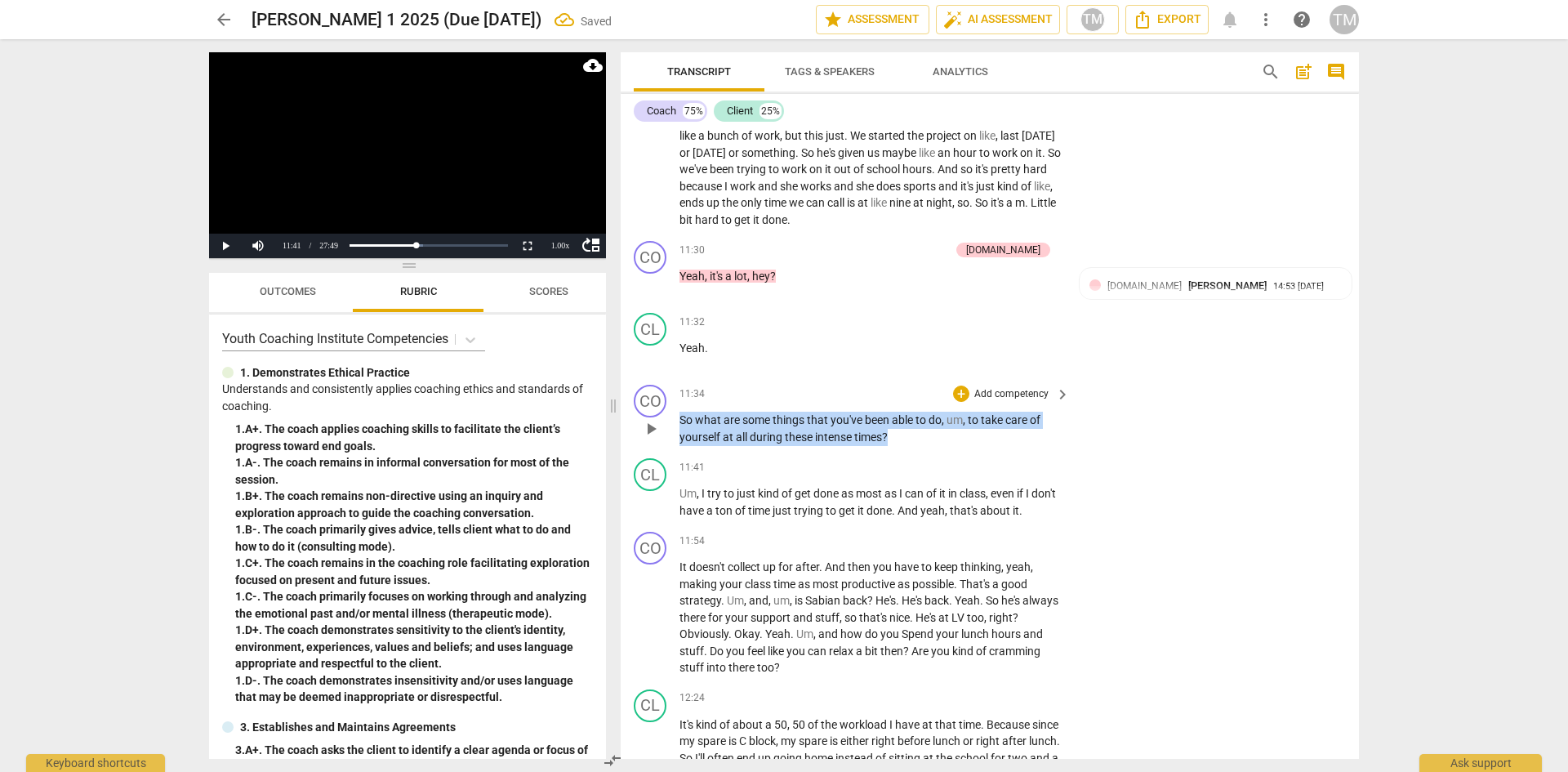
drag, startPoint x: 894, startPoint y: 454, endPoint x: 675, endPoint y: 438, distance: 219.6
click at [675, 438] on div "CO play_arrow pause 11:34 + Add competency keyboard_arrow_right So what are som…" at bounding box center [991, 414] width 739 height 73
click at [927, 436] on icon "button" at bounding box center [928, 432] width 16 height 20
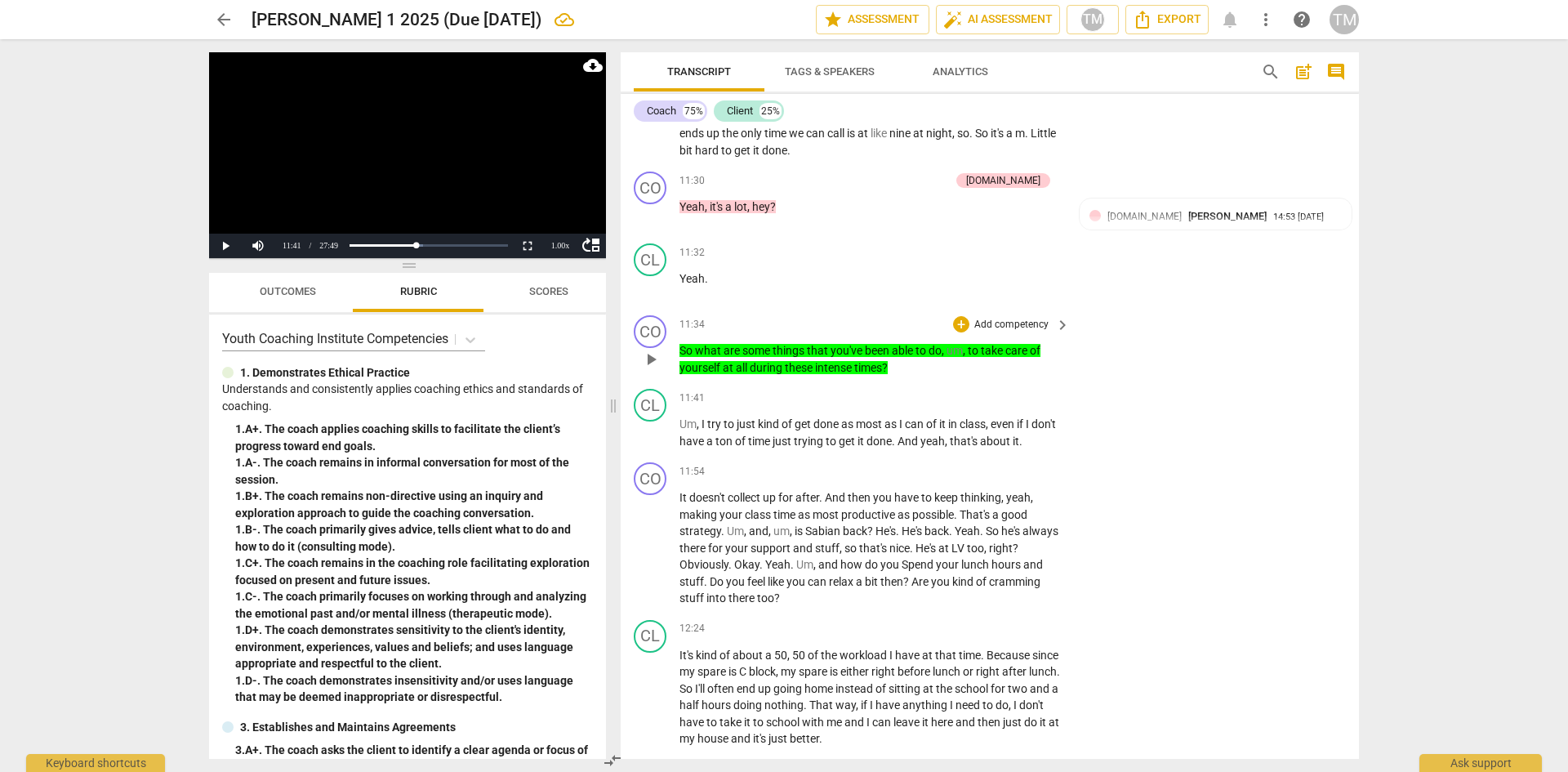
scroll to position [5785, 0]
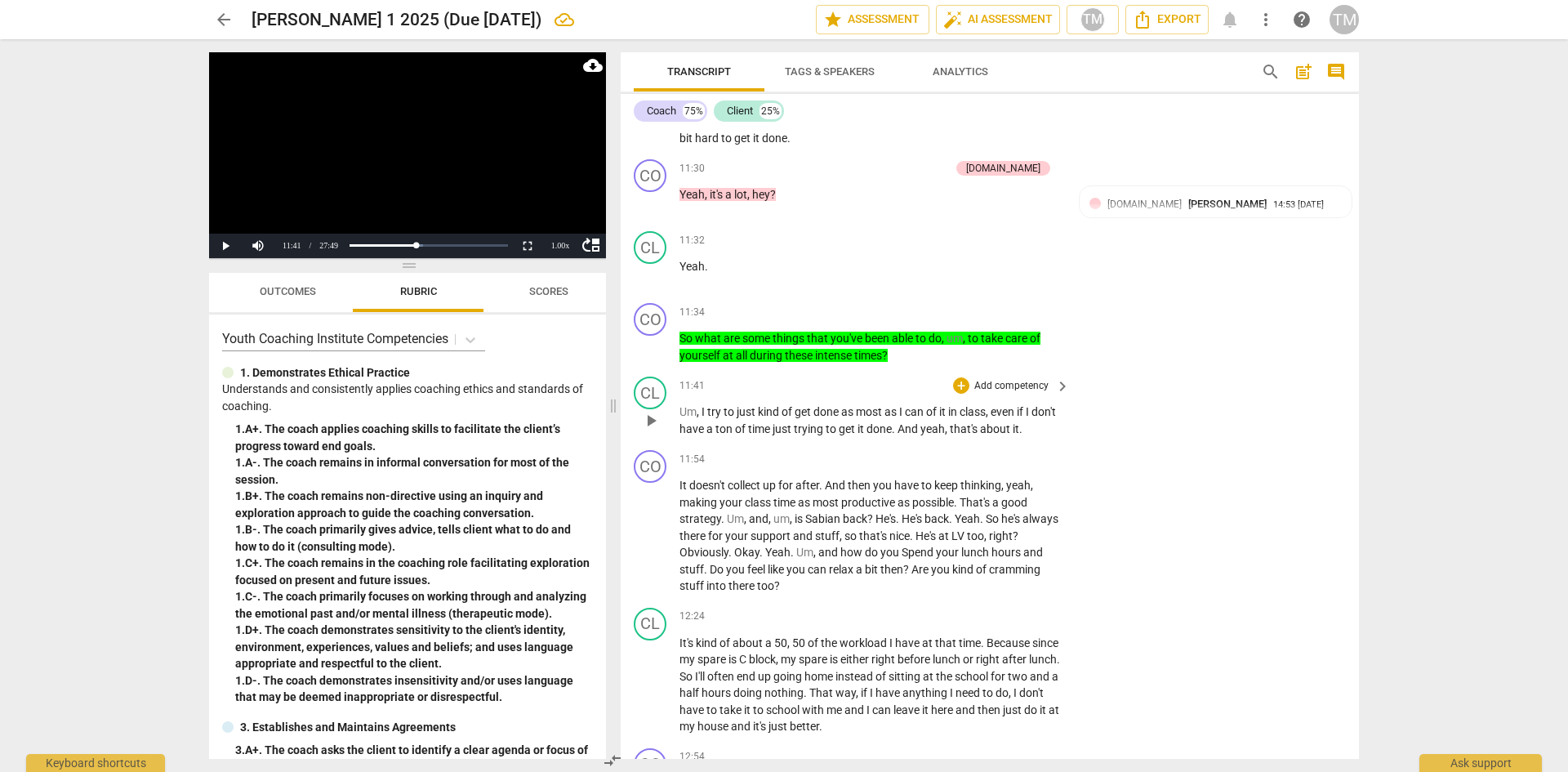
click at [657, 430] on span "play_arrow" at bounding box center [651, 421] width 20 height 20
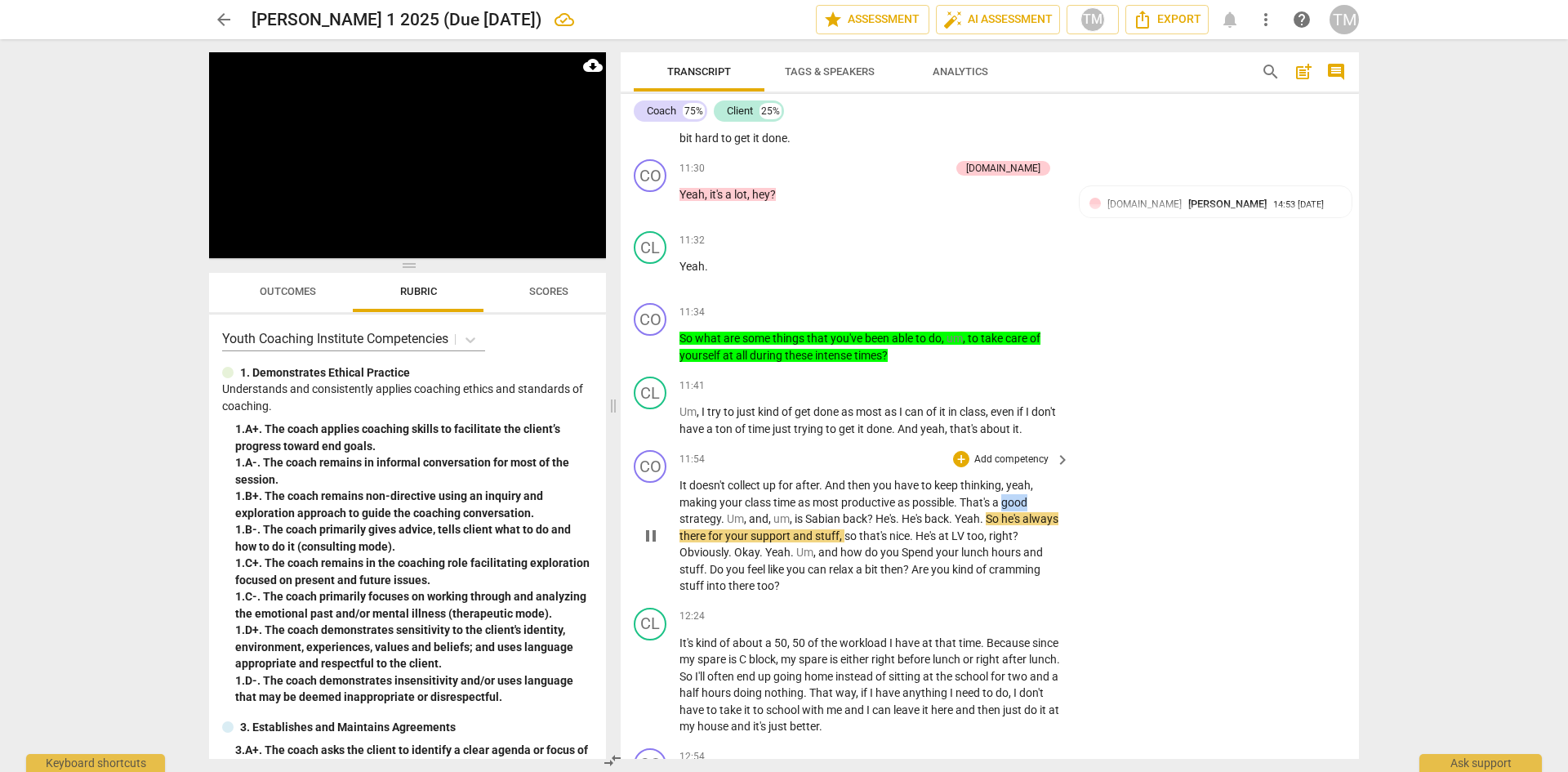
drag, startPoint x: 1031, startPoint y: 517, endPoint x: 1006, endPoint y: 520, distance: 25.2
click at [1006, 520] on p "It doesn't collect up for after . And then you have to keep thinking , yeah , m…" at bounding box center [870, 535] width 383 height 117
click at [1073, 496] on icon "button" at bounding box center [1070, 497] width 16 height 20
drag, startPoint x: 1026, startPoint y: 519, endPoint x: 1008, endPoint y: 521, distance: 18.1
click at [1008, 509] on span "good" at bounding box center [1014, 503] width 26 height 13
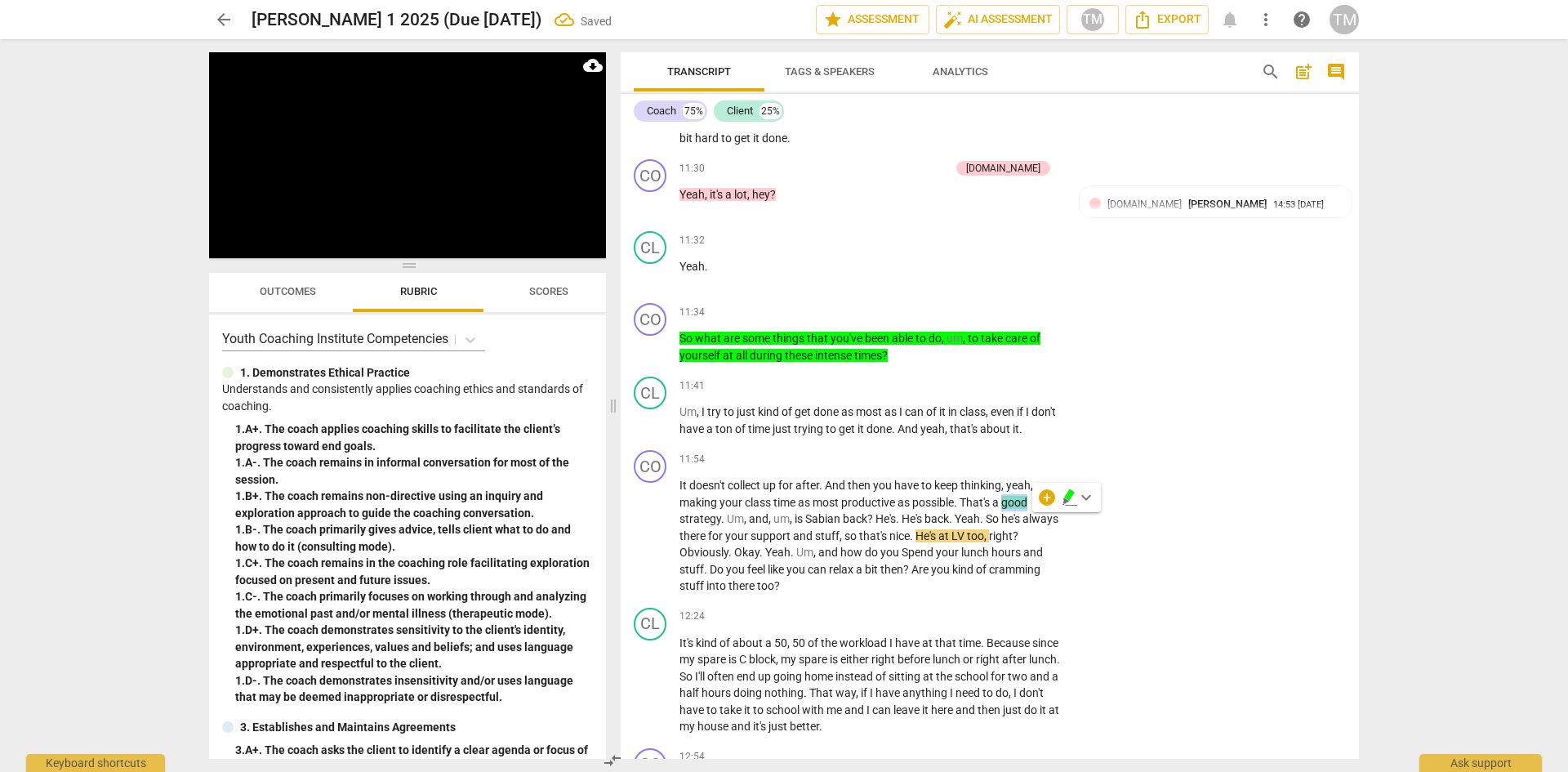
click at [1086, 498] on span "keyboard_arrow_down" at bounding box center [1086, 497] width 20 height 20
click at [1186, 547] on div at bounding box center [1189, 549] width 16 height 16
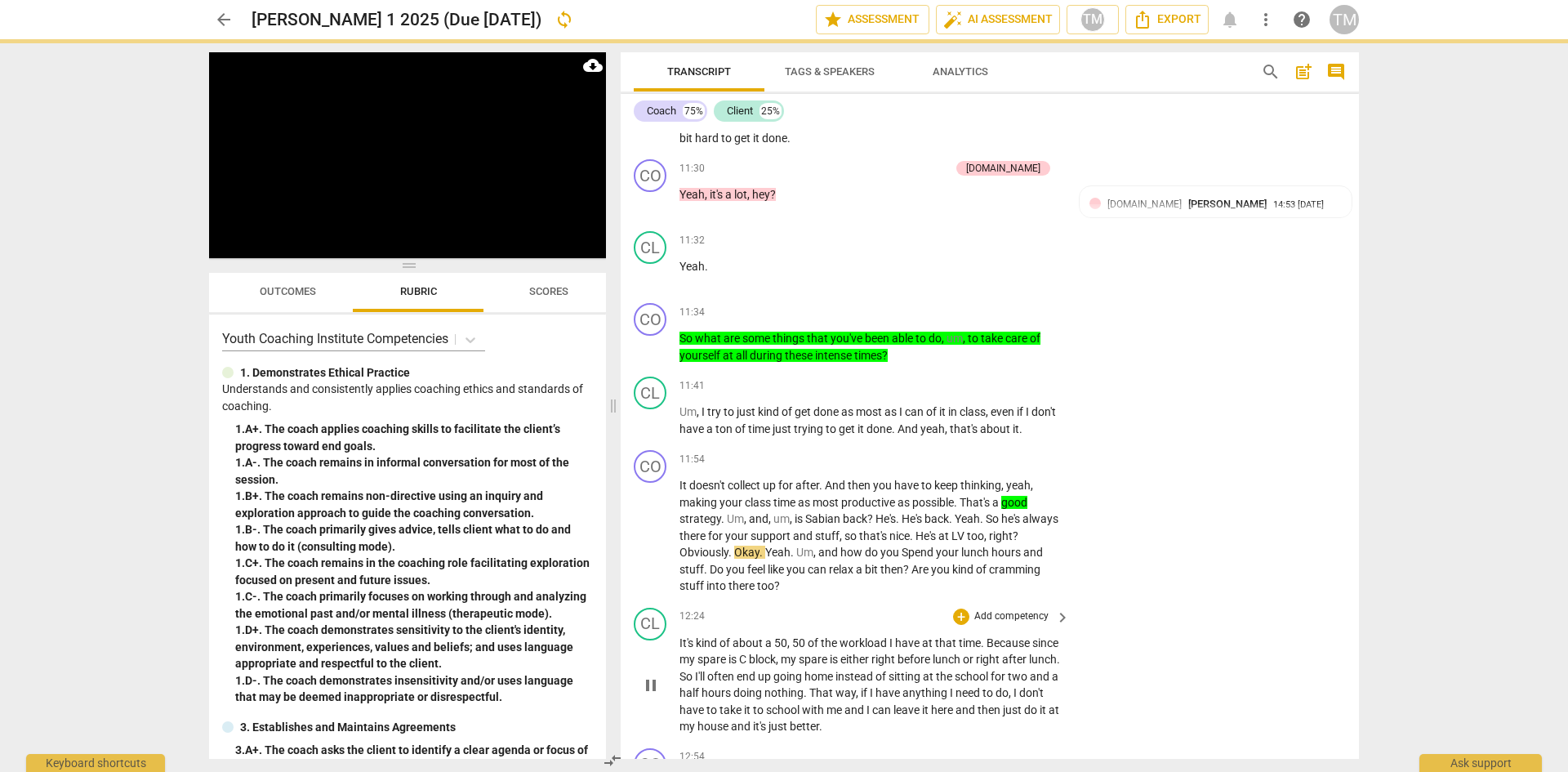
click at [971, 617] on div "CL play_arrow pause 00:12 + Add competency keyboard_arrow_right Hi . CO play_ar…" at bounding box center [991, 443] width 739 height 631
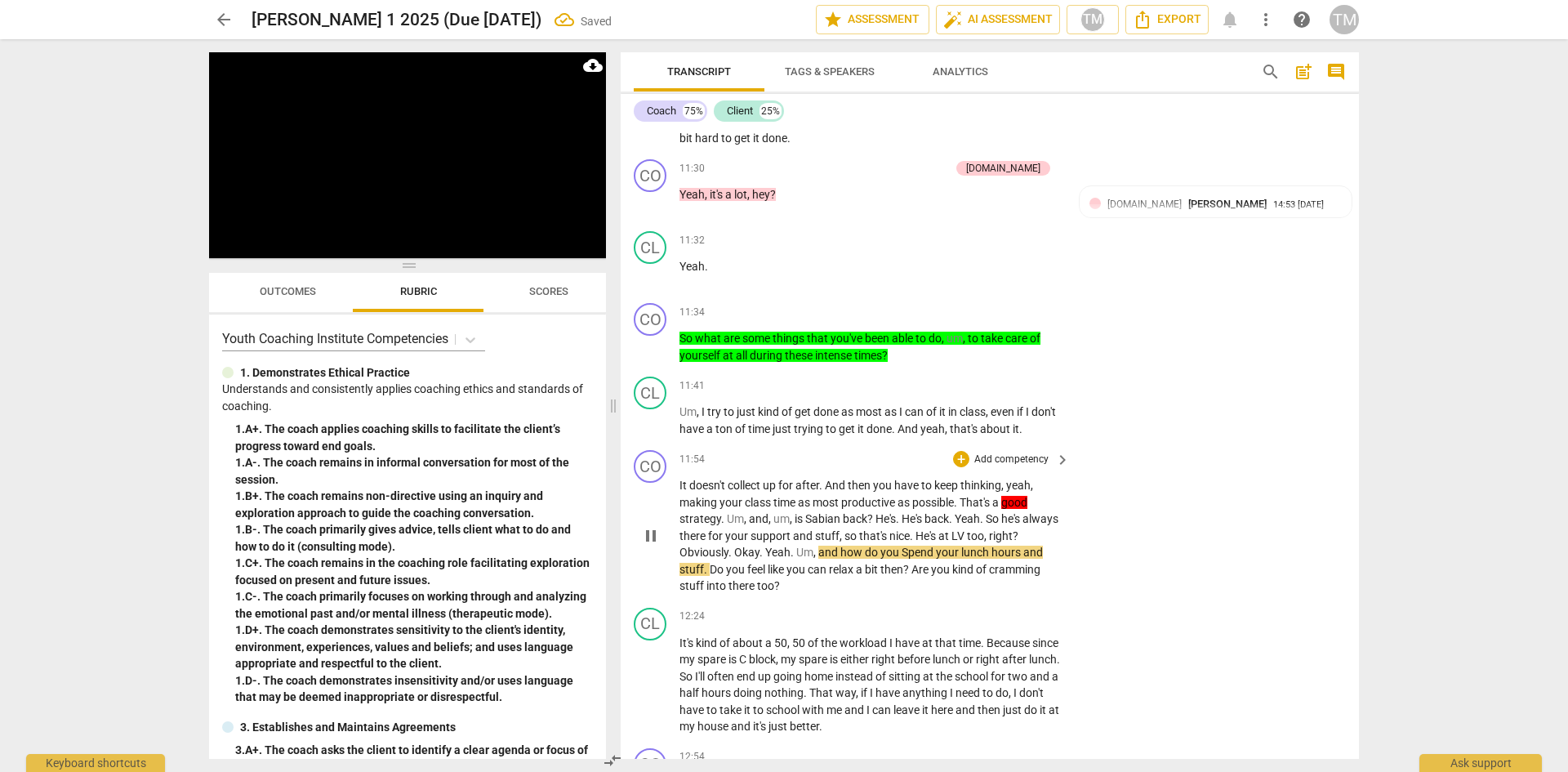
click at [961, 525] on span "Yeah" at bounding box center [968, 519] width 26 height 13
click at [850, 525] on span "back" at bounding box center [855, 519] width 25 height 13
click at [766, 558] on span "Yeah" at bounding box center [778, 553] width 26 height 13
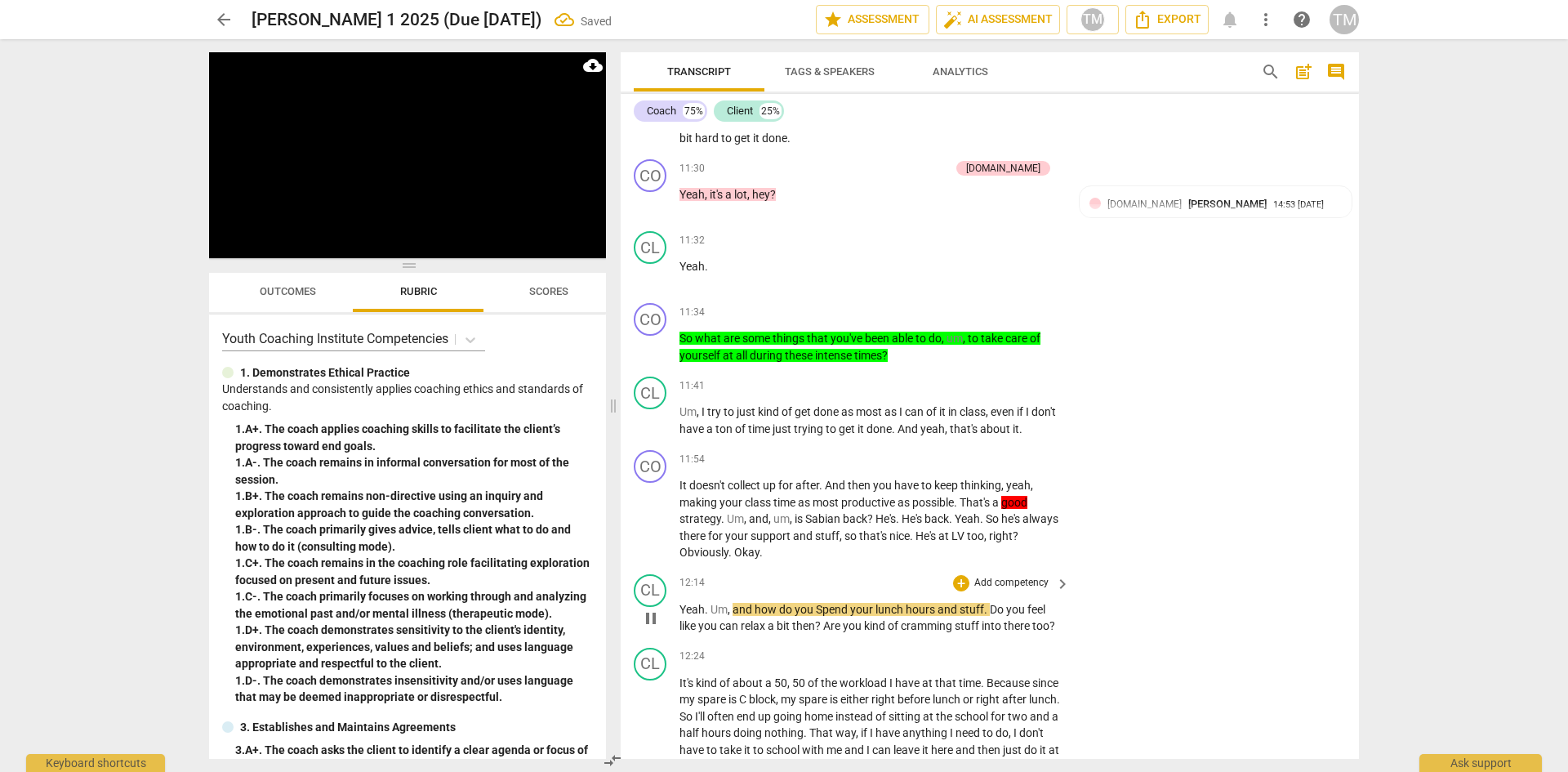
click at [711, 616] on span "Um" at bounding box center [720, 610] width 17 height 13
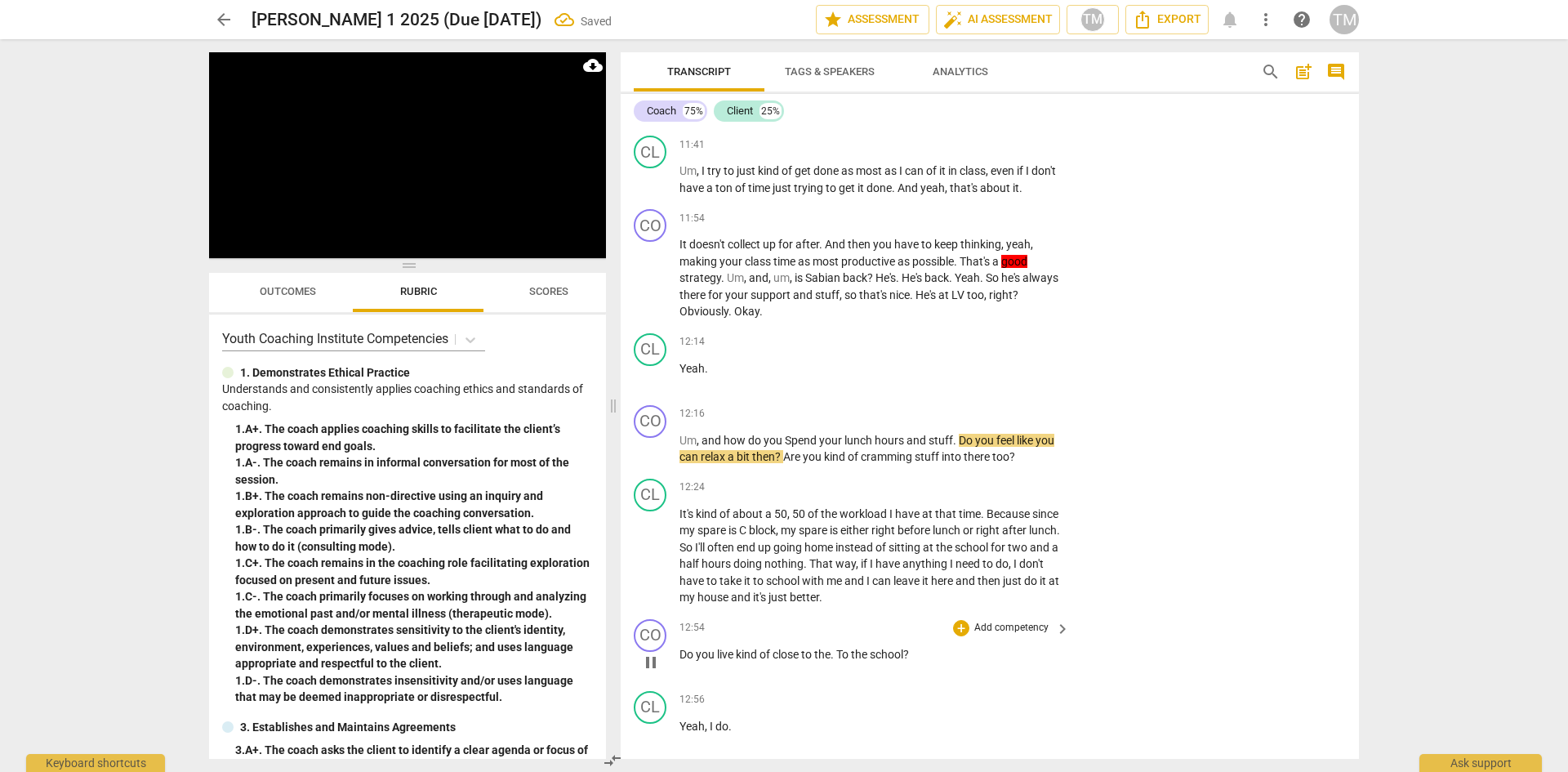
scroll to position [6030, 0]
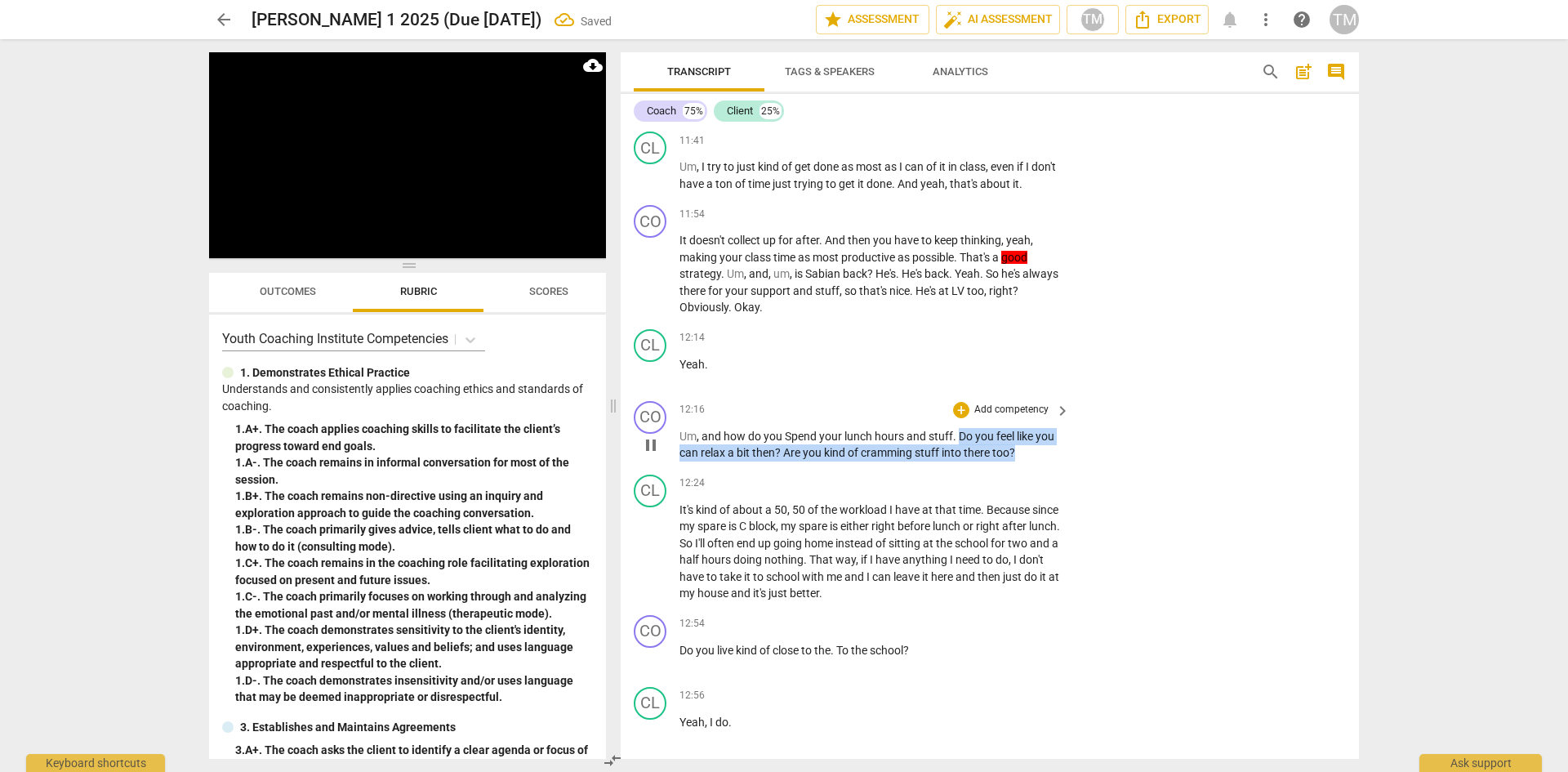
drag, startPoint x: 1020, startPoint y: 470, endPoint x: 959, endPoint y: 449, distance: 64.5
click at [959, 449] on p "Um , and how do you Spend your lunch hours and stuff . Do you feel like you can…" at bounding box center [870, 445] width 383 height 33
click at [1074, 446] on span "keyboard_arrow_down" at bounding box center [1071, 449] width 20 height 20
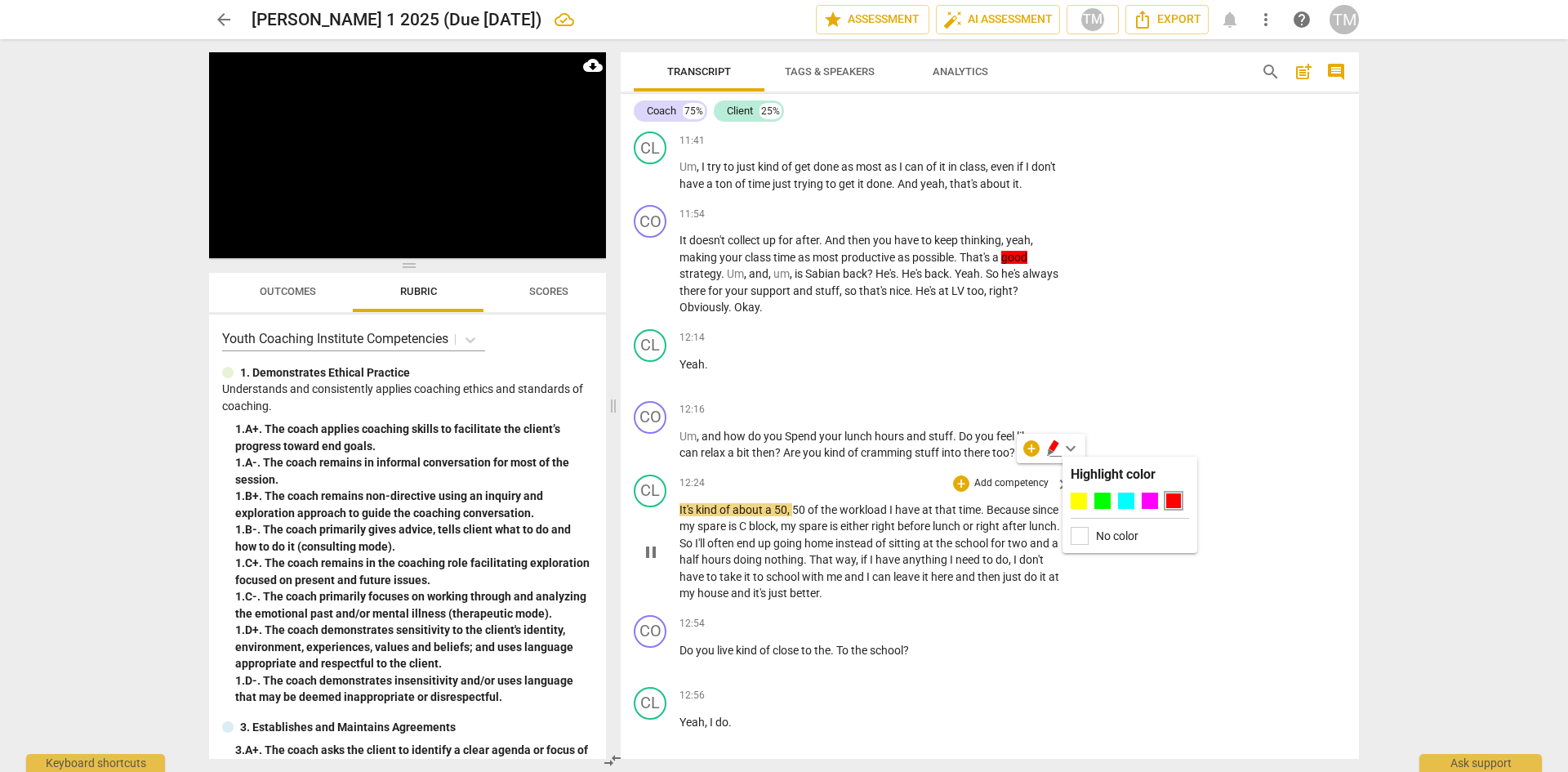
drag, startPoint x: 1076, startPoint y: 495, endPoint x: 1073, endPoint y: 503, distance: 8.5
click at [1077, 497] on div at bounding box center [1078, 500] width 16 height 16
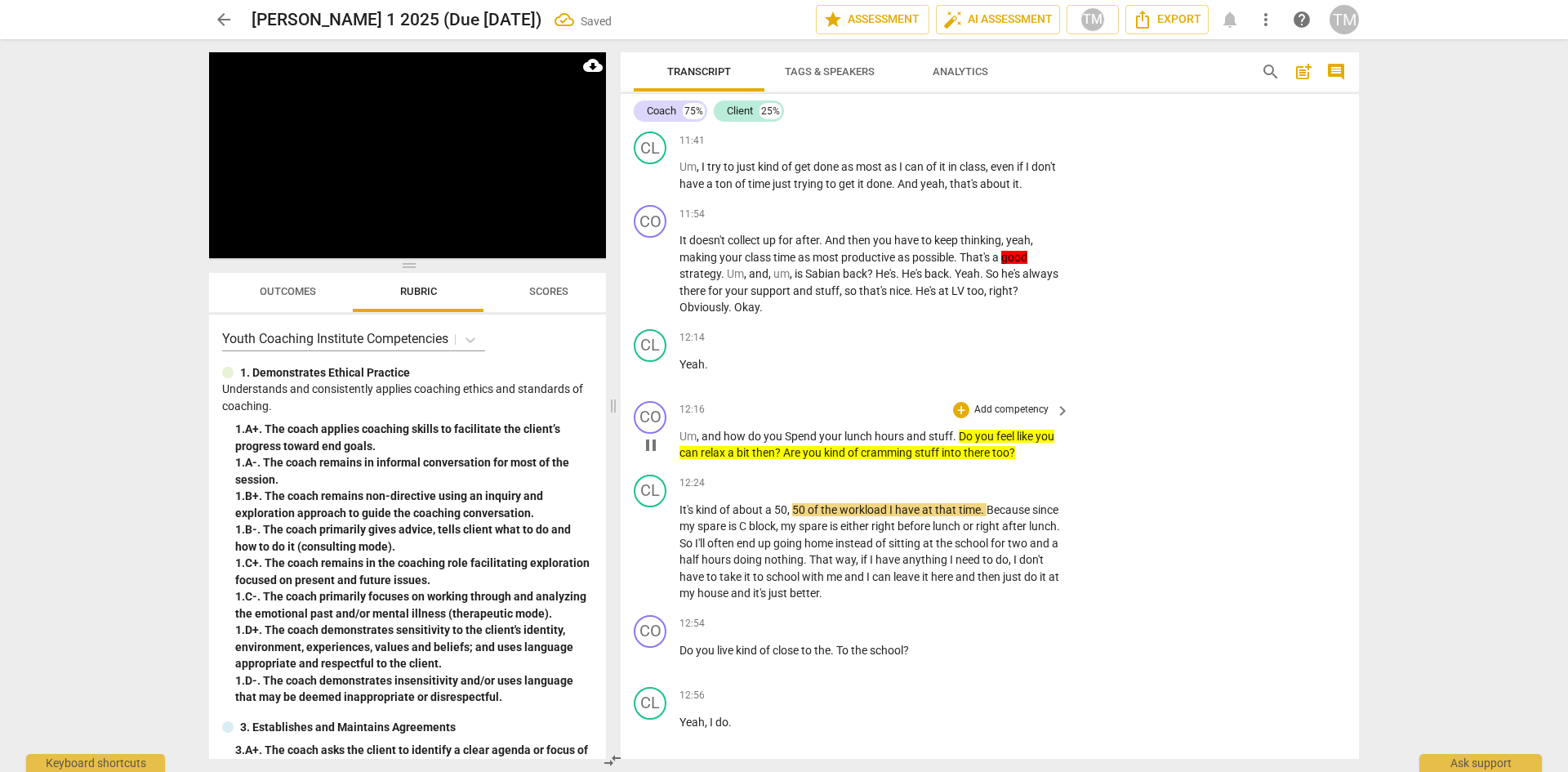
click at [954, 443] on span "." at bounding box center [956, 436] width 6 height 13
drag, startPoint x: 960, startPoint y: 450, endPoint x: 725, endPoint y: 450, distance: 235.0
click at [725, 450] on p "Um , and how do you Spend your lunch hours and stuff? Do you feel like you can …" at bounding box center [870, 445] width 383 height 33
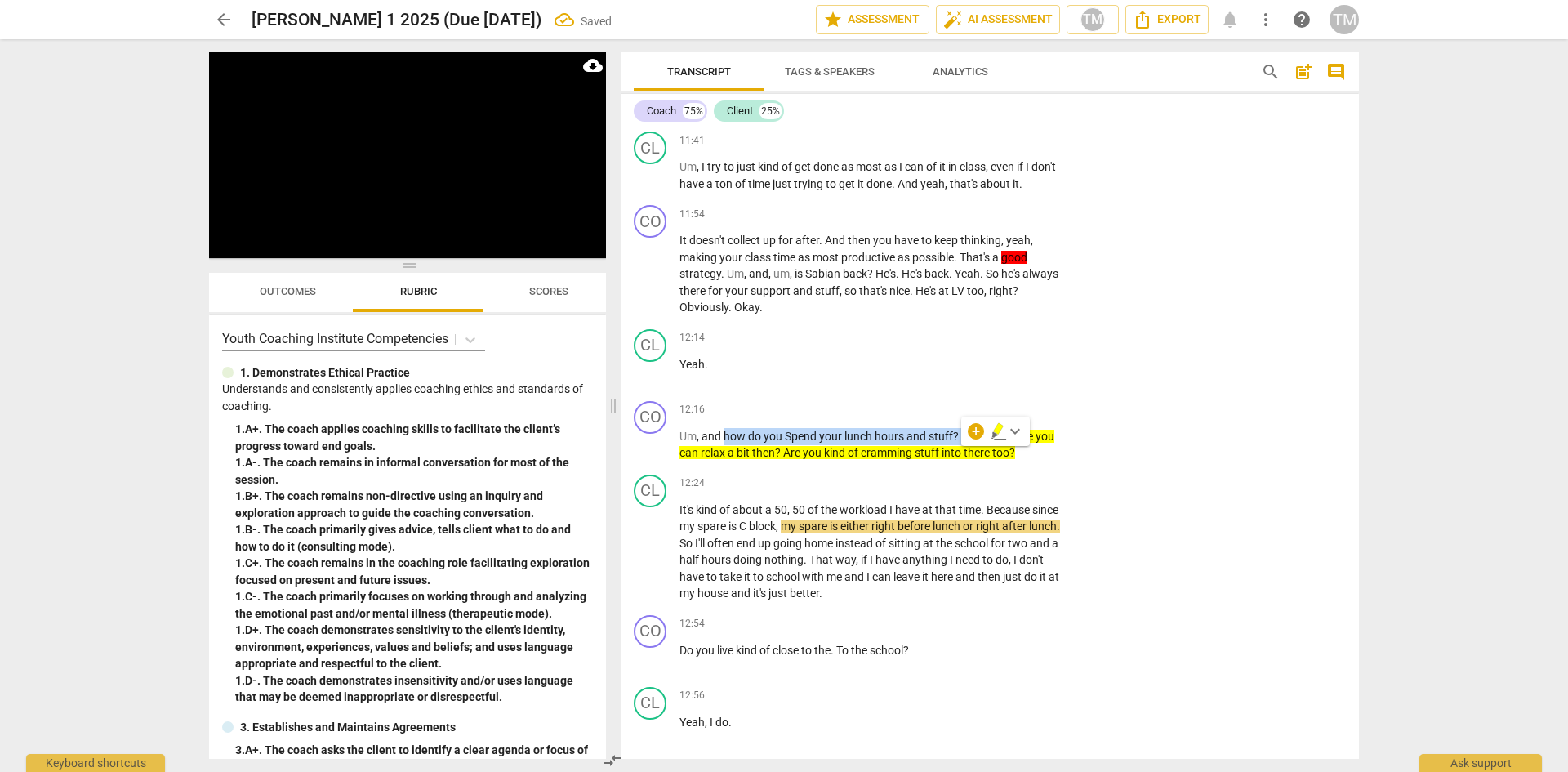
click at [1014, 431] on span "keyboard_arrow_down" at bounding box center [1015, 431] width 20 height 20
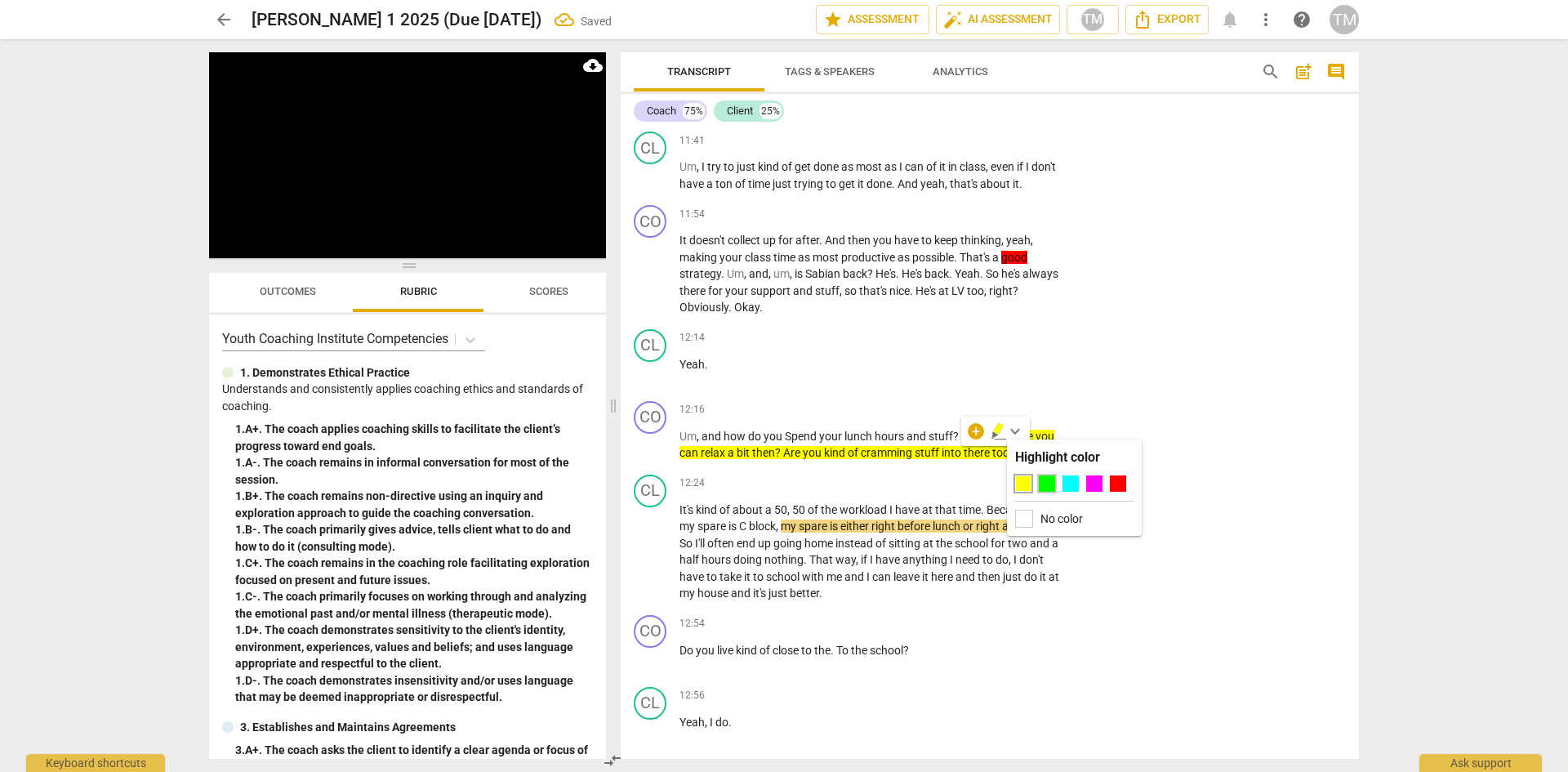
click at [1050, 490] on div at bounding box center [1047, 483] width 16 height 16
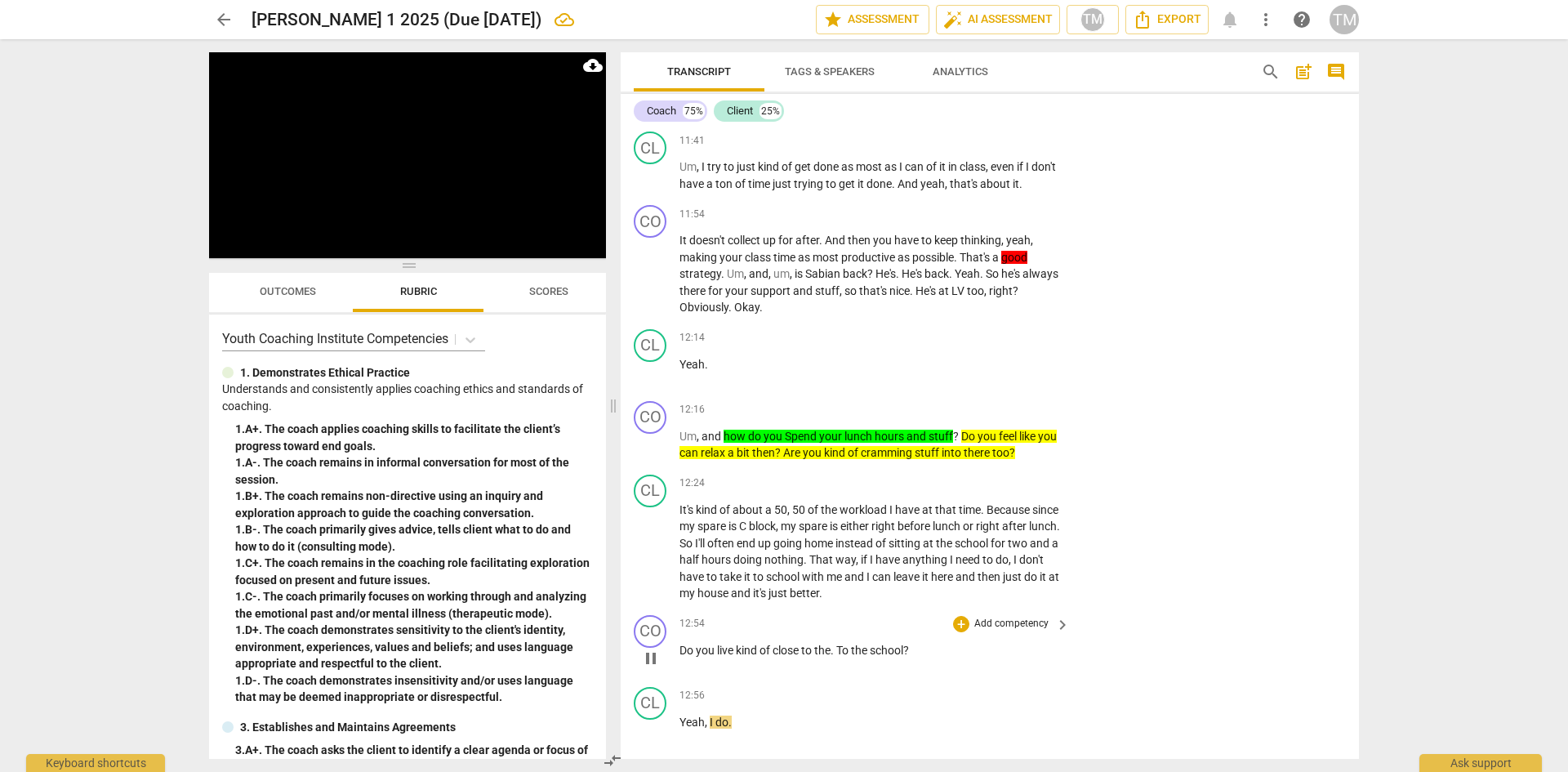
click at [650, 668] on span "pause" at bounding box center [651, 658] width 20 height 20
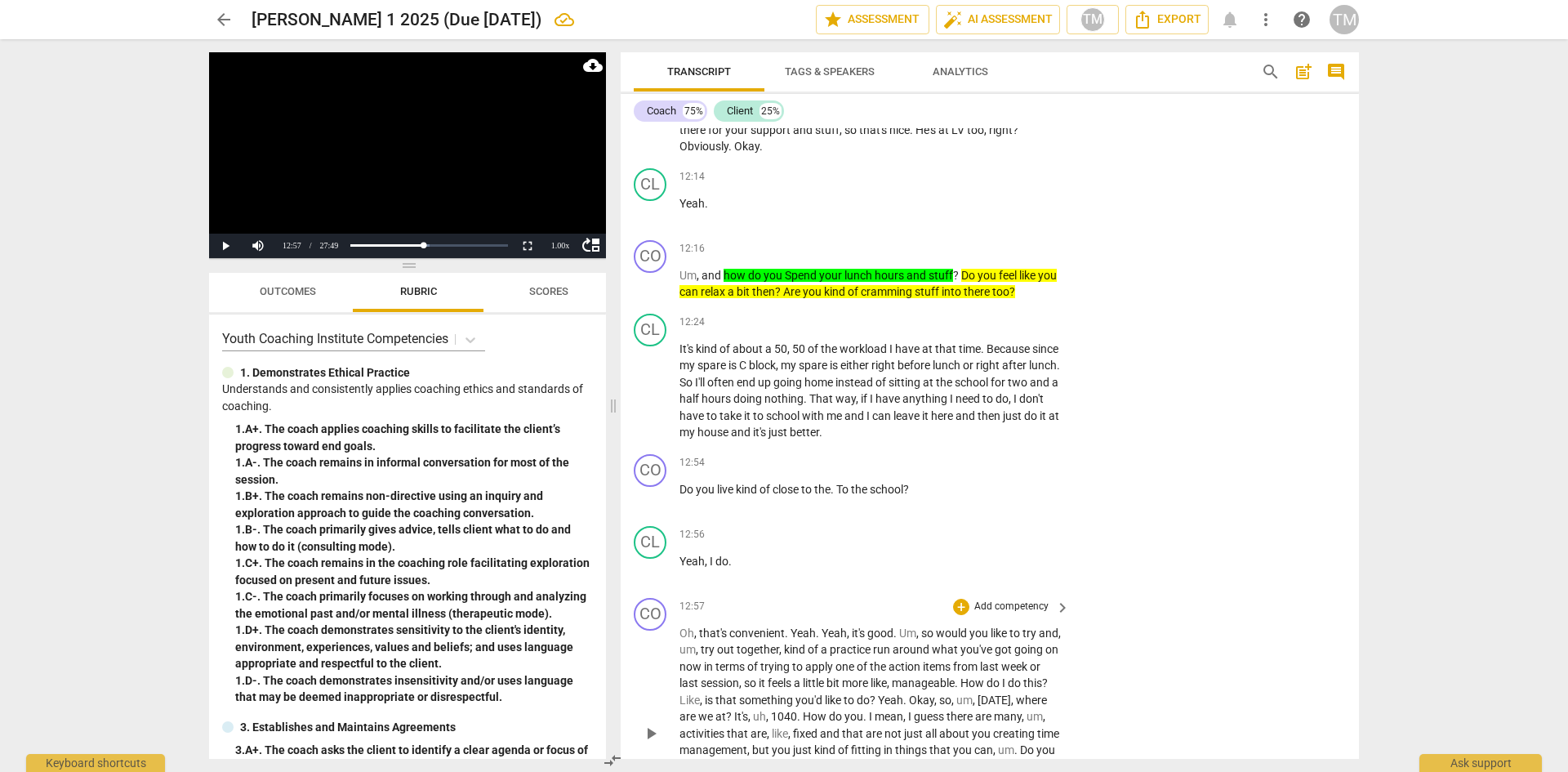
scroll to position [6193, 0]
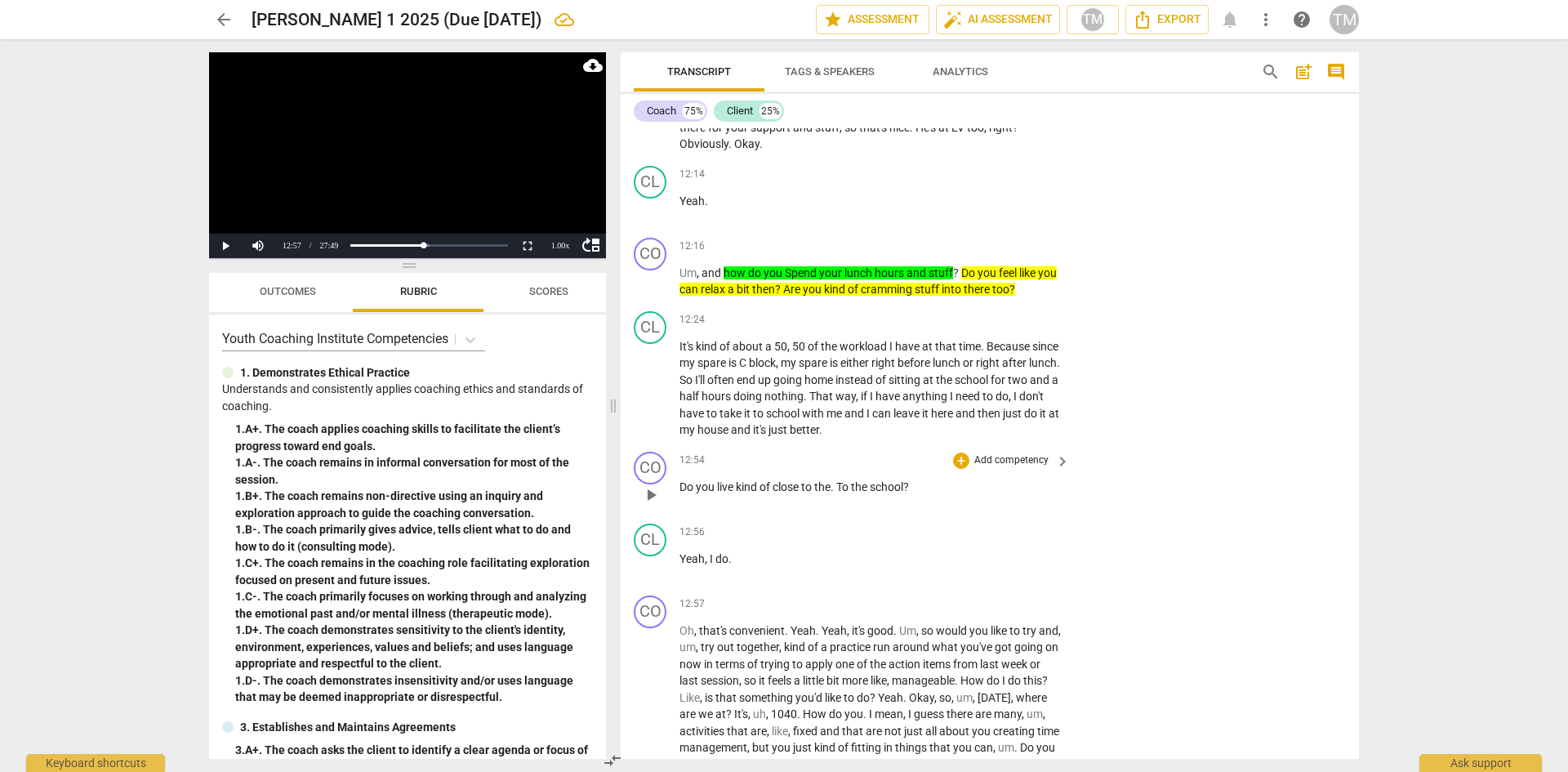
click at [845, 493] on span "To" at bounding box center [843, 487] width 14 height 13
drag, startPoint x: 896, startPoint y: 497, endPoint x: 680, endPoint y: 497, distance: 216.0
click at [680, 496] on p "Do you live kind of close to the, t o the school ?" at bounding box center [870, 488] width 383 height 17
click at [968, 479] on span "keyboard_arrow_down" at bounding box center [965, 482] width 20 height 20
click at [971, 540] on div at bounding box center [972, 533] width 16 height 16
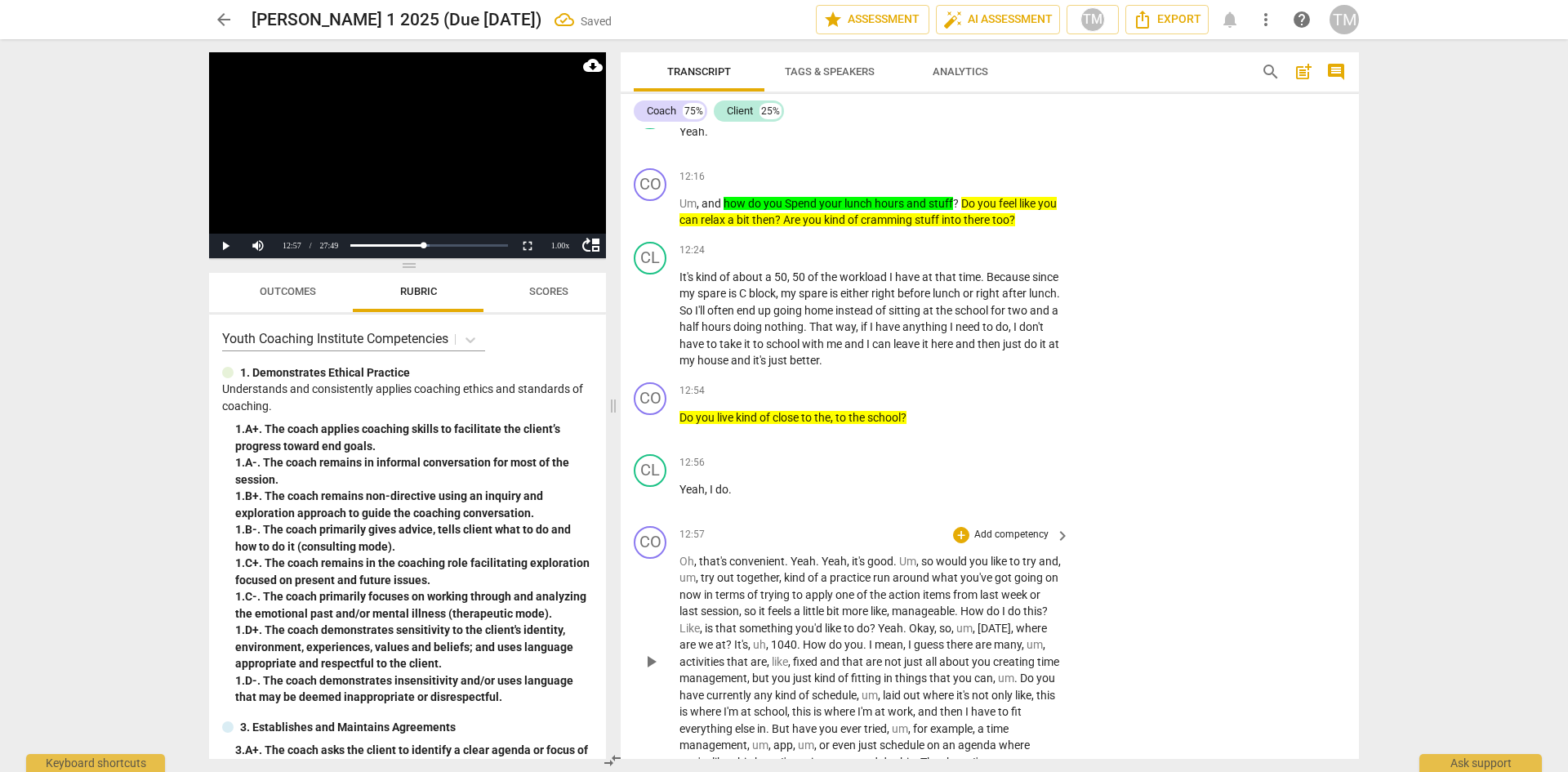
scroll to position [6274, 0]
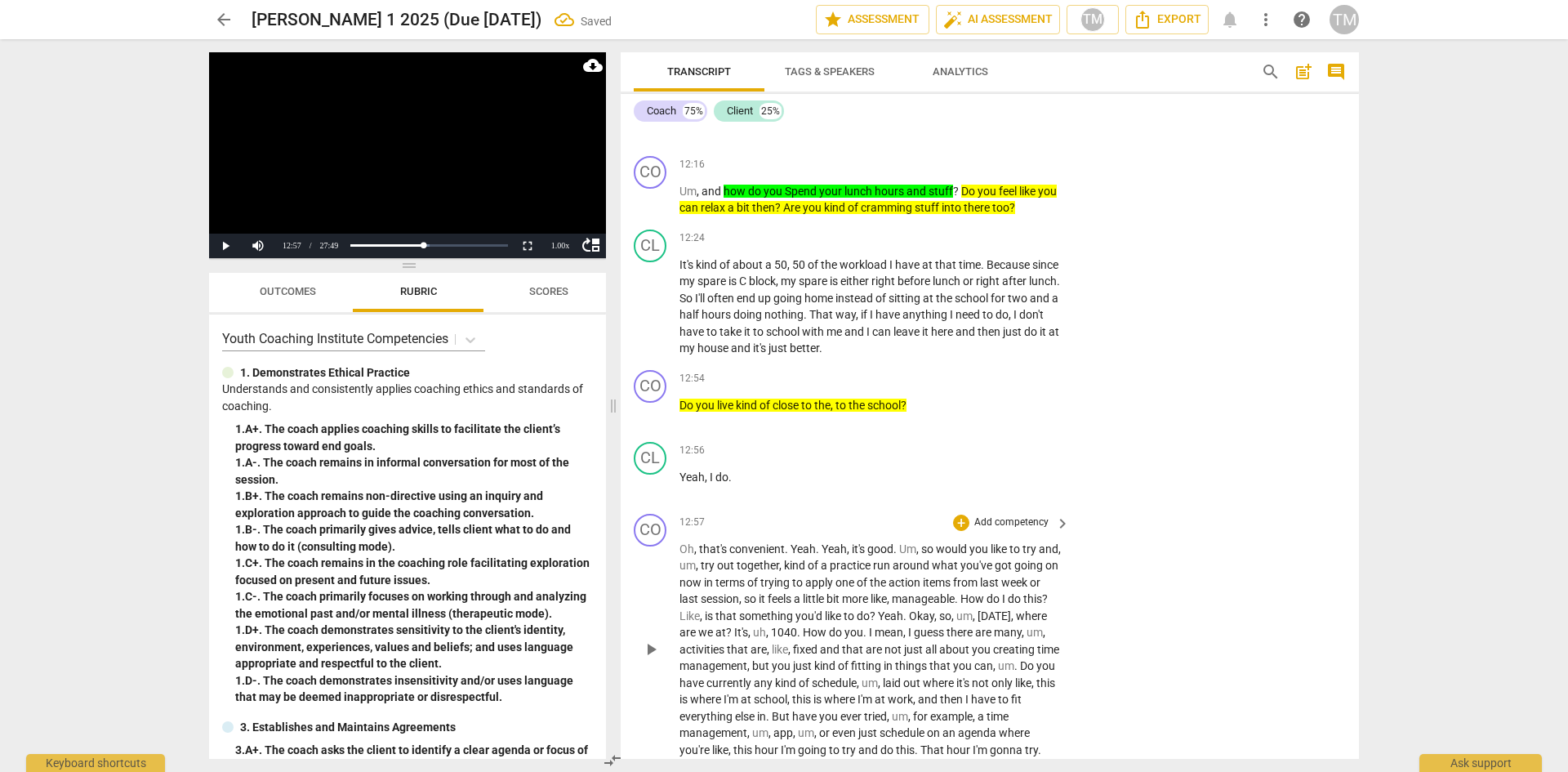
click at [647, 679] on div "play_arrow pause" at bounding box center [659, 650] width 42 height 207
click at [656, 659] on span "play_arrow" at bounding box center [651, 649] width 20 height 20
click at [791, 555] on span "Yeah" at bounding box center [804, 549] width 26 height 13
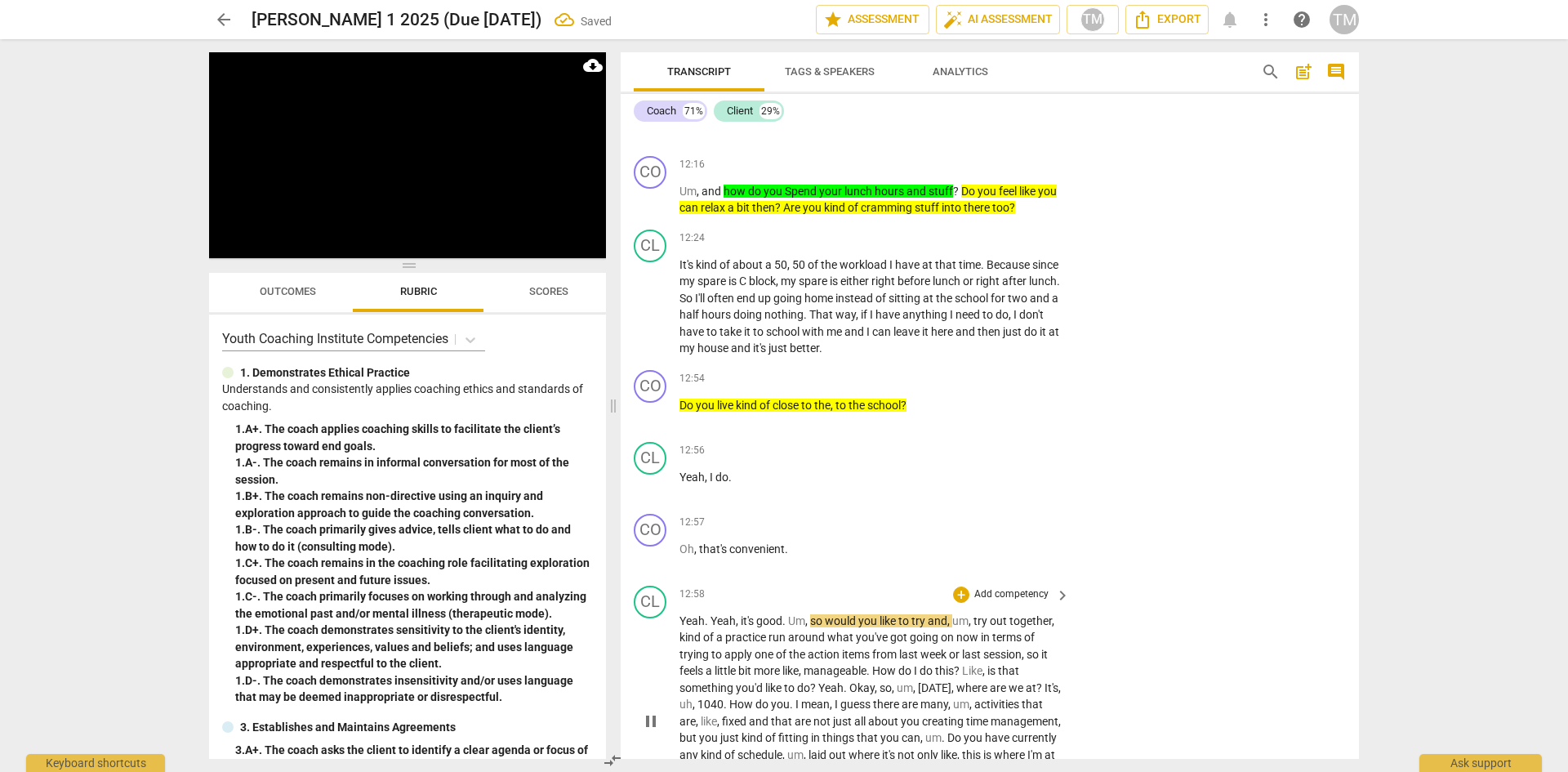
click at [709, 627] on span "." at bounding box center [708, 621] width 6 height 13
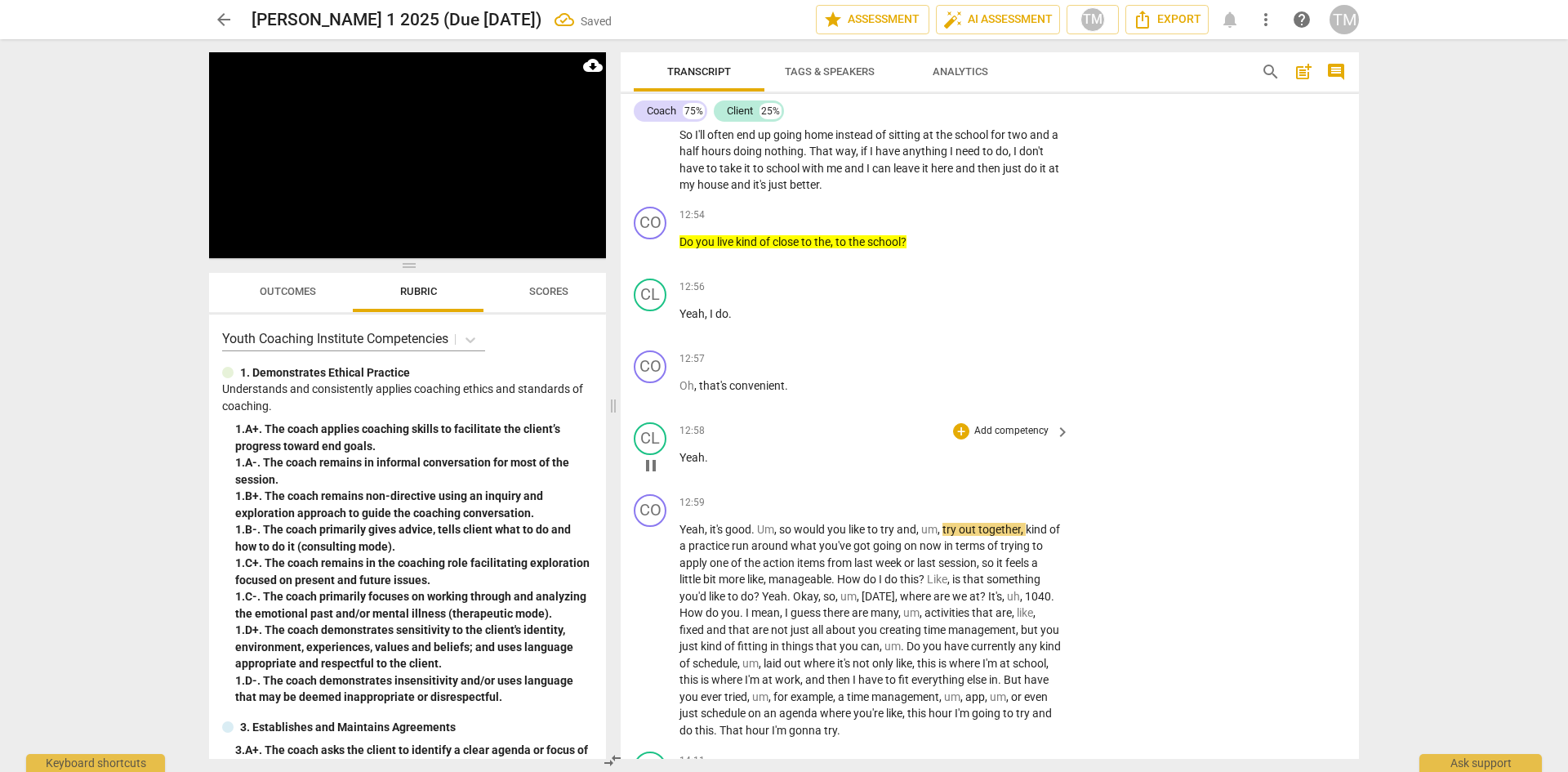
scroll to position [6520, 0]
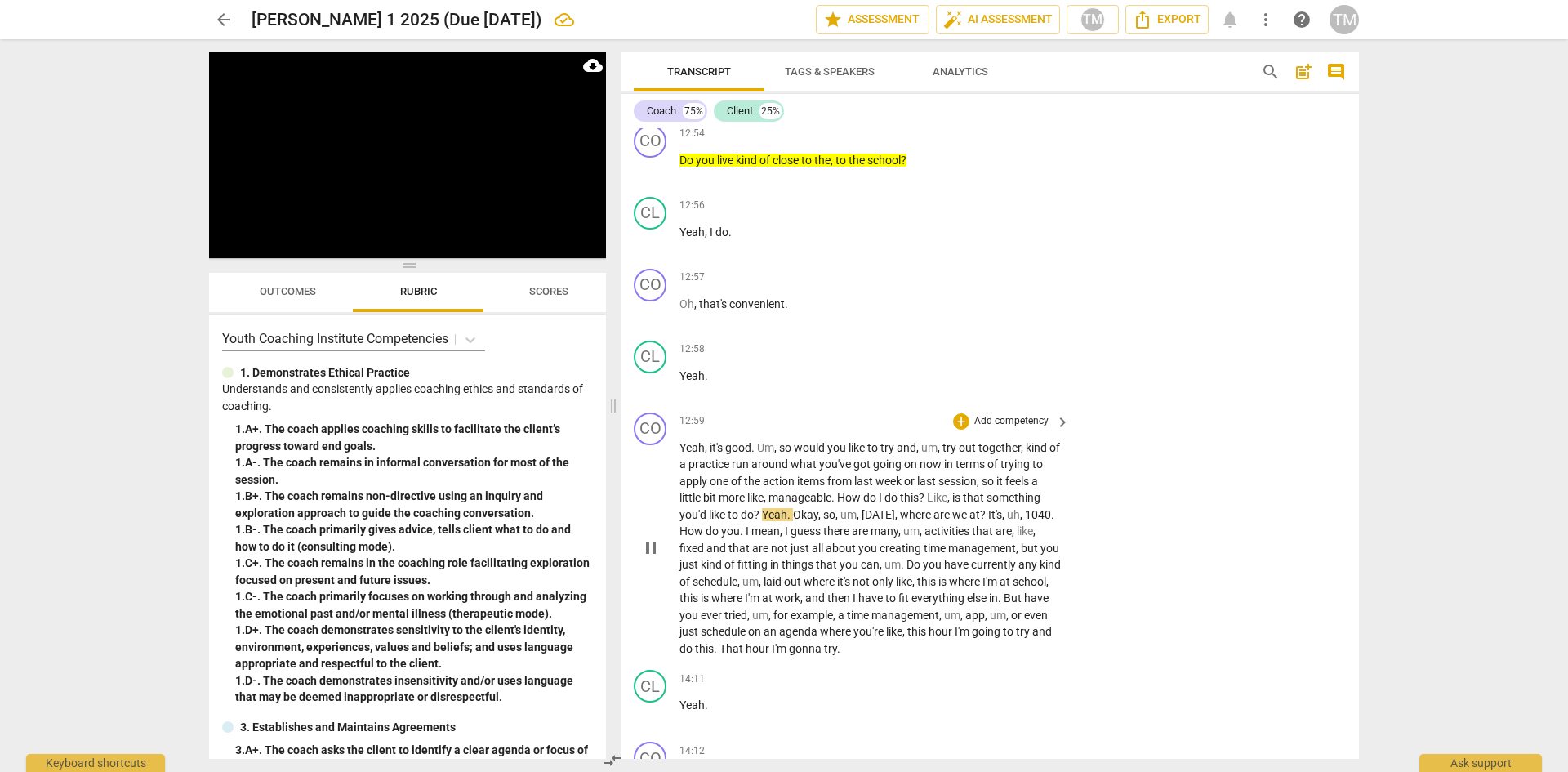
click at [763, 521] on span "Yeah" at bounding box center [775, 514] width 26 height 13
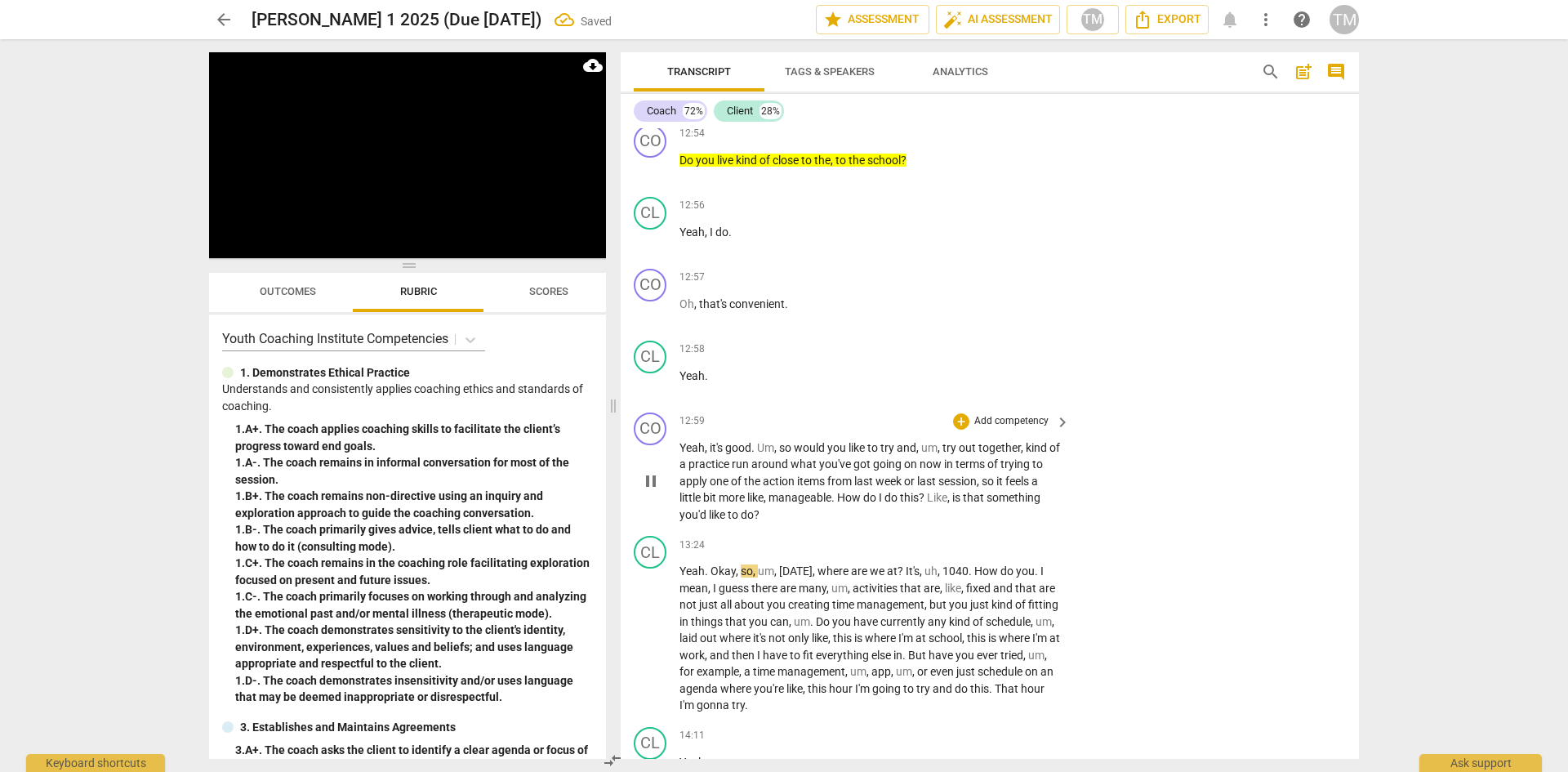
click at [649, 490] on span "pause" at bounding box center [651, 481] width 20 height 20
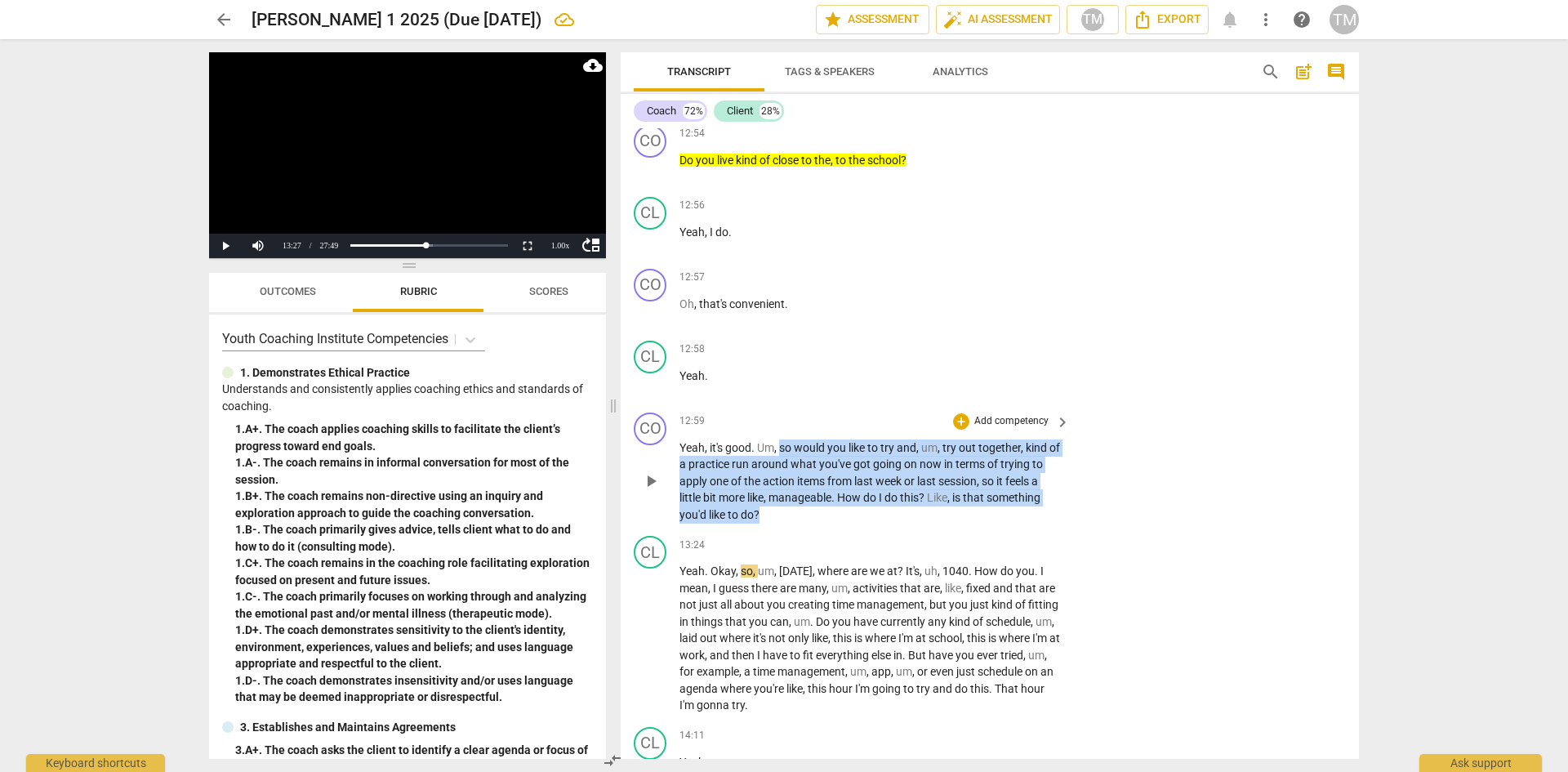
drag, startPoint x: 759, startPoint y: 528, endPoint x: 780, endPoint y: 460, distance: 71.2
click at [780, 460] on p "Yeah , it's good . Um , so would you like to try and , um , try out together , …" at bounding box center [870, 481] width 383 height 84
click at [1010, 428] on p "Add competency" at bounding box center [1011, 421] width 77 height 14
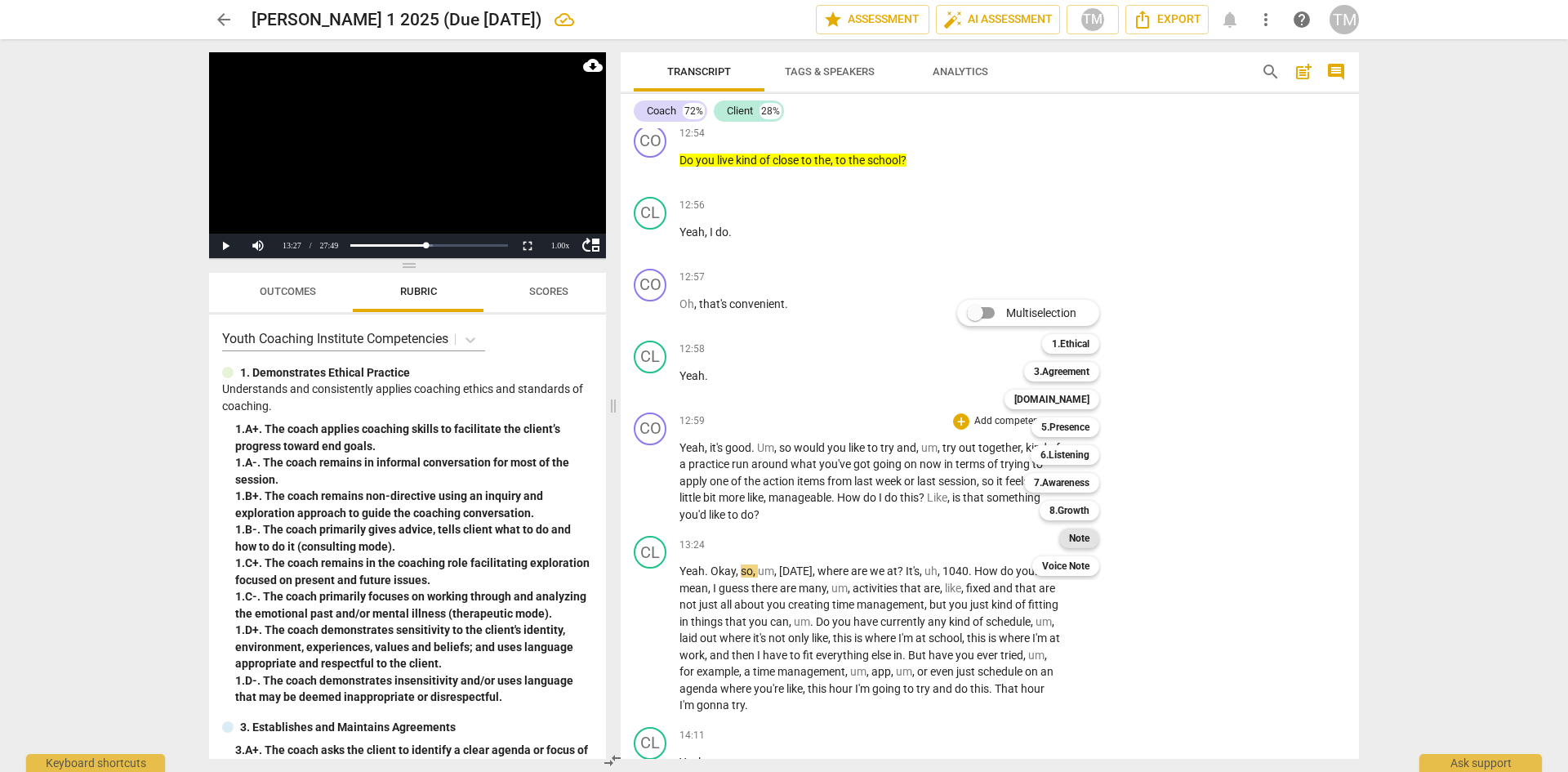
click at [1086, 536] on b "Note" at bounding box center [1078, 538] width 20 height 20
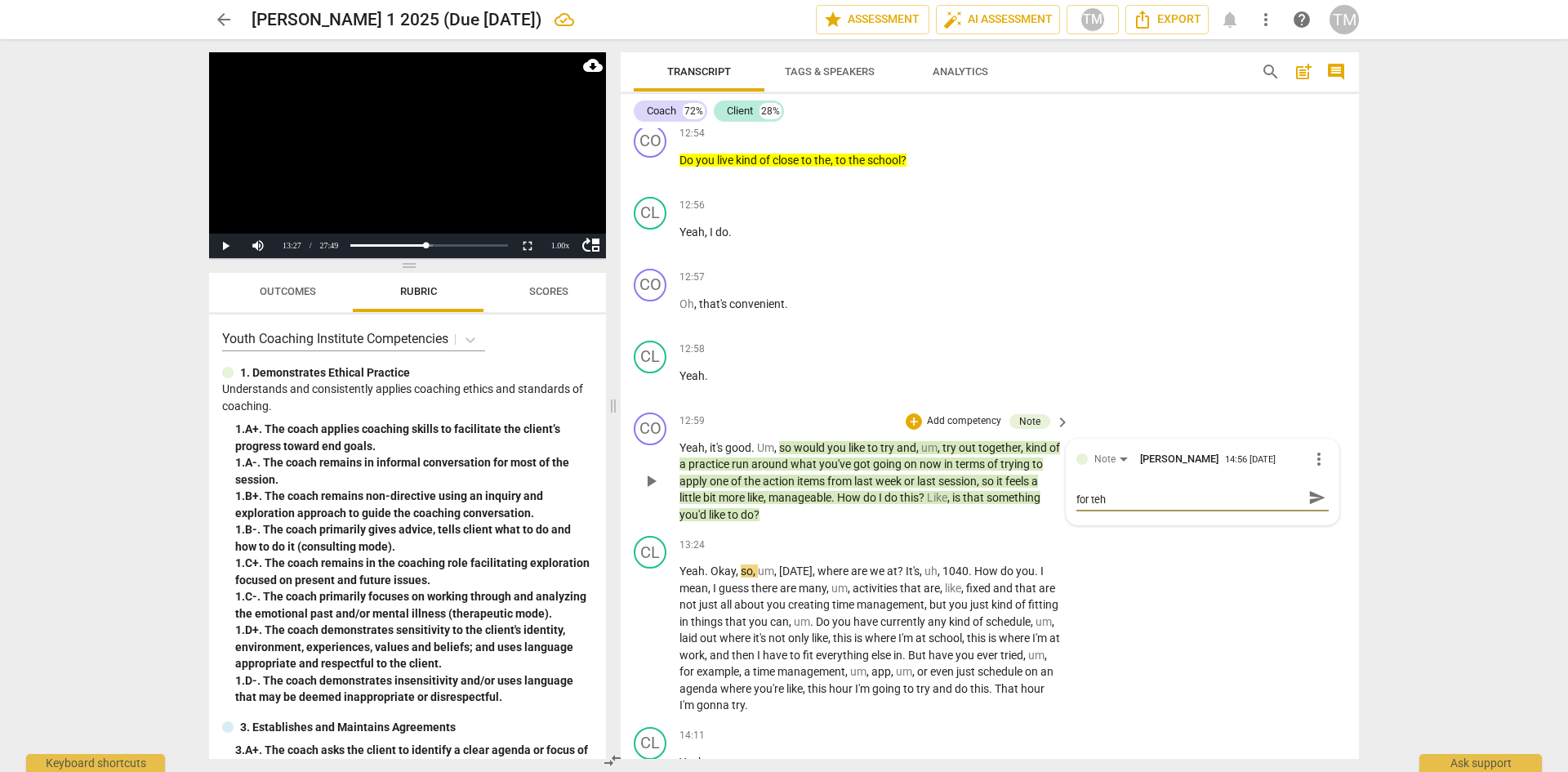
scroll to position [0, 0]
click at [1100, 521] on textarea "Coach suggests focus for the session or action for teh client to take." at bounding box center [1189, 506] width 226 height 31
click at [1192, 521] on textarea "Coach suggests focus for the session or action for the client to take." at bounding box center [1189, 506] width 226 height 31
click at [1318, 514] on span "send" at bounding box center [1317, 505] width 18 height 18
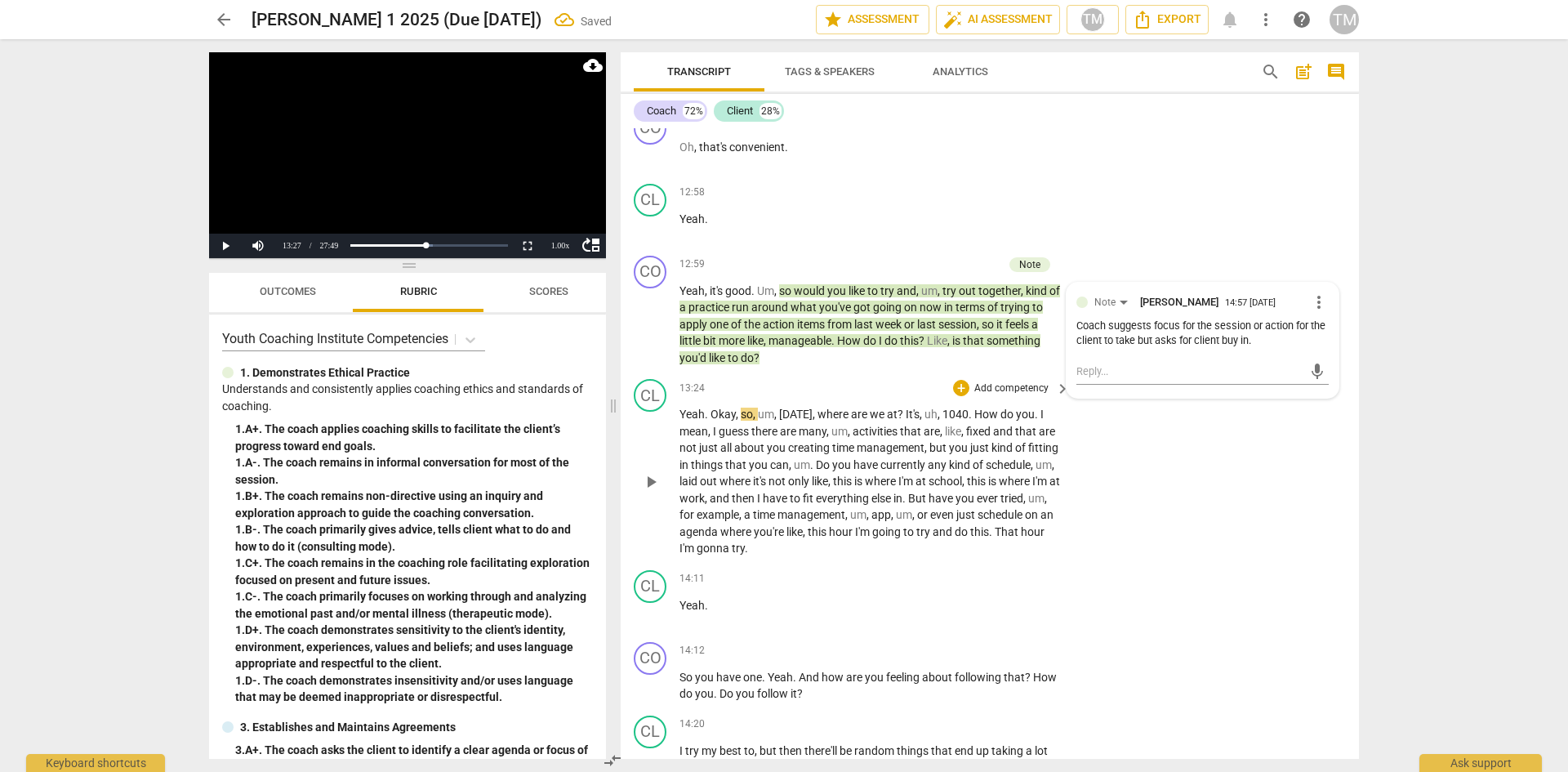
scroll to position [6683, 0]
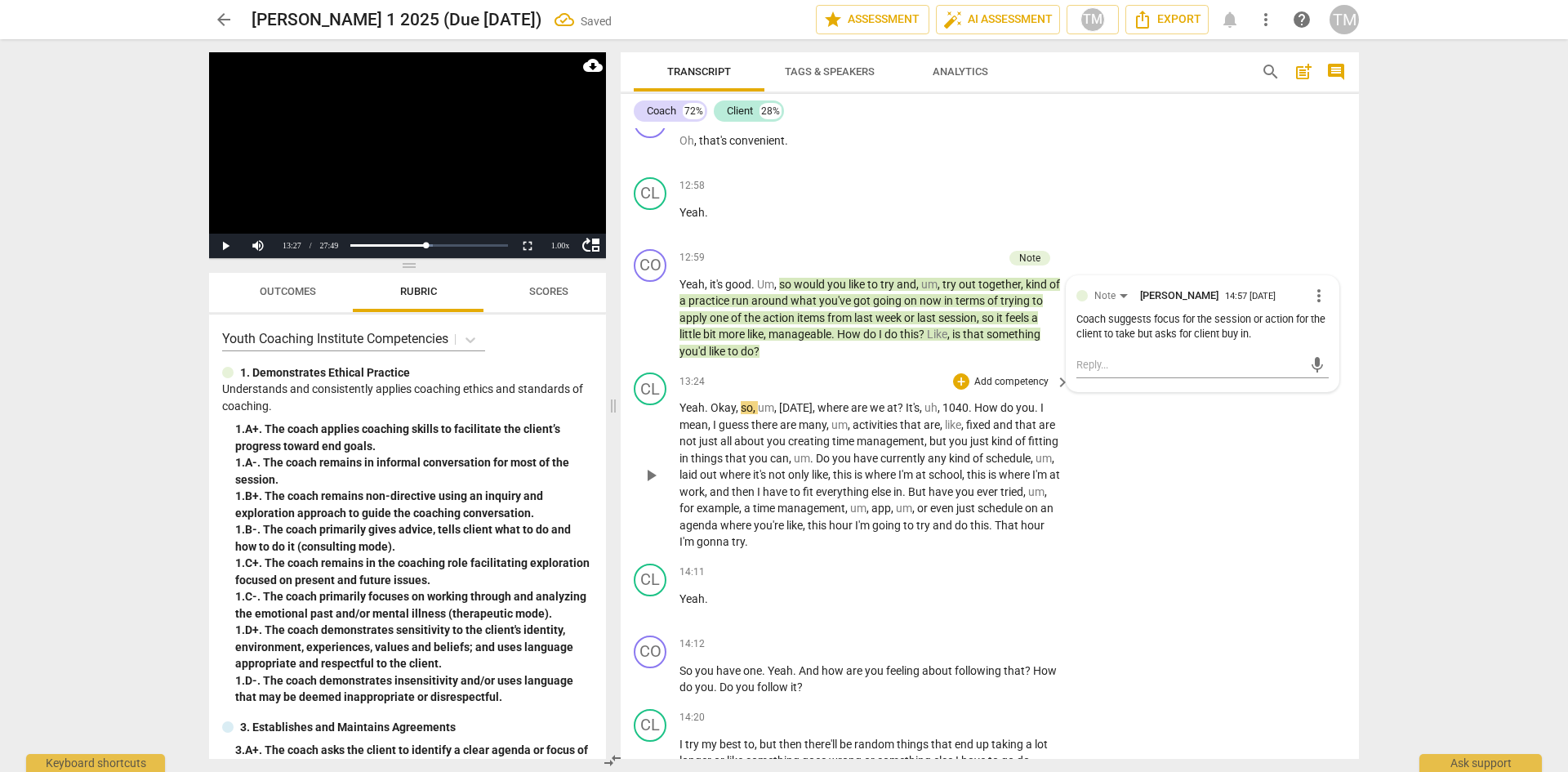
click at [732, 548] on span "gonna" at bounding box center [714, 542] width 35 height 13
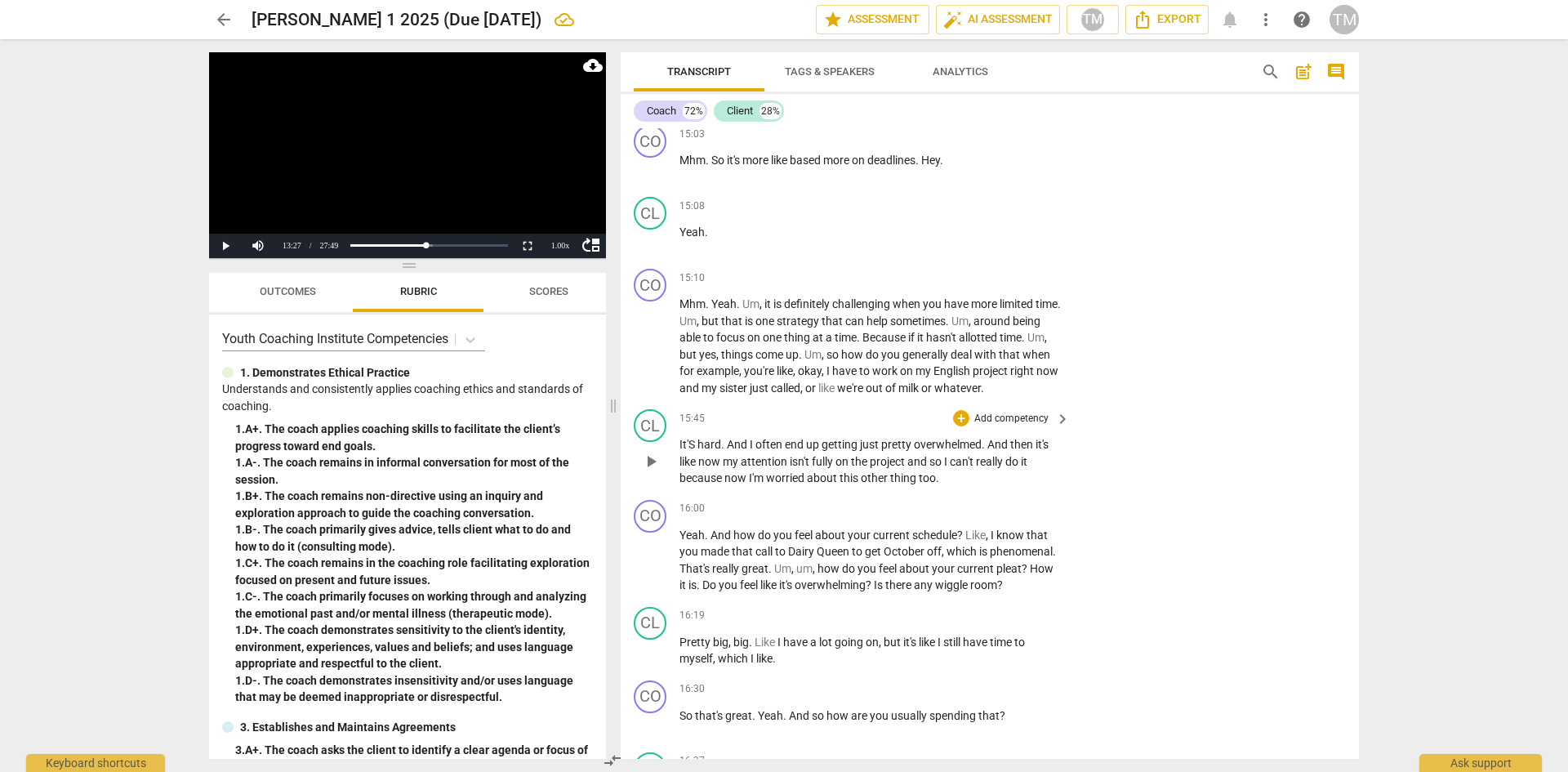
scroll to position [7582, 0]
